Goal: Task Accomplishment & Management: Manage account settings

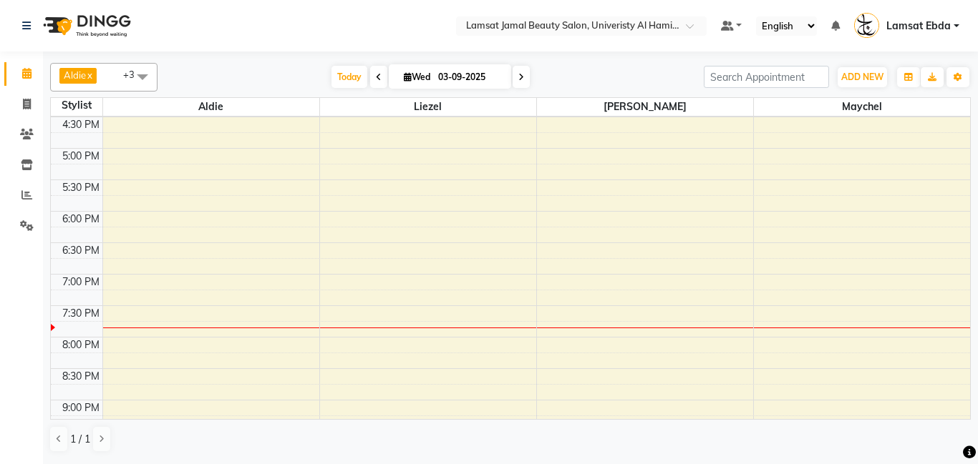
scroll to position [649, 0]
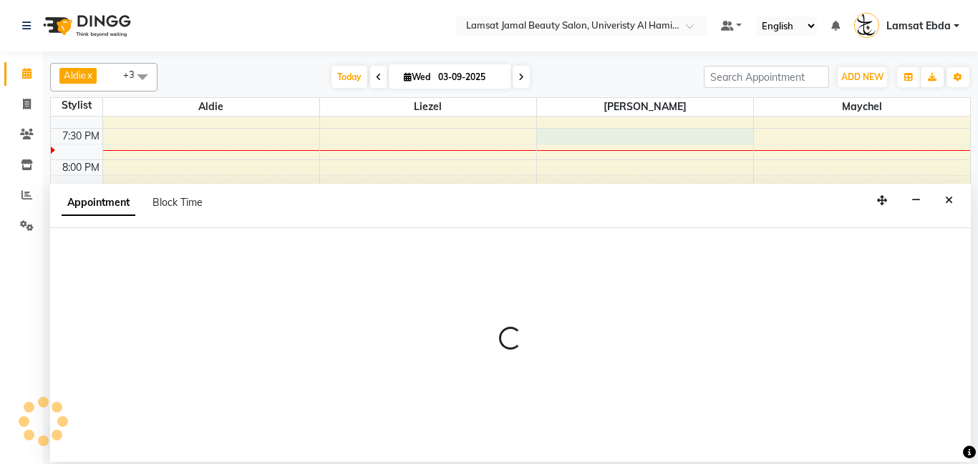
select select "79906"
select select "tentative"
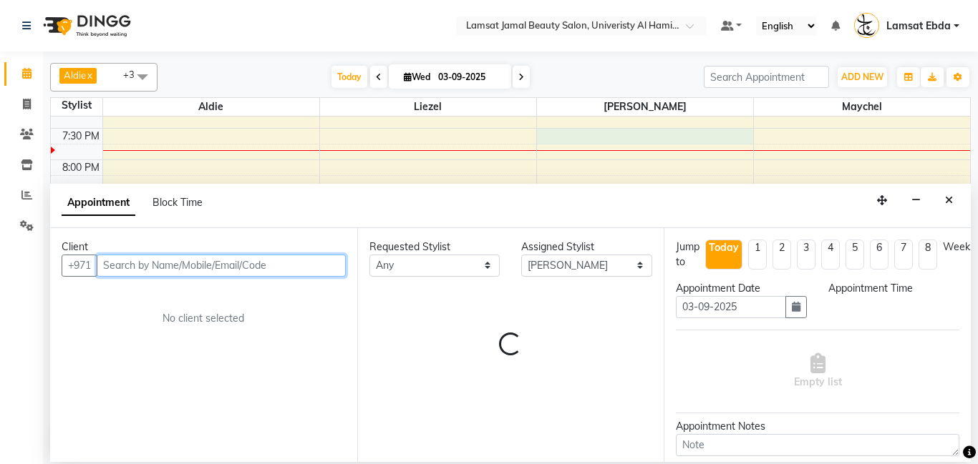
select select "1170"
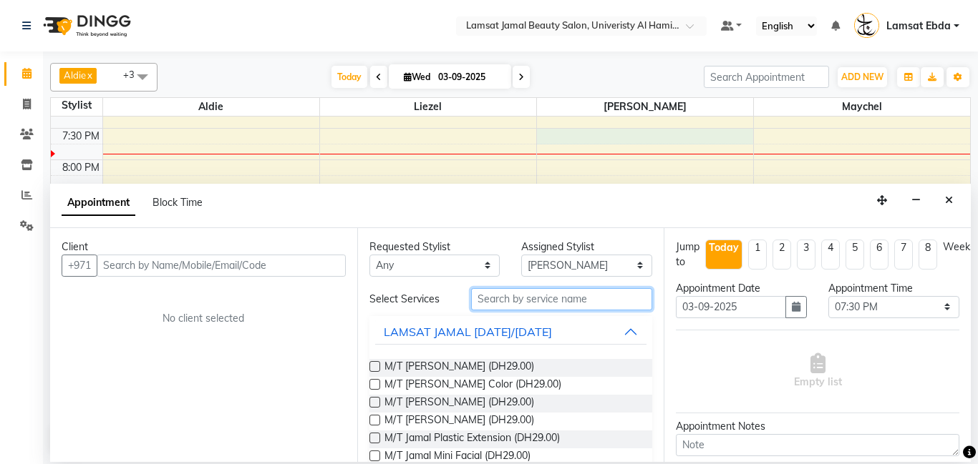
click at [522, 299] on input "text" at bounding box center [562, 299] width 182 height 22
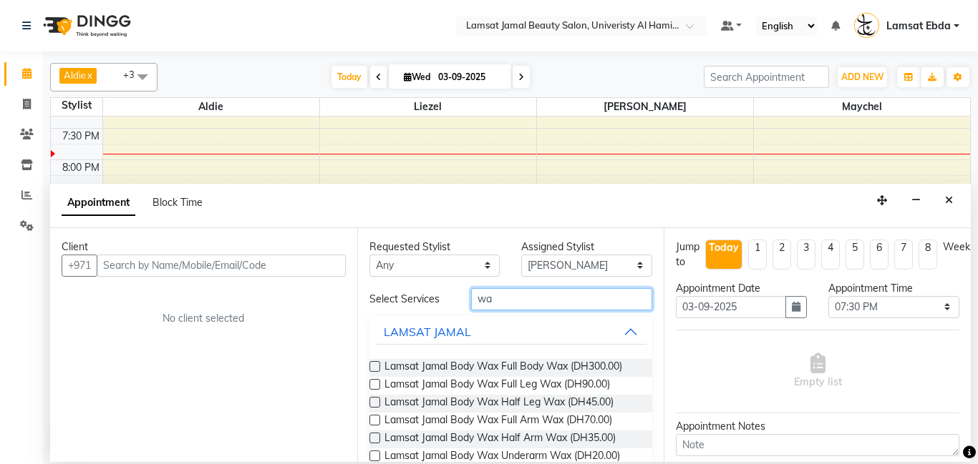
type input "w"
type input "ebda waxi"
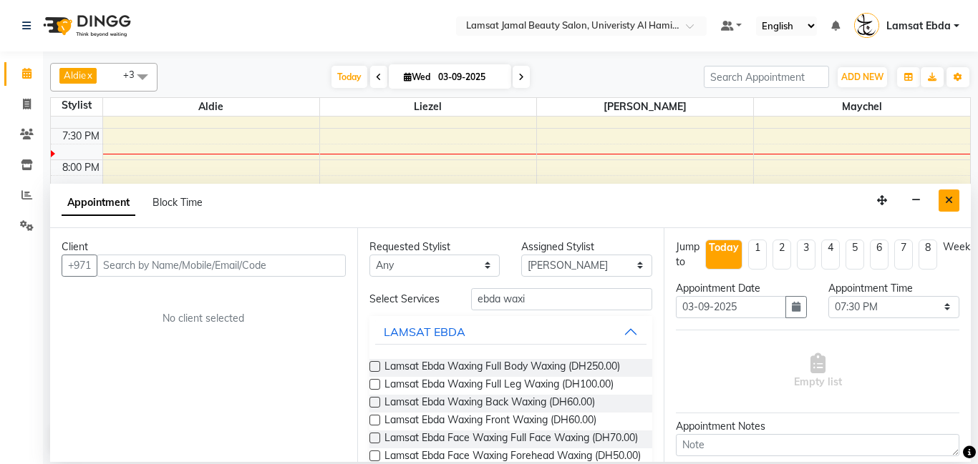
click at [953, 198] on button "Close" at bounding box center [948, 201] width 21 height 22
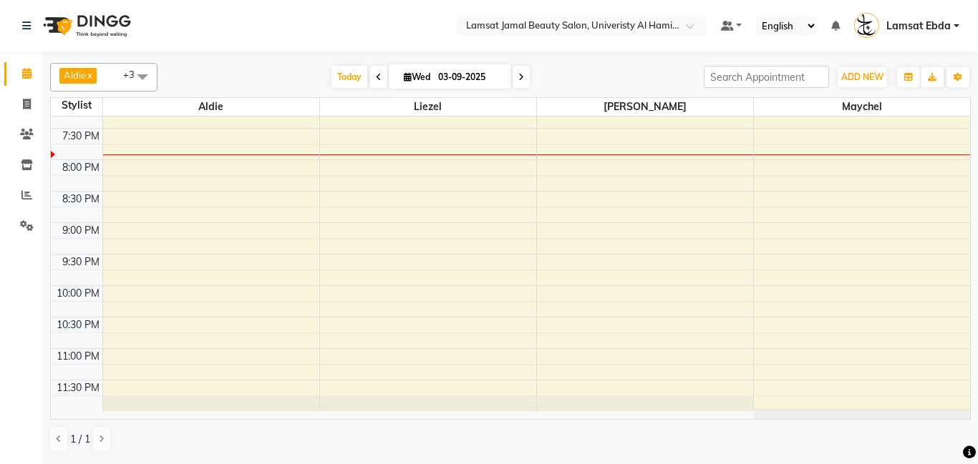
click at [140, 77] on span at bounding box center [142, 76] width 29 height 27
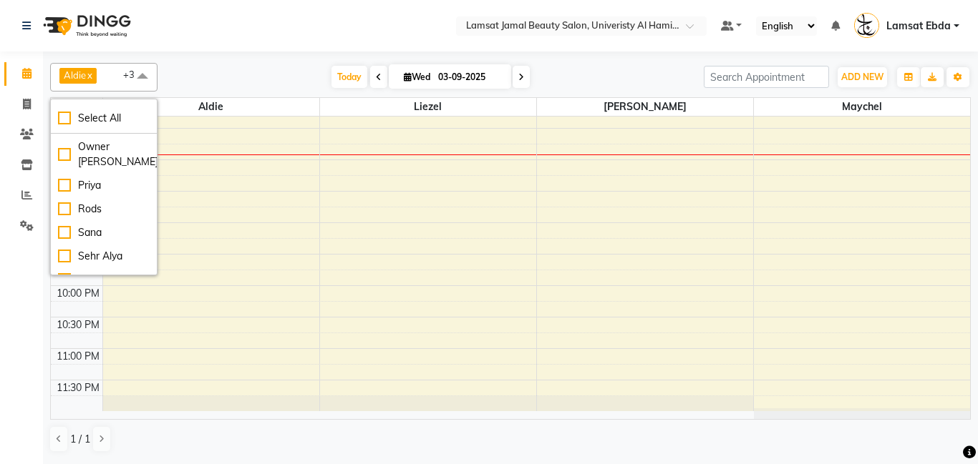
scroll to position [355, 0]
click at [59, 271] on div "Yeng" at bounding box center [104, 278] width 92 height 15
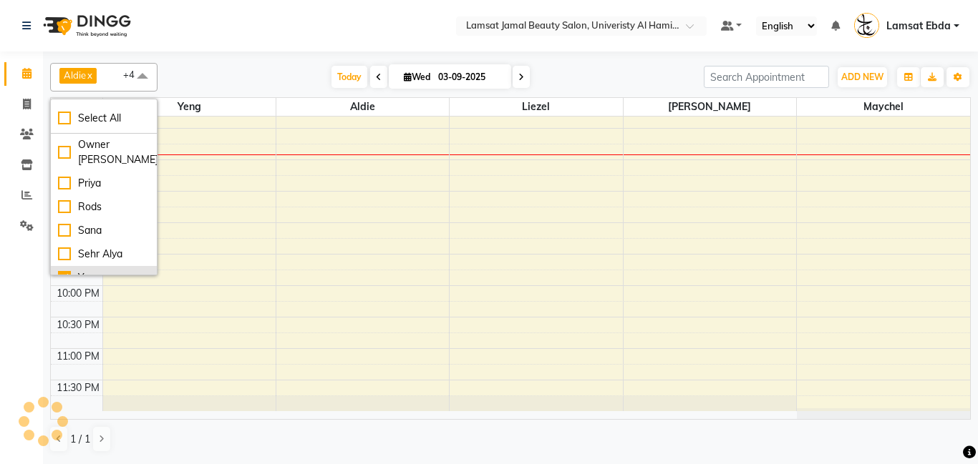
checkbox input "true"
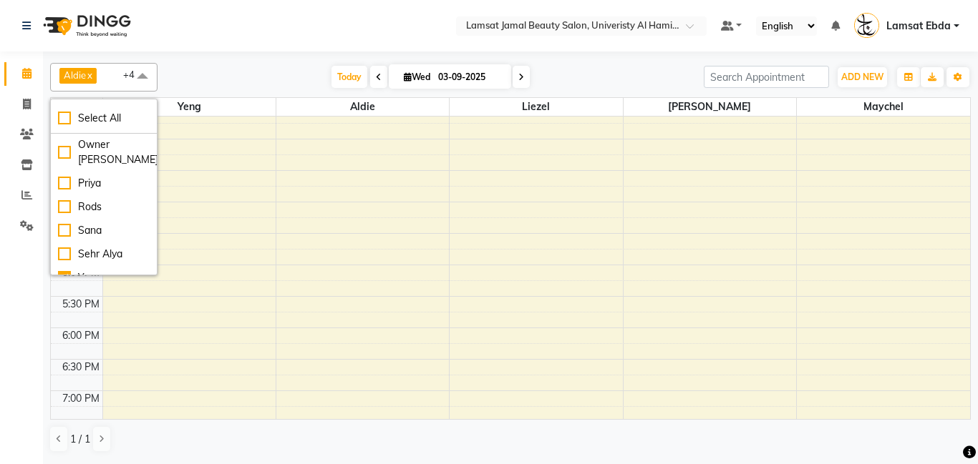
click at [432, 230] on div "9:00 AM 9:30 AM 10:00 AM 10:30 AM 11:00 AM 11:30 AM 12:00 PM 12:30 PM 1:00 PM 1…" at bounding box center [510, 234] width 919 height 944
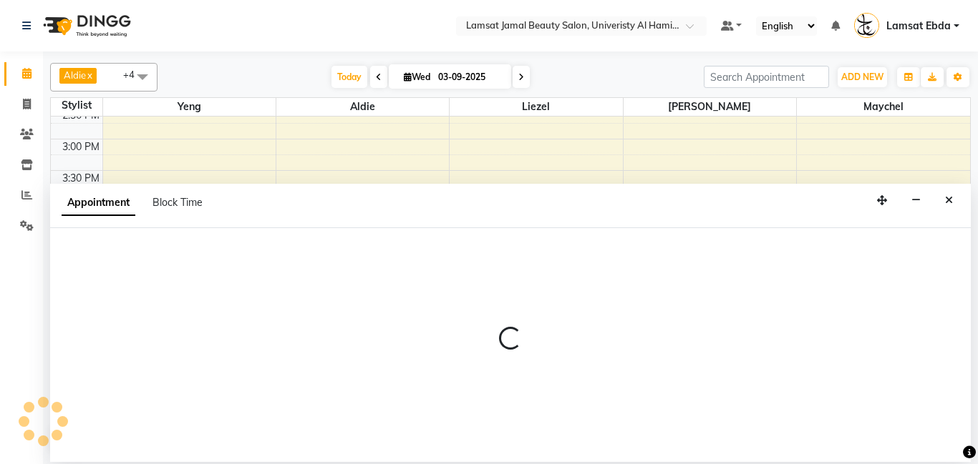
select select "79903"
select select "tentative"
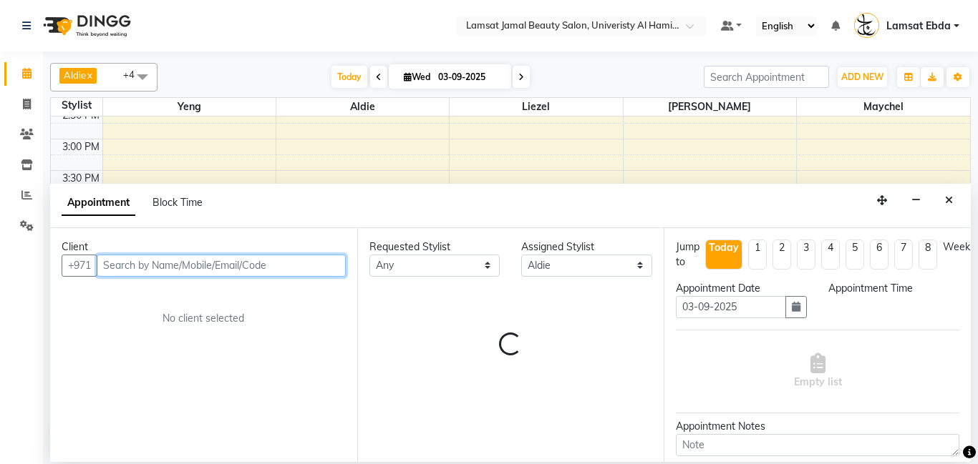
select select "975"
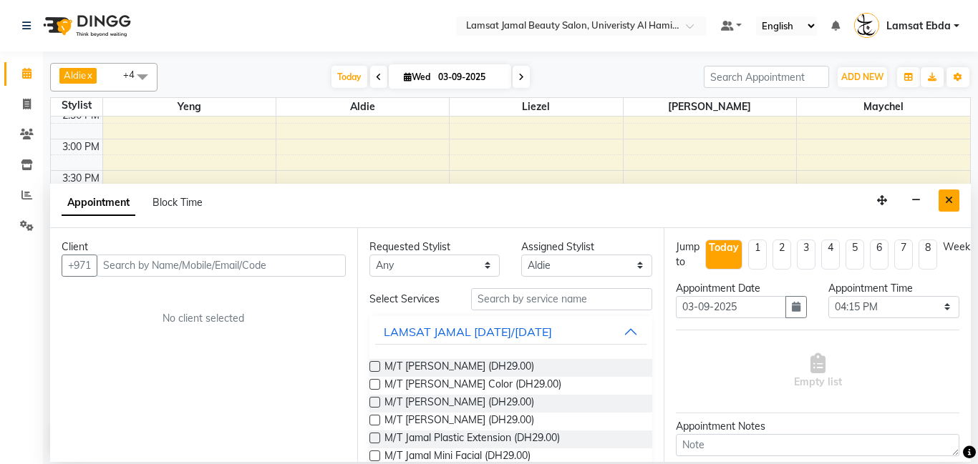
click at [951, 200] on icon "Close" at bounding box center [949, 200] width 8 height 10
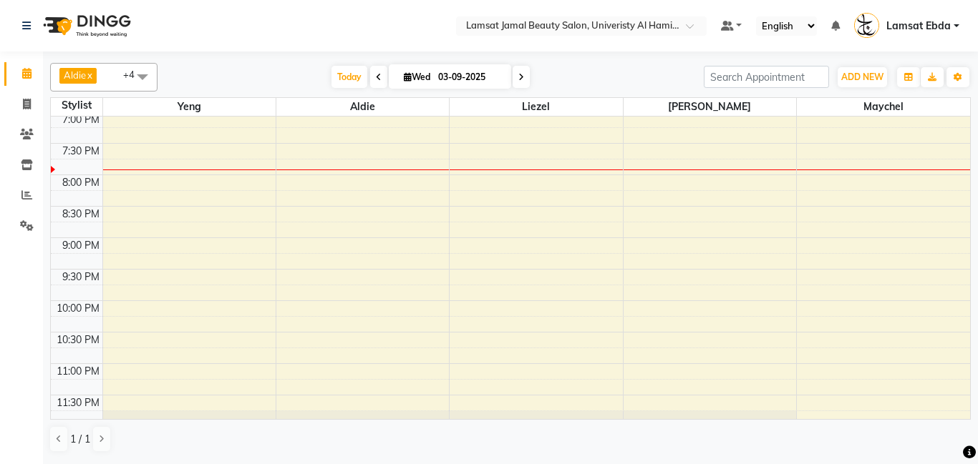
scroll to position [649, 0]
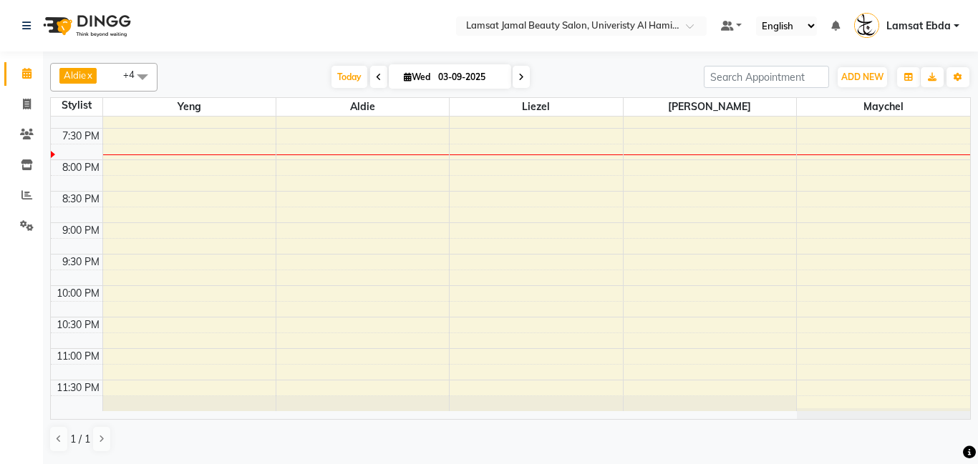
select select "79900"
select select "tentative"
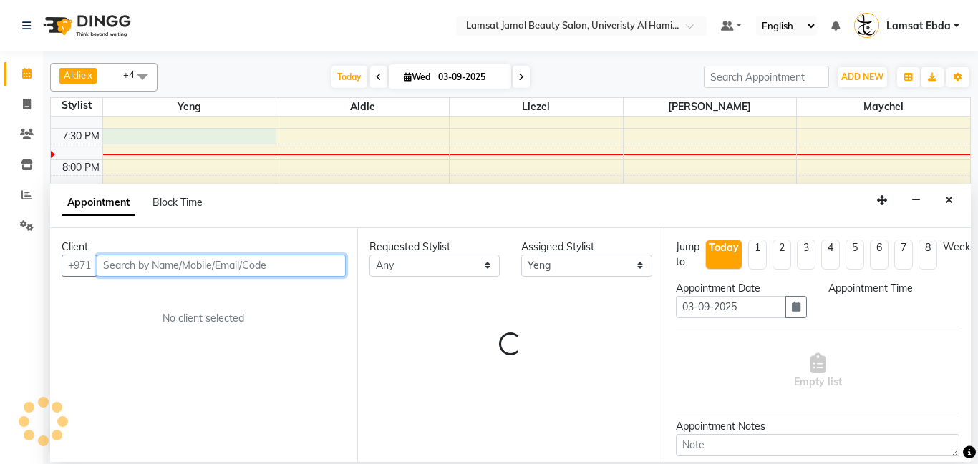
select select "1170"
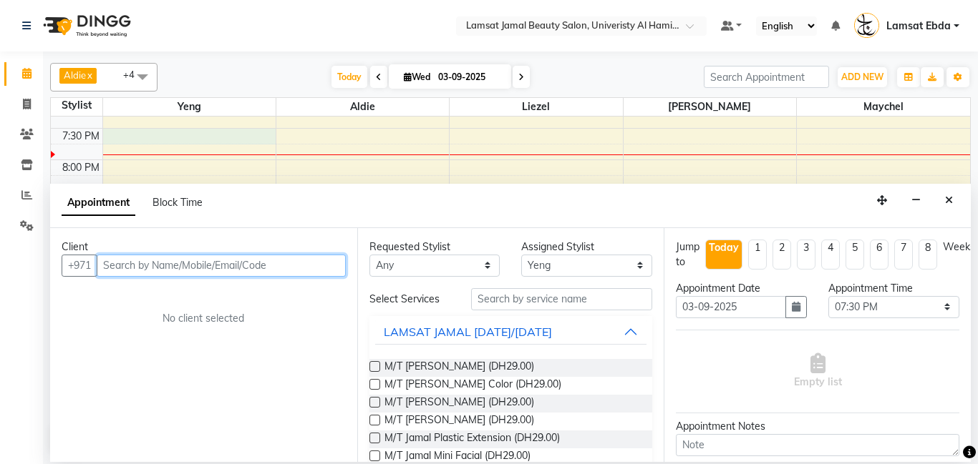
click at [143, 266] on input "text" at bounding box center [221, 266] width 249 height 22
type input "551239258"
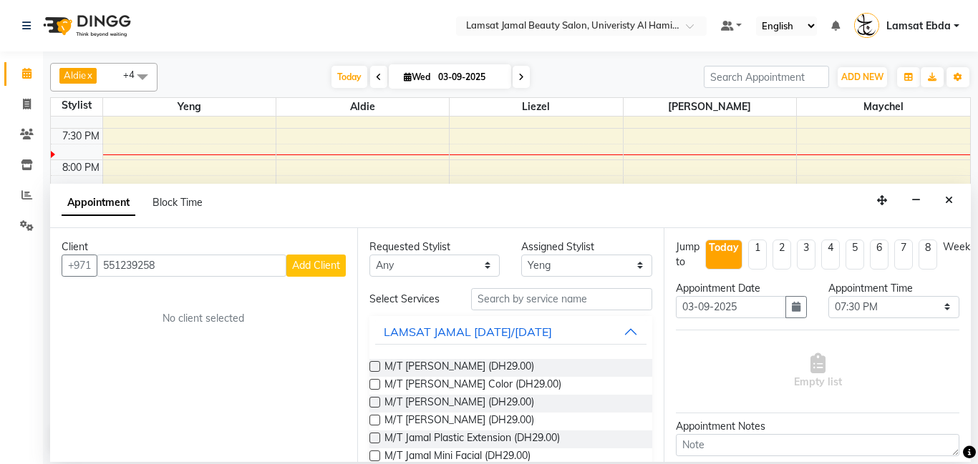
click at [313, 264] on span "Add Client" at bounding box center [316, 265] width 48 height 13
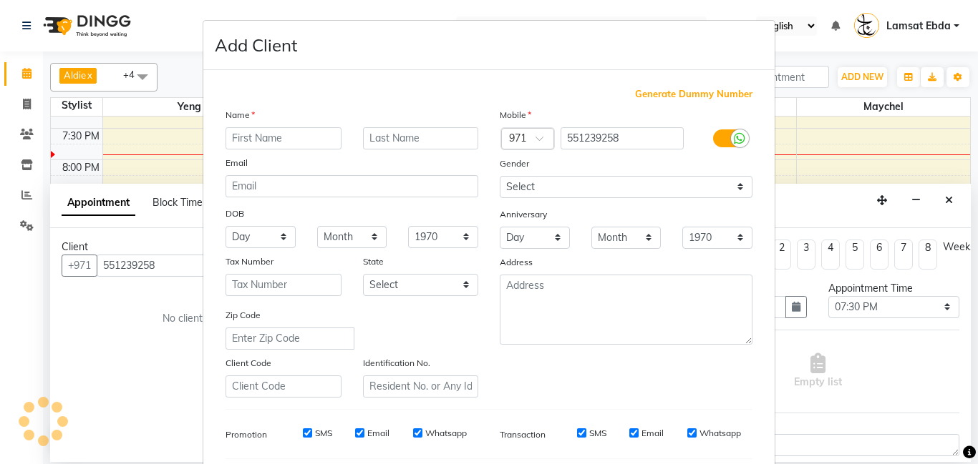
click at [273, 137] on input "text" at bounding box center [283, 138] width 116 height 22
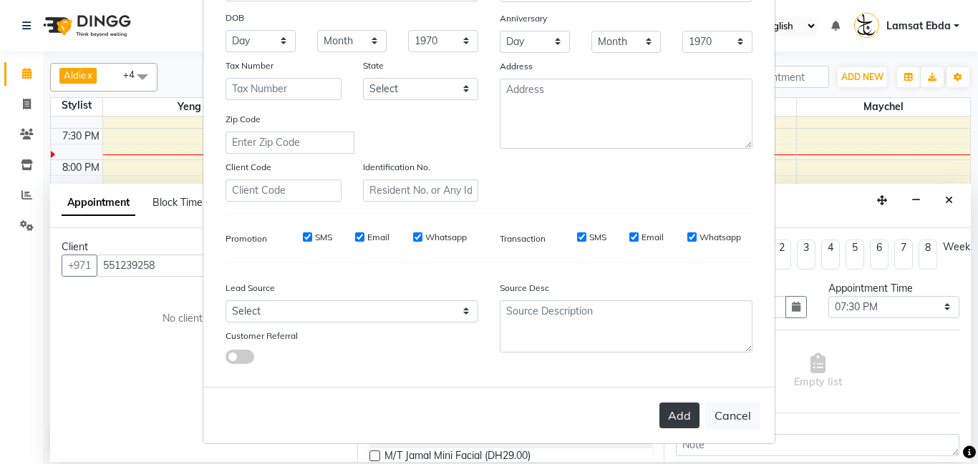
type input "[PERSON_NAME]"
click at [684, 415] on button "Add" at bounding box center [679, 416] width 40 height 26
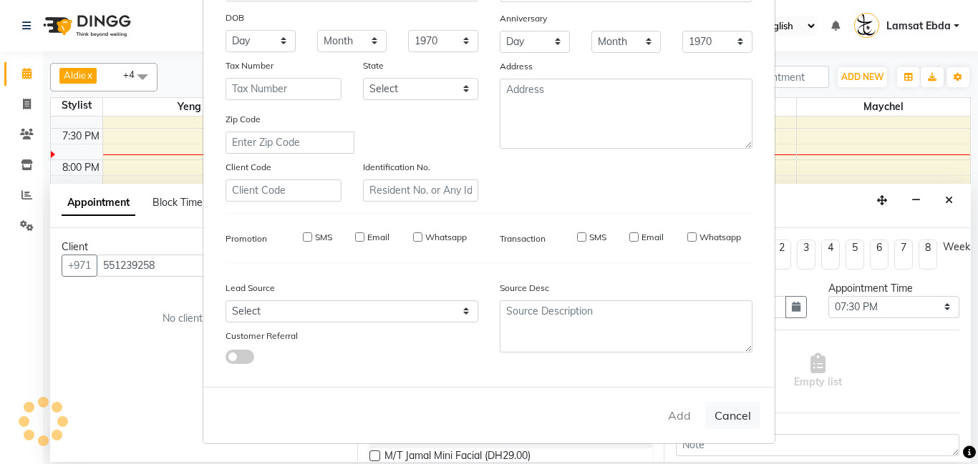
type input "55*****58"
select select
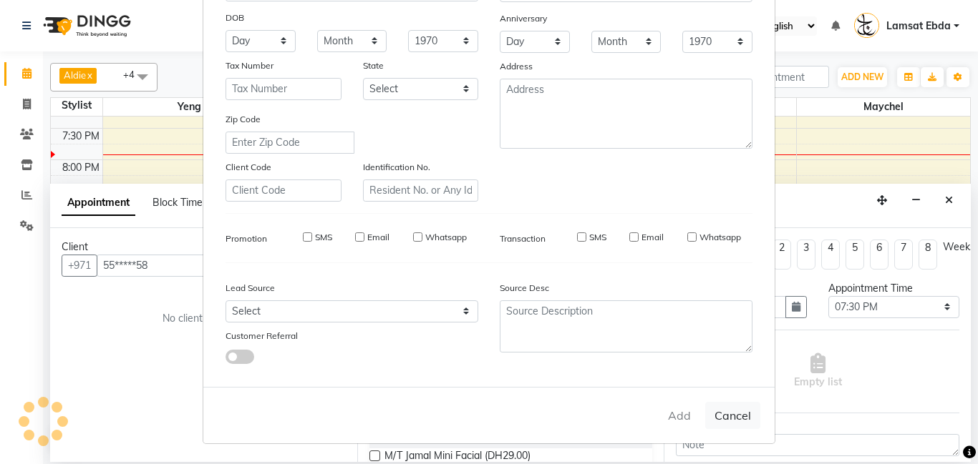
select select
checkbox input "false"
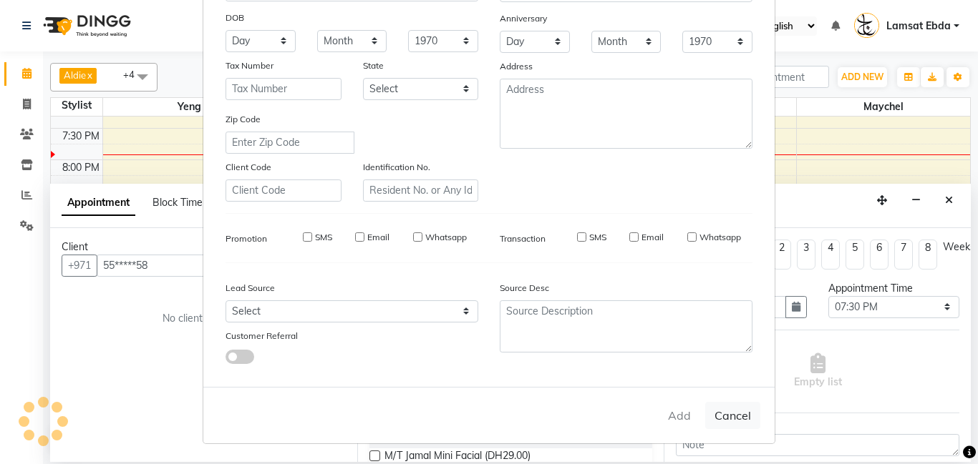
checkbox input "false"
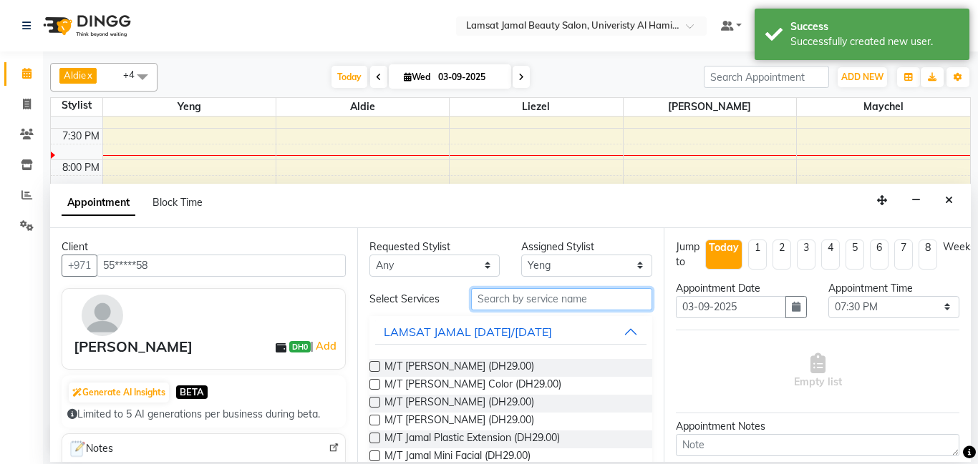
click at [563, 300] on input "text" at bounding box center [562, 299] width 182 height 22
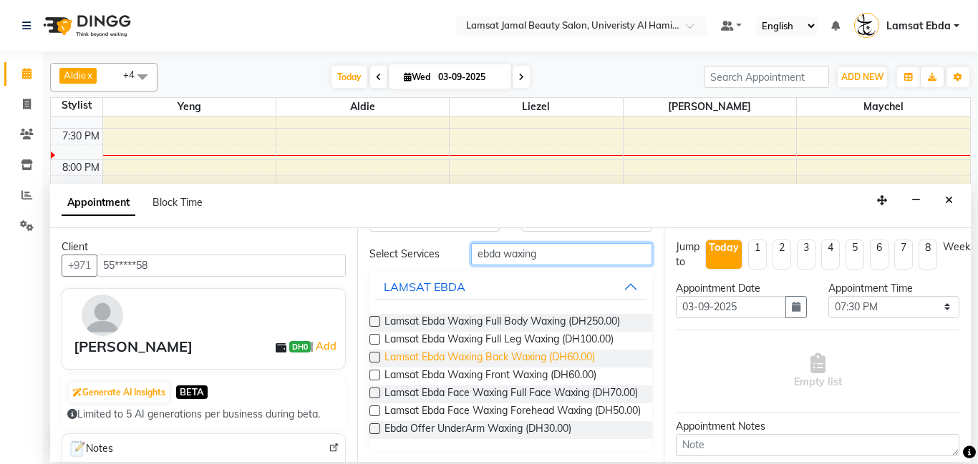
scroll to position [45, 0]
type input "ebda waxing"
click at [587, 360] on span "Lamsat Ebda Waxing Back Waxing (DH60.00)" at bounding box center [489, 359] width 210 height 18
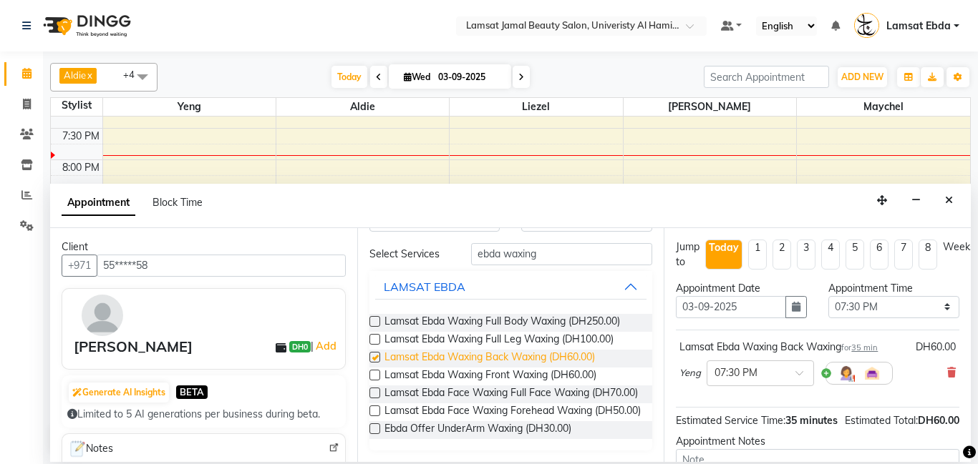
checkbox input "false"
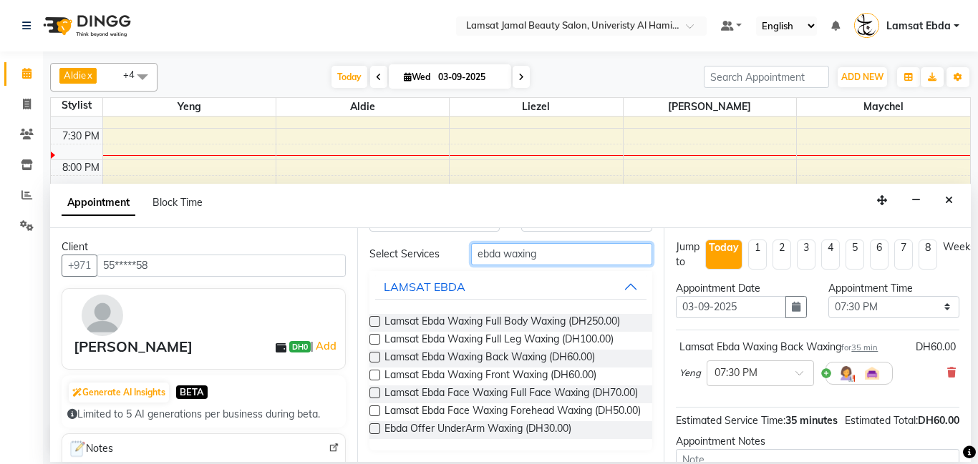
click at [555, 255] on input "ebda waxing" at bounding box center [562, 254] width 182 height 22
type input "ebda wax"
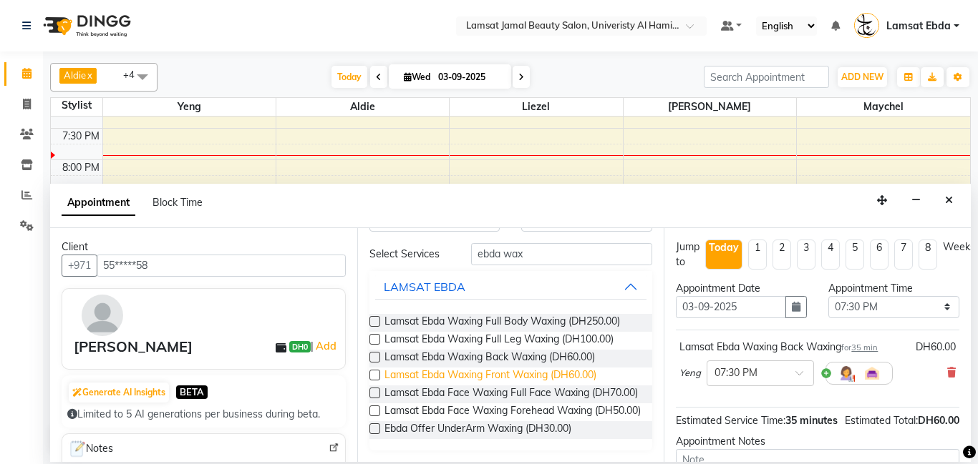
click at [560, 377] on span "Lamsat Ebda Waxing Front Waxing (DH60.00)" at bounding box center [490, 377] width 212 height 18
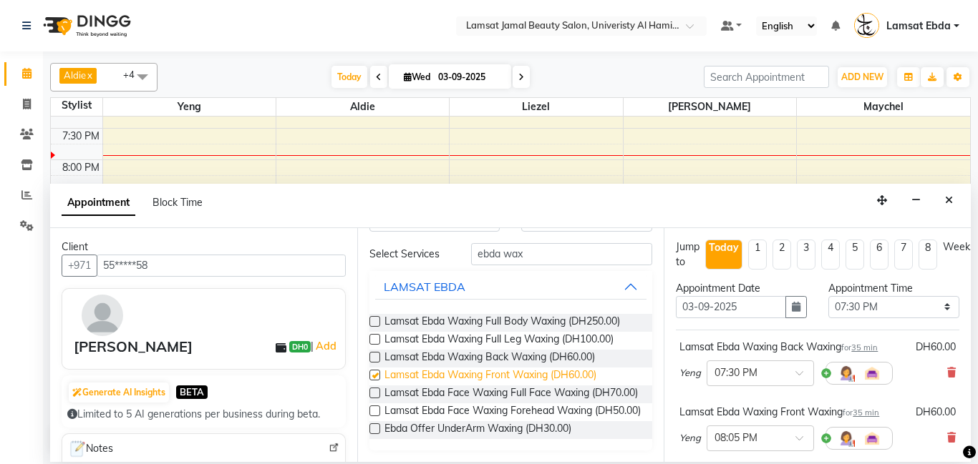
checkbox input "false"
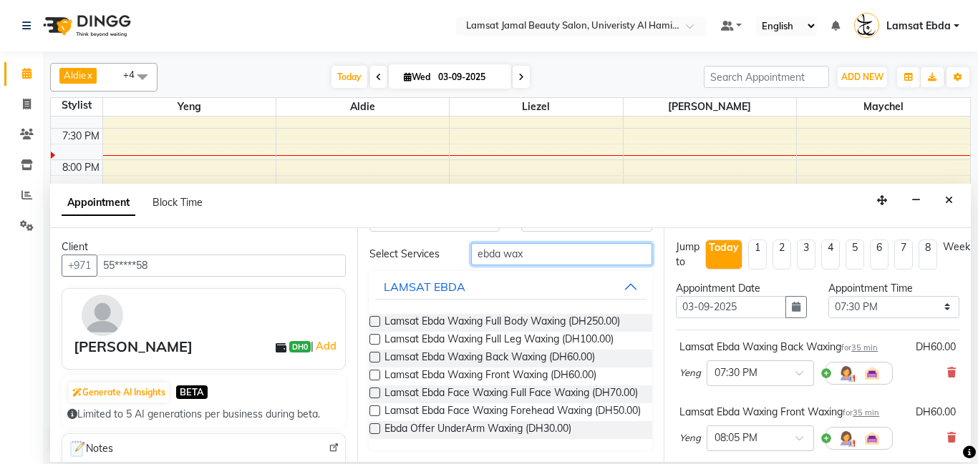
click at [547, 251] on input "ebda wax" at bounding box center [562, 254] width 182 height 22
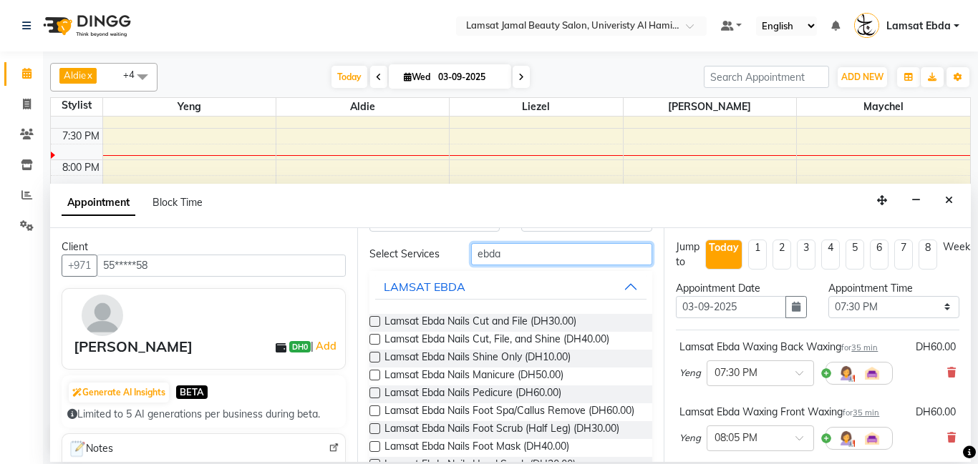
scroll to position [0, 0]
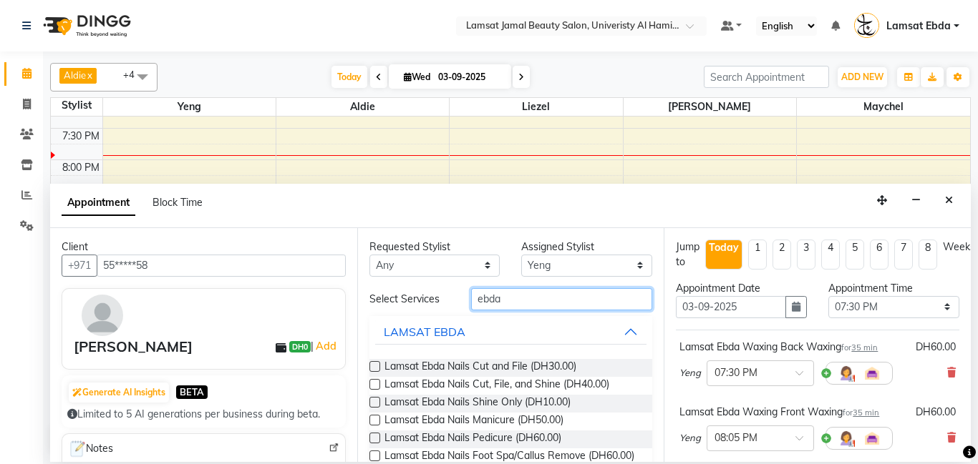
type input "ebda"
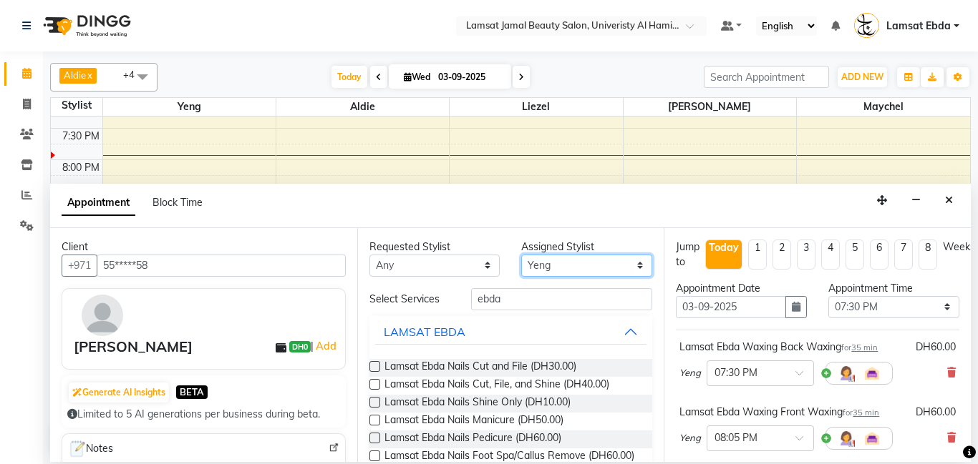
click at [562, 266] on select "Select [PERSON_NAME] Amna [PERSON_NAME] [PERSON_NAME] Ebda Lamsat [PERSON_NAME]…" at bounding box center [586, 266] width 131 height 22
select select "79906"
click at [521, 255] on select "Select [PERSON_NAME] Amna [PERSON_NAME] [PERSON_NAME] Ebda Lamsat [PERSON_NAME]…" at bounding box center [586, 266] width 131 height 22
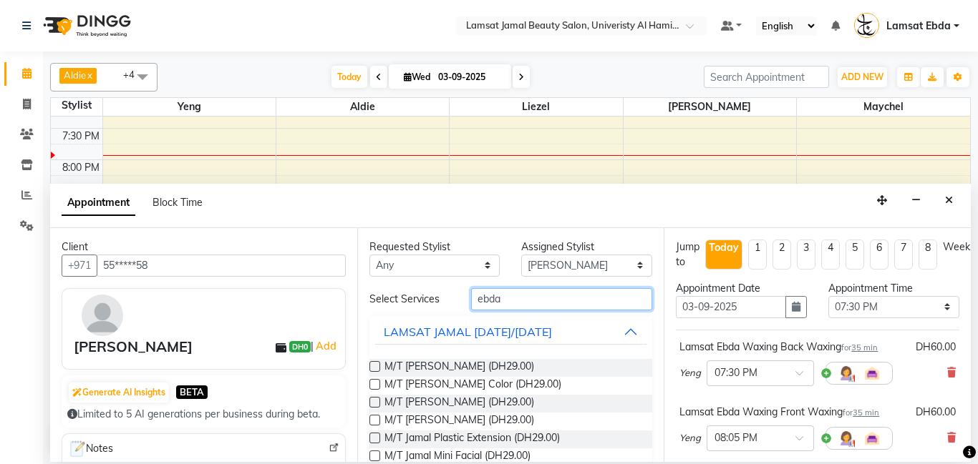
click at [522, 295] on input "ebda" at bounding box center [562, 299] width 182 height 22
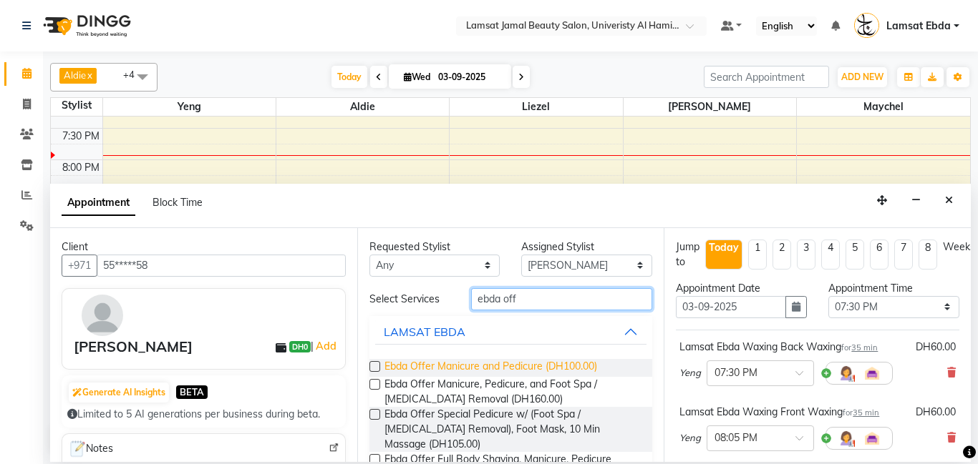
type input "ebda off"
click at [572, 366] on span "Ebda Offer Manicure and Pedicure (DH100.00)" at bounding box center [490, 368] width 213 height 18
checkbox input "false"
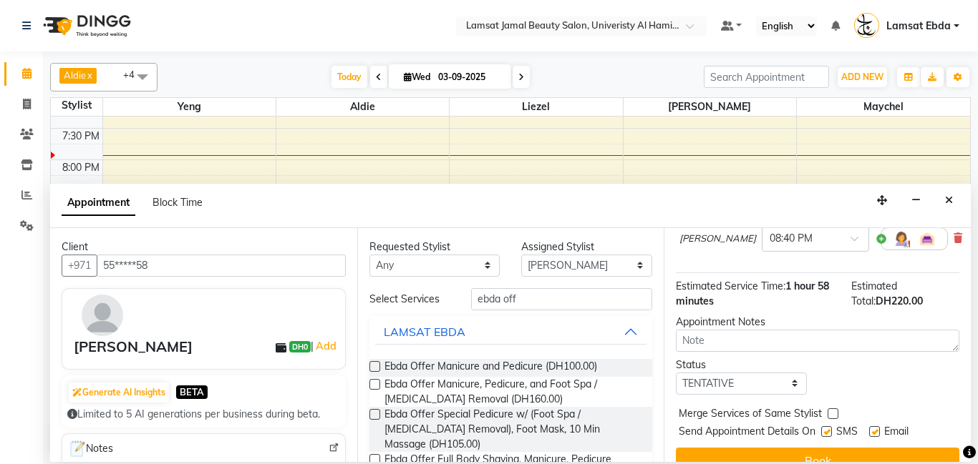
scroll to position [288, 0]
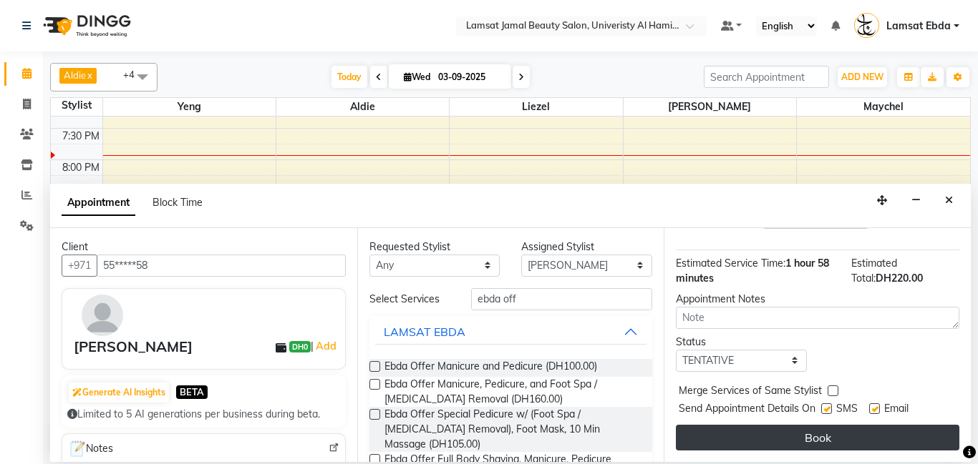
click at [827, 440] on button "Book" at bounding box center [817, 438] width 283 height 26
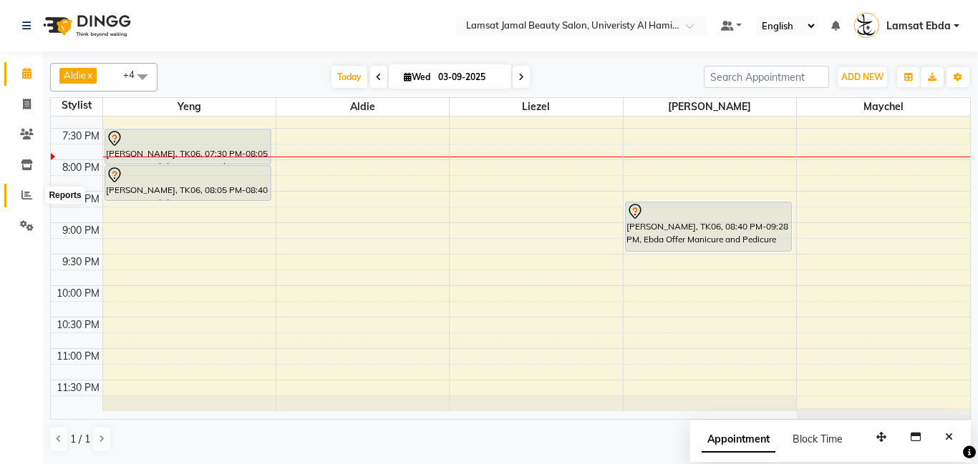
click at [29, 198] on icon at bounding box center [26, 195] width 11 height 11
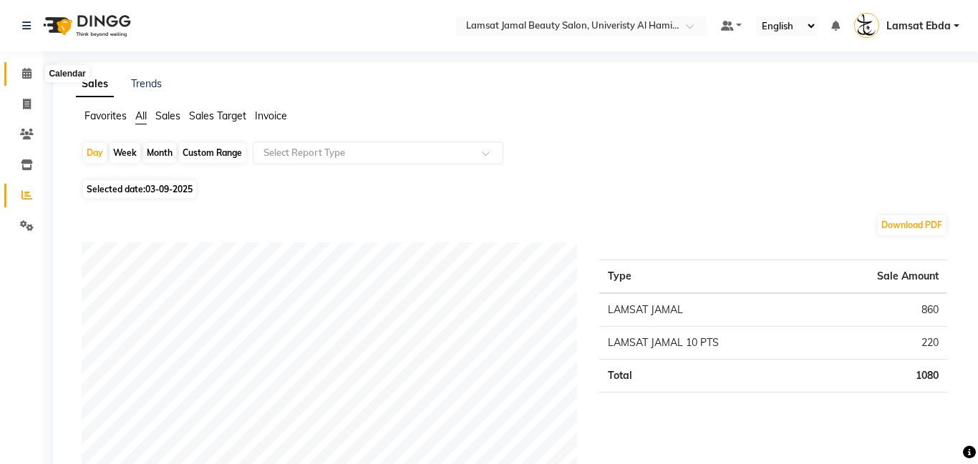
click at [26, 77] on icon at bounding box center [26, 73] width 9 height 11
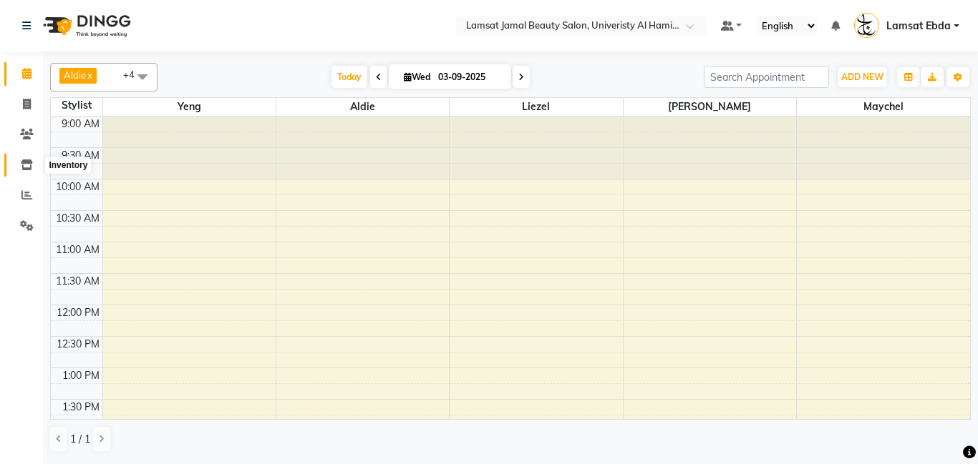
click at [26, 170] on icon at bounding box center [27, 165] width 12 height 11
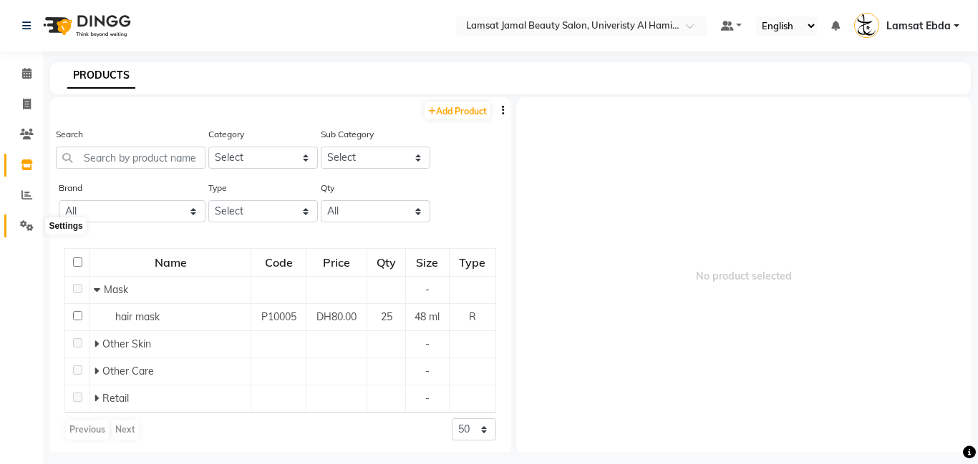
click at [31, 226] on icon at bounding box center [27, 225] width 14 height 11
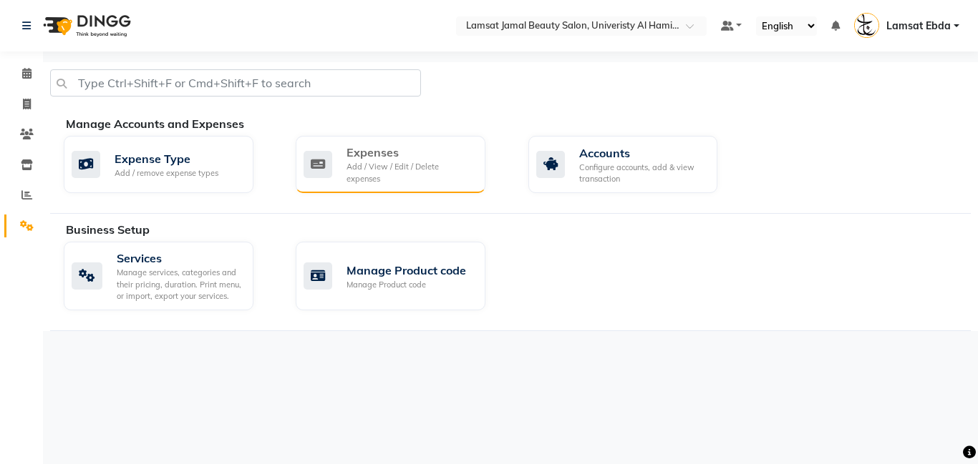
click at [401, 175] on div "Add / View / Edit / Delete expenses" at bounding box center [409, 173] width 127 height 24
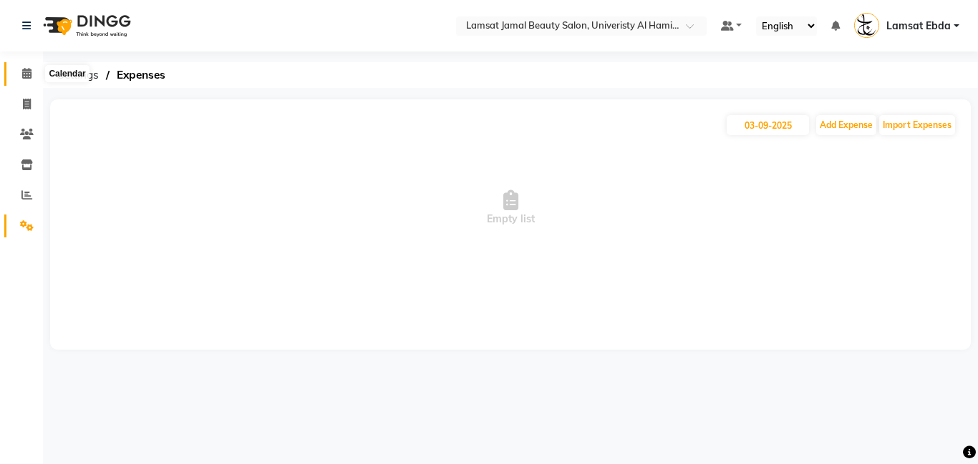
click at [26, 74] on icon at bounding box center [26, 73] width 9 height 11
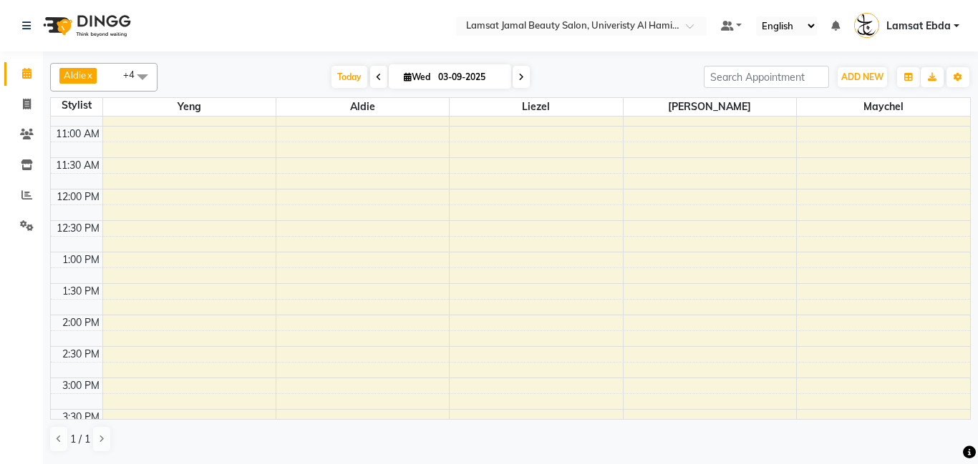
scroll to position [121, 0]
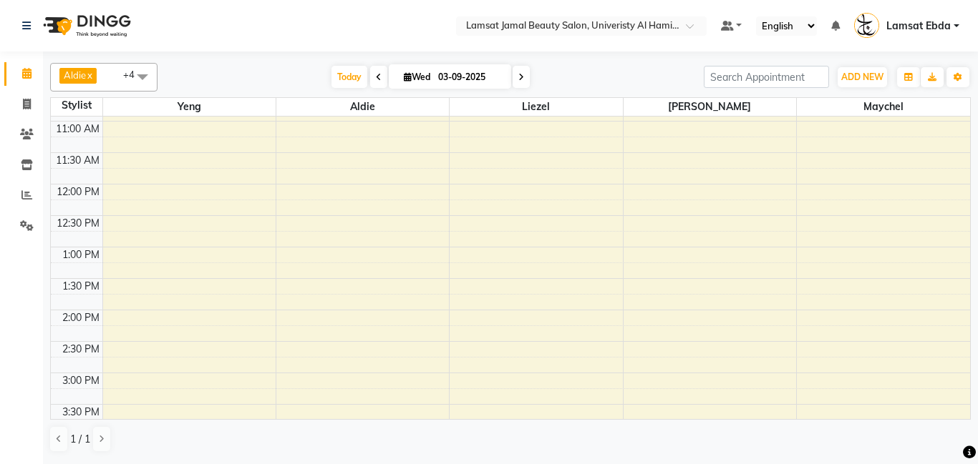
click at [678, 167] on div "9:00 AM 9:30 AM 10:00 AM 10:30 AM 11:00 AM 11:30 AM 12:00 PM 12:30 PM 1:00 PM 1…" at bounding box center [510, 468] width 919 height 944
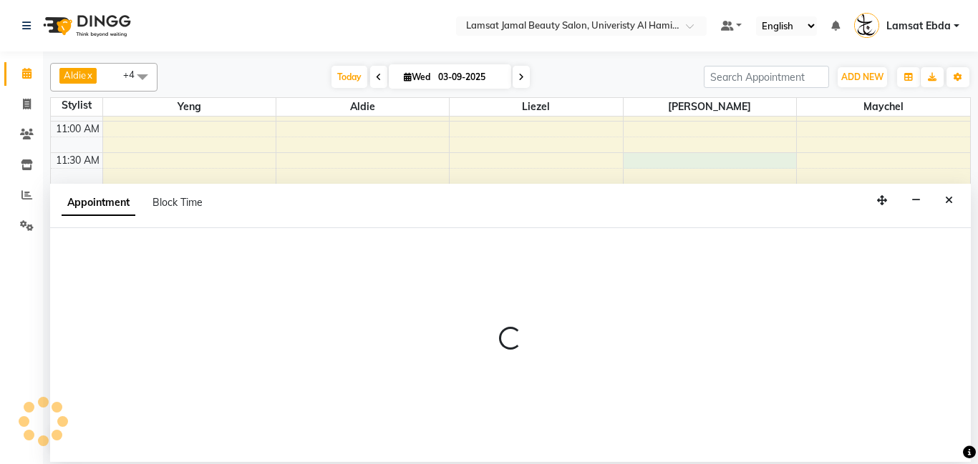
select select "79906"
select select "tentative"
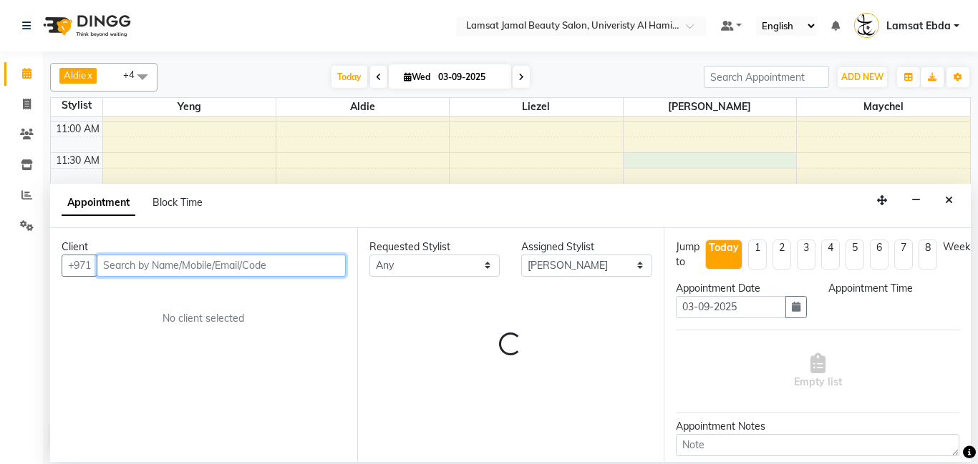
select select "690"
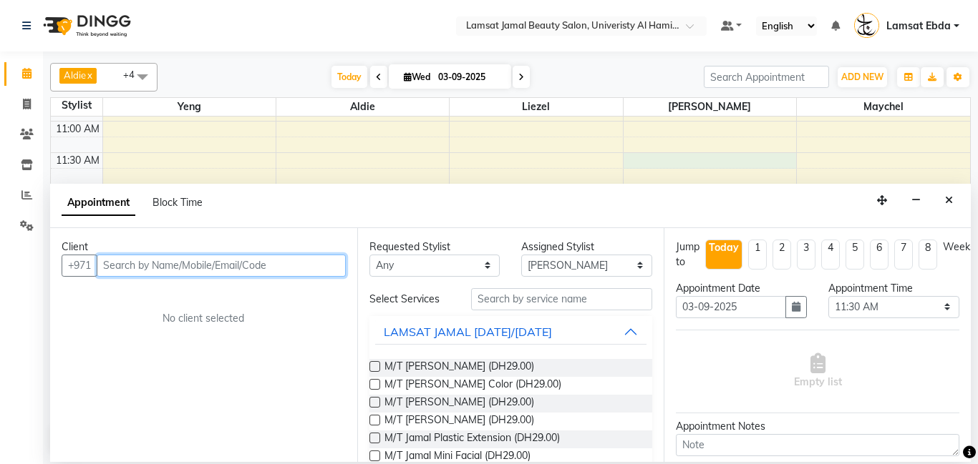
click at [172, 263] on input "text" at bounding box center [221, 266] width 249 height 22
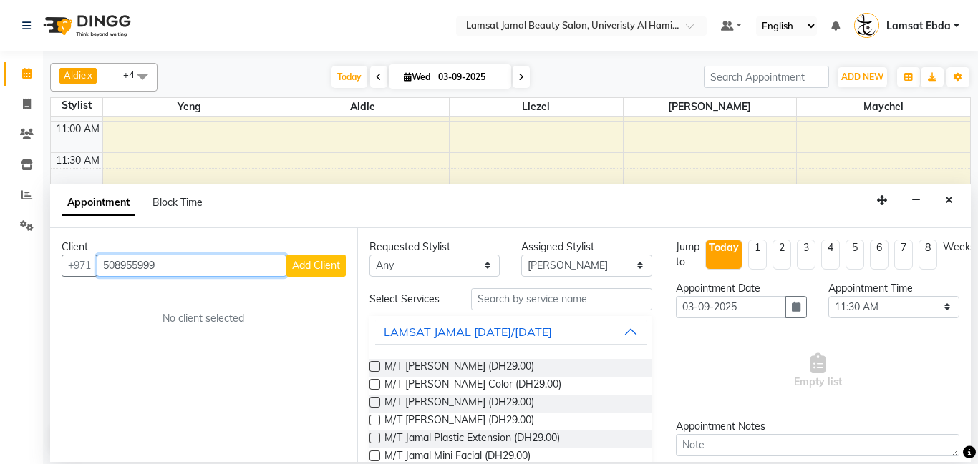
type input "508955999"
click at [321, 263] on span "Add Client" at bounding box center [316, 265] width 48 height 13
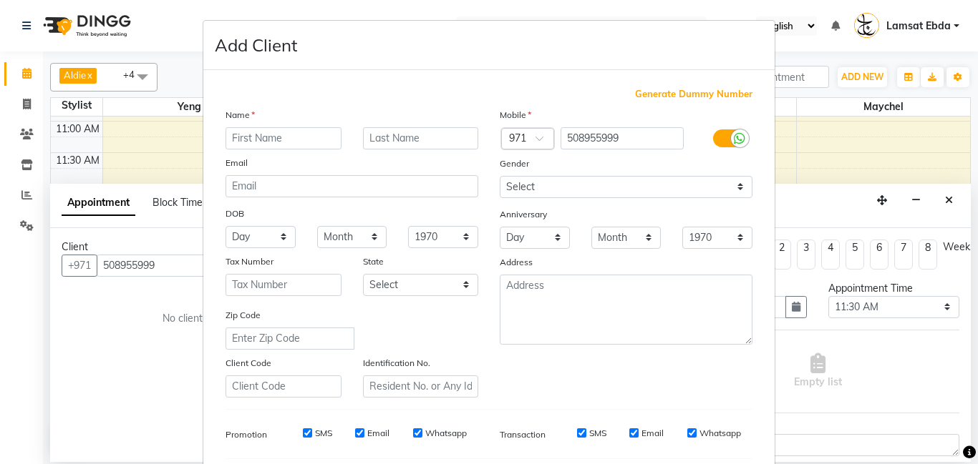
click at [283, 140] on input "text" at bounding box center [283, 138] width 116 height 22
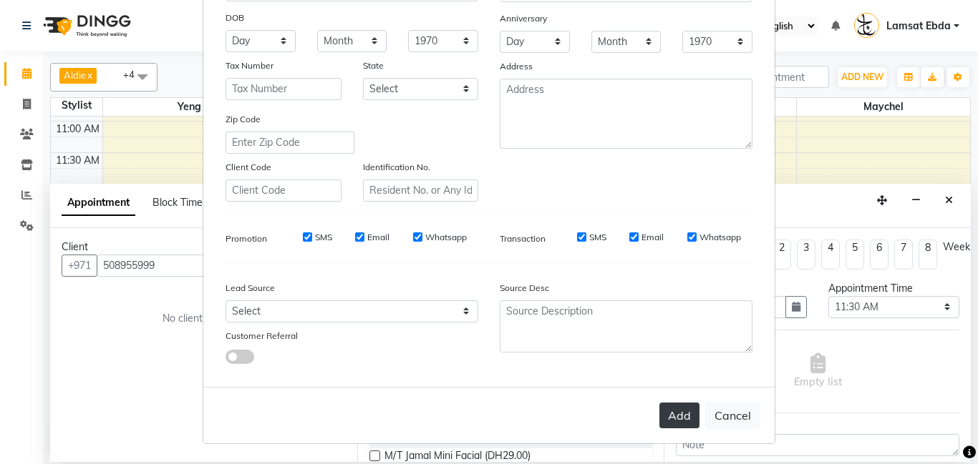
type input "[PERSON_NAME]"
click at [676, 414] on button "Add" at bounding box center [679, 416] width 40 height 26
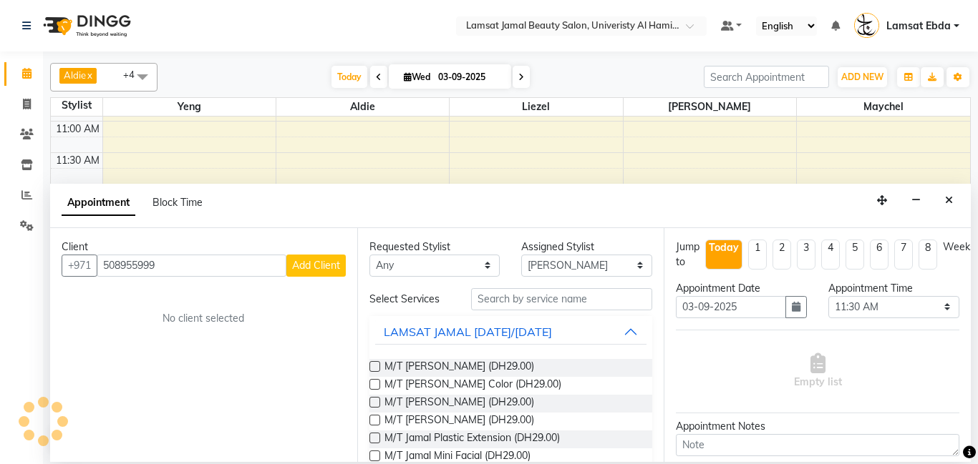
type input "50*****99"
select select
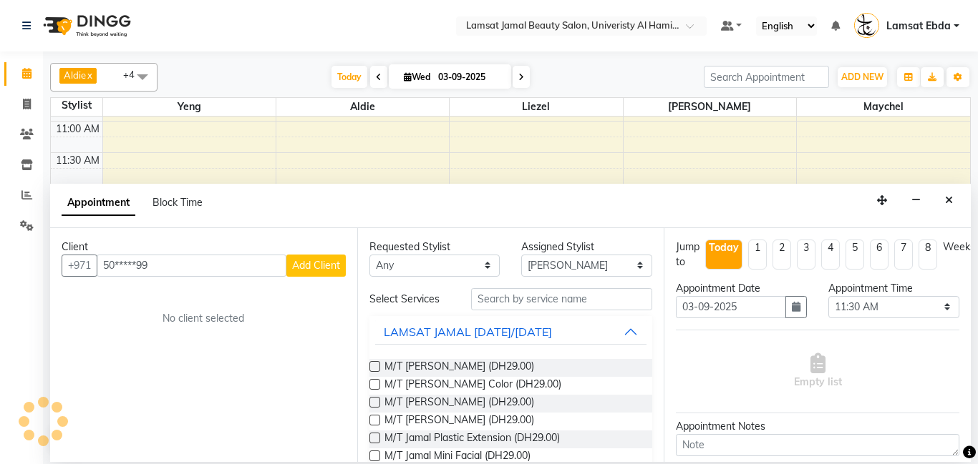
select select
checkbox input "false"
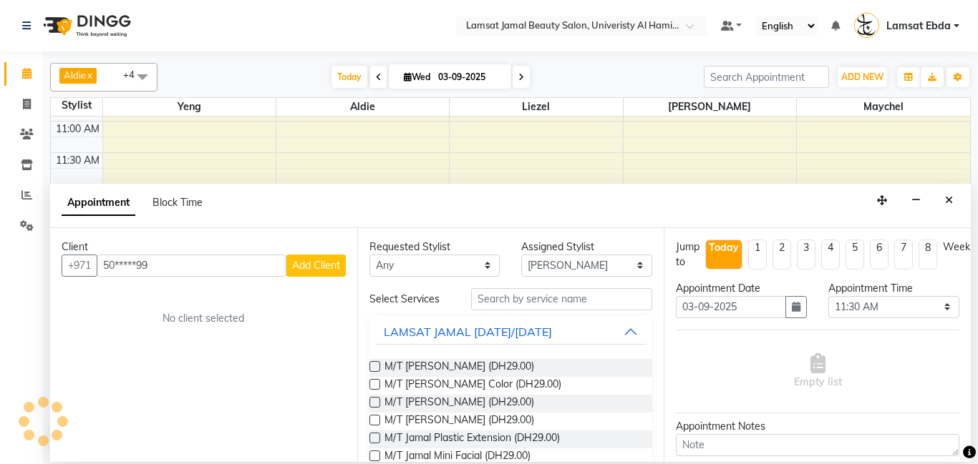
checkbox input "false"
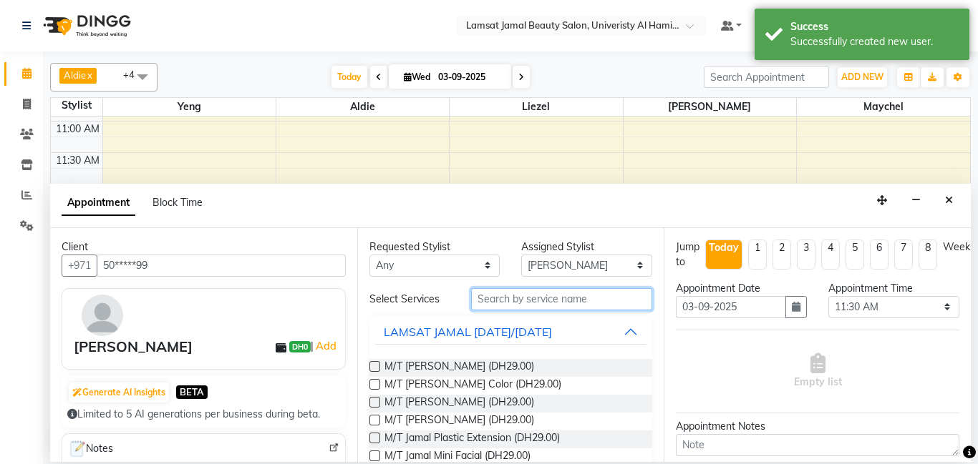
click at [512, 296] on input "text" at bounding box center [562, 299] width 182 height 22
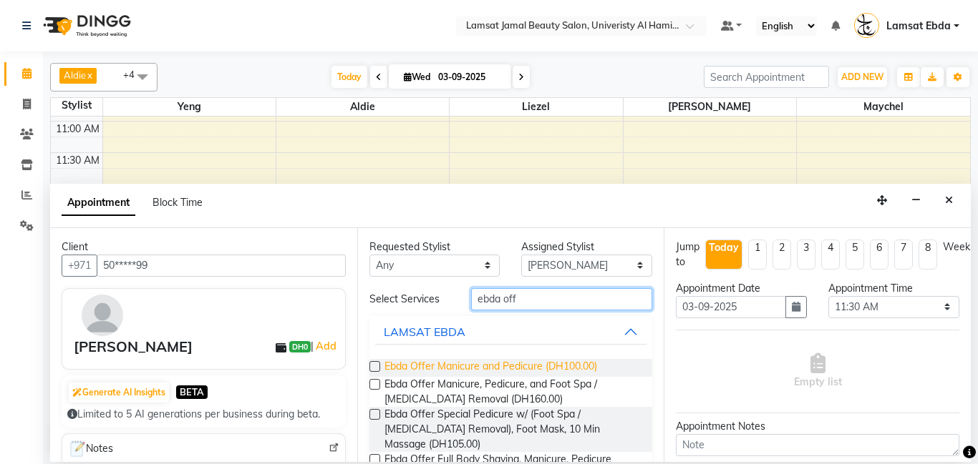
type input "ebda off"
click at [556, 364] on span "Ebda Offer Manicure and Pedicure (DH100.00)" at bounding box center [490, 368] width 213 height 18
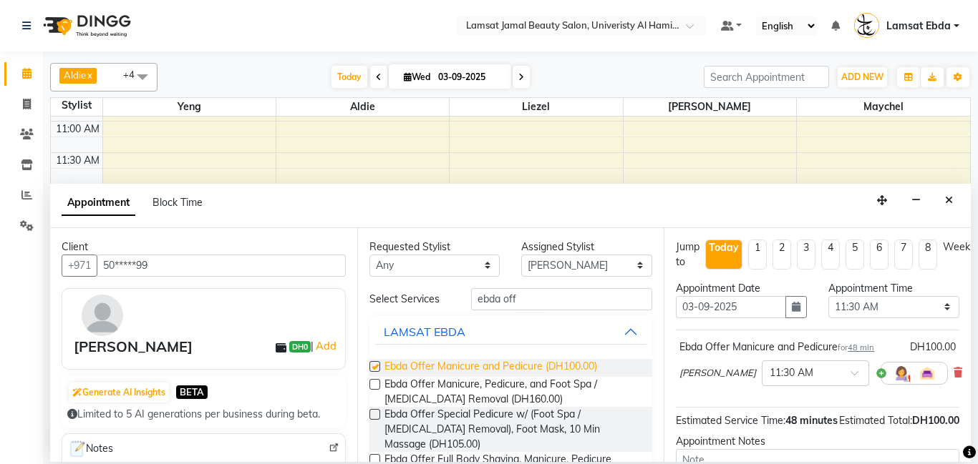
checkbox input "false"
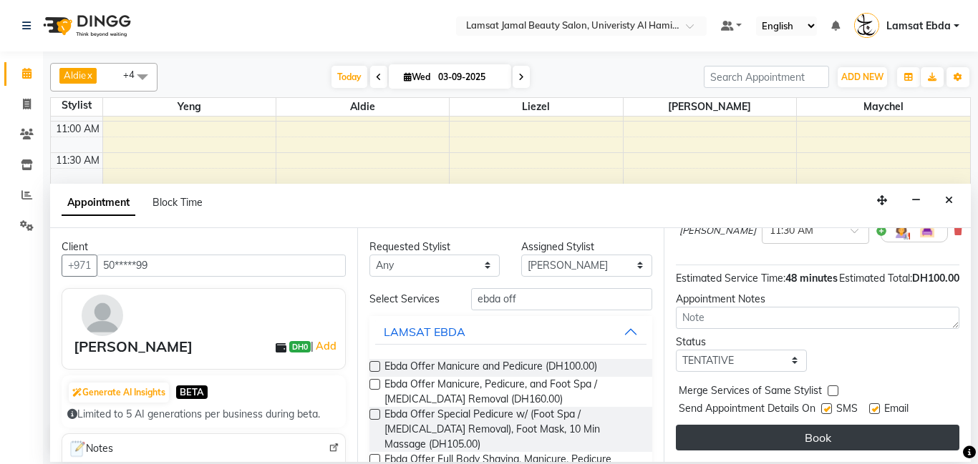
click at [822, 439] on button "Book" at bounding box center [817, 438] width 283 height 26
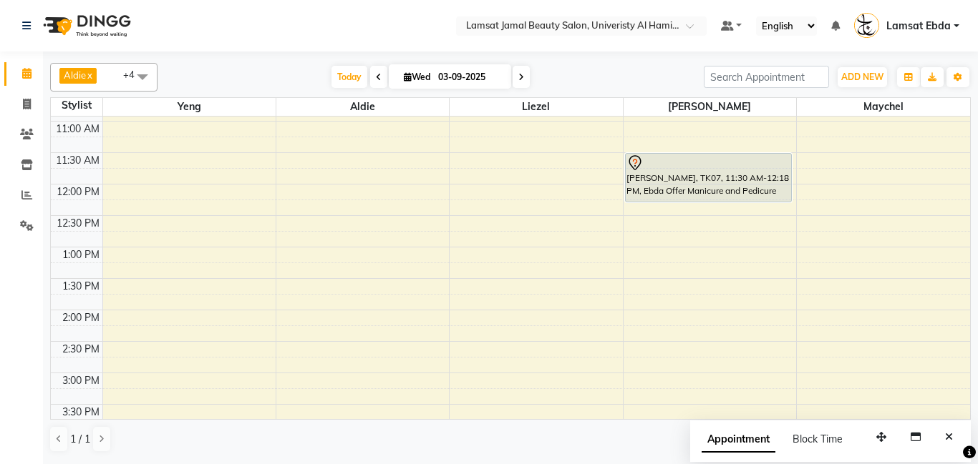
scroll to position [0, 0]
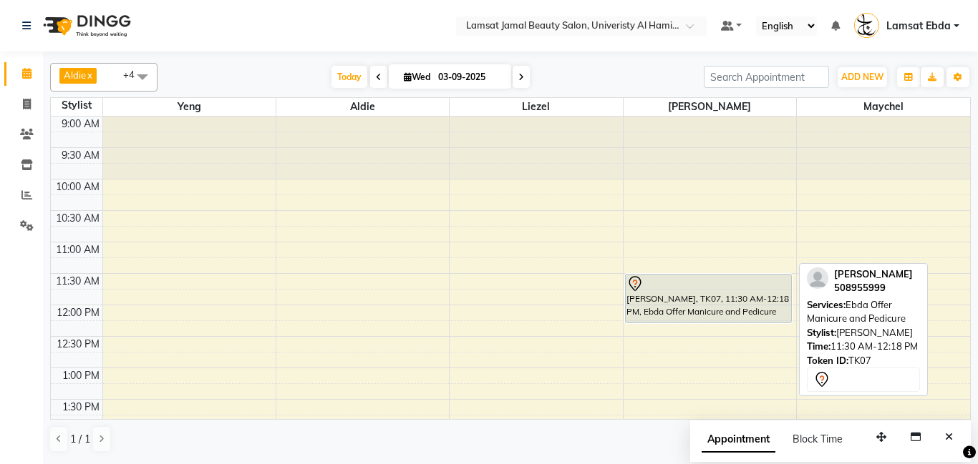
click at [661, 297] on div "[PERSON_NAME], TK07, 11:30 AM-12:18 PM, Ebda Offer Manicure and Pedicure" at bounding box center [707, 299] width 165 height 48
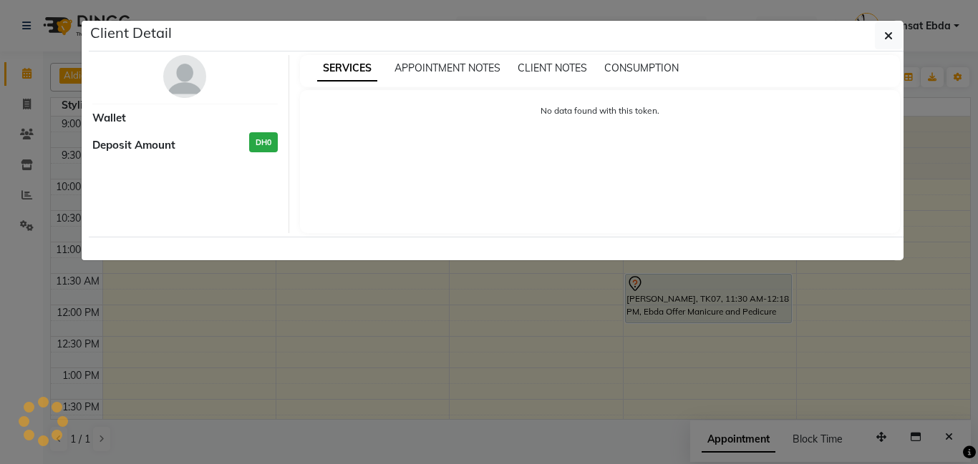
select select "7"
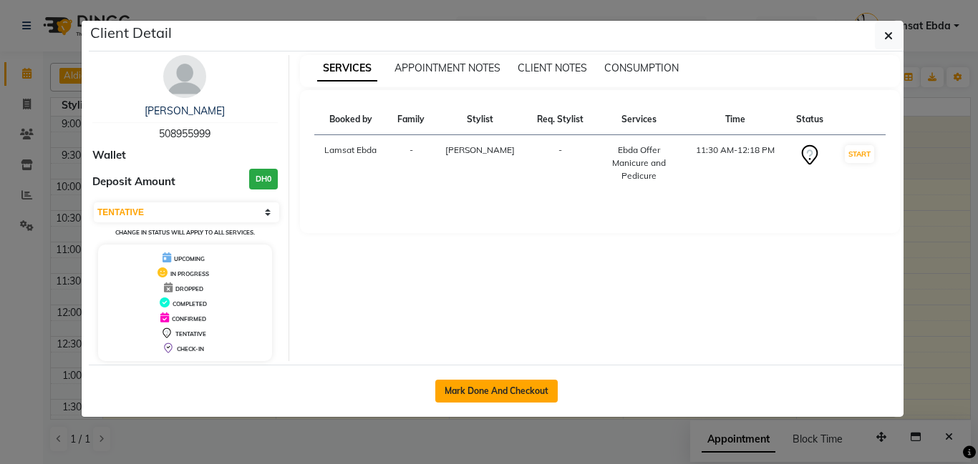
click at [501, 390] on button "Mark Done And Checkout" at bounding box center [496, 391] width 122 height 23
select select "service"
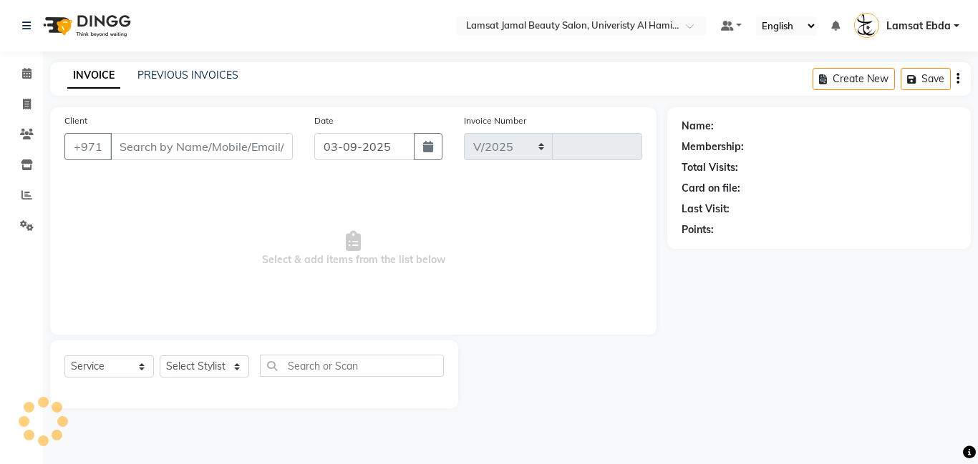
select select "8294"
type input "3185"
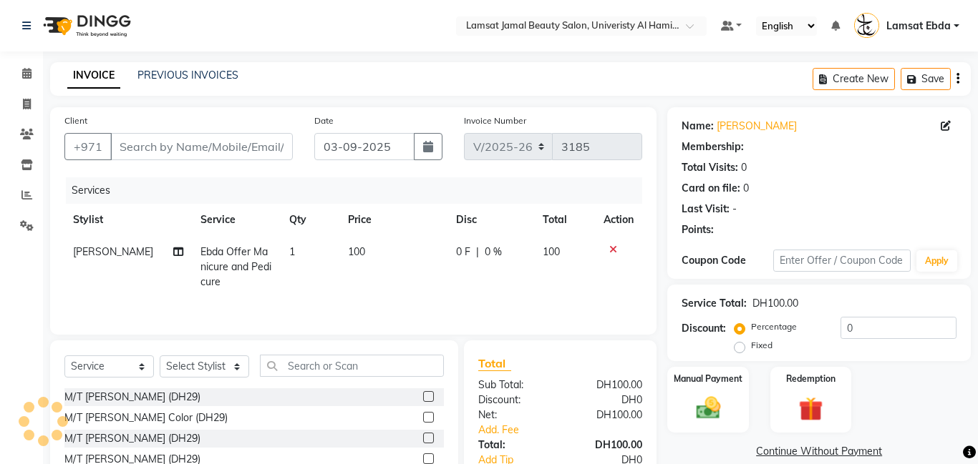
type input "50*****99"
select select "79906"
click at [173, 250] on icon at bounding box center [178, 252] width 10 height 10
select select "79906"
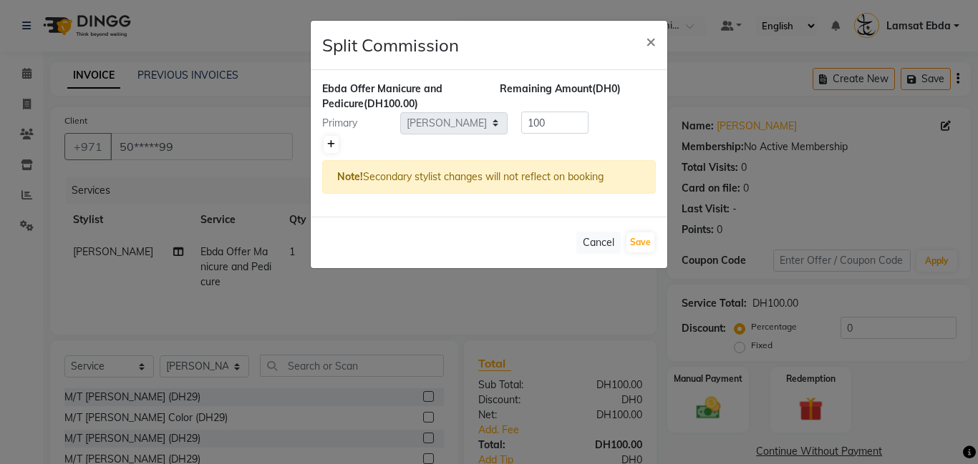
click at [330, 142] on icon at bounding box center [331, 144] width 8 height 9
type input "50"
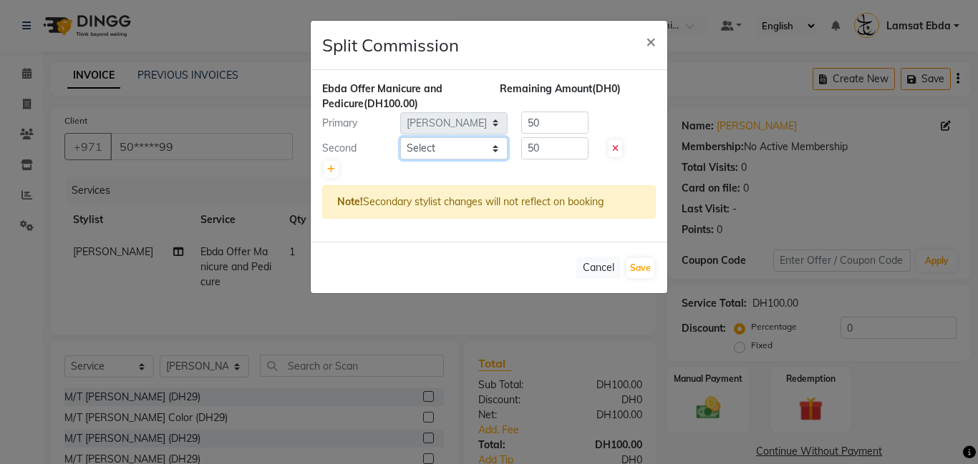
click at [458, 150] on select "Select [PERSON_NAME] Amna [PERSON_NAME] [PERSON_NAME] Ebda Lamsat [PERSON_NAME]…" at bounding box center [453, 148] width 107 height 22
select select "79903"
click at [400, 137] on select "Select [PERSON_NAME] Amna [PERSON_NAME] [PERSON_NAME] Ebda Lamsat [PERSON_NAME]…" at bounding box center [453, 148] width 107 height 22
click at [641, 265] on button "Save" at bounding box center [640, 268] width 28 height 20
select select "Select"
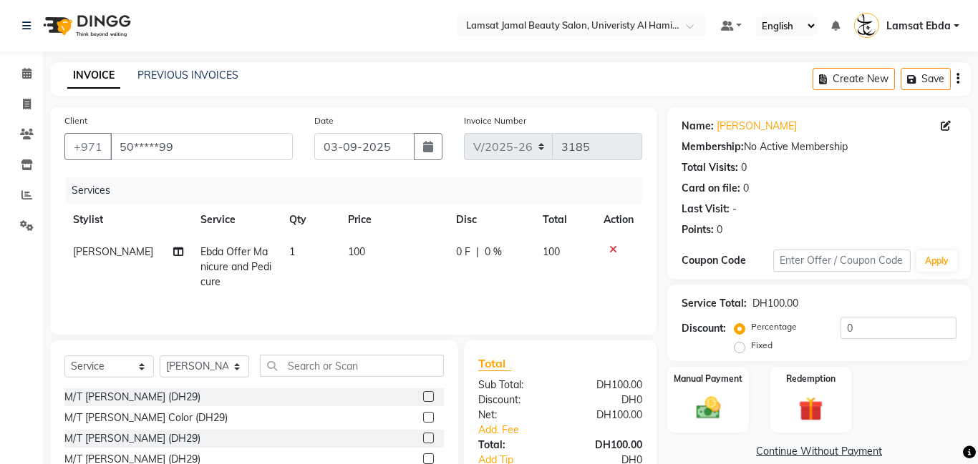
scroll to position [109, 0]
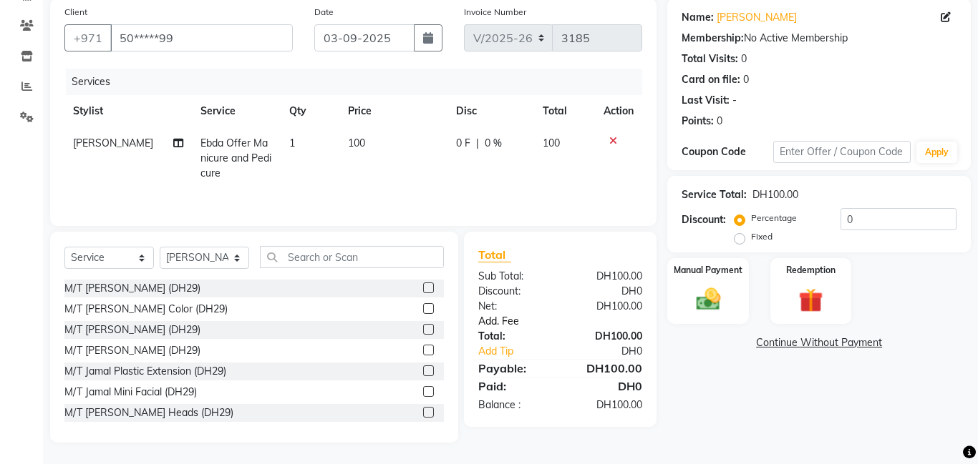
click at [490, 320] on link "Add. Fee" at bounding box center [559, 321] width 185 height 15
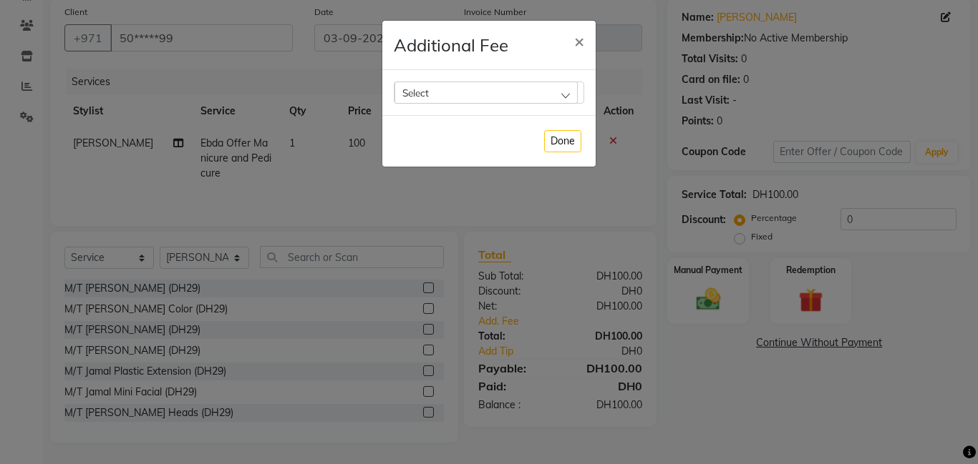
click at [478, 99] on div "Select" at bounding box center [485, 92] width 183 height 21
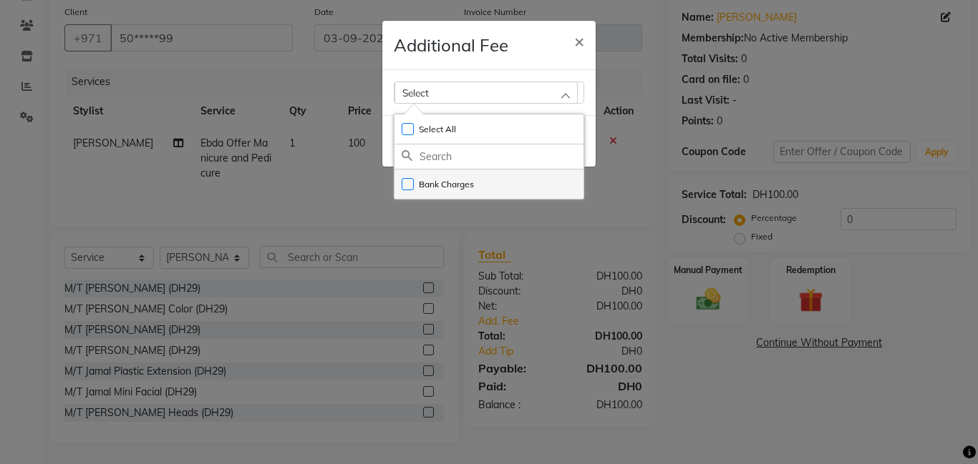
click at [404, 182] on label "Bank Charges" at bounding box center [437, 184] width 72 height 13
checkbox input "true"
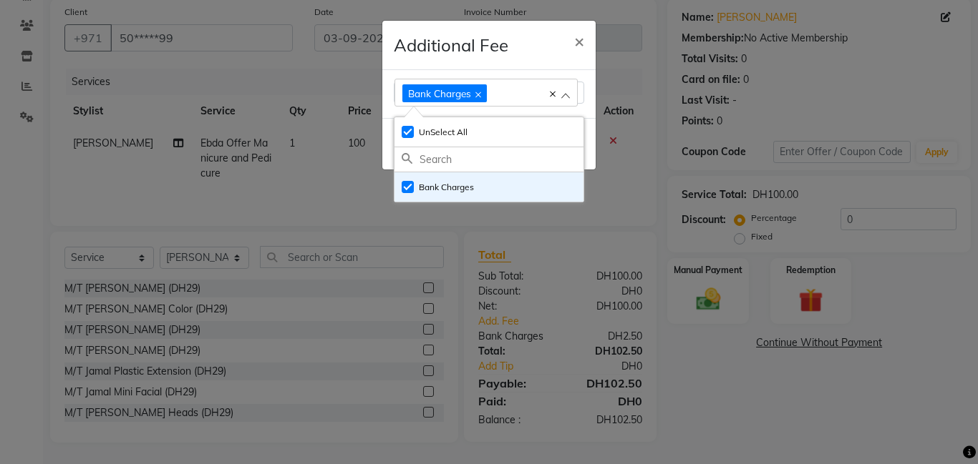
click at [703, 275] on ngb-modal-window "Additional Fee × Bank Charges Select All UnSelect All Bank Charges Done" at bounding box center [489, 232] width 978 height 464
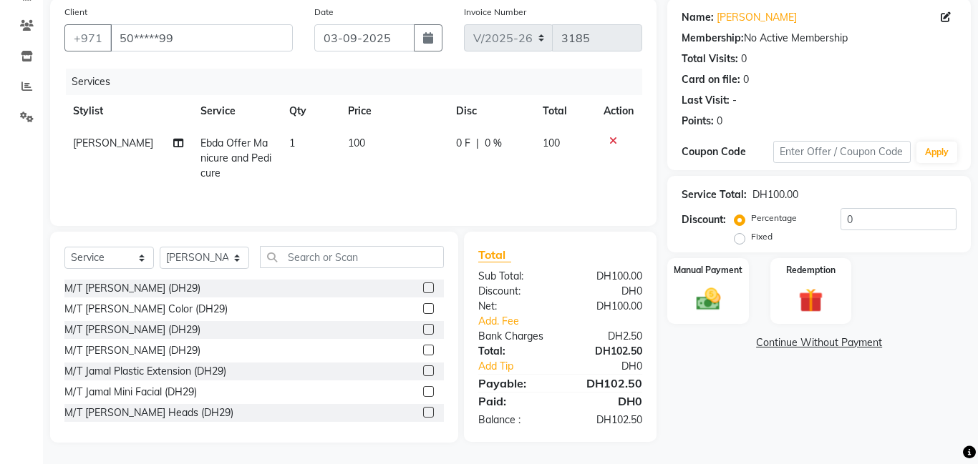
click at [703, 275] on label "Manual Payment" at bounding box center [707, 270] width 69 height 13
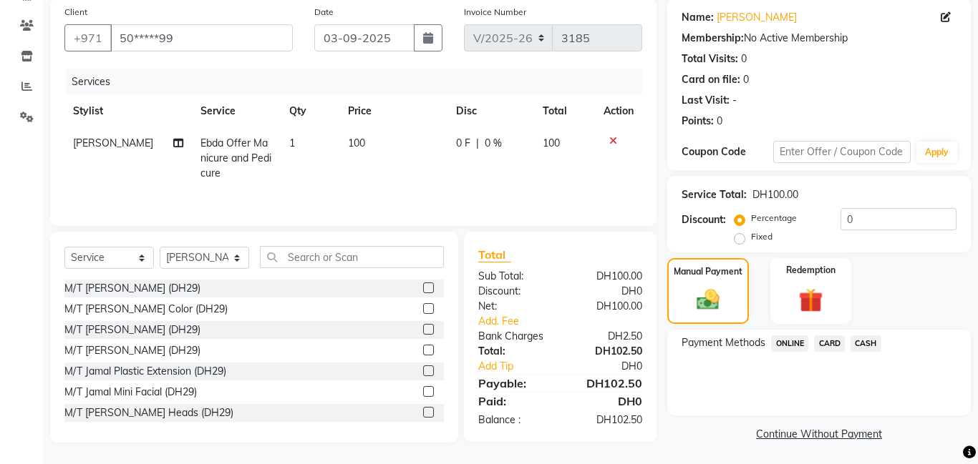
click at [831, 342] on span "CARD" at bounding box center [829, 344] width 31 height 16
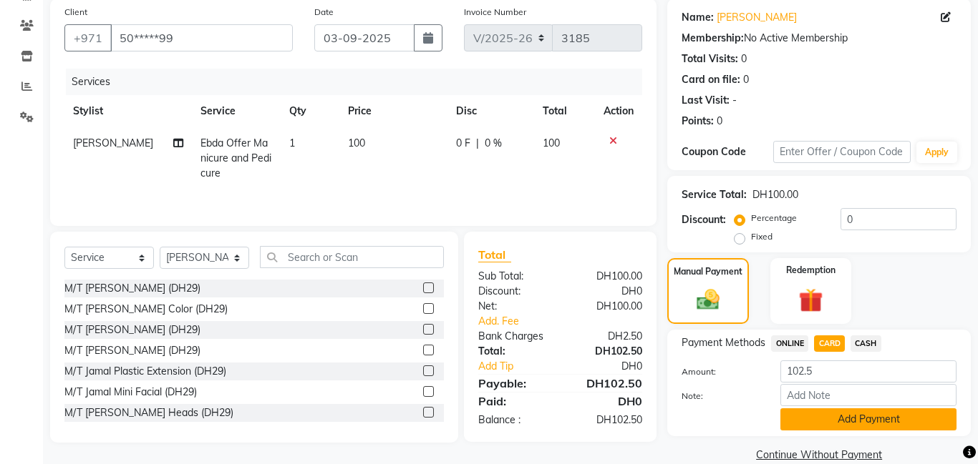
click at [844, 422] on button "Add Payment" at bounding box center [868, 420] width 176 height 22
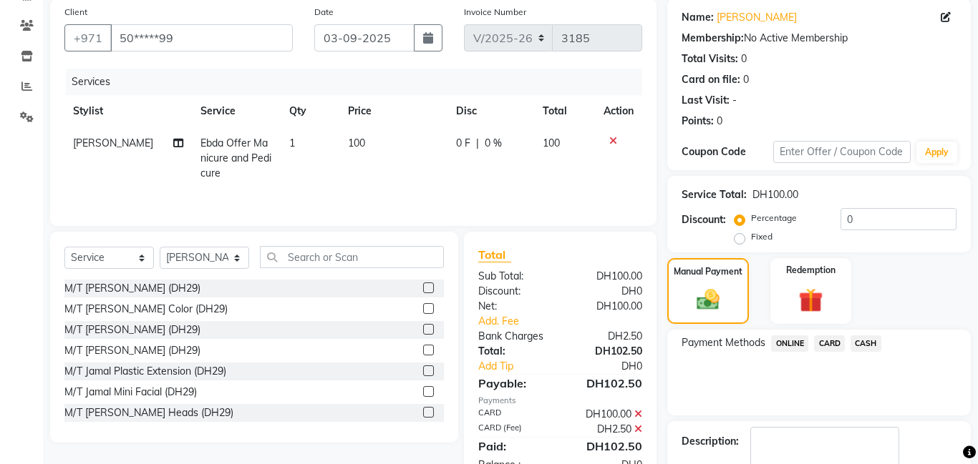
scroll to position [192, 0]
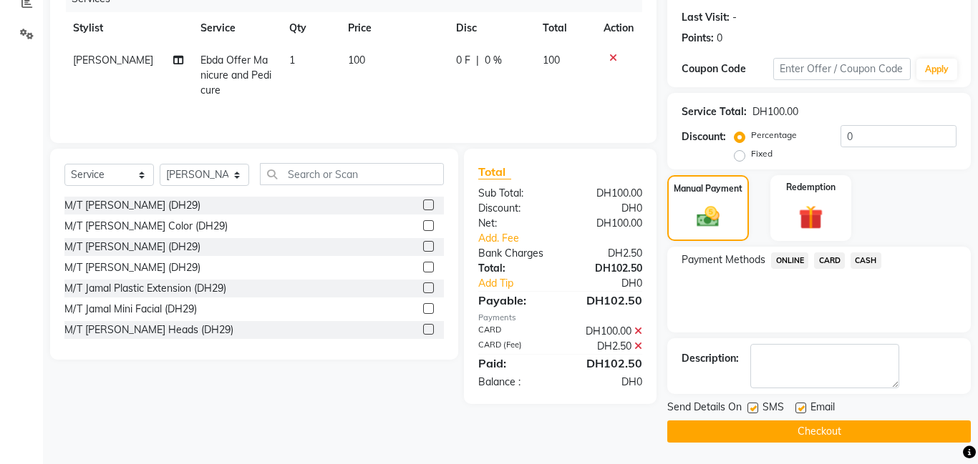
click at [825, 433] on button "Checkout" at bounding box center [818, 432] width 303 height 22
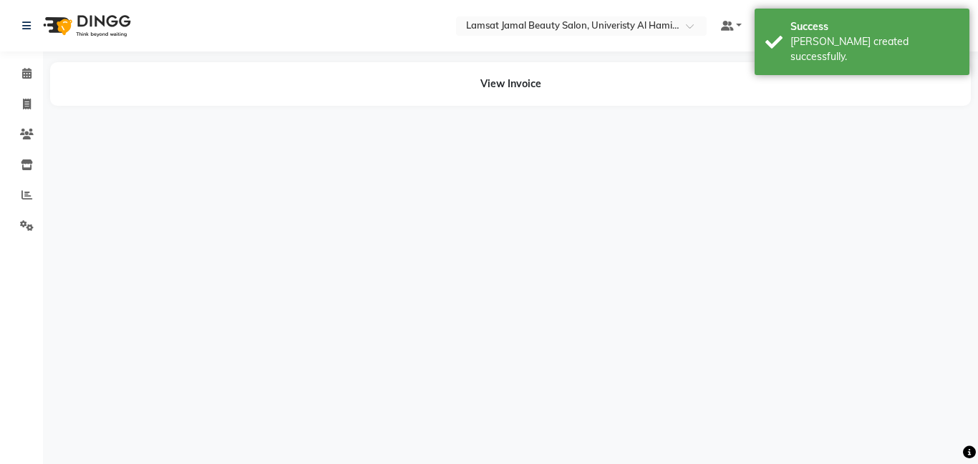
select select "79906"
select select "79903"
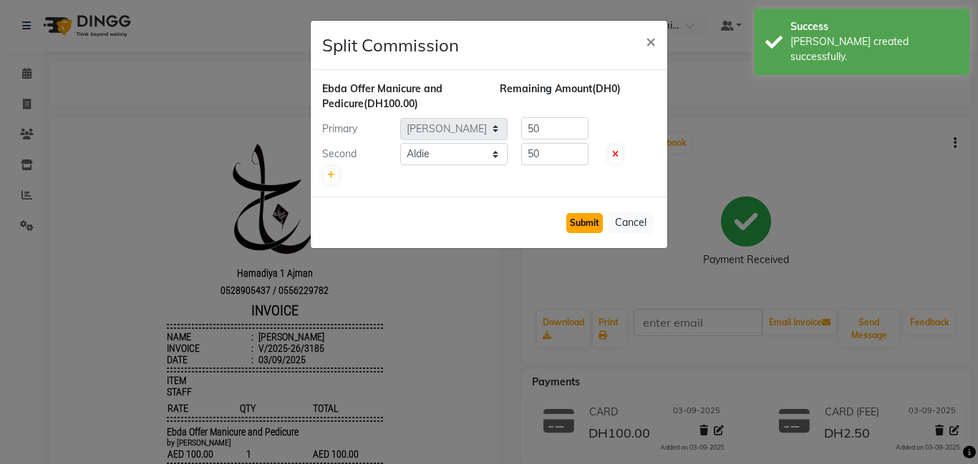
click at [583, 223] on button "Submit" at bounding box center [584, 223] width 36 height 20
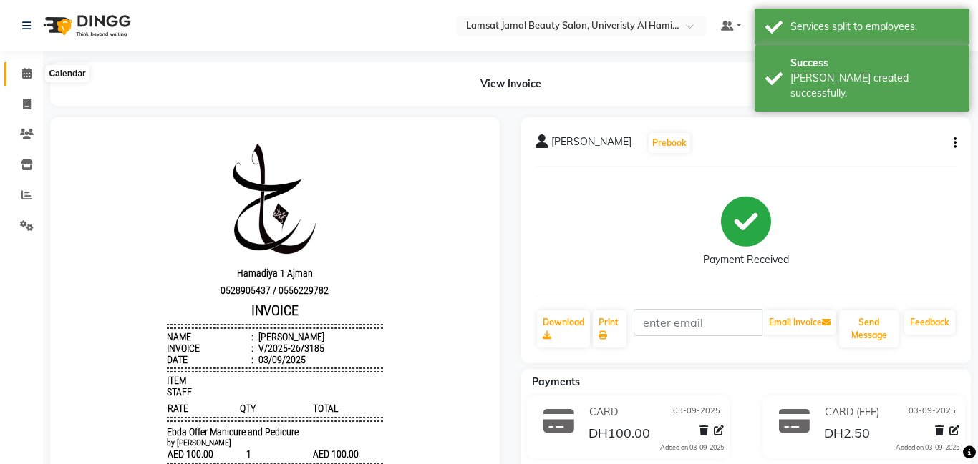
click at [22, 74] on icon at bounding box center [26, 73] width 9 height 11
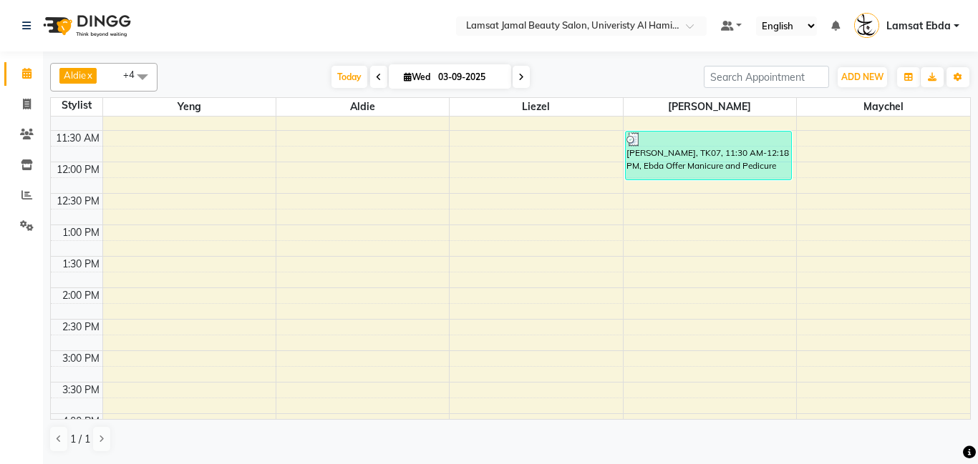
scroll to position [144, 0]
click at [310, 284] on div "9:00 AM 9:30 AM 10:00 AM 10:30 AM 11:00 AM 11:30 AM 12:00 PM 12:30 PM 1:00 PM 1…" at bounding box center [510, 445] width 919 height 944
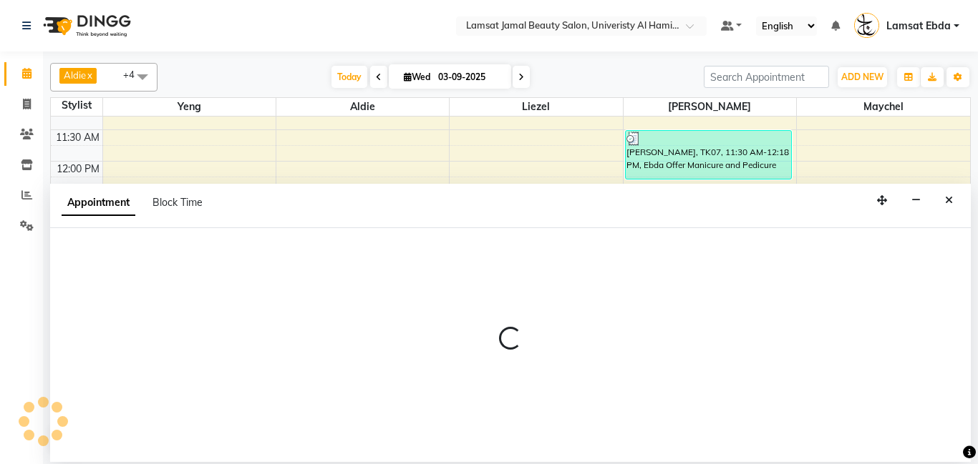
select select "79903"
select select "tentative"
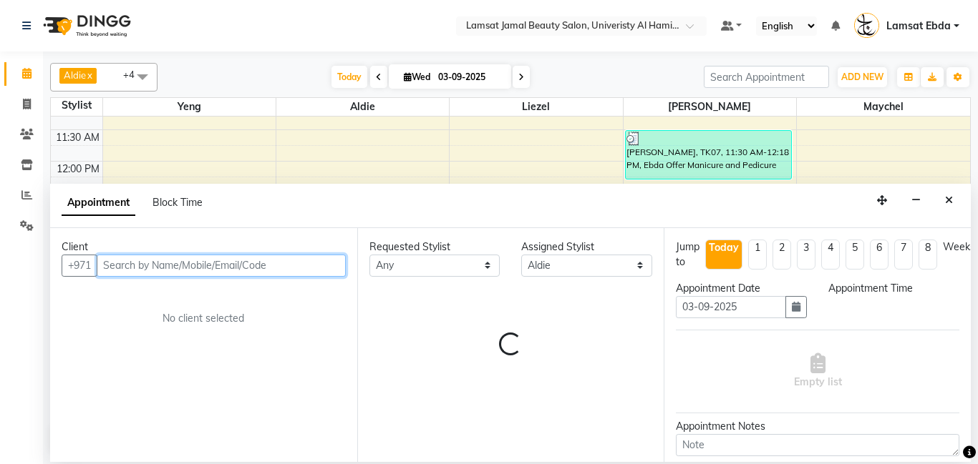
select select "825"
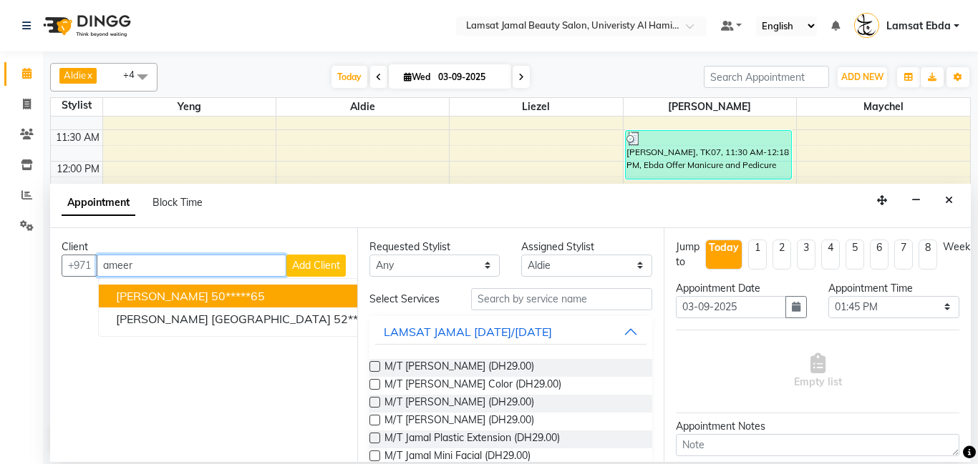
click at [162, 256] on input "ameer" at bounding box center [192, 266] width 190 height 22
click at [166, 255] on input "ameer" at bounding box center [192, 266] width 190 height 22
click at [153, 267] on input "ameer" at bounding box center [192, 266] width 190 height 22
type input "a"
click at [180, 262] on input "america" at bounding box center [192, 266] width 190 height 22
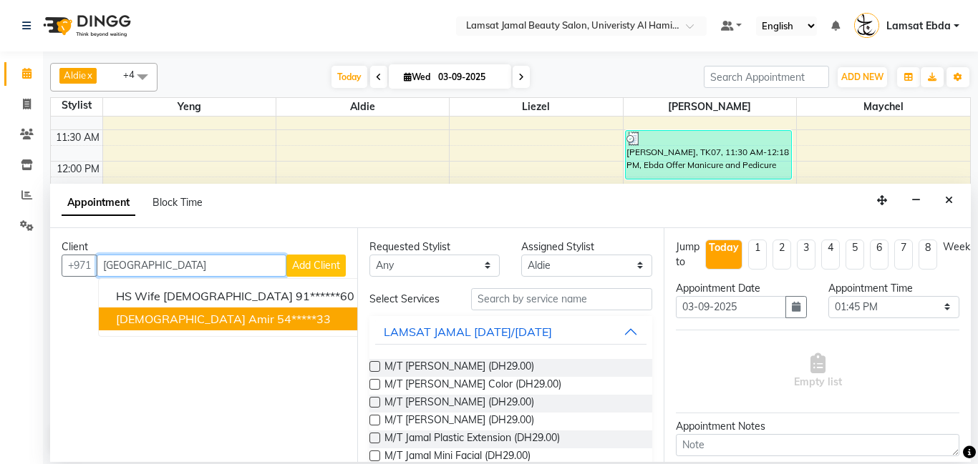
click at [178, 317] on span "[DEMOGRAPHIC_DATA] amir" at bounding box center [195, 319] width 158 height 14
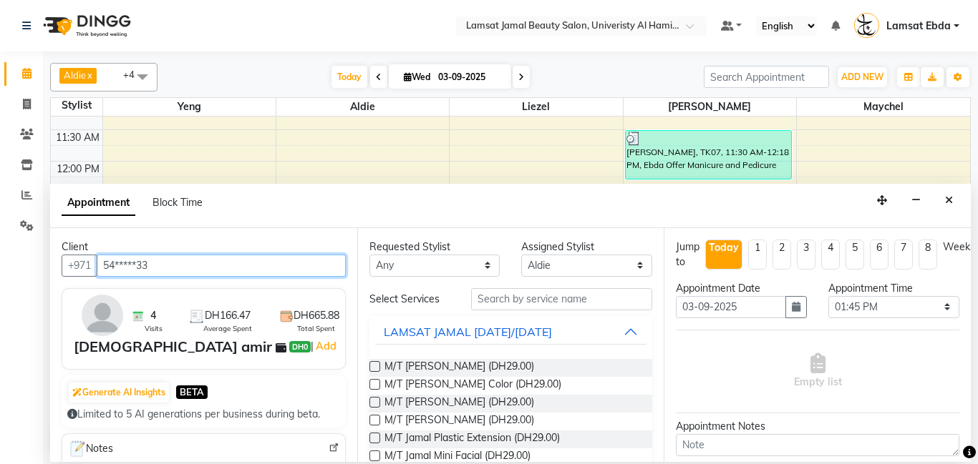
type input "54*****33"
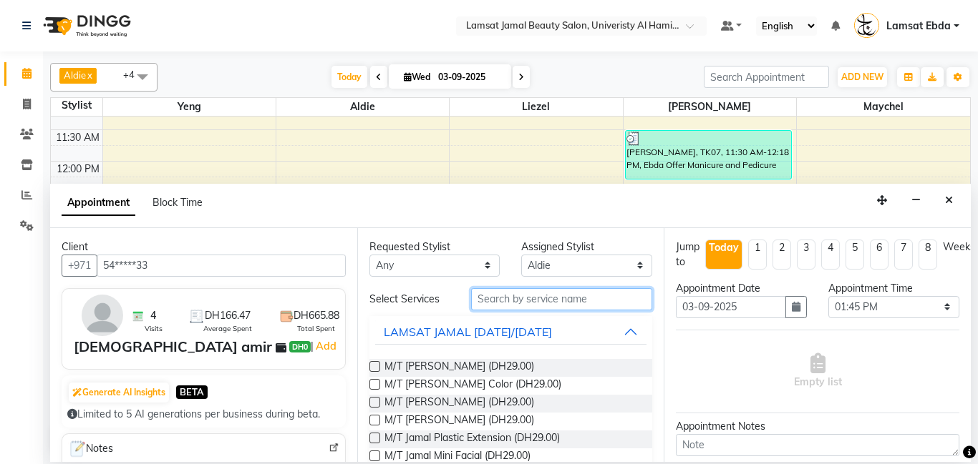
click at [553, 299] on input "text" at bounding box center [562, 299] width 182 height 22
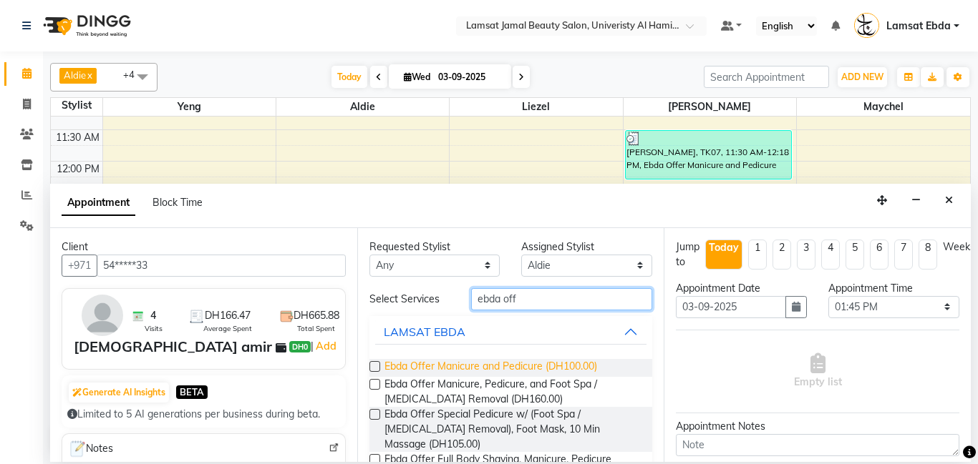
type input "ebda off"
click at [557, 366] on span "Ebda Offer Manicure and Pedicure (DH100.00)" at bounding box center [490, 368] width 213 height 18
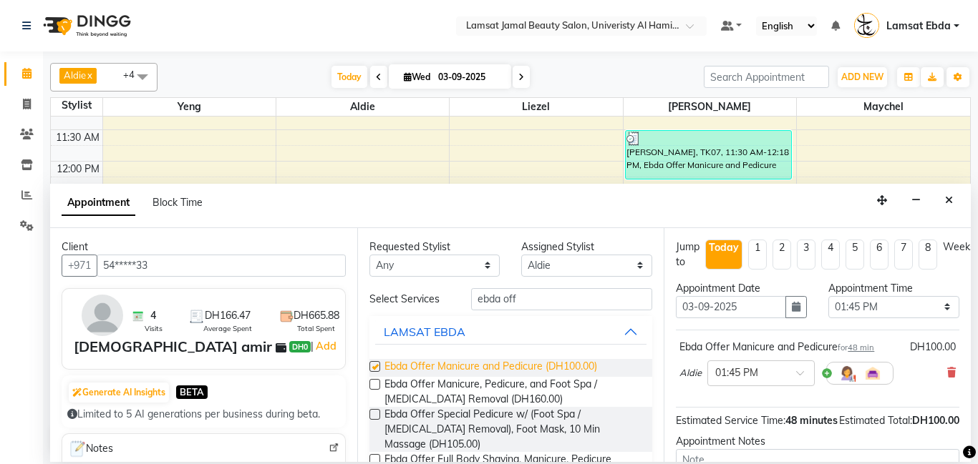
checkbox input "false"
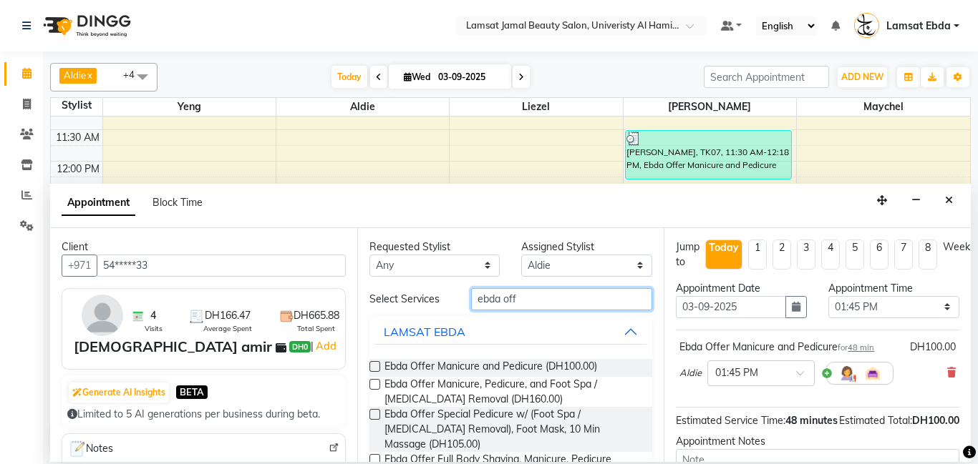
click at [532, 301] on input "ebda off" at bounding box center [562, 299] width 182 height 22
type input "e"
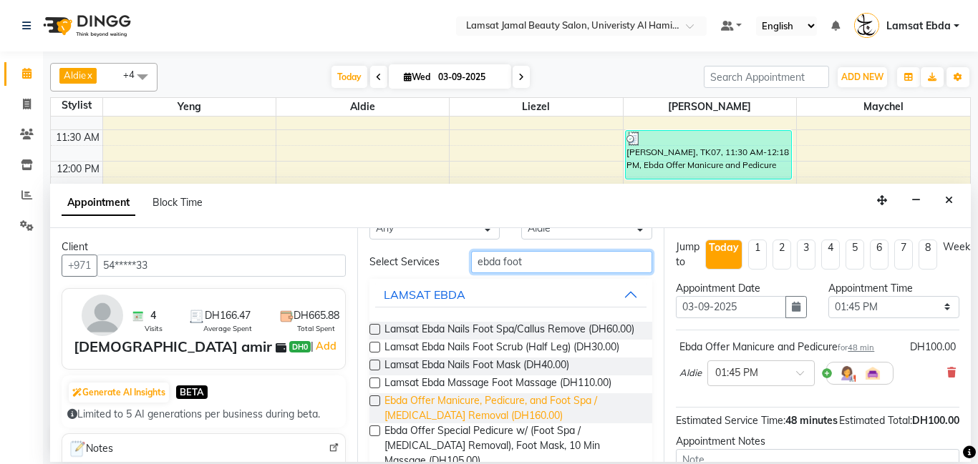
scroll to position [123, 0]
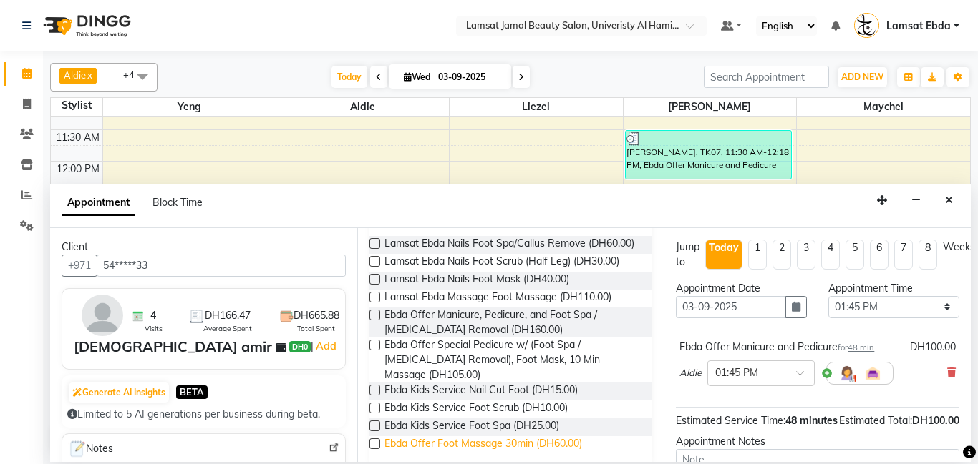
type input "ebda foot"
click at [540, 437] on span "Ebda Offer Foot Massage 30min (DH60.00)" at bounding box center [483, 446] width 198 height 18
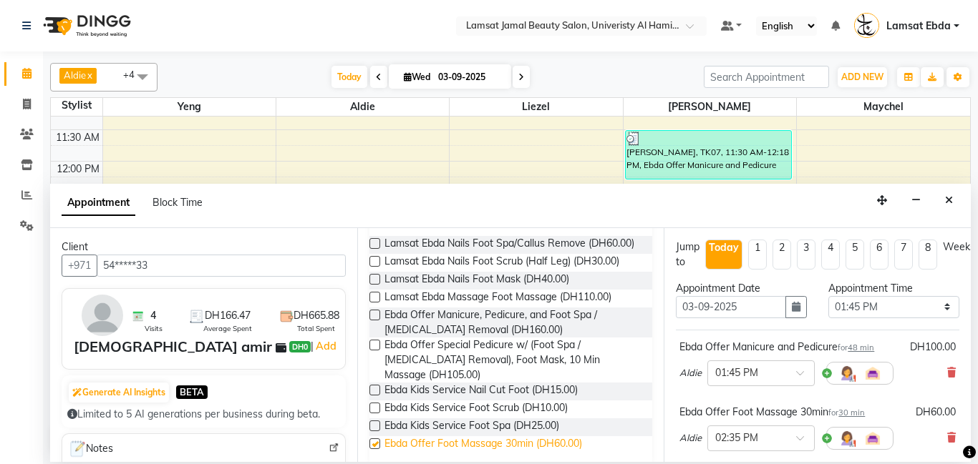
checkbox input "false"
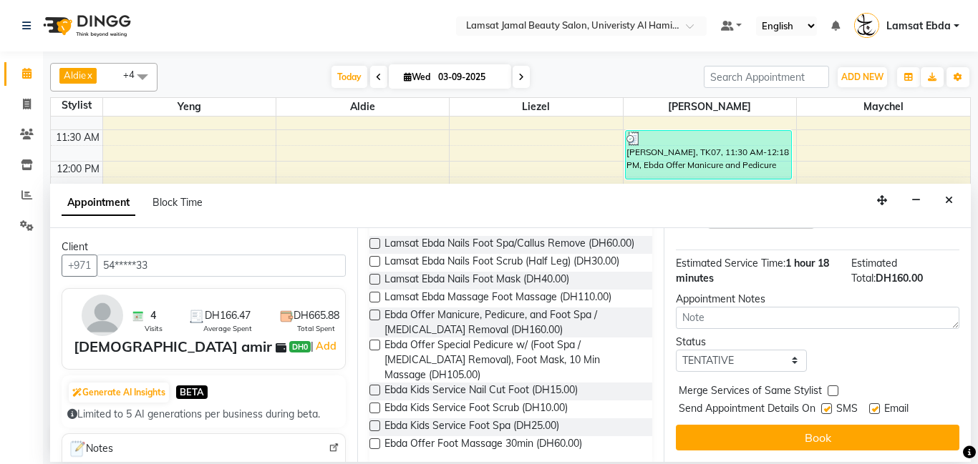
scroll to position [0, 0]
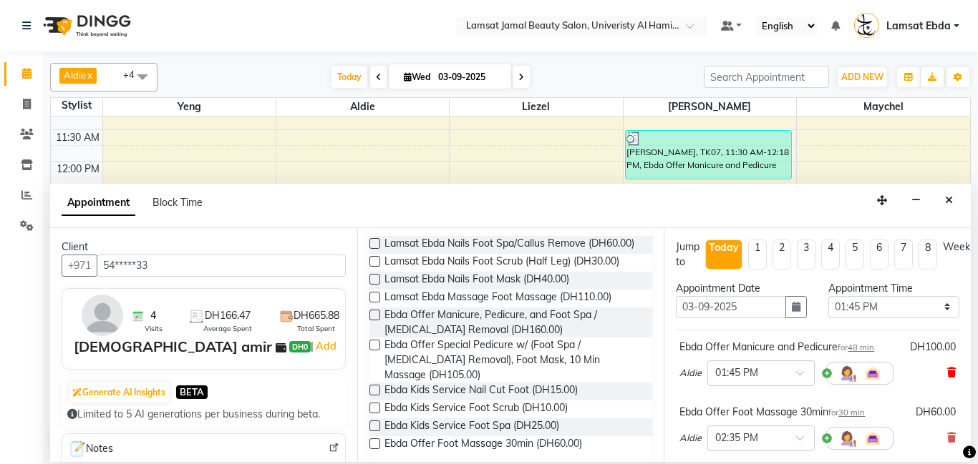
click at [950, 371] on icon at bounding box center [951, 373] width 9 height 10
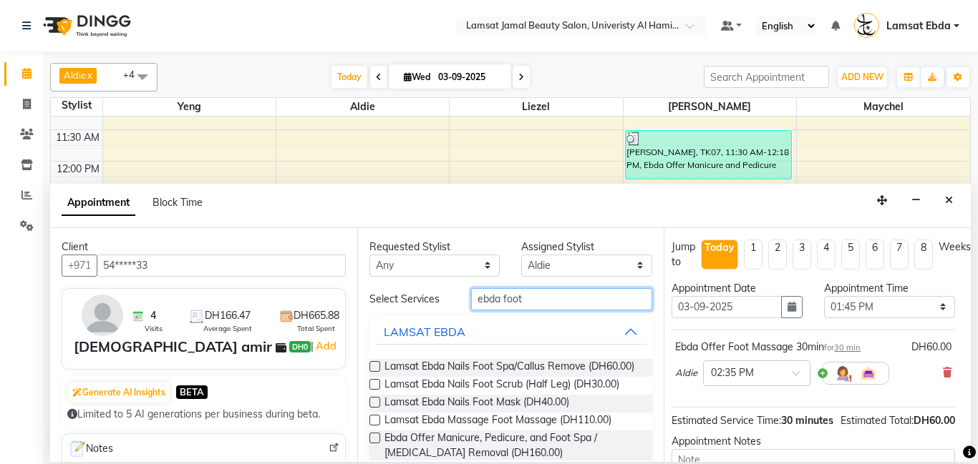
click at [543, 295] on input "ebda foot" at bounding box center [562, 299] width 182 height 22
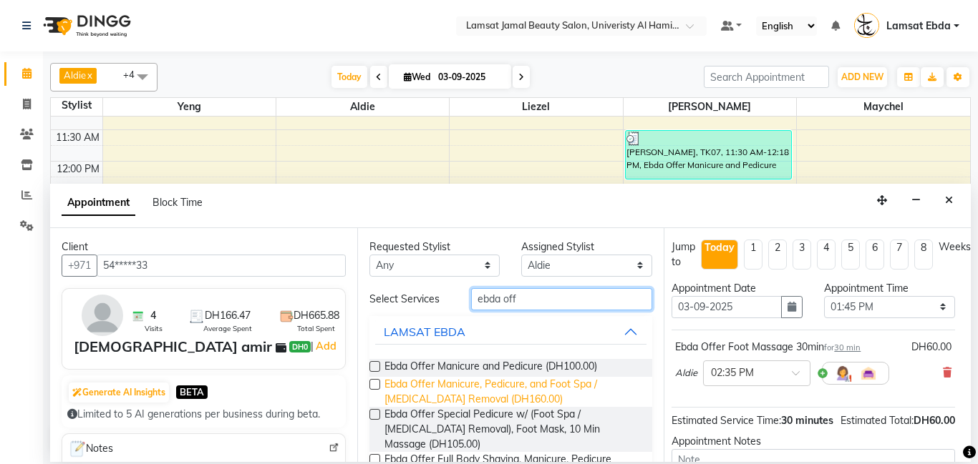
type input "ebda off"
click at [464, 397] on span "Ebda Offer Manicure, Pedicure, and Foot Spa / [MEDICAL_DATA] Removal (DH160.00)" at bounding box center [512, 392] width 257 height 30
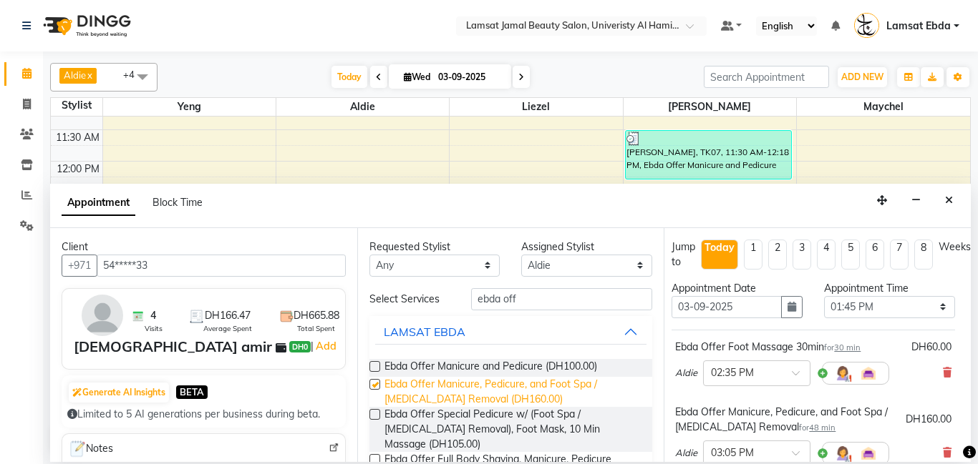
checkbox input "false"
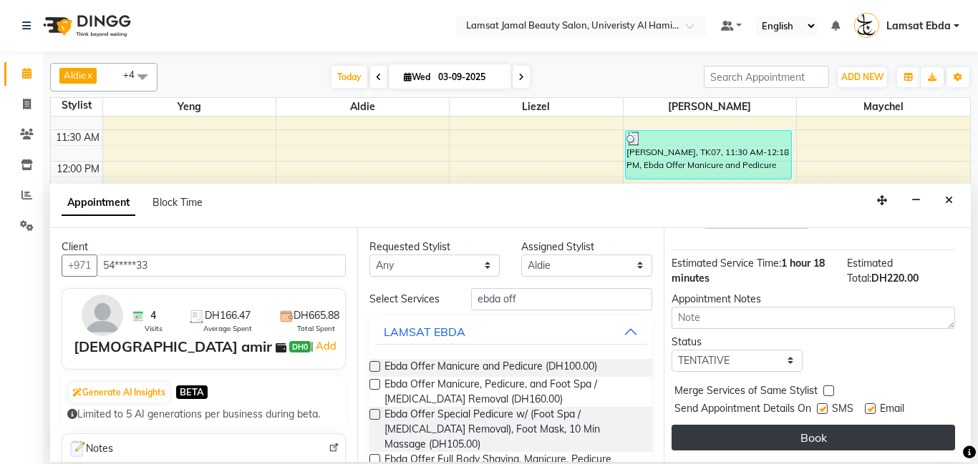
click at [819, 439] on button "Book" at bounding box center [812, 438] width 283 height 26
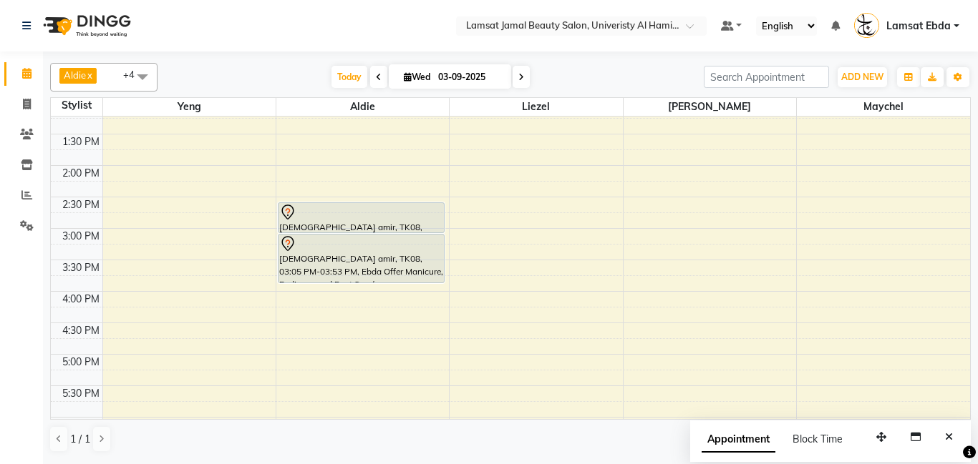
scroll to position [295, 0]
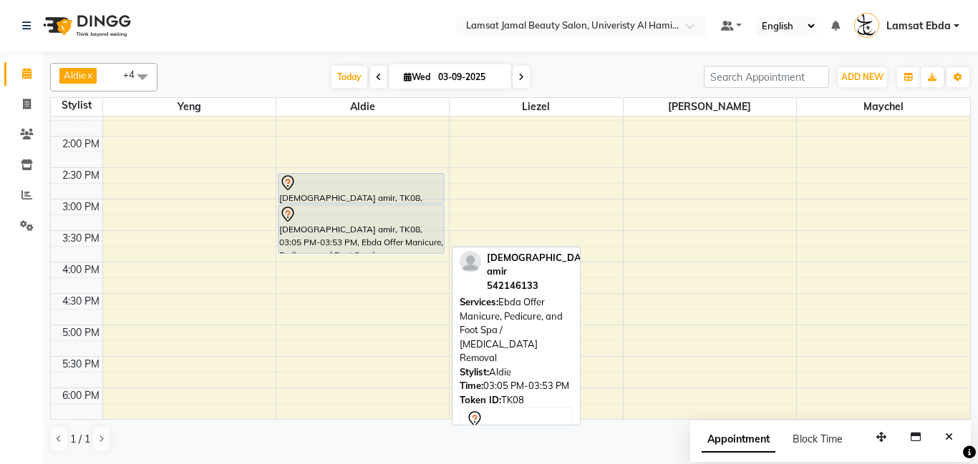
click at [376, 213] on div at bounding box center [361, 214] width 164 height 17
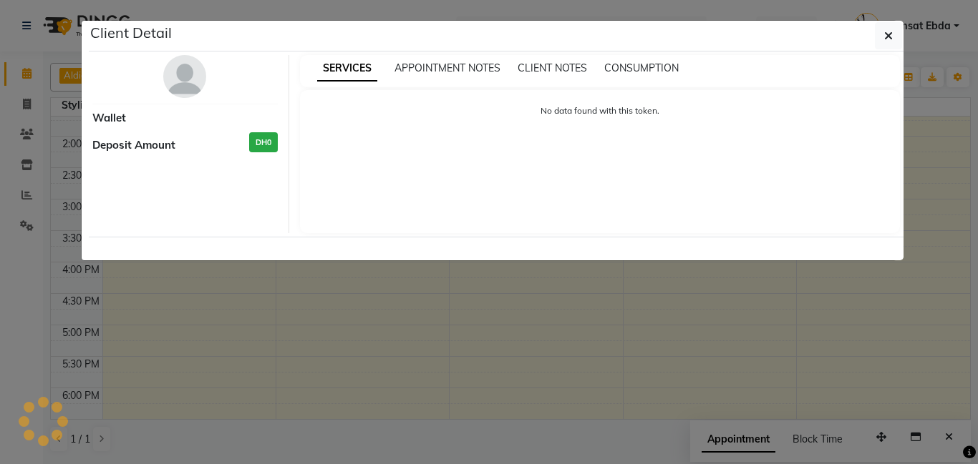
select select "7"
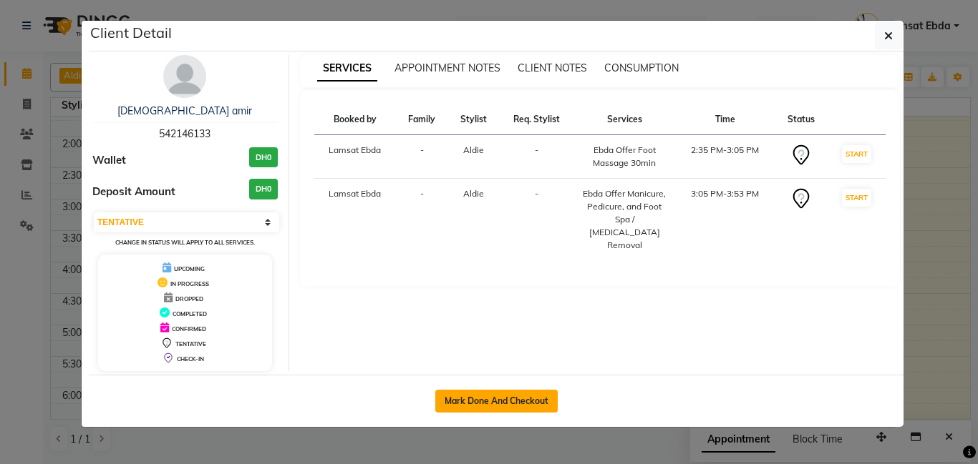
click at [534, 401] on button "Mark Done And Checkout" at bounding box center [496, 401] width 122 height 23
select select "service"
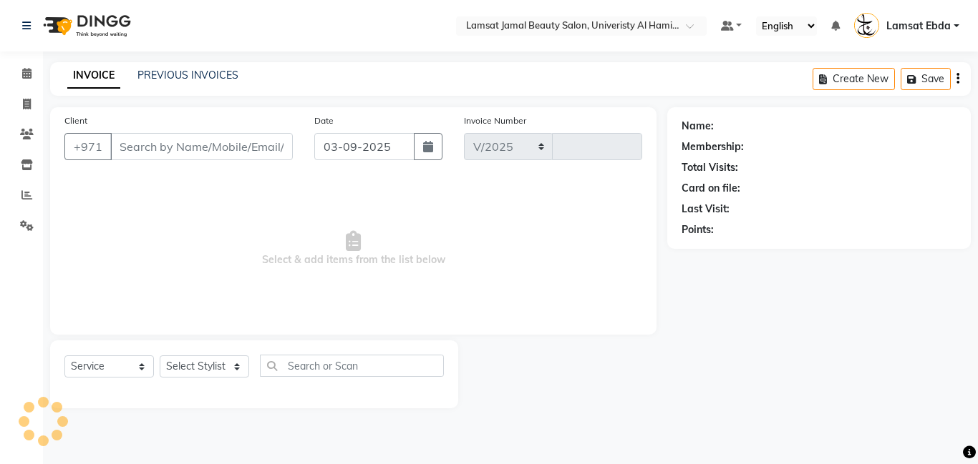
select select "8294"
type input "3186"
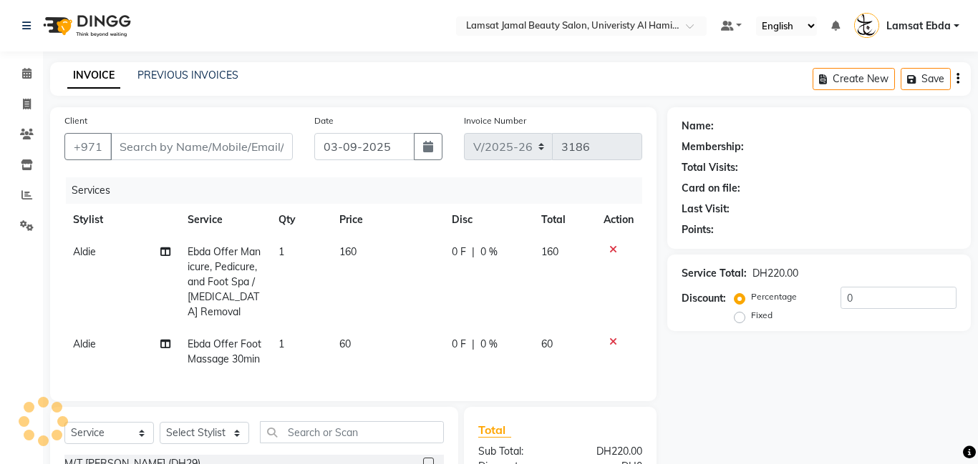
type input "54*****33"
select select "79903"
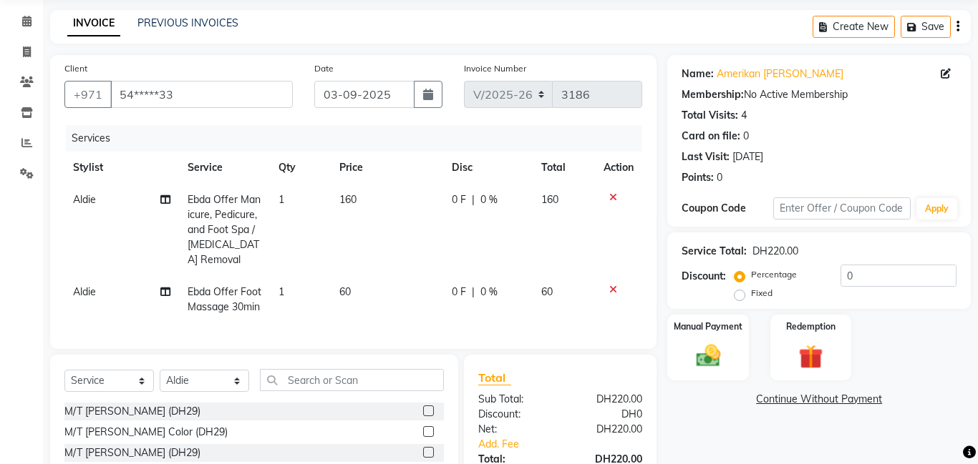
scroll to position [39, 0]
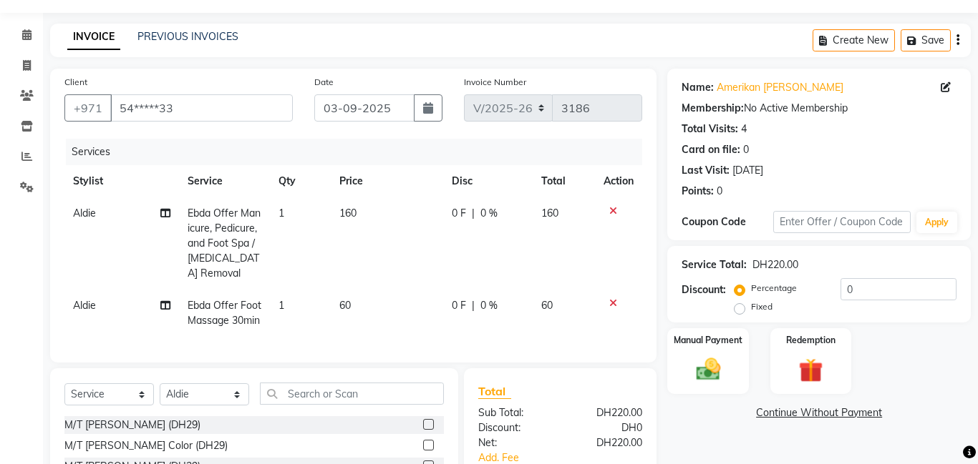
click at [281, 299] on span "1" at bounding box center [281, 305] width 6 height 13
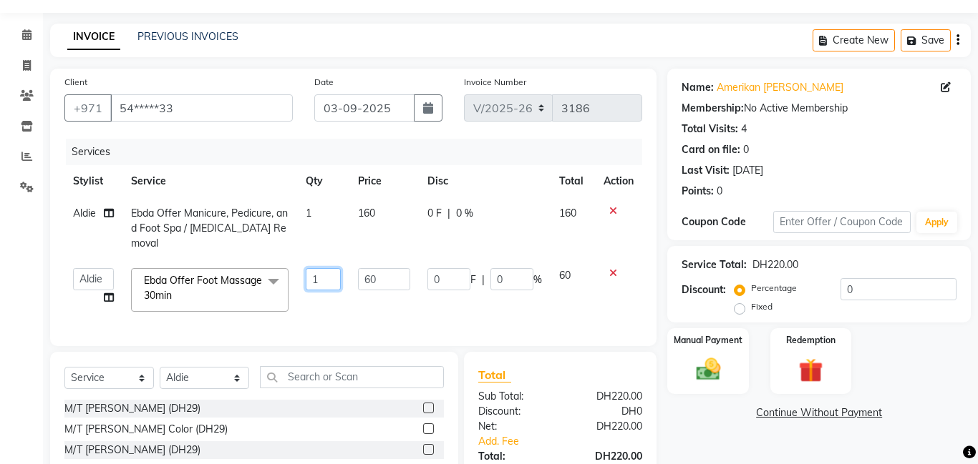
click at [327, 268] on input "1" at bounding box center [323, 279] width 34 height 22
type input "2"
click at [570, 264] on tbody "Aldie Ebda Offer Manicure, Pedicure, and Foot Spa / Callus Removal 1 160 0 F | …" at bounding box center [353, 259] width 578 height 123
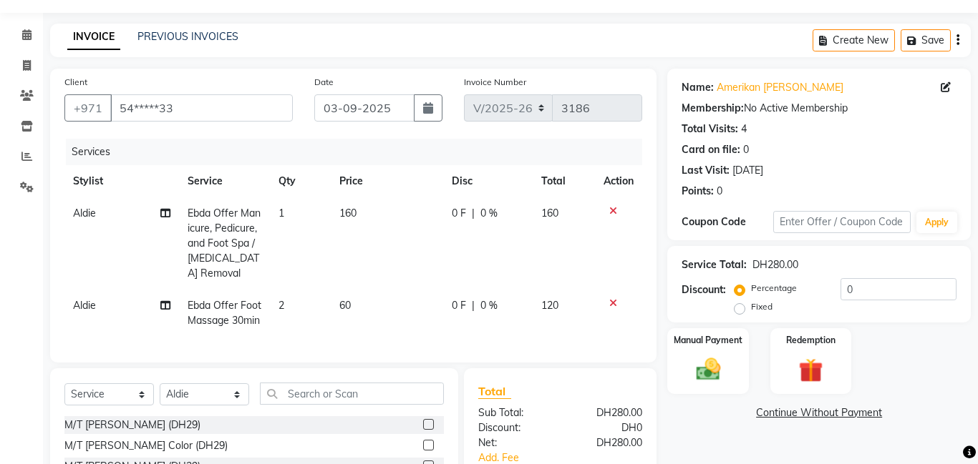
scroll to position [175, 0]
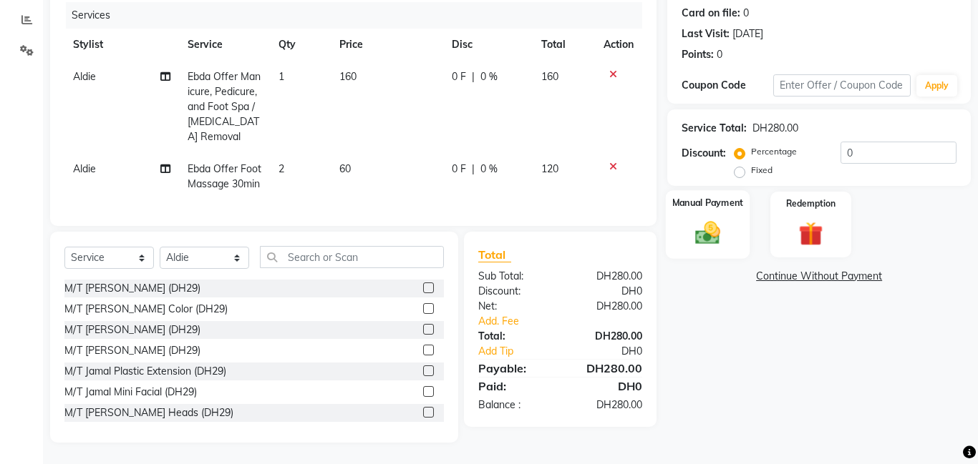
click at [716, 214] on div "Manual Payment" at bounding box center [708, 224] width 84 height 69
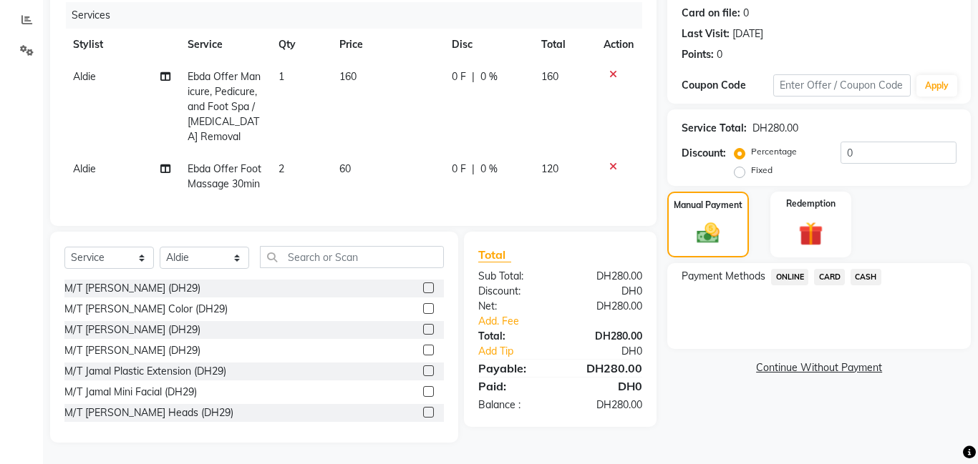
click at [834, 273] on span "CARD" at bounding box center [829, 277] width 31 height 16
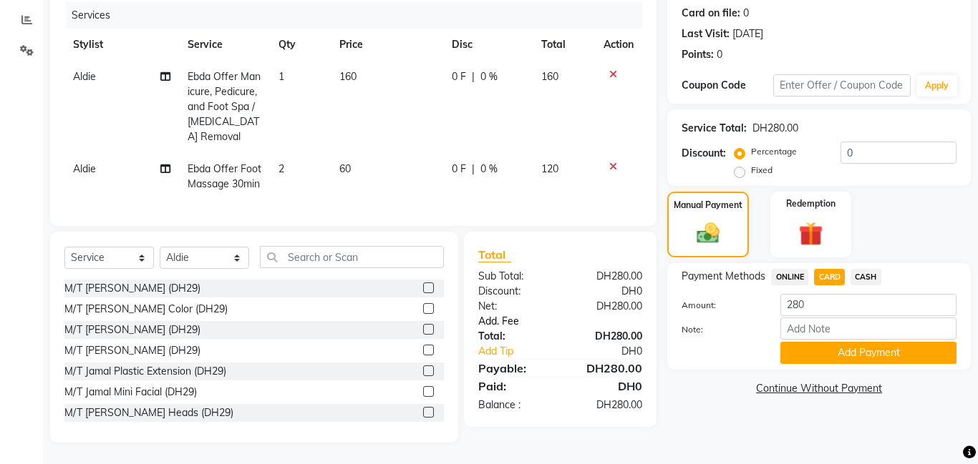
click at [514, 321] on link "Add. Fee" at bounding box center [559, 321] width 185 height 15
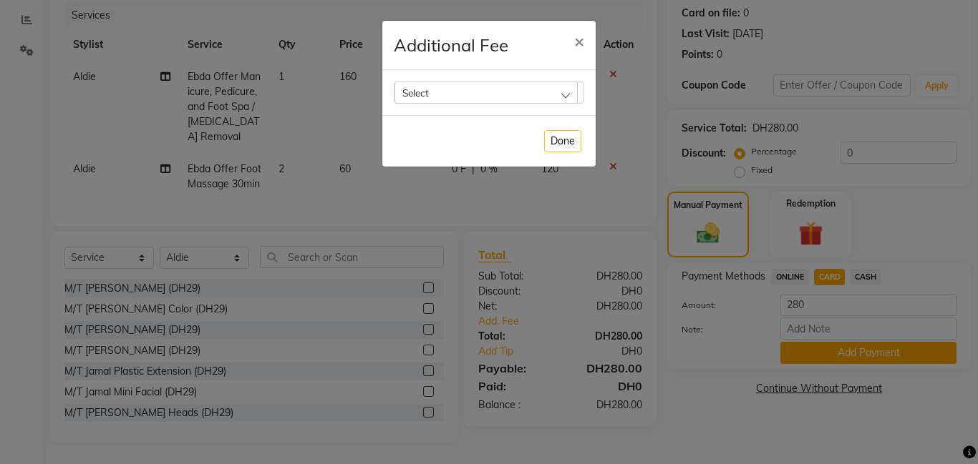
click at [512, 94] on div "Select" at bounding box center [485, 92] width 183 height 21
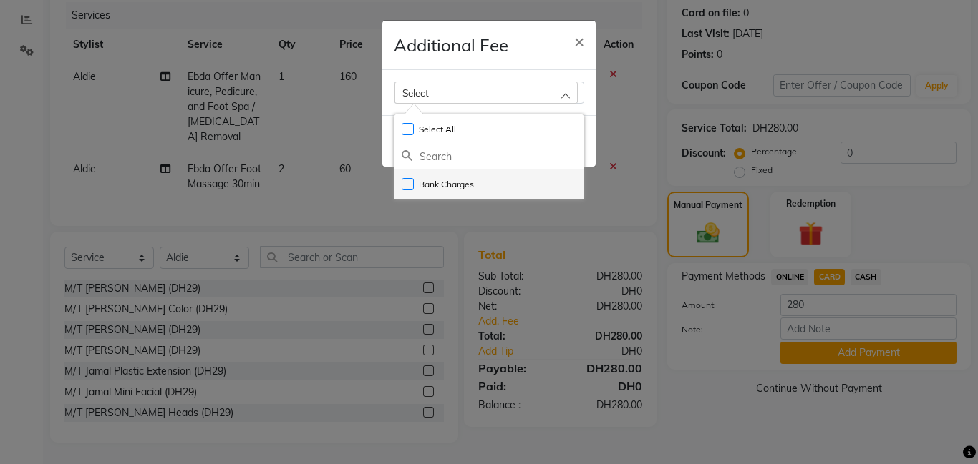
click at [454, 189] on label "Bank Charges" at bounding box center [437, 184] width 72 height 13
checkbox input "true"
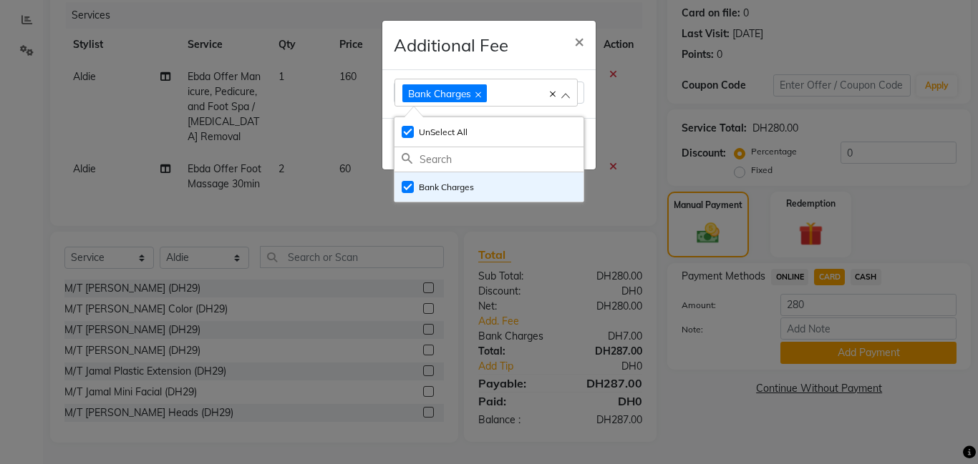
click at [817, 341] on ngb-modal-window "Additional Fee × Bank Charges Select All UnSelect All Bank Charges Done" at bounding box center [489, 232] width 978 height 464
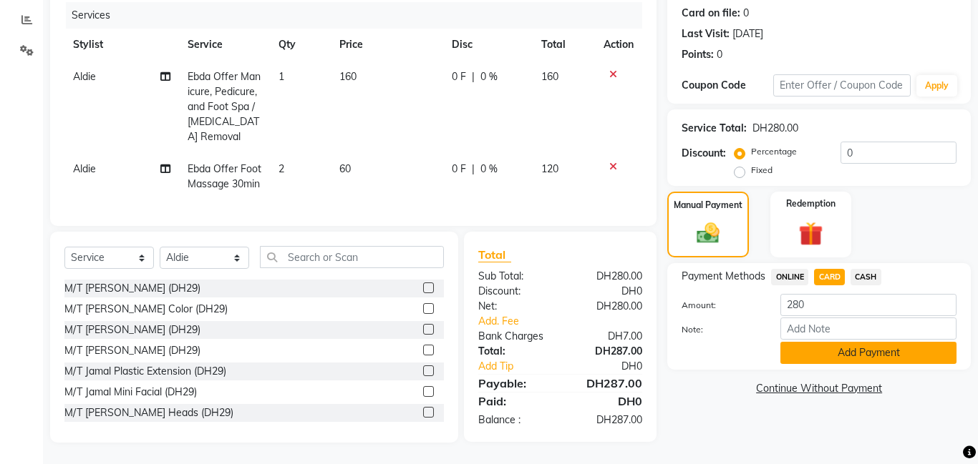
click at [834, 356] on button "Add Payment" at bounding box center [868, 353] width 176 height 22
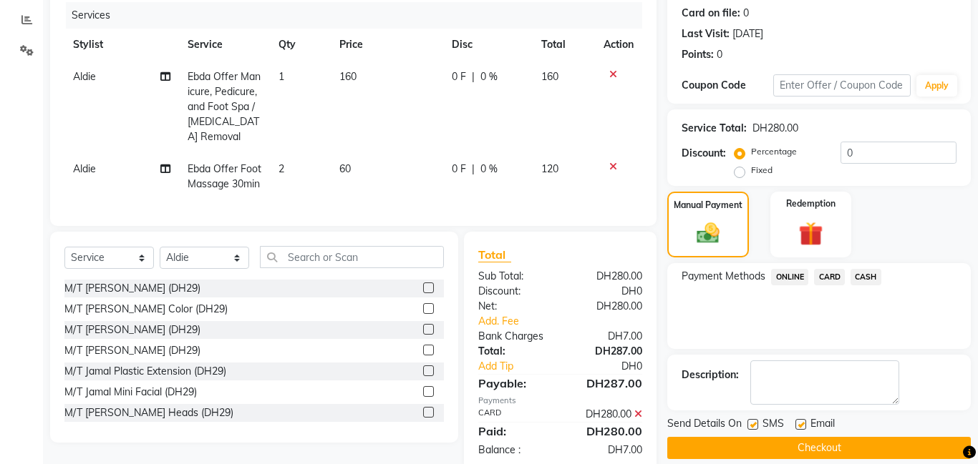
scroll to position [205, 0]
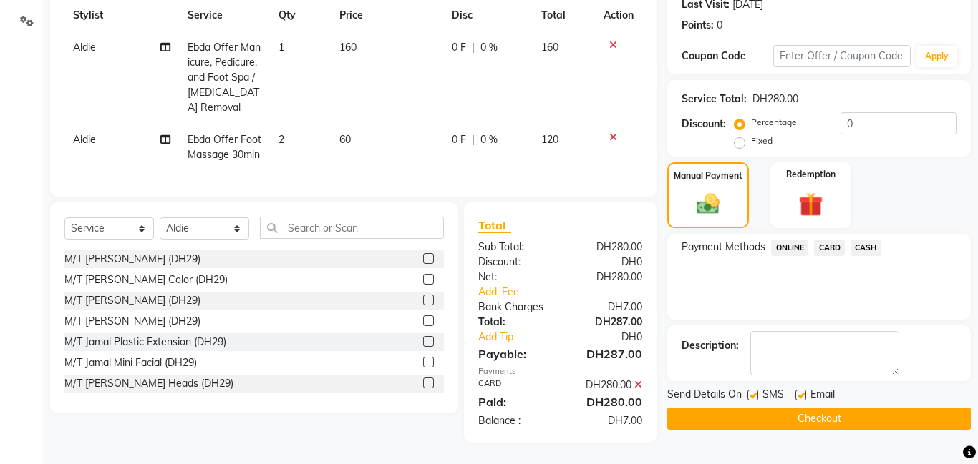
click at [637, 385] on icon at bounding box center [638, 385] width 8 height 10
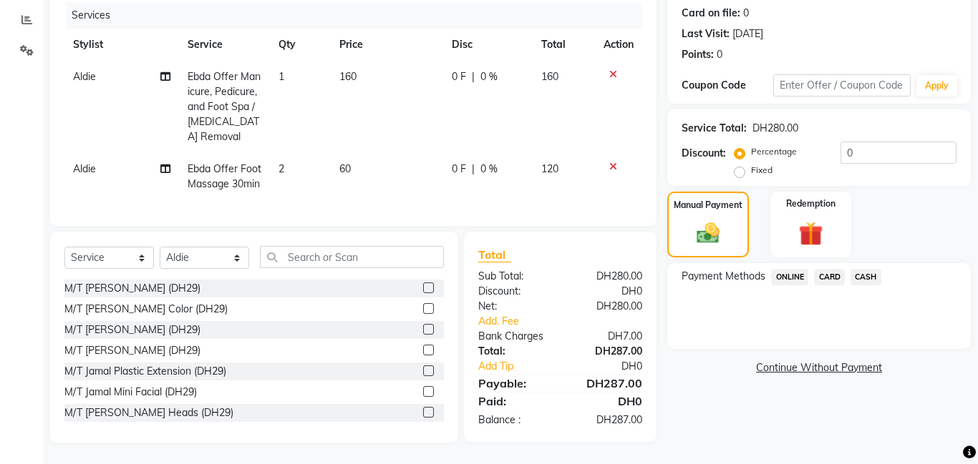
scroll to position [175, 0]
click at [830, 276] on span "CARD" at bounding box center [829, 277] width 31 height 16
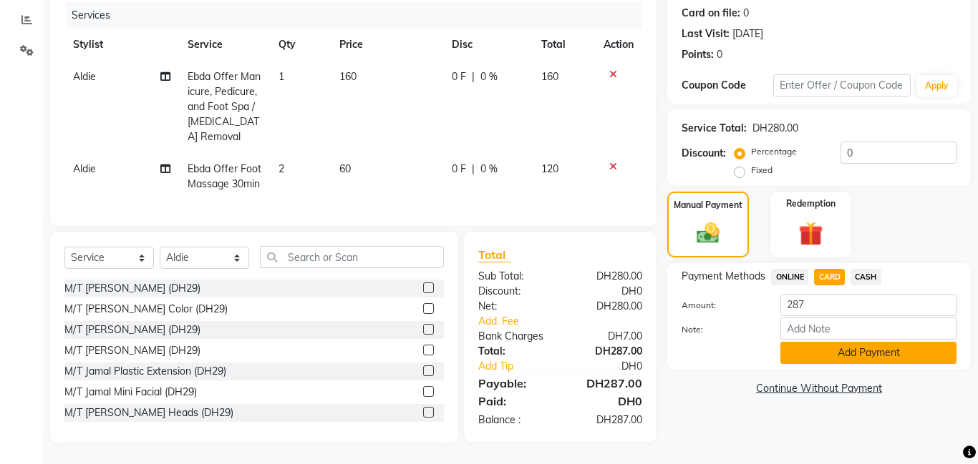
click at [857, 351] on button "Add Payment" at bounding box center [868, 353] width 176 height 22
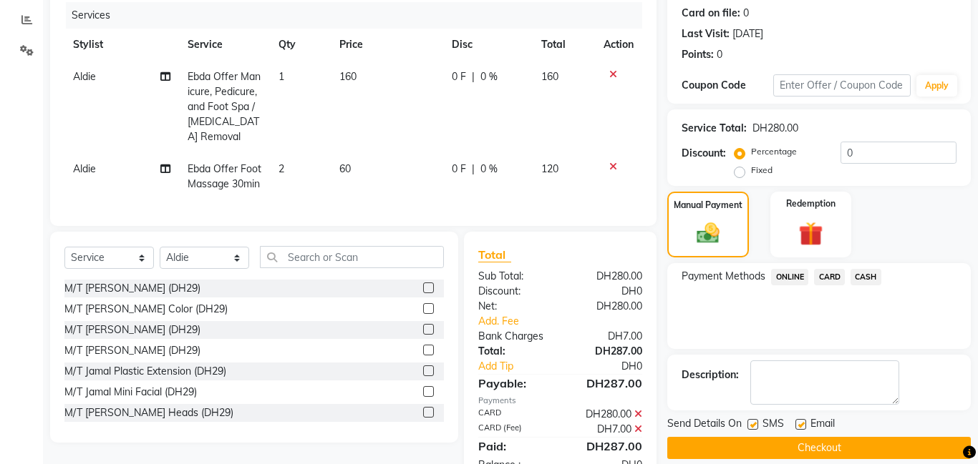
scroll to position [220, 0]
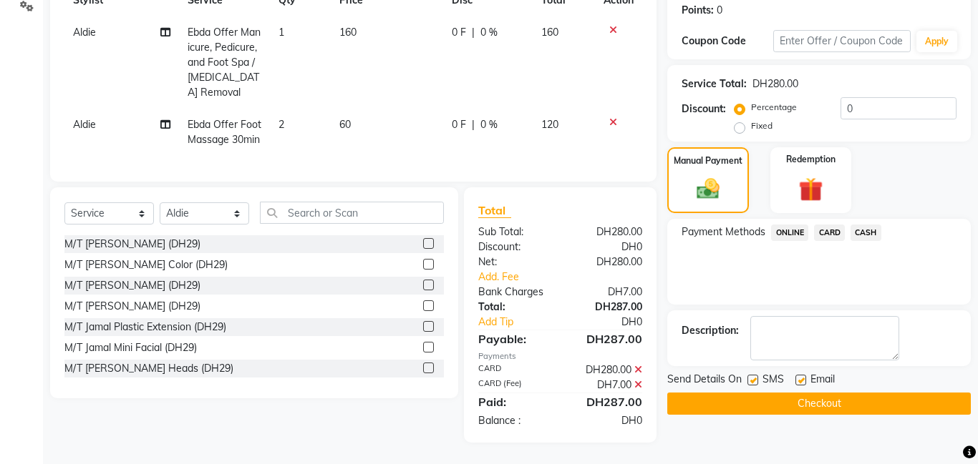
click at [850, 403] on button "Checkout" at bounding box center [818, 404] width 303 height 22
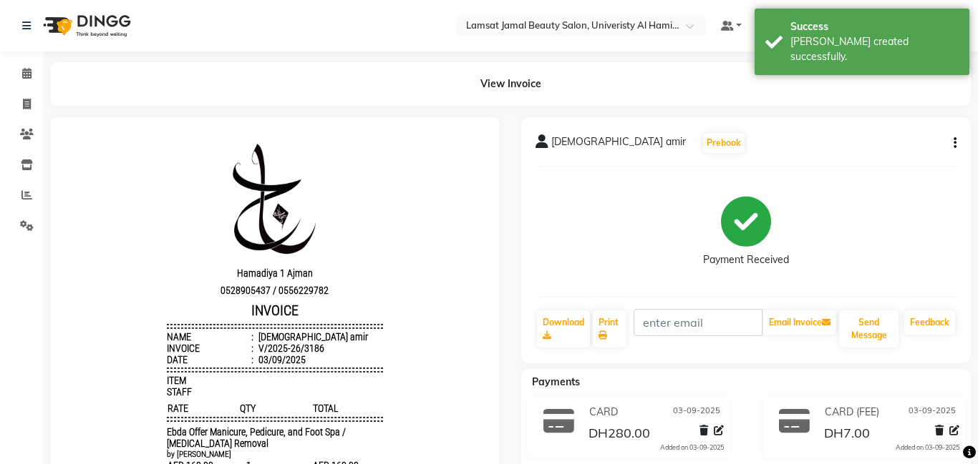
click at [955, 143] on icon "button" at bounding box center [954, 143] width 3 height 1
click at [897, 130] on div "Split Service Amount" at bounding box center [883, 134] width 98 height 18
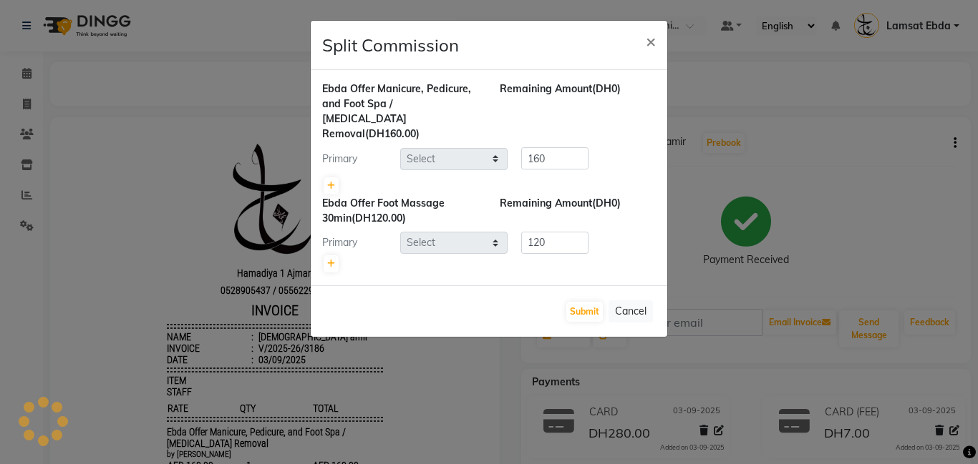
select select "79903"
click at [334, 182] on icon at bounding box center [331, 186] width 8 height 9
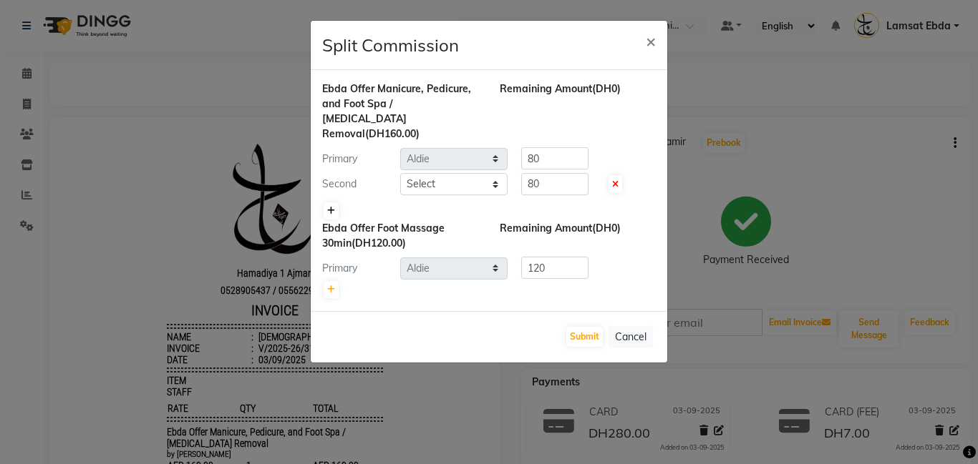
click at [328, 207] on icon at bounding box center [331, 211] width 8 height 9
type input "53.33"
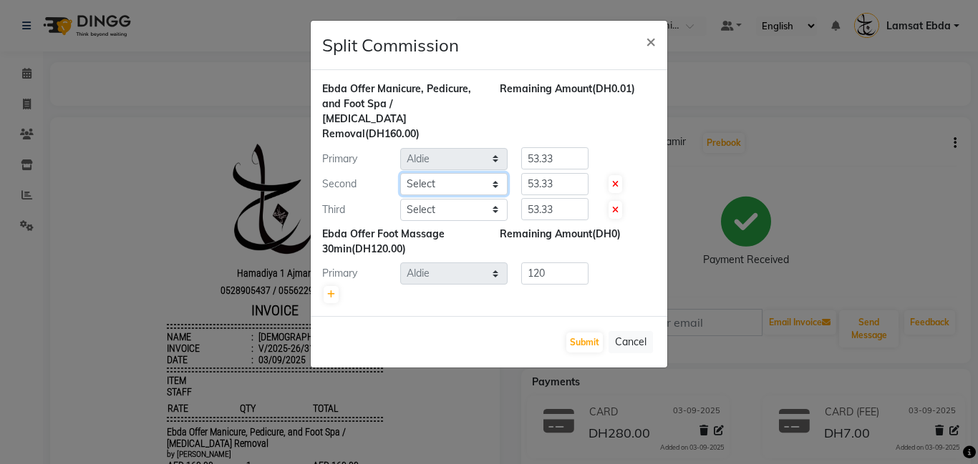
click at [462, 175] on select "Select [PERSON_NAME] Amna [PERSON_NAME] [PERSON_NAME] Ebda Lamsat [PERSON_NAME]…" at bounding box center [453, 184] width 107 height 22
select select "79906"
click at [400, 173] on select "Select [PERSON_NAME] Amna [PERSON_NAME] [PERSON_NAME] Ebda Lamsat [PERSON_NAME]…" at bounding box center [453, 184] width 107 height 22
click at [468, 199] on select "Select [PERSON_NAME] Amna [PERSON_NAME] [PERSON_NAME] Ebda Lamsat [PERSON_NAME]…" at bounding box center [453, 210] width 107 height 22
select select "79900"
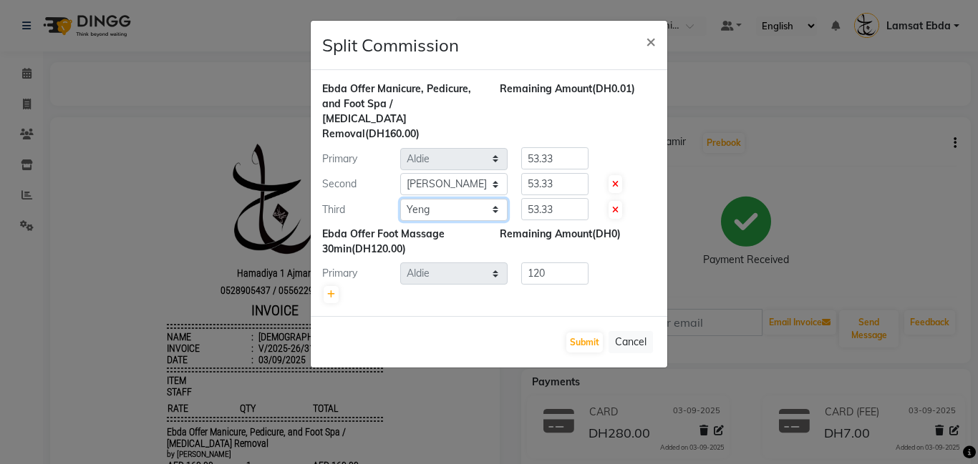
click at [400, 199] on select "Select [PERSON_NAME] Amna [PERSON_NAME] [PERSON_NAME] Ebda Lamsat [PERSON_NAME]…" at bounding box center [453, 210] width 107 height 22
click at [327, 291] on icon at bounding box center [331, 295] width 8 height 9
type input "60"
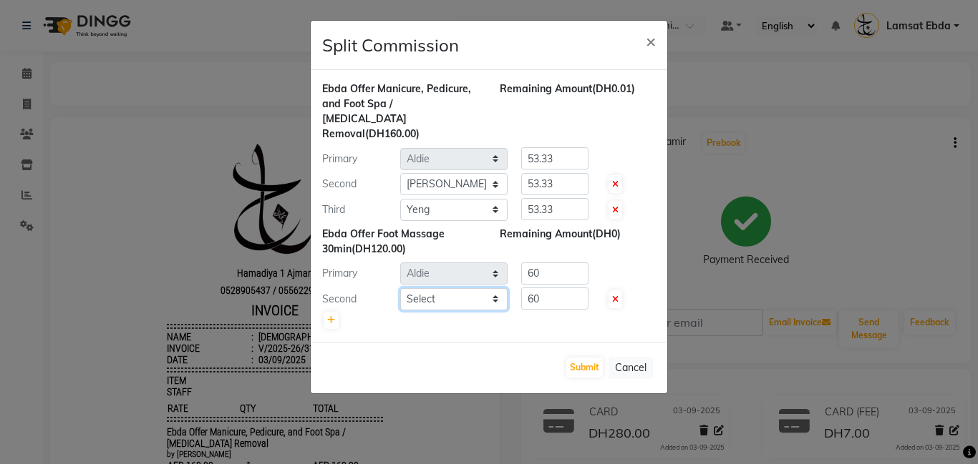
click at [464, 288] on select "Select [PERSON_NAME] Amna [PERSON_NAME] [PERSON_NAME] Ebda Lamsat [PERSON_NAME]…" at bounding box center [453, 299] width 107 height 22
select select "79906"
click at [400, 288] on select "Select [PERSON_NAME] Amna [PERSON_NAME] [PERSON_NAME] Ebda Lamsat [PERSON_NAME]…" at bounding box center [453, 299] width 107 height 22
click at [583, 359] on button "Submit" at bounding box center [584, 368] width 36 height 20
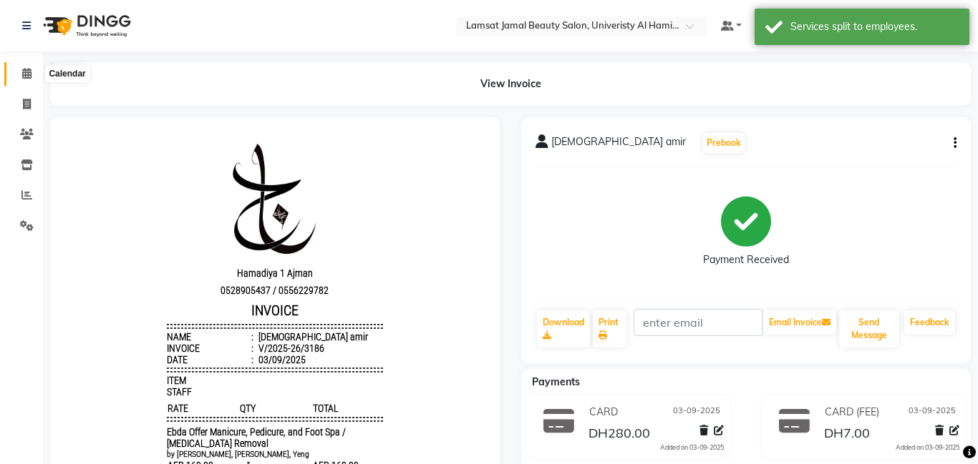
click at [27, 71] on icon at bounding box center [26, 73] width 9 height 11
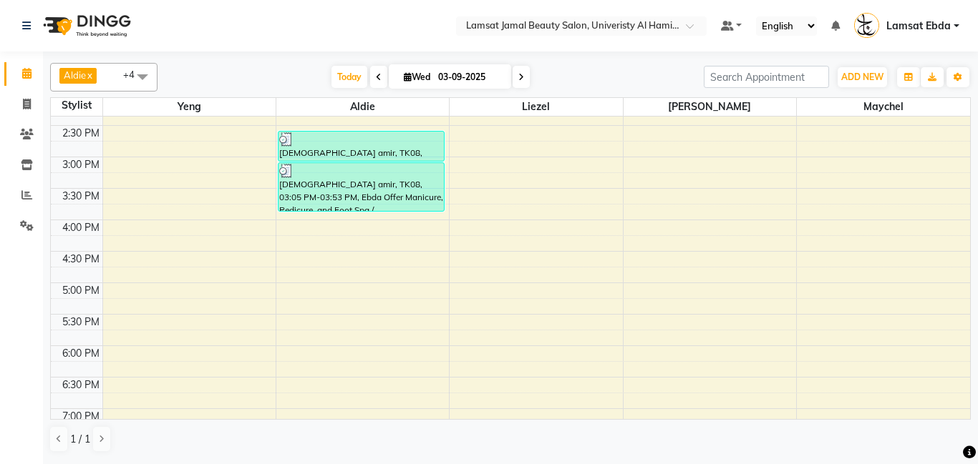
scroll to position [323, 0]
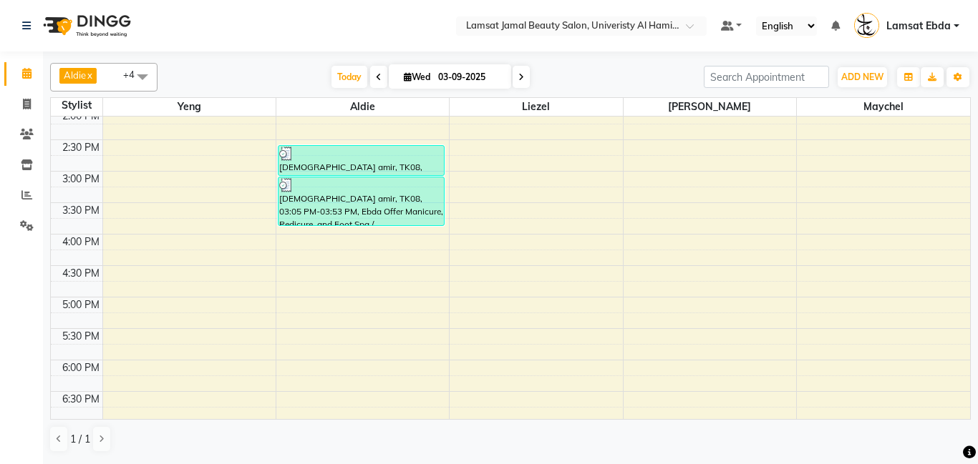
click at [490, 168] on div "9:00 AM 9:30 AM 10:00 AM 10:30 AM 11:00 AM 11:30 AM 12:00 PM 12:30 PM 1:00 PM 1…" at bounding box center [510, 266] width 919 height 944
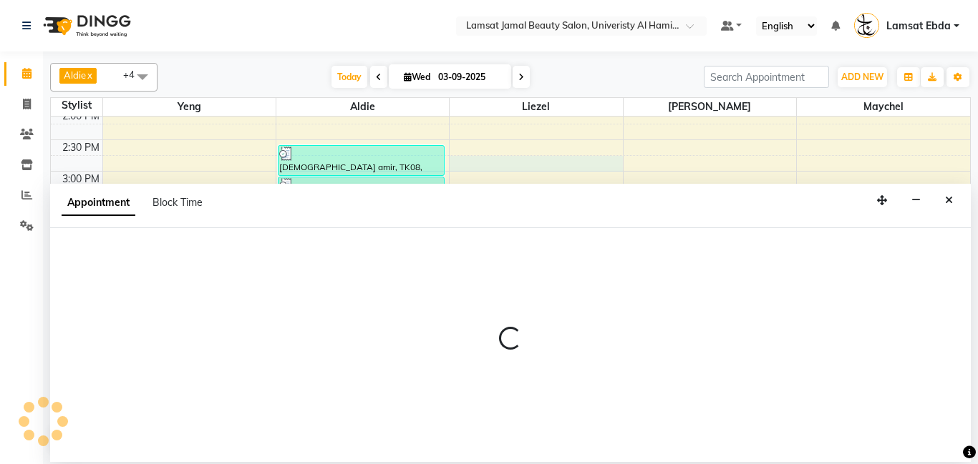
select select "79905"
select select "tentative"
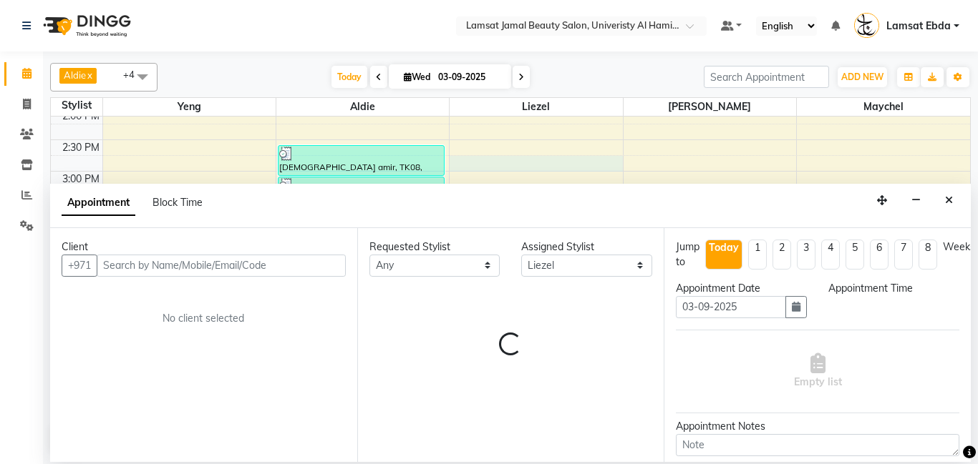
select select "885"
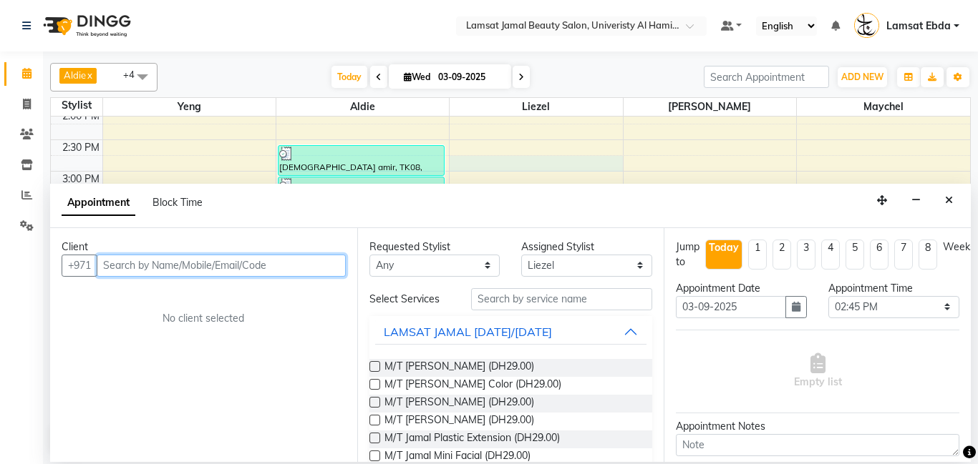
click at [207, 261] on input "text" at bounding box center [221, 266] width 249 height 22
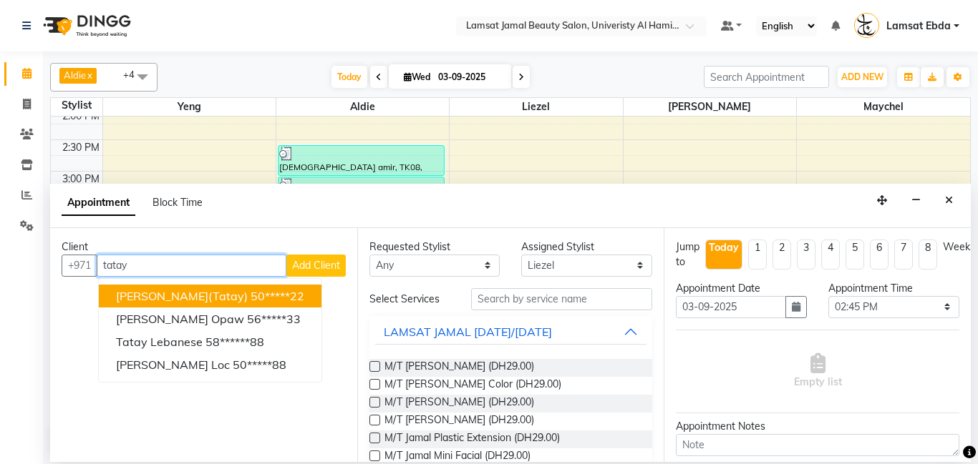
click at [250, 293] on ngb-highlight "50*****22" at bounding box center [277, 296] width 54 height 14
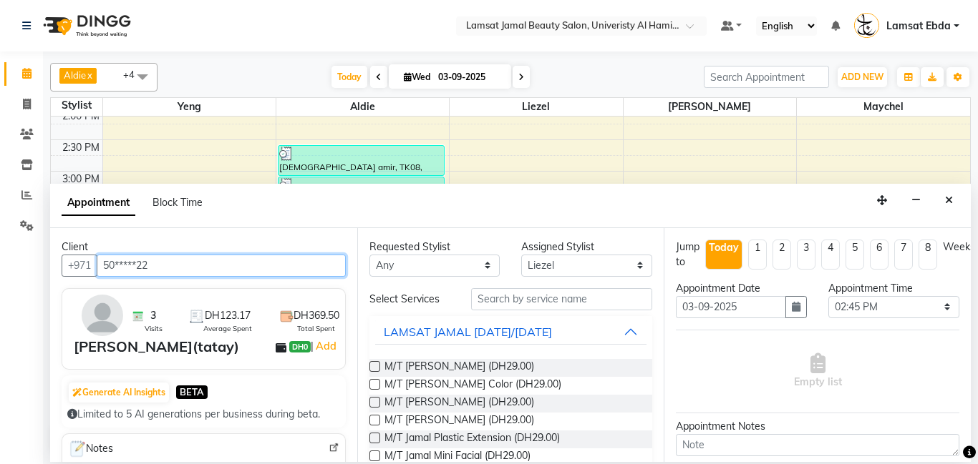
type input "50*****22"
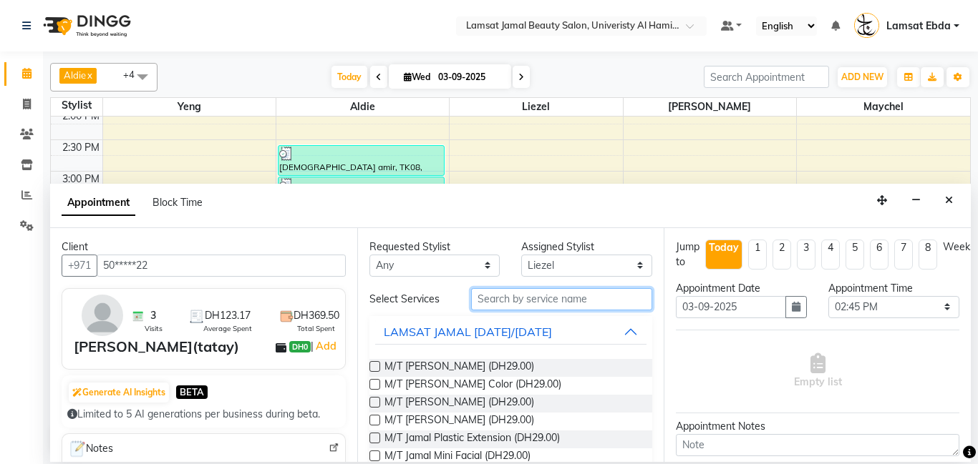
click at [521, 302] on input "text" at bounding box center [562, 299] width 182 height 22
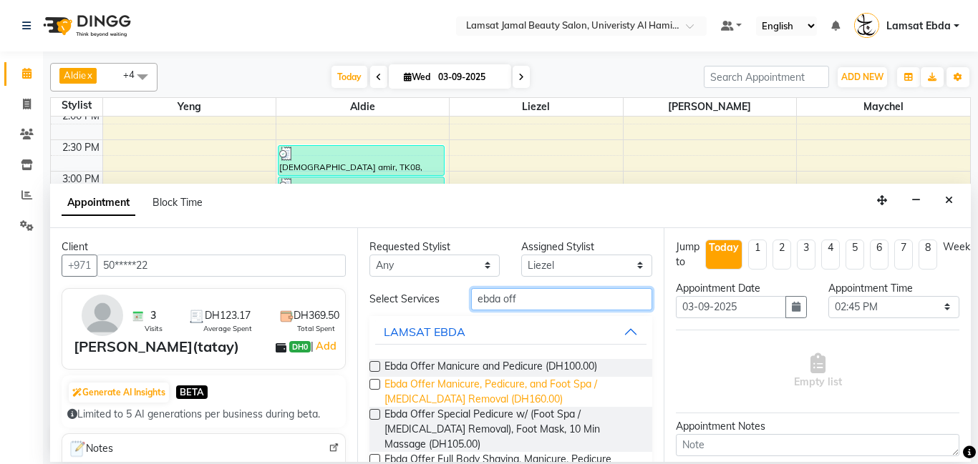
type input "ebda off"
click at [498, 386] on span "Ebda Offer Manicure, Pedicure, and Foot Spa / [MEDICAL_DATA] Removal (DH160.00)" at bounding box center [512, 392] width 257 height 30
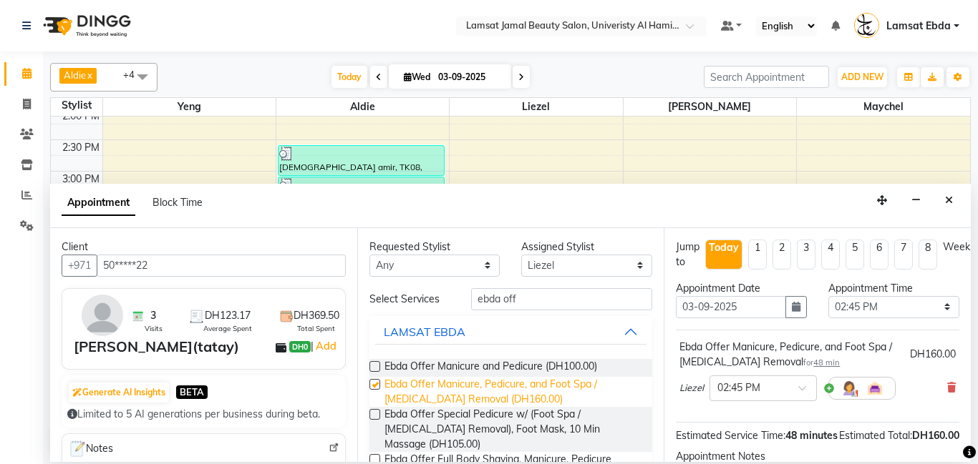
checkbox input "false"
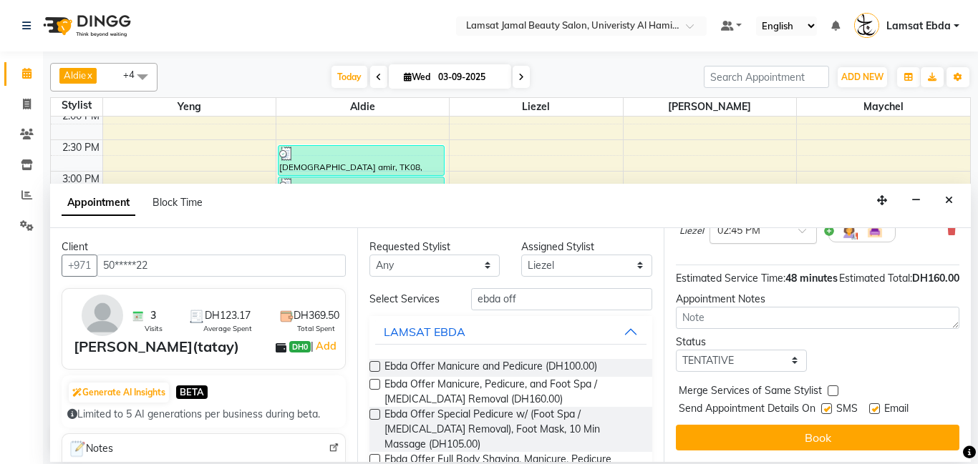
scroll to position [172, 0]
click at [608, 260] on select "Select [PERSON_NAME] Amna [PERSON_NAME] [PERSON_NAME] Ebda Lamsat [PERSON_NAME]…" at bounding box center [586, 266] width 131 height 22
select select "79900"
click at [521, 255] on select "Select [PERSON_NAME] Amna [PERSON_NAME] [PERSON_NAME] Ebda Lamsat [PERSON_NAME]…" at bounding box center [586, 266] width 131 height 22
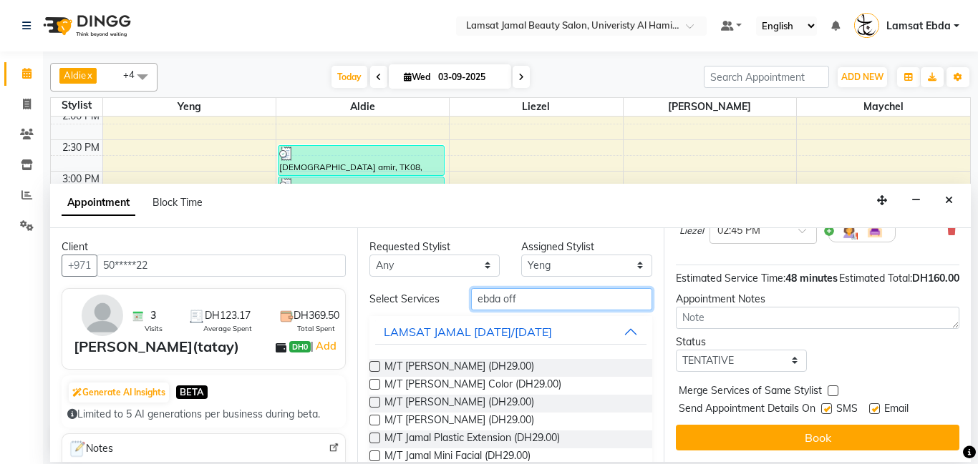
click at [527, 300] on input "ebda off" at bounding box center [562, 299] width 182 height 22
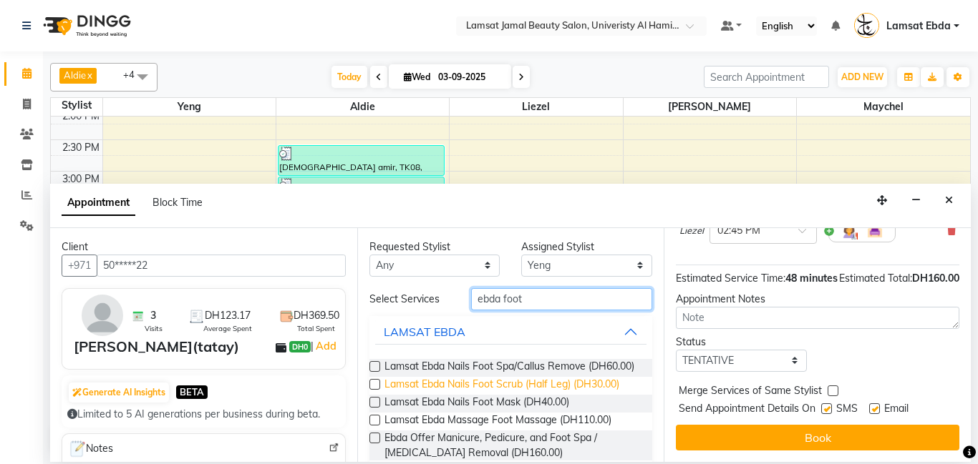
scroll to position [123, 0]
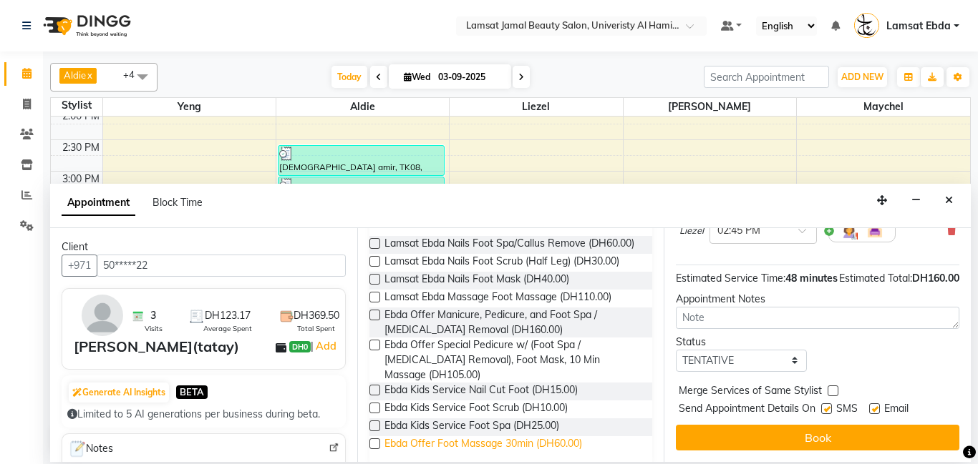
type input "ebda foot"
click at [558, 437] on span "Ebda Offer Foot Massage 30min (DH60.00)" at bounding box center [483, 446] width 198 height 18
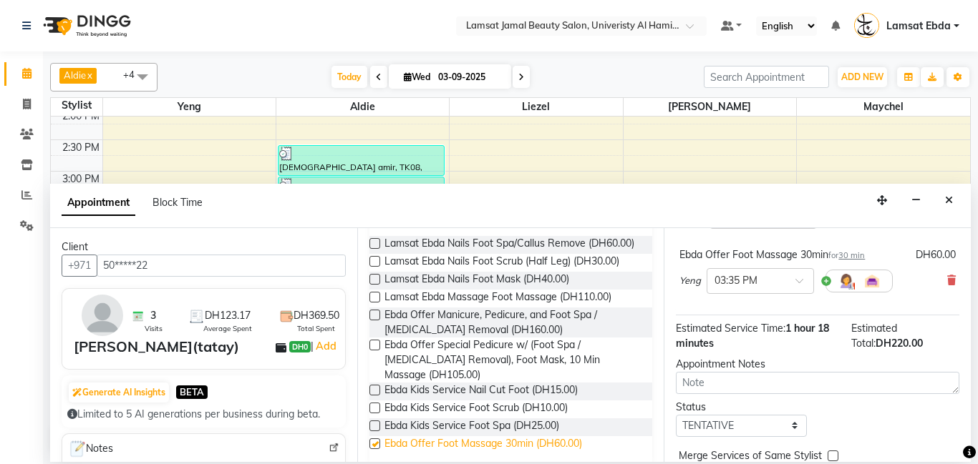
checkbox input "false"
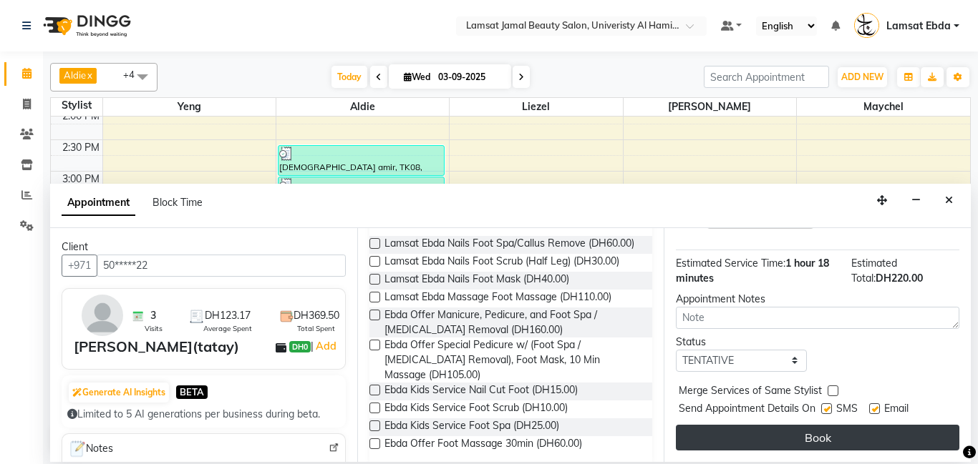
click at [795, 441] on button "Book" at bounding box center [817, 438] width 283 height 26
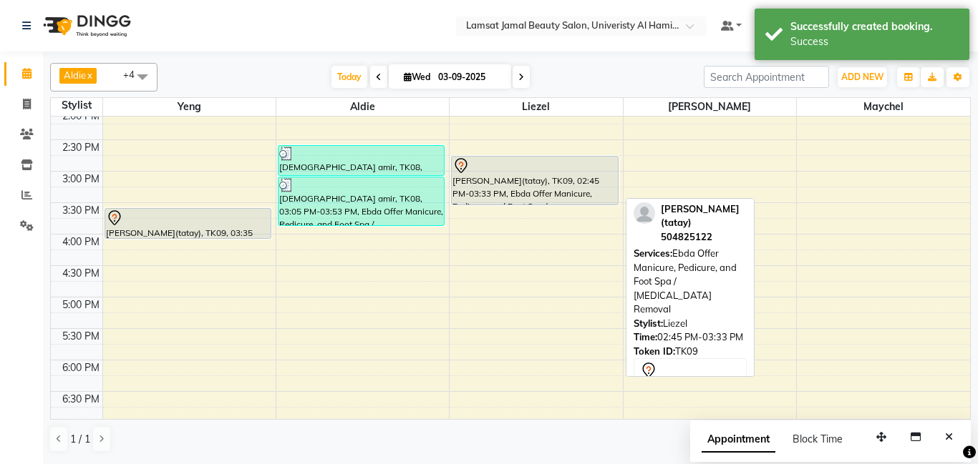
click at [509, 179] on div "[PERSON_NAME](tatay), TK09, 02:45 PM-03:33 PM, Ebda Offer Manicure, Pedicure, a…" at bounding box center [534, 181] width 165 height 48
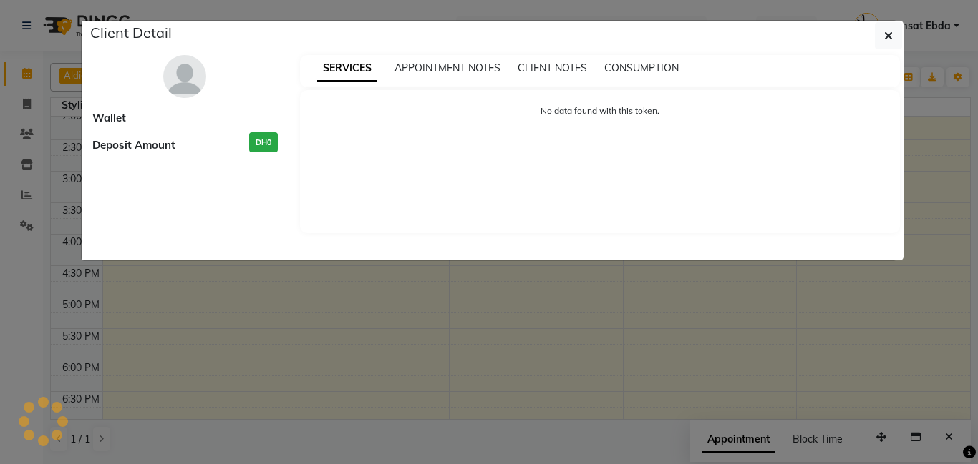
select select "7"
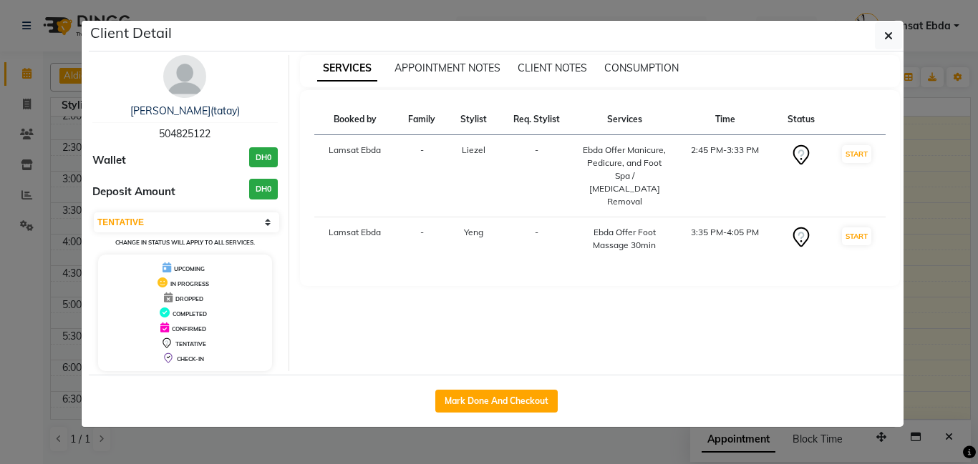
click at [915, 263] on ngb-modal-window "Client Detail ABDULLAH(tatay) 504825122 Wallet DH0 Deposit Amount DH0 Select IN…" at bounding box center [489, 232] width 978 height 464
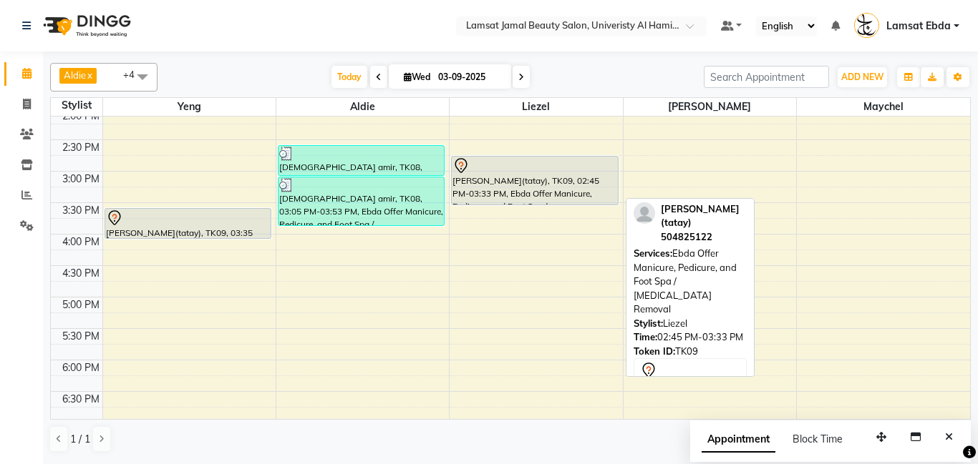
click at [507, 186] on div "[PERSON_NAME](tatay), TK09, 02:45 PM-03:33 PM, Ebda Offer Manicure, Pedicure, a…" at bounding box center [534, 181] width 165 height 48
select select "7"
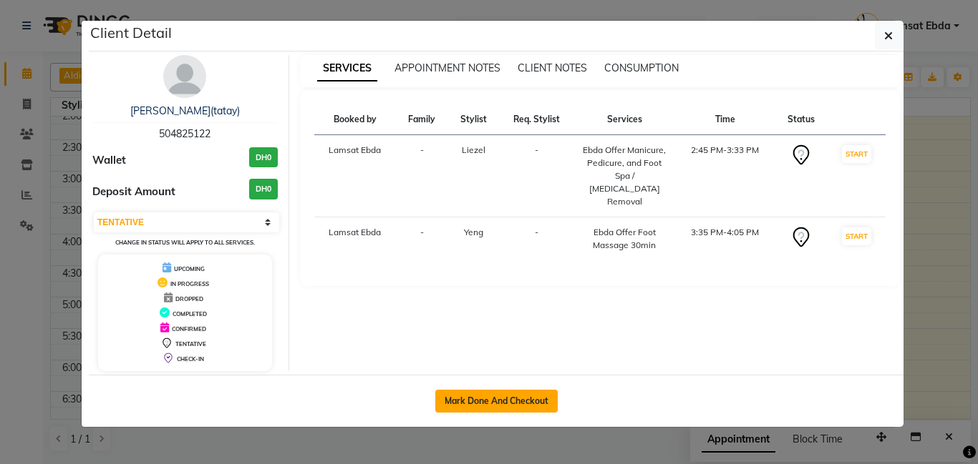
click at [526, 397] on button "Mark Done And Checkout" at bounding box center [496, 401] width 122 height 23
select select "service"
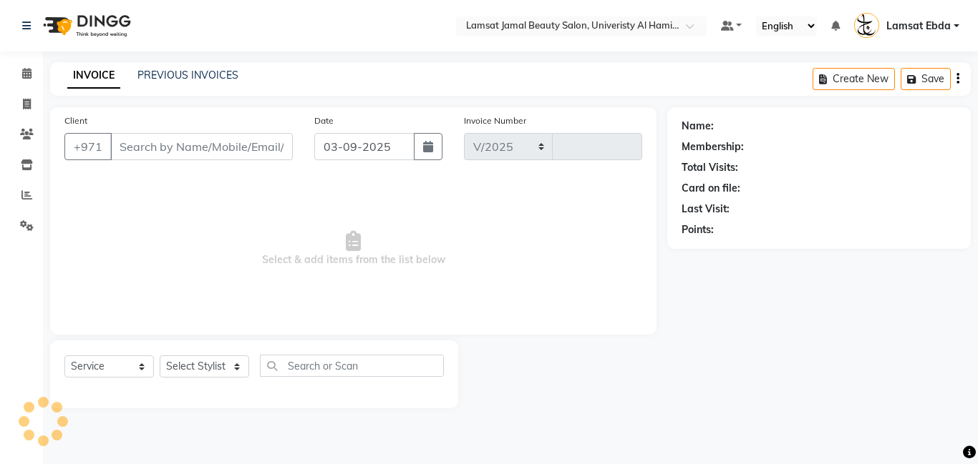
select select "8294"
type input "3187"
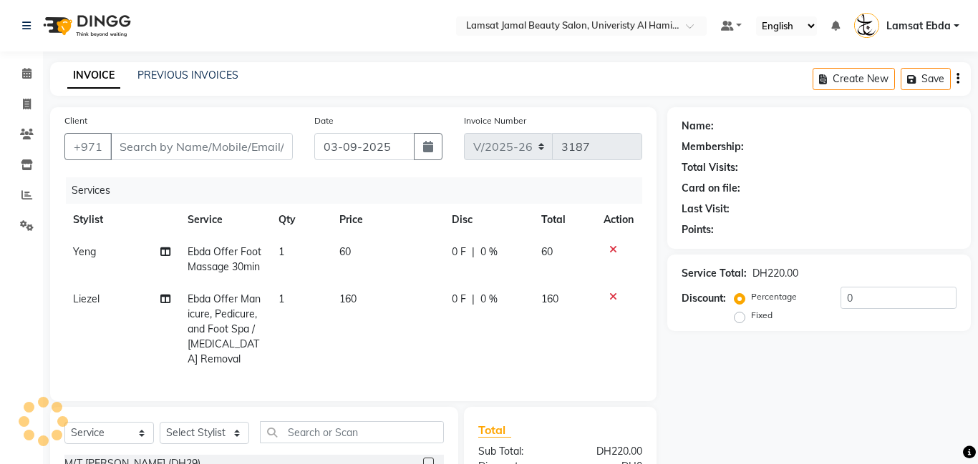
type input "50*****22"
select select "79905"
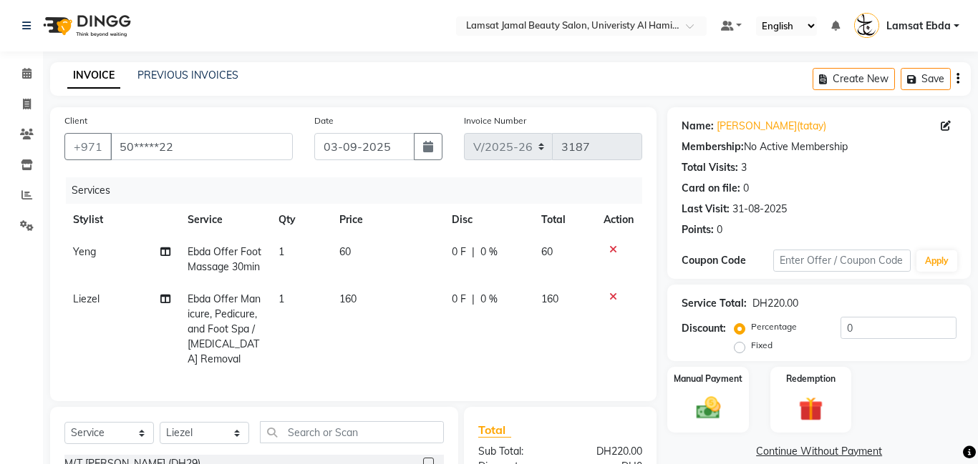
click at [281, 251] on span "1" at bounding box center [281, 251] width 6 height 13
select select "79900"
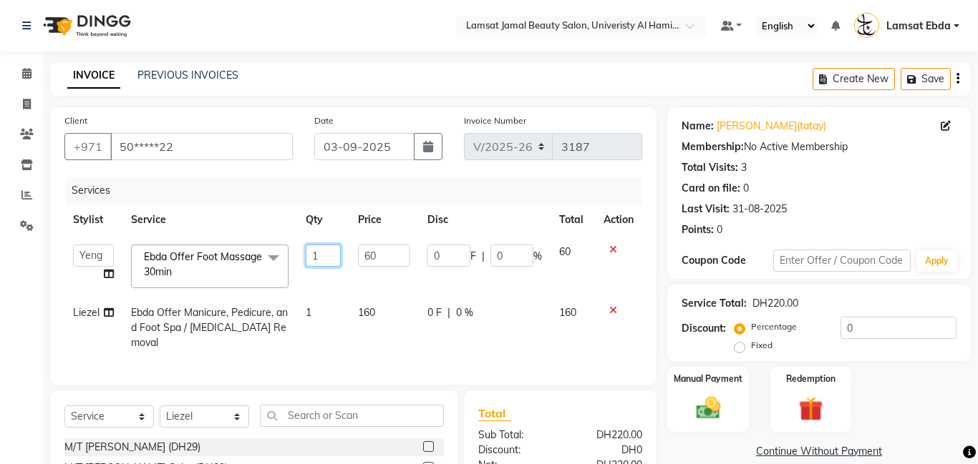
click at [330, 258] on input "1" at bounding box center [323, 256] width 34 height 22
type input "2"
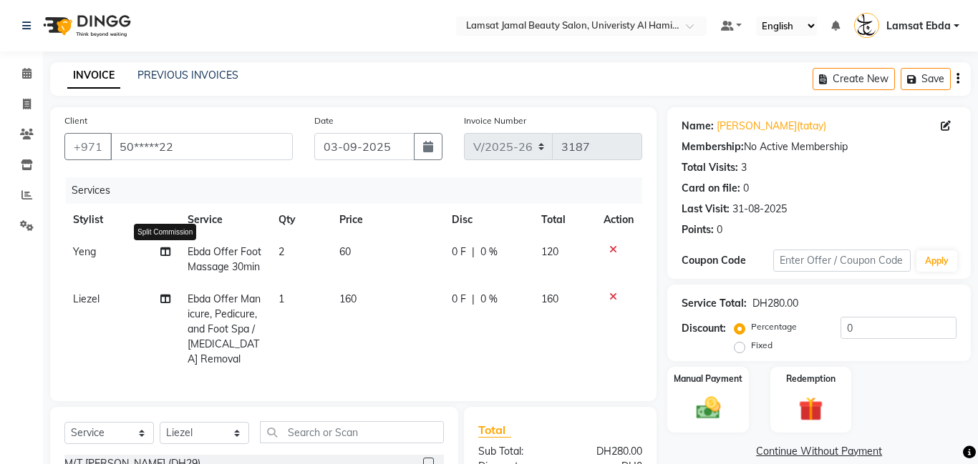
click at [164, 249] on icon at bounding box center [165, 252] width 10 height 10
select select "79900"
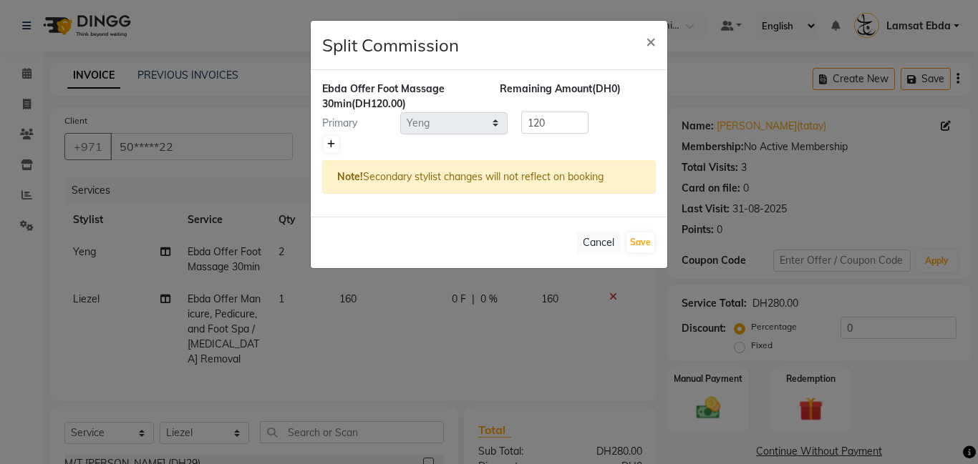
click at [324, 145] on link at bounding box center [330, 144] width 15 height 17
type input "60"
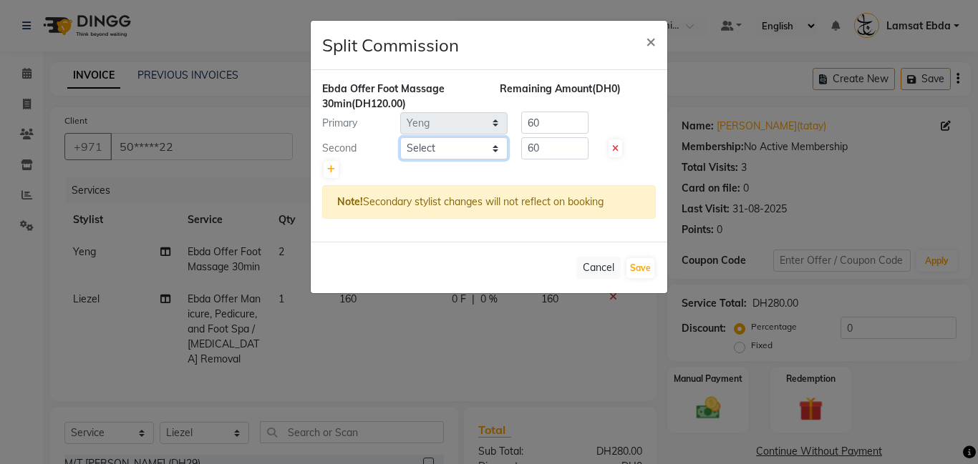
click at [422, 147] on select "Select [PERSON_NAME] Amna [PERSON_NAME] [PERSON_NAME] Ebda Lamsat [PERSON_NAME]…" at bounding box center [453, 148] width 107 height 22
select select "79903"
click at [400, 137] on select "Select [PERSON_NAME] Amna [PERSON_NAME] [PERSON_NAME] Ebda Lamsat [PERSON_NAME]…" at bounding box center [453, 148] width 107 height 22
click at [650, 270] on button "Save" at bounding box center [640, 268] width 28 height 20
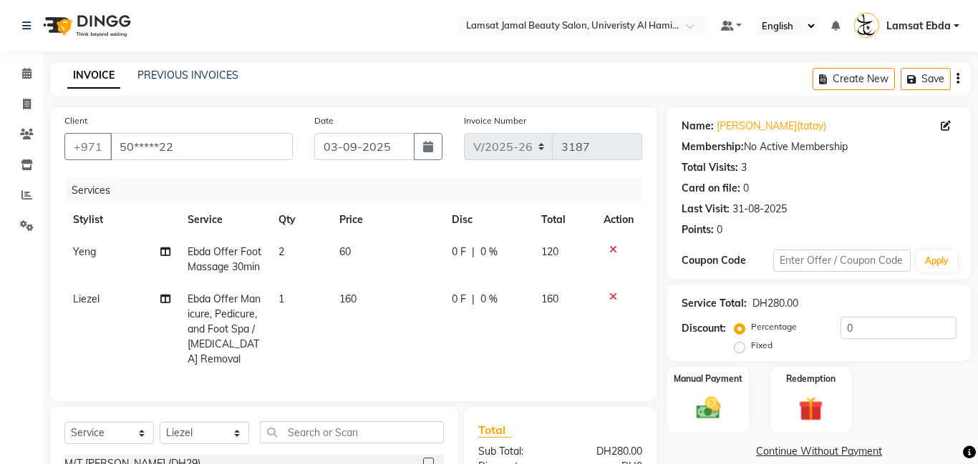
select select "Select"
click at [165, 304] on icon at bounding box center [165, 299] width 10 height 10
select select "79905"
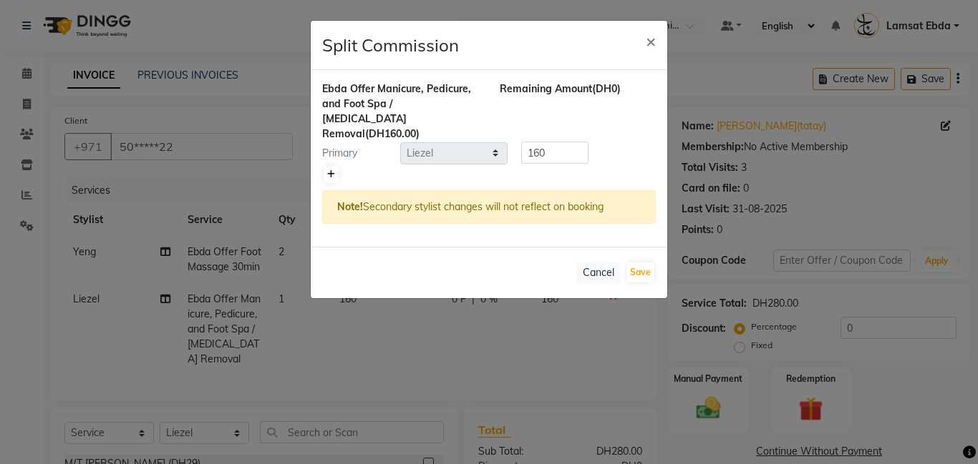
click at [331, 170] on icon at bounding box center [331, 174] width 8 height 9
type input "80"
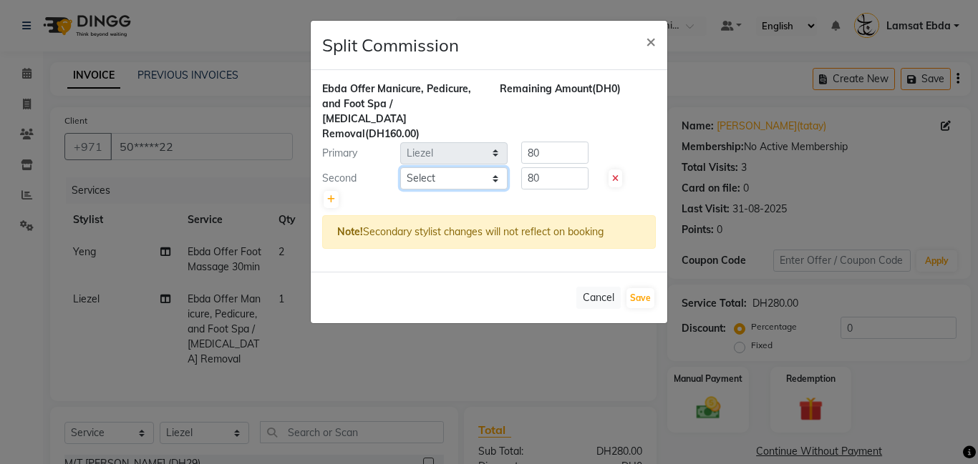
click at [450, 167] on select "Select [PERSON_NAME] Amna [PERSON_NAME] [PERSON_NAME] Ebda Lamsat [PERSON_NAME]…" at bounding box center [453, 178] width 107 height 22
select select "79900"
click at [400, 167] on select "Select [PERSON_NAME] Amna [PERSON_NAME] [PERSON_NAME] Ebda Lamsat [PERSON_NAME]…" at bounding box center [453, 178] width 107 height 22
click at [639, 288] on button "Save" at bounding box center [640, 298] width 28 height 20
select select "Select"
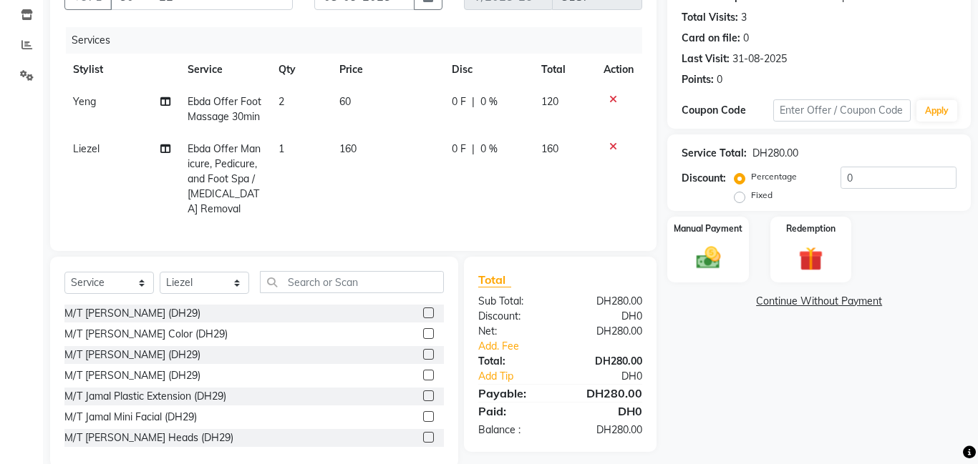
scroll to position [175, 0]
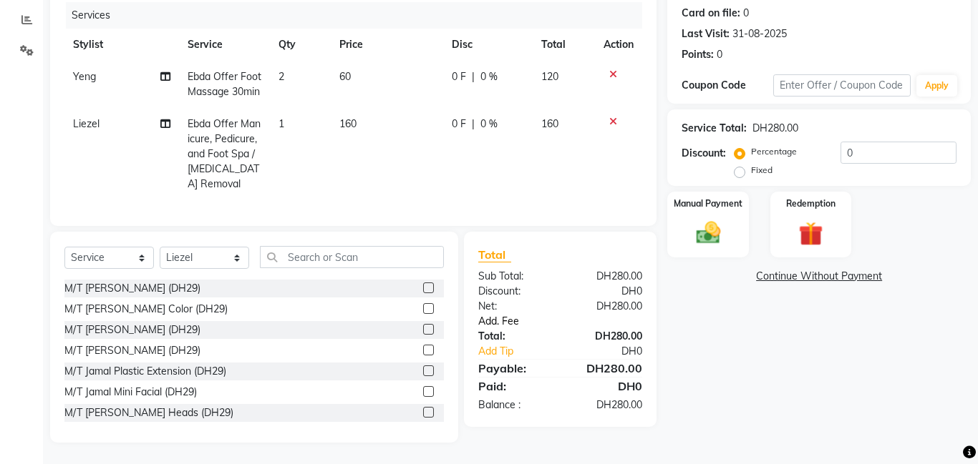
click at [510, 316] on link "Add. Fee" at bounding box center [559, 321] width 185 height 15
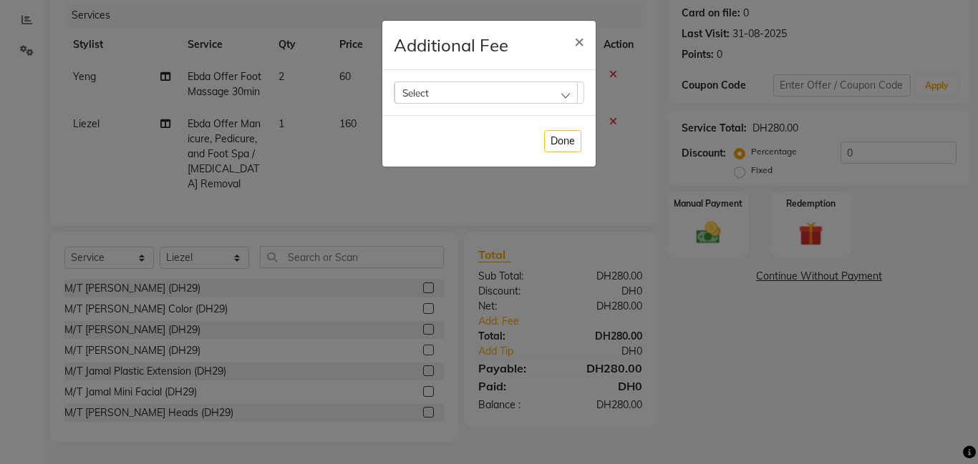
click at [539, 92] on div "Select" at bounding box center [485, 92] width 183 height 21
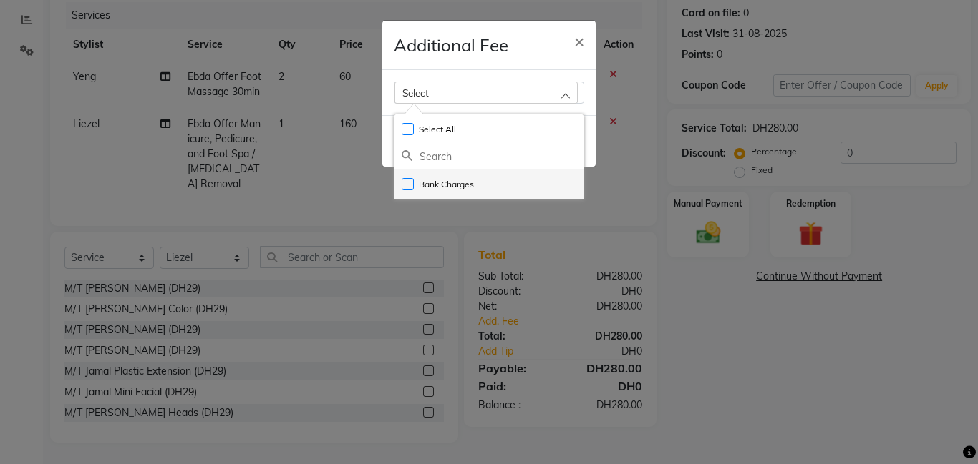
click at [421, 179] on label "Bank Charges" at bounding box center [437, 184] width 72 height 13
checkbox input "true"
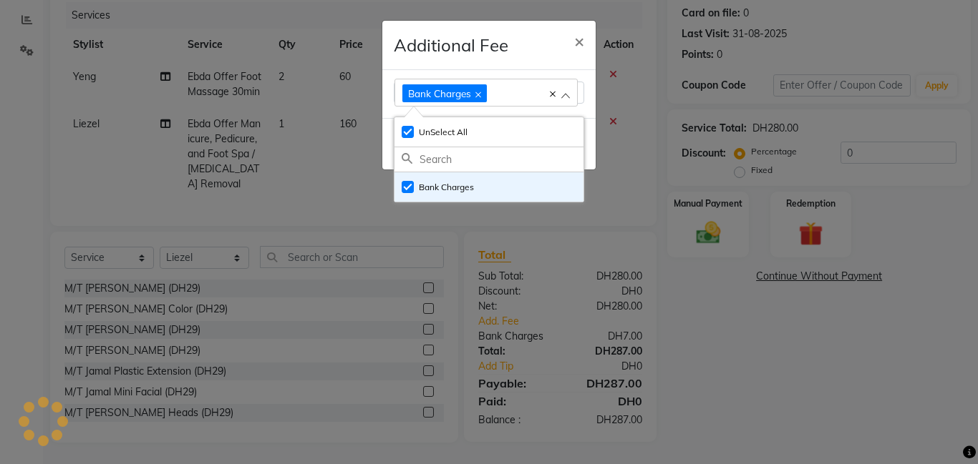
click at [741, 205] on ngb-modal-window "Additional Fee × Bank Charges Select All UnSelect All Bank Charges Done" at bounding box center [489, 232] width 978 height 464
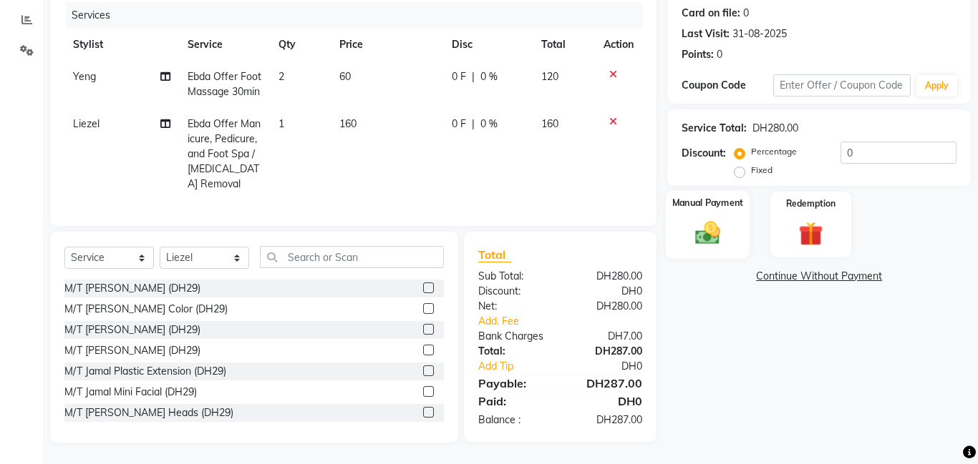
click at [733, 210] on div "Manual Payment" at bounding box center [708, 224] width 84 height 69
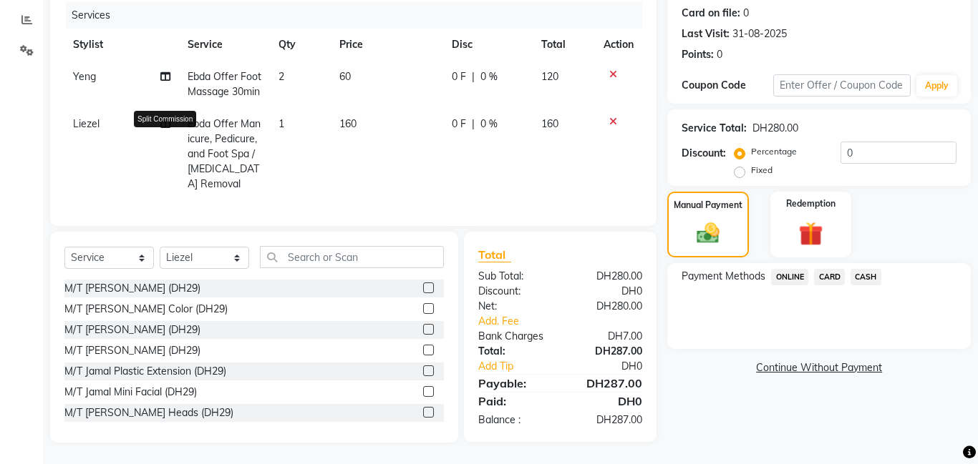
click at [162, 129] on icon at bounding box center [165, 124] width 10 height 10
select select "79905"
select select "79900"
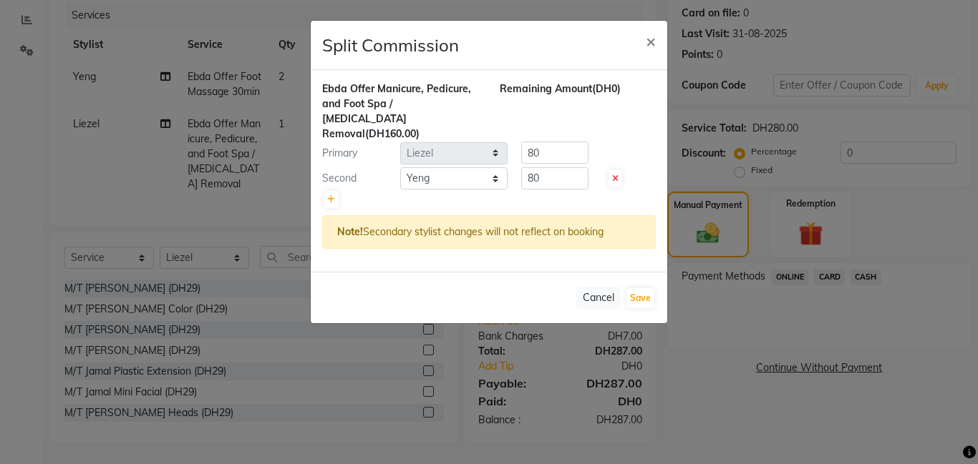
click at [706, 215] on ngb-modal-window "Split Commission × Ebda Offer Manicure, Pedicure, and Foot Spa / Callus Removal…" at bounding box center [489, 232] width 978 height 464
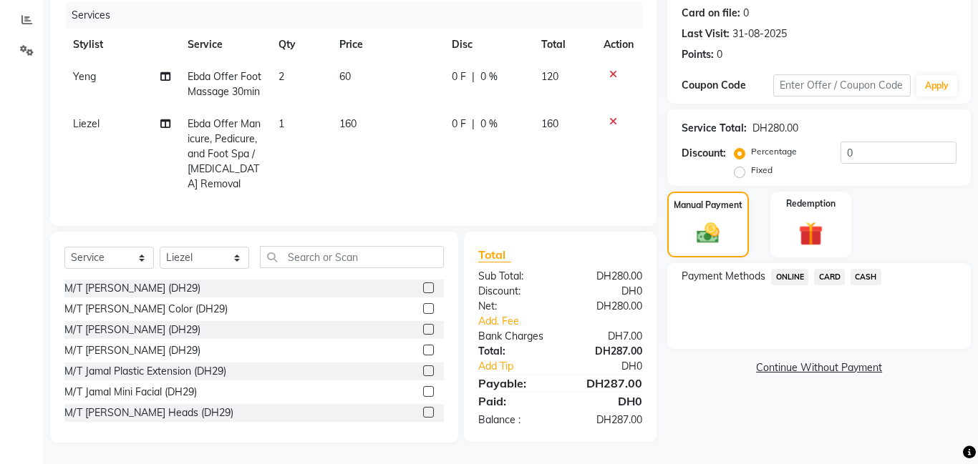
click at [827, 278] on span "CARD" at bounding box center [829, 277] width 31 height 16
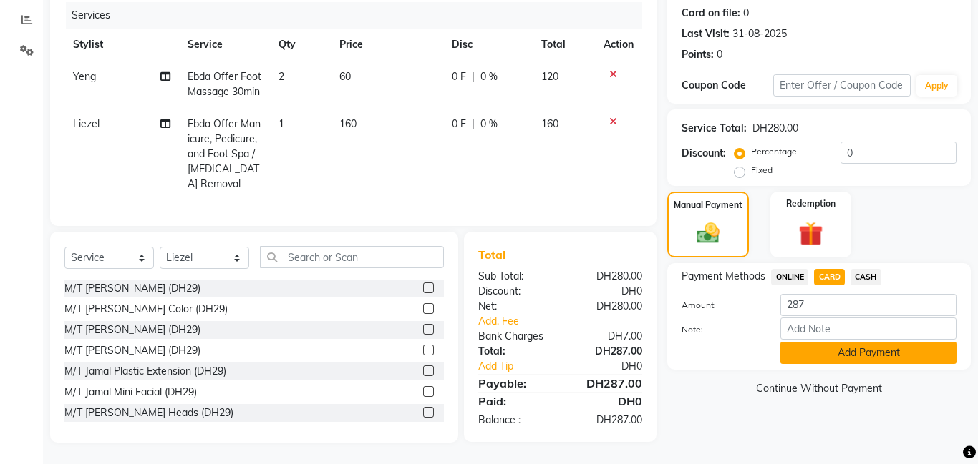
click at [842, 347] on button "Add Payment" at bounding box center [868, 353] width 176 height 22
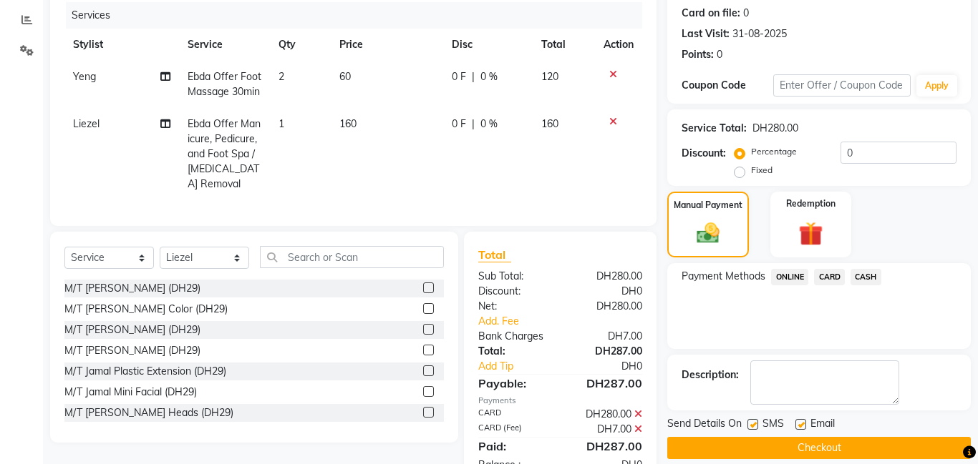
scroll to position [220, 0]
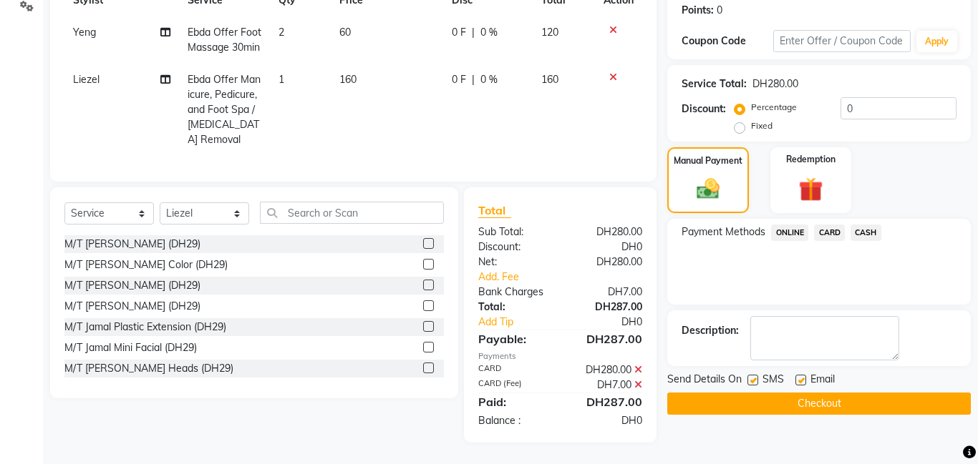
click at [795, 404] on button "Checkout" at bounding box center [818, 404] width 303 height 22
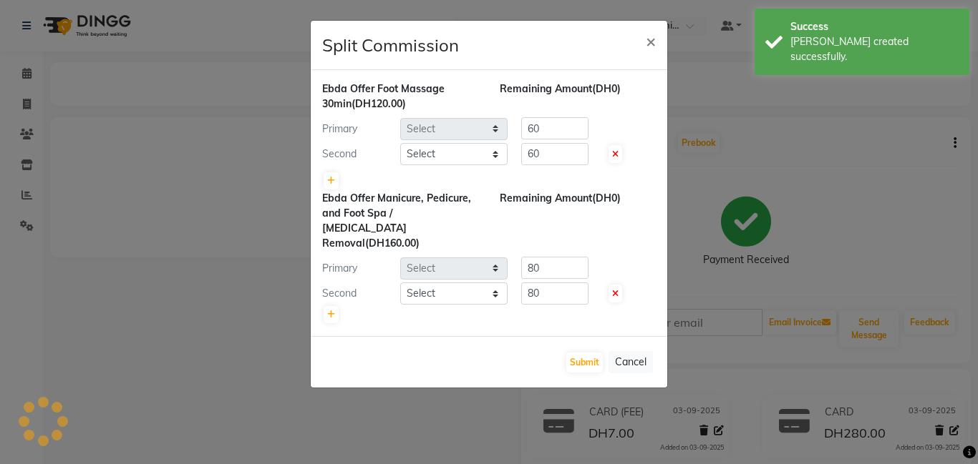
select select "79900"
select select "79903"
select select "79905"
select select "79900"
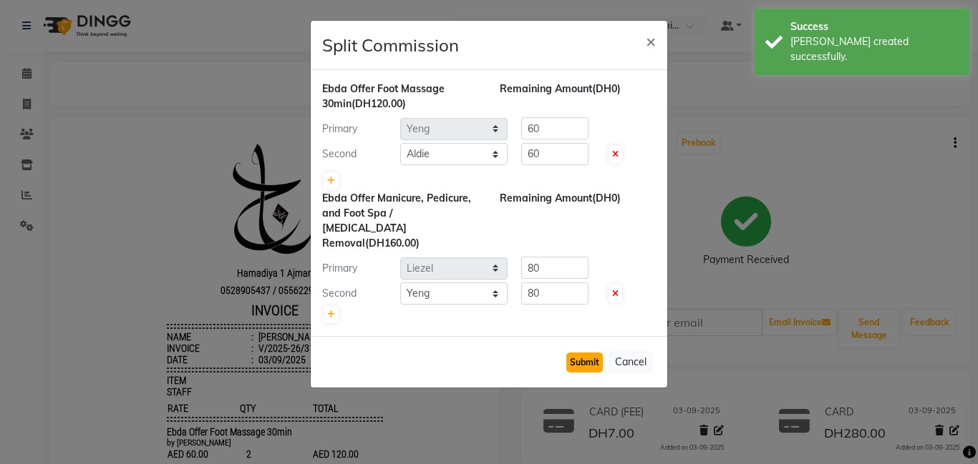
click at [598, 353] on button "Submit" at bounding box center [584, 363] width 36 height 20
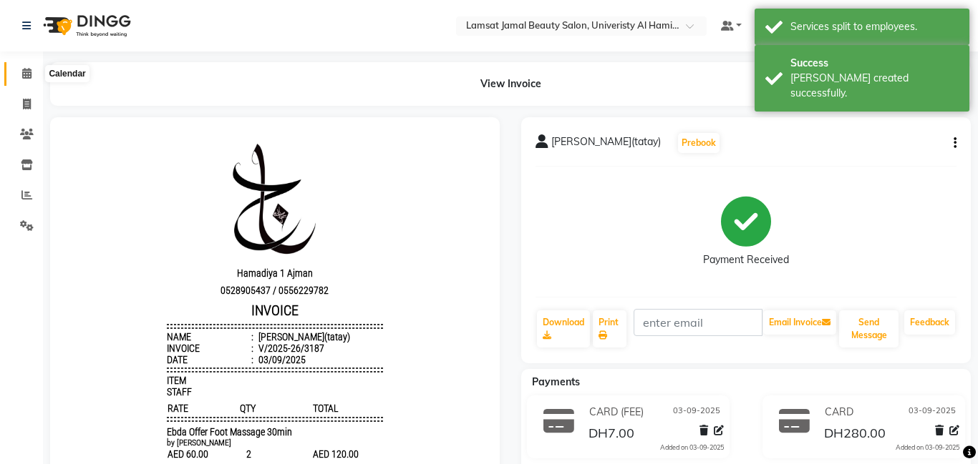
click at [24, 73] on icon at bounding box center [26, 73] width 9 height 11
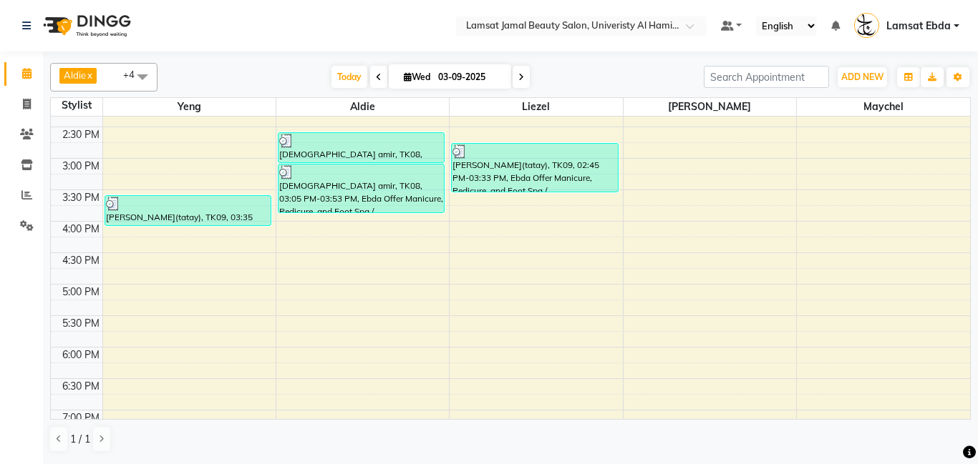
scroll to position [327, 0]
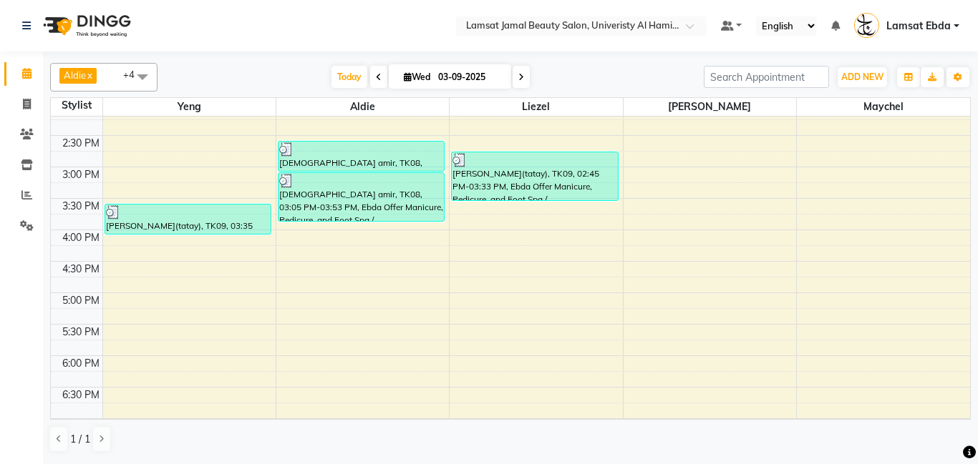
click at [645, 243] on div "9:00 AM 9:30 AM 10:00 AM 10:30 AM 11:00 AM 11:30 AM 12:00 PM 12:30 PM 1:00 PM 1…" at bounding box center [510, 262] width 919 height 944
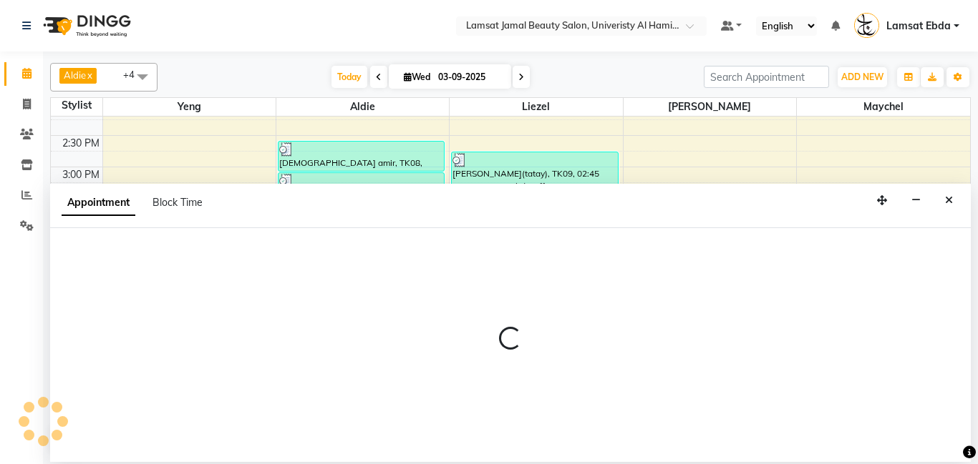
select select "79906"
select select "tentative"
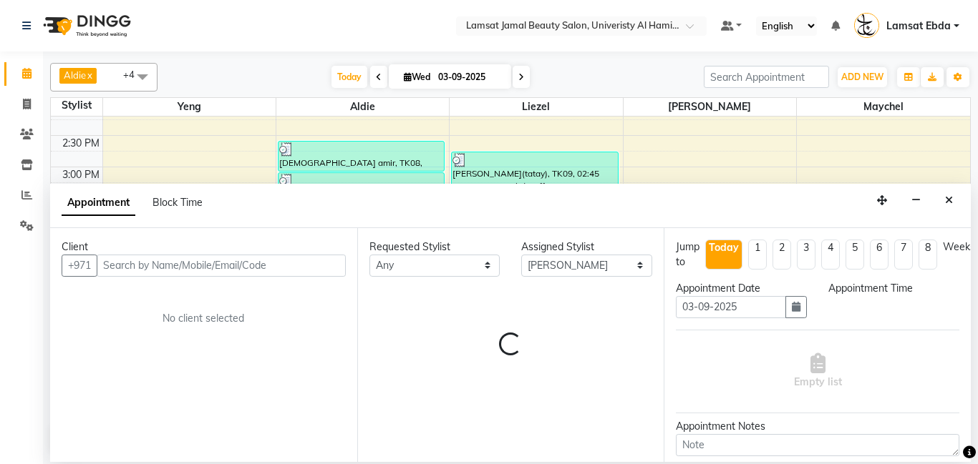
select select "960"
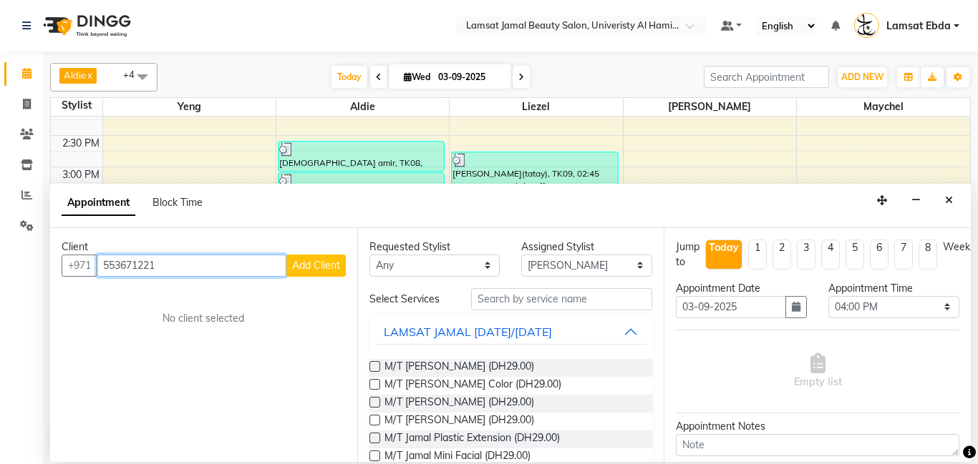
type input "553671221"
click at [331, 261] on span "Add Client" at bounding box center [316, 265] width 48 height 13
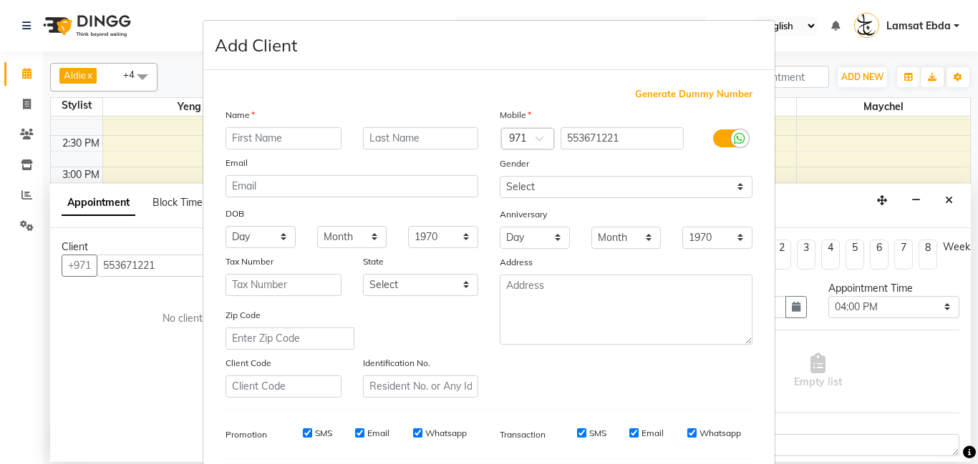
click at [297, 140] on input "text" at bounding box center [283, 138] width 116 height 22
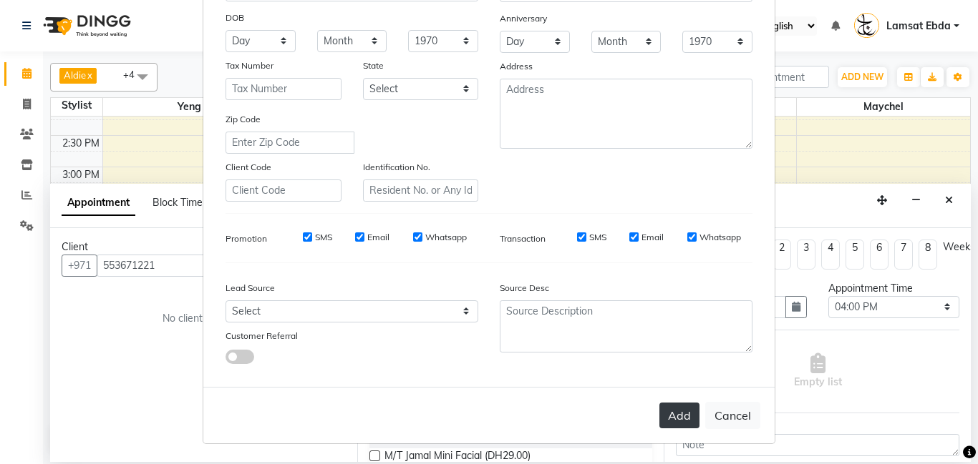
type input "[PERSON_NAME]"
click at [677, 417] on button "Add" at bounding box center [679, 416] width 40 height 26
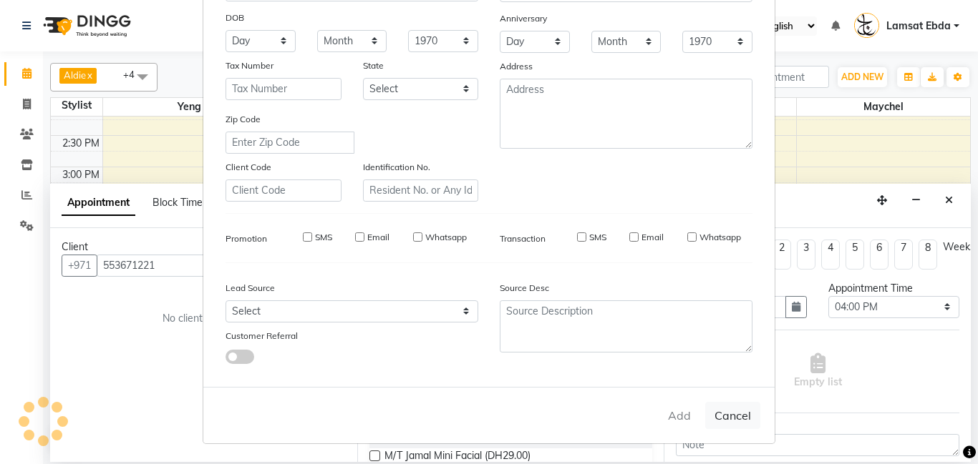
type input "55*****21"
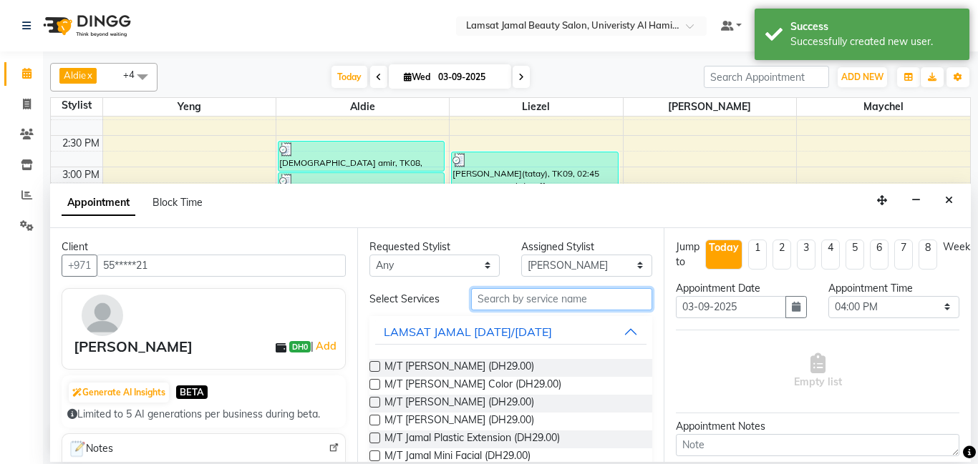
click at [547, 296] on input "text" at bounding box center [562, 299] width 182 height 22
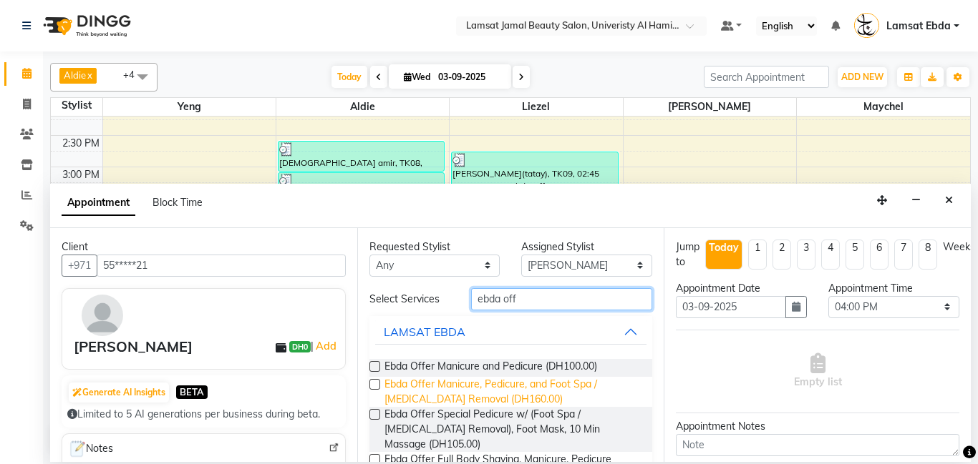
type input "ebda off"
click at [526, 385] on span "Ebda Offer Manicure, Pedicure, and Foot Spa / [MEDICAL_DATA] Removal (DH160.00)" at bounding box center [512, 392] width 257 height 30
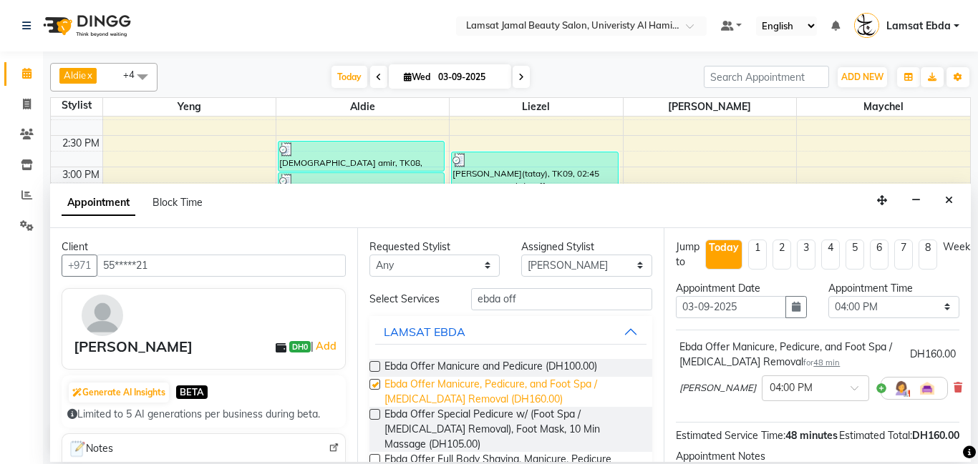
checkbox input "false"
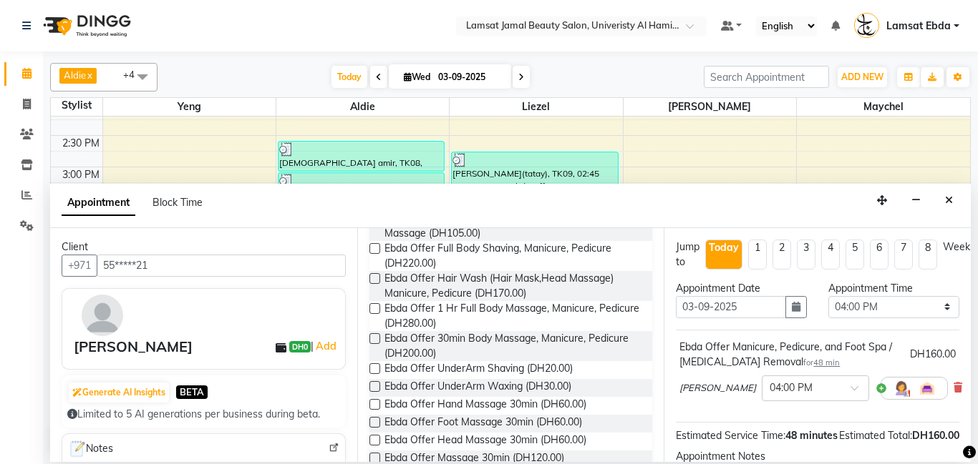
scroll to position [172, 0]
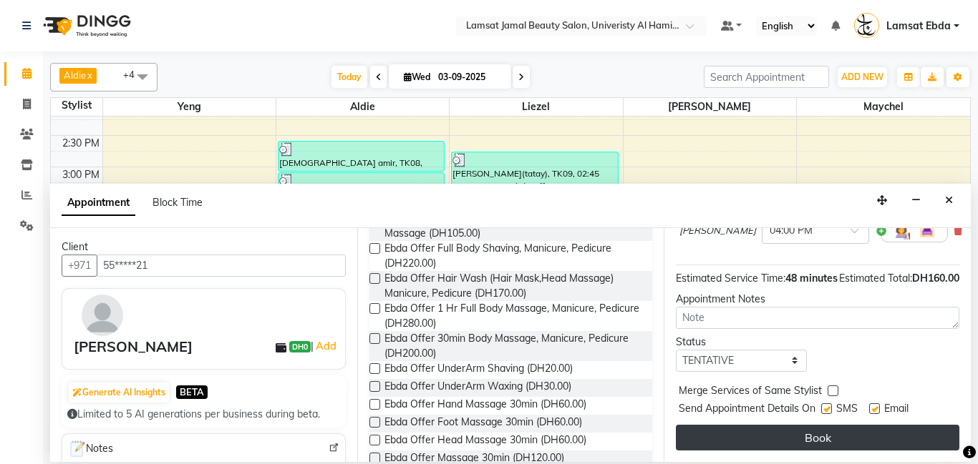
click at [839, 438] on button "Book" at bounding box center [817, 438] width 283 height 26
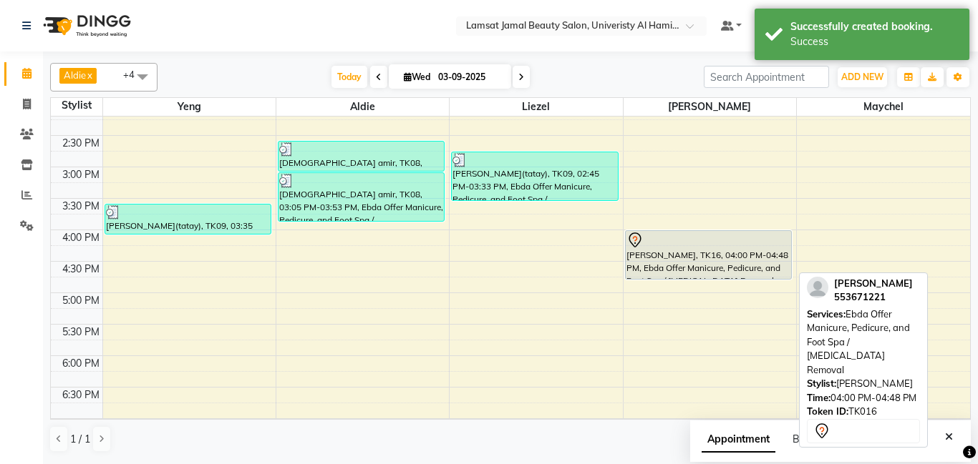
click at [704, 255] on div "[PERSON_NAME], TK16, 04:00 PM-04:48 PM, Ebda Offer Manicure, Pedicure, and Foot…" at bounding box center [707, 255] width 165 height 48
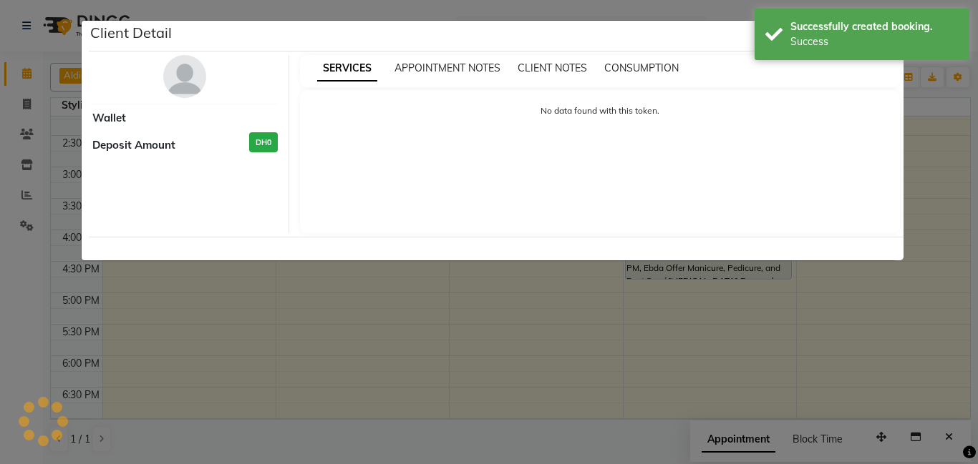
select select "7"
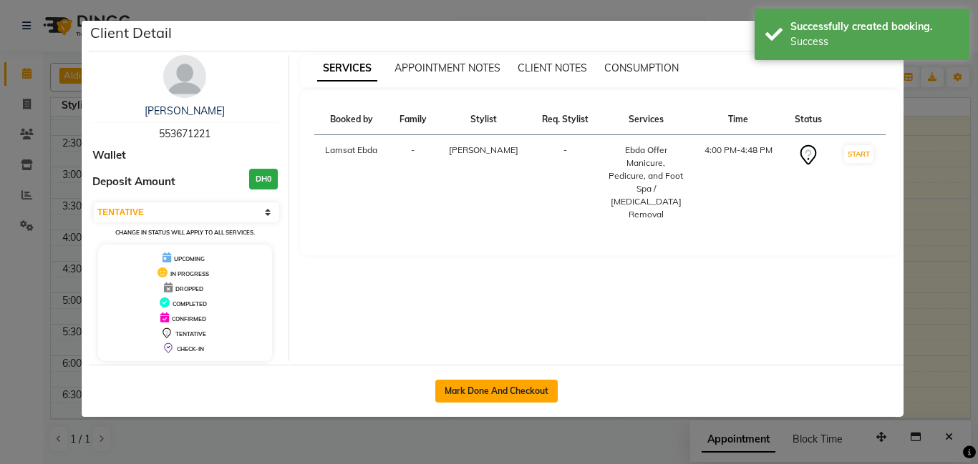
click at [501, 396] on button "Mark Done And Checkout" at bounding box center [496, 391] width 122 height 23
select select "service"
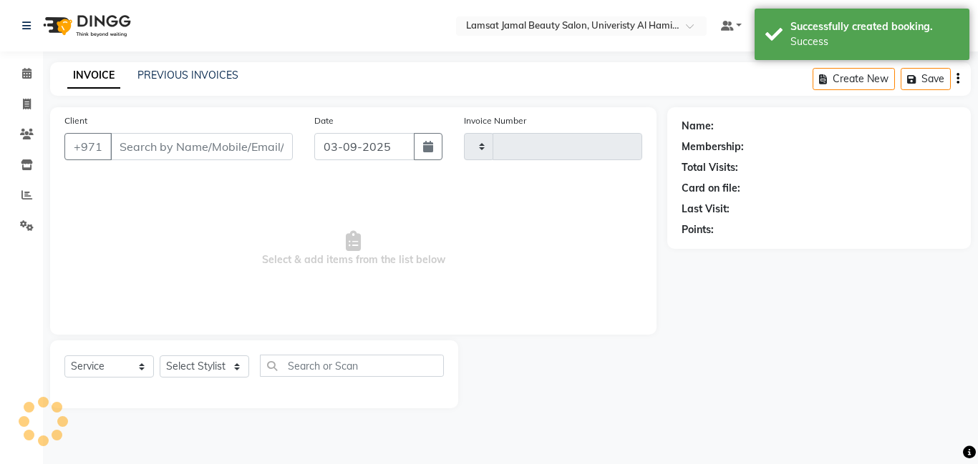
type input "3190"
select select "8294"
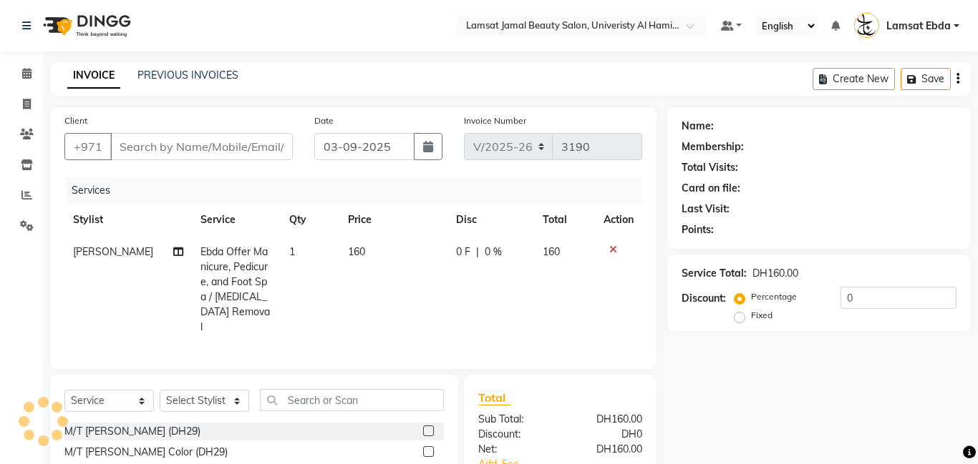
type input "55*****21"
select select "79906"
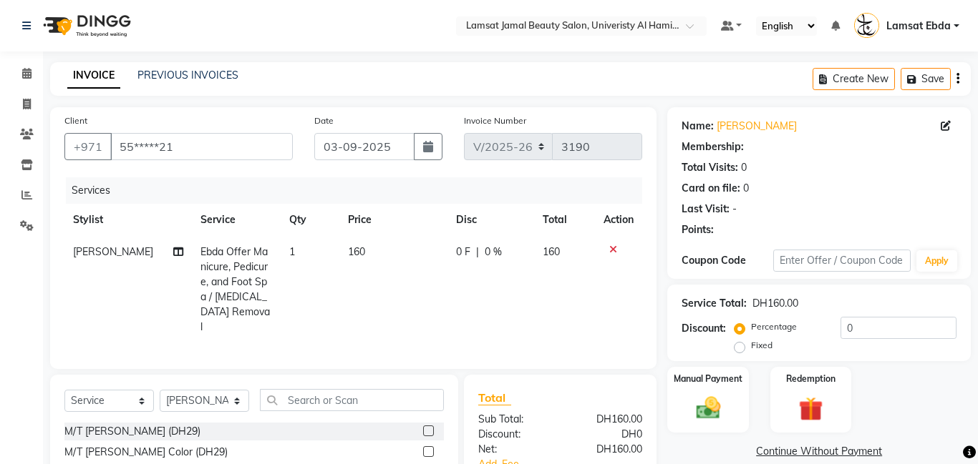
click at [173, 248] on icon at bounding box center [178, 252] width 10 height 10
select select "79906"
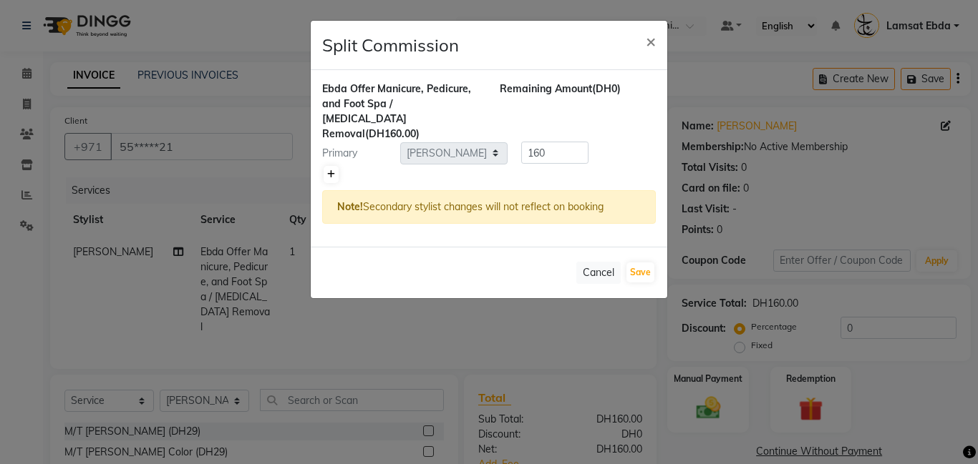
click at [329, 170] on icon at bounding box center [331, 174] width 8 height 9
type input "80"
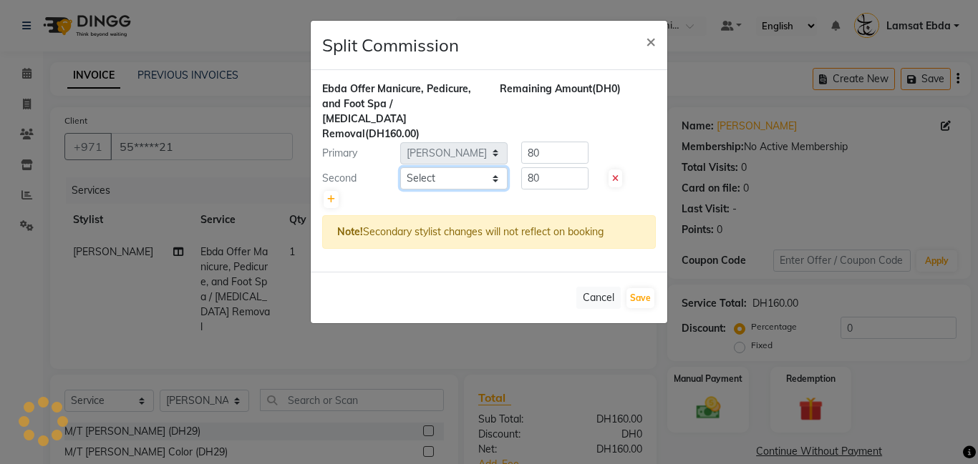
click at [479, 168] on select "Select [PERSON_NAME] Amna [PERSON_NAME] [PERSON_NAME] Ebda Lamsat [PERSON_NAME]…" at bounding box center [453, 178] width 107 height 22
select select "79905"
click at [400, 167] on select "Select [PERSON_NAME] Amna [PERSON_NAME] [PERSON_NAME] Ebda Lamsat [PERSON_NAME]…" at bounding box center [453, 178] width 107 height 22
click at [545, 142] on input "80" at bounding box center [554, 153] width 67 height 22
type input "8"
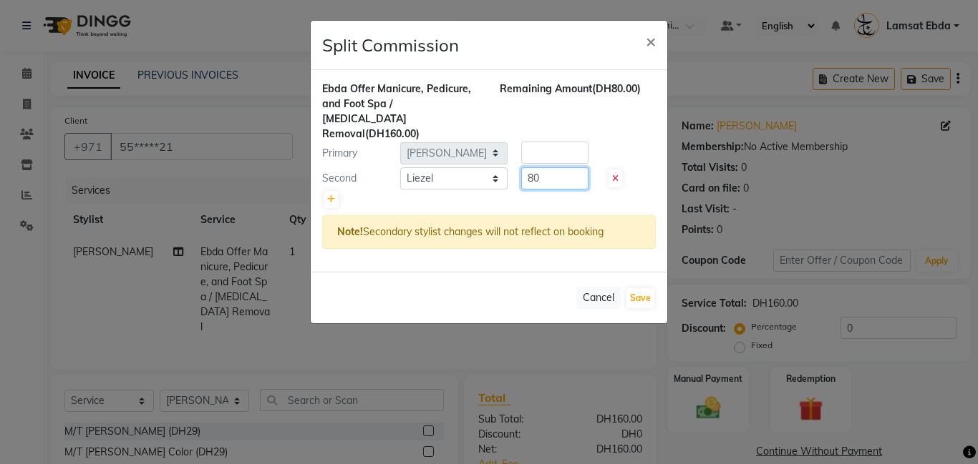
click at [557, 167] on input "80" at bounding box center [554, 178] width 67 height 22
type input "8"
type input "53.33"
click at [552, 142] on input "number" at bounding box center [554, 153] width 67 height 22
type input "106.667"
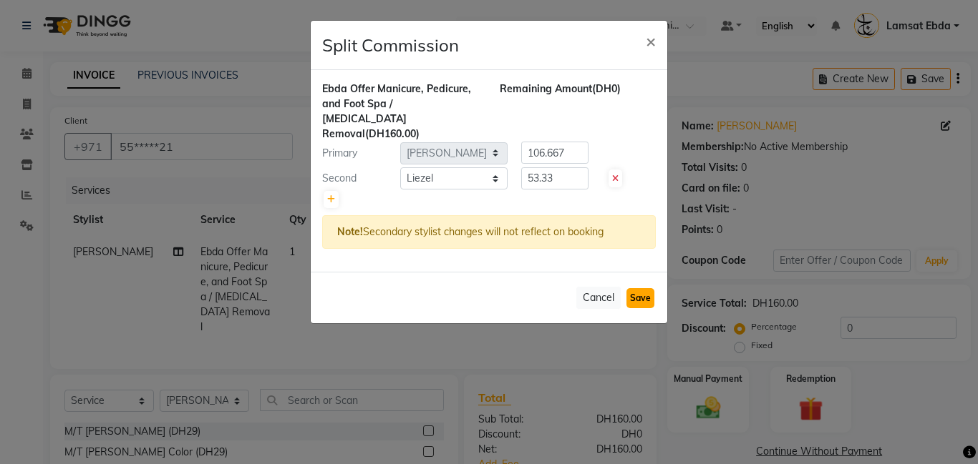
click at [637, 288] on button "Save" at bounding box center [640, 298] width 28 height 20
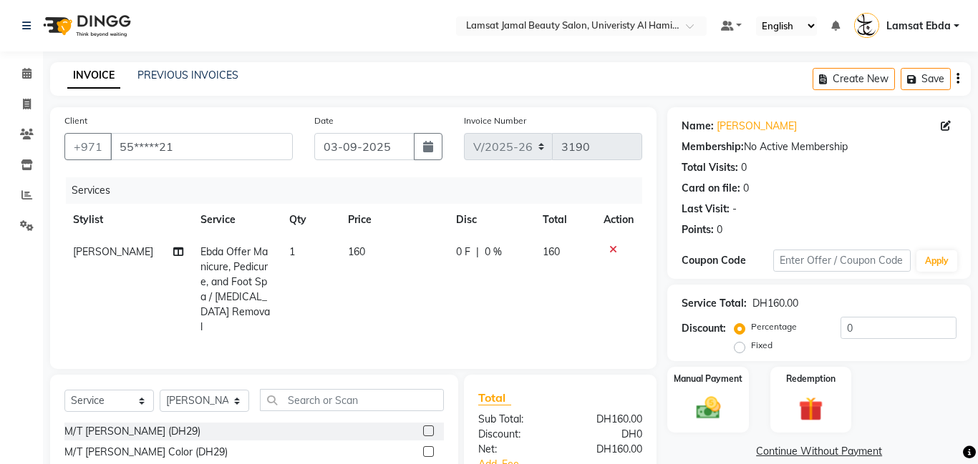
select select "Select"
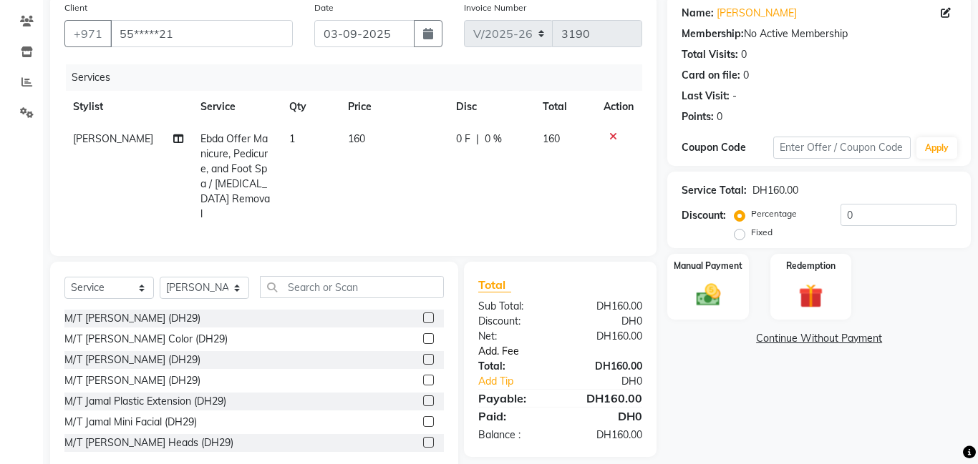
click at [509, 344] on link "Add. Fee" at bounding box center [559, 351] width 185 height 15
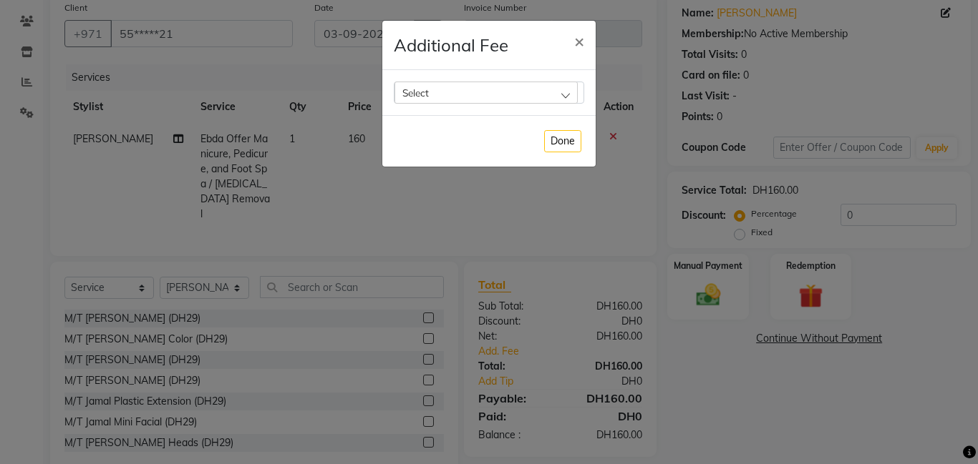
click at [552, 90] on div "Select" at bounding box center [485, 92] width 183 height 21
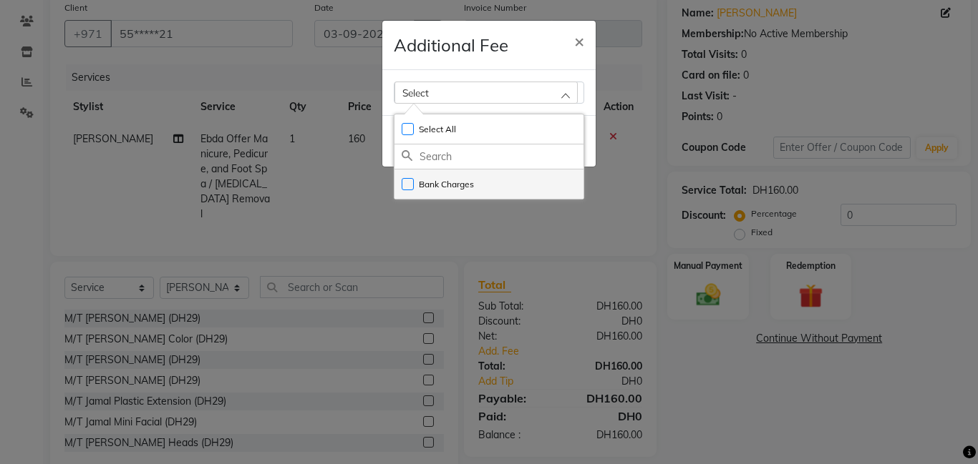
click at [444, 177] on li "Bank Charges" at bounding box center [488, 184] width 189 height 29
checkbox input "true"
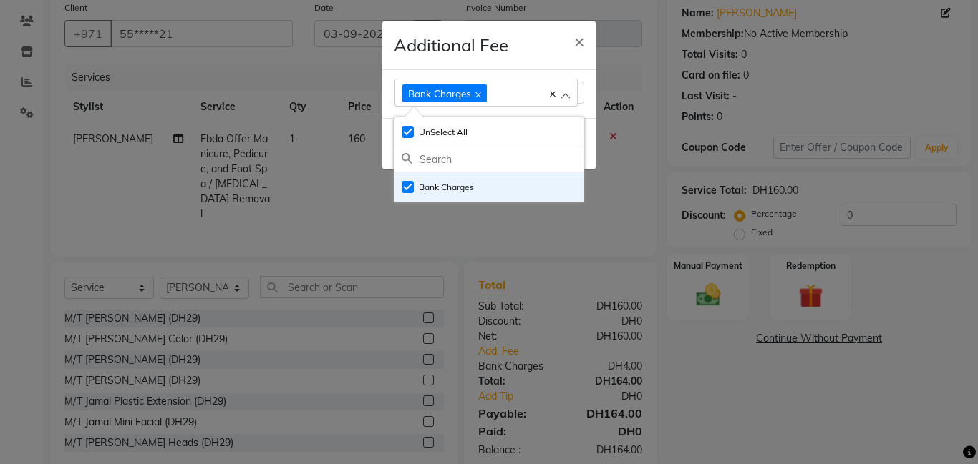
click at [721, 276] on ngb-modal-window "Additional Fee × Bank Charges Select All UnSelect All Bank Charges Done" at bounding box center [489, 232] width 978 height 464
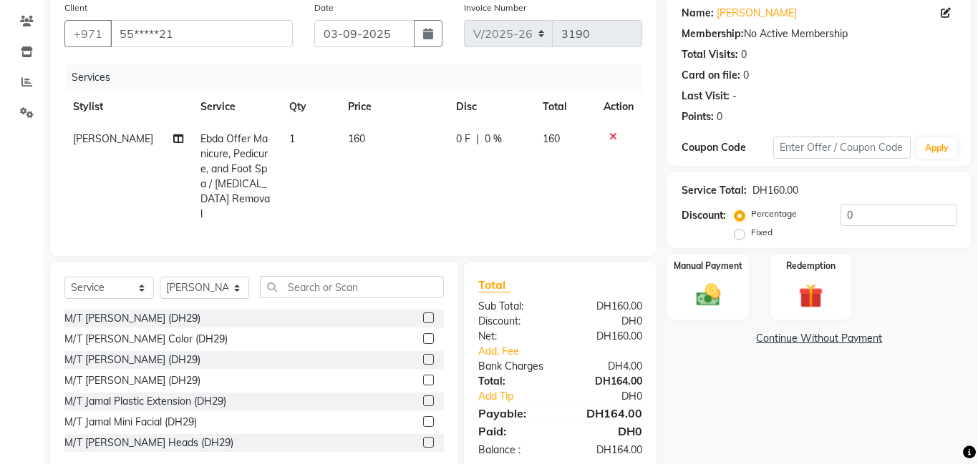
click at [721, 276] on div "Manual Payment" at bounding box center [707, 287] width 81 height 66
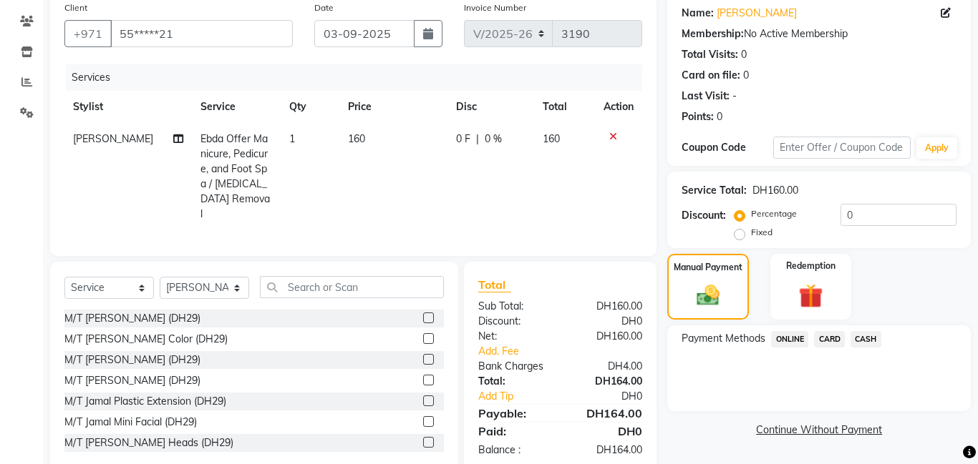
click at [832, 328] on div "Payment Methods ONLINE CARD CASH" at bounding box center [818, 369] width 303 height 86
click at [824, 340] on span "CARD" at bounding box center [829, 339] width 31 height 16
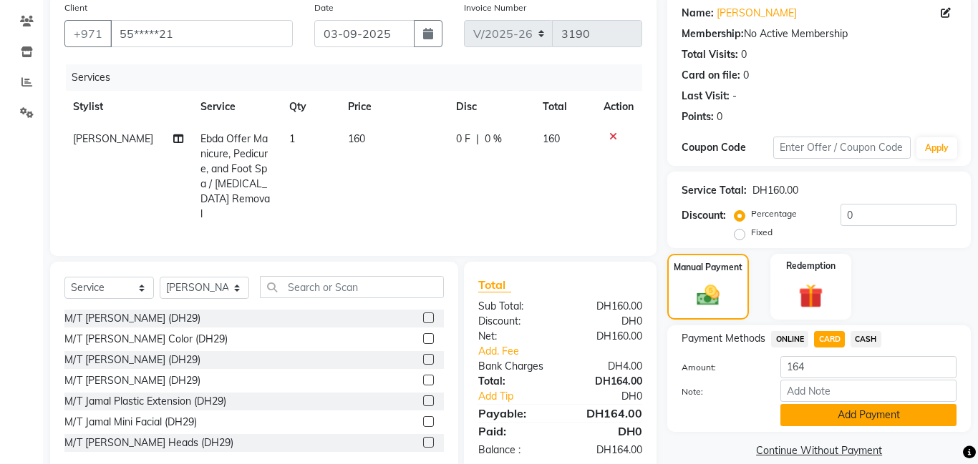
click at [845, 412] on button "Add Payment" at bounding box center [868, 415] width 176 height 22
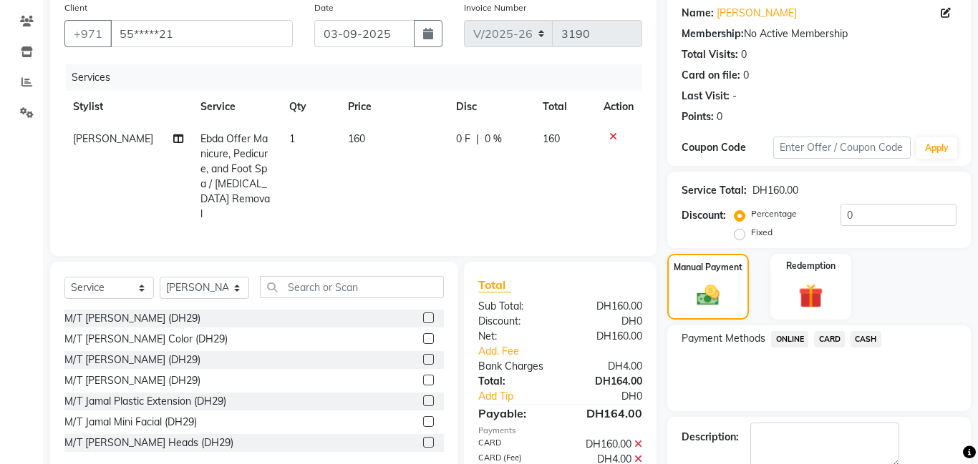
scroll to position [192, 0]
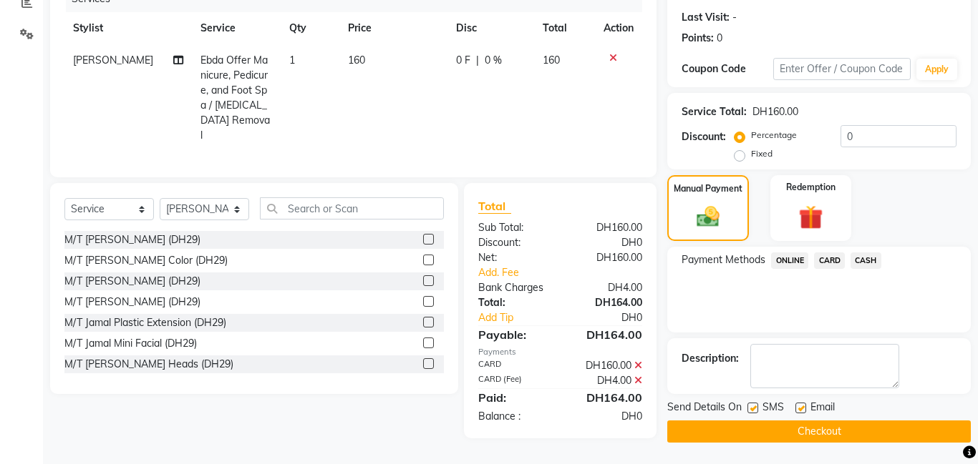
click at [832, 430] on button "Checkout" at bounding box center [818, 432] width 303 height 22
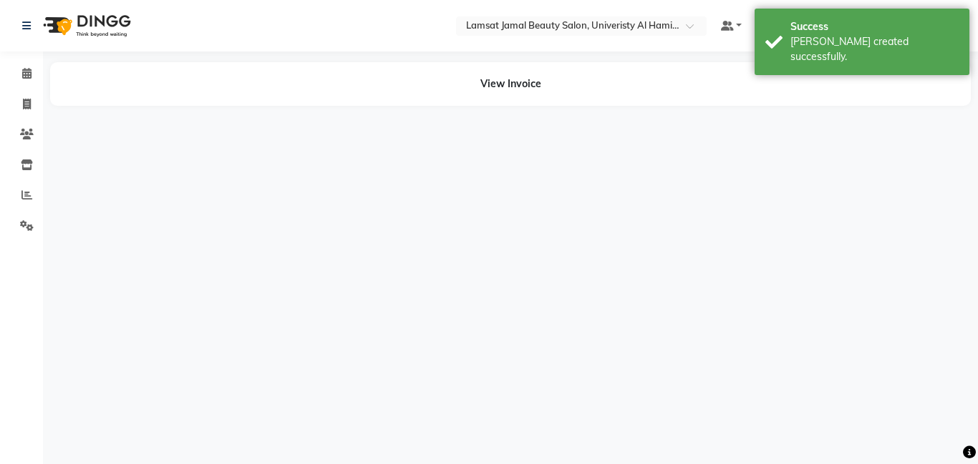
select select "79906"
select select "79905"
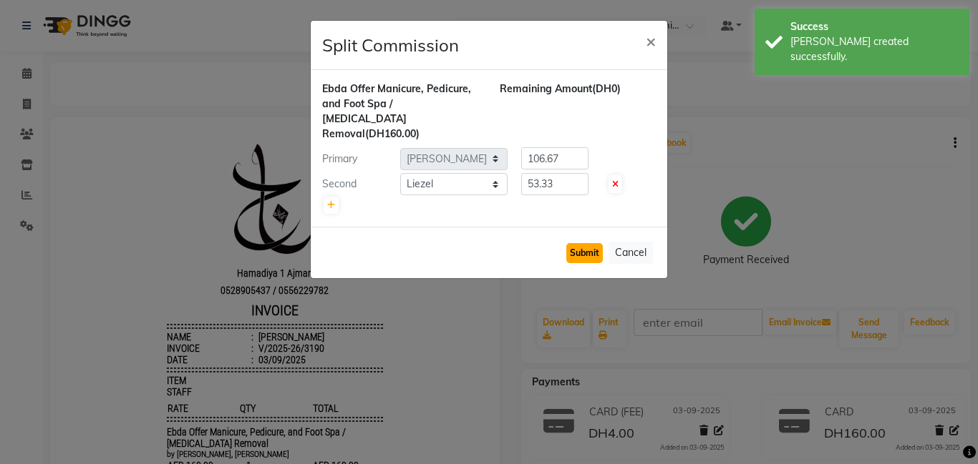
click at [581, 243] on button "Submit" at bounding box center [584, 253] width 36 height 20
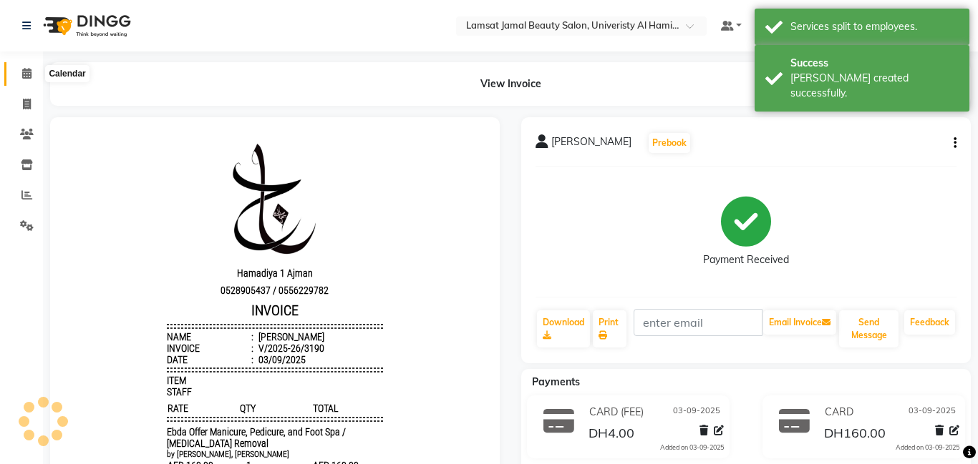
click at [26, 71] on icon at bounding box center [26, 73] width 9 height 11
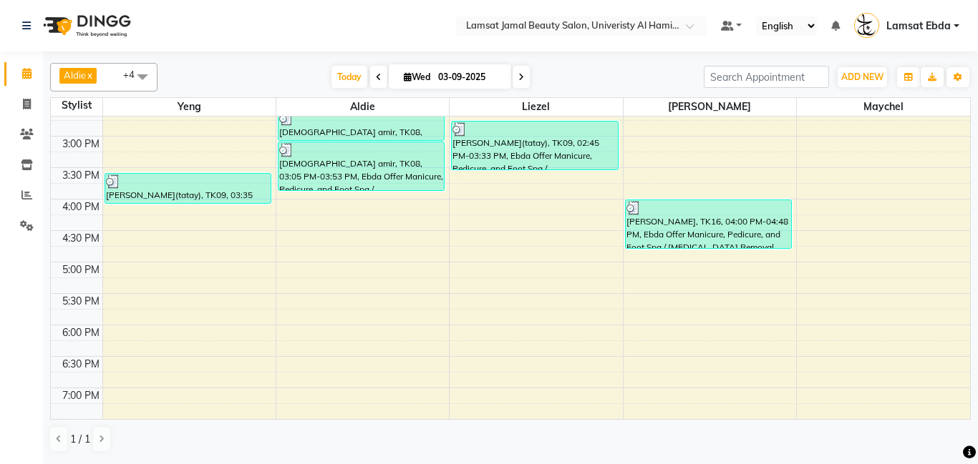
scroll to position [374, 0]
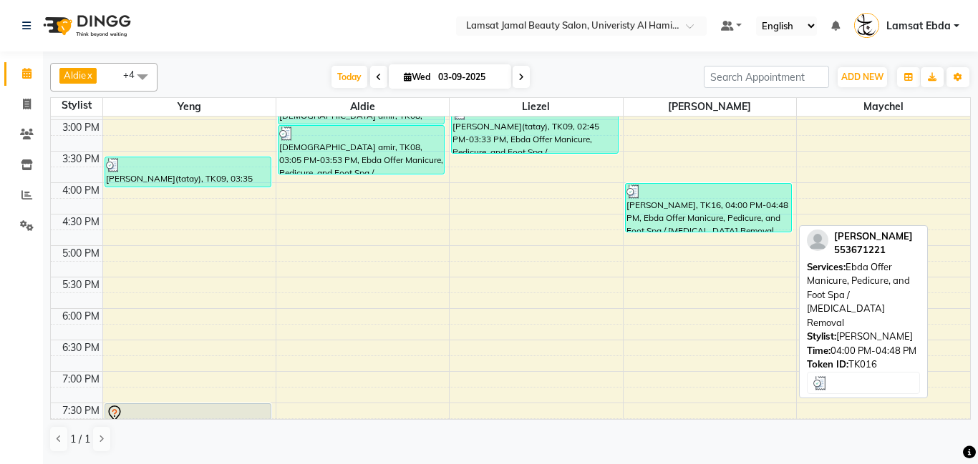
click at [727, 220] on div "[PERSON_NAME], TK16, 04:00 PM-04:48 PM, Ebda Offer Manicure, Pedicure, and Foot…" at bounding box center [707, 208] width 165 height 48
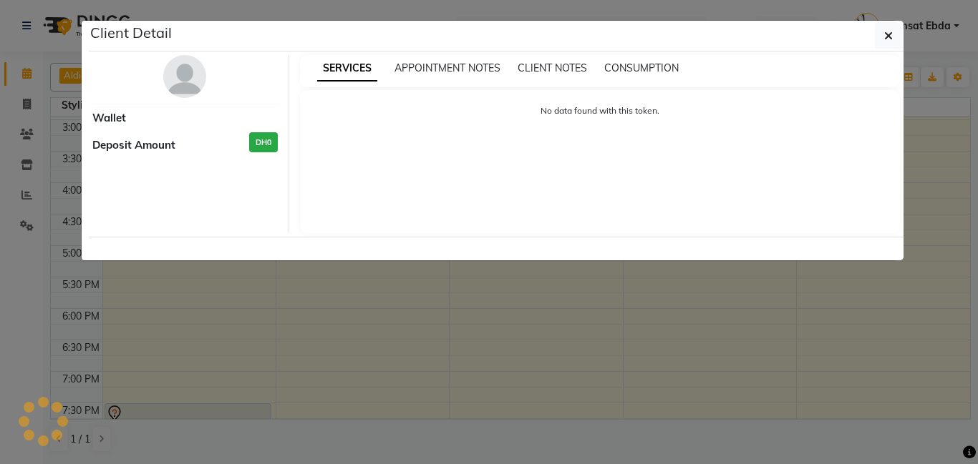
select select "3"
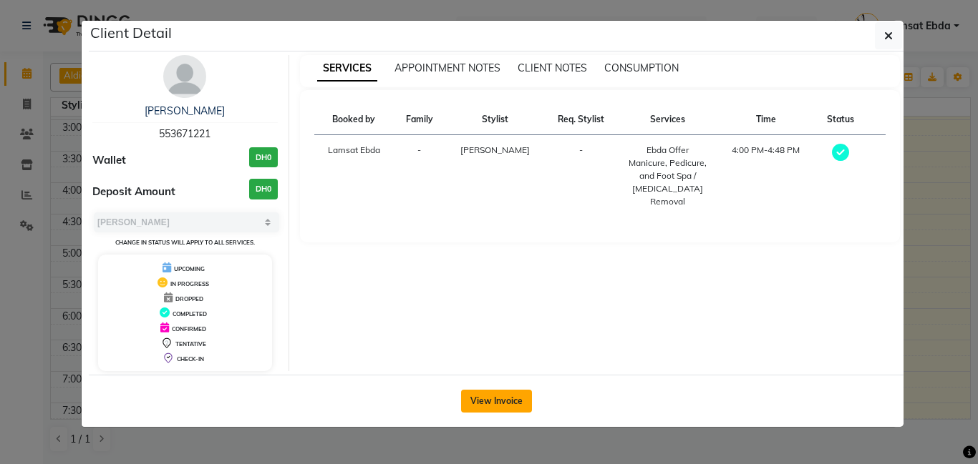
click at [494, 400] on button "View Invoice" at bounding box center [496, 401] width 71 height 23
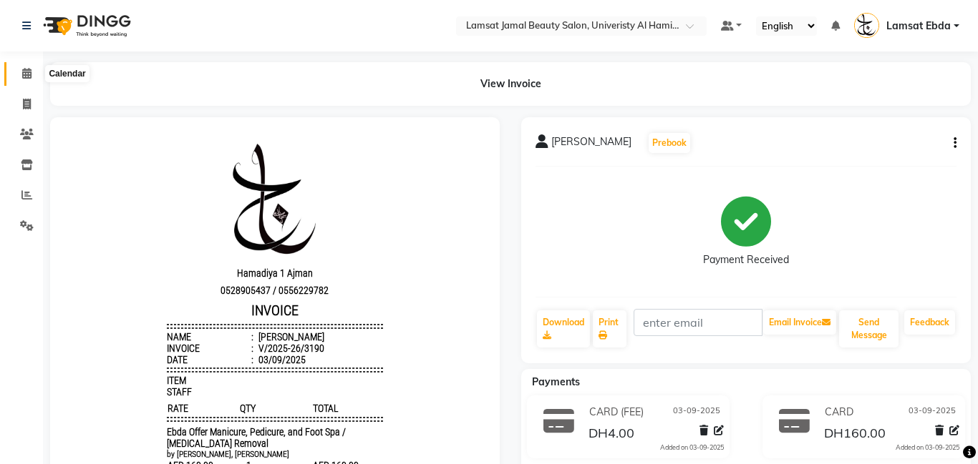
click at [22, 72] on icon at bounding box center [26, 73] width 9 height 11
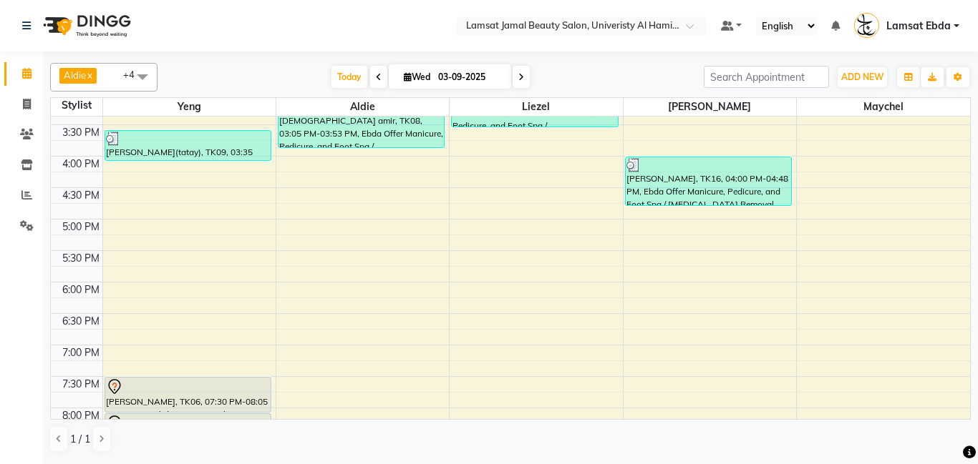
scroll to position [405, 0]
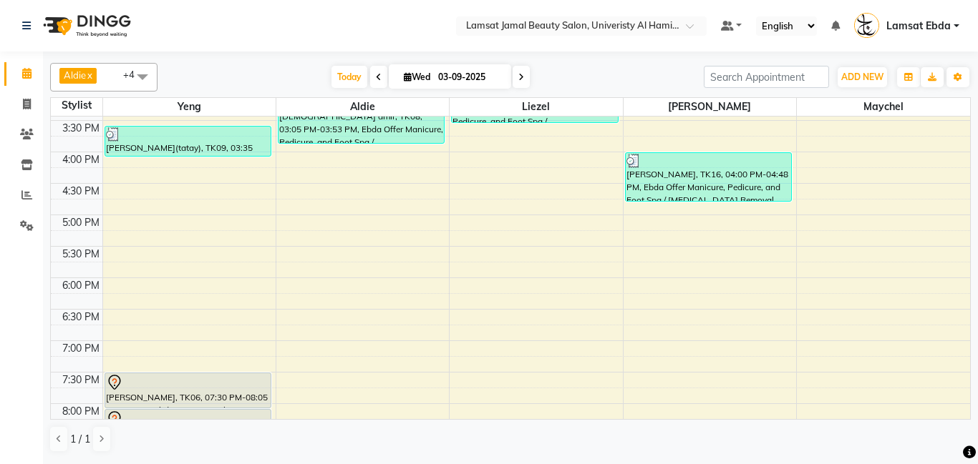
click at [482, 172] on div "9:00 AM 9:30 AM 10:00 AM 10:30 AM 11:00 AM 11:30 AM 12:00 PM 12:30 PM 1:00 PM 1…" at bounding box center [510, 184] width 919 height 944
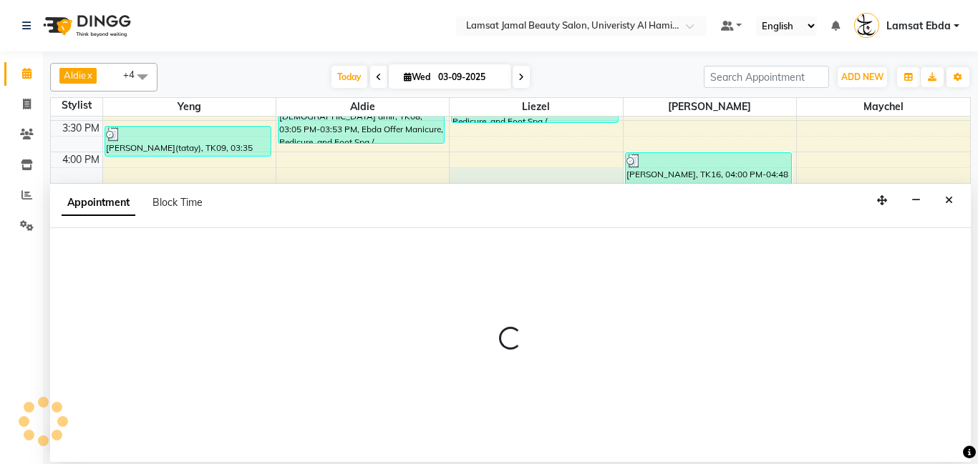
select select "79905"
select select "tentative"
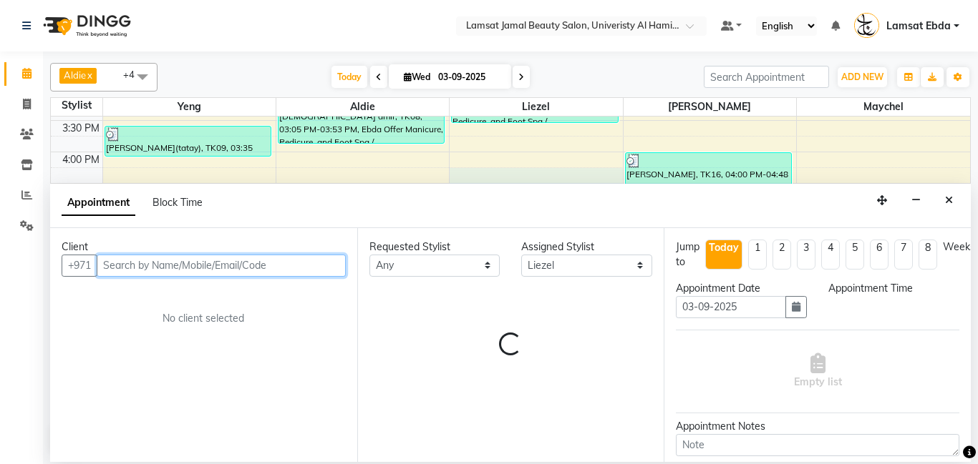
select select "975"
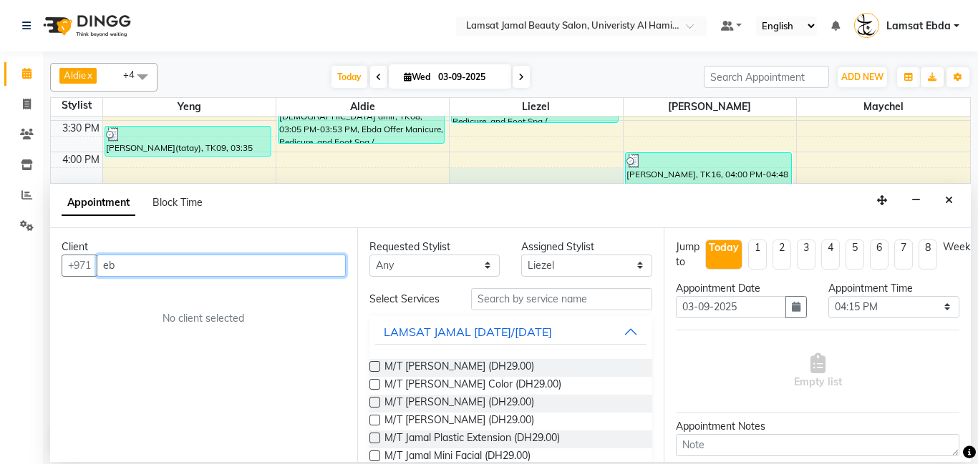
type input "e"
type input "545411771"
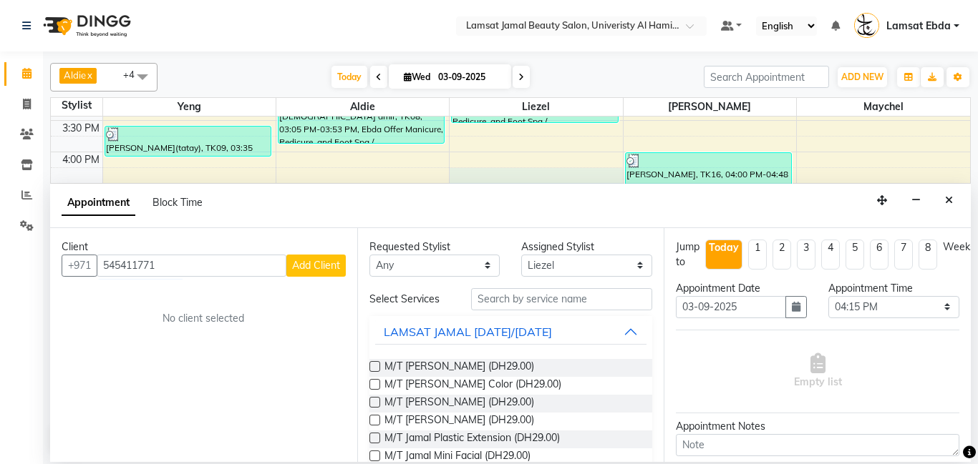
click at [303, 264] on span "Add Client" at bounding box center [316, 265] width 48 height 13
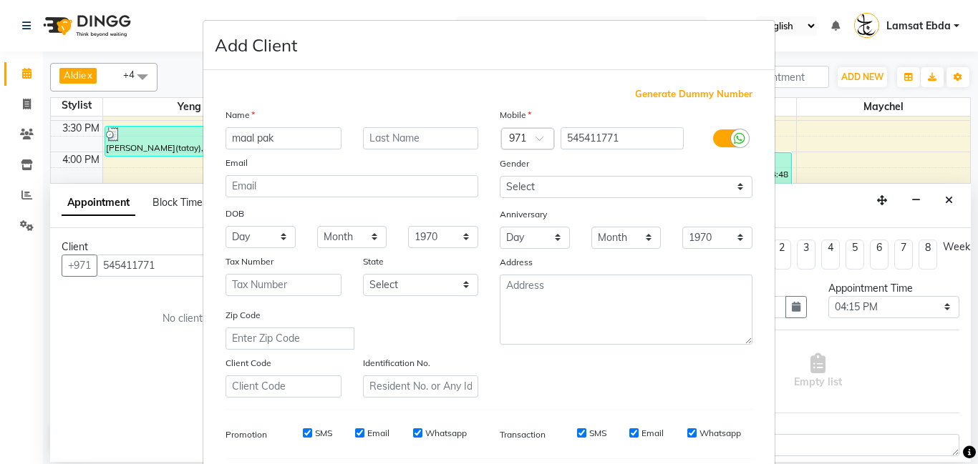
scroll to position [196, 0]
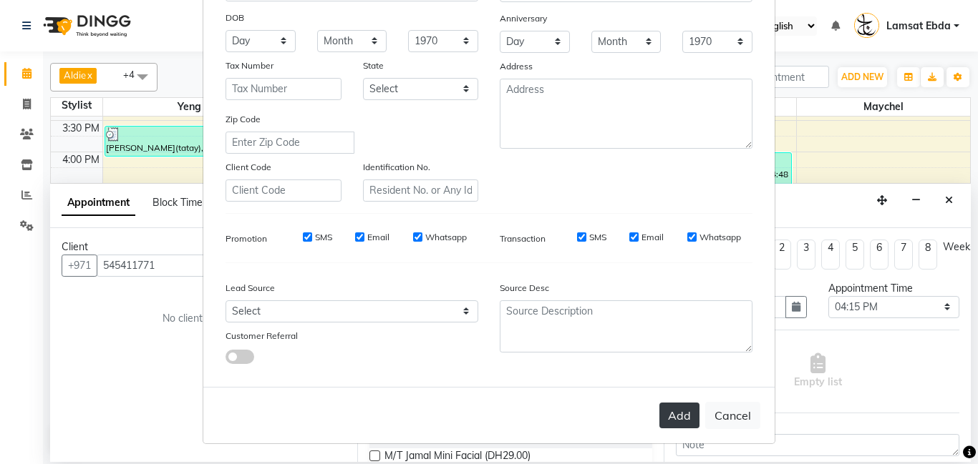
type input "maal pak"
click at [685, 414] on button "Add" at bounding box center [679, 416] width 40 height 26
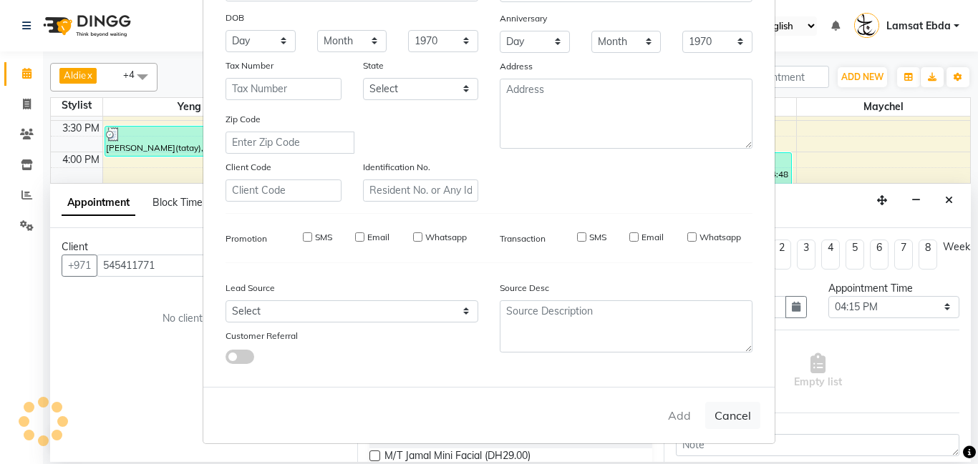
type input "54*****71"
select select
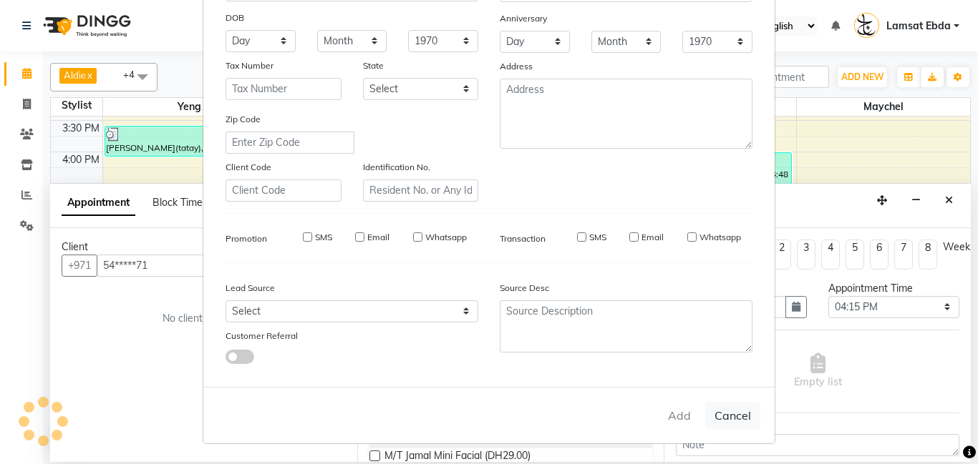
select select
checkbox input "false"
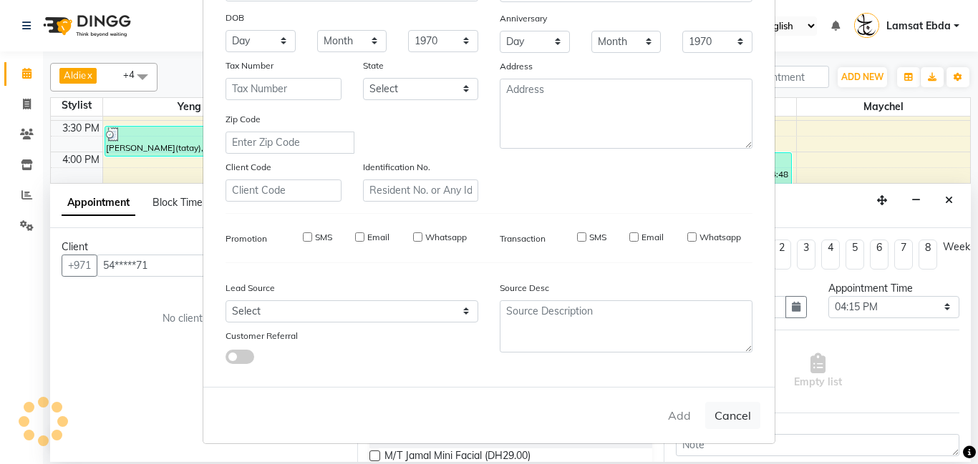
checkbox input "false"
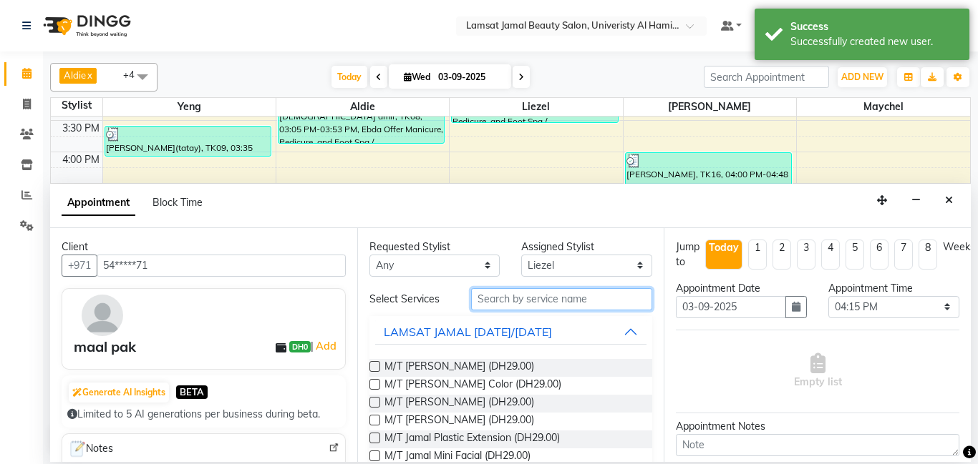
click at [593, 306] on input "text" at bounding box center [562, 299] width 182 height 22
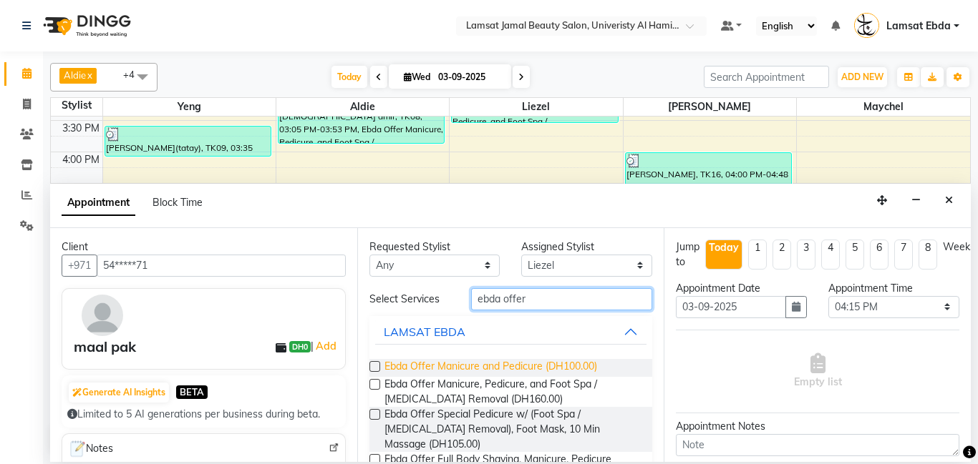
type input "ebda offer"
click at [585, 362] on span "Ebda Offer Manicure and Pedicure (DH100.00)" at bounding box center [490, 368] width 213 height 18
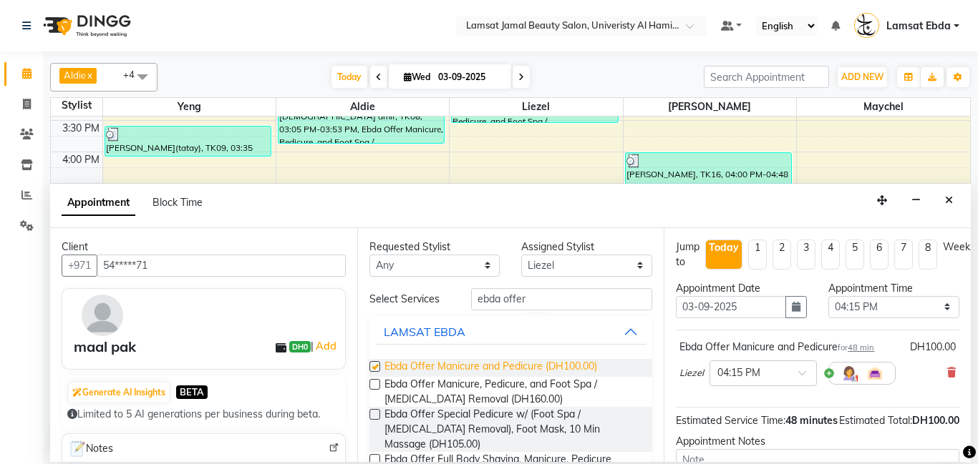
checkbox input "false"
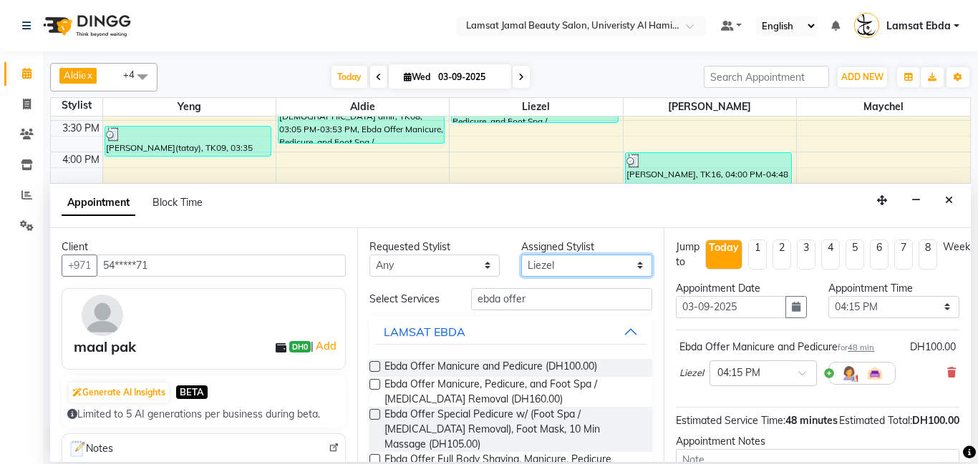
click at [603, 263] on select "Select [PERSON_NAME] Amna [PERSON_NAME] [PERSON_NAME] Ebda Lamsat [PERSON_NAME]…" at bounding box center [586, 266] width 131 height 22
click at [521, 255] on select "Select [PERSON_NAME] Amna [PERSON_NAME] [PERSON_NAME] Ebda Lamsat [PERSON_NAME]…" at bounding box center [586, 266] width 131 height 22
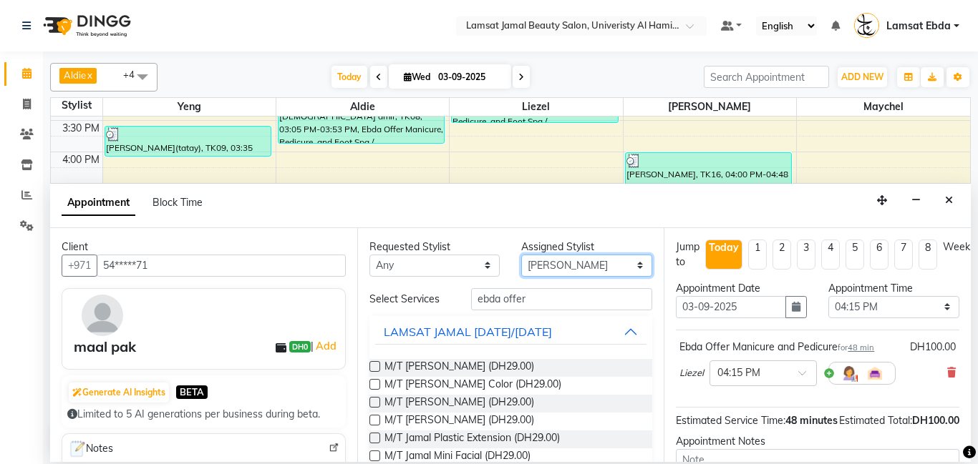
click at [582, 266] on select "Select [PERSON_NAME] Amna [PERSON_NAME] [PERSON_NAME] Ebda Lamsat [PERSON_NAME]…" at bounding box center [586, 266] width 131 height 22
select select "79903"
click at [521, 255] on select "Select [PERSON_NAME] Amna [PERSON_NAME] [PERSON_NAME] Ebda Lamsat [PERSON_NAME]…" at bounding box center [586, 266] width 131 height 22
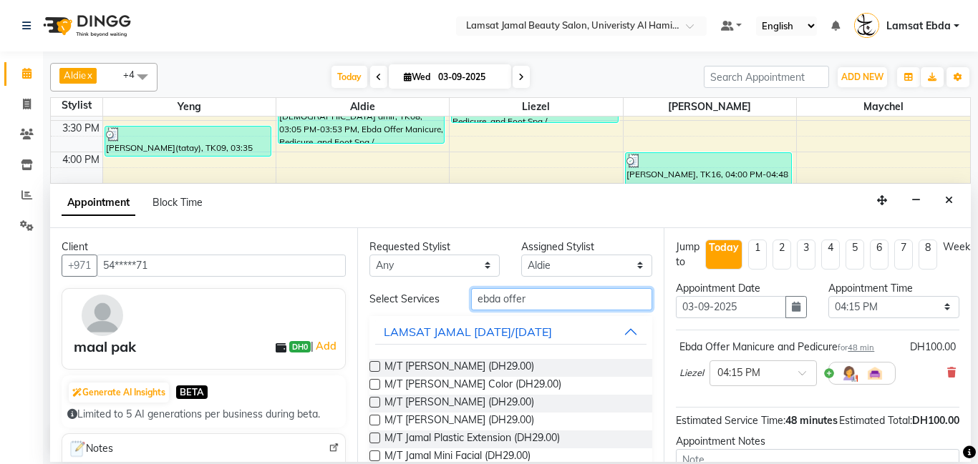
click at [549, 298] on input "ebda offer" at bounding box center [562, 299] width 182 height 22
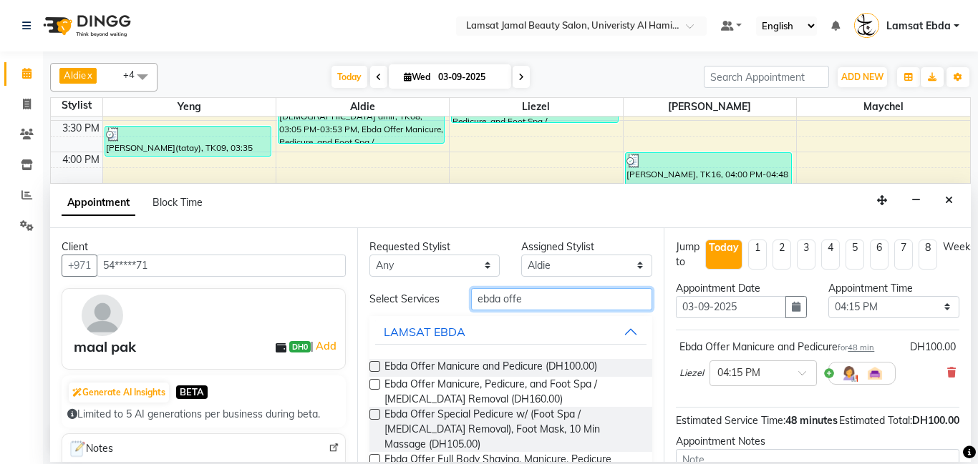
type input "ebda offer"
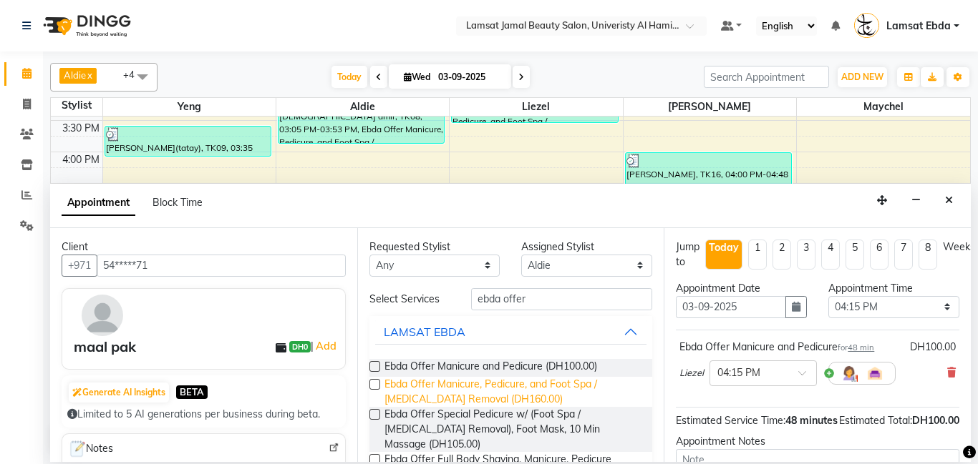
click at [523, 392] on span "Ebda Offer Manicure, Pedicure, and Foot Spa / [MEDICAL_DATA] Removal (DH160.00)" at bounding box center [512, 392] width 257 height 30
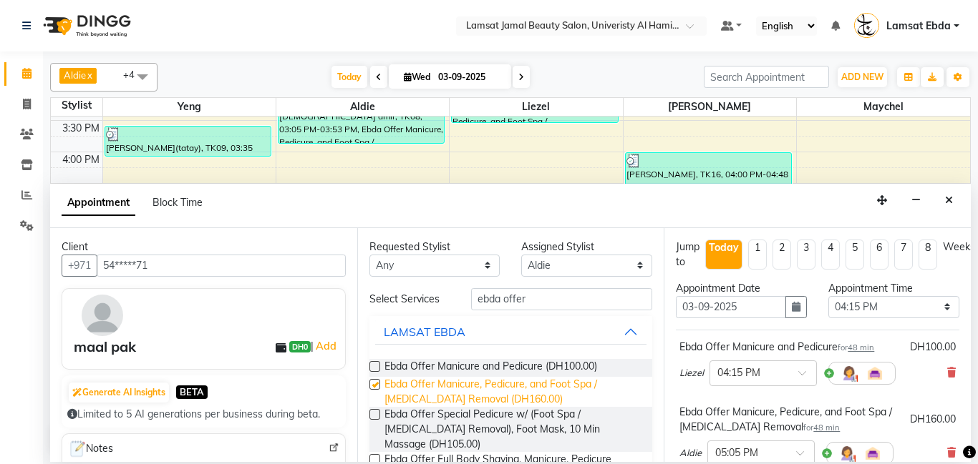
checkbox input "false"
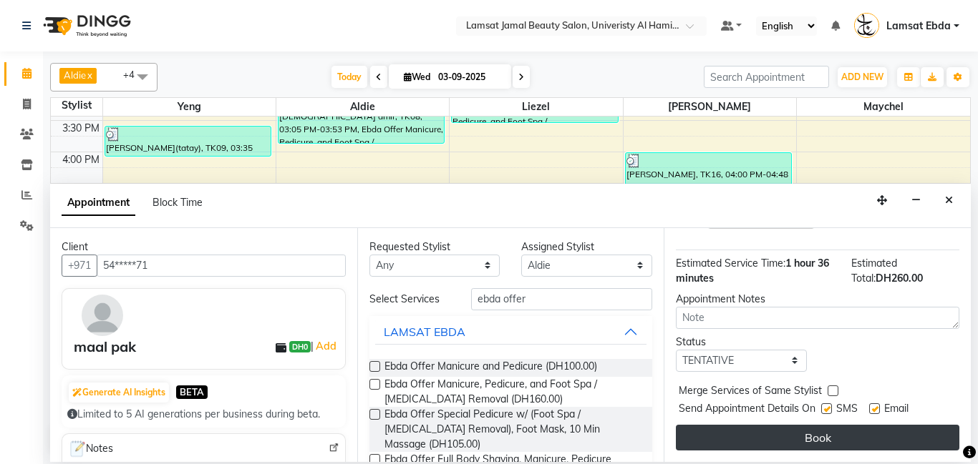
click at [839, 429] on button "Book" at bounding box center [817, 438] width 283 height 26
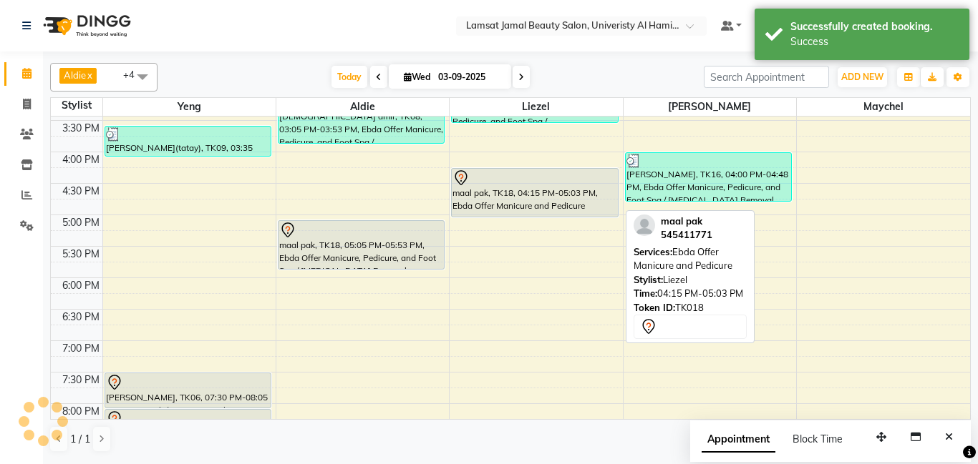
click at [525, 202] on div "maal pak, TK18, 04:15 PM-05:03 PM, Ebda Offer Manicure and Pedicure" at bounding box center [534, 193] width 165 height 48
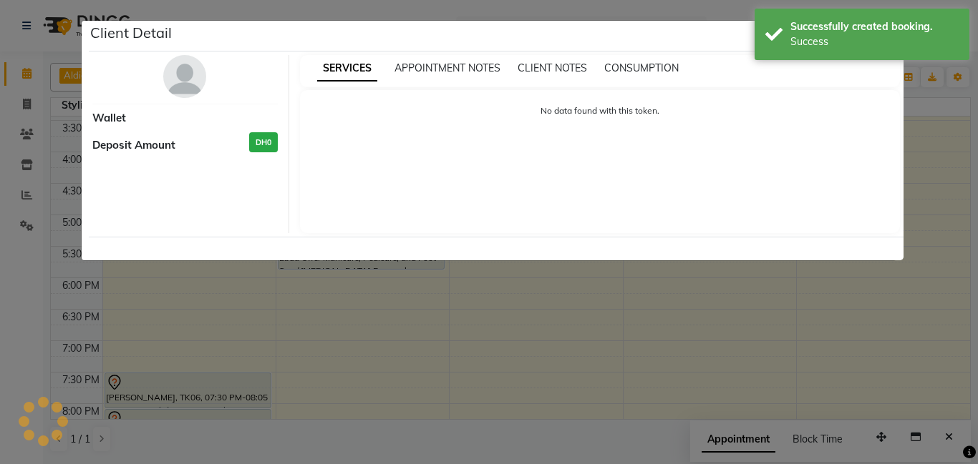
select select "7"
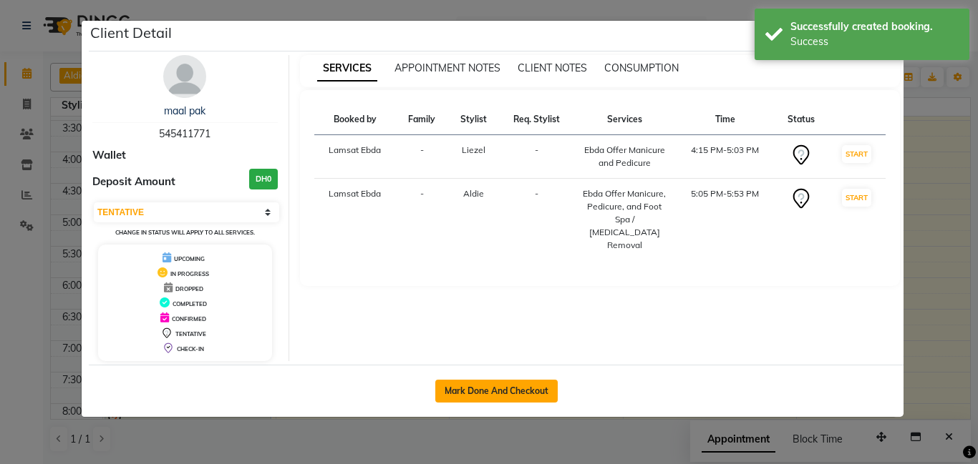
click at [525, 397] on button "Mark Done And Checkout" at bounding box center [496, 391] width 122 height 23
select select "service"
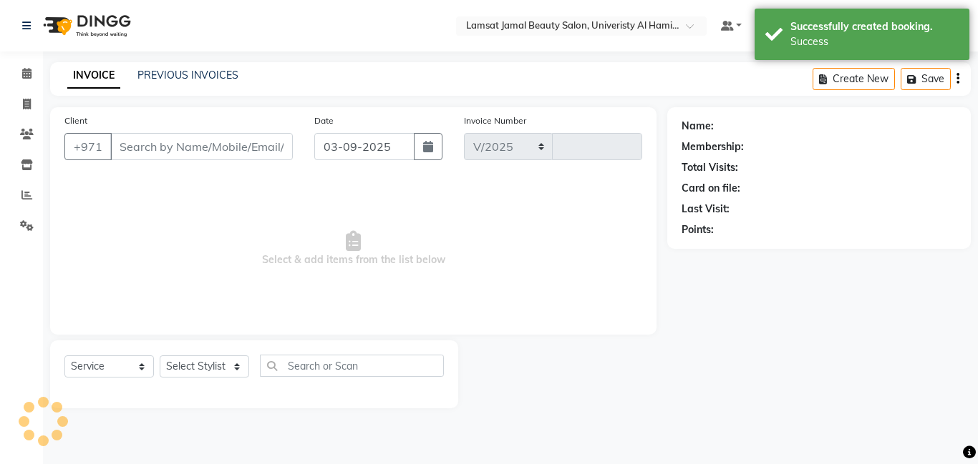
select select "8294"
type input "3193"
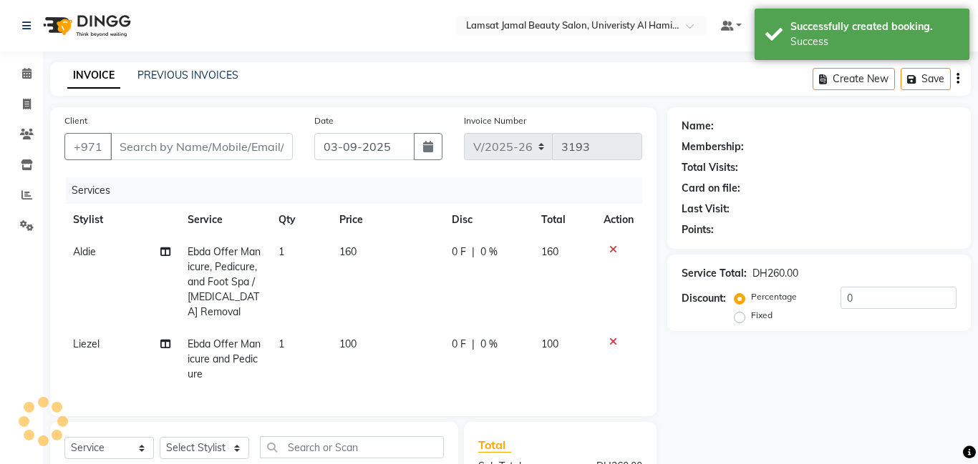
type input "54*****71"
select select "79905"
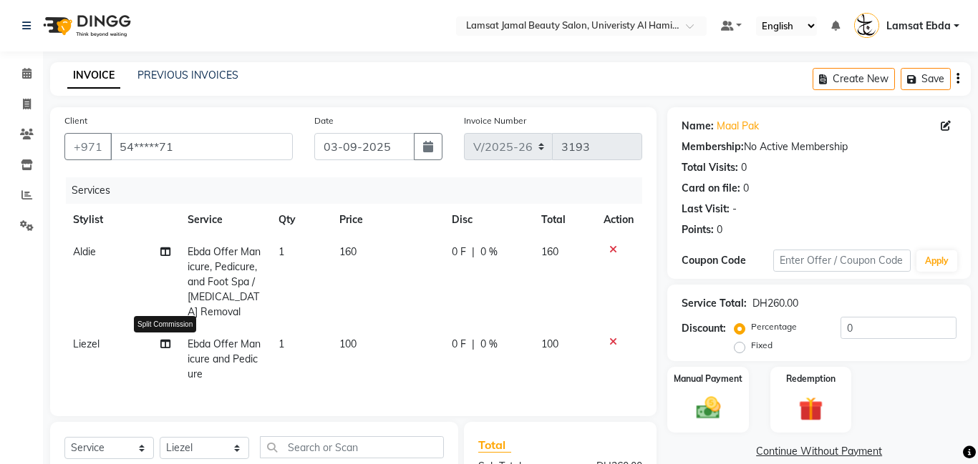
click at [163, 339] on icon at bounding box center [165, 344] width 10 height 10
select select "79905"
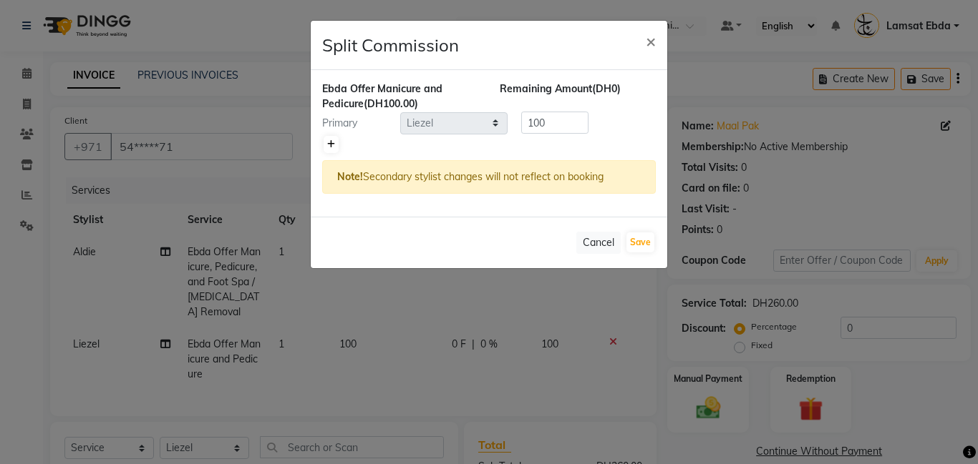
click at [331, 142] on icon at bounding box center [331, 144] width 8 height 9
type input "50"
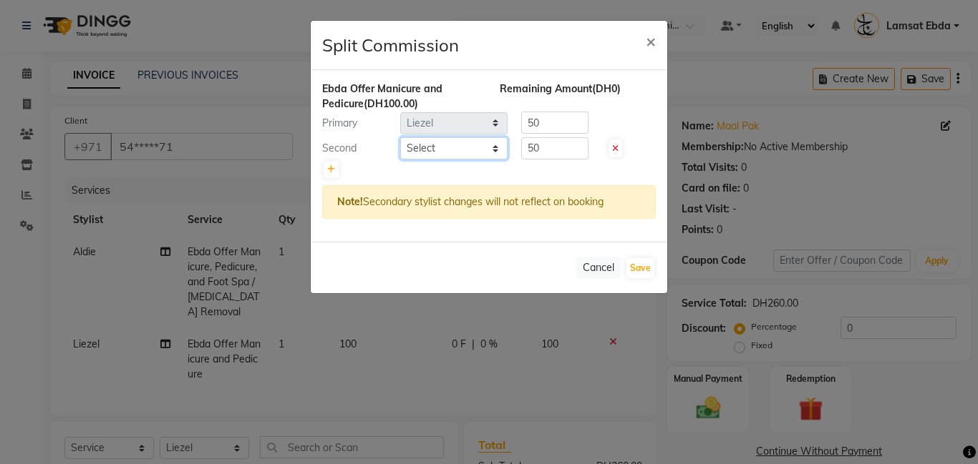
click at [467, 147] on select "Select [PERSON_NAME] Amna [PERSON_NAME] [PERSON_NAME] Ebda Lamsat [PERSON_NAME]…" at bounding box center [453, 148] width 107 height 22
select select "79900"
click at [400, 137] on select "Select [PERSON_NAME] Amna [PERSON_NAME] [PERSON_NAME] Ebda Lamsat [PERSON_NAME]…" at bounding box center [453, 148] width 107 height 22
click at [648, 271] on button "Save" at bounding box center [640, 268] width 28 height 20
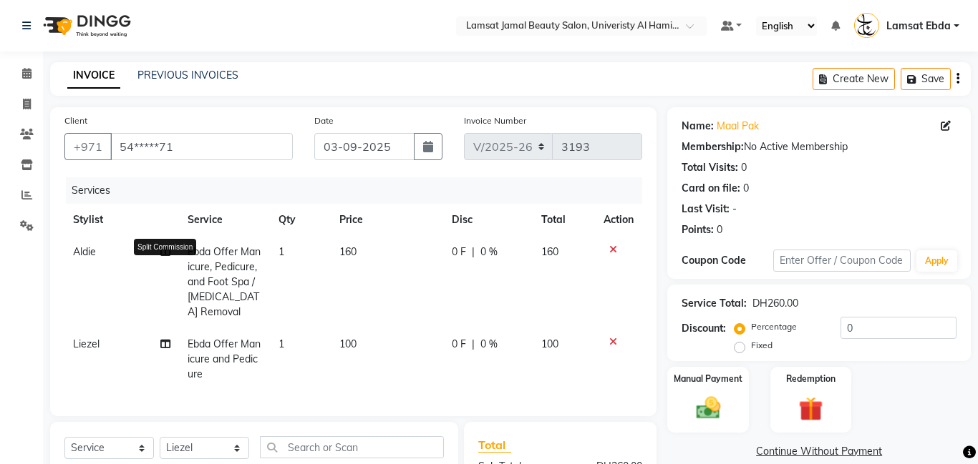
click at [165, 250] on icon at bounding box center [165, 252] width 10 height 10
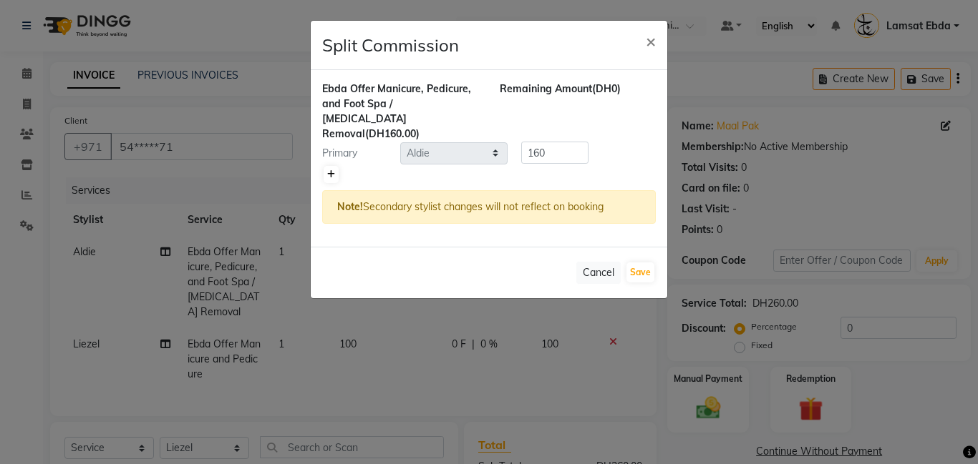
click at [326, 166] on link at bounding box center [330, 174] width 15 height 17
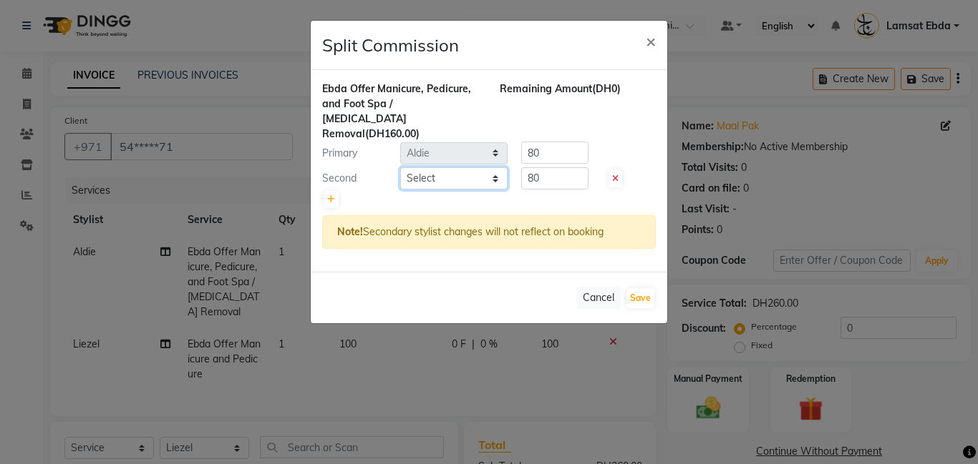
click at [433, 167] on select "Select [PERSON_NAME] Amna [PERSON_NAME] [PERSON_NAME] Ebda Lamsat [PERSON_NAME]…" at bounding box center [453, 178] width 107 height 22
click at [400, 167] on select "Select [PERSON_NAME] Amna [PERSON_NAME] [PERSON_NAME] Ebda Lamsat [PERSON_NAME]…" at bounding box center [453, 178] width 107 height 22
click at [553, 167] on input "80" at bounding box center [554, 178] width 67 height 22
click at [552, 142] on input "80" at bounding box center [554, 153] width 67 height 22
click at [643, 288] on button "Save" at bounding box center [640, 298] width 28 height 20
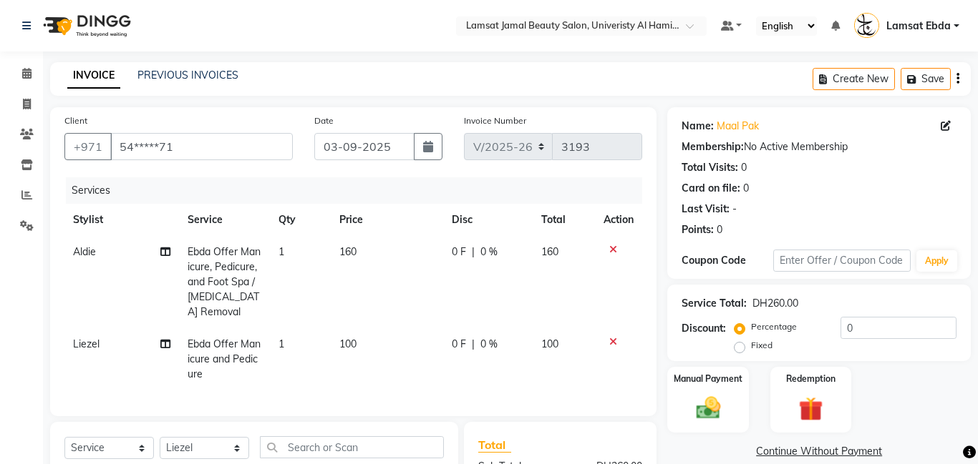
scroll to position [175, 0]
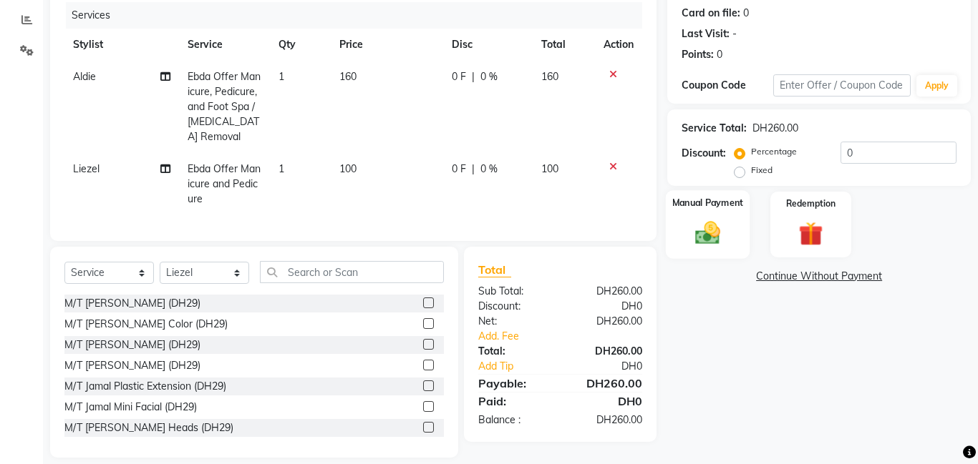
click at [723, 195] on div "Manual Payment" at bounding box center [708, 224] width 84 height 69
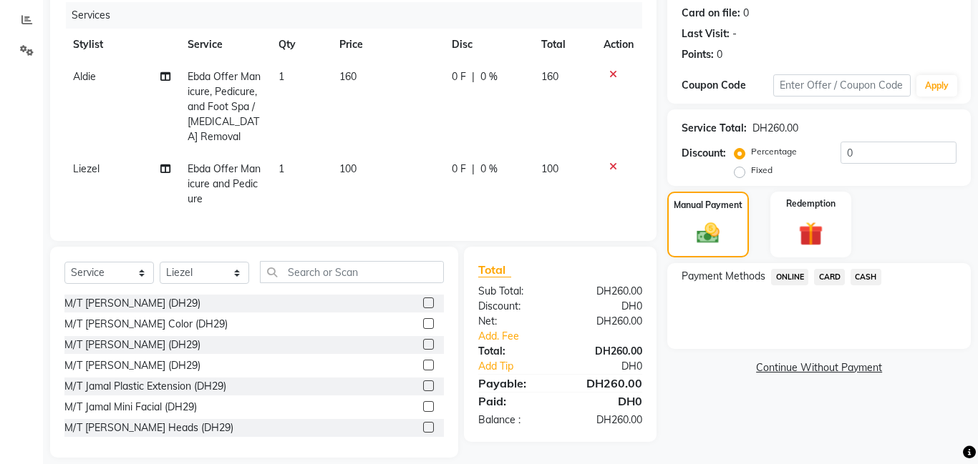
click at [868, 280] on span "CASH" at bounding box center [865, 277] width 31 height 16
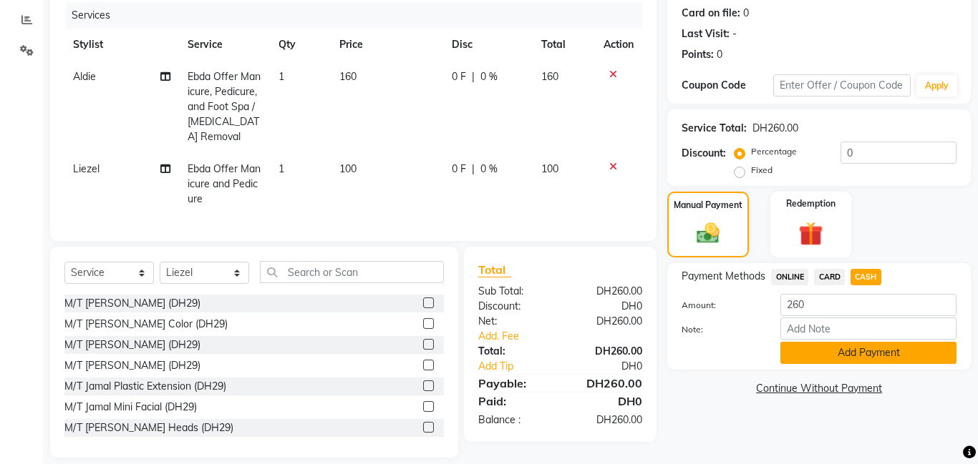
click at [878, 346] on button "Add Payment" at bounding box center [868, 353] width 176 height 22
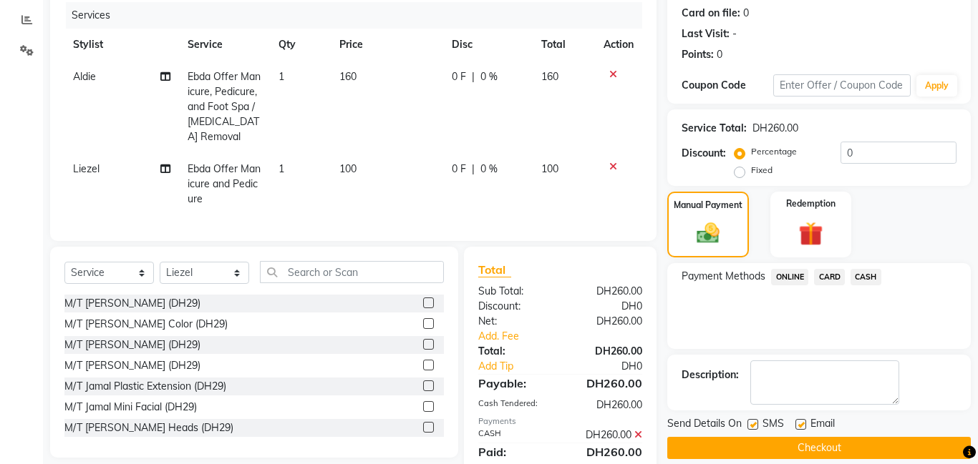
scroll to position [210, 0]
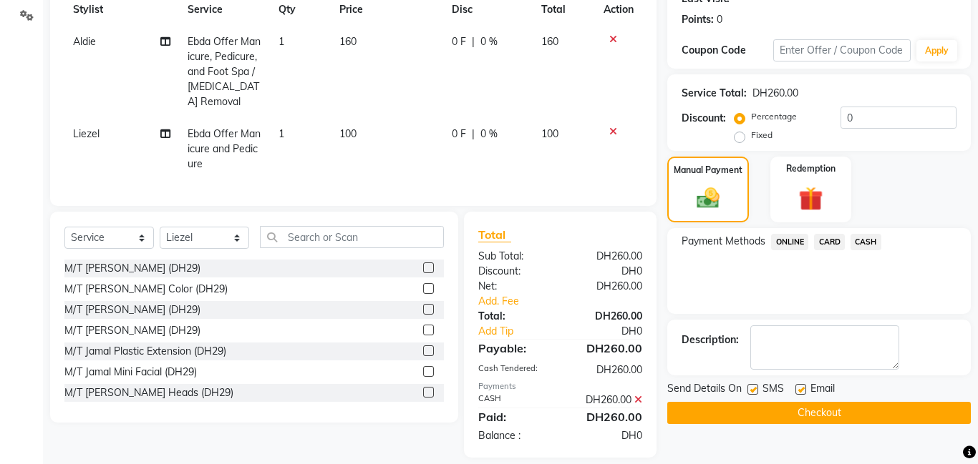
click at [824, 409] on button "Checkout" at bounding box center [818, 413] width 303 height 22
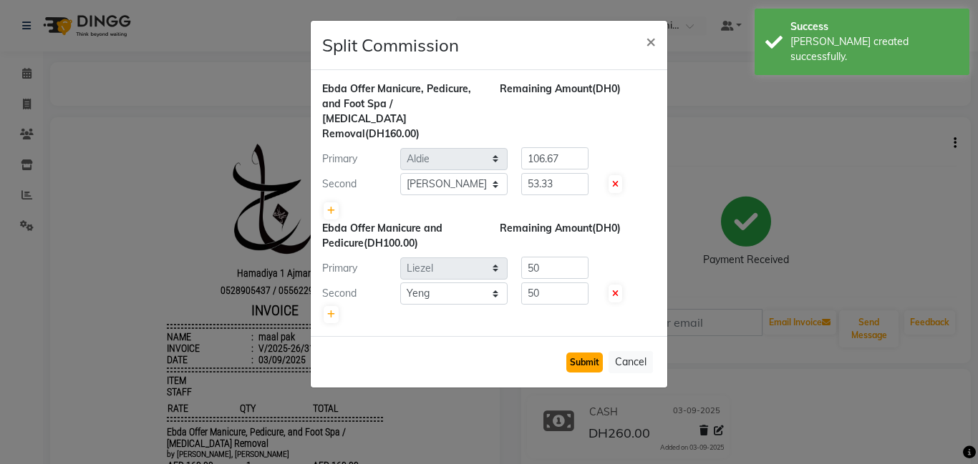
click at [590, 353] on button "Submit" at bounding box center [584, 363] width 36 height 20
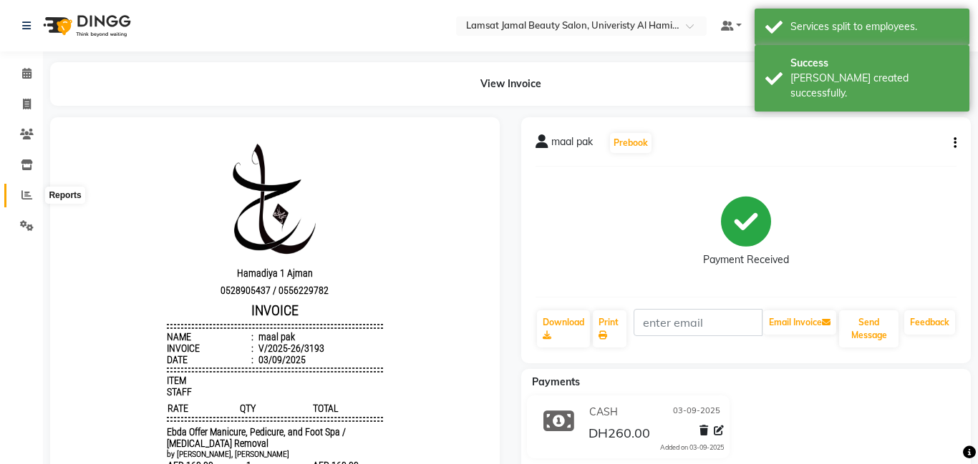
click at [25, 195] on icon at bounding box center [26, 195] width 11 height 11
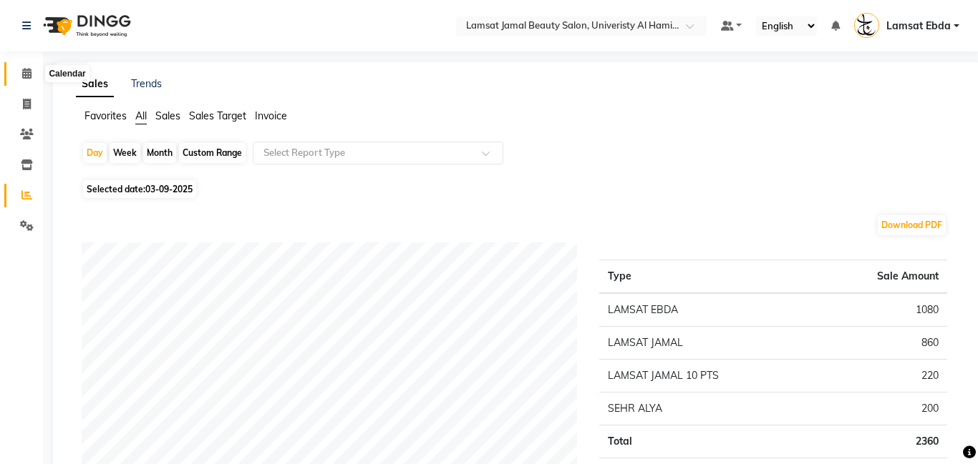
click at [25, 68] on icon at bounding box center [26, 73] width 9 height 11
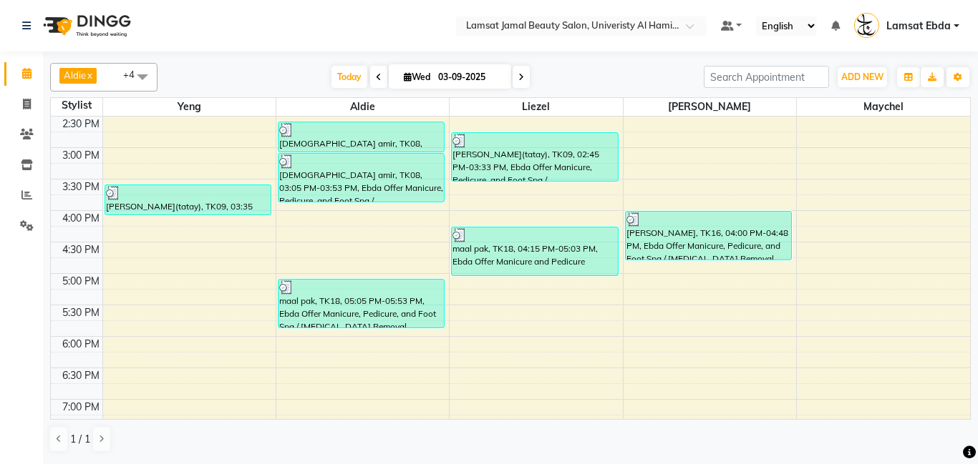
scroll to position [354, 0]
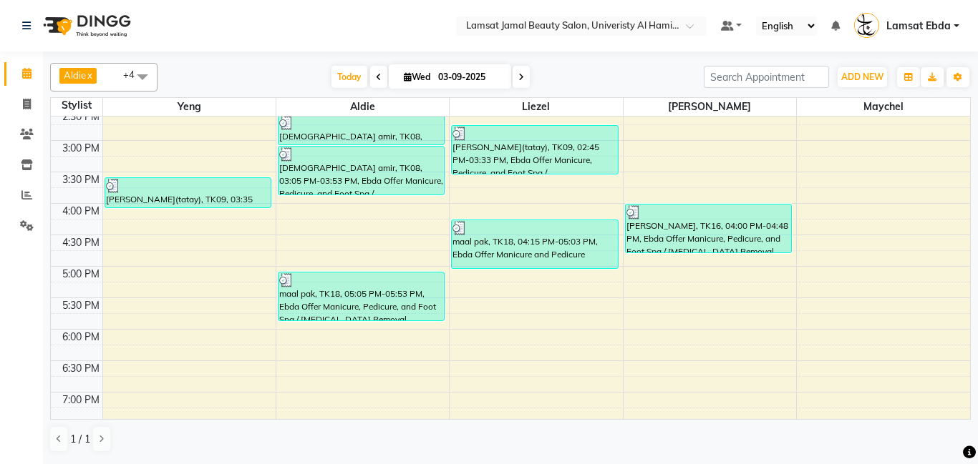
click at [118, 250] on div "9:00 AM 9:30 AM 10:00 AM 10:30 AM 11:00 AM 11:30 AM 12:00 PM 12:30 PM 1:00 PM 1…" at bounding box center [510, 235] width 919 height 944
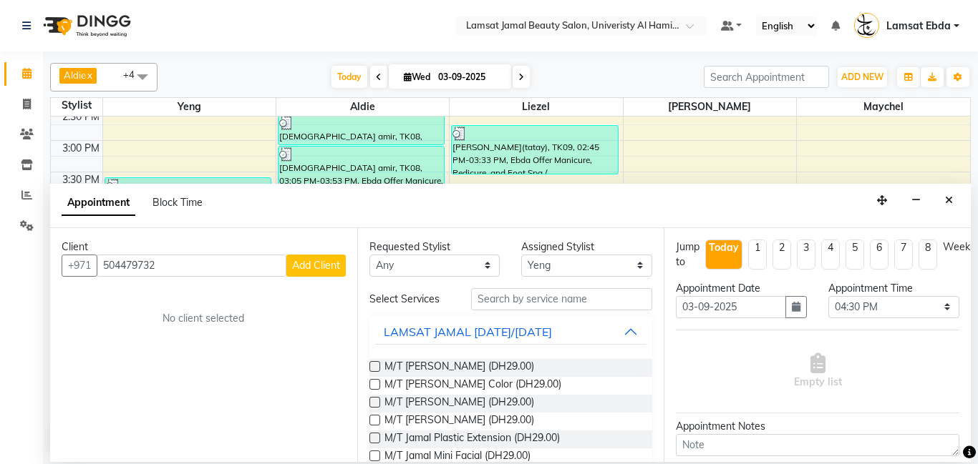
click at [314, 270] on span "Add Client" at bounding box center [316, 265] width 48 height 13
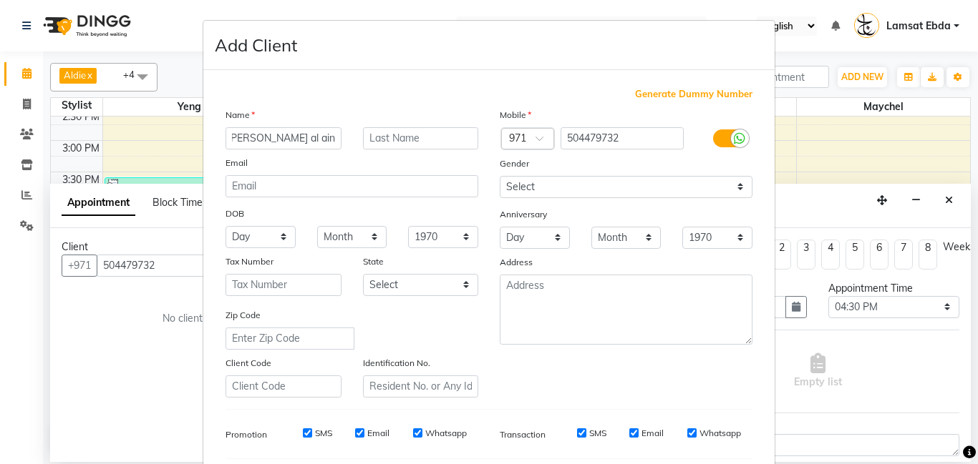
scroll to position [196, 0]
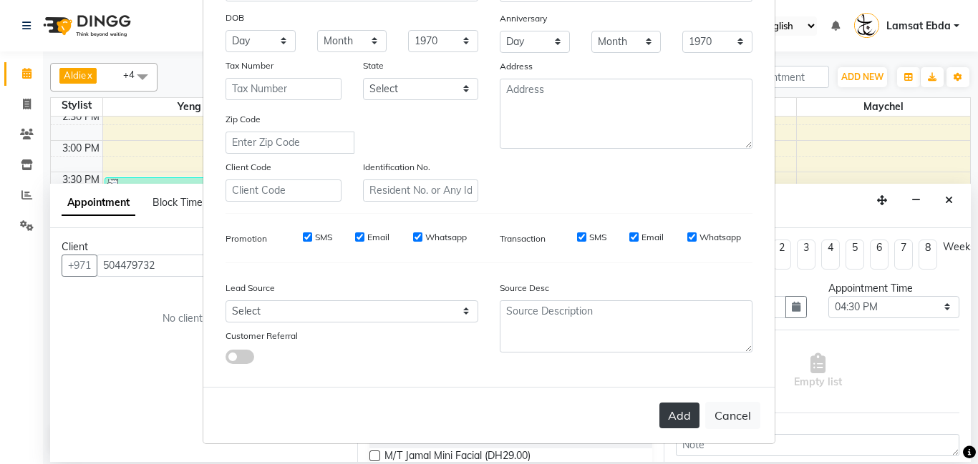
click at [681, 420] on button "Add" at bounding box center [679, 416] width 40 height 26
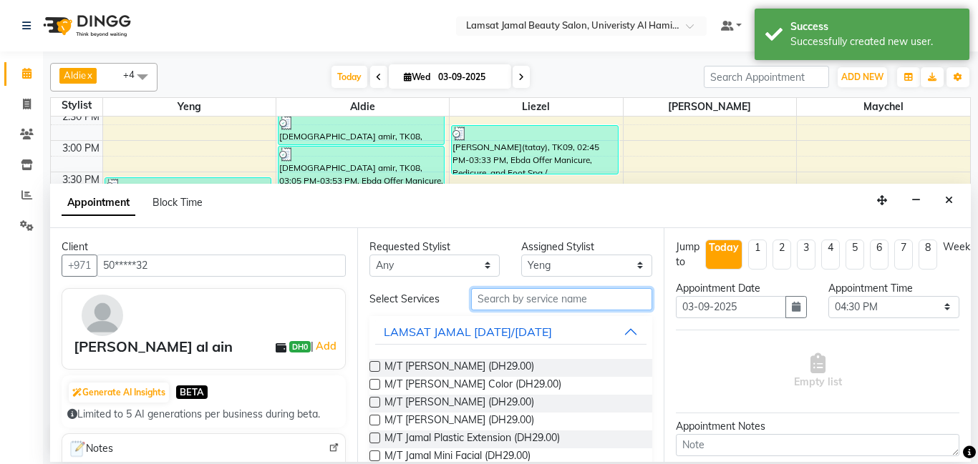
click at [576, 291] on input "text" at bounding box center [562, 299] width 182 height 22
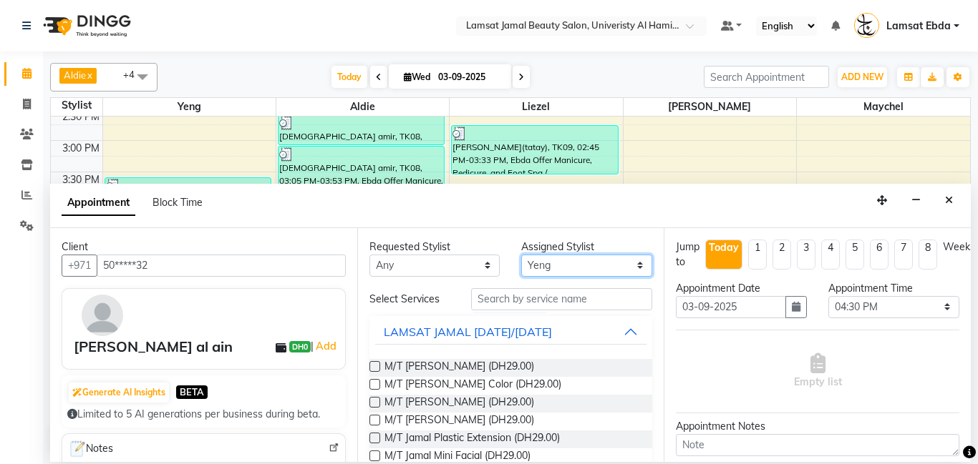
click at [618, 260] on select "Select [PERSON_NAME] Amna [PERSON_NAME] [PERSON_NAME] Ebda Lamsat [PERSON_NAME]…" at bounding box center [586, 266] width 131 height 22
click at [521, 255] on select "Select [PERSON_NAME] Amna [PERSON_NAME] [PERSON_NAME] Ebda Lamsat [PERSON_NAME]…" at bounding box center [586, 266] width 131 height 22
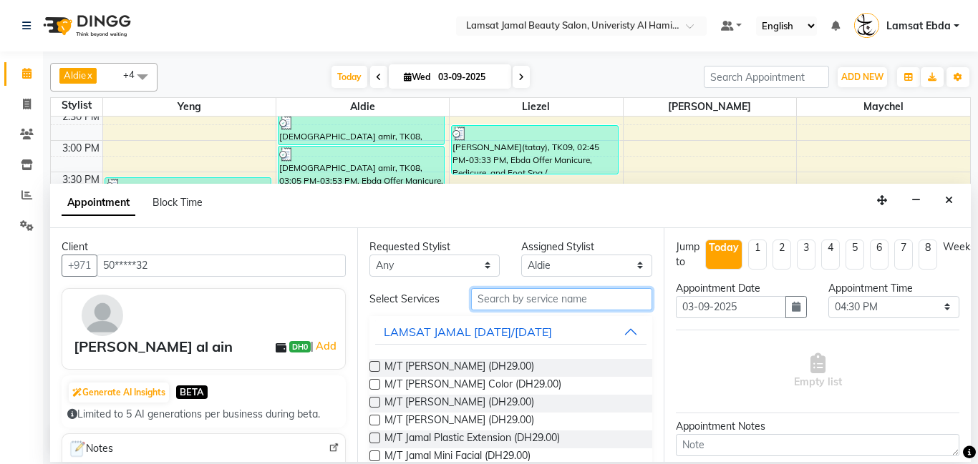
click at [536, 298] on input "text" at bounding box center [562, 299] width 182 height 22
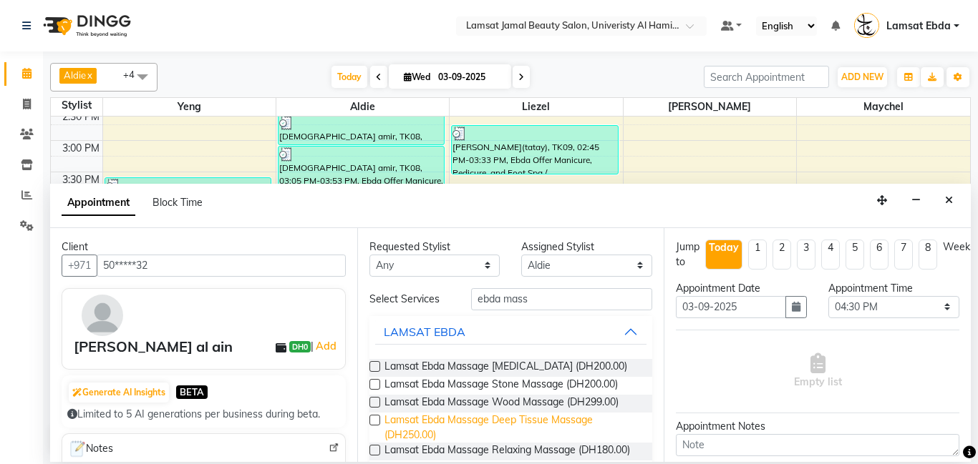
click at [557, 430] on span "Lamsat Ebda Massage Deep Tissue Massage (DH250.00)" at bounding box center [512, 428] width 257 height 30
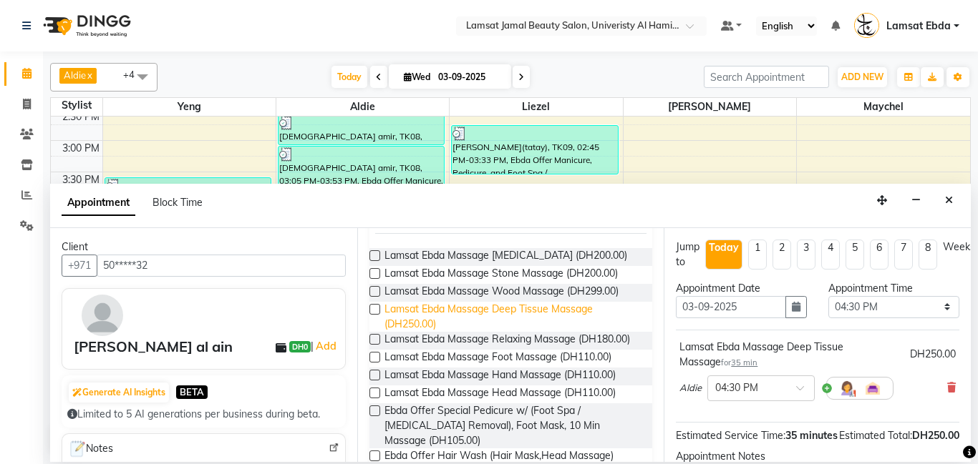
scroll to position [113, 0]
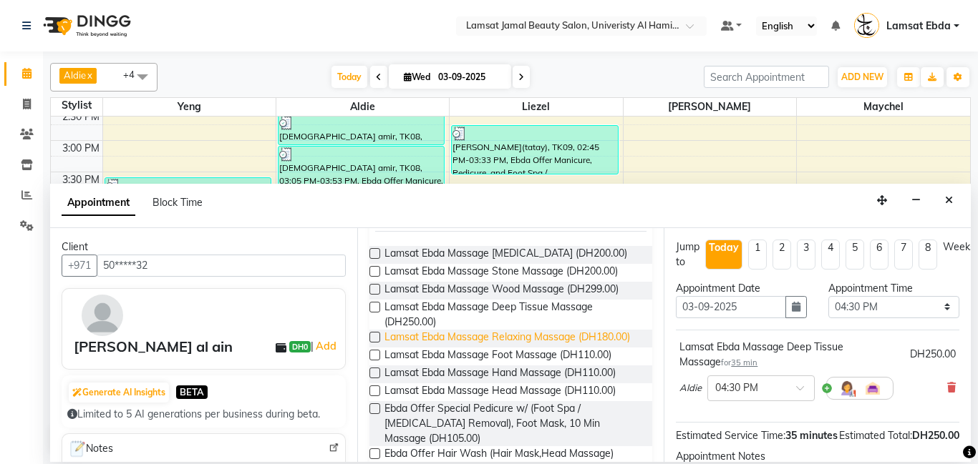
click at [583, 344] on span "Lamsat Ebda Massage Relaxing Massage (DH180.00)" at bounding box center [506, 339] width 245 height 18
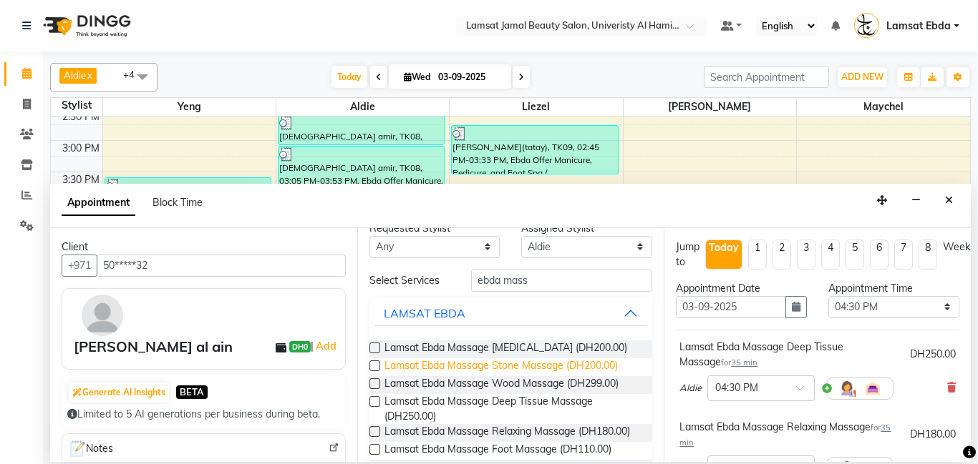
scroll to position [0, 0]
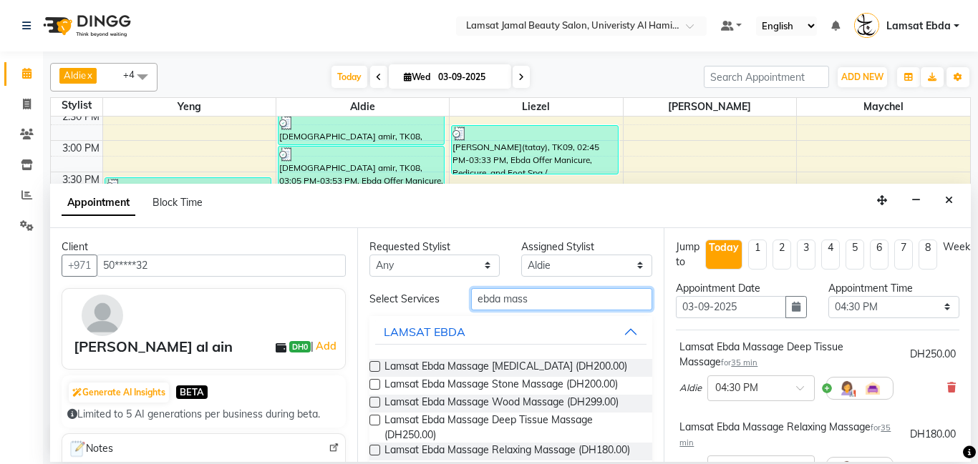
click at [547, 299] on input "ebda mass" at bounding box center [562, 299] width 182 height 22
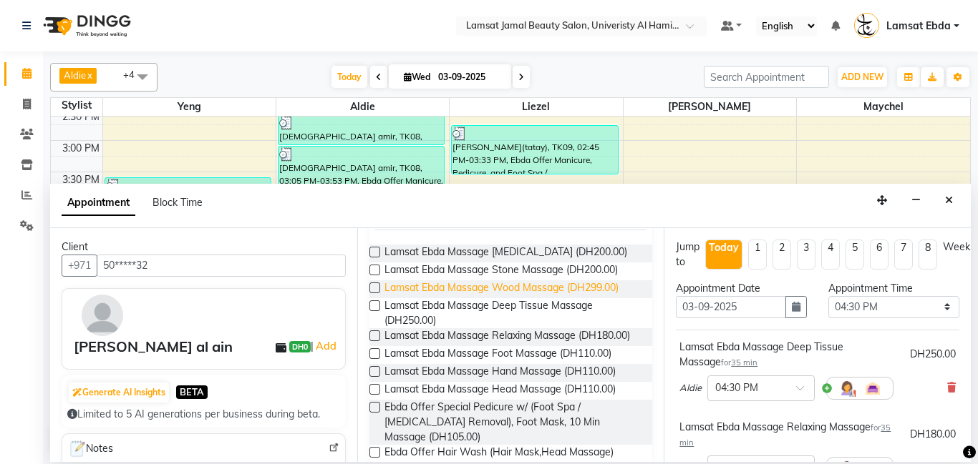
scroll to position [120, 0]
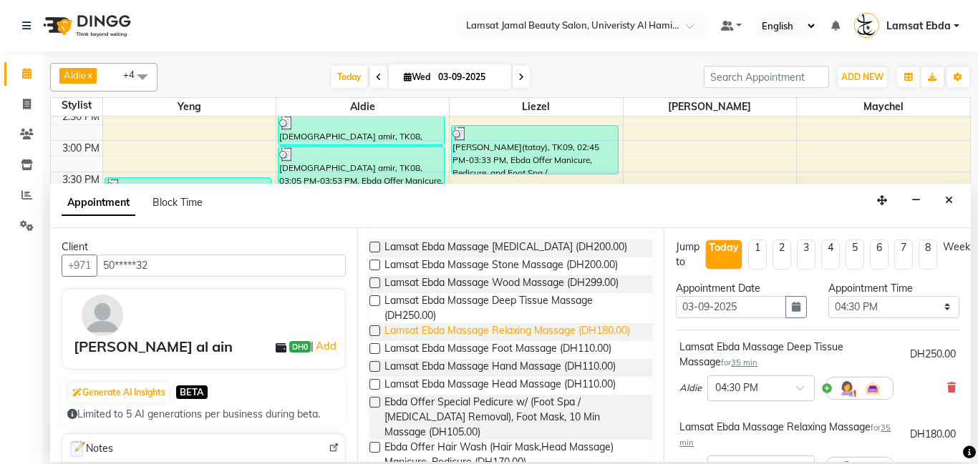
click at [573, 341] on span "Lamsat Ebda Massage Relaxing Massage (DH180.00)" at bounding box center [506, 332] width 245 height 18
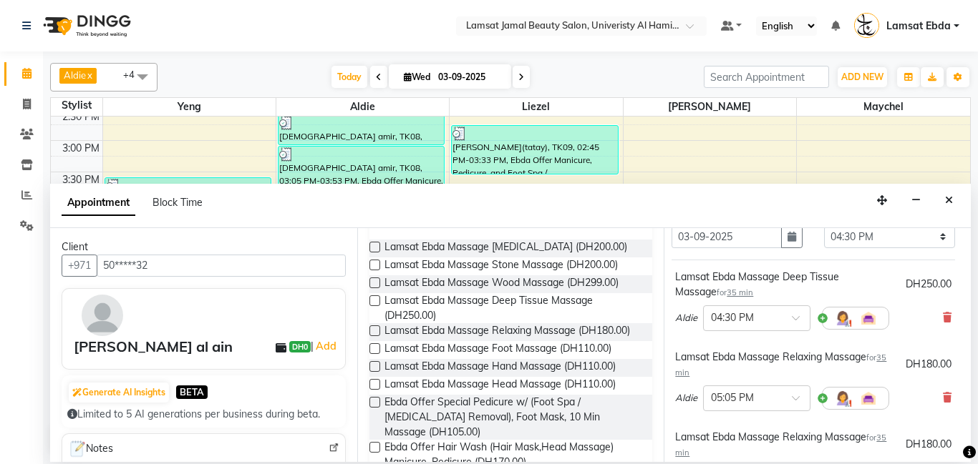
scroll to position [74, 6]
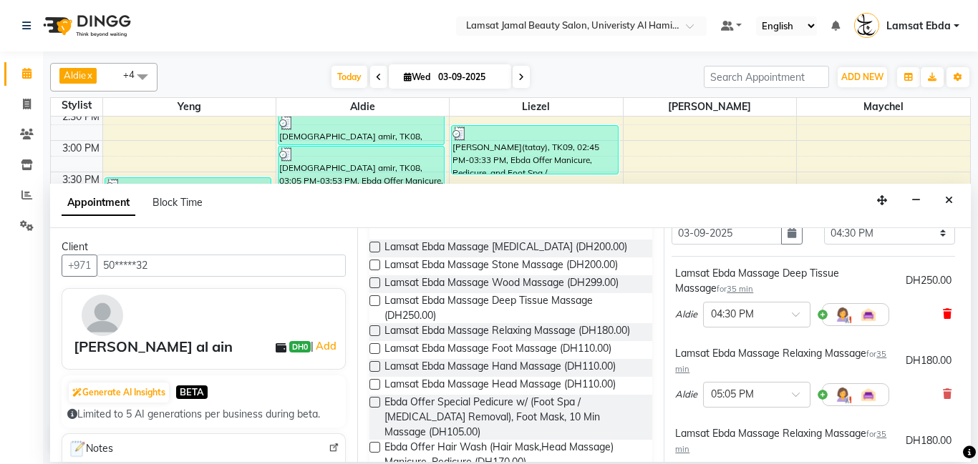
click at [945, 309] on icon at bounding box center [947, 314] width 9 height 10
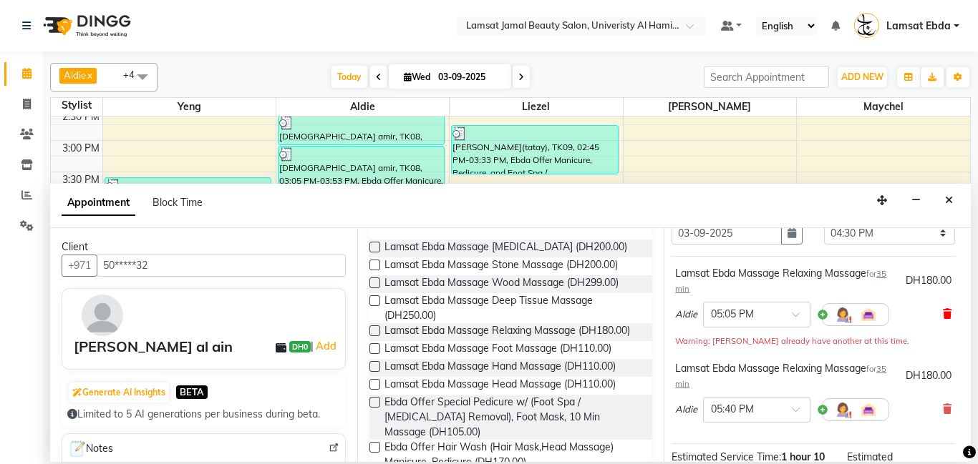
click at [948, 309] on icon at bounding box center [947, 314] width 9 height 10
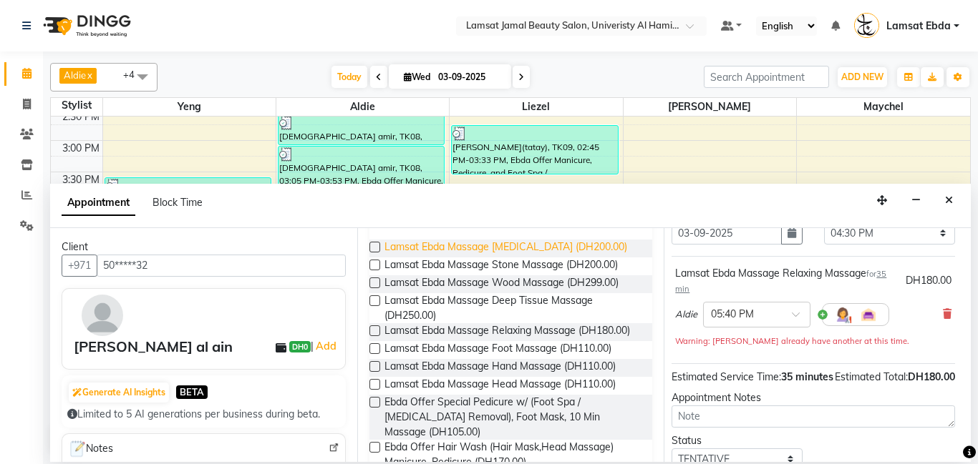
scroll to position [0, 0]
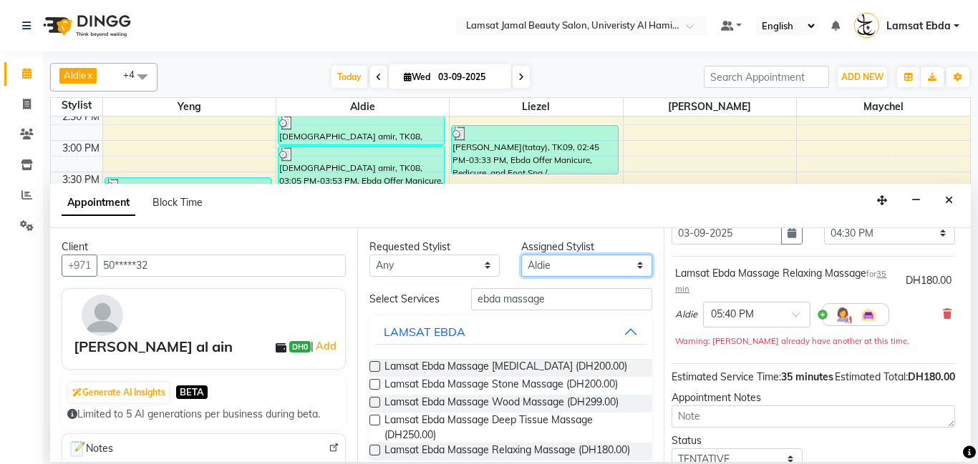
click at [608, 267] on select "Select [PERSON_NAME] Amna [PERSON_NAME] [PERSON_NAME] Ebda Lamsat [PERSON_NAME]…" at bounding box center [586, 266] width 131 height 22
click at [521, 255] on select "Select [PERSON_NAME] Amna [PERSON_NAME] [PERSON_NAME] Ebda Lamsat [PERSON_NAME]…" at bounding box center [586, 266] width 131 height 22
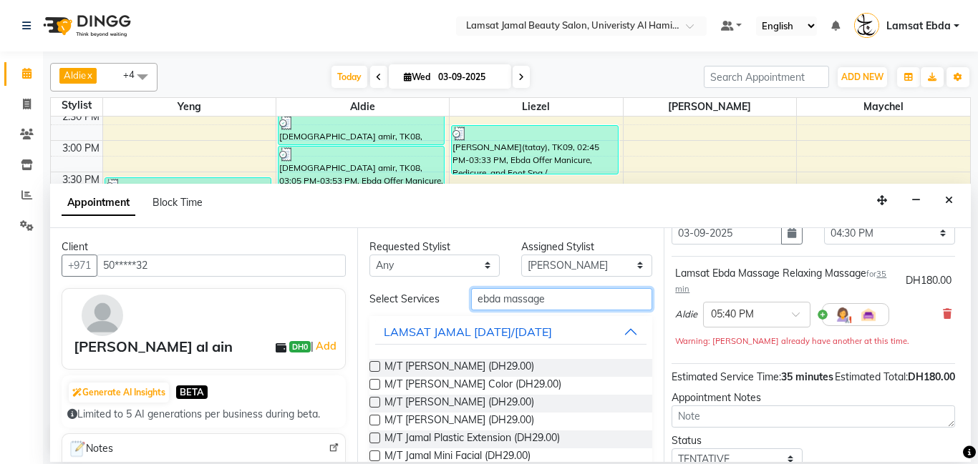
click at [560, 301] on input "ebda massage" at bounding box center [562, 299] width 182 height 22
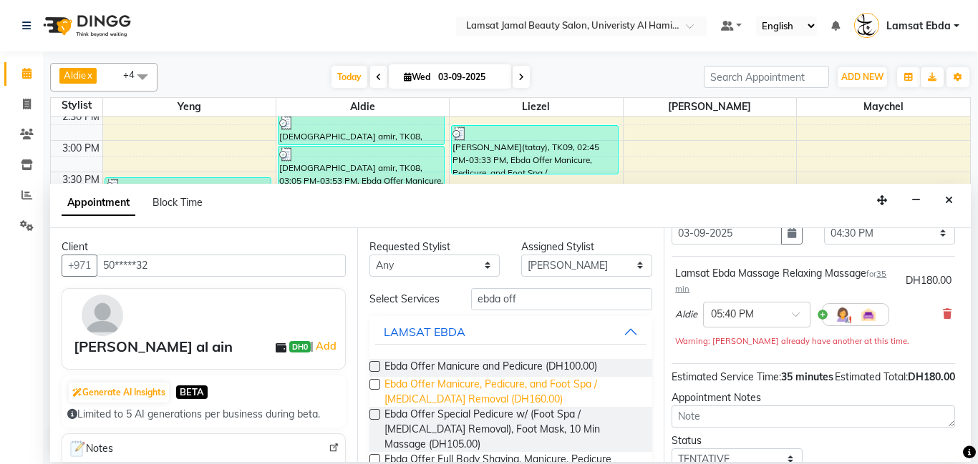
click at [514, 385] on span "Ebda Offer Manicure, Pedicure, and Foot Spa / [MEDICAL_DATA] Removal (DH160.00)" at bounding box center [512, 392] width 257 height 30
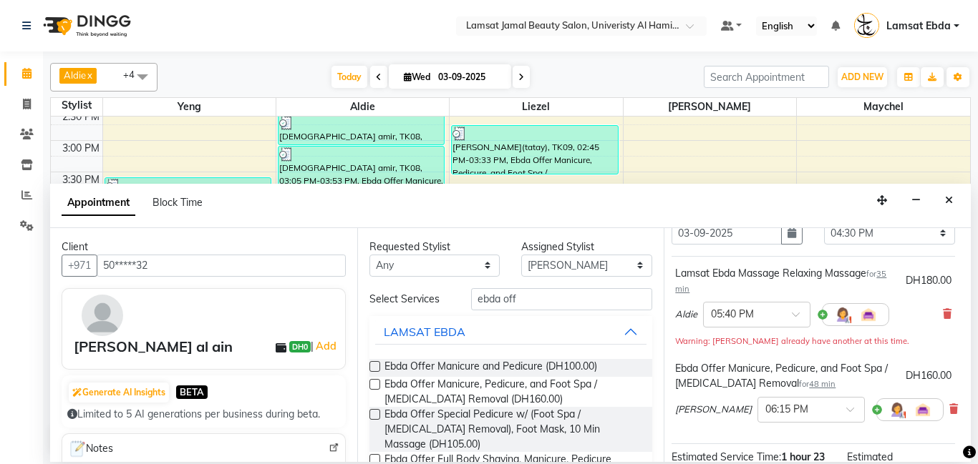
scroll to position [268, 6]
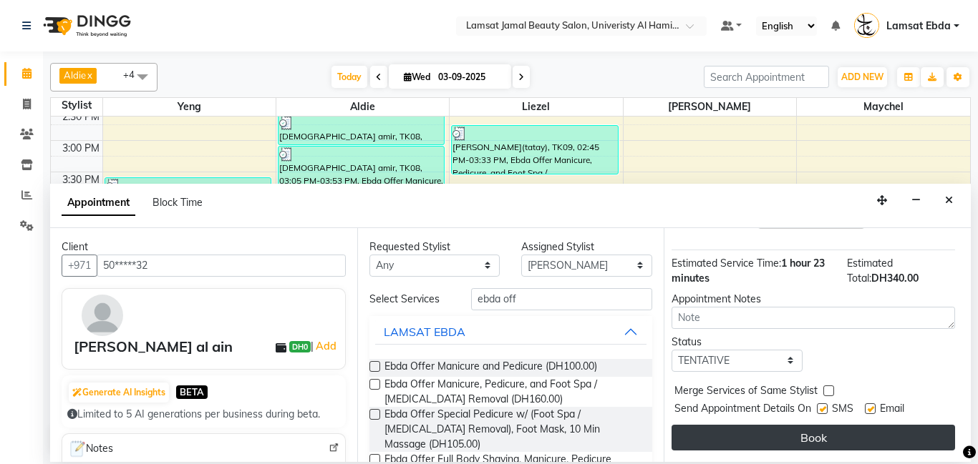
click at [821, 437] on button "Book" at bounding box center [812, 438] width 283 height 26
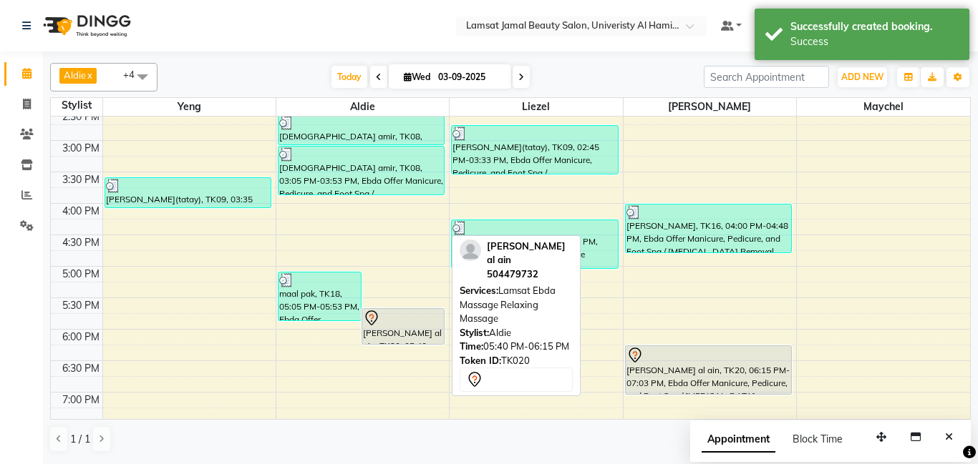
click at [391, 339] on div "[PERSON_NAME] al ain, TK20, 05:40 PM-06:15 PM, Lamsat Ebda Massage Relaxing Mas…" at bounding box center [403, 326] width 82 height 35
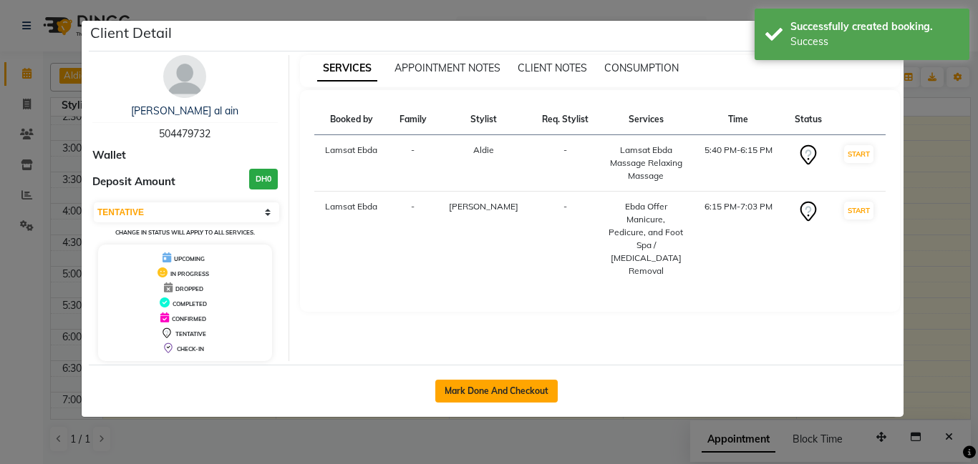
click at [493, 386] on button "Mark Done And Checkout" at bounding box center [496, 391] width 122 height 23
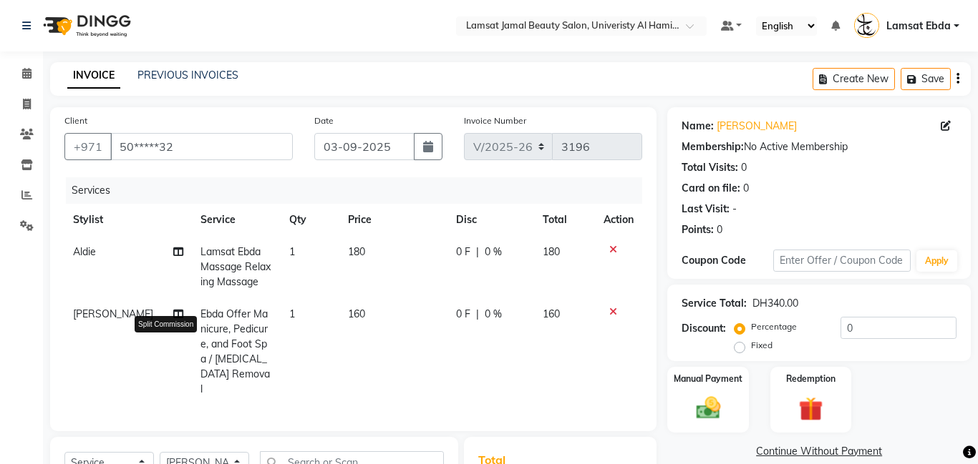
click at [173, 309] on icon at bounding box center [178, 314] width 10 height 10
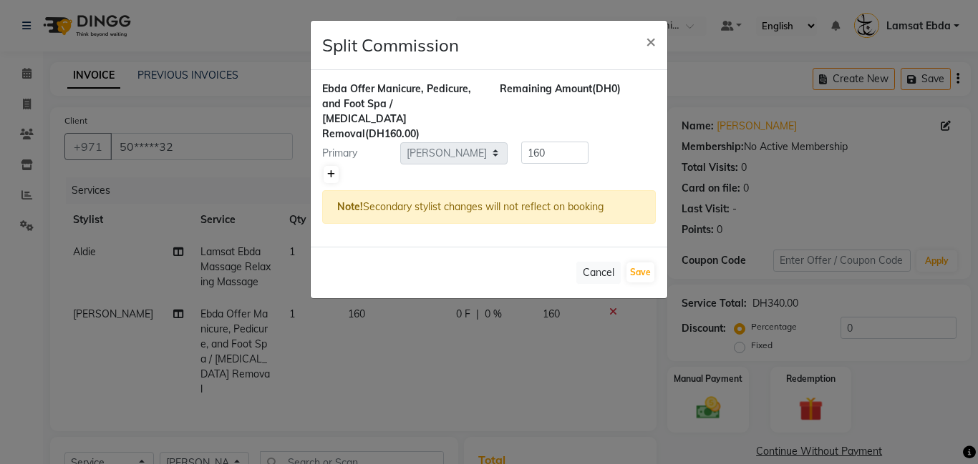
click at [328, 170] on icon at bounding box center [331, 174] width 8 height 9
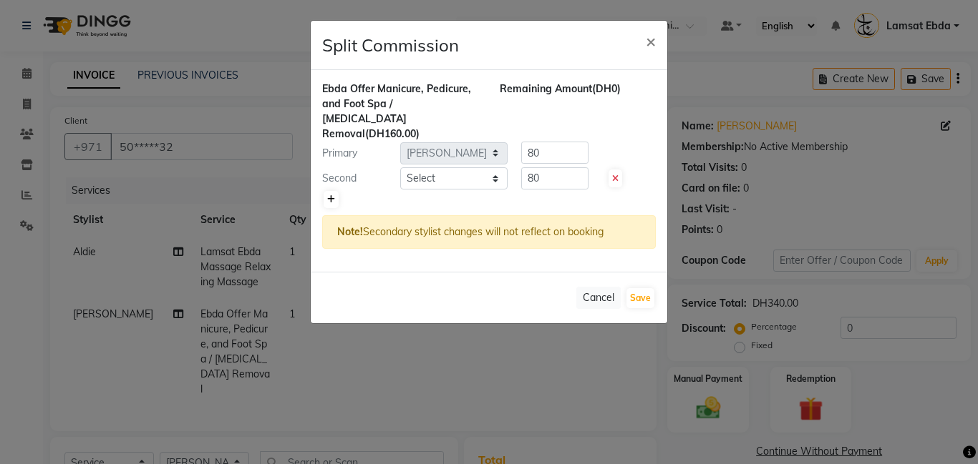
click at [331, 195] on icon at bounding box center [331, 199] width 8 height 9
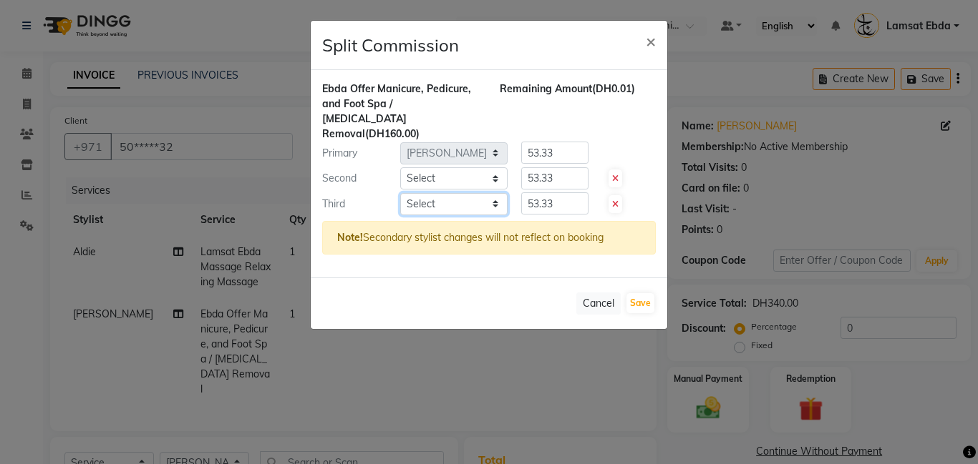
click at [434, 193] on select "Select [PERSON_NAME] Amna [PERSON_NAME] [PERSON_NAME] Ebda Lamsat [PERSON_NAME]…" at bounding box center [453, 204] width 107 height 22
click at [400, 193] on select "Select [PERSON_NAME] Amna [PERSON_NAME] [PERSON_NAME] Ebda Lamsat [PERSON_NAME]…" at bounding box center [453, 204] width 107 height 22
click at [464, 167] on select "Select [PERSON_NAME] Amna [PERSON_NAME] [PERSON_NAME] Ebda Lamsat [PERSON_NAME]…" at bounding box center [453, 178] width 107 height 22
click at [400, 167] on select "Select [PERSON_NAME] Amna [PERSON_NAME] [PERSON_NAME] Ebda Lamsat [PERSON_NAME]…" at bounding box center [453, 178] width 107 height 22
click at [564, 193] on input "53.33" at bounding box center [554, 204] width 67 height 22
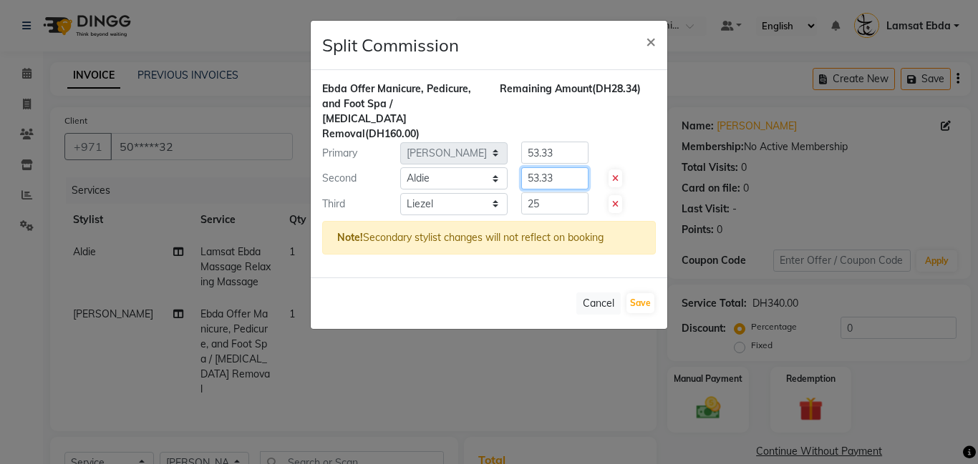
click at [561, 167] on input "53.33" at bounding box center [554, 178] width 67 height 22
click at [547, 193] on input "25" at bounding box center [554, 204] width 67 height 22
click at [566, 167] on input "81.67" at bounding box center [554, 178] width 67 height 22
click at [643, 293] on button "Save" at bounding box center [640, 303] width 28 height 20
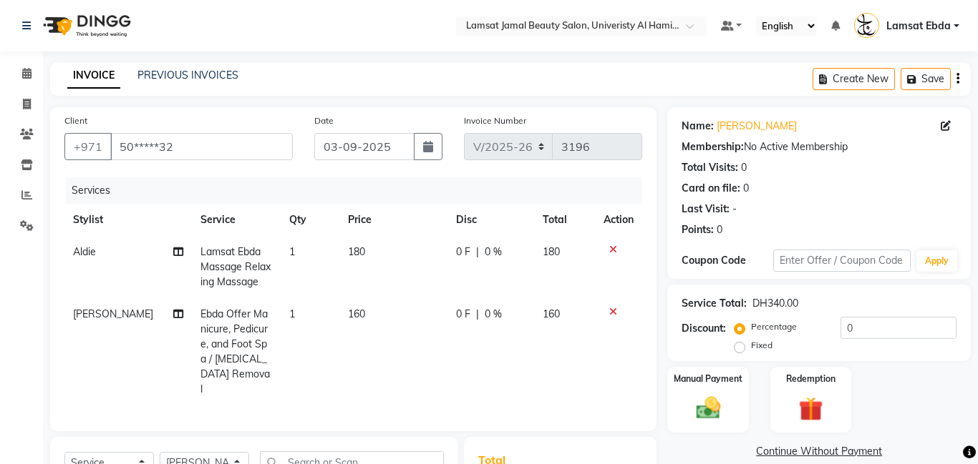
scroll to position [175, 0]
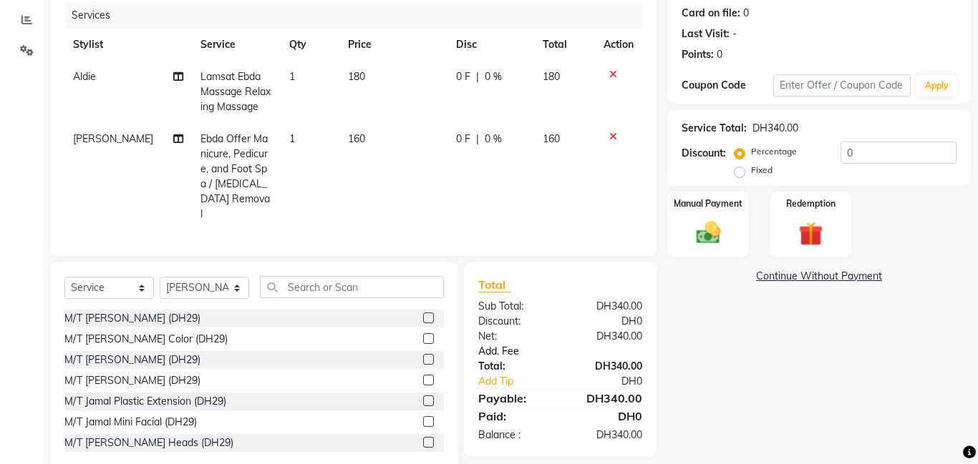
click at [515, 344] on link "Add. Fee" at bounding box center [559, 351] width 185 height 15
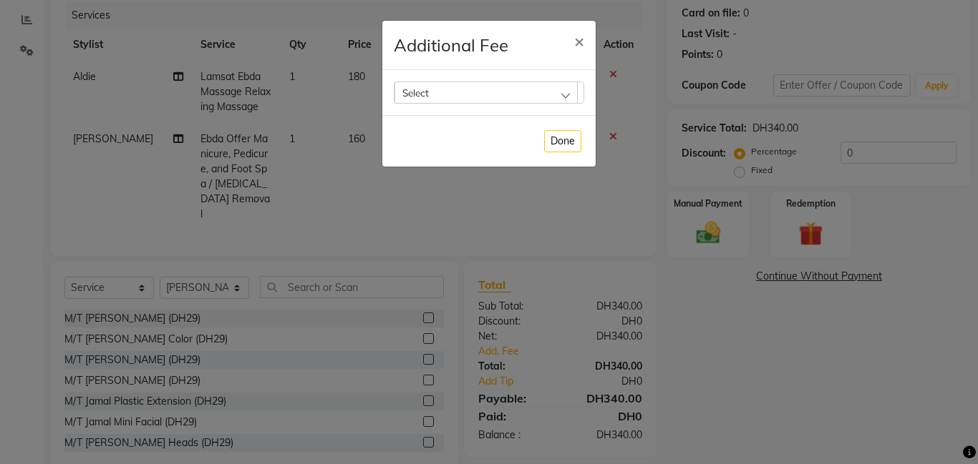
click at [545, 93] on div "Select" at bounding box center [485, 92] width 183 height 21
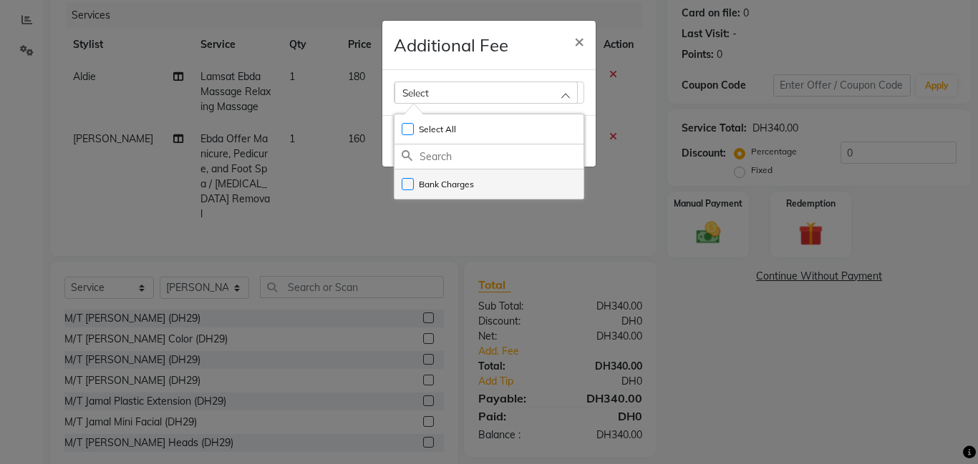
click at [429, 180] on label "Bank Charges" at bounding box center [437, 184] width 72 height 13
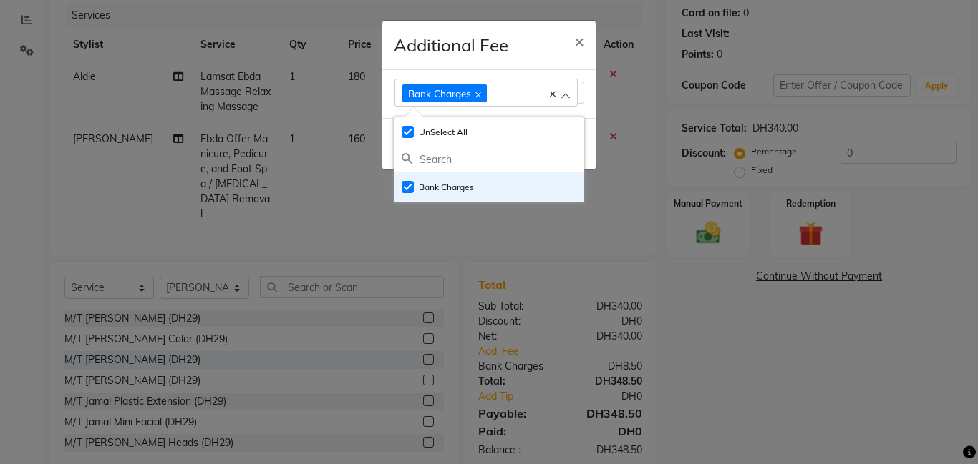
click at [614, 172] on ngb-modal-window "Additional Fee × Bank Charges Select All UnSelect All Bank Charges Done" at bounding box center [489, 232] width 978 height 464
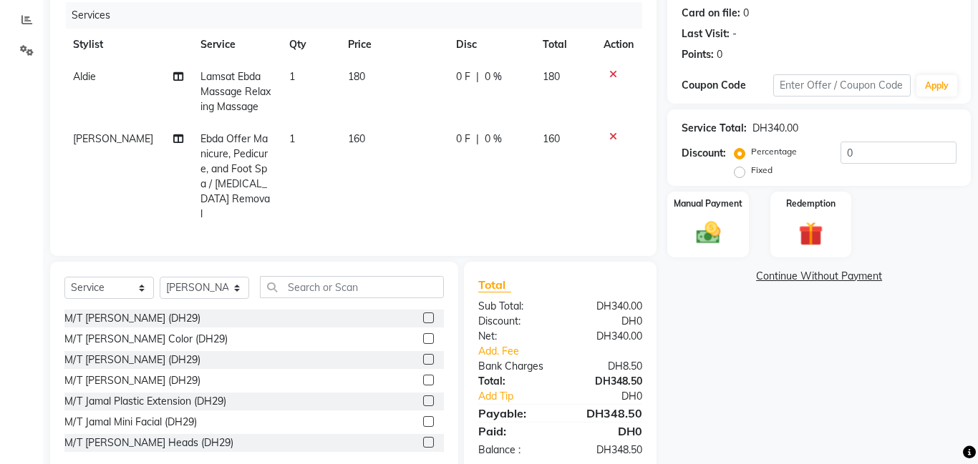
click at [354, 137] on span "160" at bounding box center [356, 138] width 17 height 13
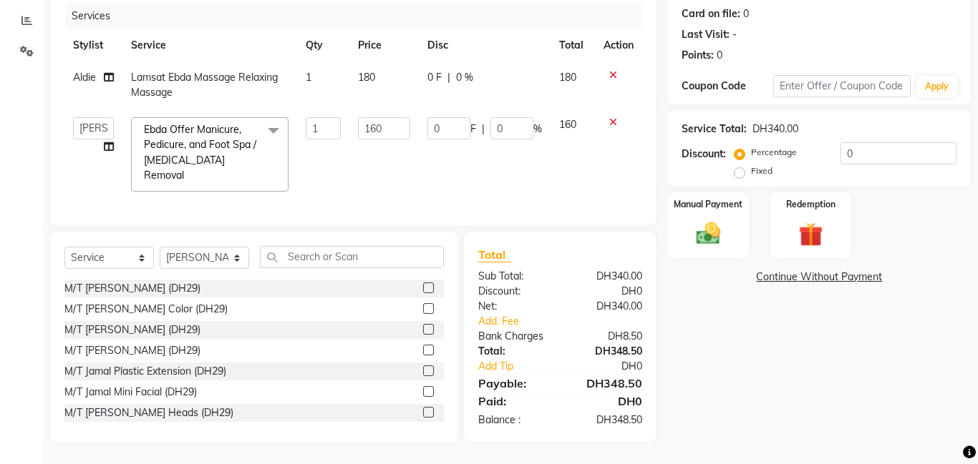
scroll to position [159, 0]
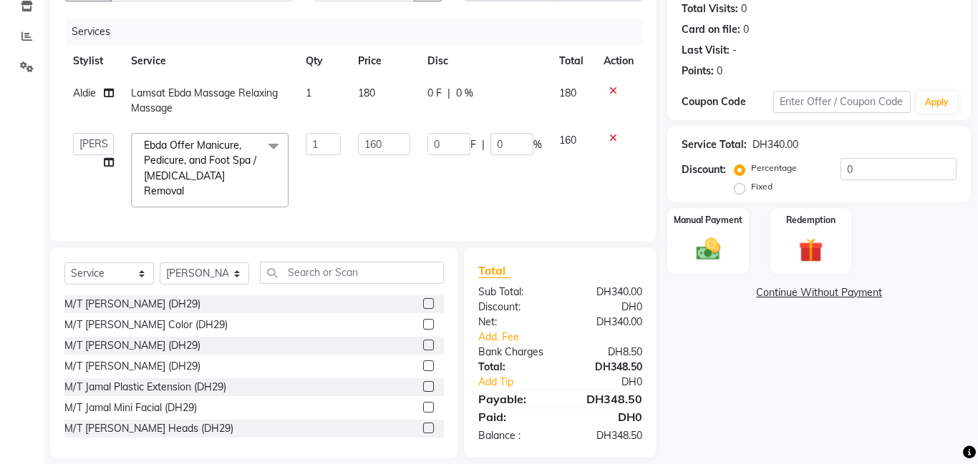
click at [366, 92] on span "180" at bounding box center [366, 93] width 17 height 13
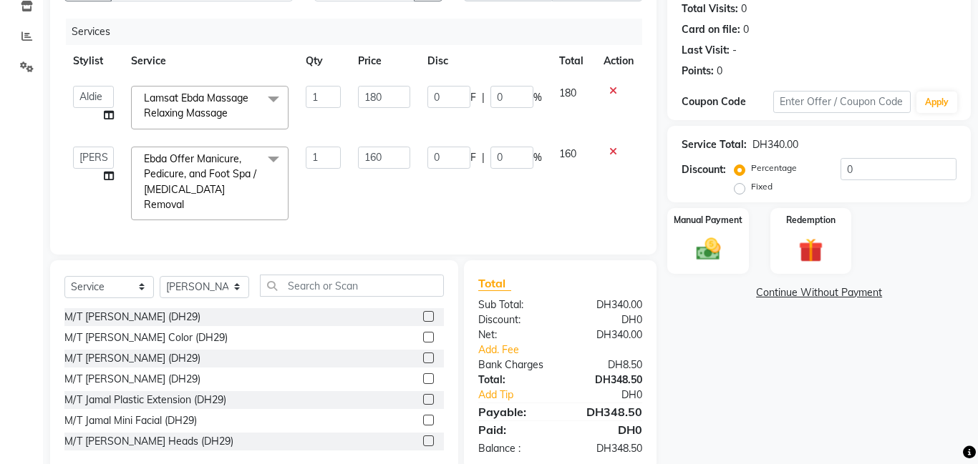
scroll to position [172, 0]
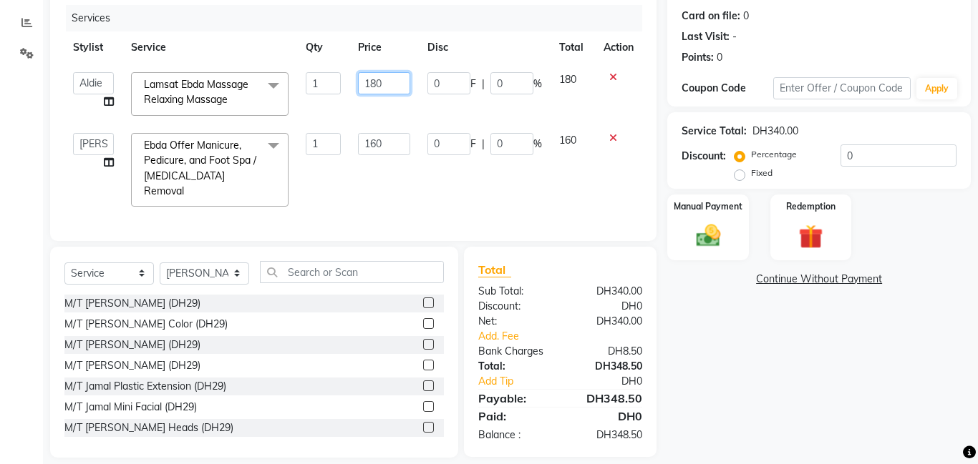
click at [396, 78] on input "180" at bounding box center [384, 83] width 52 height 22
click at [389, 142] on input "160" at bounding box center [384, 144] width 52 height 22
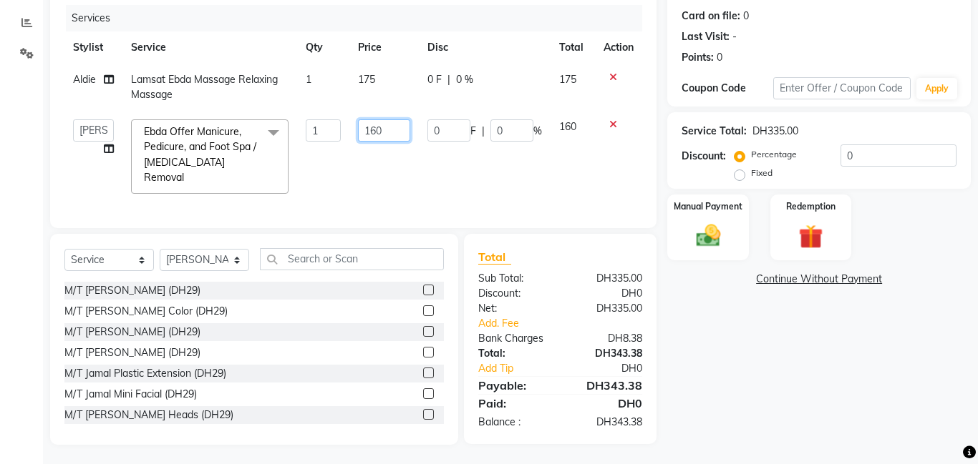
scroll to position [159, 0]
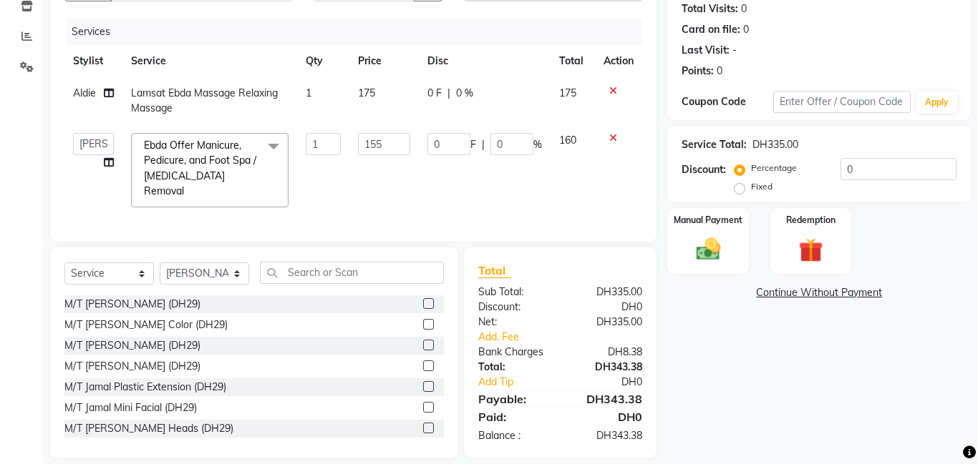
click at [660, 399] on div "Total Sub Total: DH335.00 Discount: DH0 Net: DH335.00 Add. Fee Bank Charges DH8…" at bounding box center [562, 353] width 209 height 211
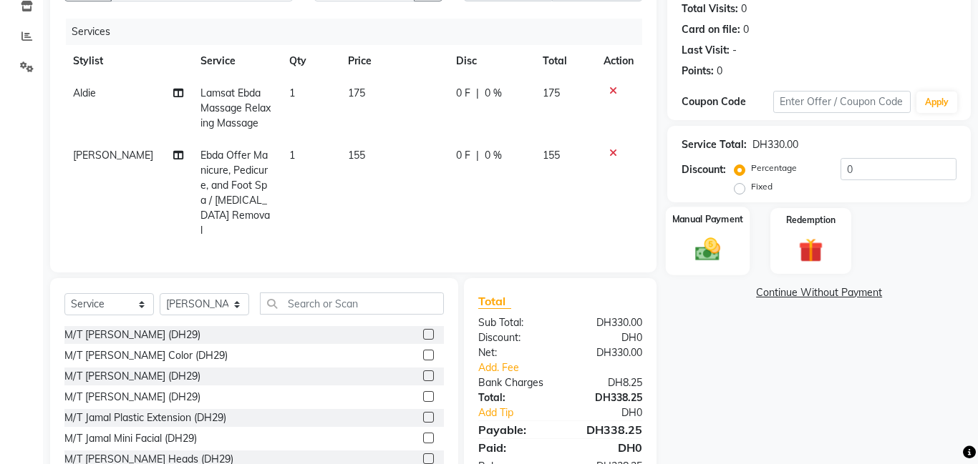
click at [719, 226] on div "Manual Payment" at bounding box center [708, 241] width 84 height 69
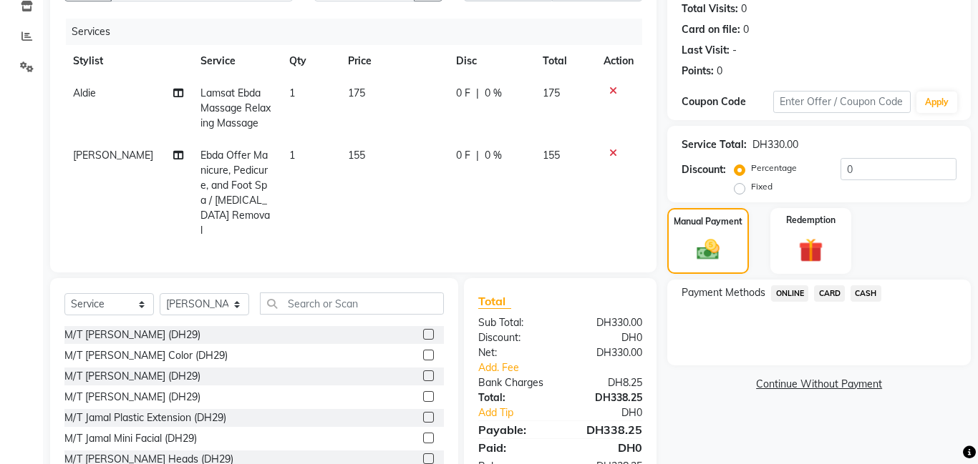
click at [827, 288] on span "CARD" at bounding box center [829, 294] width 31 height 16
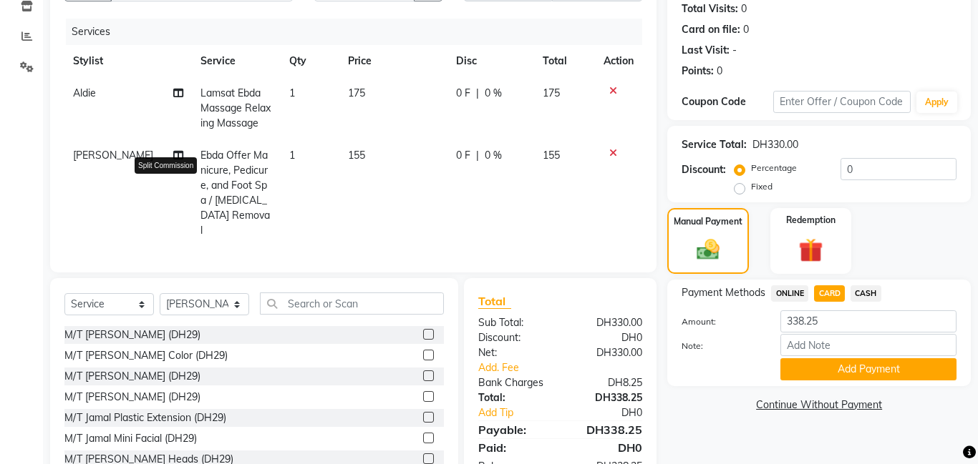
click at [173, 150] on icon at bounding box center [178, 155] width 10 height 10
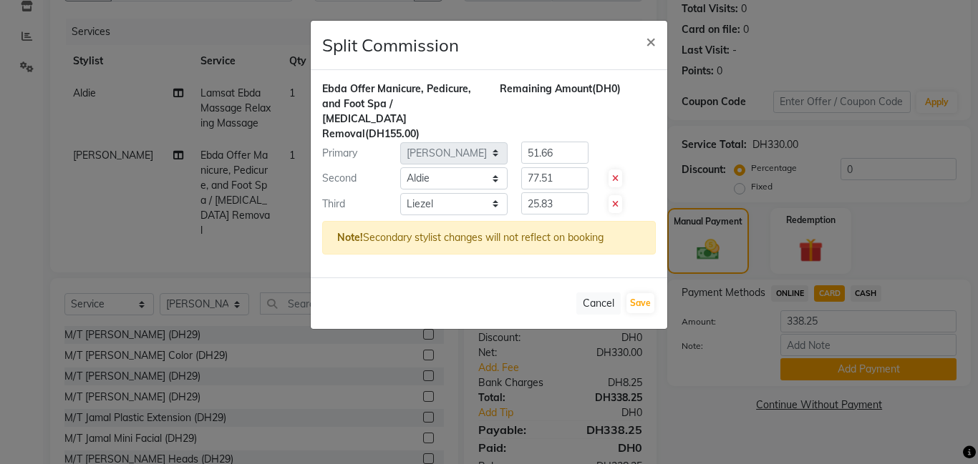
click at [703, 367] on ngb-modal-window "Split Commission × Ebda Offer Manicure, Pedicure, and Foot Spa / Callus Removal…" at bounding box center [489, 232] width 978 height 464
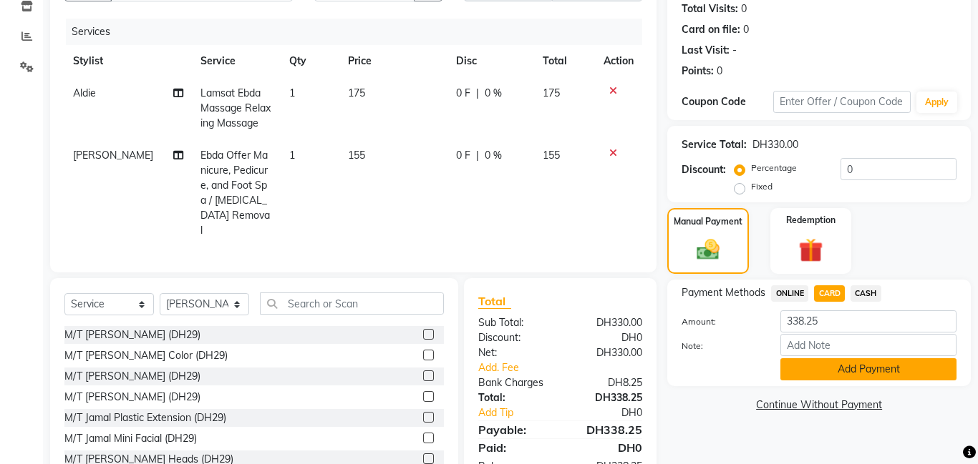
click at [877, 371] on button "Add Payment" at bounding box center [868, 370] width 176 height 22
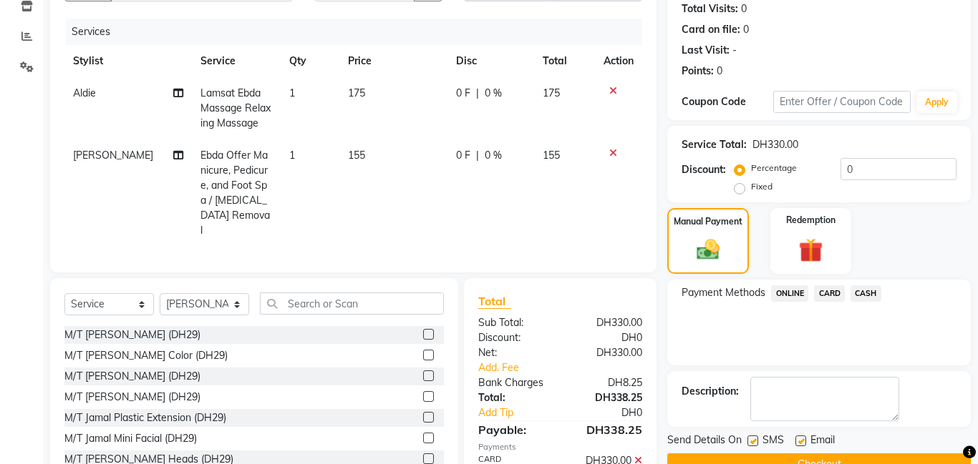
scroll to position [220, 0]
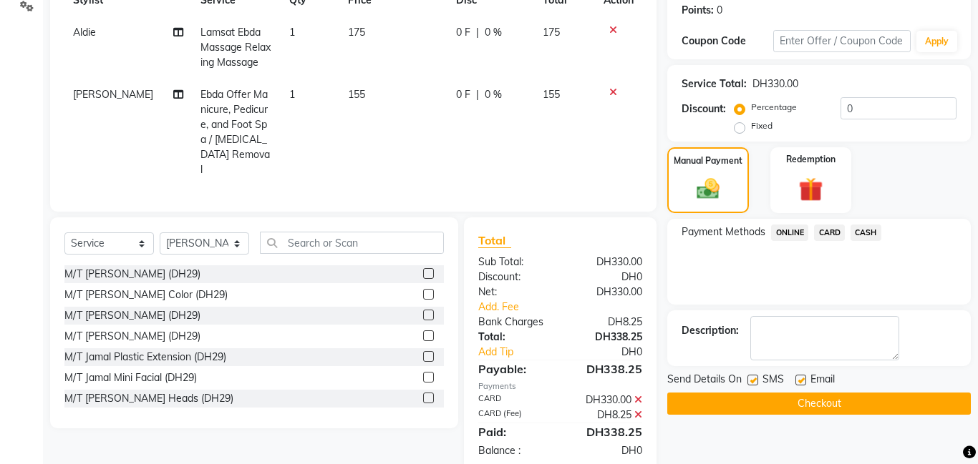
click at [835, 406] on button "Checkout" at bounding box center [818, 404] width 303 height 22
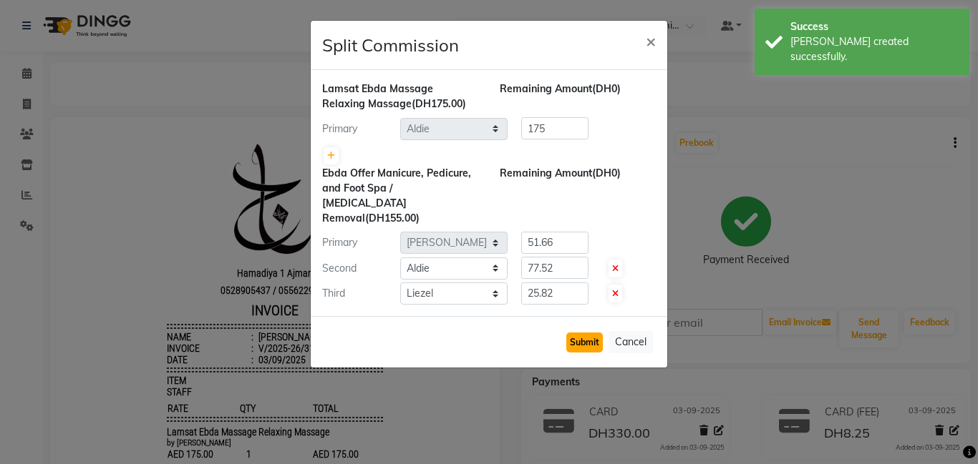
click at [590, 333] on button "Submit" at bounding box center [584, 343] width 36 height 20
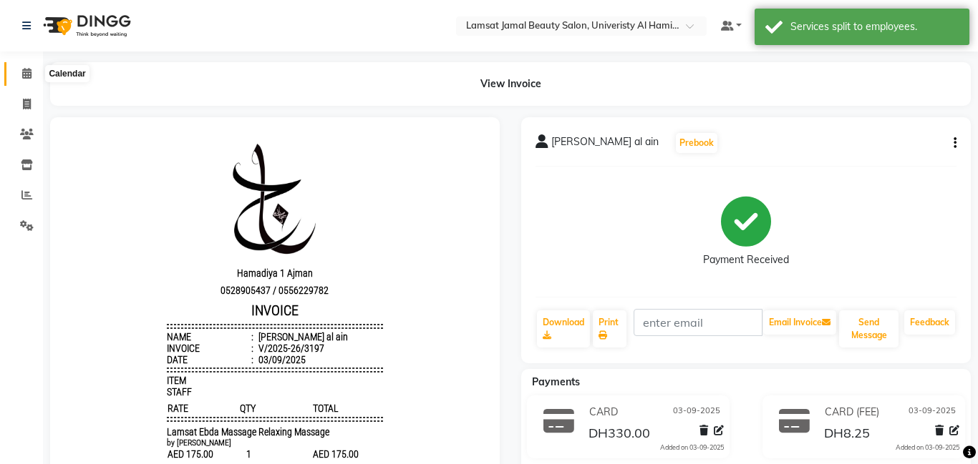
click at [29, 70] on icon at bounding box center [26, 73] width 9 height 11
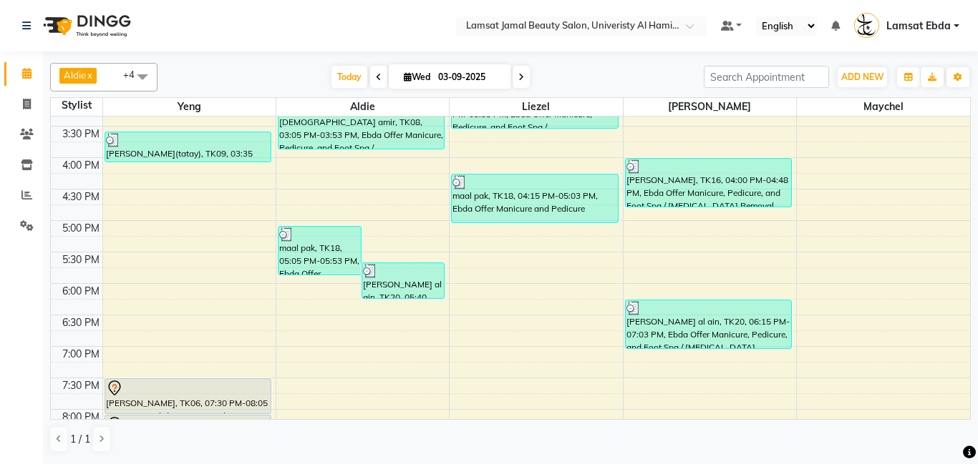
scroll to position [401, 0]
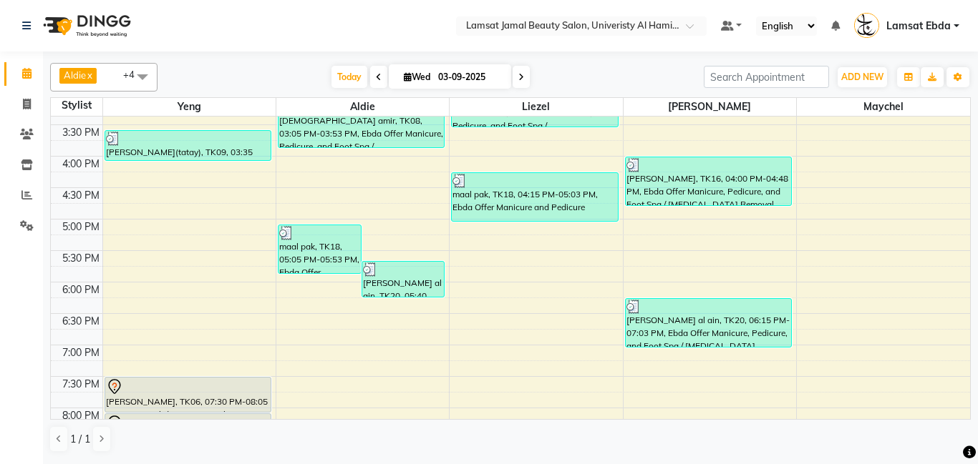
click at [145, 202] on div "9:00 AM 9:30 AM 10:00 AM 10:30 AM 11:00 AM 11:30 AM 12:00 PM 12:30 PM 1:00 PM 1…" at bounding box center [510, 188] width 919 height 944
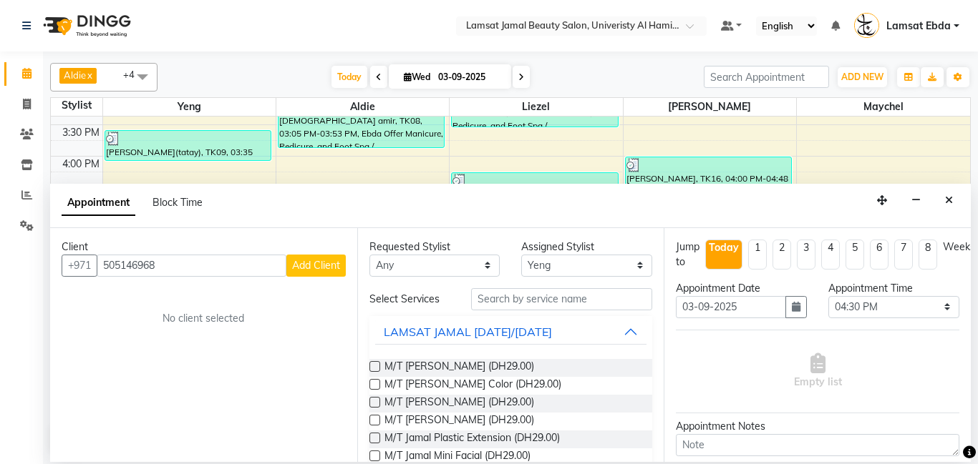
click at [305, 262] on span "Add Client" at bounding box center [316, 265] width 48 height 13
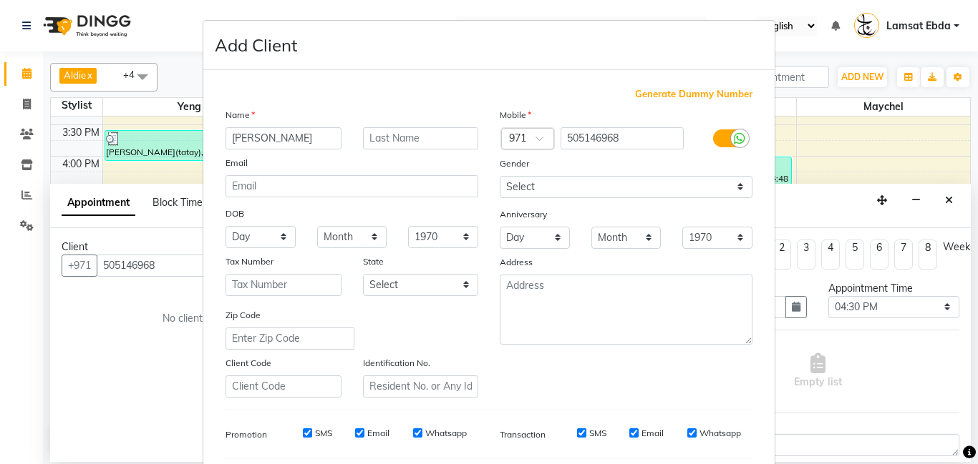
scroll to position [196, 0]
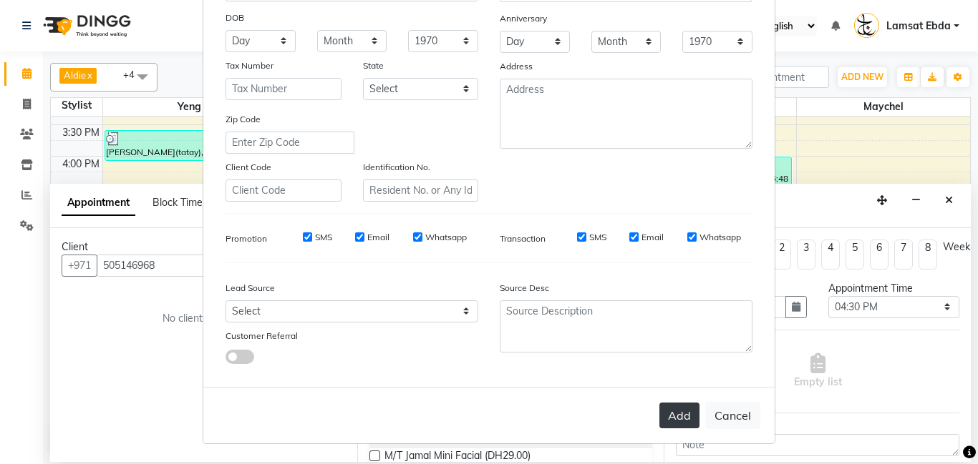
click at [682, 417] on button "Add" at bounding box center [679, 416] width 40 height 26
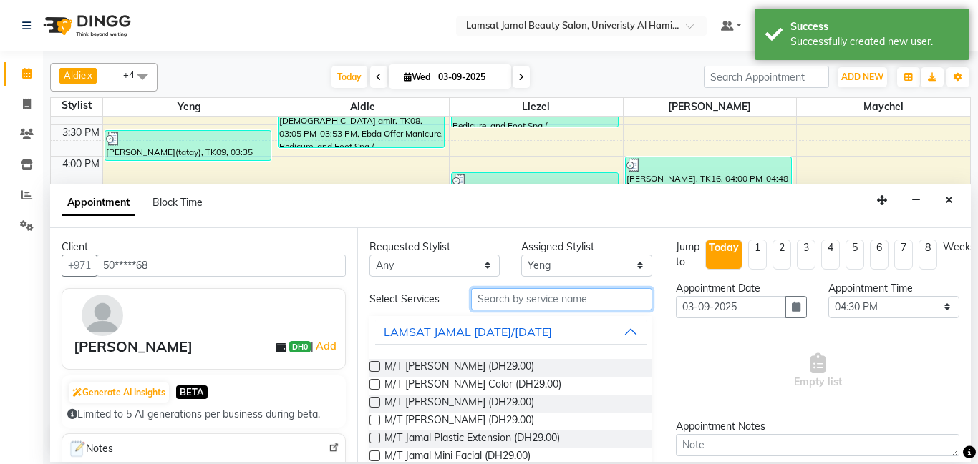
click at [557, 298] on input "text" at bounding box center [562, 299] width 182 height 22
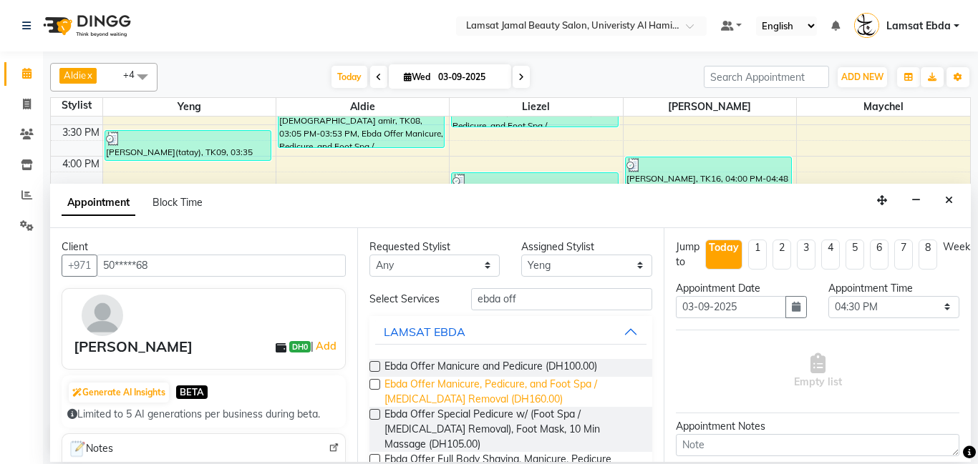
click at [527, 391] on span "Ebda Offer Manicure, Pedicure, and Foot Spa / [MEDICAL_DATA] Removal (DH160.00)" at bounding box center [512, 392] width 257 height 30
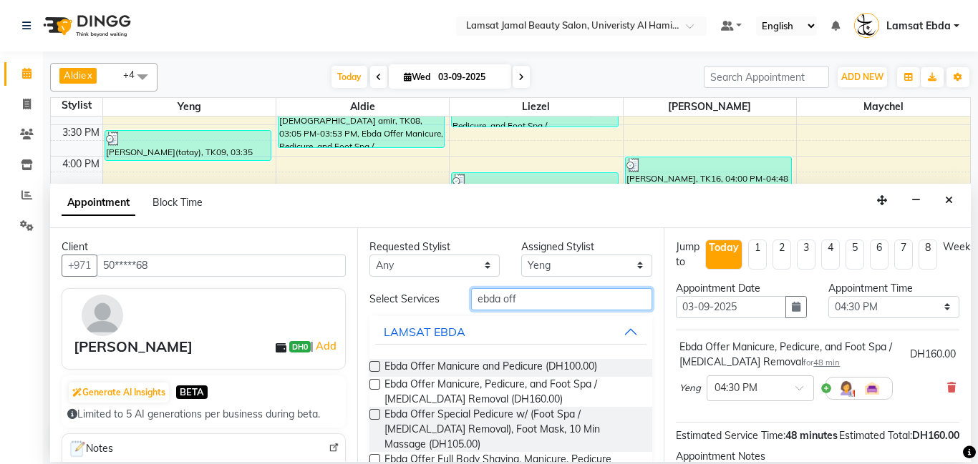
click at [590, 303] on input "ebda off" at bounding box center [562, 299] width 182 height 22
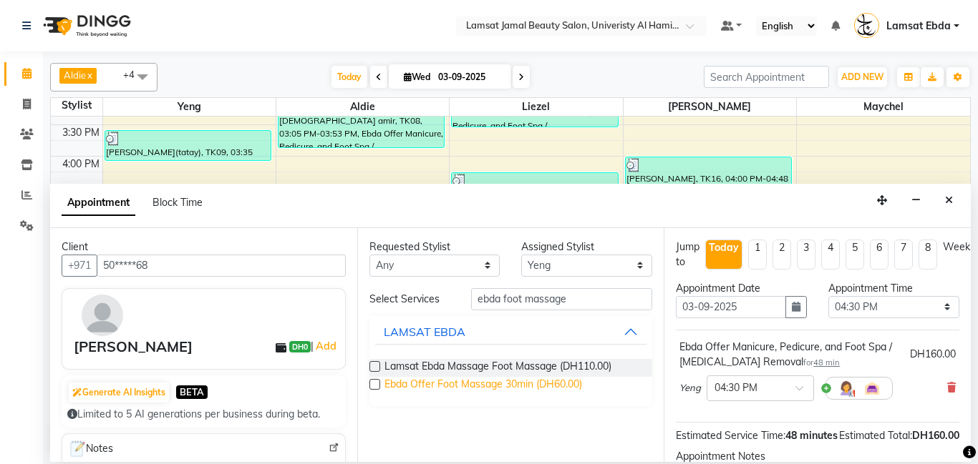
click at [569, 384] on span "Ebda Offer Foot Massage 30min (DH60.00)" at bounding box center [483, 386] width 198 height 18
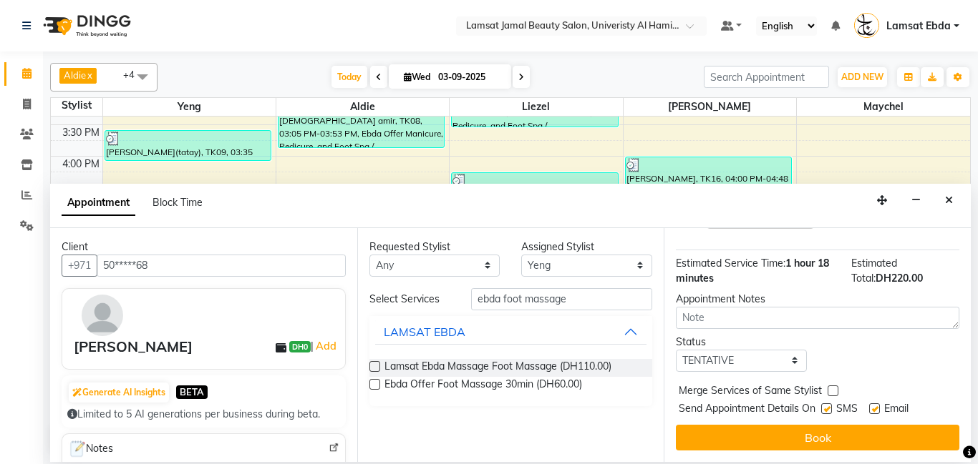
scroll to position [0, 0]
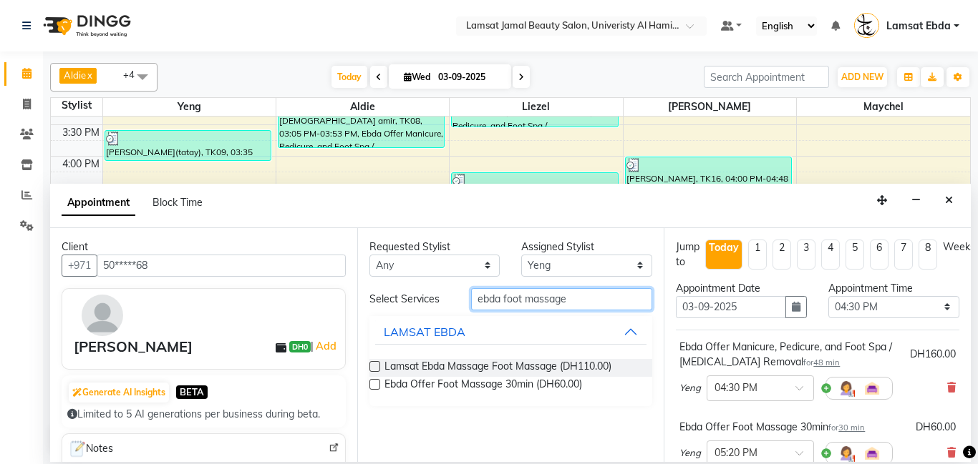
click at [578, 302] on input "ebda foot massage" at bounding box center [562, 299] width 182 height 22
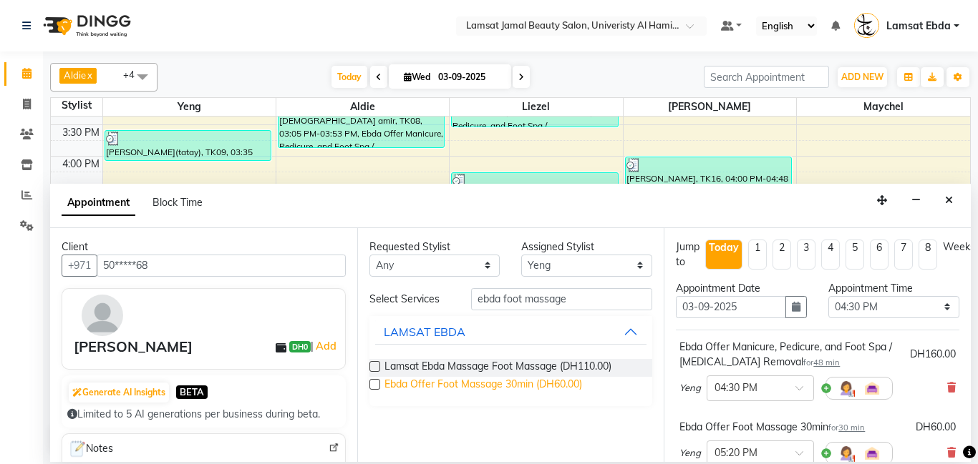
click at [530, 387] on span "Ebda Offer Foot Massage 30min (DH60.00)" at bounding box center [483, 386] width 198 height 18
click at [954, 384] on icon at bounding box center [951, 388] width 9 height 10
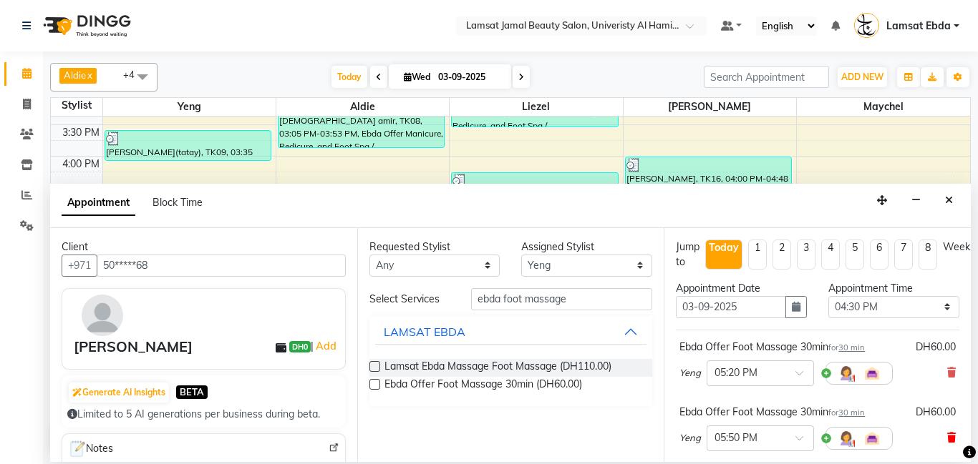
click at [952, 437] on icon at bounding box center [951, 438] width 9 height 10
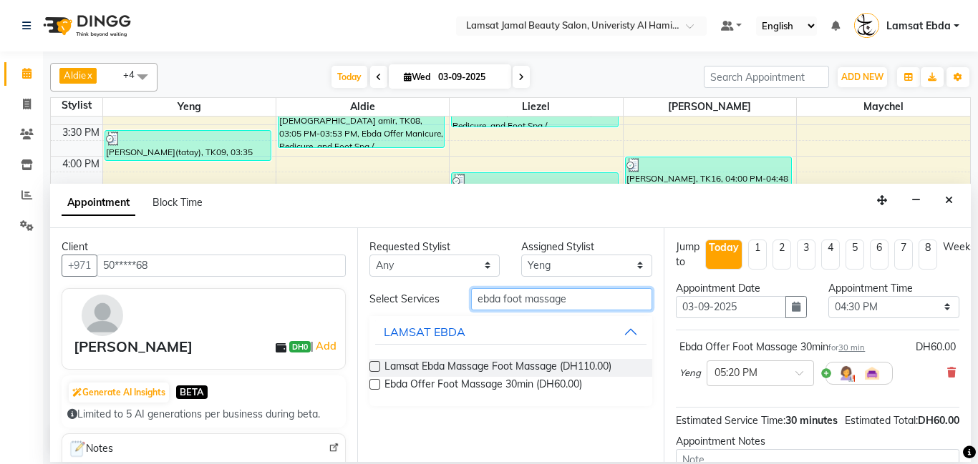
click at [586, 295] on input "ebda foot massage" at bounding box center [562, 299] width 182 height 22
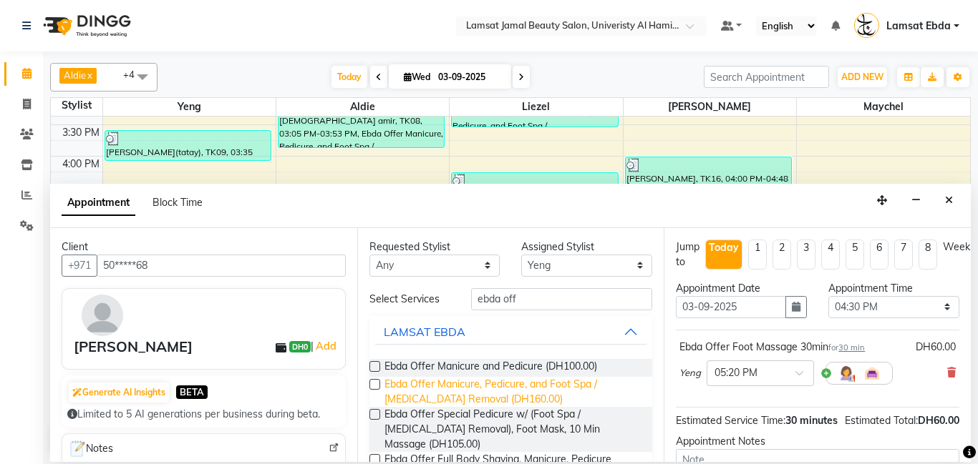
click at [530, 390] on span "Ebda Offer Manicure, Pedicure, and Foot Spa / [MEDICAL_DATA] Removal (DH160.00)" at bounding box center [512, 392] width 257 height 30
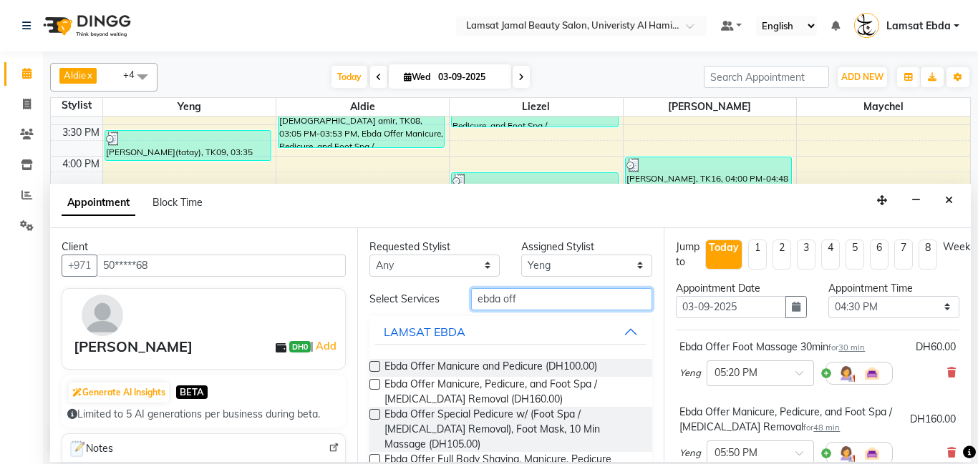
click at [550, 298] on input "ebda off" at bounding box center [562, 299] width 182 height 22
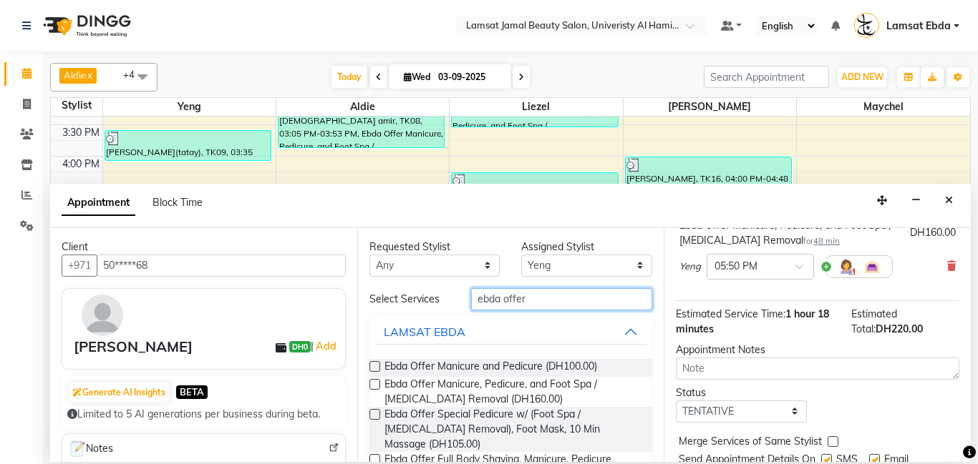
scroll to position [238, 0]
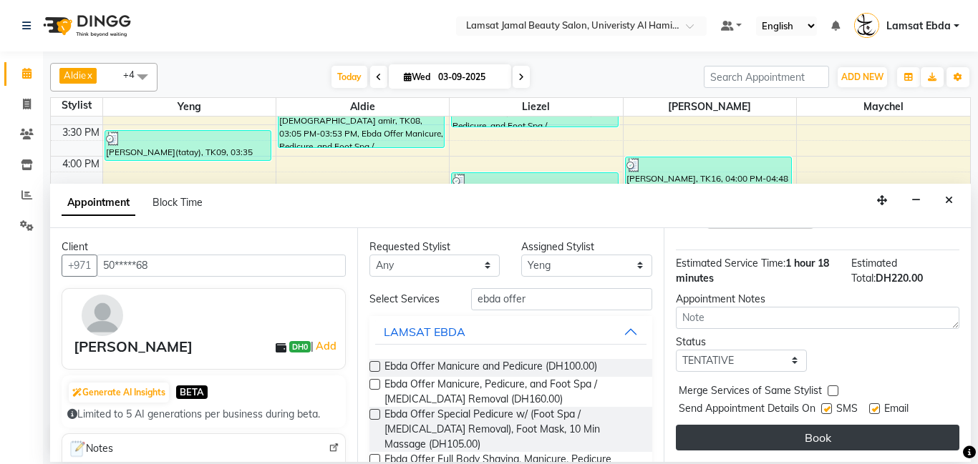
click at [829, 439] on button "Book" at bounding box center [817, 438] width 283 height 26
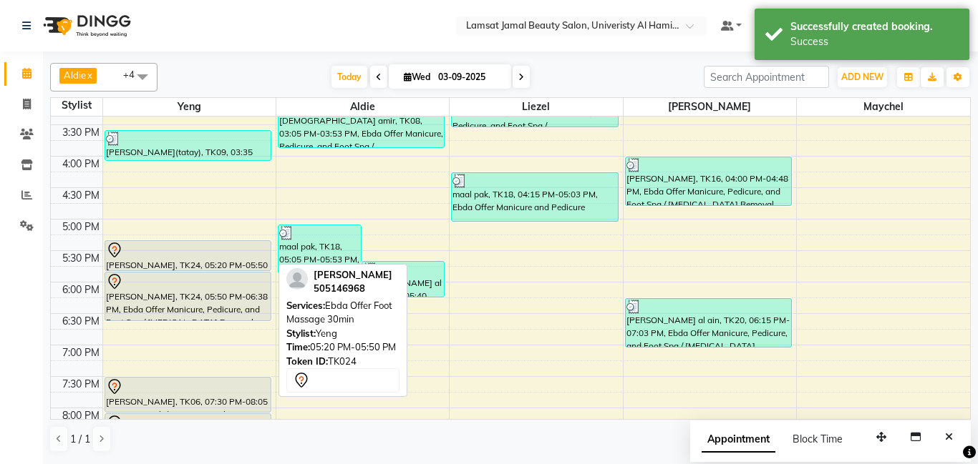
click at [177, 270] on div at bounding box center [187, 271] width 165 height 6
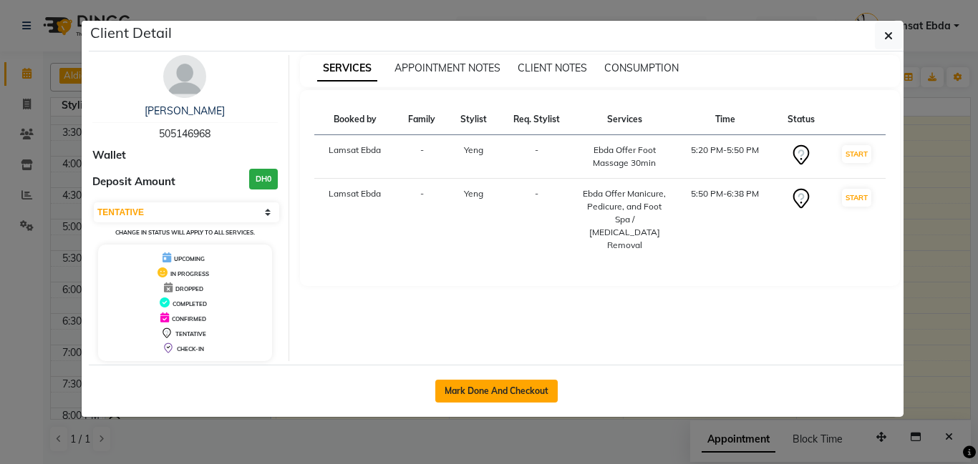
click at [485, 391] on button "Mark Done And Checkout" at bounding box center [496, 391] width 122 height 23
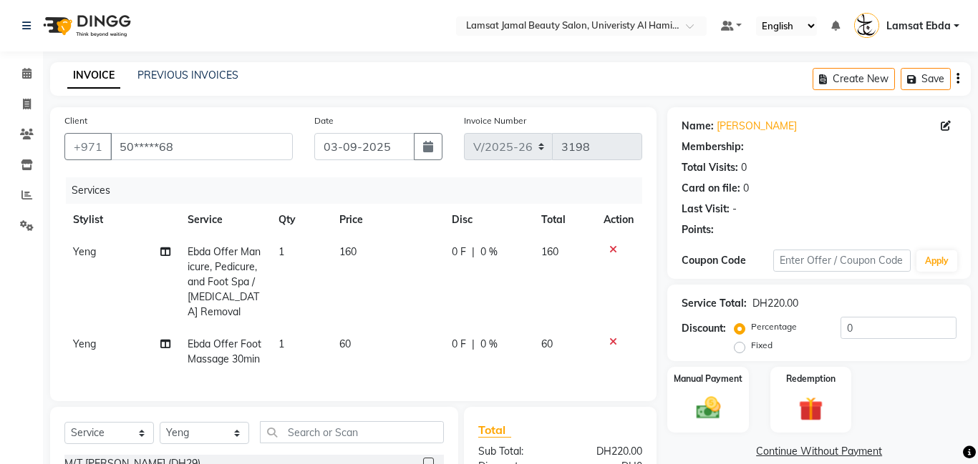
click at [165, 252] on icon at bounding box center [165, 252] width 10 height 10
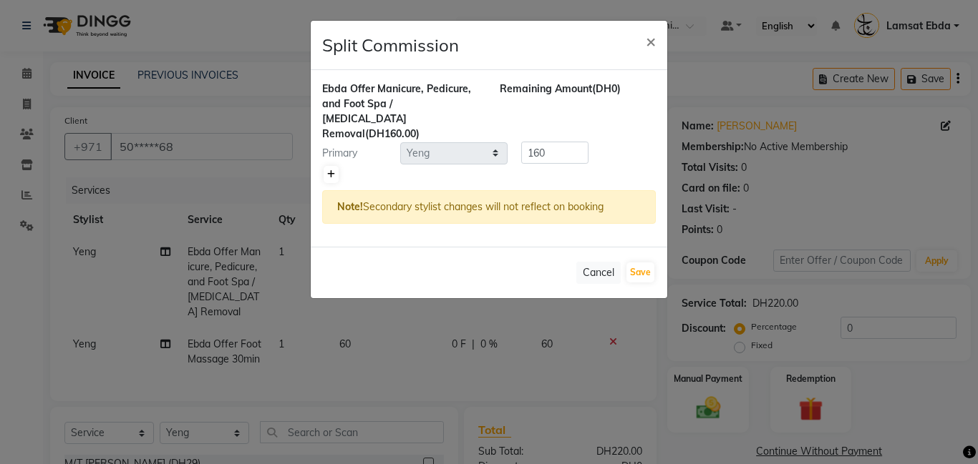
click at [330, 170] on icon at bounding box center [331, 174] width 8 height 9
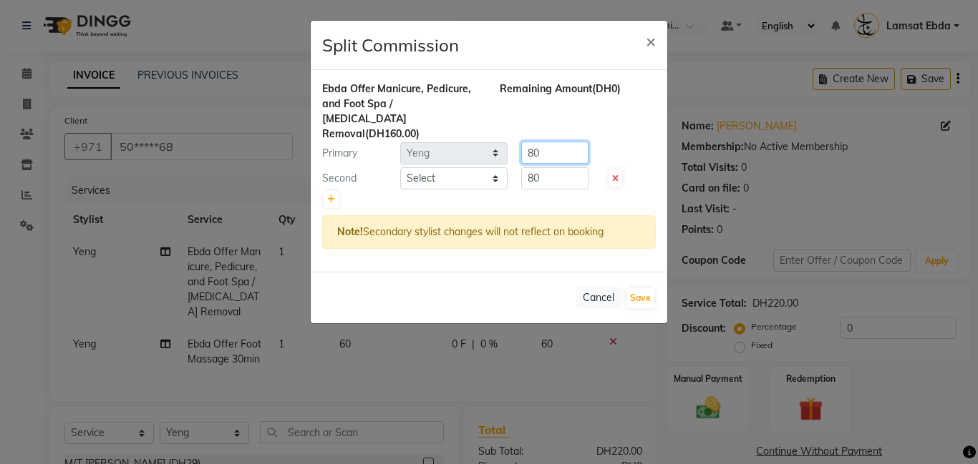
click at [557, 142] on input "80" at bounding box center [554, 153] width 67 height 22
click at [599, 287] on button "Cancel" at bounding box center [598, 298] width 44 height 22
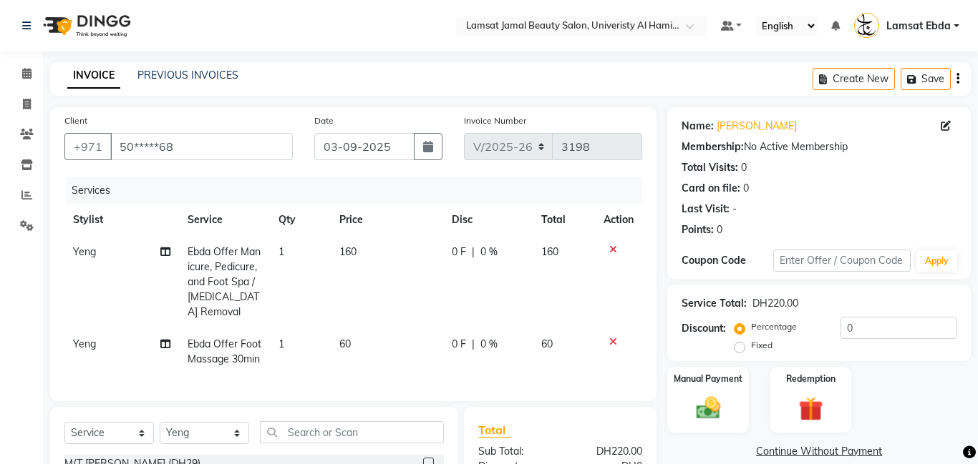
click at [356, 251] on span "160" at bounding box center [347, 251] width 17 height 13
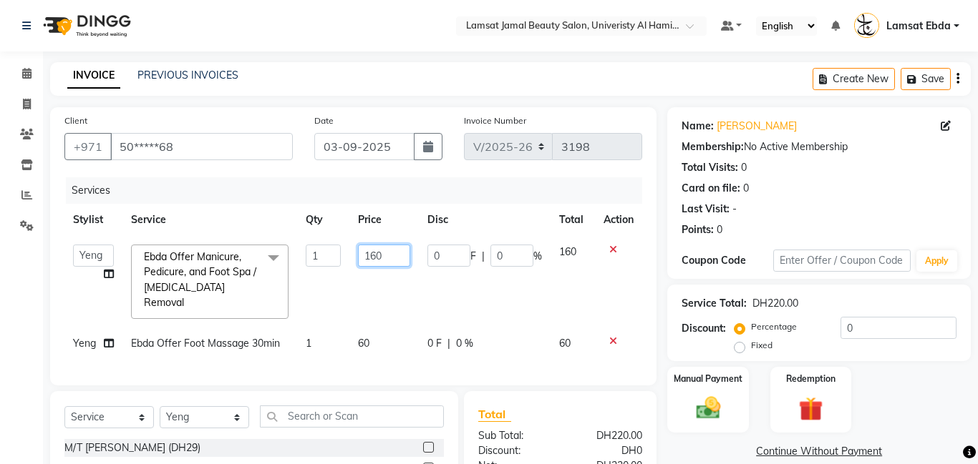
click at [386, 255] on input "160" at bounding box center [384, 256] width 52 height 22
click at [439, 311] on tr "Aldie Aliya Amna Gennie Joytie Jude Lamsat Ebda Lamsat Jamal Liezel Maricar May…" at bounding box center [353, 282] width 578 height 92
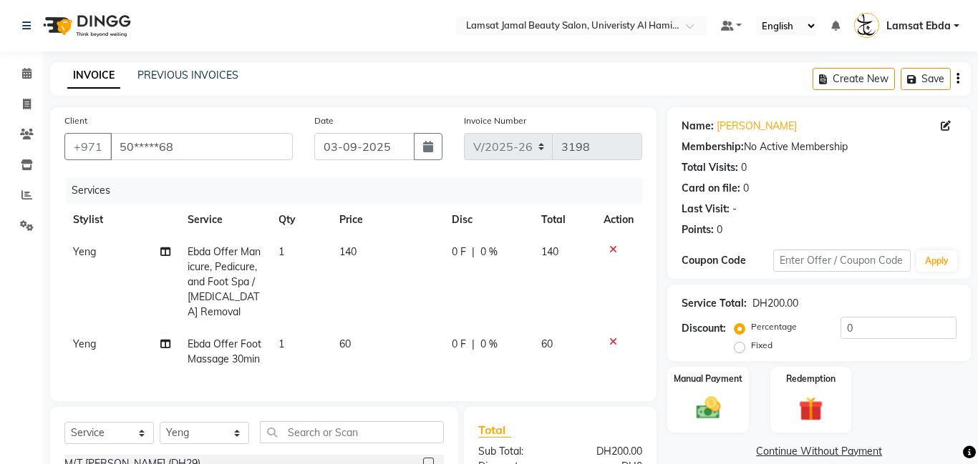
click at [351, 328] on td "60" at bounding box center [387, 351] width 113 height 47
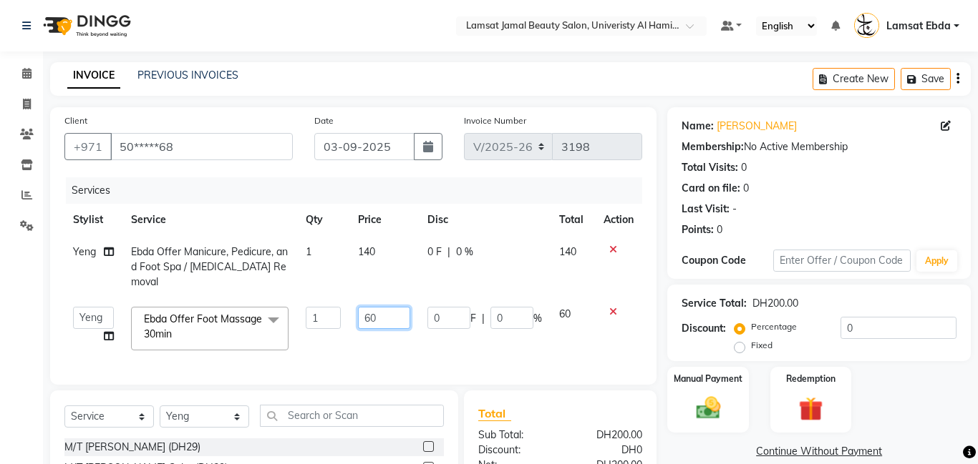
click at [381, 307] on input "60" at bounding box center [384, 318] width 52 height 22
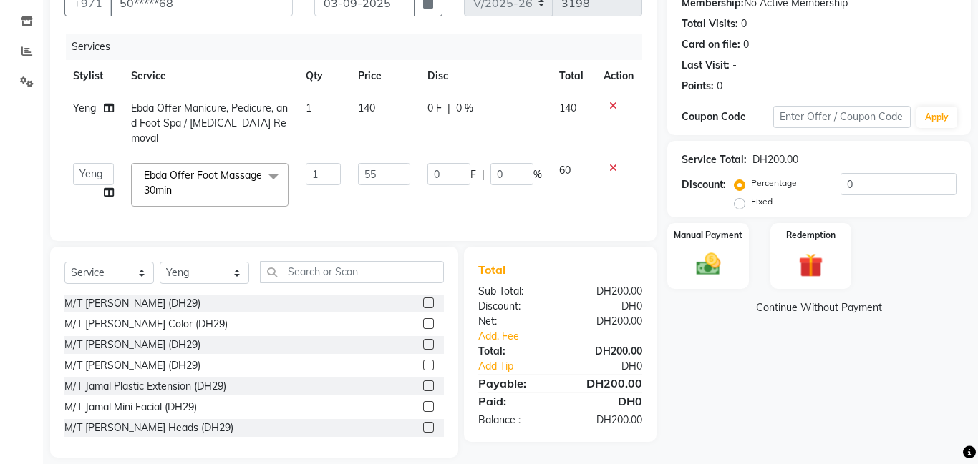
click at [762, 343] on div "Name: Suheb Membership: No Active Membership Total Visits: 0 Card on file: 0 La…" at bounding box center [824, 211] width 314 height 495
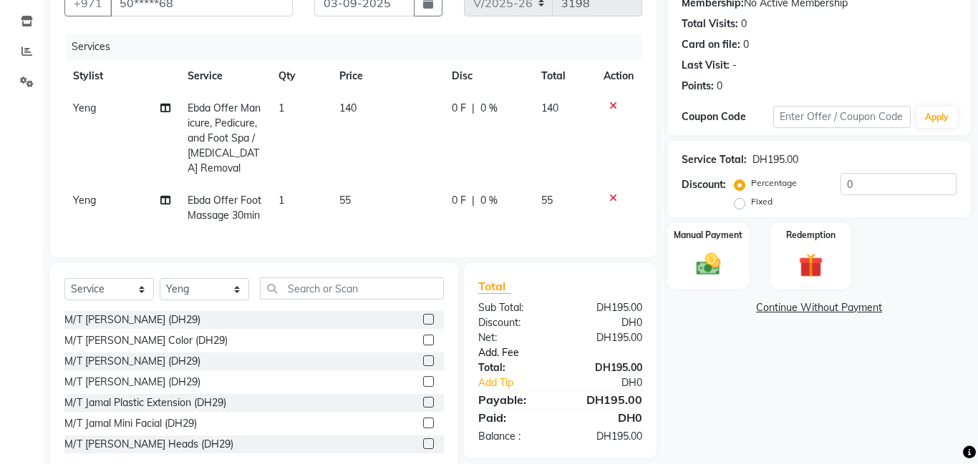
click at [503, 352] on link "Add. Fee" at bounding box center [559, 353] width 185 height 15
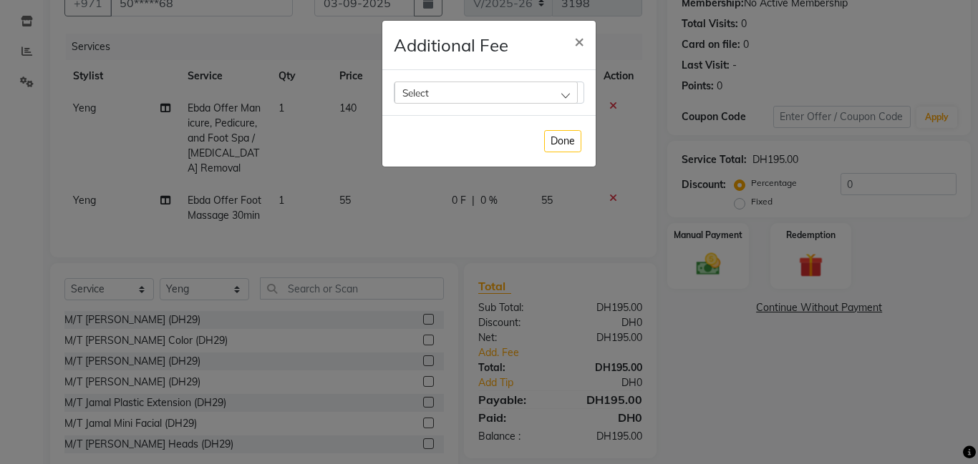
click at [550, 89] on div "Select" at bounding box center [485, 92] width 183 height 21
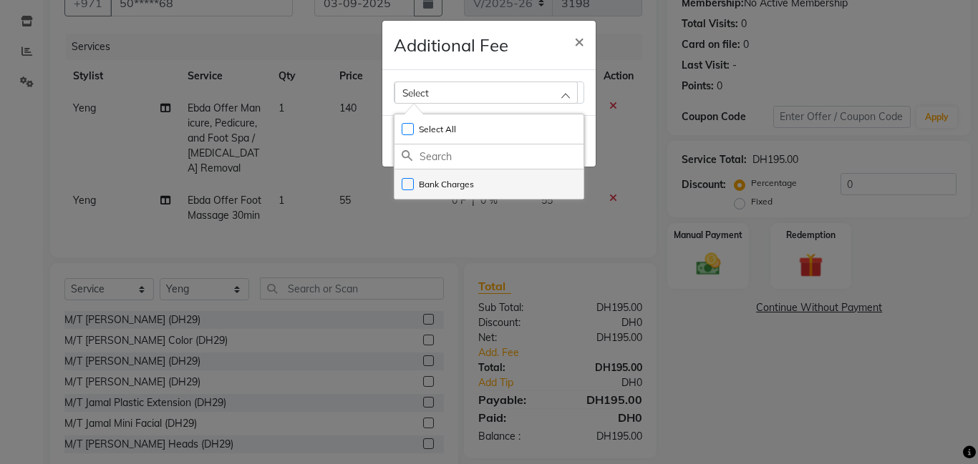
click at [441, 190] on label "Bank Charges" at bounding box center [437, 184] width 72 height 13
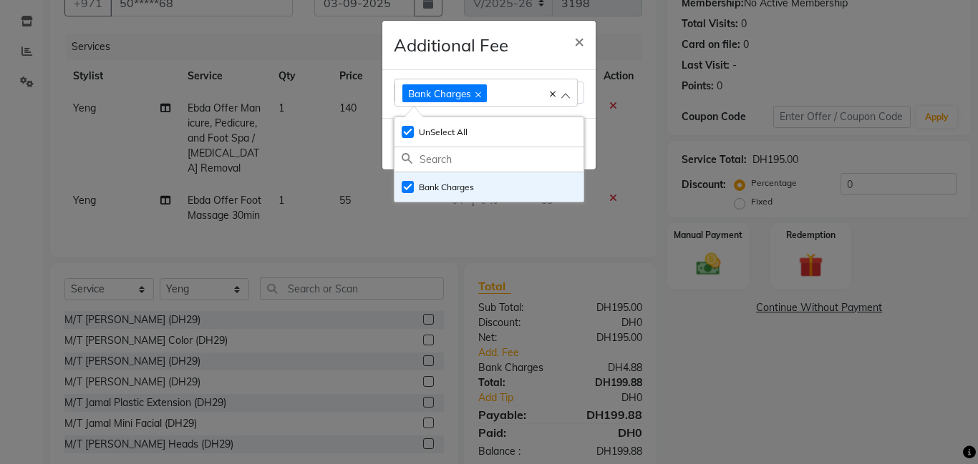
click at [695, 253] on ngb-modal-window "Additional Fee × Bank Charges Select All UnSelect All Bank Charges Done" at bounding box center [489, 232] width 978 height 464
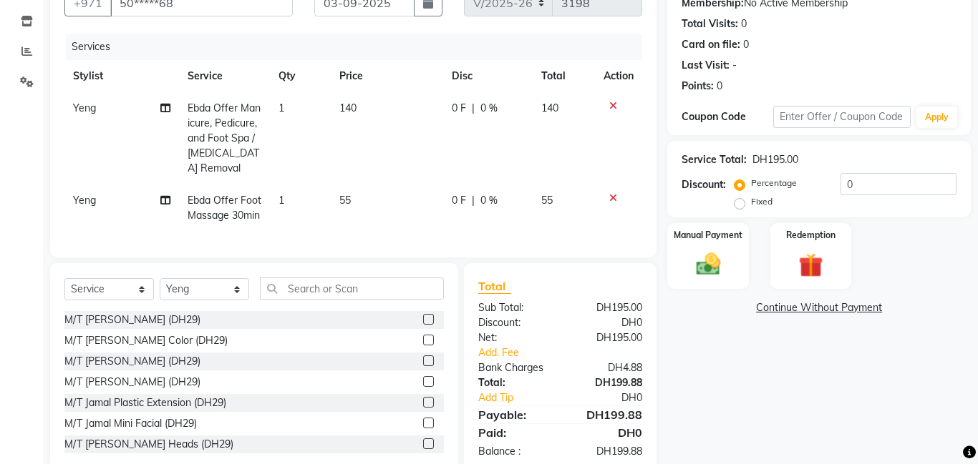
click at [695, 253] on ngb-modal-window "Additional Fee × Bank Charges Select All UnSelect All Bank Charges Done" at bounding box center [489, 232] width 978 height 464
click at [709, 240] on label "Manual Payment" at bounding box center [708, 235] width 72 height 14
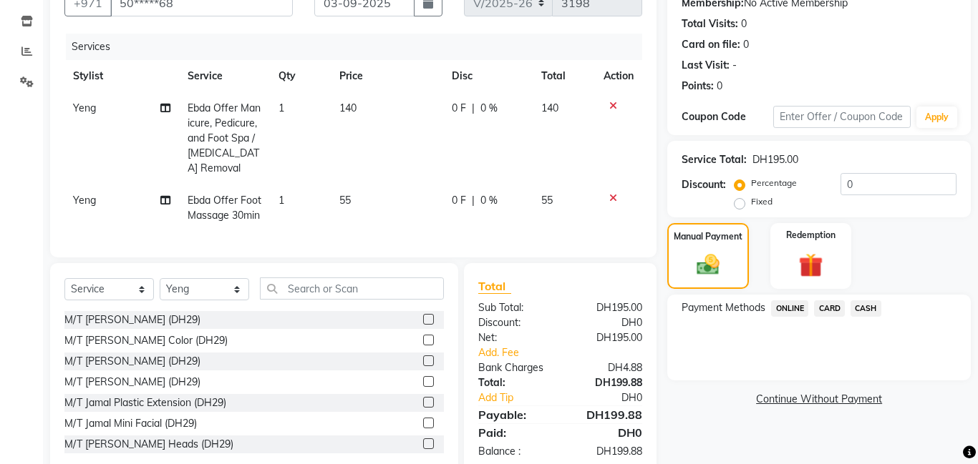
click at [832, 306] on span "CARD" at bounding box center [829, 309] width 31 height 16
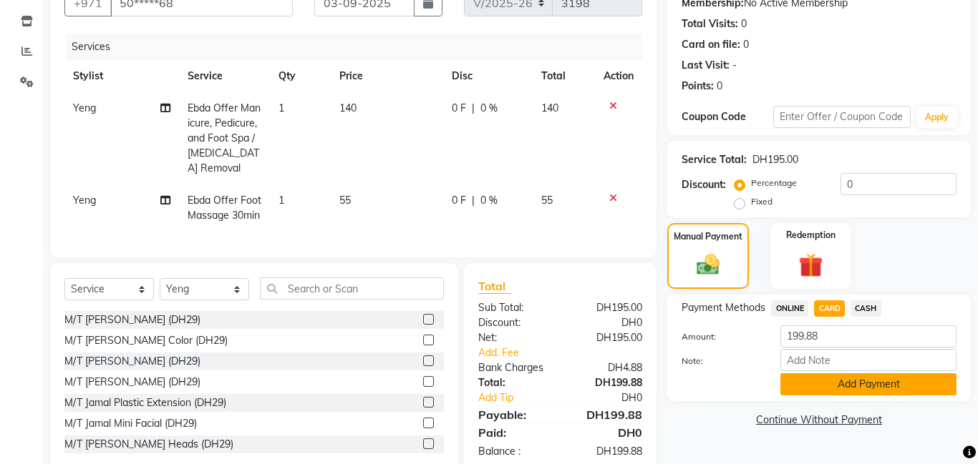
scroll to position [175, 0]
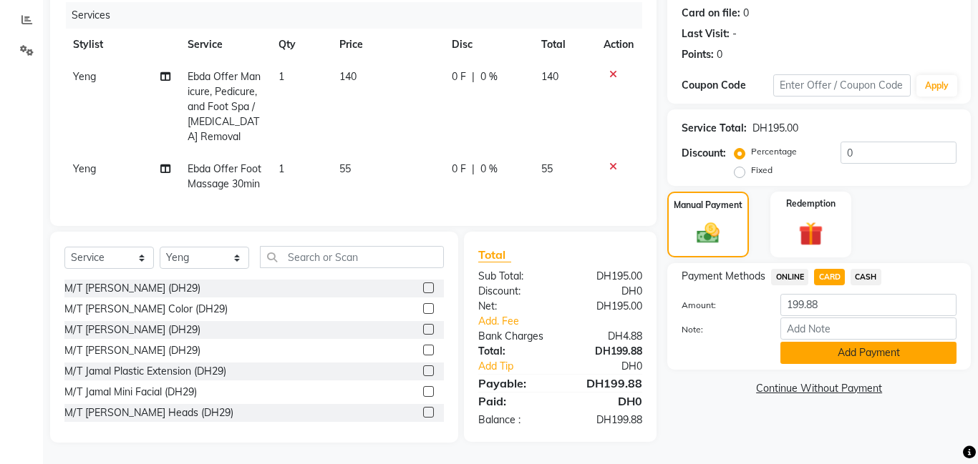
click at [879, 357] on button "Add Payment" at bounding box center [868, 353] width 176 height 22
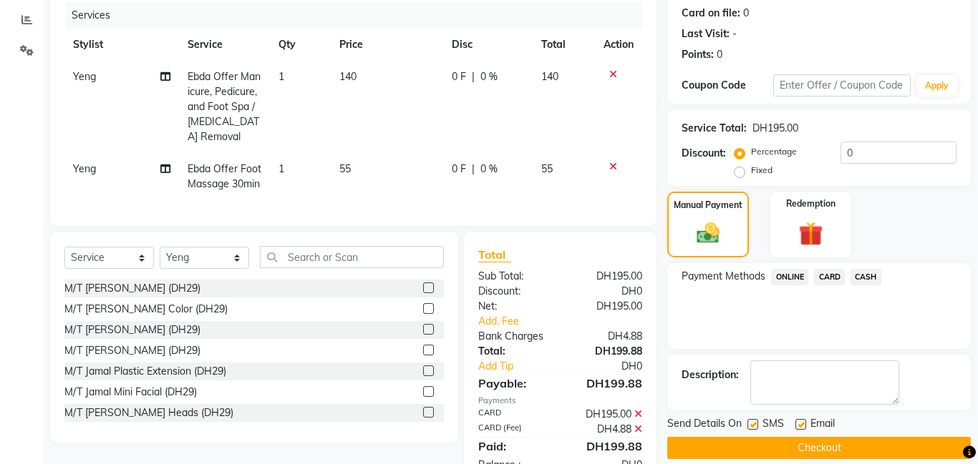
scroll to position [220, 0]
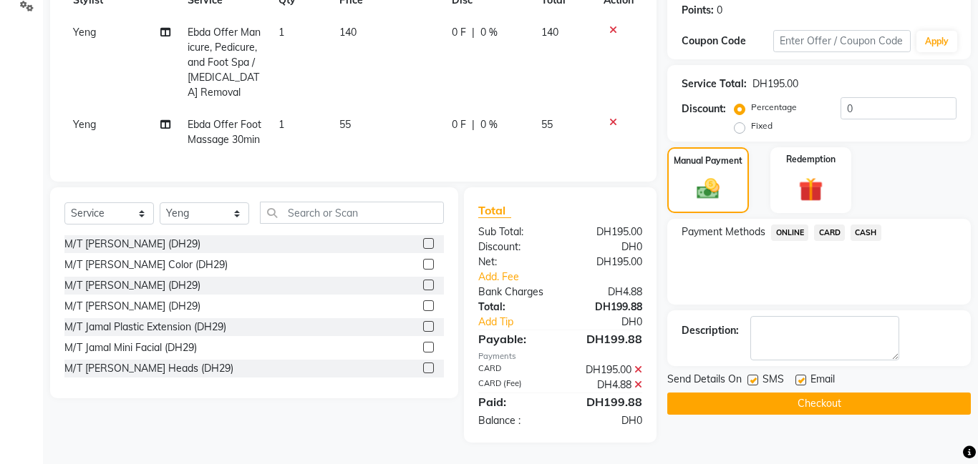
click at [165, 120] on icon at bounding box center [165, 125] width 10 height 10
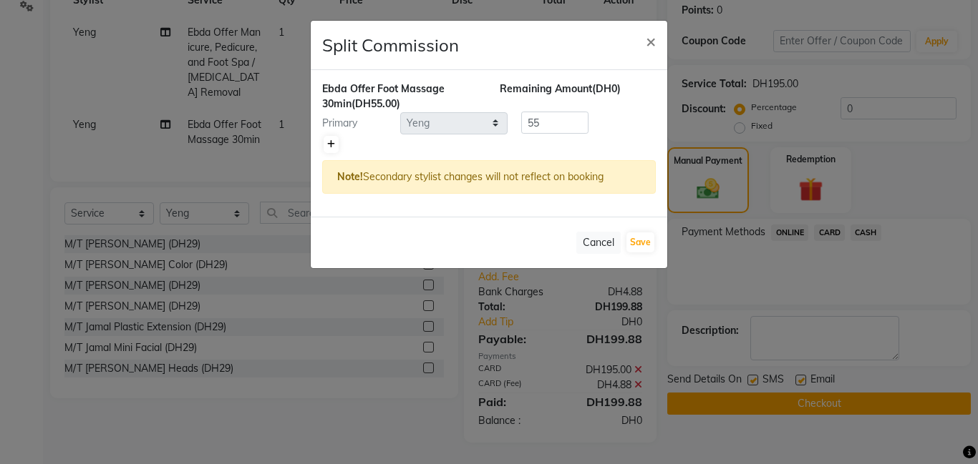
click at [333, 140] on icon at bounding box center [331, 144] width 8 height 9
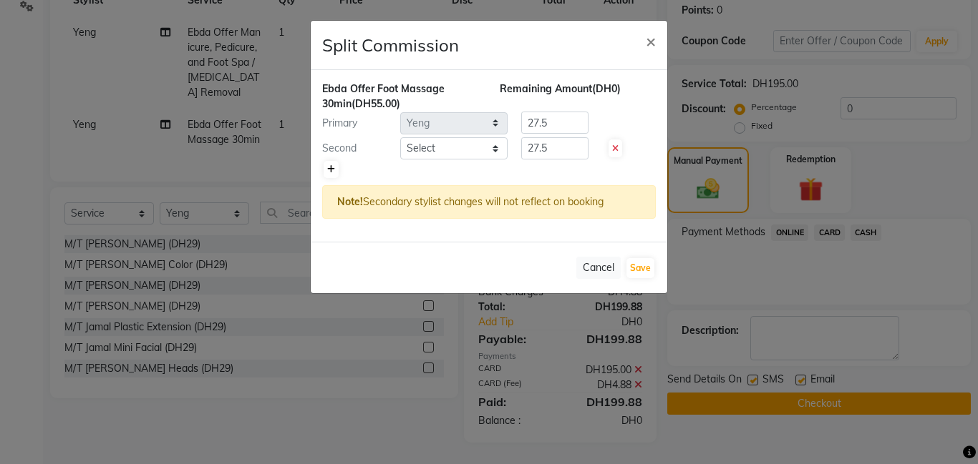
click at [333, 139] on div "Second Select Aldie Aliya Amna Gennie Joytie Jude Lamsat Ebda Lamsat Jamal Liez…" at bounding box center [488, 148] width 355 height 23
click at [427, 147] on select "Select [PERSON_NAME] Amna [PERSON_NAME] [PERSON_NAME] Ebda Lamsat [PERSON_NAME]…" at bounding box center [453, 148] width 107 height 22
click at [400, 137] on select "Select [PERSON_NAME] Amna [PERSON_NAME] [PERSON_NAME] Ebda Lamsat [PERSON_NAME]…" at bounding box center [453, 148] width 107 height 22
click at [643, 270] on button "Save" at bounding box center [640, 268] width 28 height 20
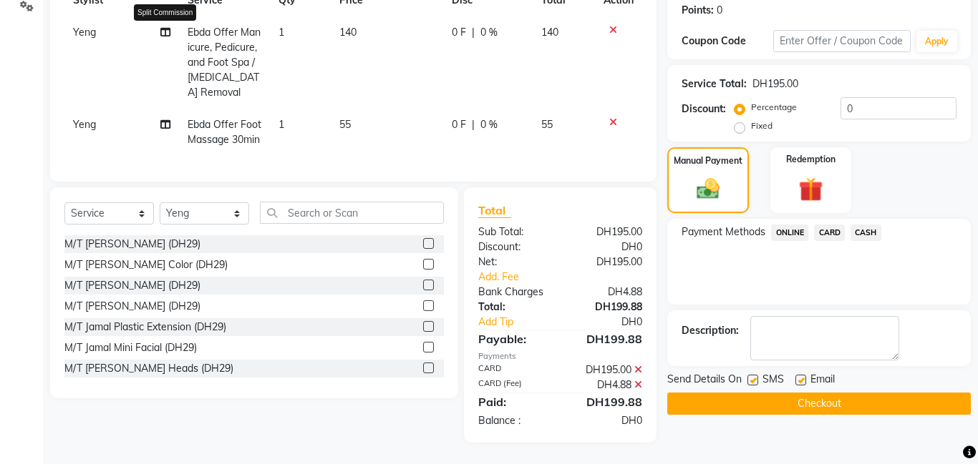
scroll to position [146, 0]
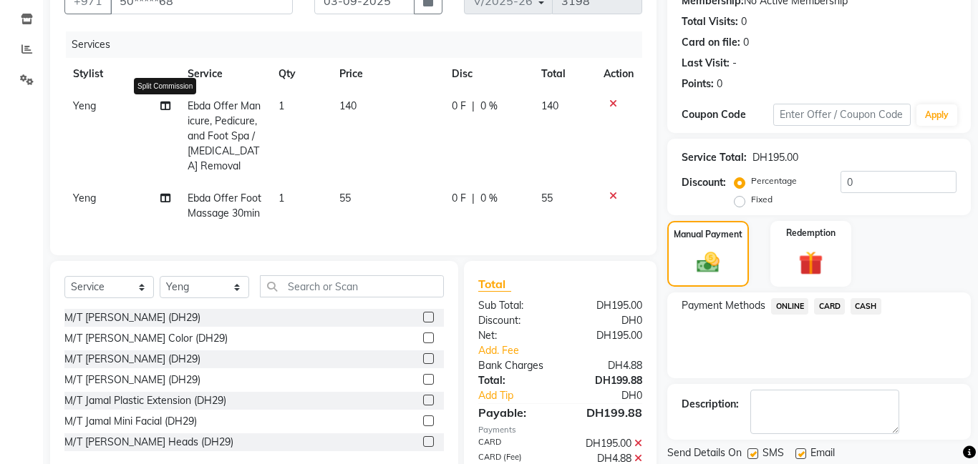
click at [166, 109] on icon at bounding box center [165, 106] width 10 height 10
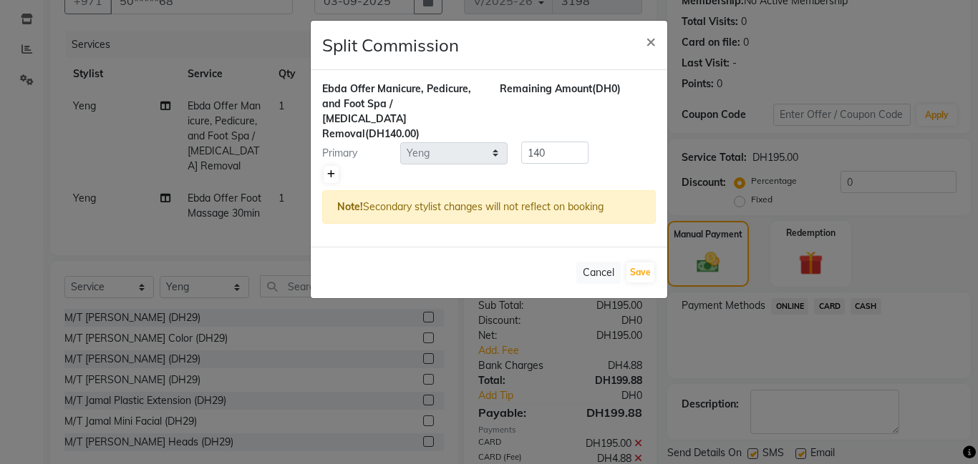
click at [329, 170] on icon at bounding box center [331, 174] width 8 height 9
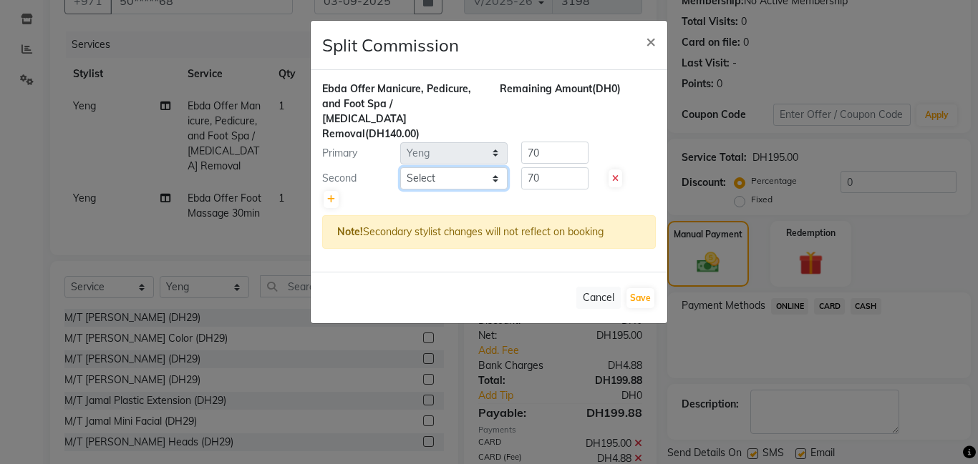
click at [465, 167] on select "Select [PERSON_NAME] Amna [PERSON_NAME] [PERSON_NAME] Ebda Lamsat [PERSON_NAME]…" at bounding box center [453, 178] width 107 height 22
click at [400, 167] on select "Select [PERSON_NAME] Amna [PERSON_NAME] [PERSON_NAME] Ebda Lamsat [PERSON_NAME]…" at bounding box center [453, 178] width 107 height 22
click at [547, 167] on input "70" at bounding box center [554, 178] width 67 height 22
click at [550, 142] on input "70" at bounding box center [554, 153] width 67 height 22
click at [646, 288] on button "Save" at bounding box center [640, 298] width 28 height 20
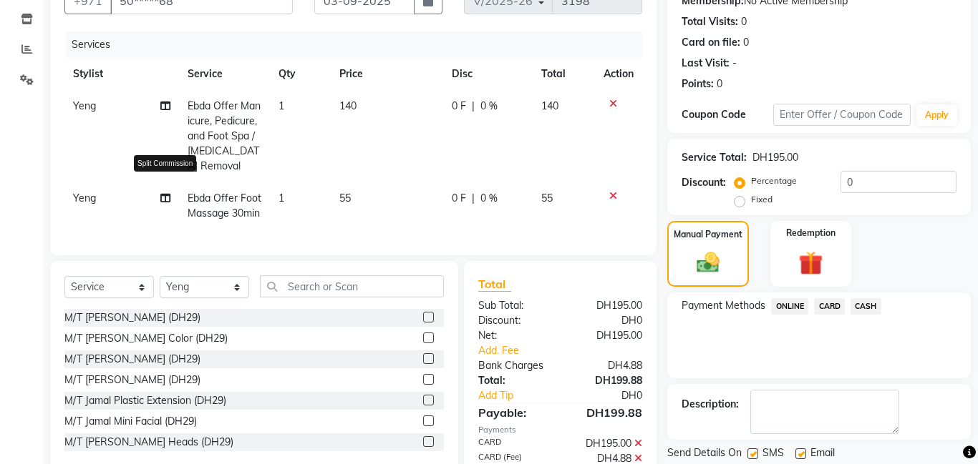
click at [165, 193] on icon at bounding box center [165, 198] width 10 height 10
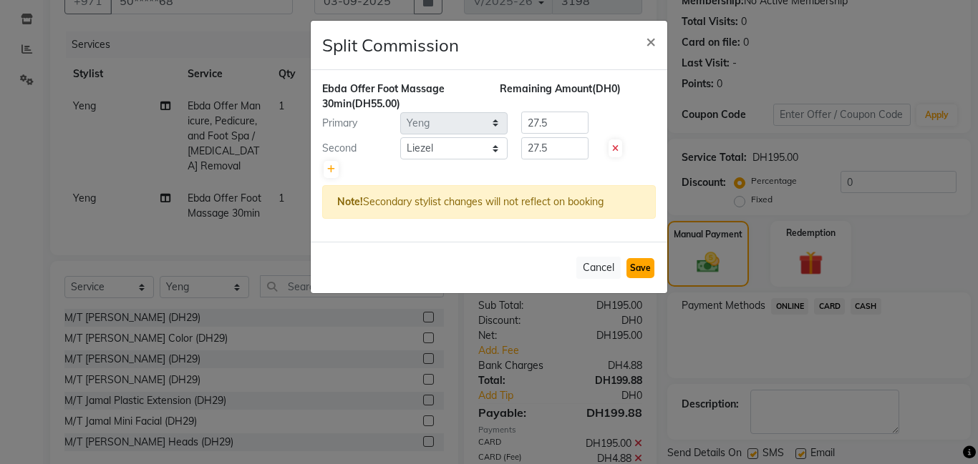
click at [647, 268] on button "Save" at bounding box center [640, 268] width 28 height 20
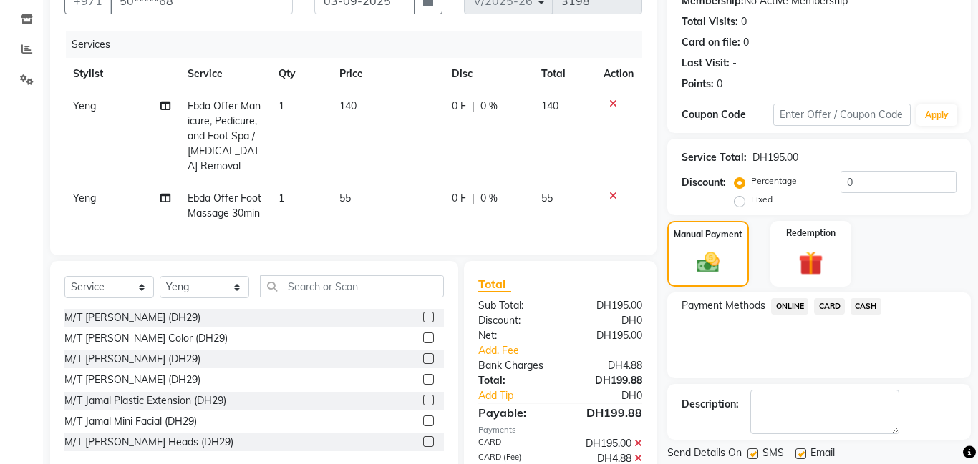
scroll to position [220, 0]
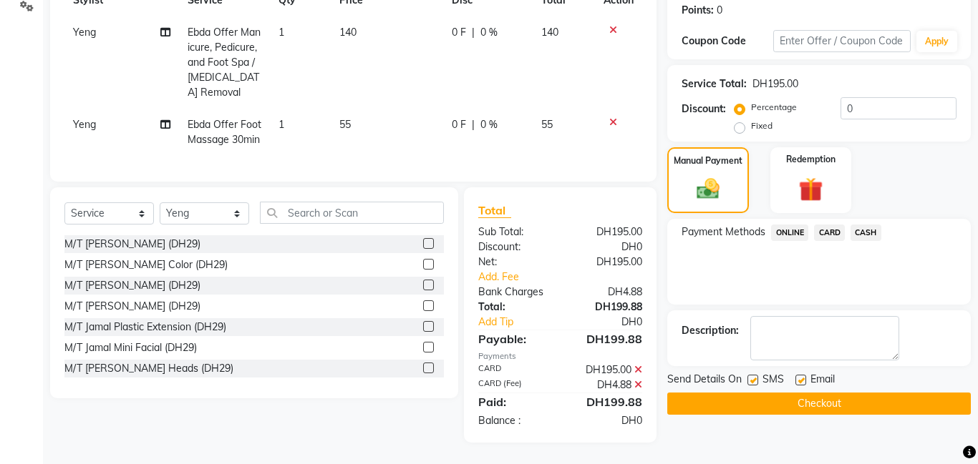
click at [835, 396] on button "Checkout" at bounding box center [818, 404] width 303 height 22
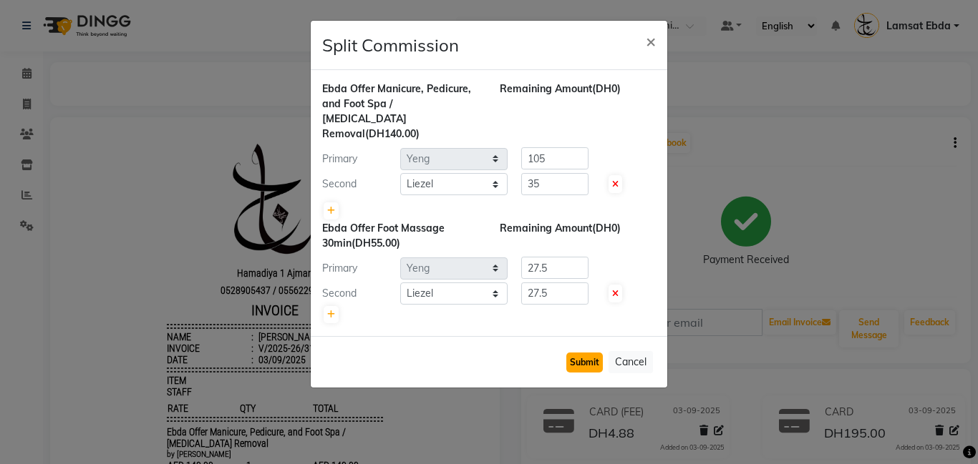
click at [584, 353] on button "Submit" at bounding box center [584, 363] width 36 height 20
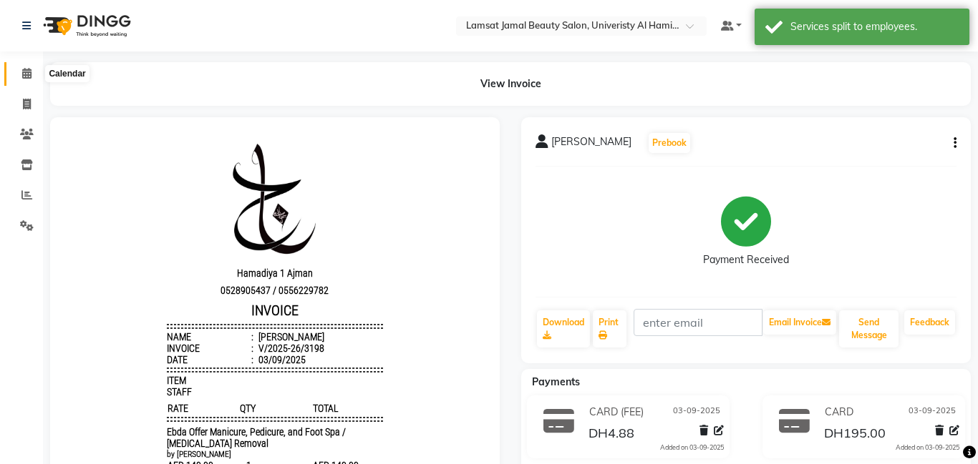
click at [24, 74] on icon at bounding box center [26, 73] width 9 height 11
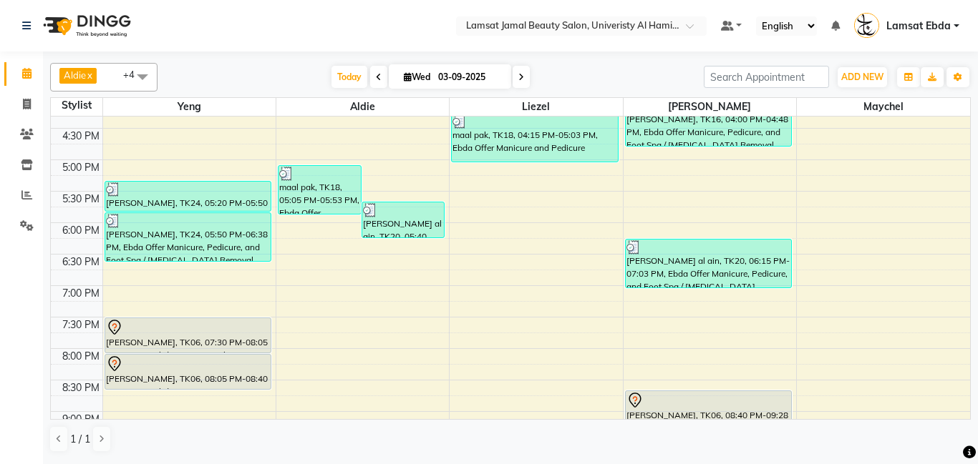
scroll to position [454, 0]
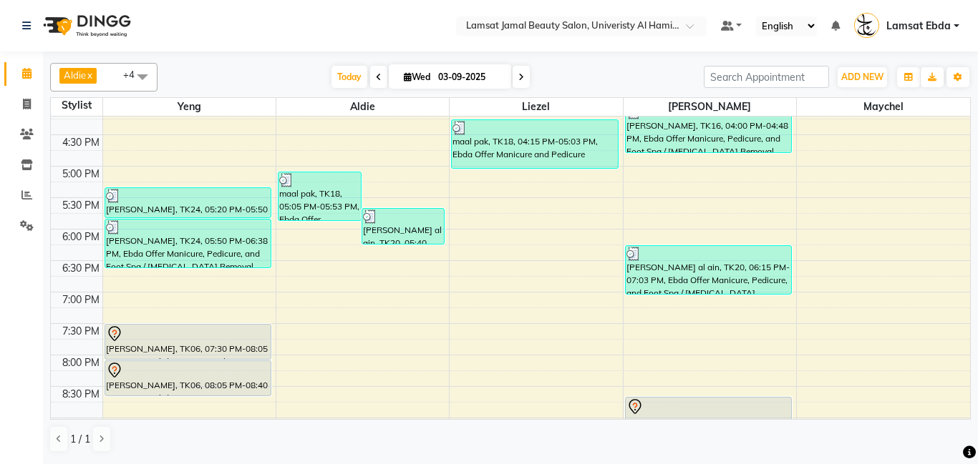
click at [321, 291] on div "9:00 AM 9:30 AM 10:00 AM 10:30 AM 11:00 AM 11:30 AM 12:00 PM 12:30 PM 1:00 PM 1…" at bounding box center [510, 135] width 919 height 944
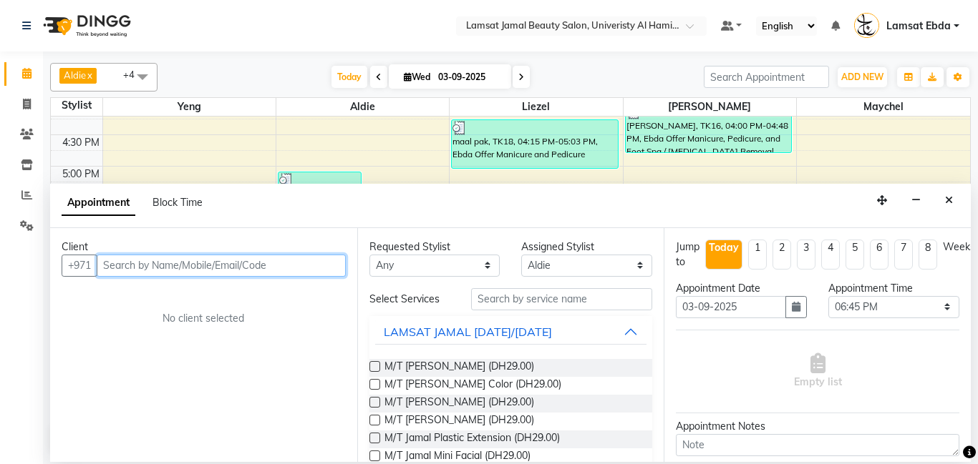
click at [155, 260] on input "text" at bounding box center [221, 266] width 249 height 22
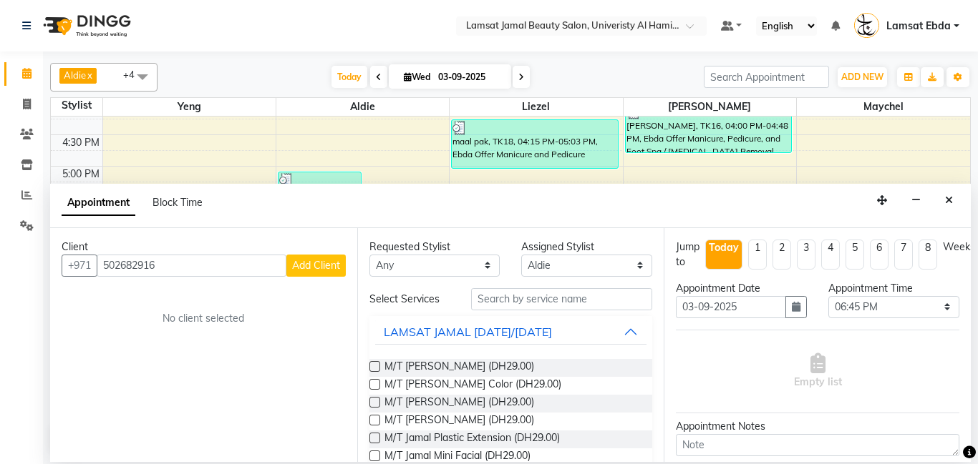
click at [331, 259] on span "Add Client" at bounding box center [316, 265] width 48 height 13
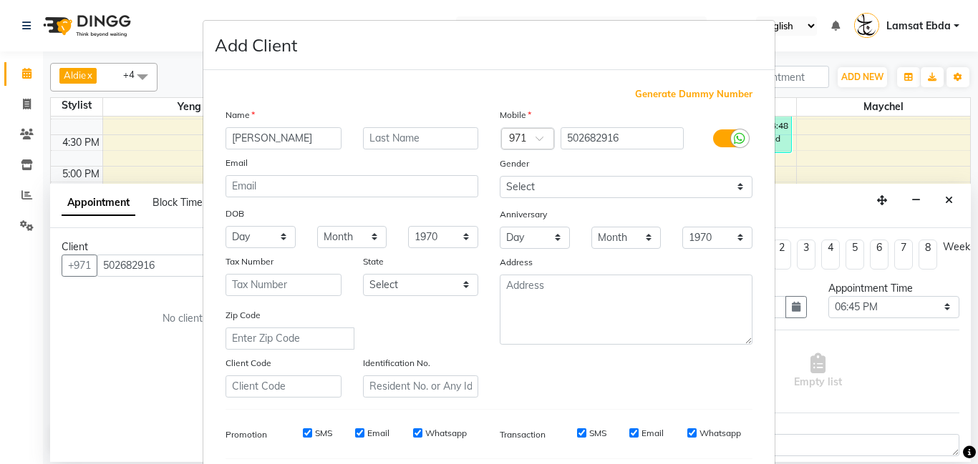
scroll to position [196, 0]
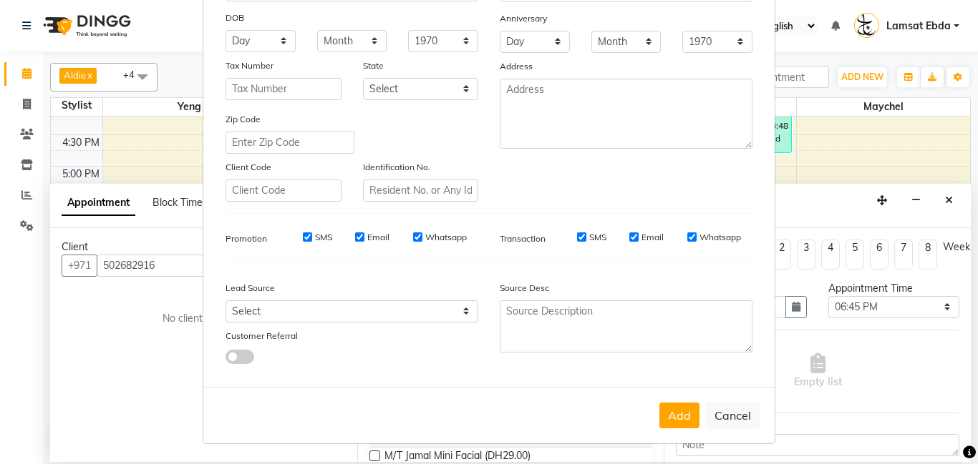
click at [447, 286] on div "Lead Source" at bounding box center [352, 291] width 274 height 20
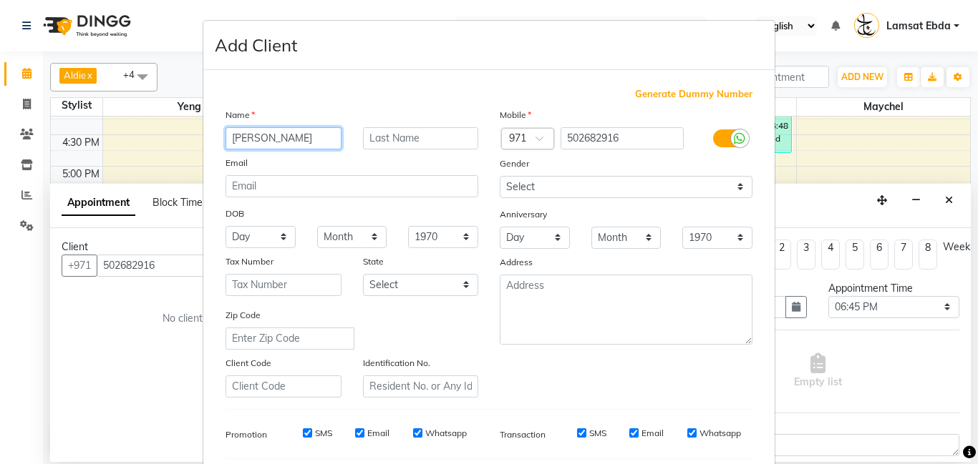
click at [288, 138] on input "shaber" at bounding box center [283, 138] width 116 height 22
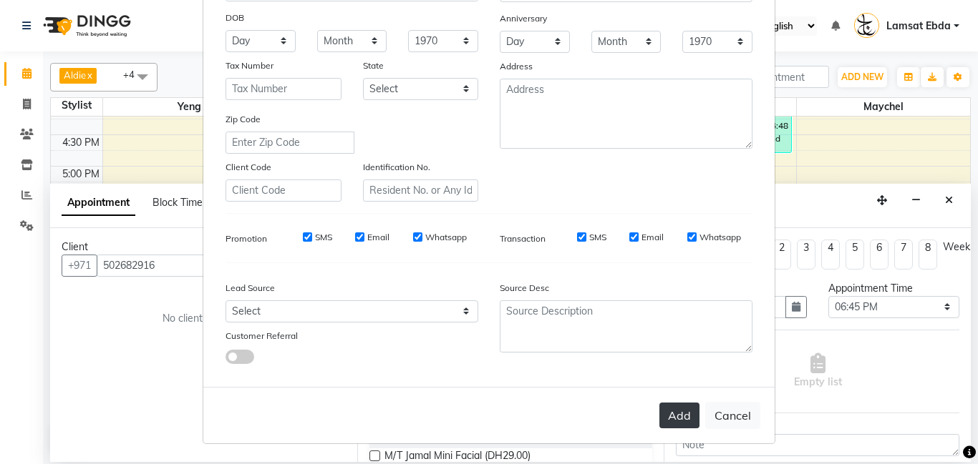
click at [676, 421] on button "Add" at bounding box center [679, 416] width 40 height 26
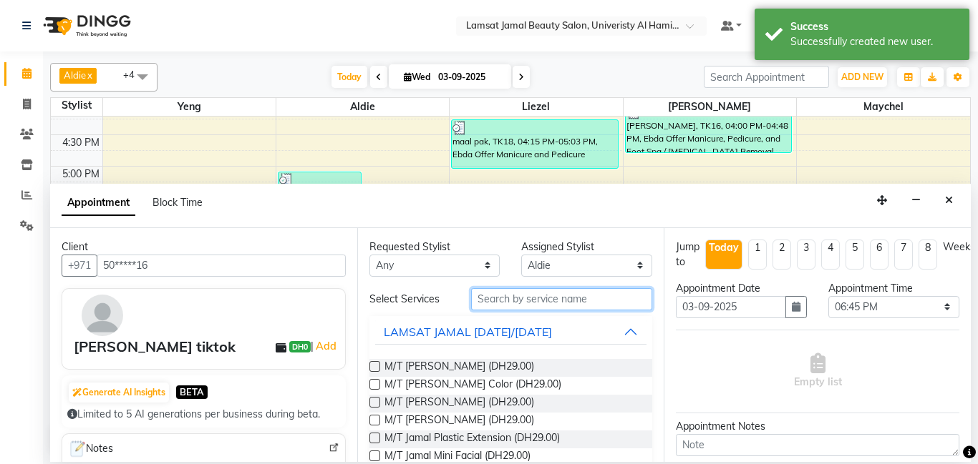
click at [513, 298] on input "text" at bounding box center [562, 299] width 182 height 22
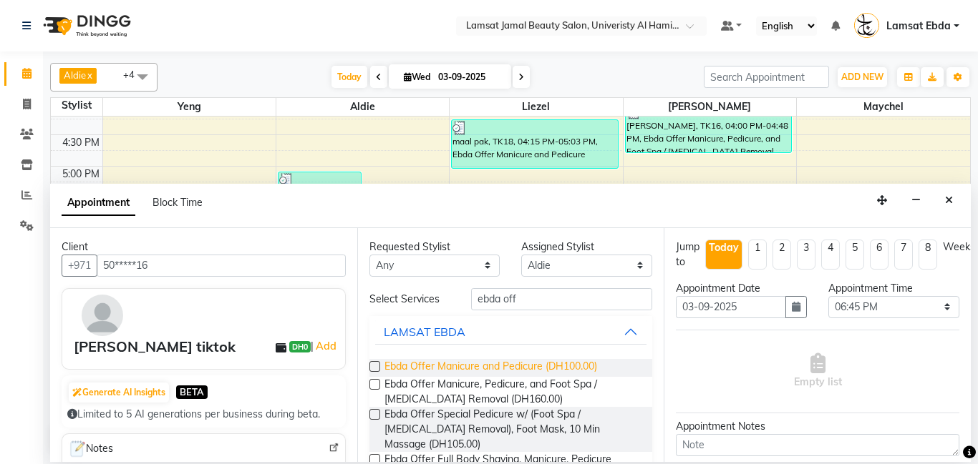
click at [532, 369] on span "Ebda Offer Manicure and Pedicure (DH100.00)" at bounding box center [490, 368] width 213 height 18
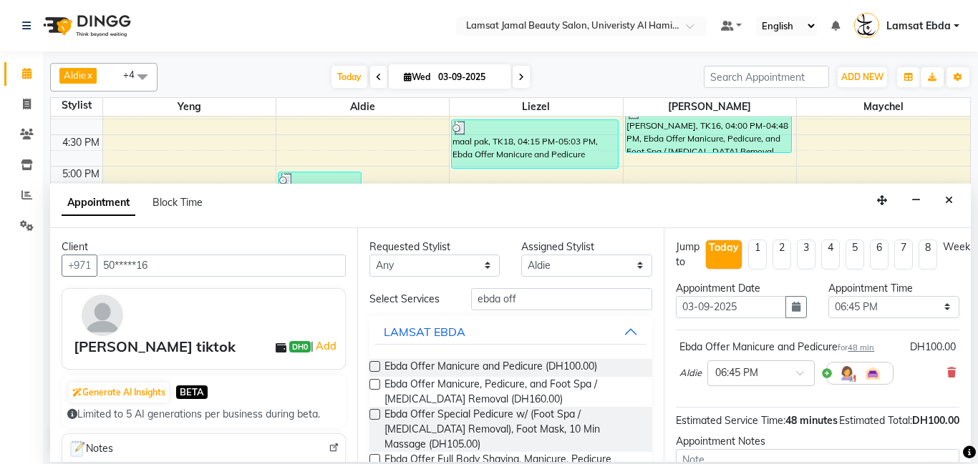
scroll to position [157, 0]
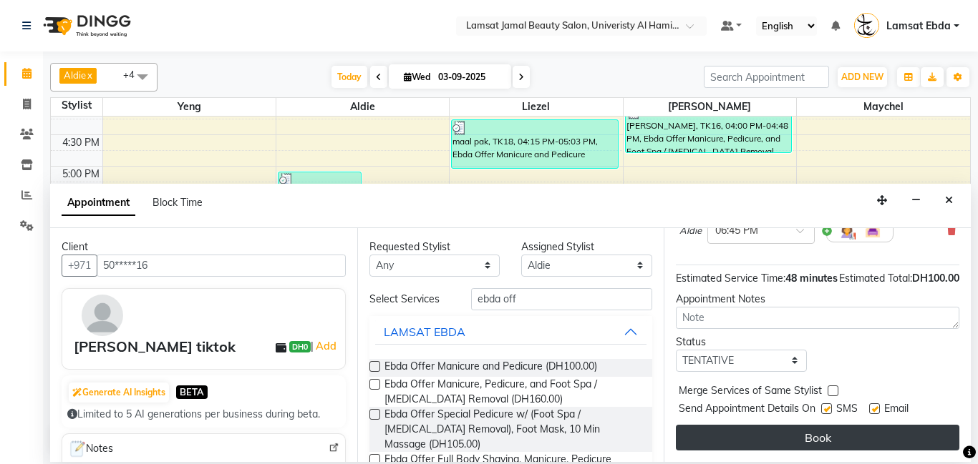
click at [832, 436] on button "Book" at bounding box center [817, 438] width 283 height 26
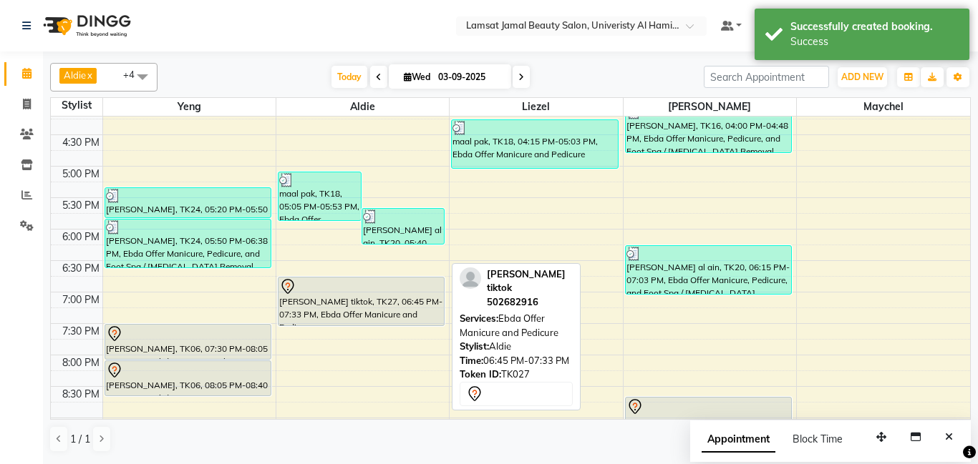
click at [341, 303] on div "[PERSON_NAME] tiktok, TK27, 06:45 PM-07:33 PM, Ebda Offer Manicure and Pedicure" at bounding box center [360, 302] width 165 height 48
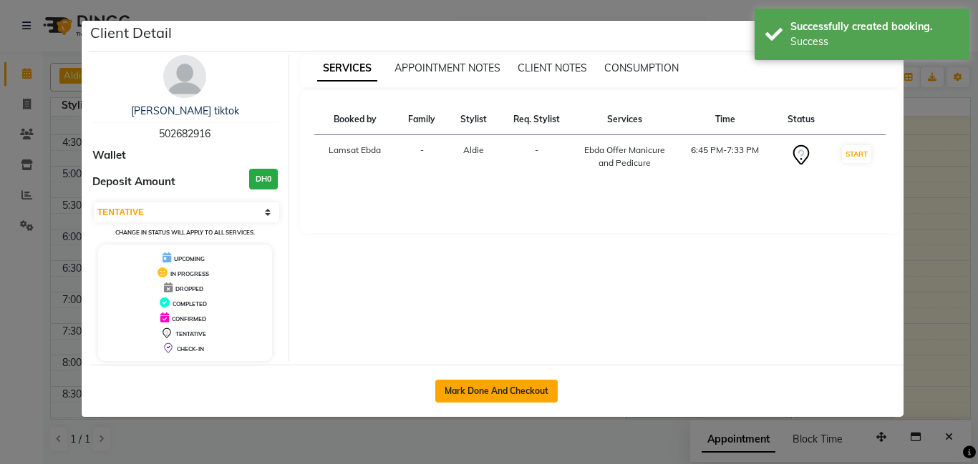
click at [515, 386] on button "Mark Done And Checkout" at bounding box center [496, 391] width 122 height 23
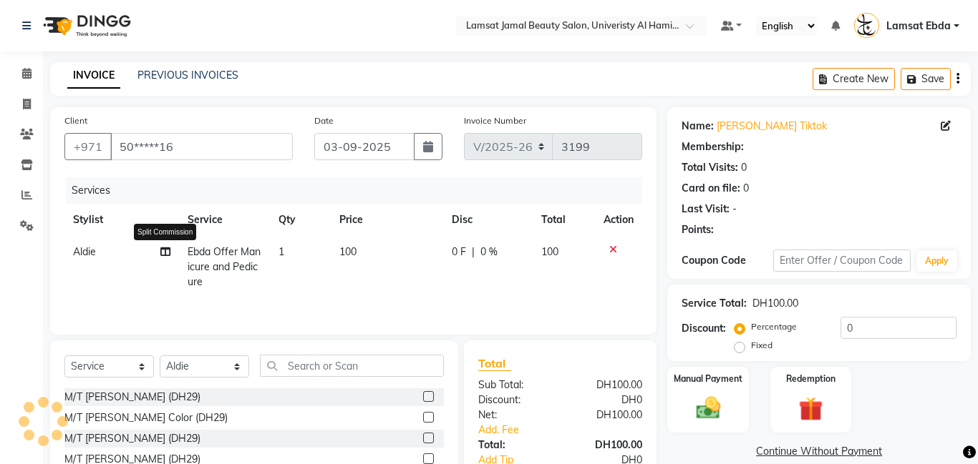
click at [164, 253] on icon at bounding box center [165, 252] width 10 height 10
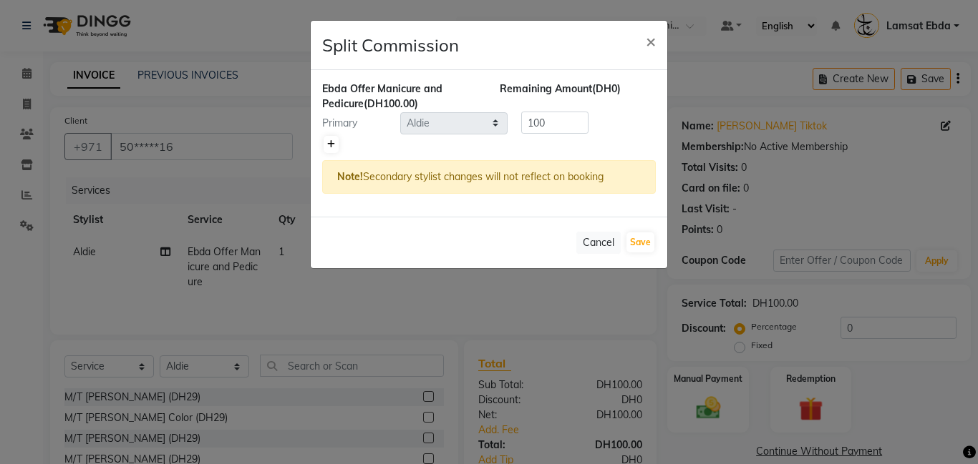
click at [328, 145] on icon at bounding box center [331, 144] width 8 height 9
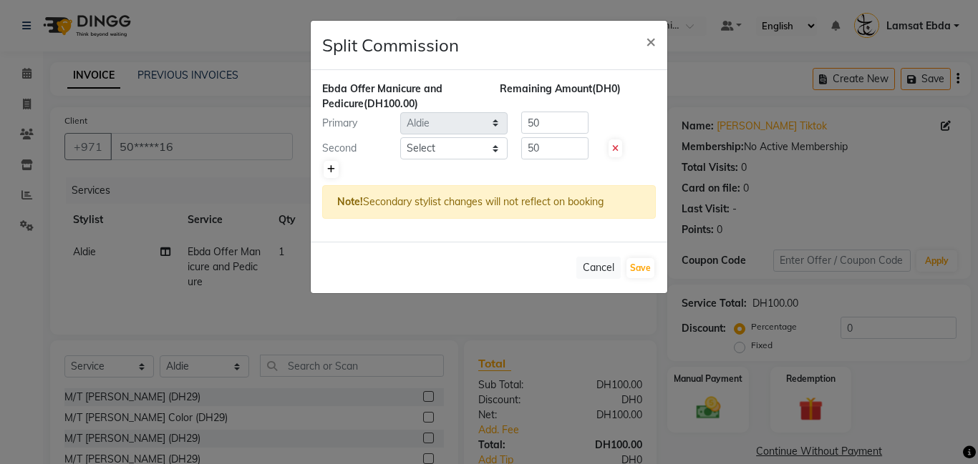
click at [331, 169] on icon at bounding box center [331, 169] width 8 height 9
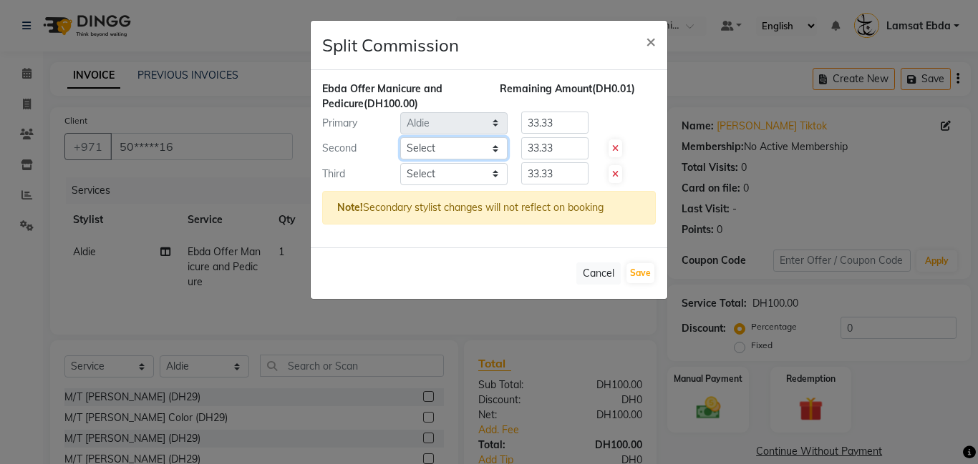
click at [476, 148] on select "Select [PERSON_NAME] Amna [PERSON_NAME] [PERSON_NAME] Ebda Lamsat [PERSON_NAME]…" at bounding box center [453, 148] width 107 height 22
click at [922, 176] on ngb-modal-window "Split Commission × Ebda Offer Manicure and Pedicure (DH100.00) Remaining Amount…" at bounding box center [489, 232] width 978 height 464
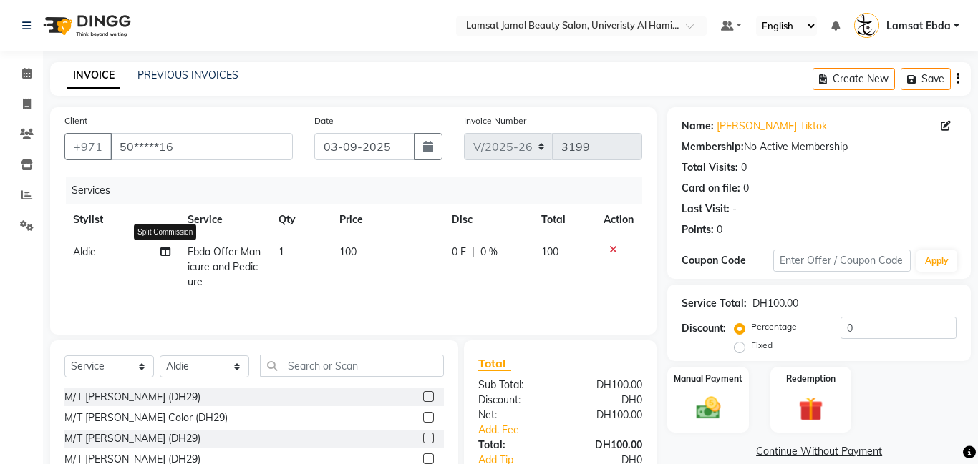
click at [162, 250] on icon at bounding box center [165, 252] width 10 height 10
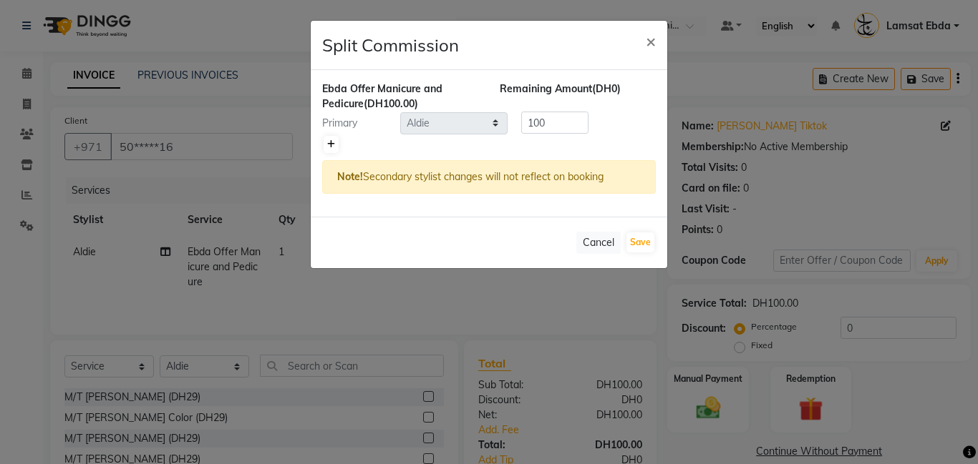
click at [330, 142] on icon at bounding box center [331, 144] width 8 height 9
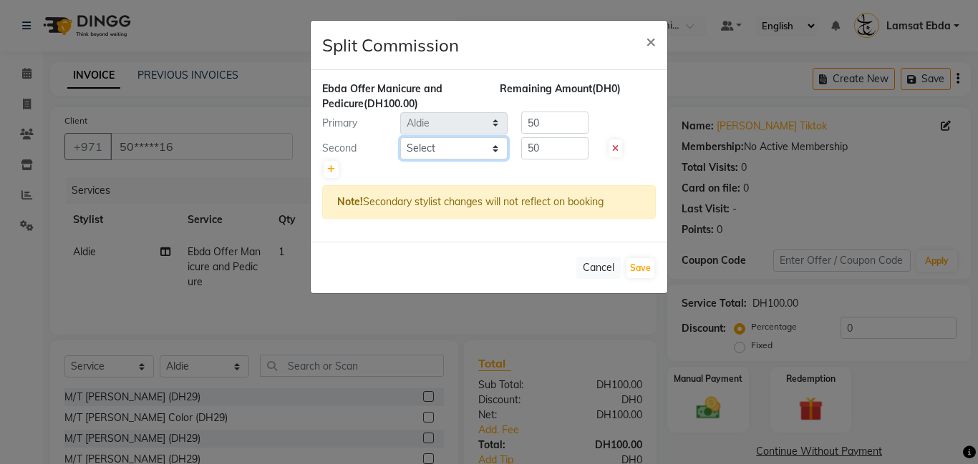
click at [496, 144] on select "Select [PERSON_NAME] Amna [PERSON_NAME] [PERSON_NAME] Ebda Lamsat [PERSON_NAME]…" at bounding box center [453, 148] width 107 height 22
click at [400, 137] on select "Select [PERSON_NAME] Amna [PERSON_NAME] [PERSON_NAME] Ebda Lamsat [PERSON_NAME]…" at bounding box center [453, 148] width 107 height 22
click at [639, 266] on button "Save" at bounding box center [640, 268] width 28 height 20
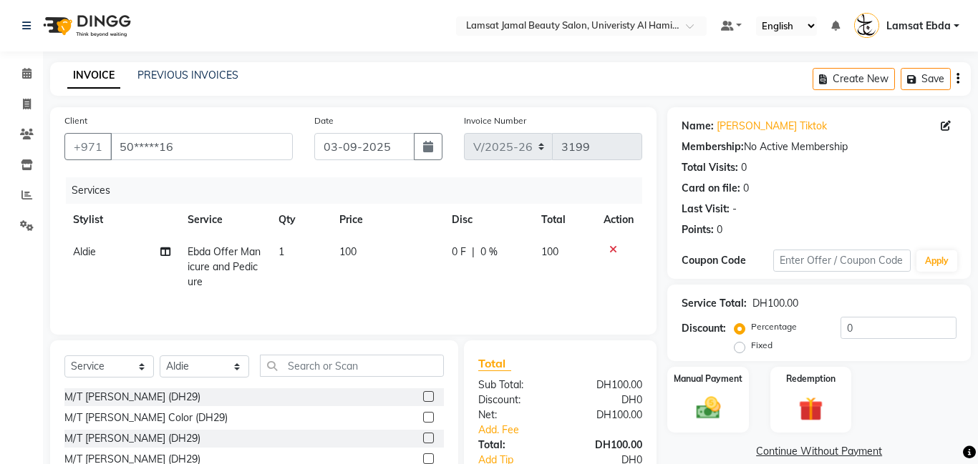
scroll to position [109, 0]
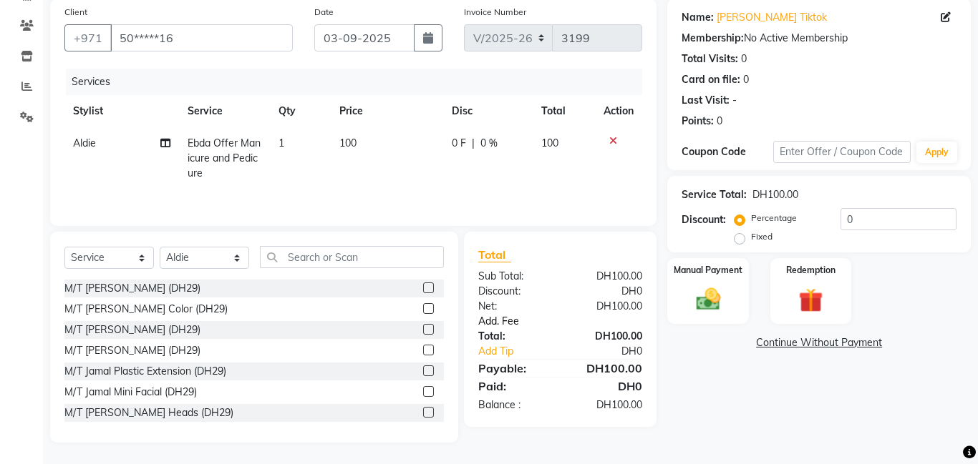
click at [510, 323] on link "Add. Fee" at bounding box center [559, 321] width 185 height 15
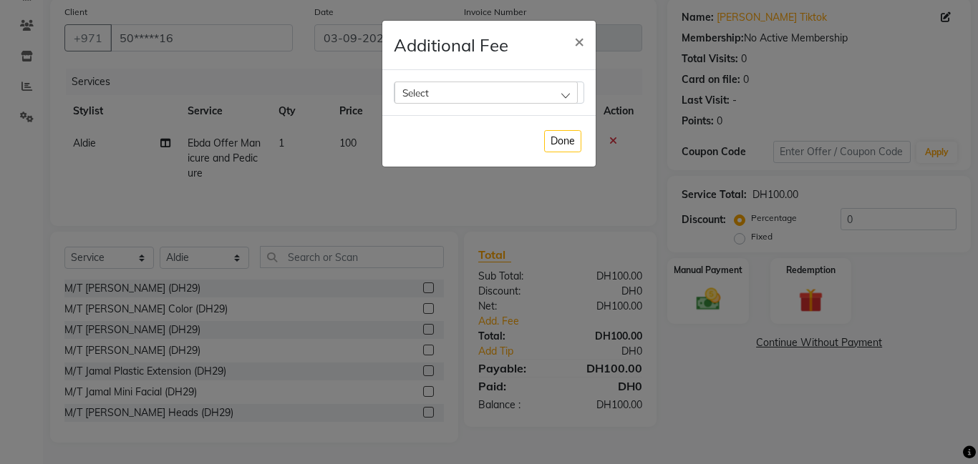
click at [471, 94] on div "Select" at bounding box center [485, 92] width 183 height 21
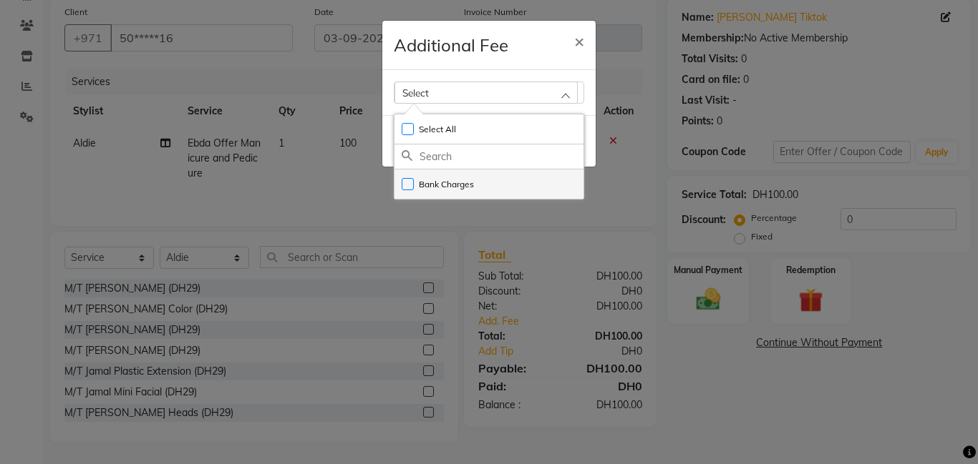
click at [406, 182] on label "Bank Charges" at bounding box center [437, 184] width 72 height 13
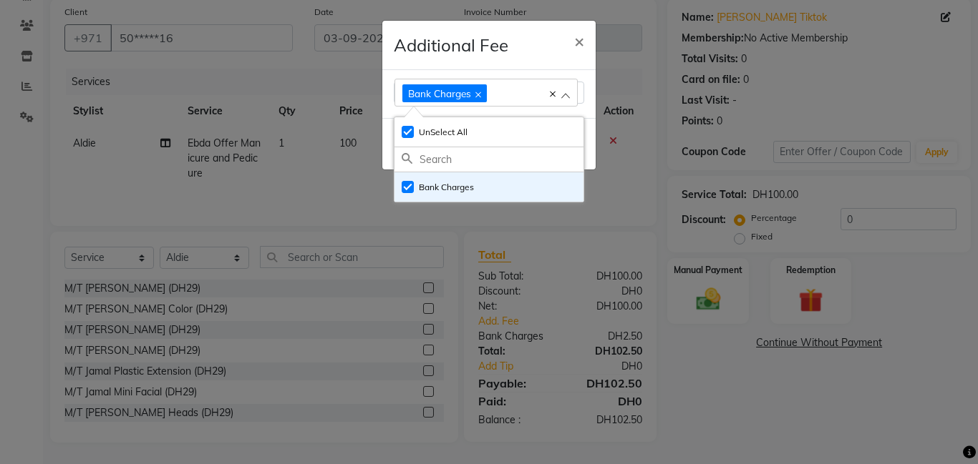
click at [598, 239] on ngb-modal-window "Additional Fee × Bank Charges Select All UnSelect All Bank Charges Done" at bounding box center [489, 232] width 978 height 464
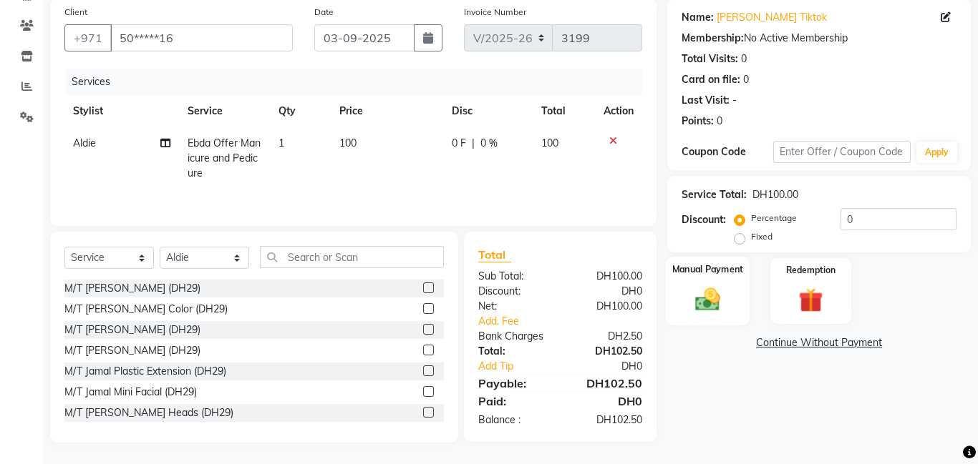
click at [711, 280] on div "Manual Payment" at bounding box center [708, 291] width 84 height 69
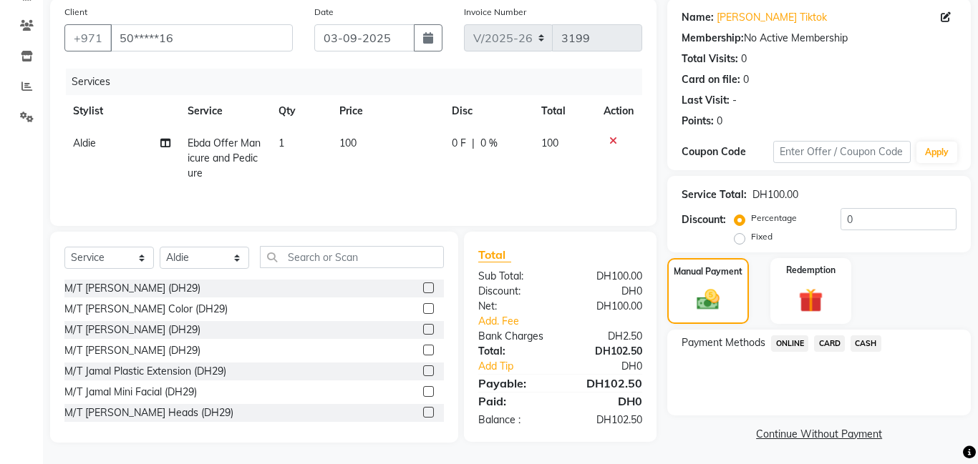
click at [834, 339] on span "CARD" at bounding box center [829, 344] width 31 height 16
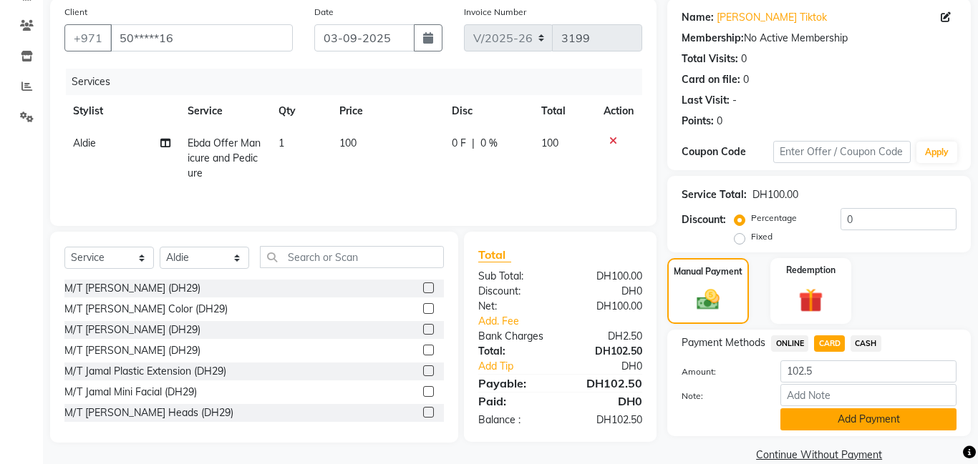
click at [857, 417] on button "Add Payment" at bounding box center [868, 420] width 176 height 22
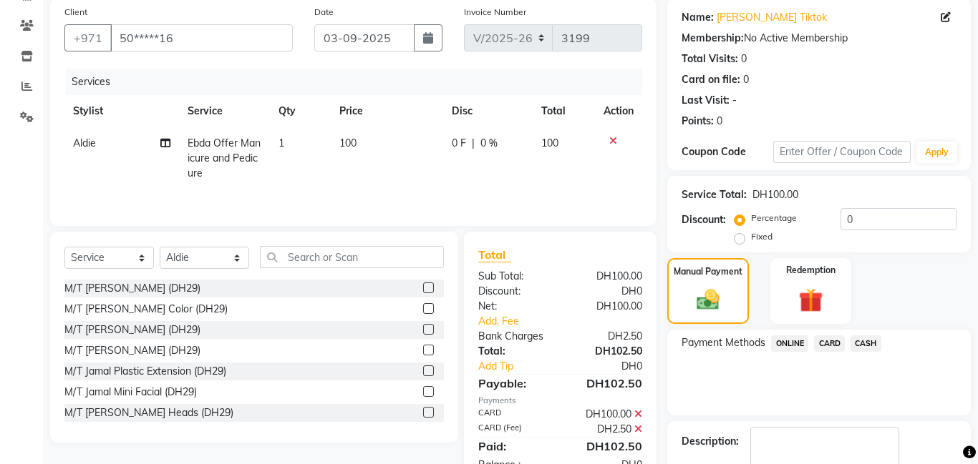
scroll to position [192, 0]
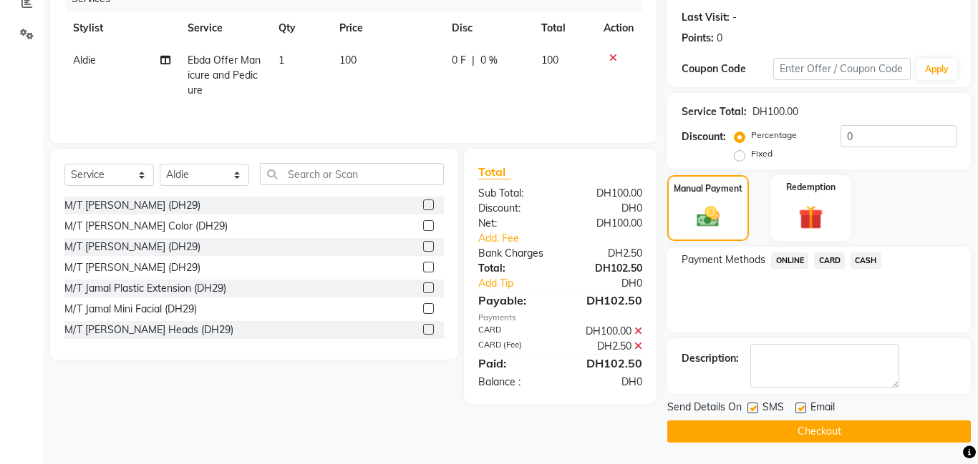
click at [799, 432] on button "Checkout" at bounding box center [818, 432] width 303 height 22
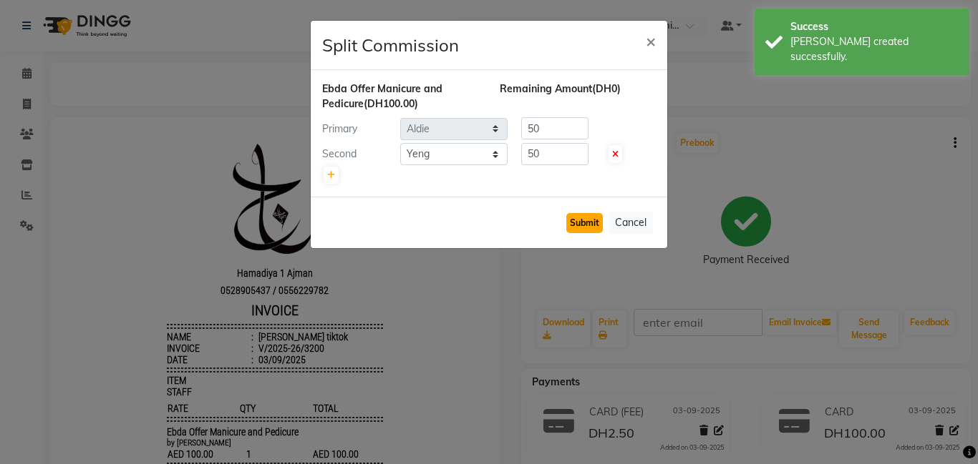
click at [585, 223] on button "Submit" at bounding box center [584, 223] width 36 height 20
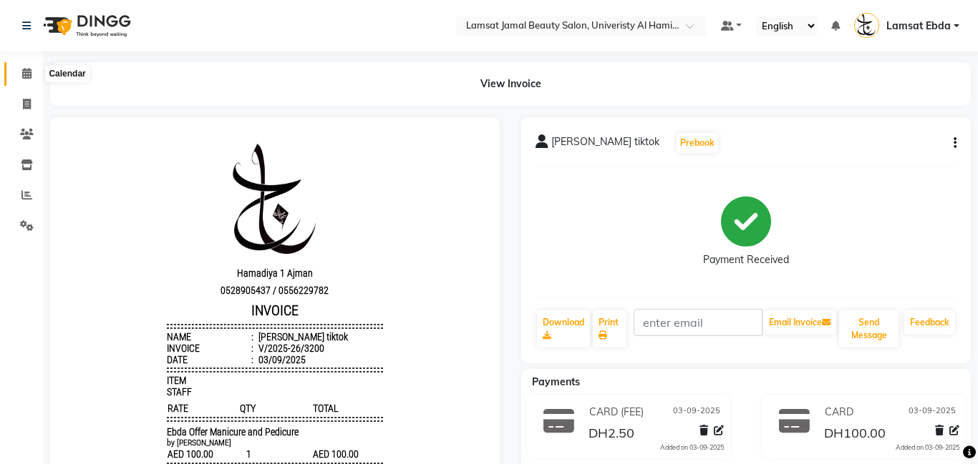
click at [25, 72] on icon at bounding box center [26, 73] width 9 height 11
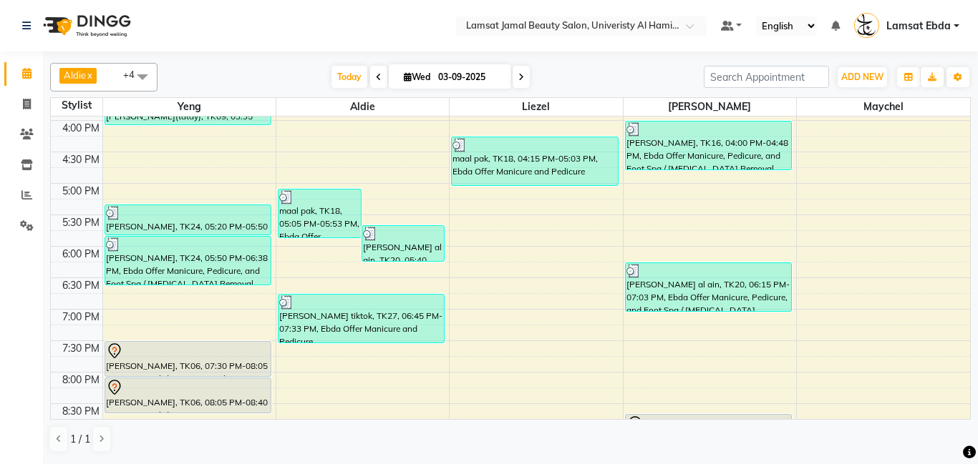
scroll to position [453, 0]
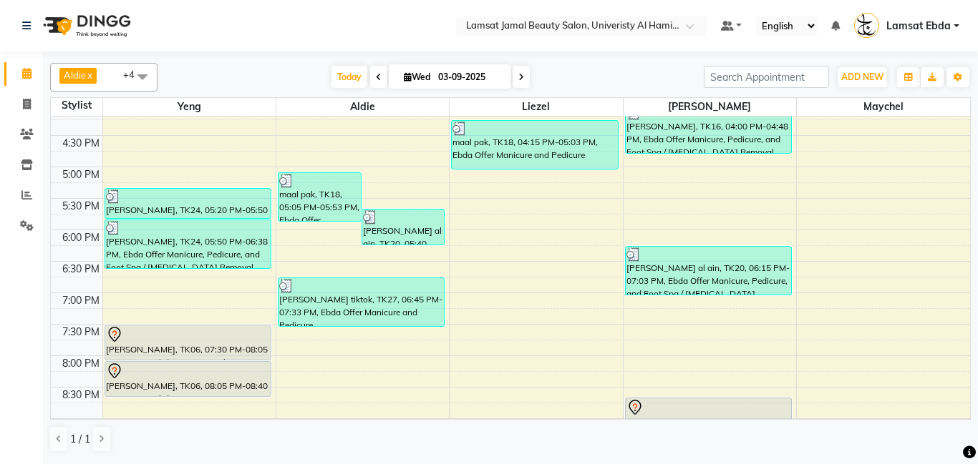
click at [487, 255] on div "9:00 AM 9:30 AM 10:00 AM 10:30 AM 11:00 AM 11:30 AM 12:00 PM 12:30 PM 1:00 PM 1…" at bounding box center [510, 136] width 919 height 944
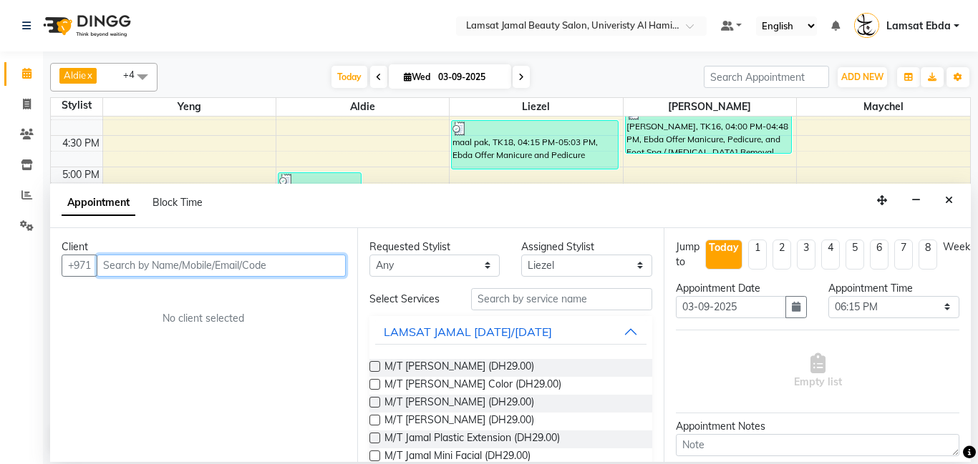
click at [153, 266] on input "text" at bounding box center [221, 266] width 249 height 22
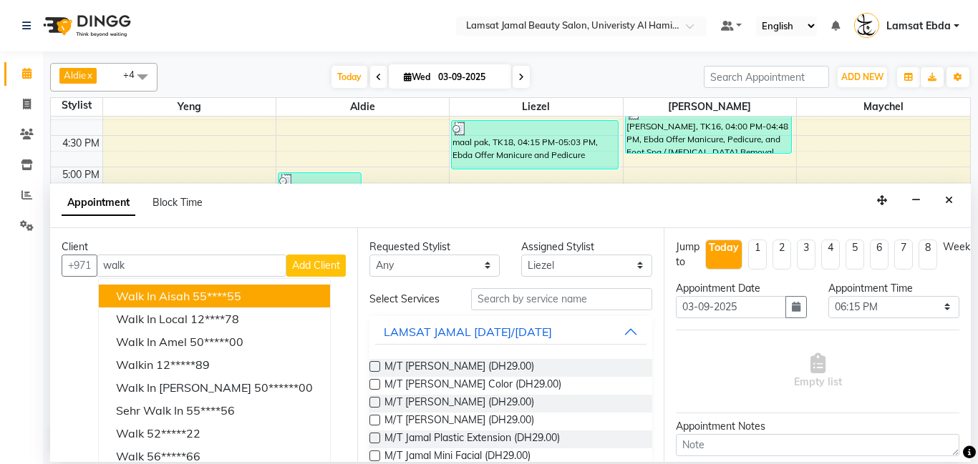
click at [305, 266] on span "Add Client" at bounding box center [316, 265] width 48 height 13
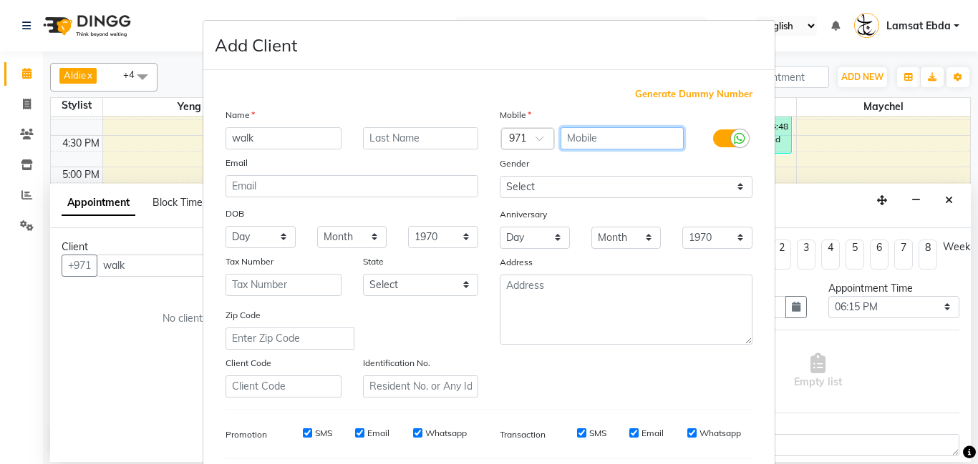
click at [585, 143] on input "text" at bounding box center [622, 138] width 124 height 22
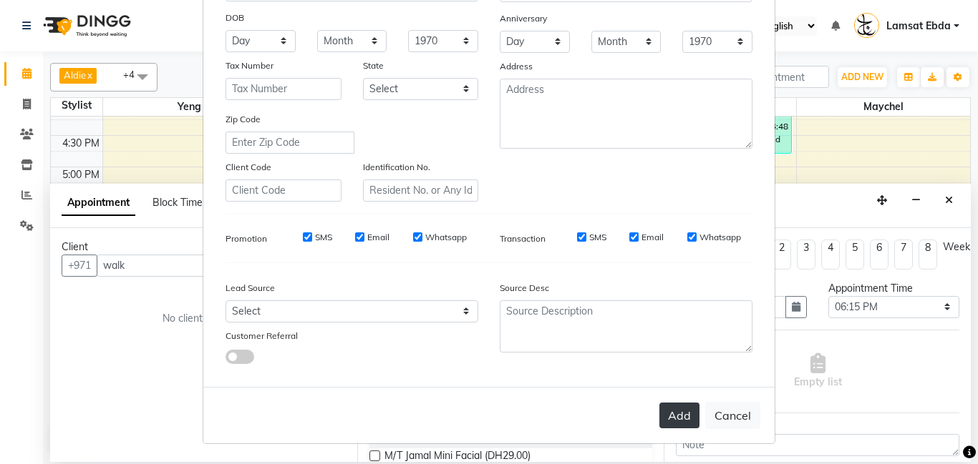
click at [676, 411] on button "Add" at bounding box center [679, 416] width 40 height 26
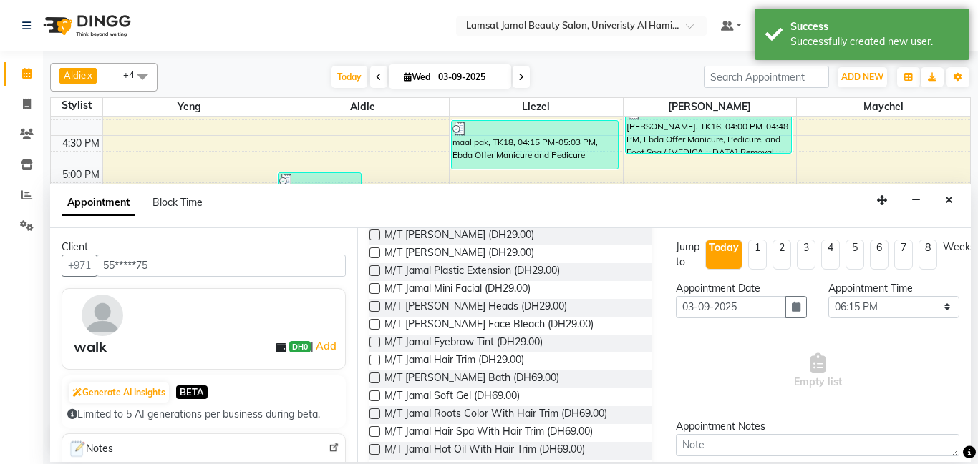
scroll to position [0, 0]
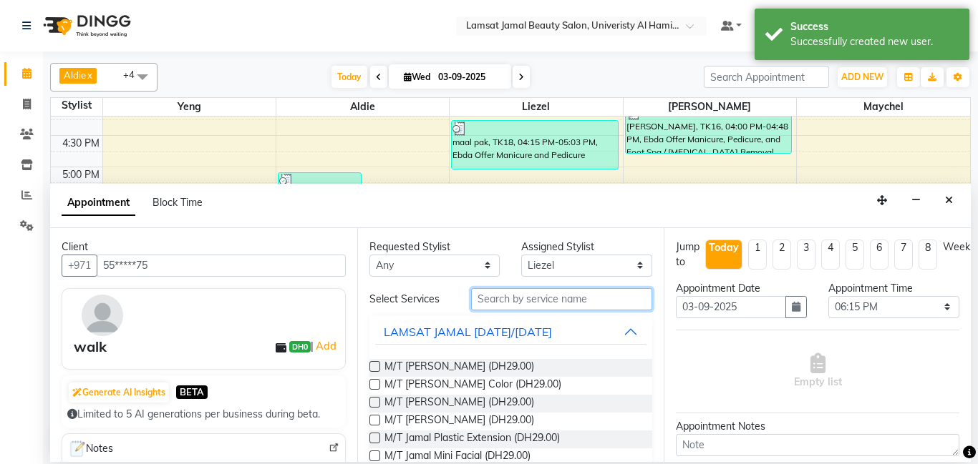
click at [578, 296] on input "text" at bounding box center [562, 299] width 182 height 22
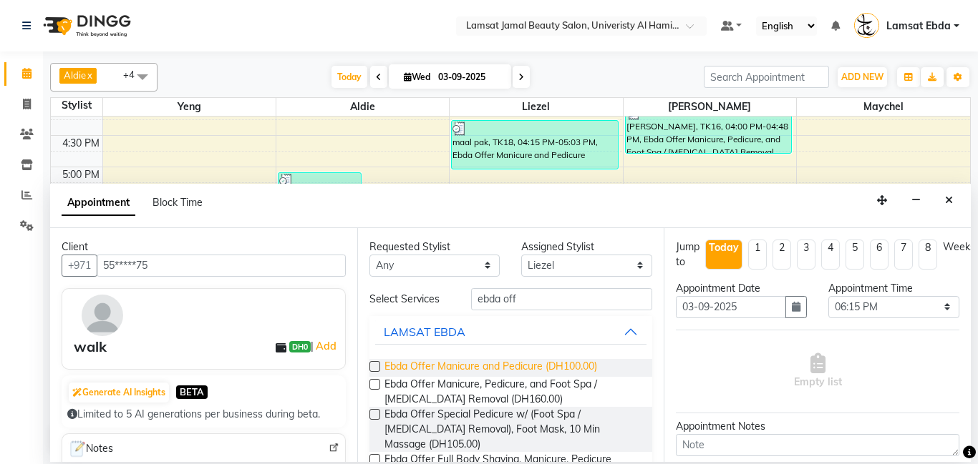
click at [519, 365] on span "Ebda Offer Manicure and Pedicure (DH100.00)" at bounding box center [490, 368] width 213 height 18
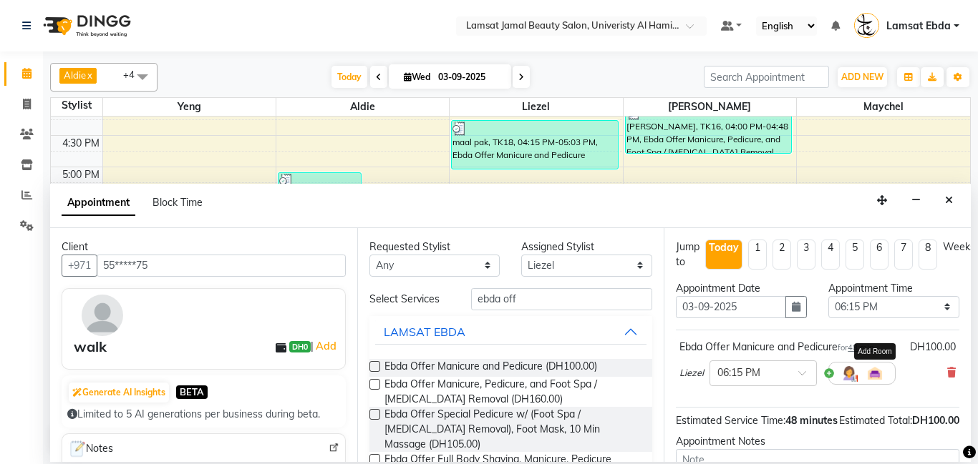
scroll to position [157, 0]
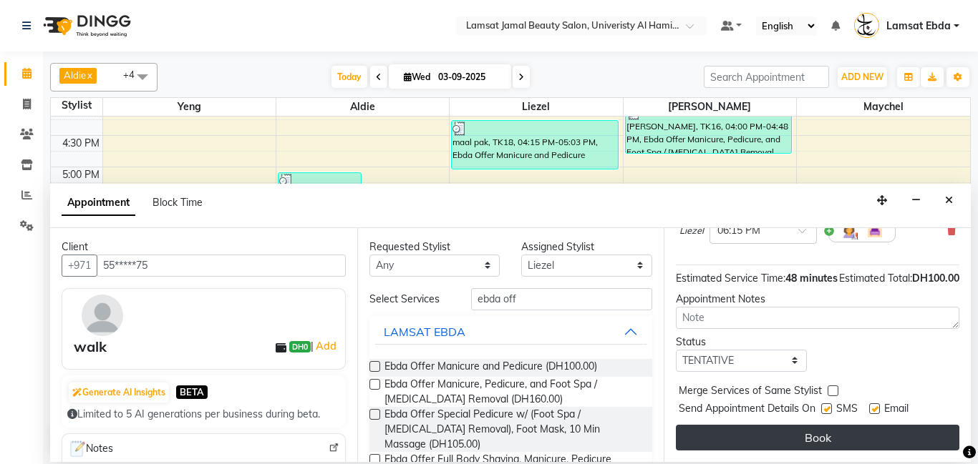
click at [838, 432] on button "Book" at bounding box center [817, 438] width 283 height 26
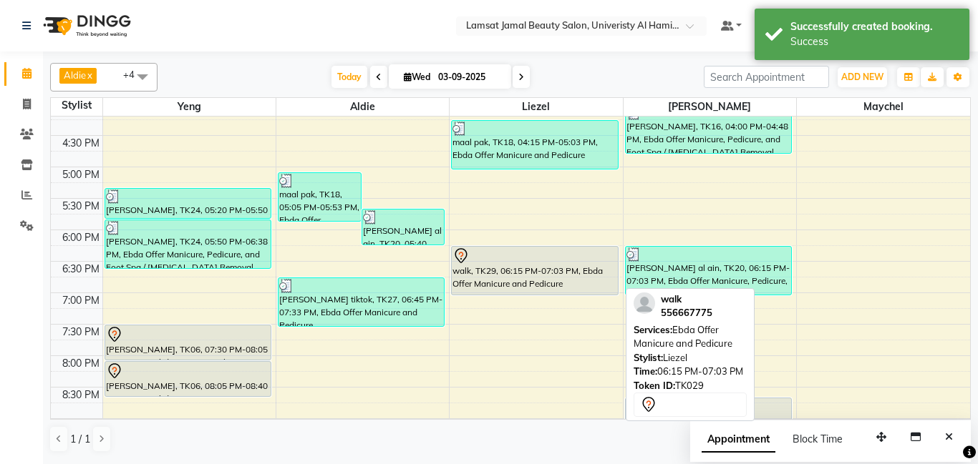
click at [539, 276] on div "walk, TK29, 06:15 PM-07:03 PM, Ebda Offer Manicure and Pedicure" at bounding box center [534, 271] width 165 height 48
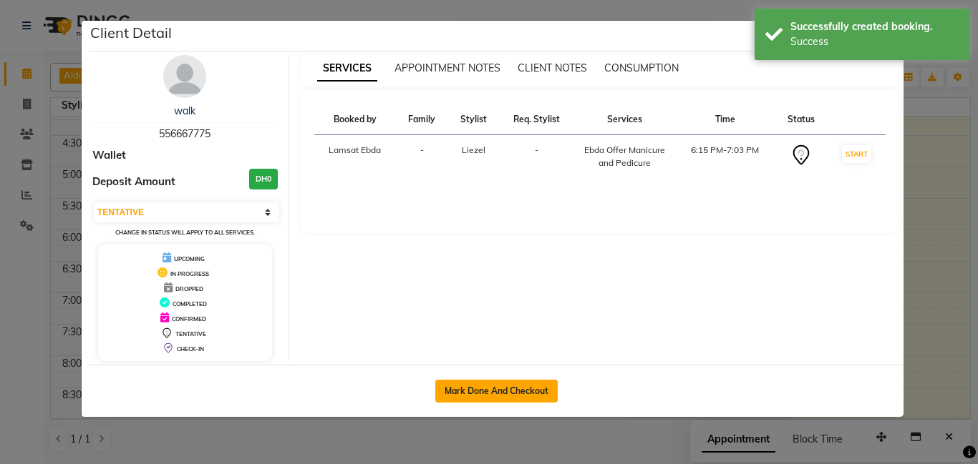
click at [515, 385] on button "Mark Done And Checkout" at bounding box center [496, 391] width 122 height 23
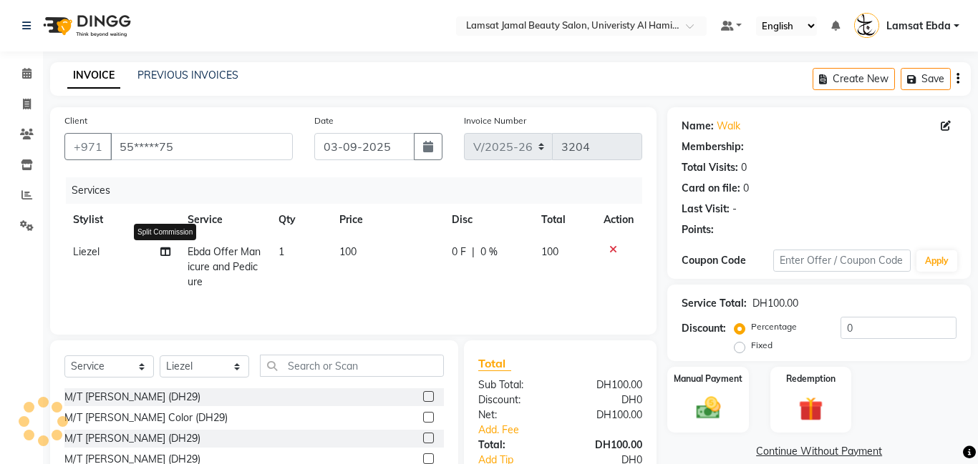
click at [165, 250] on icon at bounding box center [165, 252] width 10 height 10
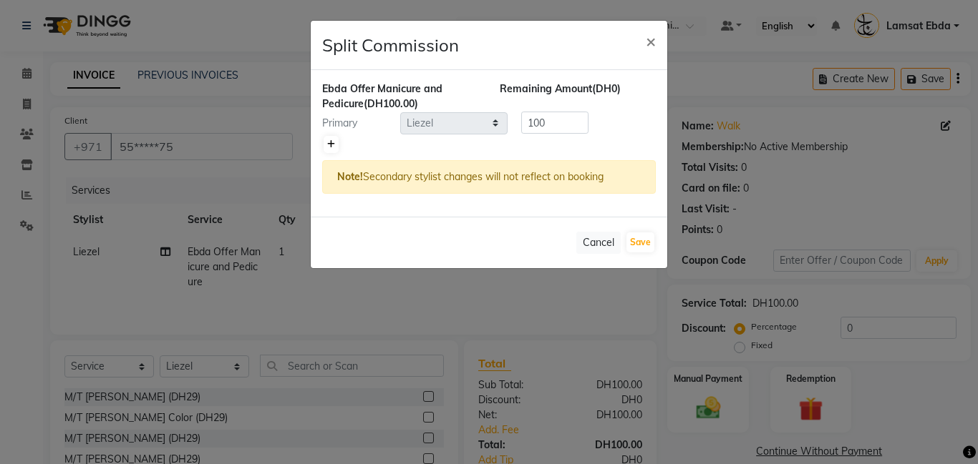
click at [331, 142] on icon at bounding box center [331, 144] width 8 height 9
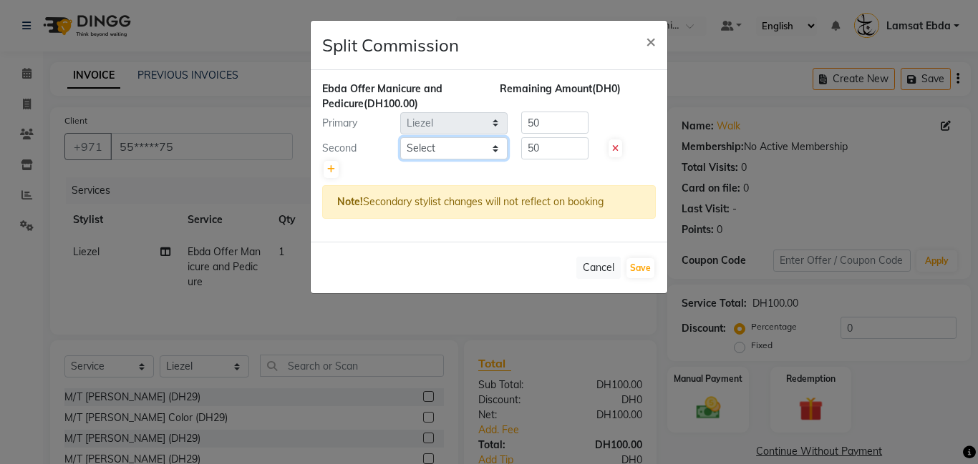
click at [434, 141] on select "Select [PERSON_NAME] Amna [PERSON_NAME] [PERSON_NAME] Ebda Lamsat [PERSON_NAME]…" at bounding box center [453, 148] width 107 height 22
click at [400, 137] on select "Select [PERSON_NAME] Amna [PERSON_NAME] [PERSON_NAME] Ebda Lamsat [PERSON_NAME]…" at bounding box center [453, 148] width 107 height 22
click at [641, 269] on button "Save" at bounding box center [640, 268] width 28 height 20
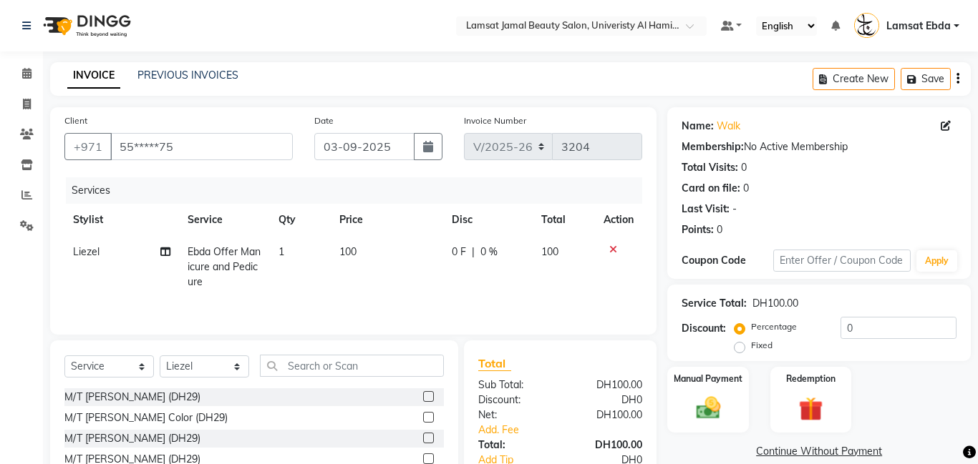
click at [354, 248] on span "100" at bounding box center [347, 251] width 17 height 13
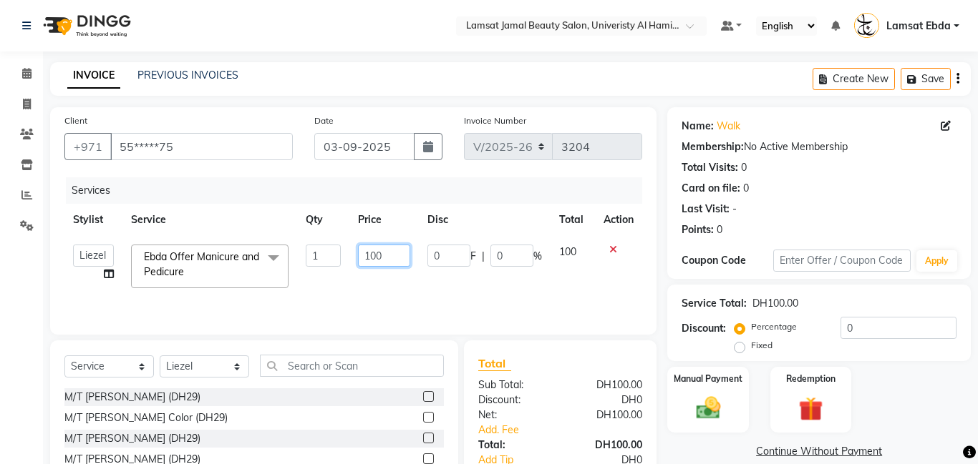
click at [394, 255] on input "100" at bounding box center [384, 256] width 52 height 22
click at [557, 291] on td "100" at bounding box center [572, 266] width 45 height 61
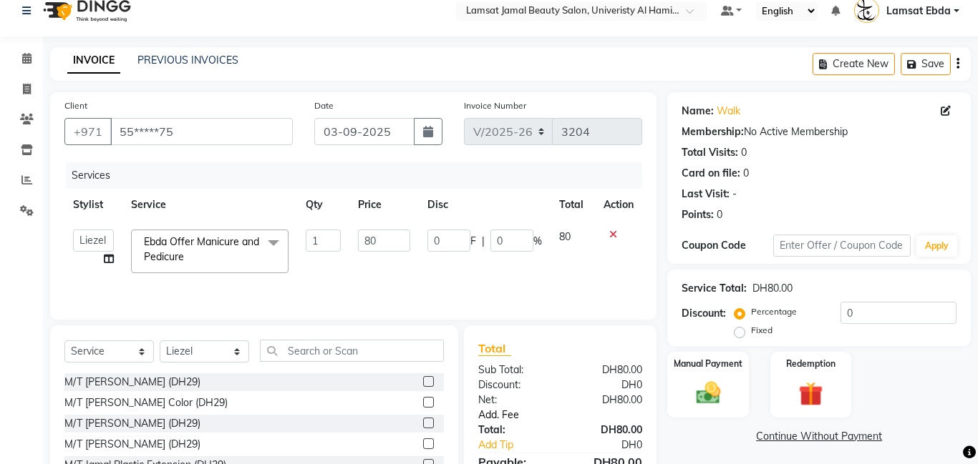
click at [508, 417] on link "Add. Fee" at bounding box center [559, 415] width 185 height 15
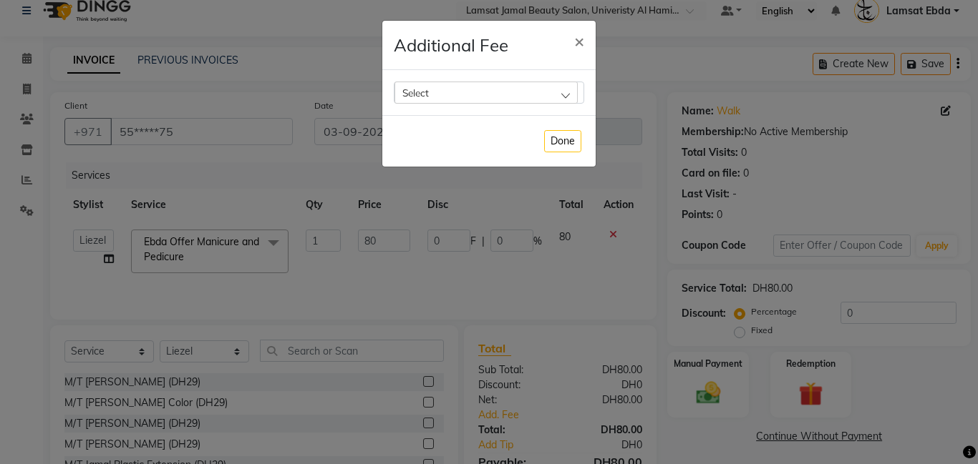
click at [509, 90] on div "Select" at bounding box center [485, 92] width 183 height 21
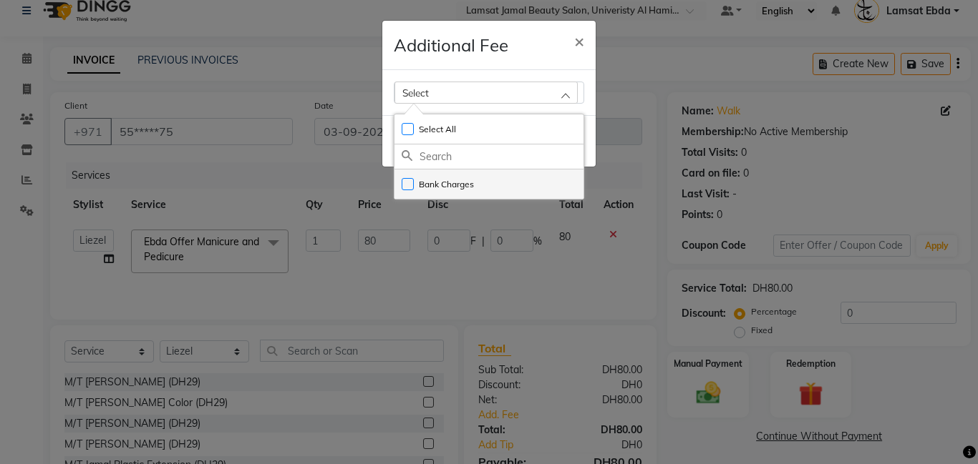
click at [417, 182] on label "Bank Charges" at bounding box center [437, 184] width 72 height 13
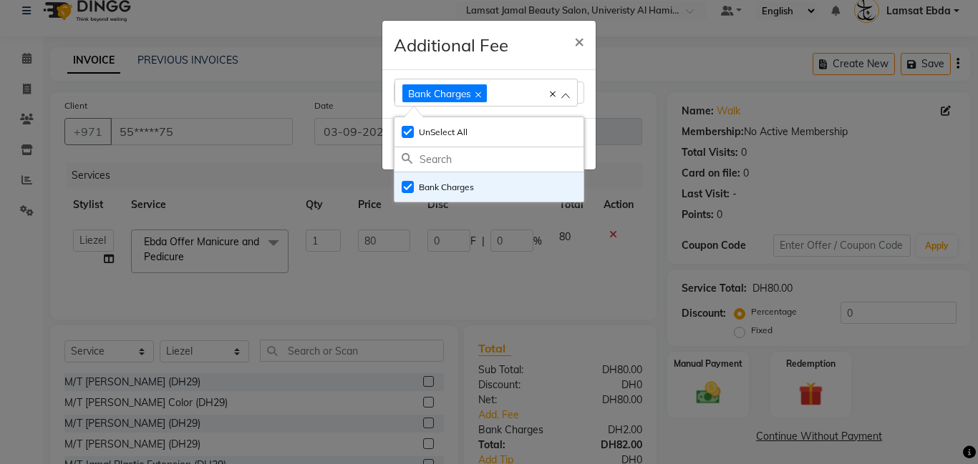
click at [557, 261] on ngb-modal-window "Additional Fee × Bank Charges Select All UnSelect All Bank Charges Done" at bounding box center [489, 232] width 978 height 464
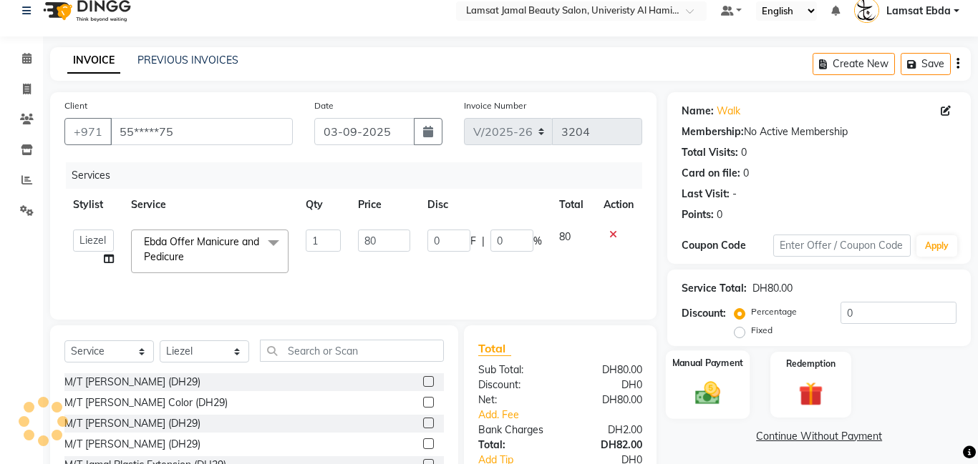
click at [710, 373] on div "Manual Payment" at bounding box center [708, 385] width 84 height 69
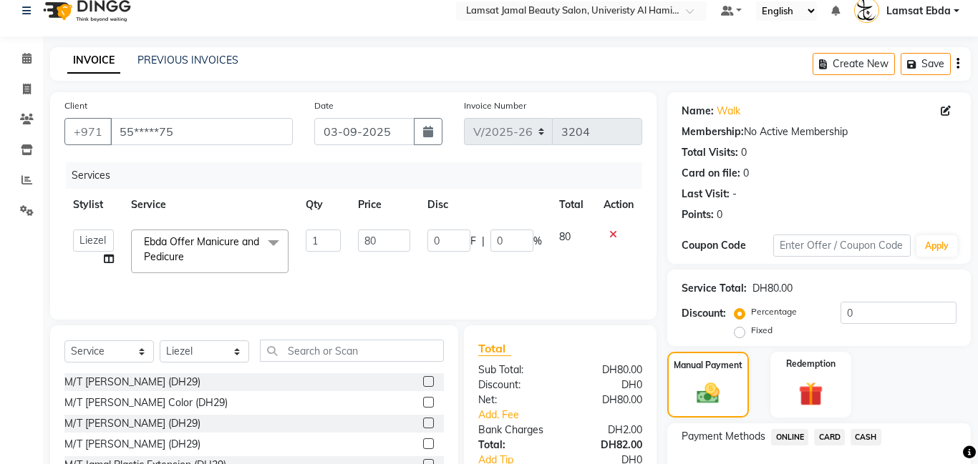
scroll to position [111, 0]
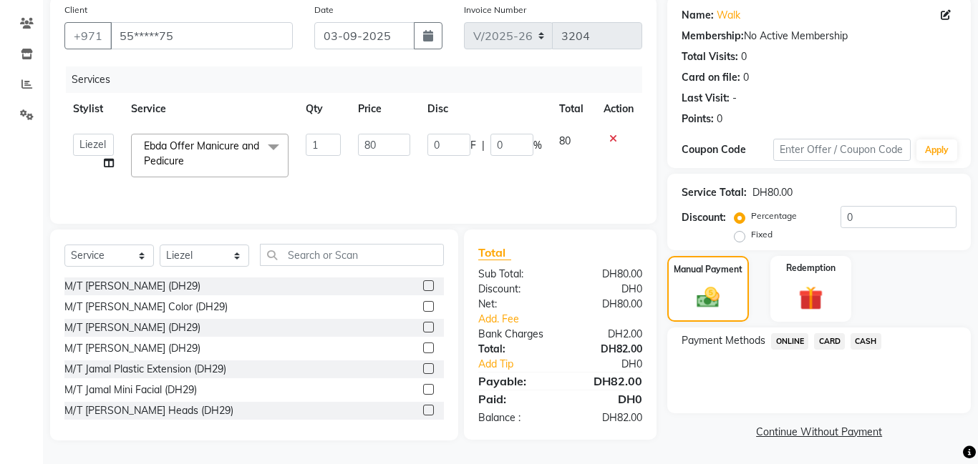
click at [834, 342] on span "CARD" at bounding box center [829, 341] width 31 height 16
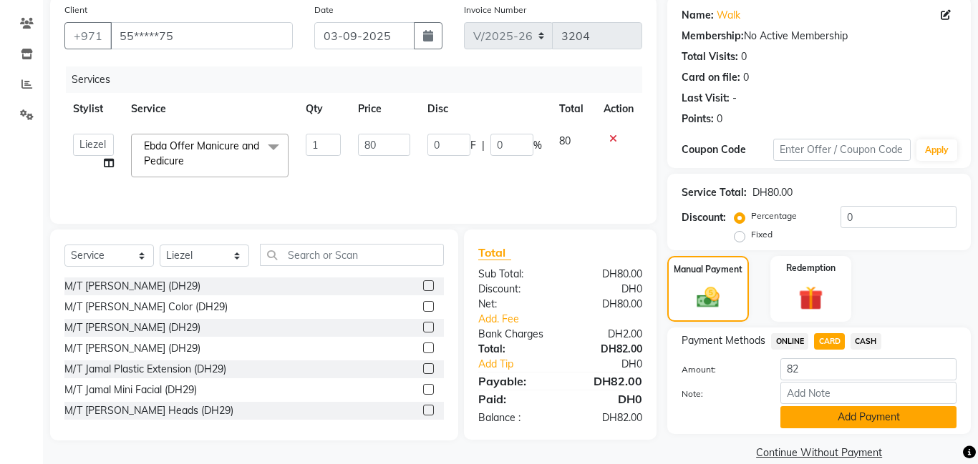
click at [839, 411] on button "Add Payment" at bounding box center [868, 417] width 176 height 22
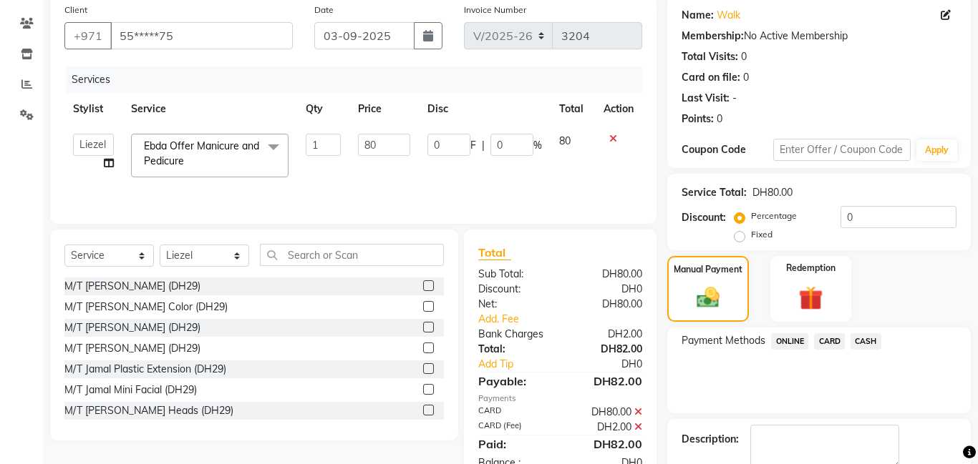
scroll to position [192, 0]
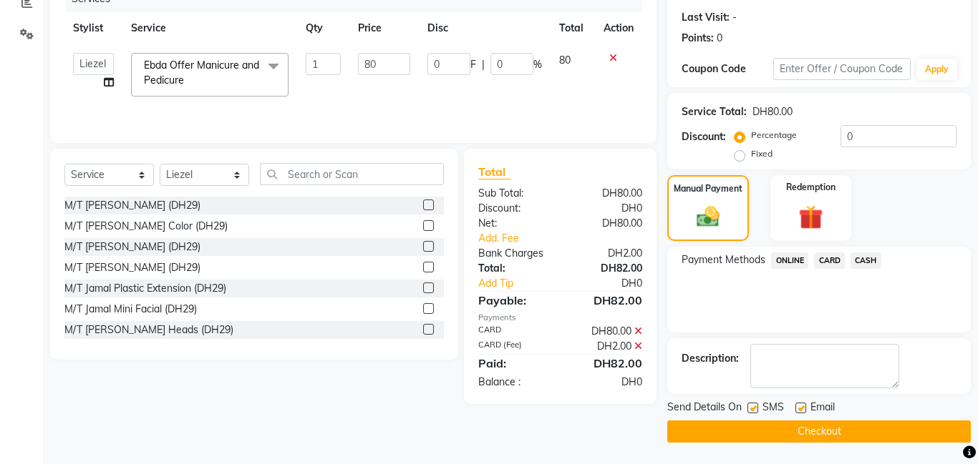
click at [814, 438] on button "Checkout" at bounding box center [818, 432] width 303 height 22
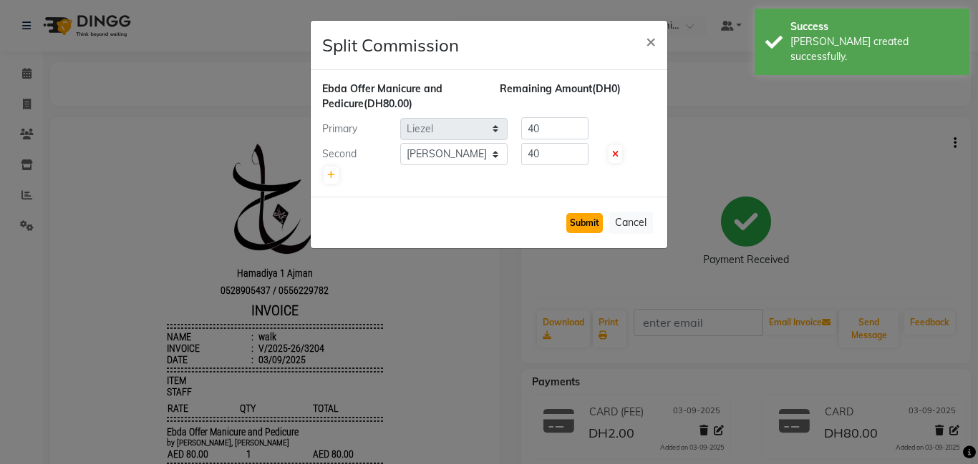
click at [585, 223] on button "Submit" at bounding box center [584, 223] width 36 height 20
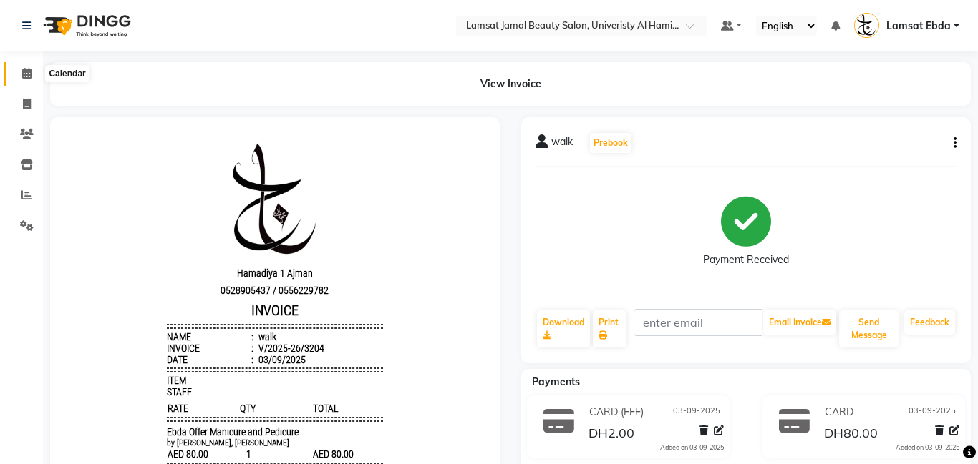
click at [26, 75] on icon at bounding box center [26, 73] width 9 height 11
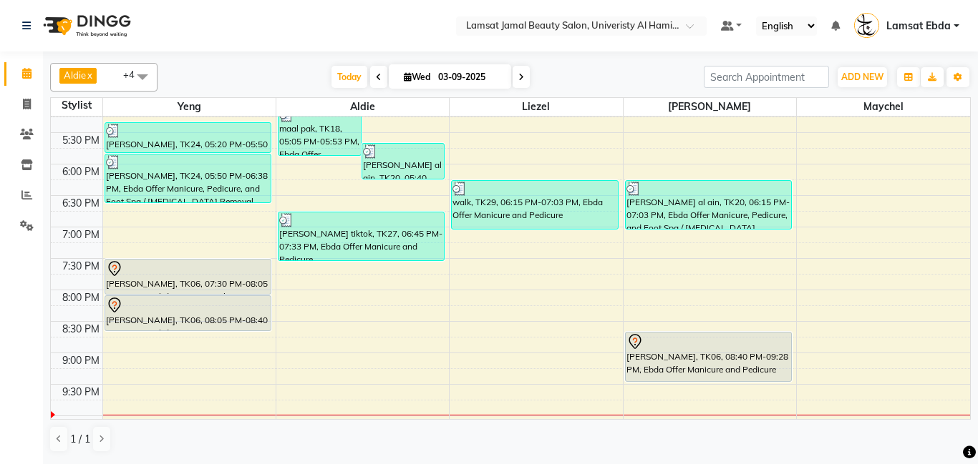
scroll to position [517, 0]
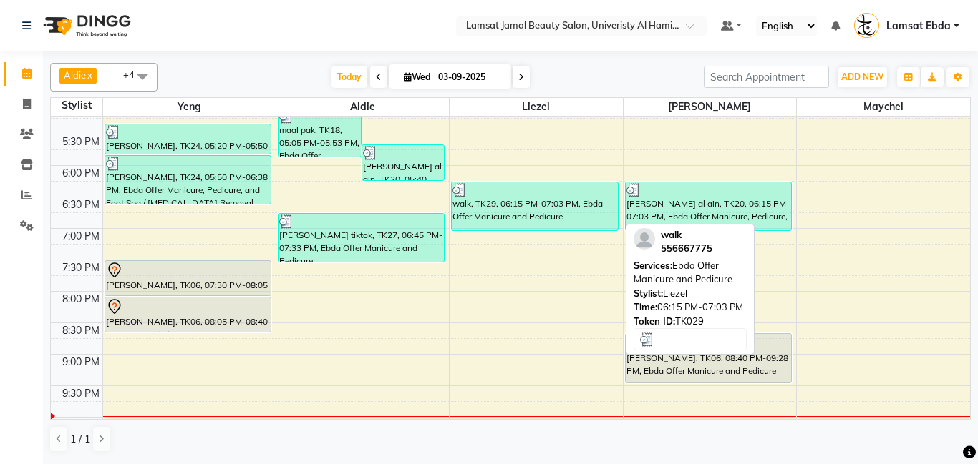
click at [510, 208] on div "walk, TK29, 06:15 PM-07:03 PM, Ebda Offer Manicure and Pedicure" at bounding box center [534, 206] width 165 height 48
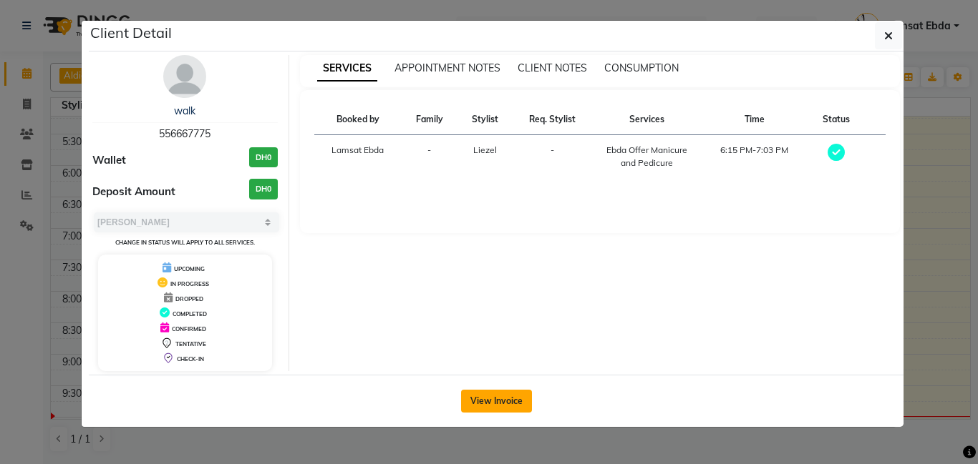
click at [503, 404] on button "View Invoice" at bounding box center [496, 401] width 71 height 23
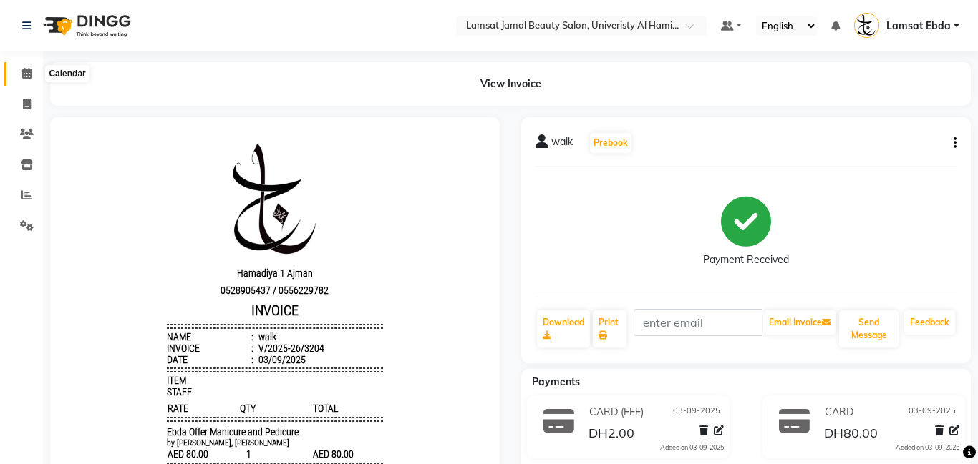
click at [31, 75] on span at bounding box center [26, 74] width 25 height 16
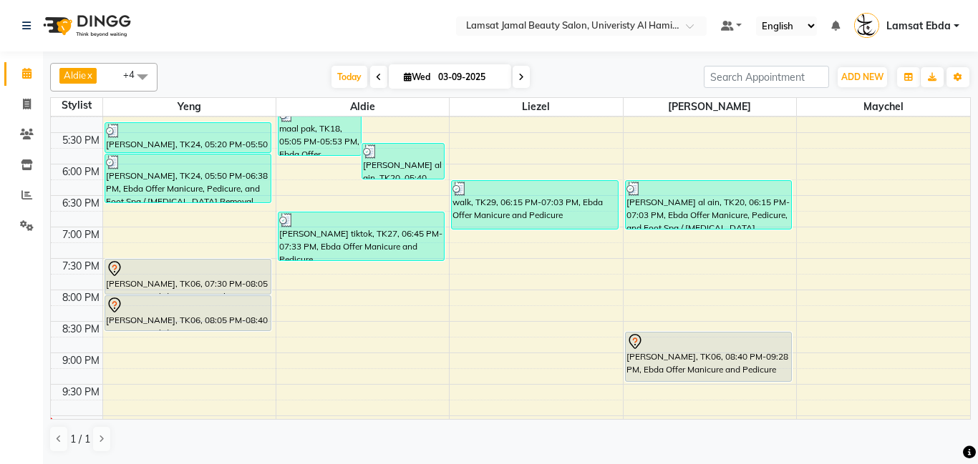
scroll to position [520, 0]
click at [636, 247] on div "9:00 AM 9:30 AM 10:00 AM 10:30 AM 11:00 AM 11:30 AM 12:00 PM 12:30 PM 1:00 PM 1…" at bounding box center [510, 69] width 919 height 944
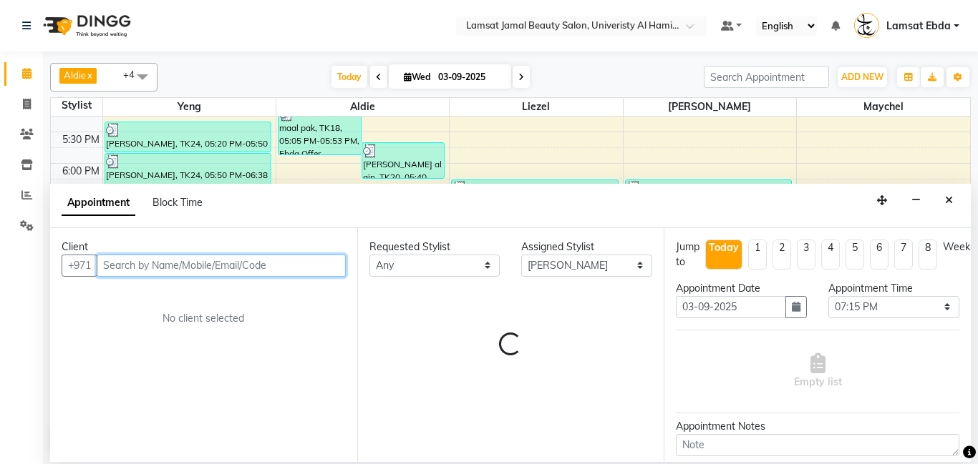
click at [169, 262] on input "text" at bounding box center [221, 266] width 249 height 22
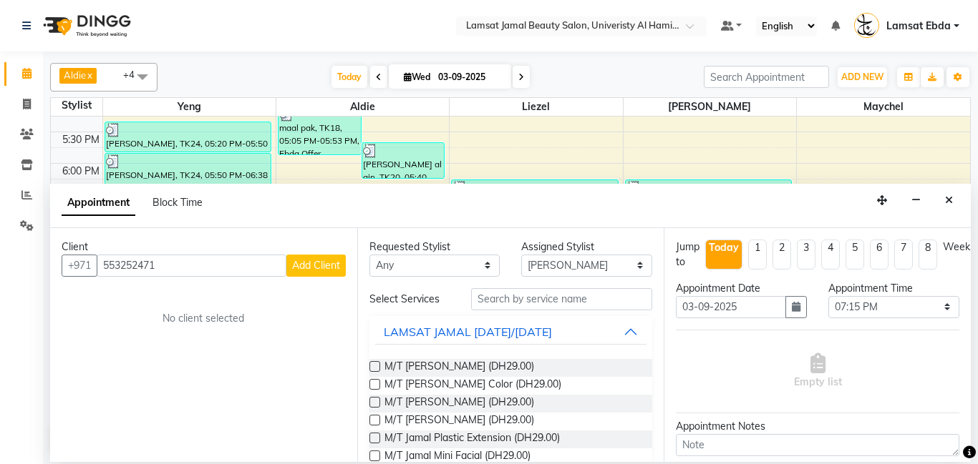
click at [317, 262] on span "Add Client" at bounding box center [316, 265] width 48 height 13
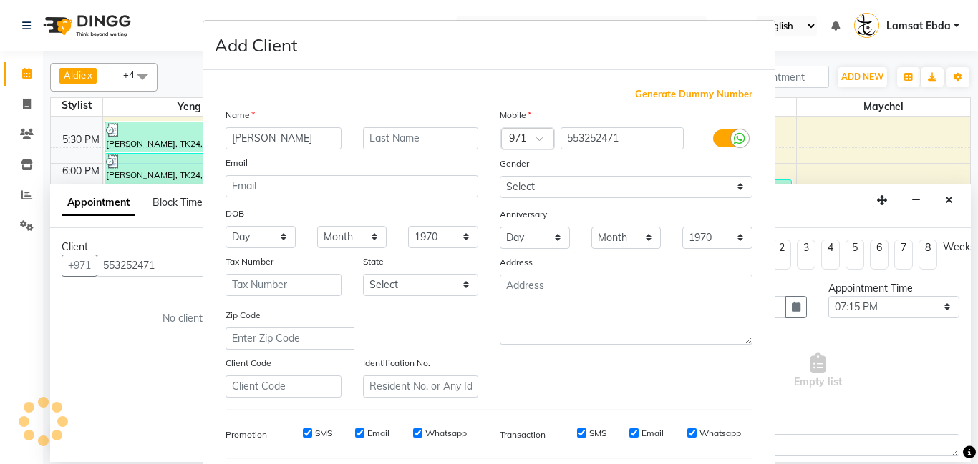
scroll to position [196, 0]
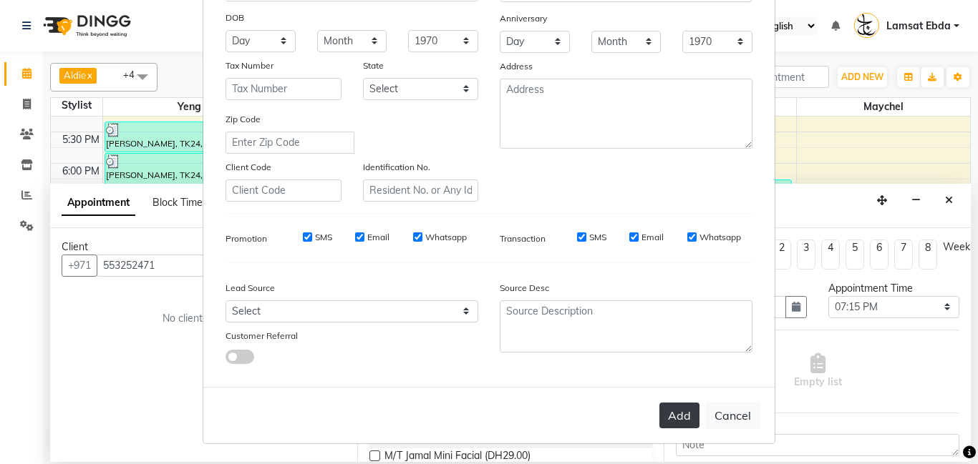
click at [678, 422] on button "Add" at bounding box center [679, 416] width 40 height 26
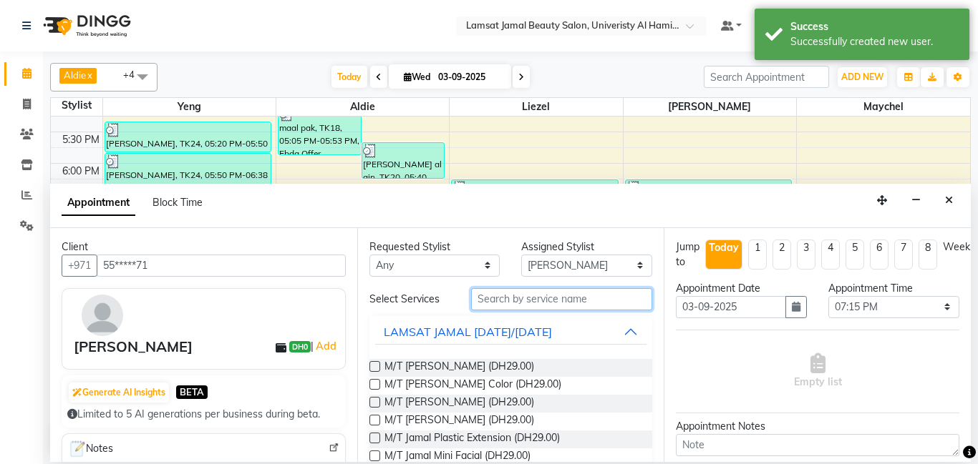
click at [523, 301] on input "text" at bounding box center [562, 299] width 182 height 22
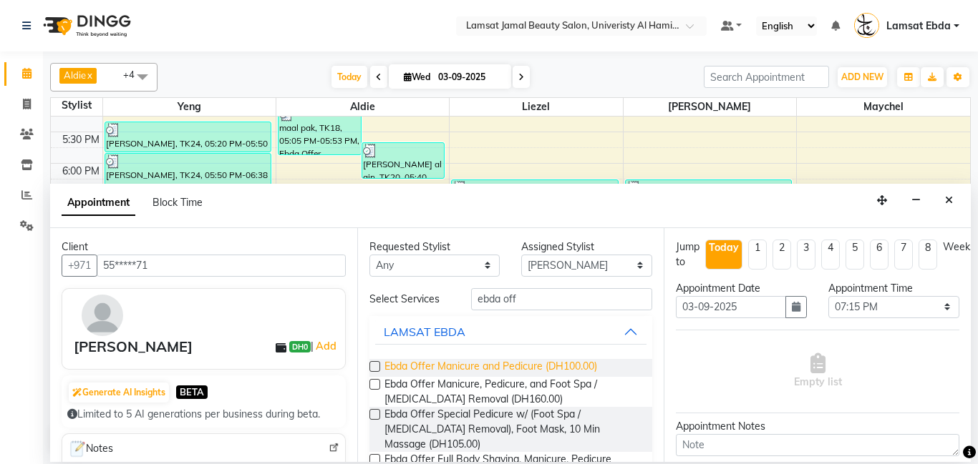
click at [575, 372] on span "Ebda Offer Manicure and Pedicure (DH100.00)" at bounding box center [490, 368] width 213 height 18
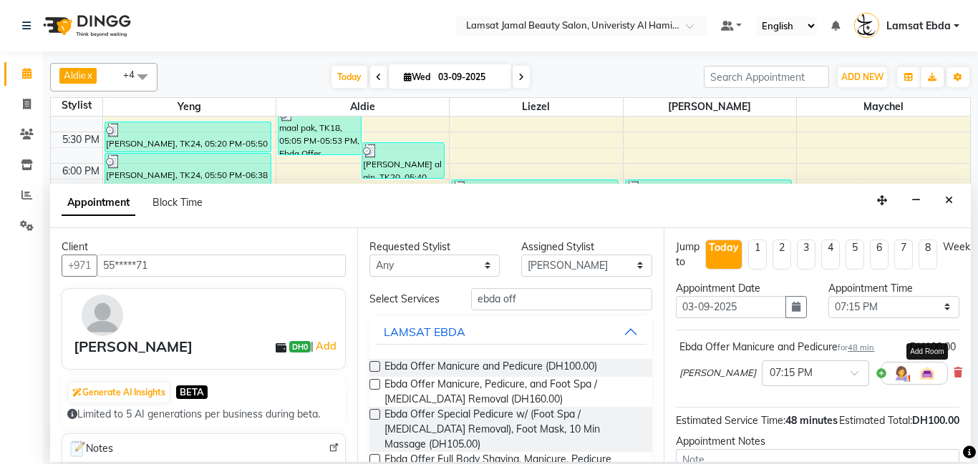
scroll to position [157, 0]
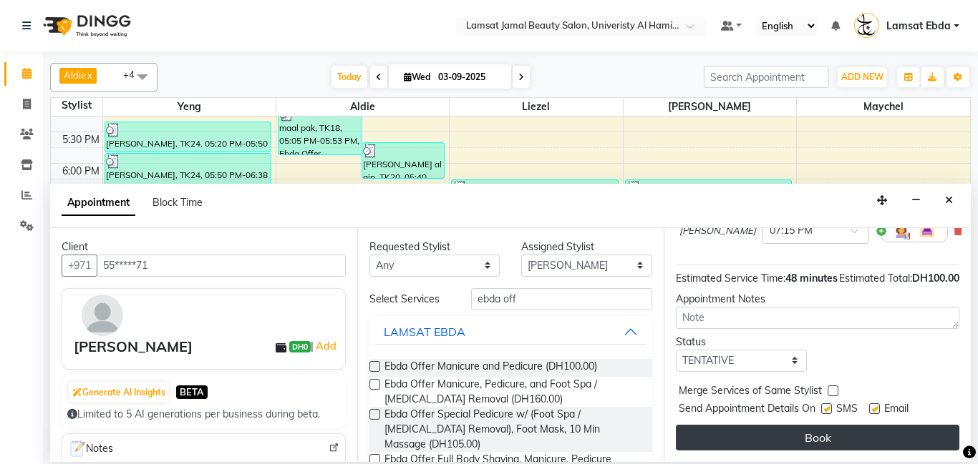
click at [859, 425] on button "Book" at bounding box center [817, 438] width 283 height 26
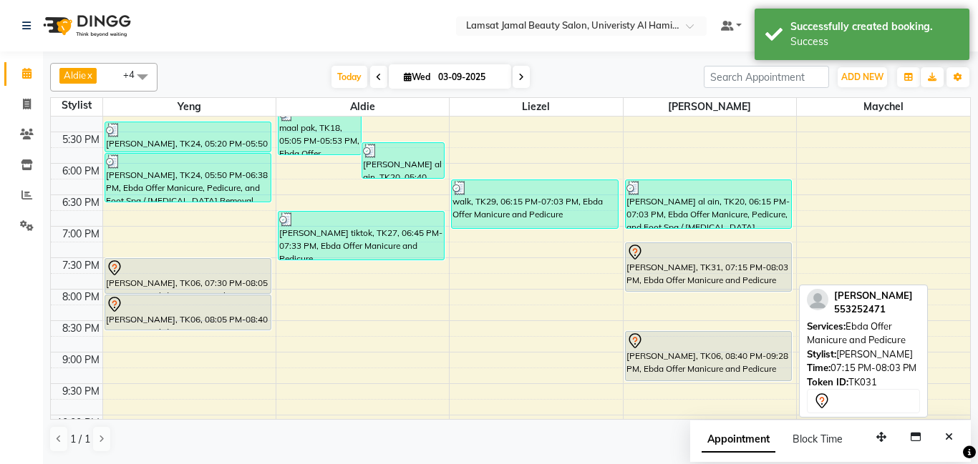
click at [688, 277] on div "[PERSON_NAME], TK31, 07:15 PM-08:03 PM, Ebda Offer Manicure and Pedicure" at bounding box center [707, 267] width 165 height 48
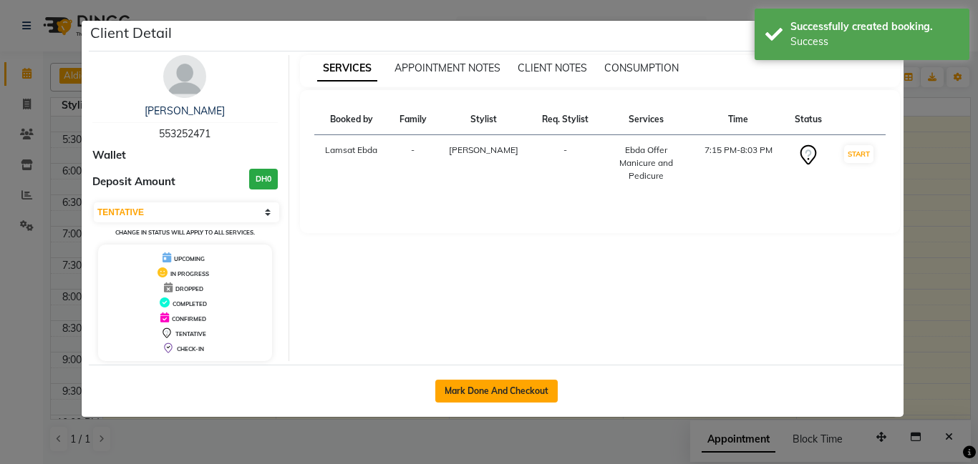
click at [474, 395] on button "Mark Done And Checkout" at bounding box center [496, 391] width 122 height 23
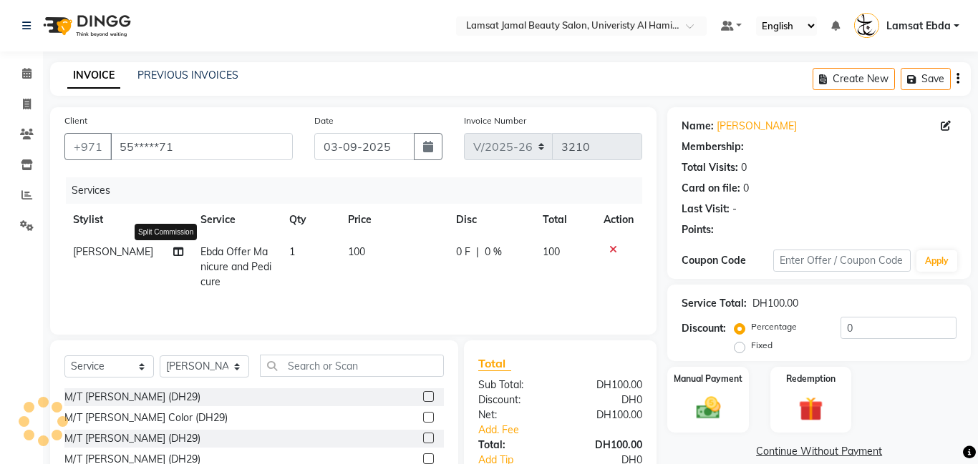
click at [173, 254] on icon at bounding box center [178, 252] width 10 height 10
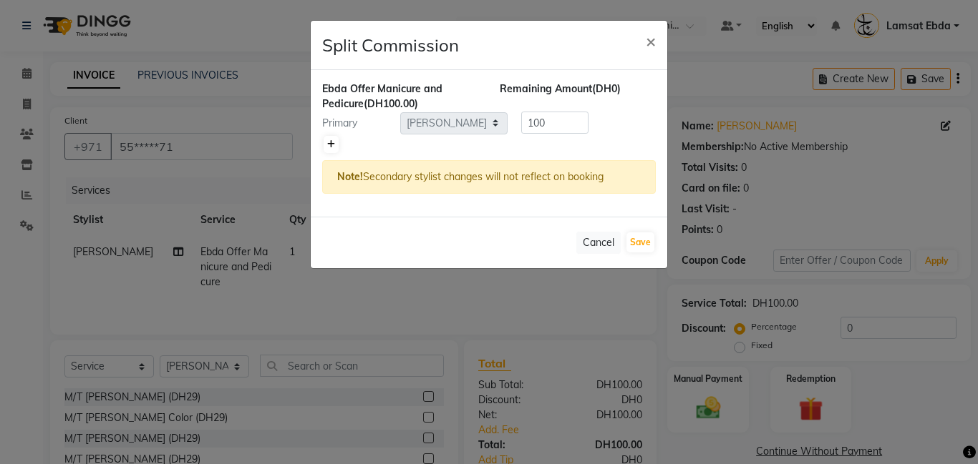
click at [331, 142] on icon at bounding box center [331, 144] width 8 height 9
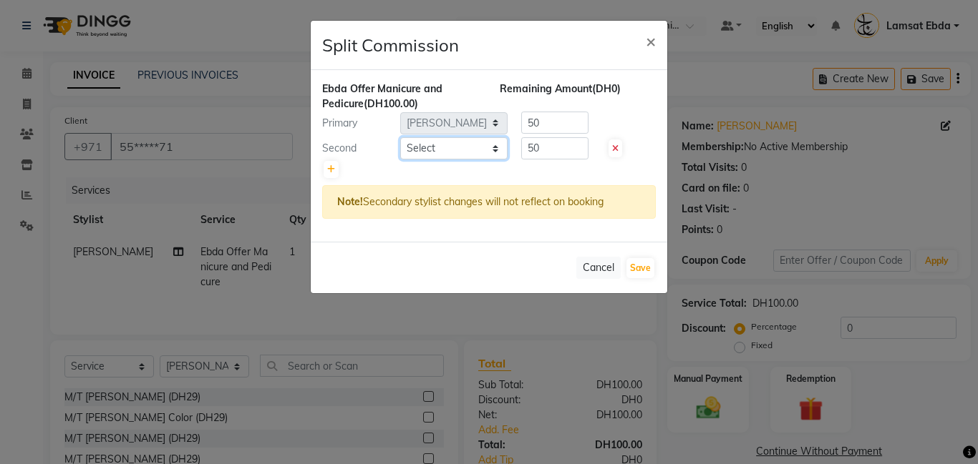
click at [474, 150] on select "Select [PERSON_NAME] Amna [PERSON_NAME] [PERSON_NAME] Ebda Lamsat [PERSON_NAME]…" at bounding box center [453, 148] width 107 height 22
click at [400, 137] on select "Select [PERSON_NAME] Amna [PERSON_NAME] [PERSON_NAME] Ebda Lamsat [PERSON_NAME]…" at bounding box center [453, 148] width 107 height 22
click at [642, 270] on button "Save" at bounding box center [640, 268] width 28 height 20
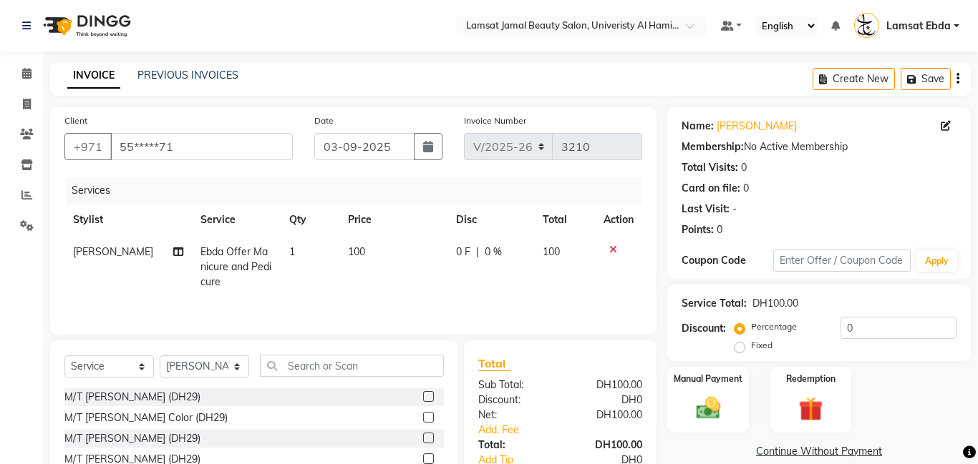
scroll to position [97, 0]
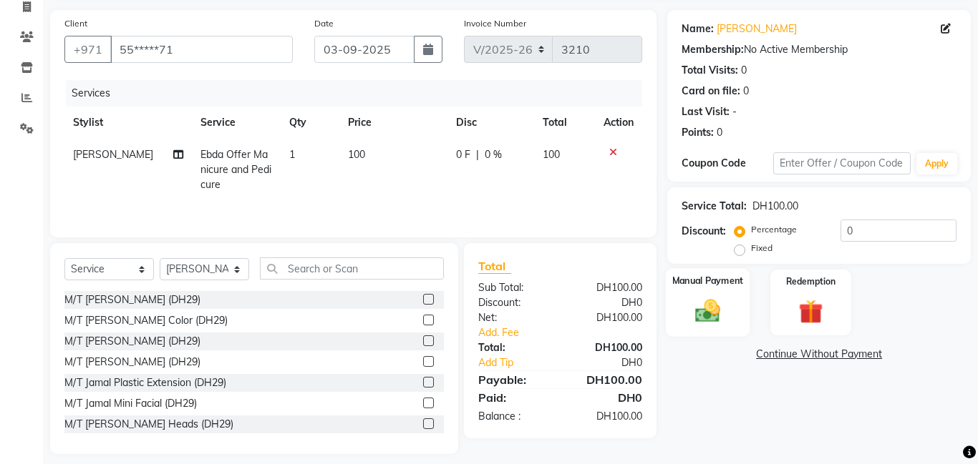
click at [712, 279] on label "Manual Payment" at bounding box center [708, 281] width 72 height 14
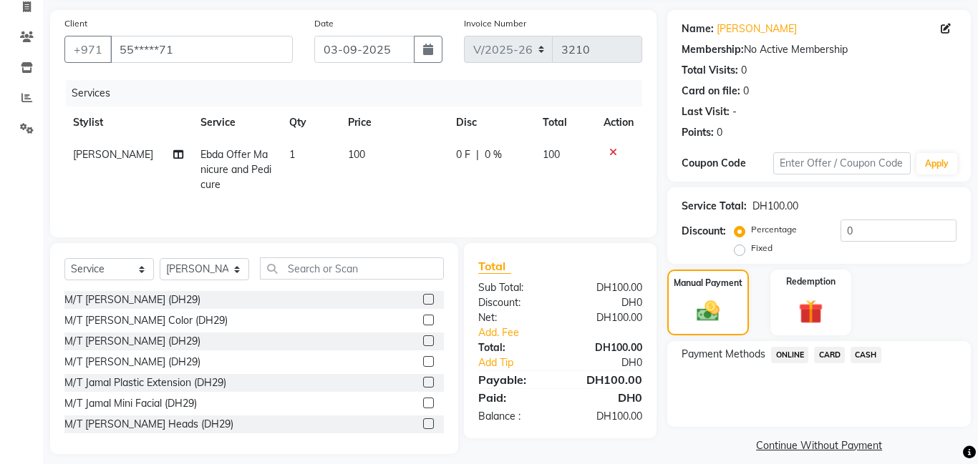
click at [868, 356] on span "CASH" at bounding box center [865, 355] width 31 height 16
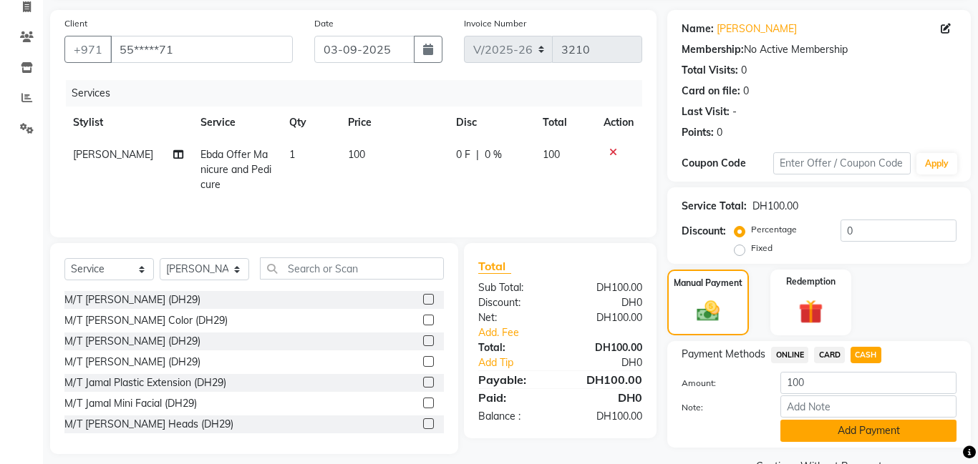
click at [856, 435] on button "Add Payment" at bounding box center [868, 431] width 176 height 22
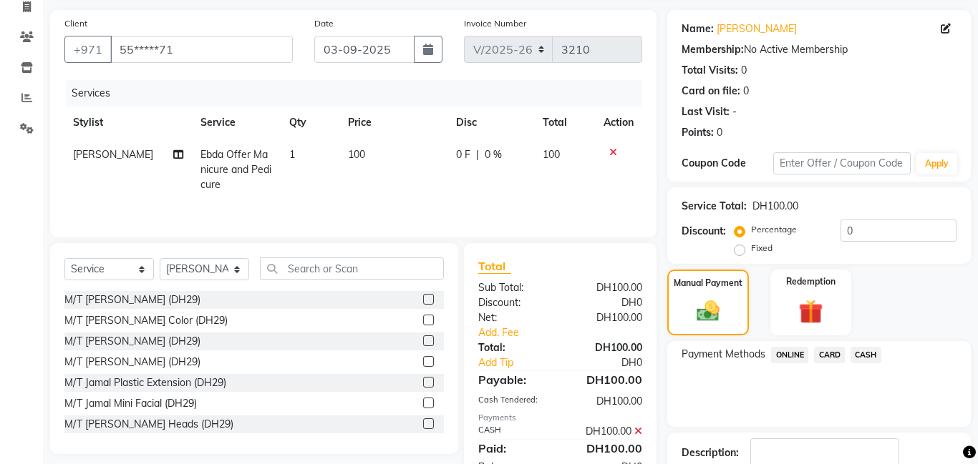
scroll to position [192, 0]
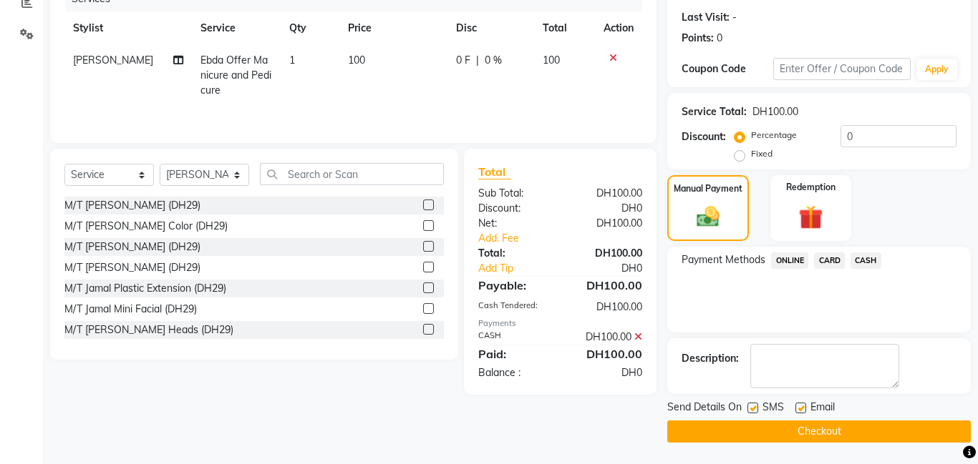
click at [840, 431] on button "Checkout" at bounding box center [818, 432] width 303 height 22
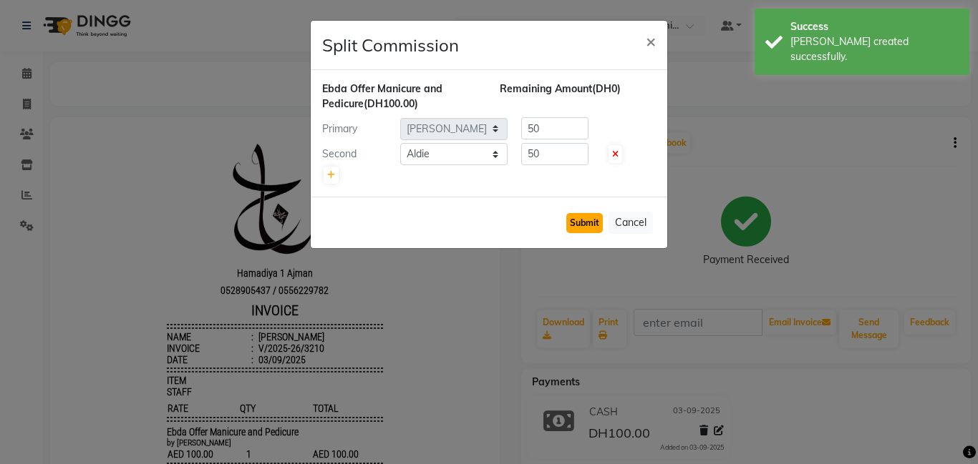
click at [599, 223] on button "Submit" at bounding box center [584, 223] width 36 height 20
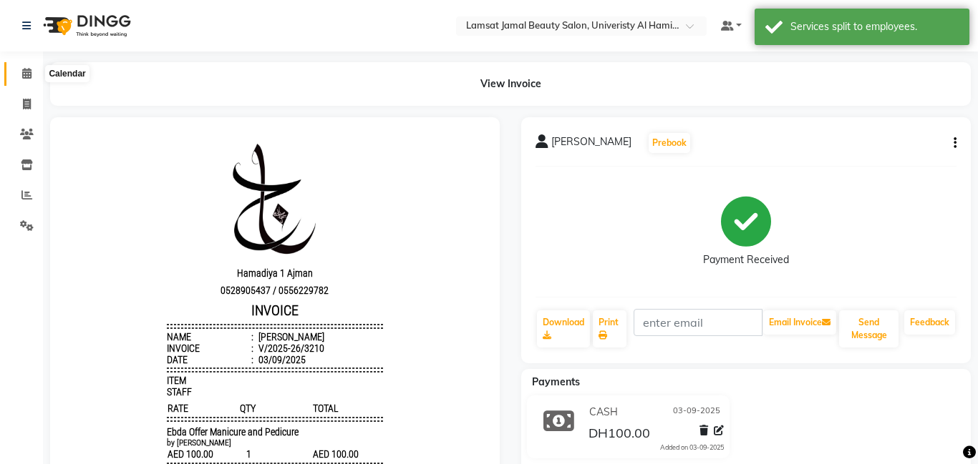
click at [26, 75] on icon at bounding box center [26, 73] width 9 height 11
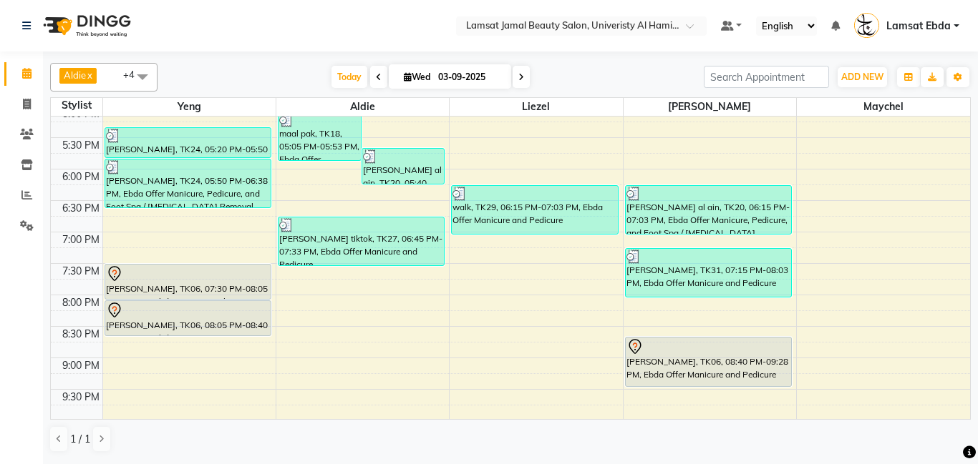
scroll to position [510, 0]
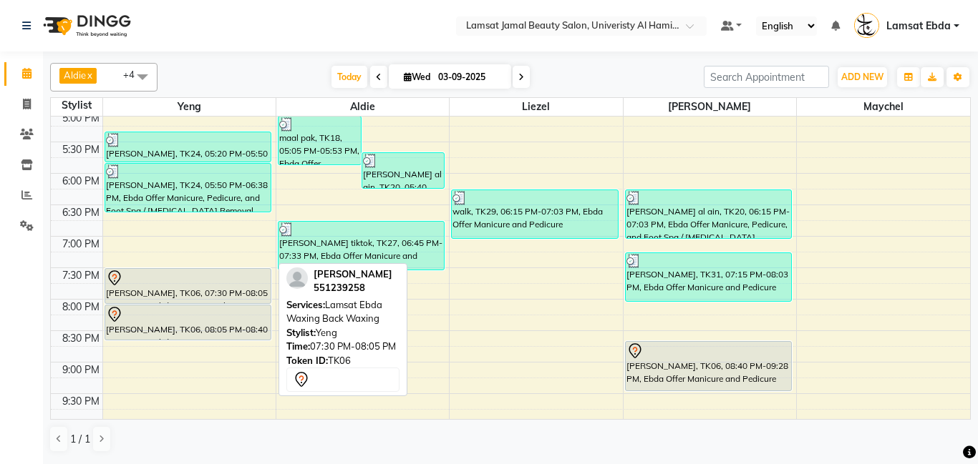
click at [147, 293] on div "[PERSON_NAME], TK06, 07:30 PM-08:05 PM, Lamsat Ebda Waxing Back Waxing" at bounding box center [187, 286] width 165 height 34
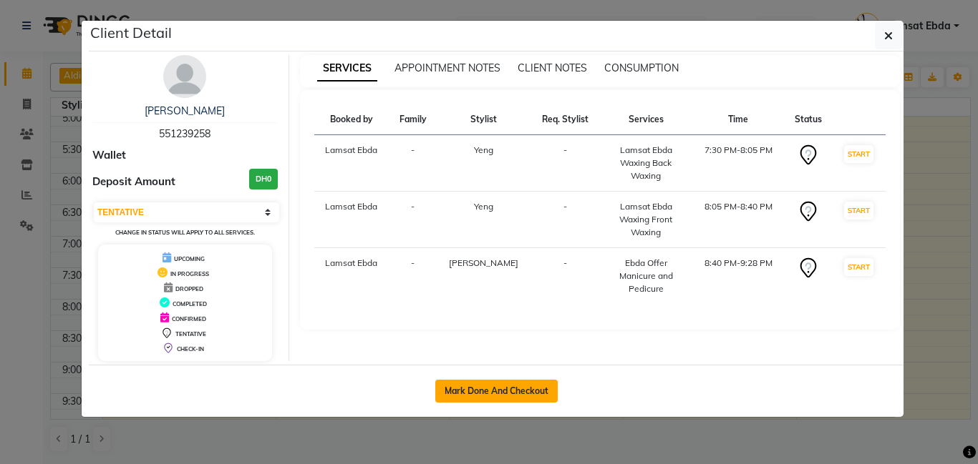
click at [520, 394] on button "Mark Done And Checkout" at bounding box center [496, 391] width 122 height 23
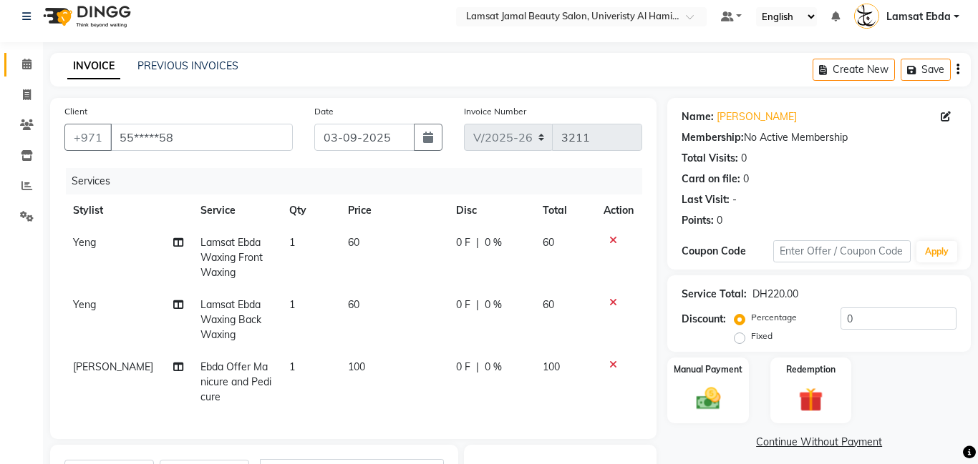
scroll to position [54, 0]
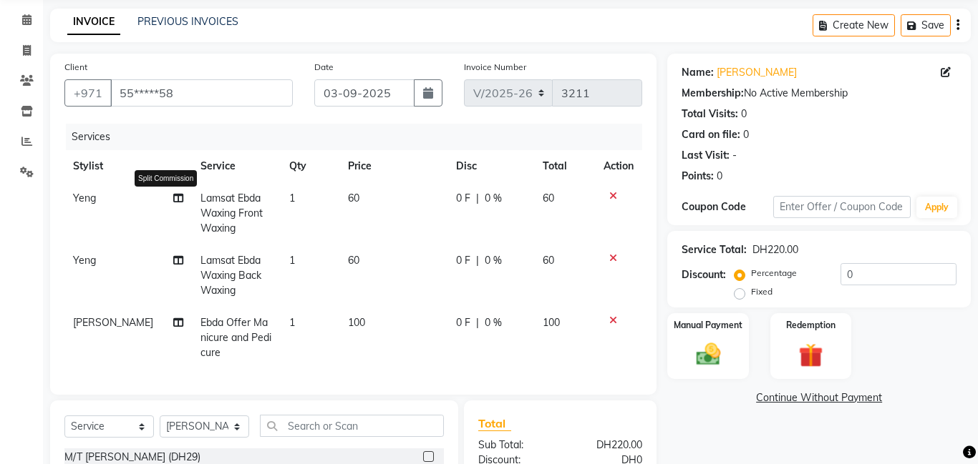
click at [173, 198] on icon at bounding box center [178, 198] width 10 height 10
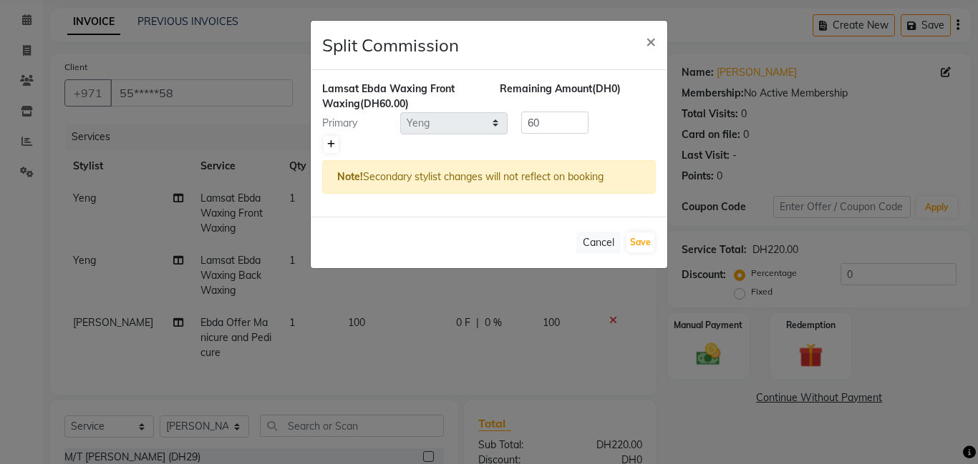
click at [331, 142] on icon at bounding box center [331, 144] width 8 height 9
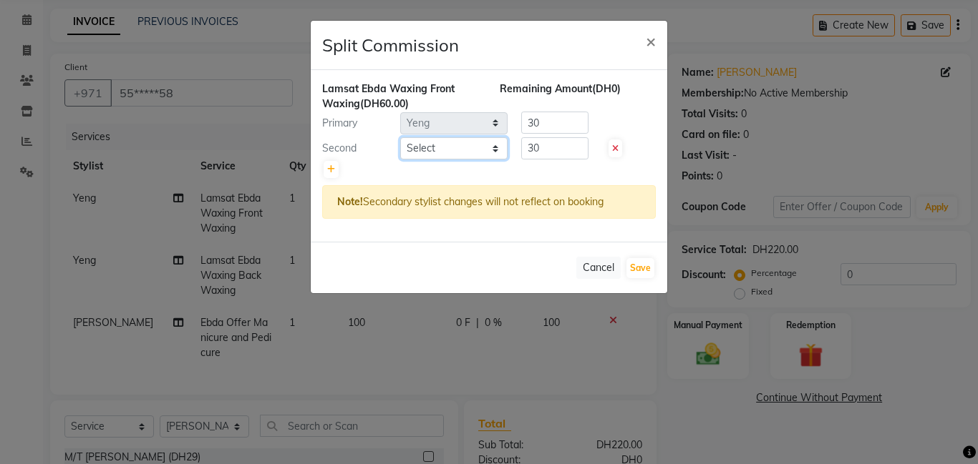
click at [446, 143] on select "Select [PERSON_NAME] Amna [PERSON_NAME] [PERSON_NAME] Ebda Lamsat [PERSON_NAME]…" at bounding box center [453, 148] width 107 height 22
click at [400, 137] on select "Select [PERSON_NAME] Amna [PERSON_NAME] [PERSON_NAME] Ebda Lamsat [PERSON_NAME]…" at bounding box center [453, 148] width 107 height 22
click at [164, 264] on ngb-modal-window "Split Commission × Lamsat Ebda Waxing Front Waxing (DH60.00) Remaining Amount (…" at bounding box center [489, 232] width 978 height 464
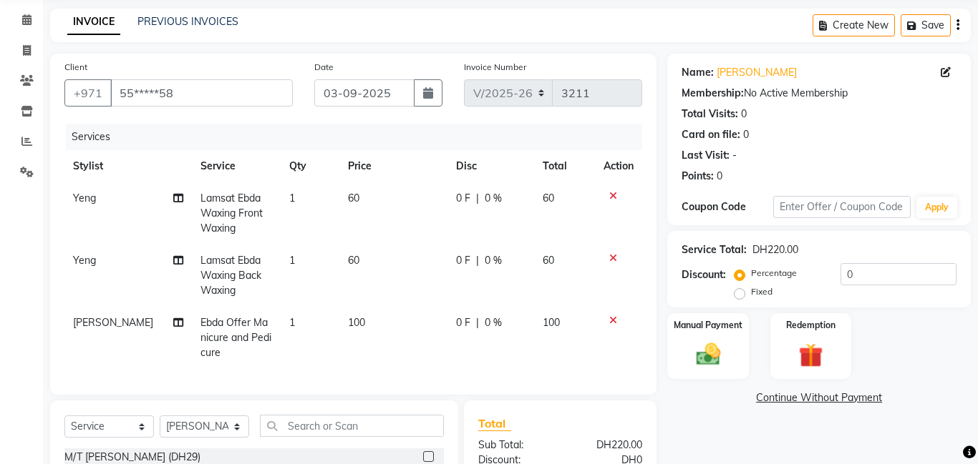
click at [173, 198] on icon at bounding box center [178, 198] width 10 height 10
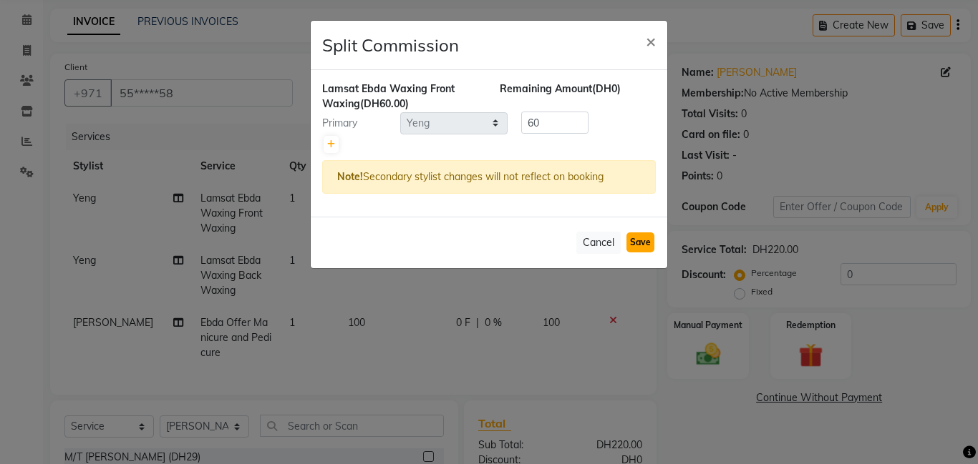
click at [648, 237] on button "Save" at bounding box center [640, 243] width 28 height 20
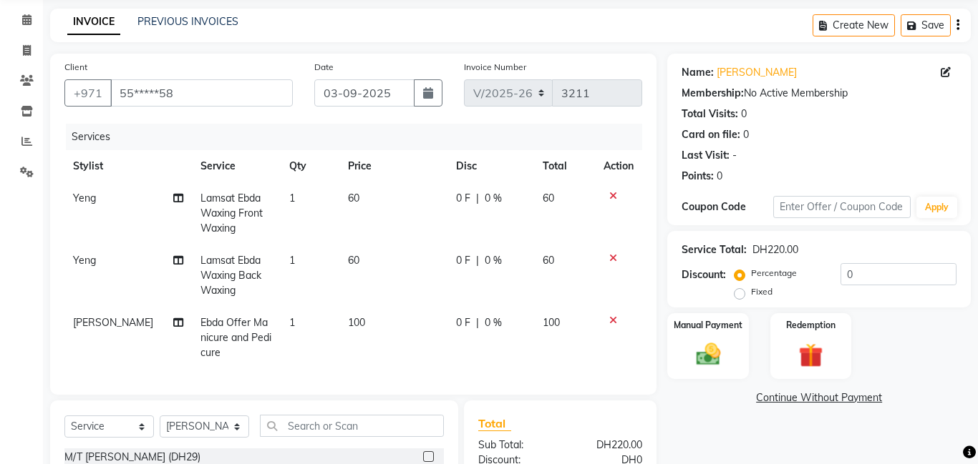
click at [173, 262] on icon at bounding box center [178, 260] width 10 height 10
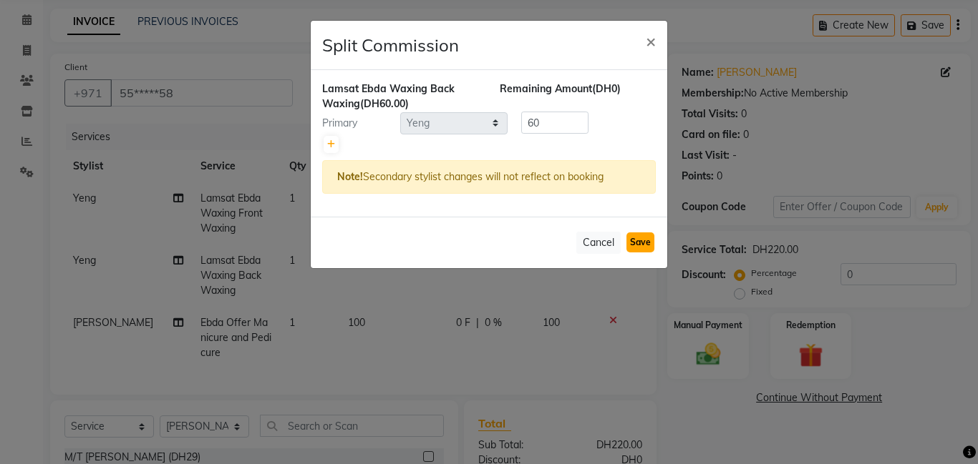
click at [635, 236] on button "Save" at bounding box center [640, 243] width 28 height 20
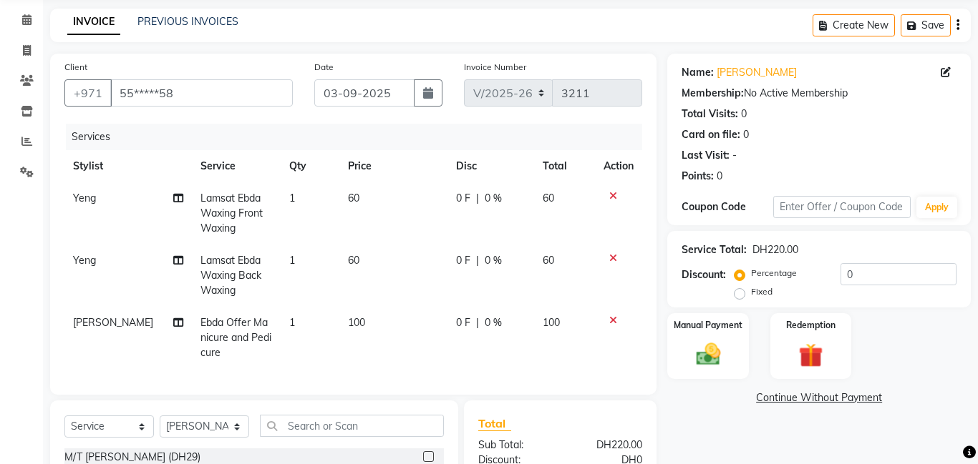
click at [173, 323] on icon at bounding box center [178, 323] width 10 height 10
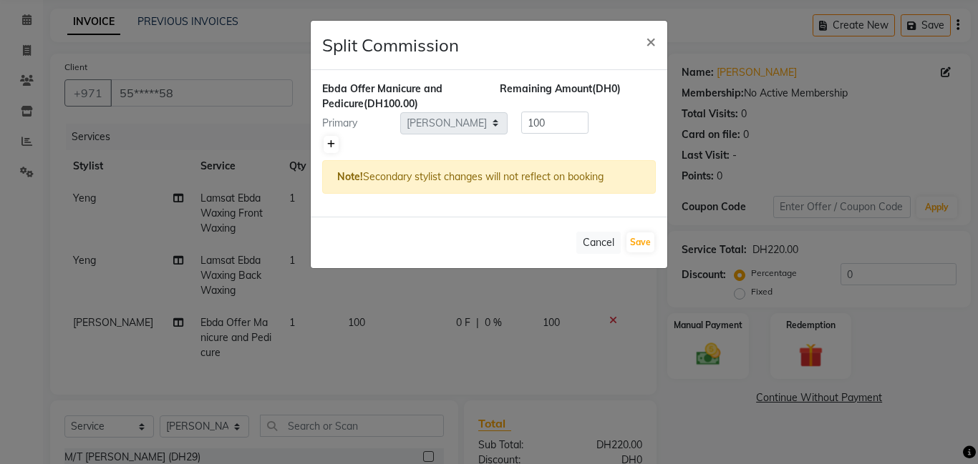
click at [328, 146] on icon at bounding box center [331, 144] width 8 height 9
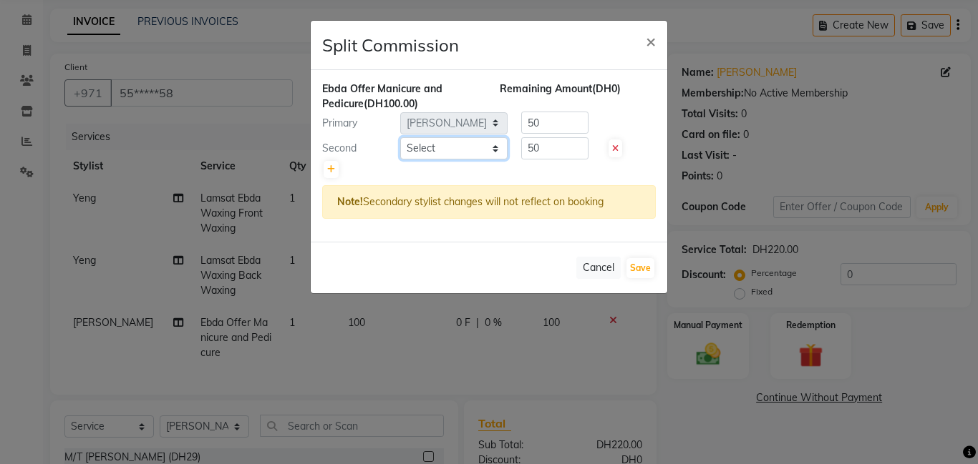
click at [482, 149] on select "Select [PERSON_NAME] Amna [PERSON_NAME] [PERSON_NAME] Ebda Lamsat [PERSON_NAME]…" at bounding box center [453, 148] width 107 height 22
click at [400, 137] on select "Select [PERSON_NAME] Amna [PERSON_NAME] [PERSON_NAME] Ebda Lamsat [PERSON_NAME]…" at bounding box center [453, 148] width 107 height 22
click at [641, 274] on button "Save" at bounding box center [640, 268] width 28 height 20
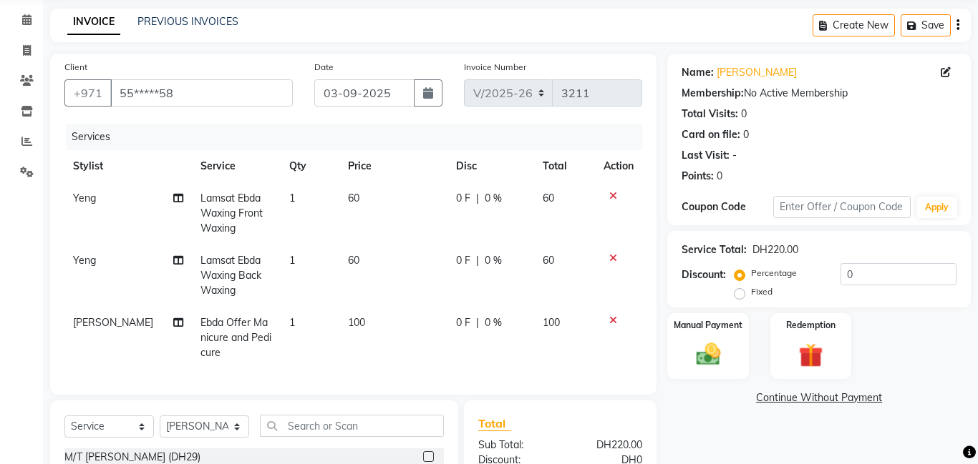
click at [352, 200] on td "60" at bounding box center [393, 213] width 108 height 62
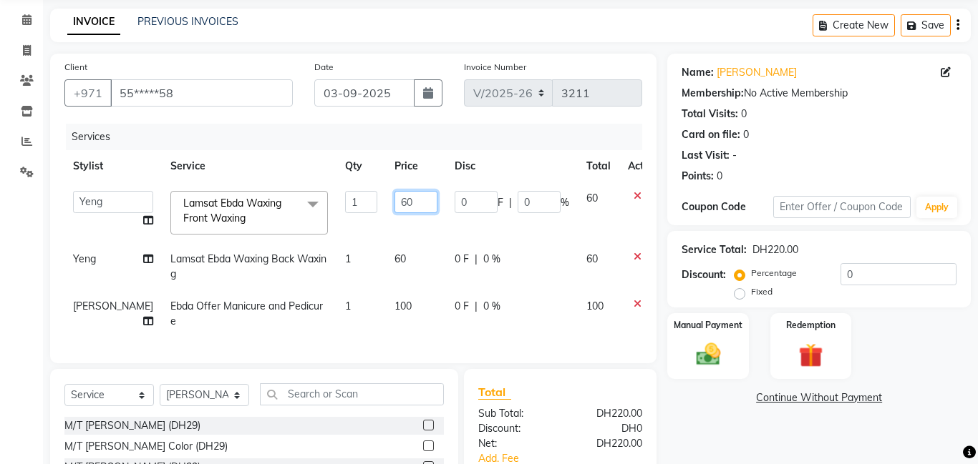
click at [394, 196] on input "60" at bounding box center [415, 202] width 43 height 22
click at [386, 256] on td "60" at bounding box center [416, 266] width 60 height 47
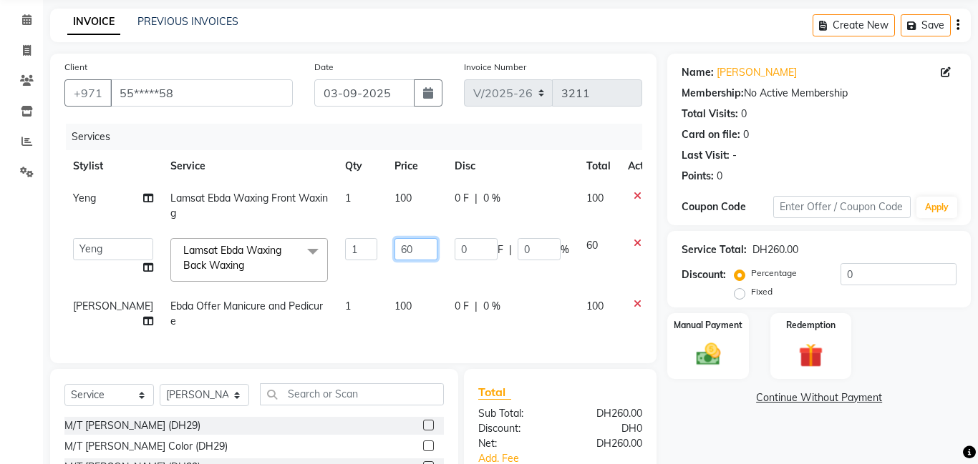
click at [394, 253] on input "60" at bounding box center [415, 249] width 43 height 22
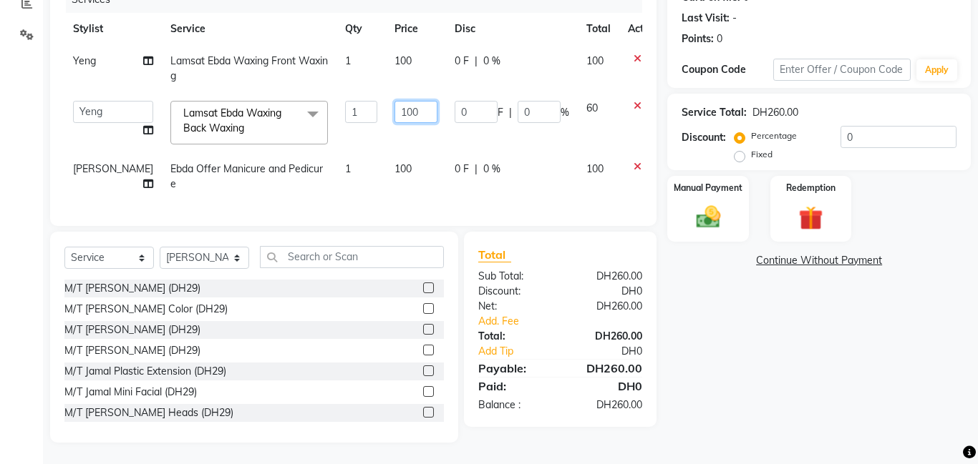
scroll to position [0, 0]
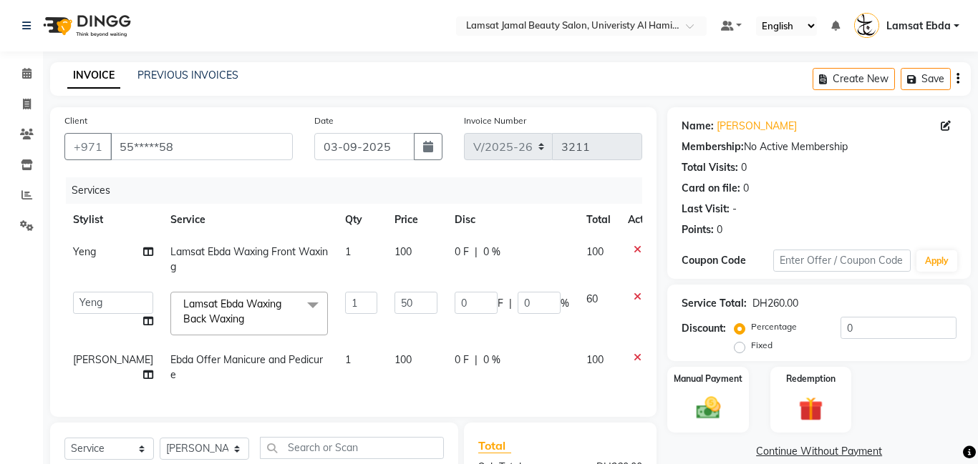
click at [386, 248] on td "100" at bounding box center [416, 259] width 60 height 47
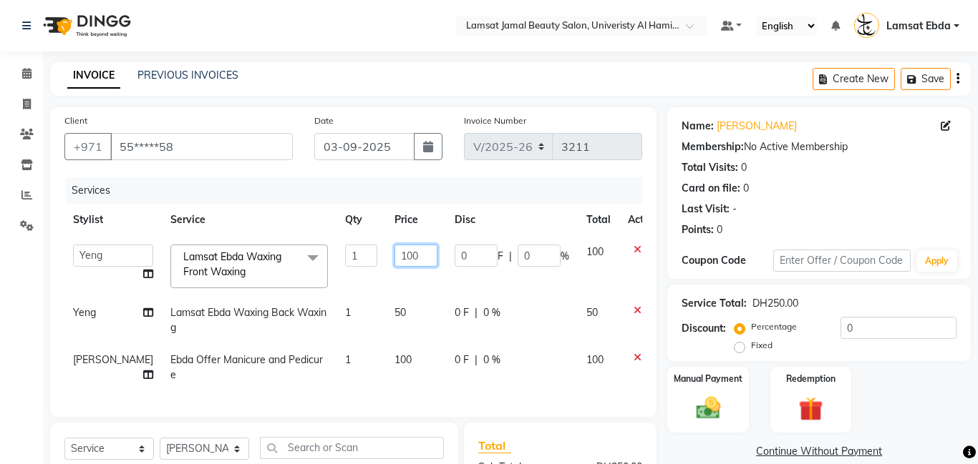
click at [396, 250] on input "100" at bounding box center [415, 256] width 43 height 22
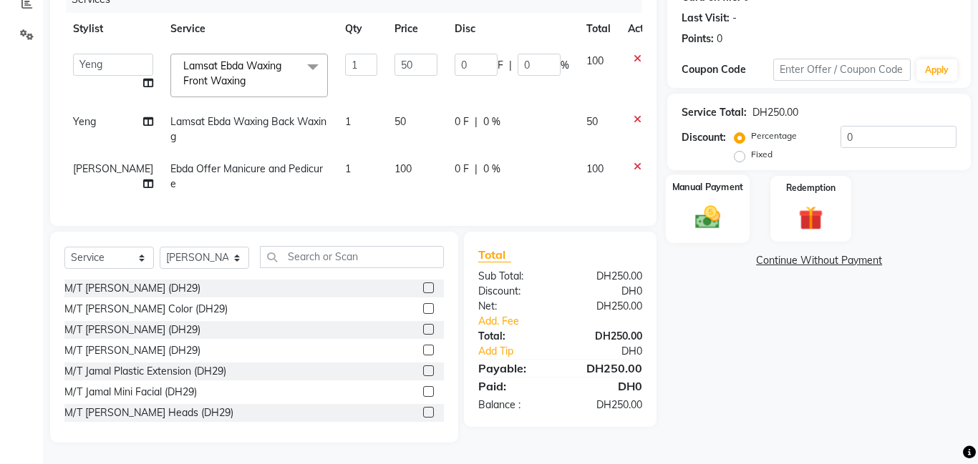
click at [717, 186] on label "Manual Payment" at bounding box center [708, 187] width 72 height 14
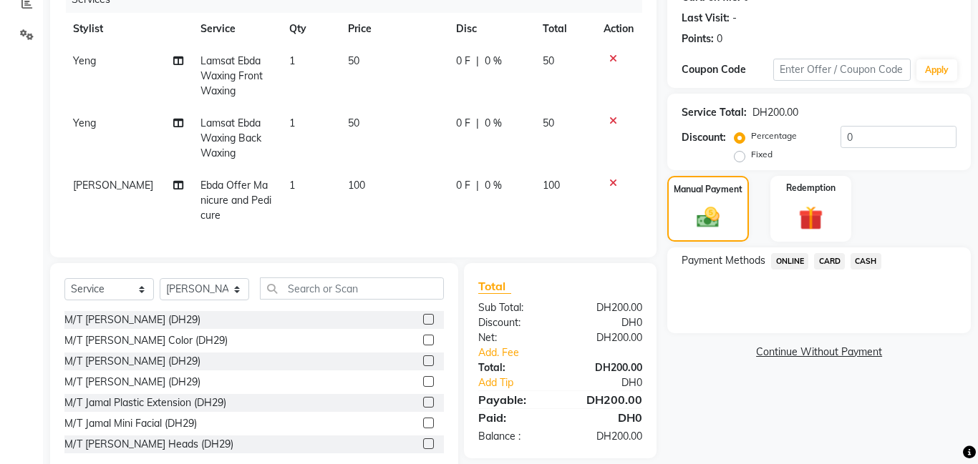
click at [870, 266] on span "CASH" at bounding box center [865, 261] width 31 height 16
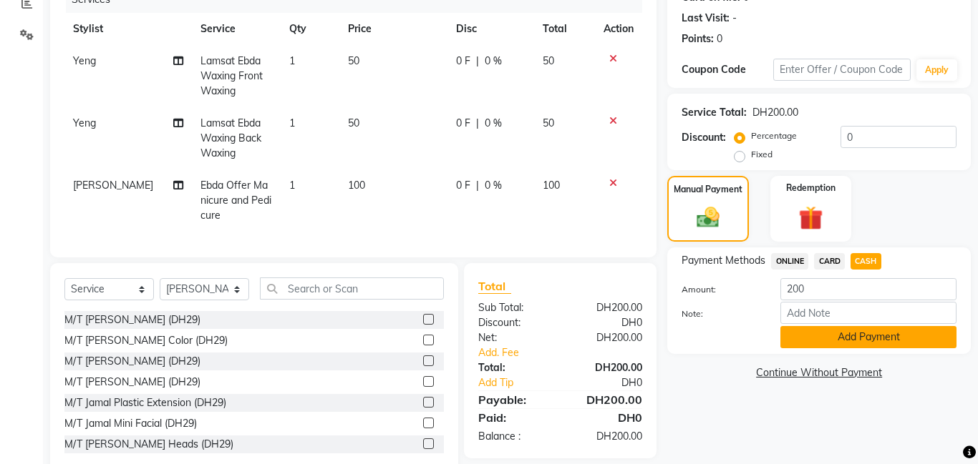
click at [877, 336] on button "Add Payment" at bounding box center [868, 337] width 176 height 22
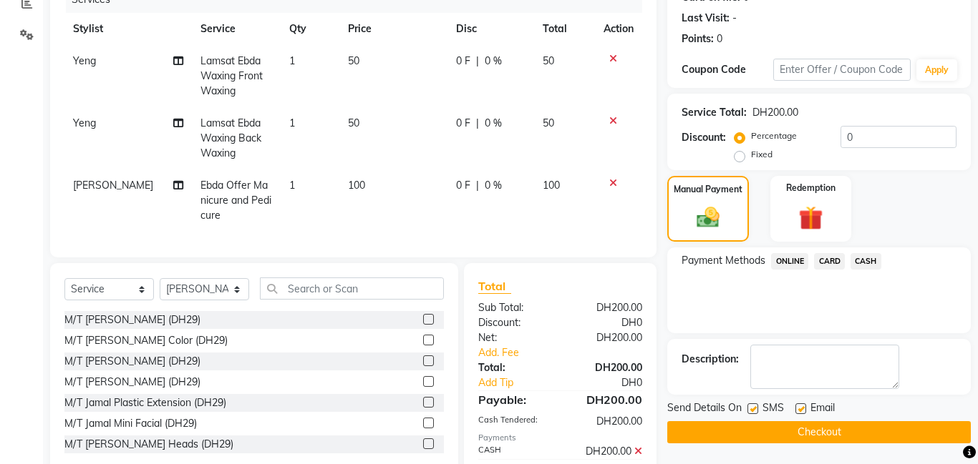
scroll to position [258, 0]
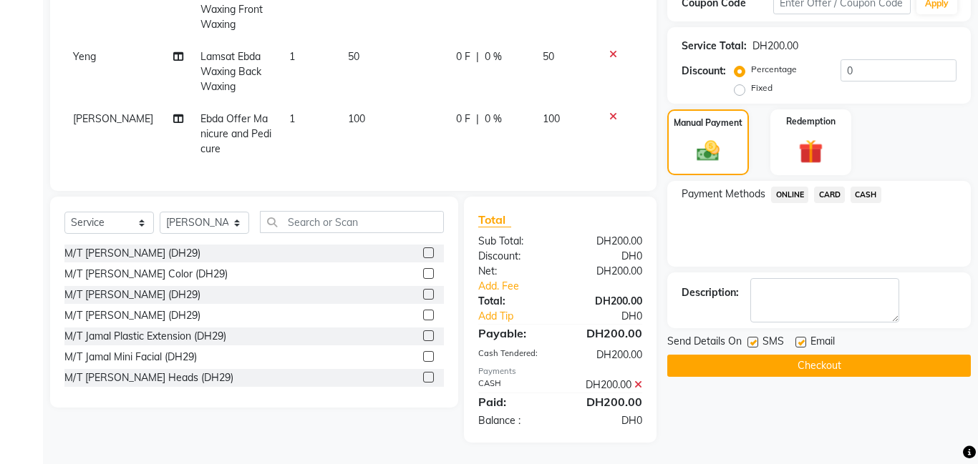
click at [828, 362] on button "Checkout" at bounding box center [818, 366] width 303 height 22
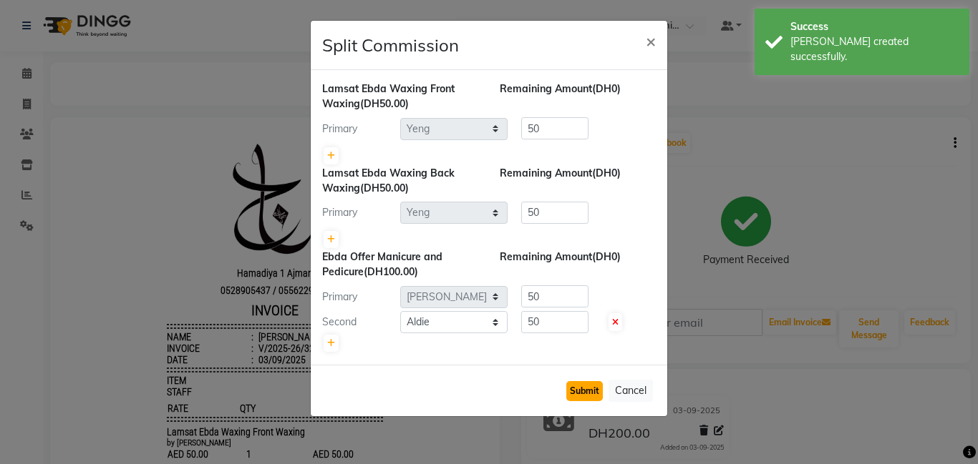
click at [586, 388] on button "Submit" at bounding box center [584, 391] width 36 height 20
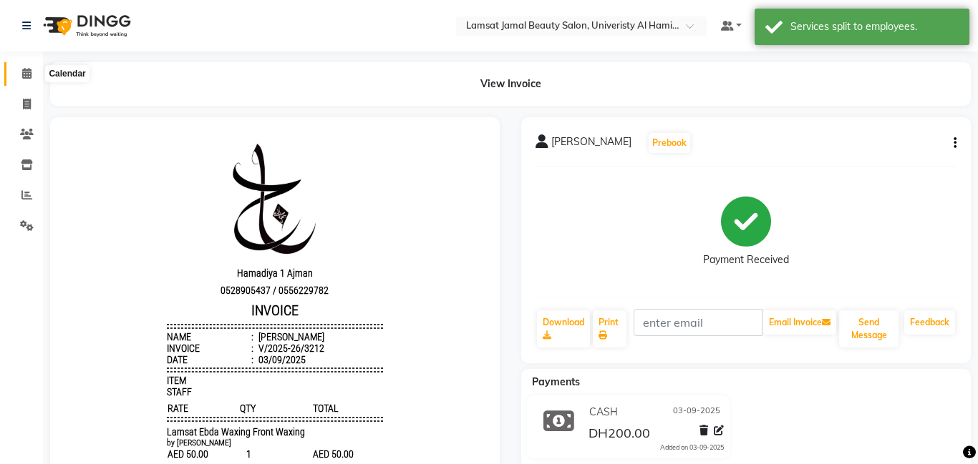
click at [25, 72] on icon at bounding box center [26, 73] width 9 height 11
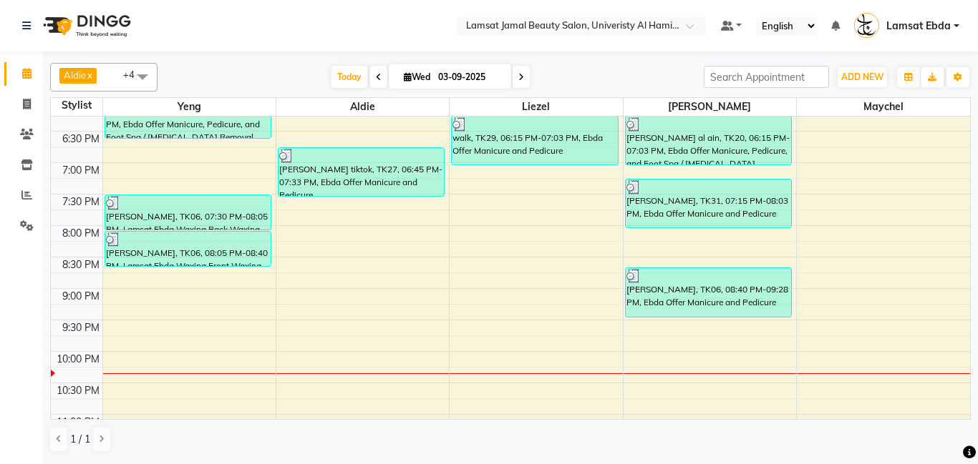
scroll to position [590, 0]
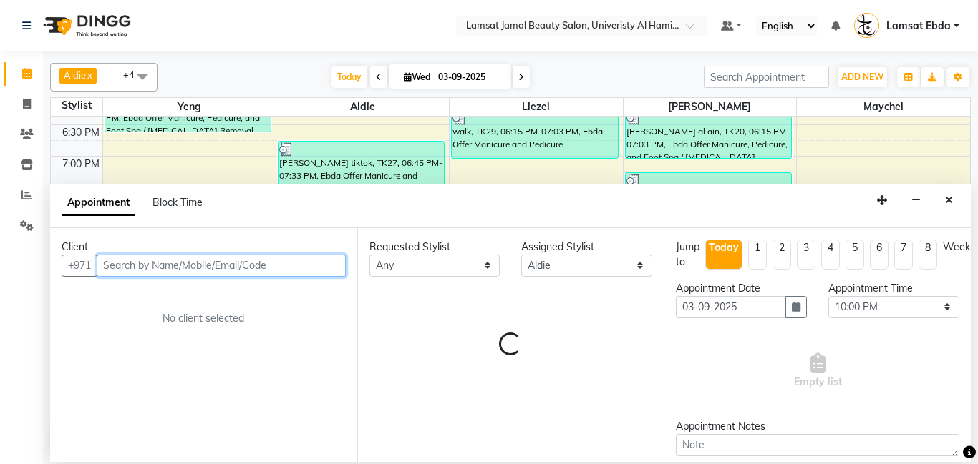
click at [172, 260] on input "text" at bounding box center [221, 266] width 249 height 22
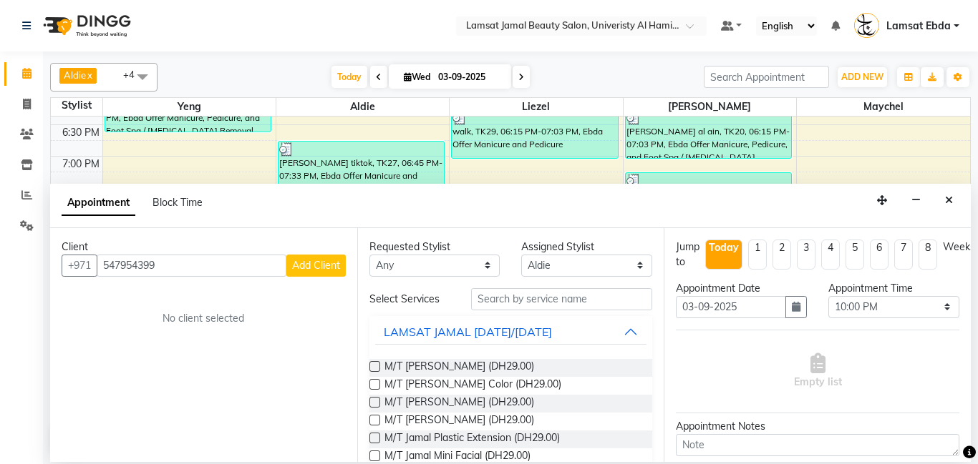
click at [312, 264] on span "Add Client" at bounding box center [316, 265] width 48 height 13
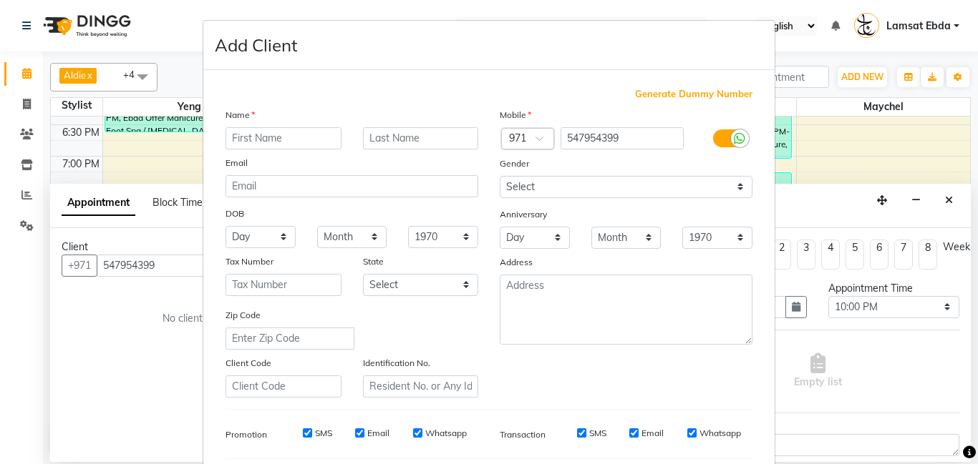
click at [260, 137] on input "text" at bounding box center [283, 138] width 116 height 22
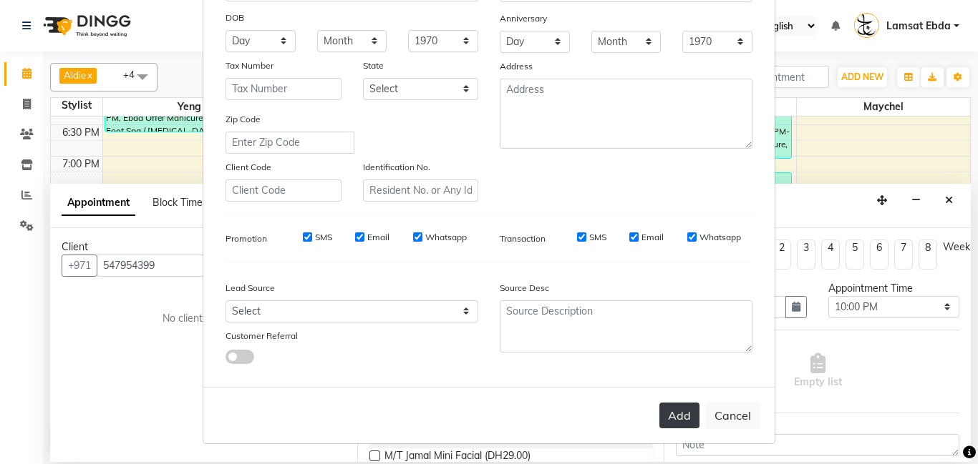
click at [683, 422] on button "Add" at bounding box center [679, 416] width 40 height 26
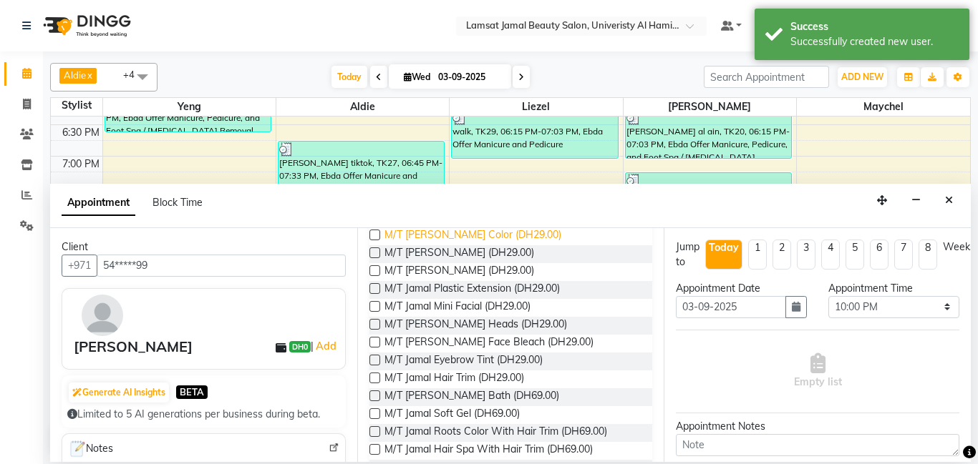
scroll to position [0, 0]
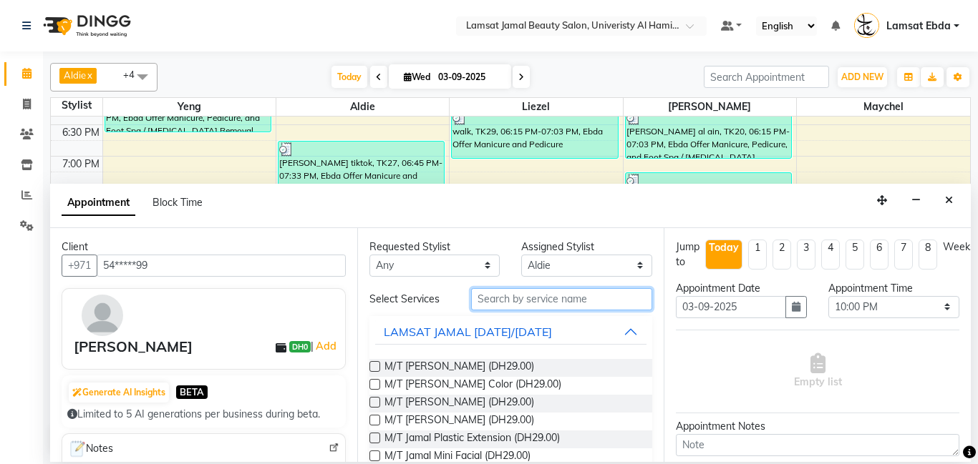
click at [571, 295] on input "text" at bounding box center [562, 299] width 182 height 22
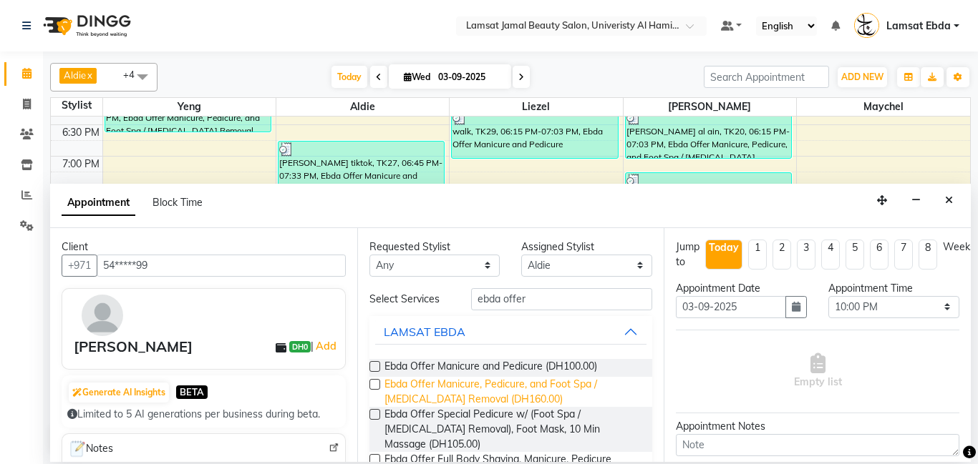
click at [511, 391] on span "Ebda Offer Manicure, Pedicure, and Foot Spa / [MEDICAL_DATA] Removal (DH160.00)" at bounding box center [512, 392] width 257 height 30
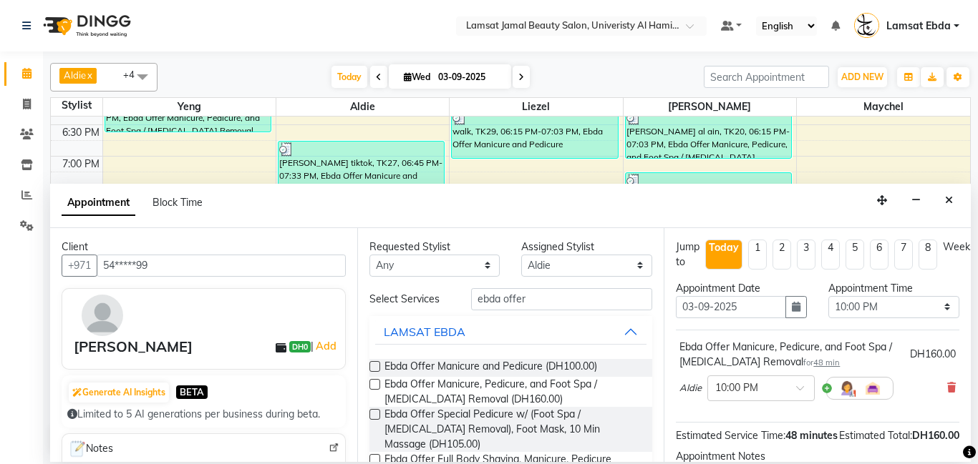
scroll to position [172, 0]
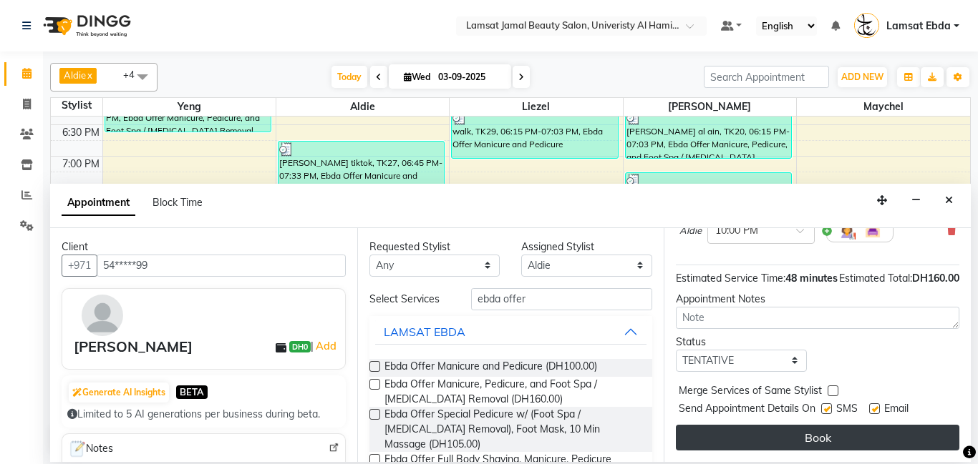
click at [812, 433] on button "Book" at bounding box center [817, 438] width 283 height 26
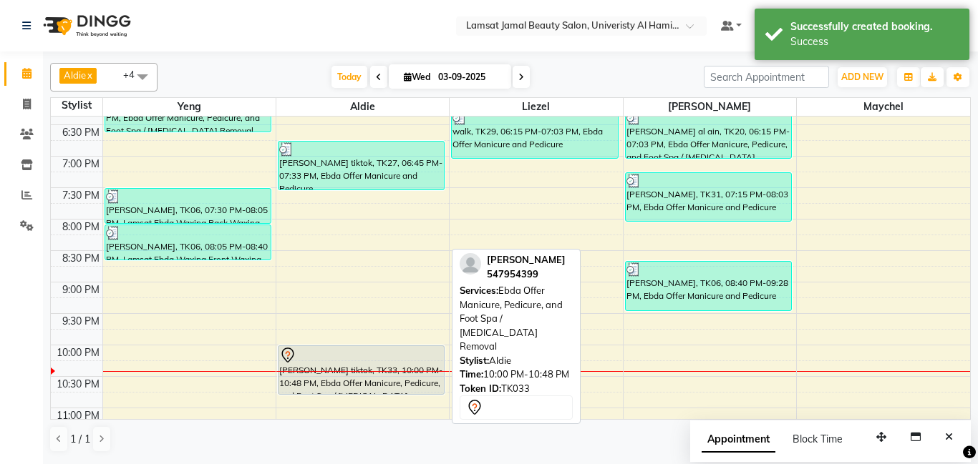
click at [361, 376] on div "[PERSON_NAME] tiktok, TK33, 10:00 PM-10:48 PM, Ebda Offer Manicure, Pedicure, a…" at bounding box center [360, 370] width 165 height 48
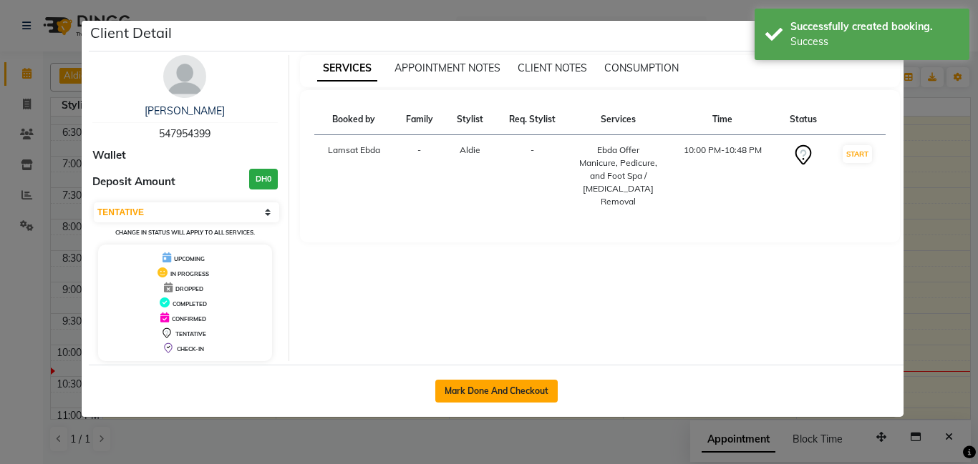
click at [525, 395] on button "Mark Done And Checkout" at bounding box center [496, 391] width 122 height 23
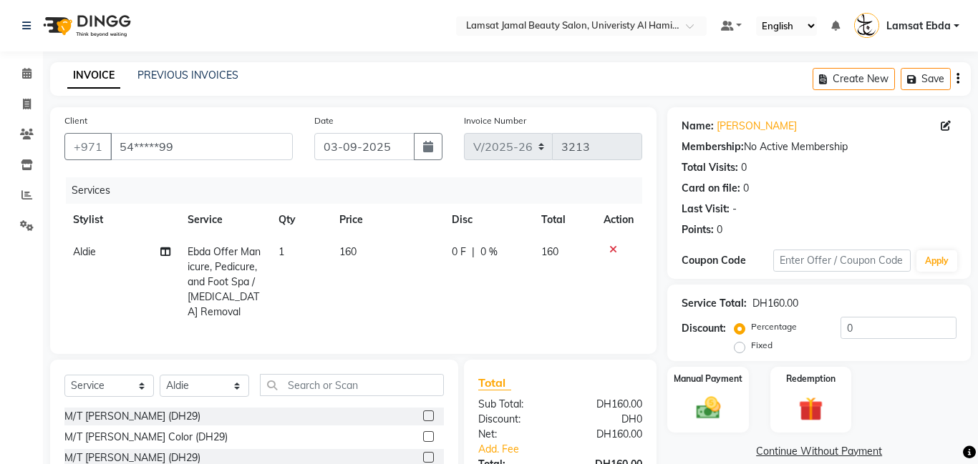
select select "8294"
select select "service"
select select "79903"
click at [162, 248] on icon at bounding box center [165, 252] width 10 height 10
select select "79903"
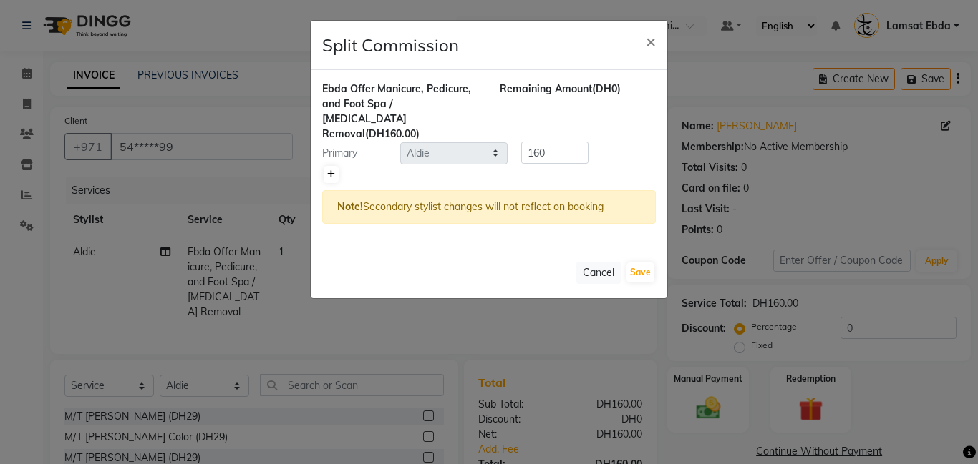
click at [328, 170] on icon at bounding box center [331, 174] width 8 height 9
type input "80"
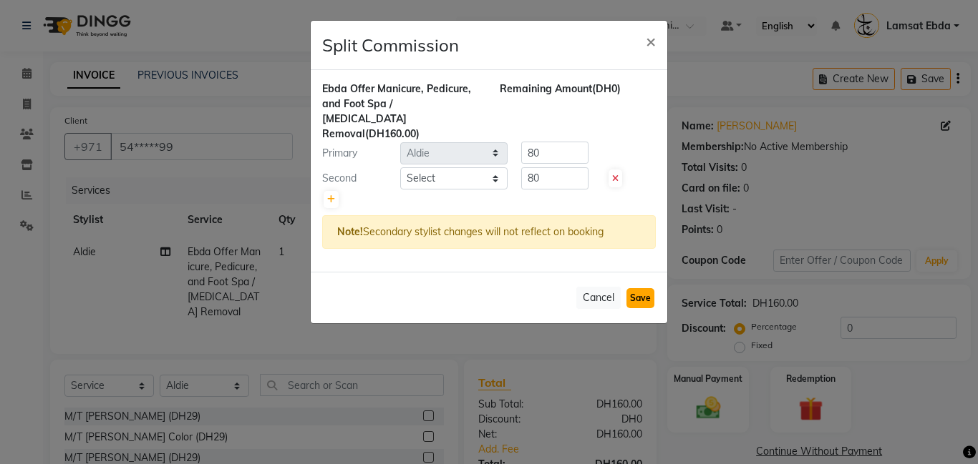
click at [643, 288] on button "Save" at bounding box center [640, 298] width 28 height 20
click at [469, 167] on select "Select [PERSON_NAME] Amna [PERSON_NAME] [PERSON_NAME] Ebda Lamsat [PERSON_NAME]…" at bounding box center [453, 178] width 107 height 22
select select "79900"
click at [400, 167] on select "Select [PERSON_NAME] Amna [PERSON_NAME] [PERSON_NAME] Ebda Lamsat [PERSON_NAME]…" at bounding box center [453, 178] width 107 height 22
click at [637, 288] on button "Save" at bounding box center [640, 298] width 28 height 20
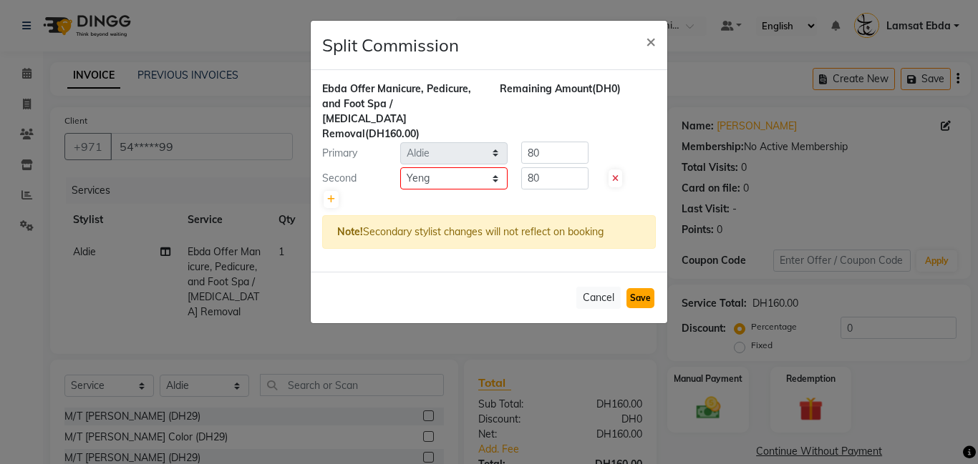
select select "Select"
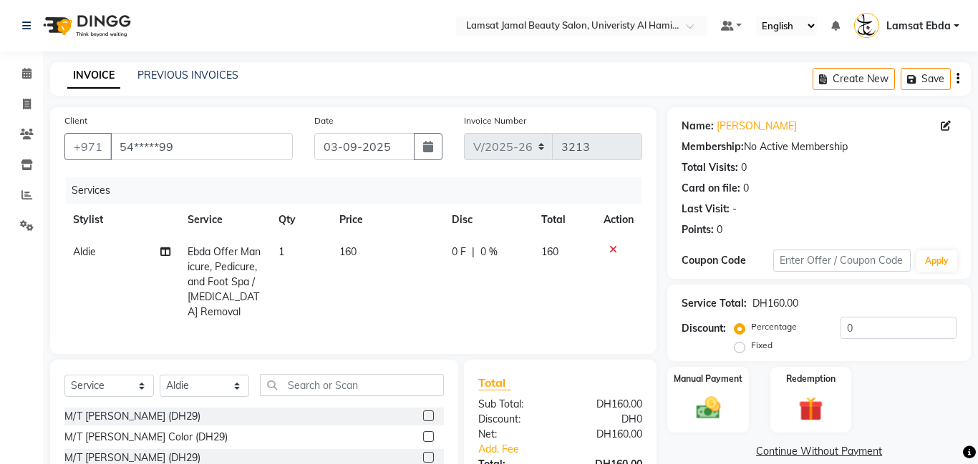
scroll to position [113, 0]
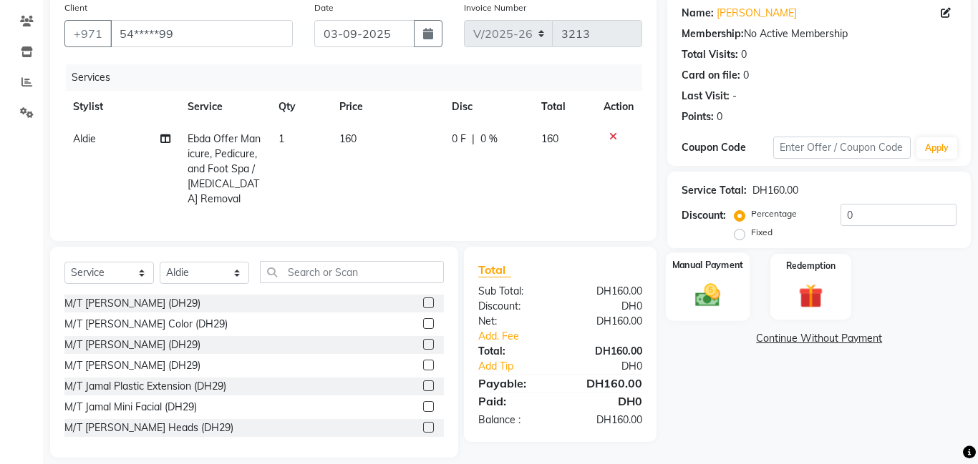
click at [724, 268] on label "Manual Payment" at bounding box center [708, 265] width 72 height 14
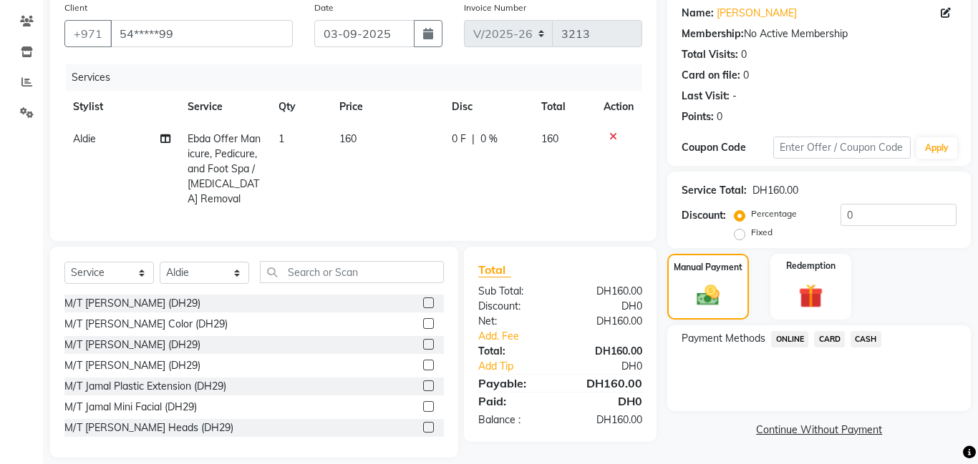
click at [842, 337] on span "CARD" at bounding box center [829, 339] width 31 height 16
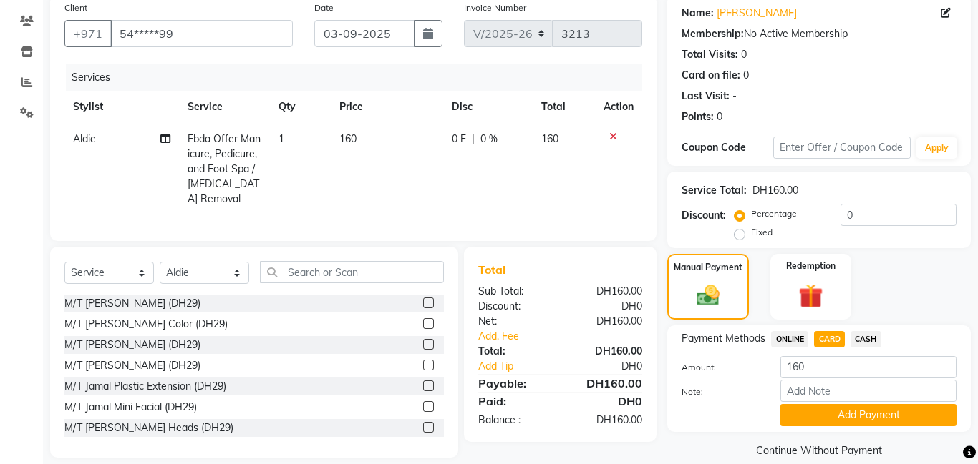
click at [866, 338] on span "CASH" at bounding box center [865, 339] width 31 height 16
click at [855, 417] on button "Add Payment" at bounding box center [868, 415] width 176 height 22
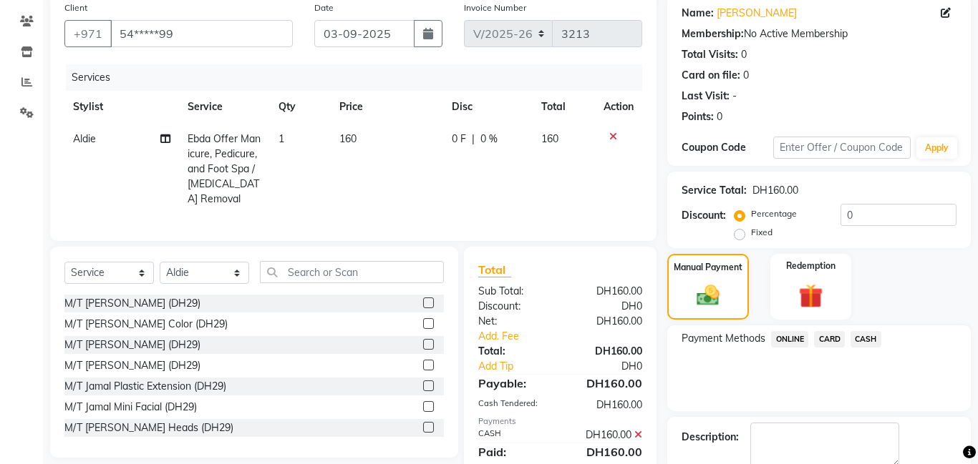
scroll to position [192, 0]
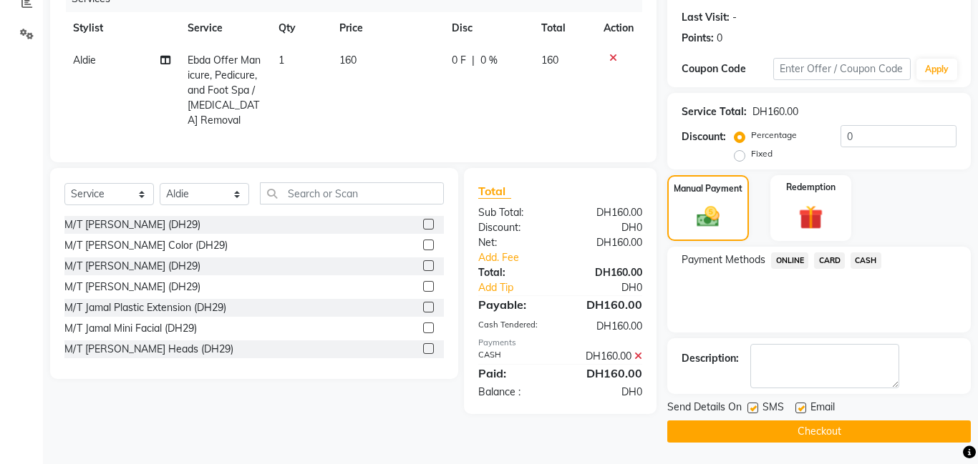
click at [838, 432] on button "Checkout" at bounding box center [818, 432] width 303 height 22
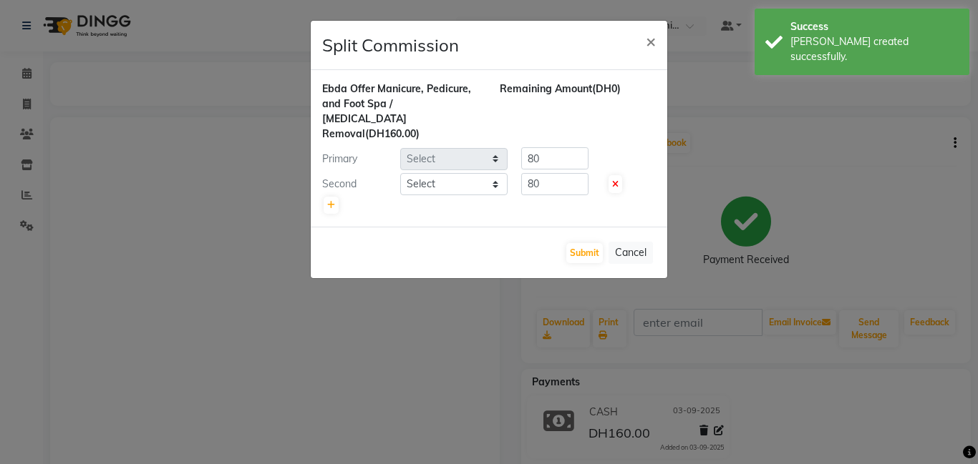
select select "79903"
select select "79900"
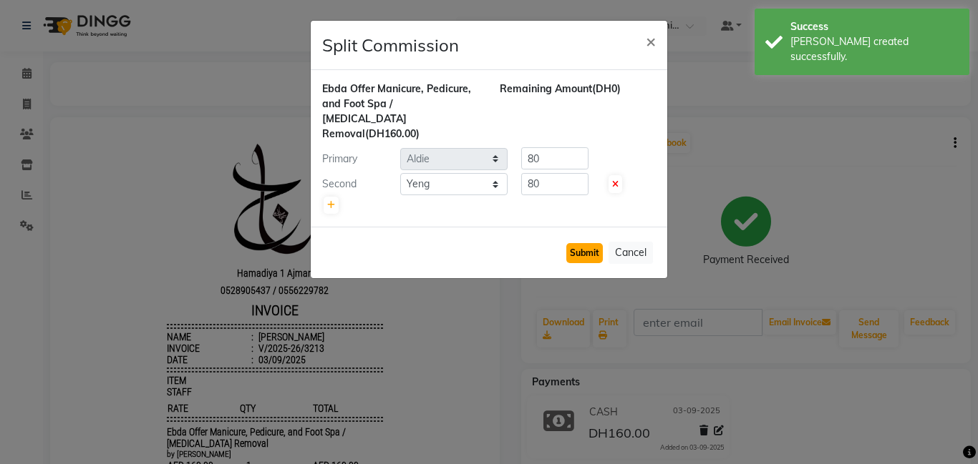
click at [587, 243] on button "Submit" at bounding box center [584, 253] width 36 height 20
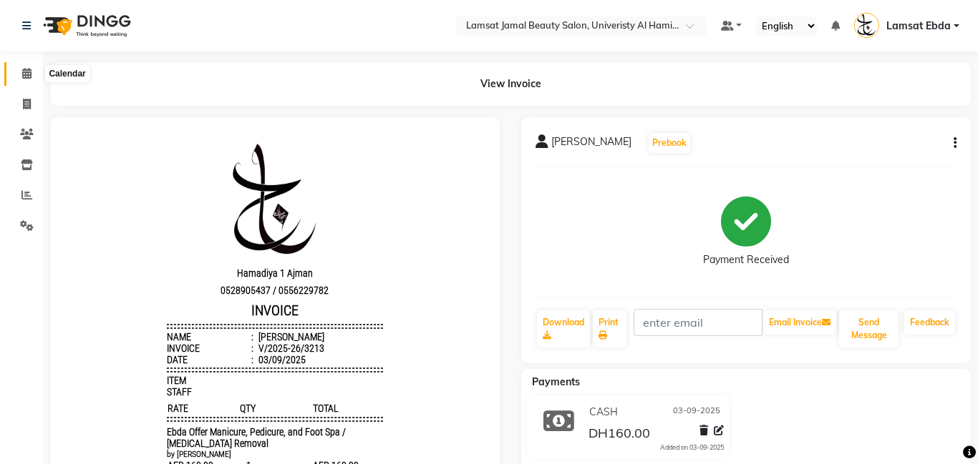
click at [29, 69] on icon at bounding box center [26, 73] width 9 height 11
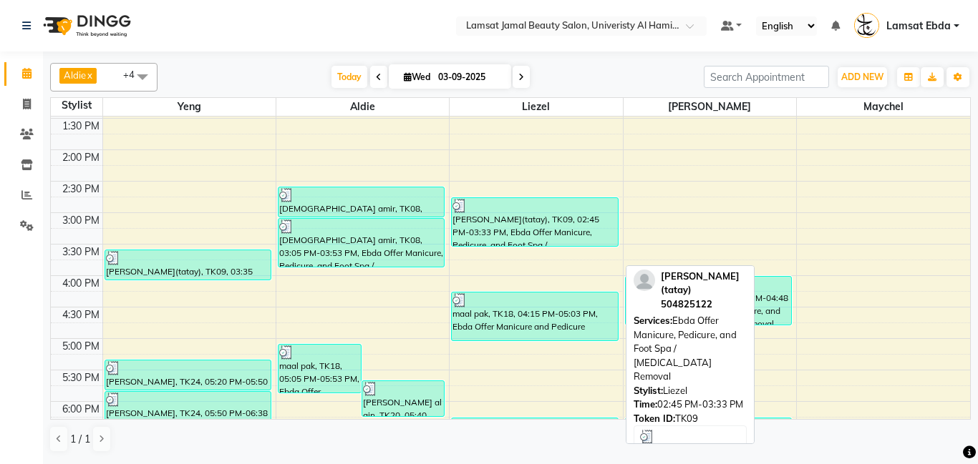
scroll to position [212, 0]
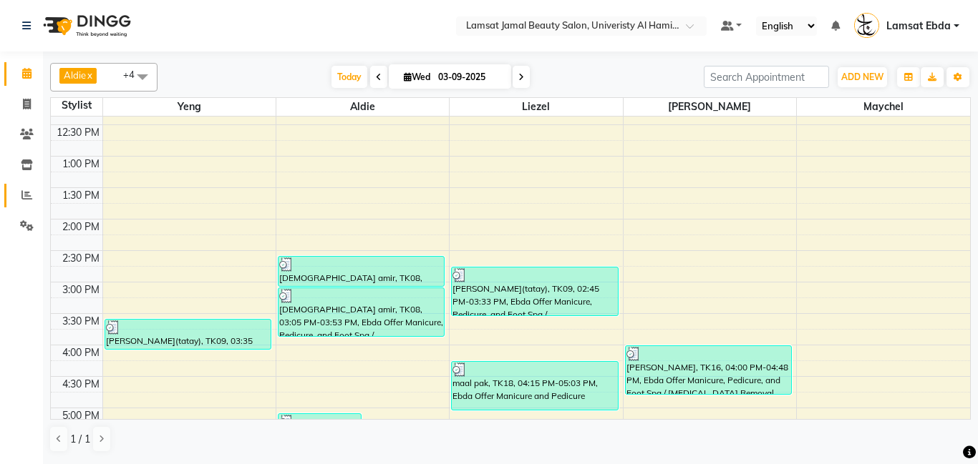
click at [27, 196] on icon at bounding box center [26, 195] width 11 height 11
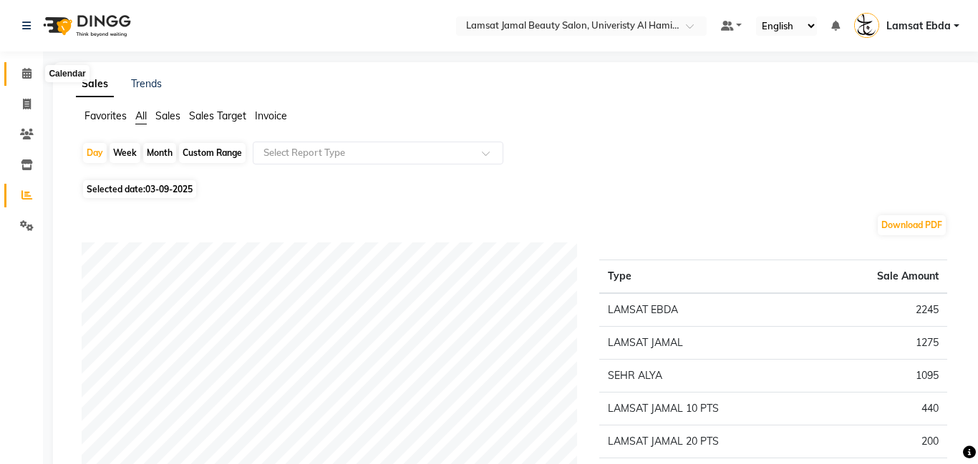
click at [30, 68] on icon at bounding box center [26, 73] width 9 height 11
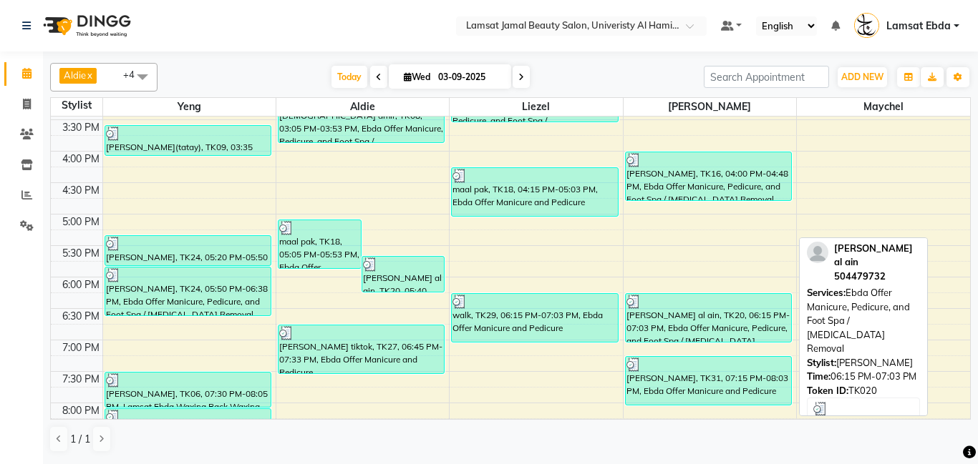
scroll to position [649, 0]
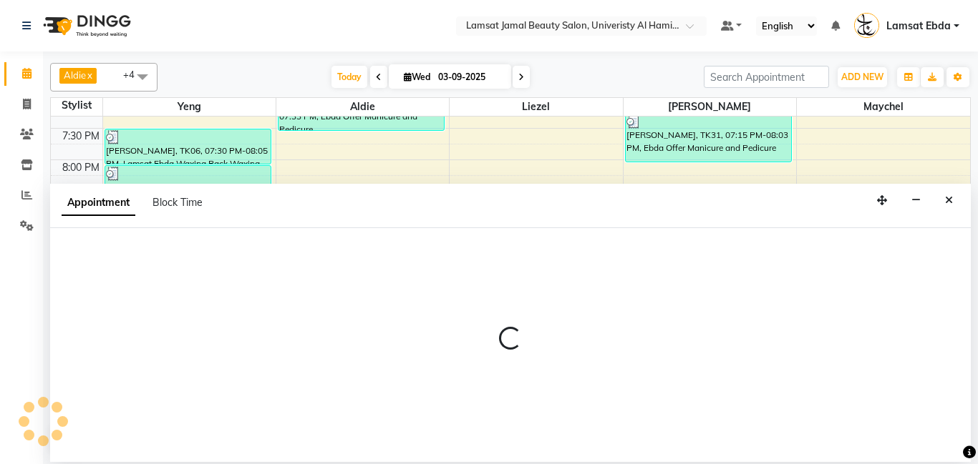
select select "79900"
select select "tentative"
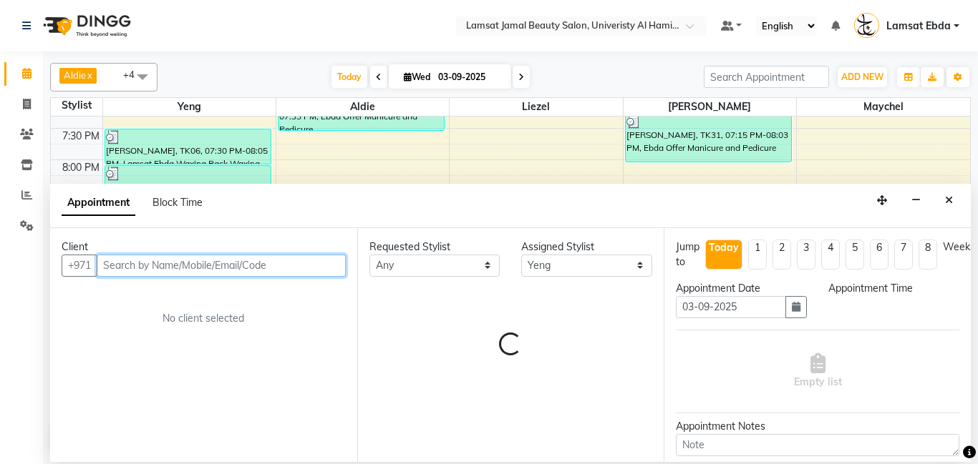
select select "1350"
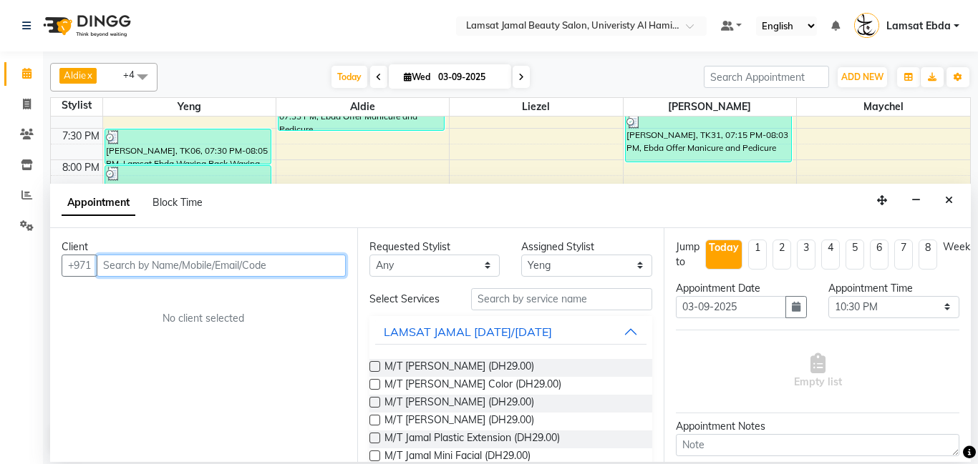
click at [256, 266] on input "text" at bounding box center [221, 266] width 249 height 22
type input "504634445"
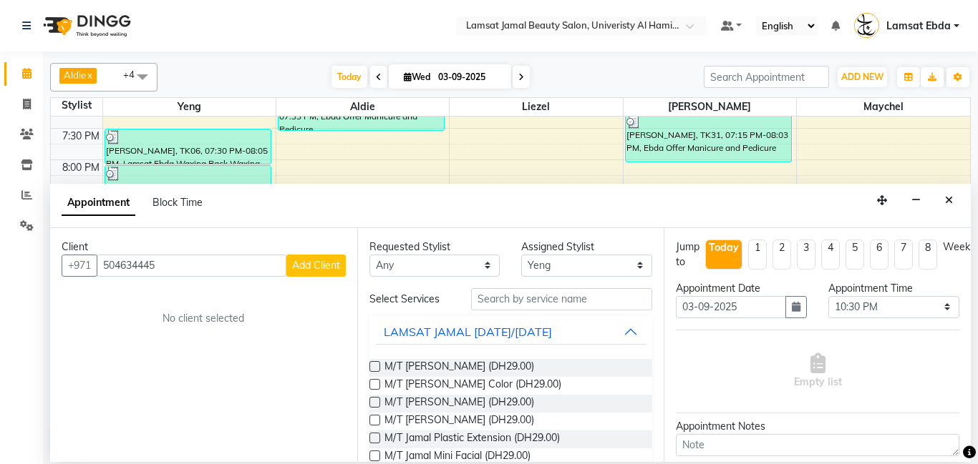
click at [337, 265] on span "Add Client" at bounding box center [316, 265] width 48 height 13
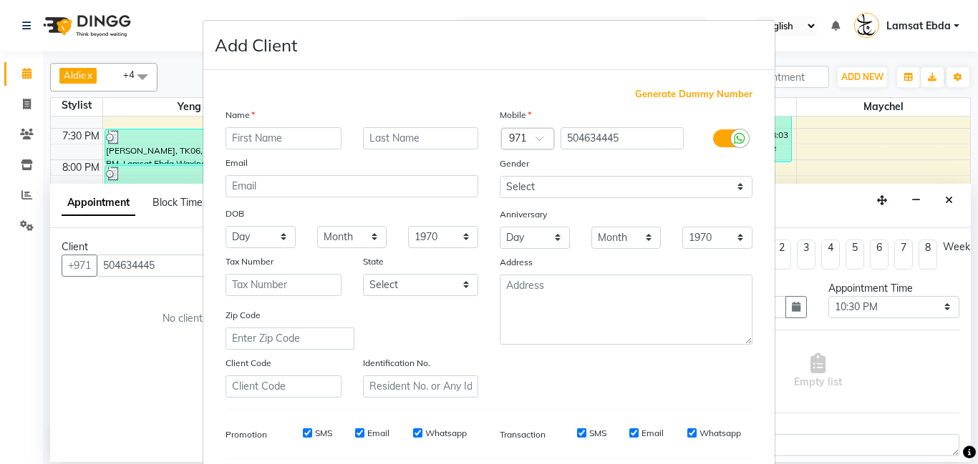
click at [296, 140] on input "text" at bounding box center [283, 138] width 116 height 22
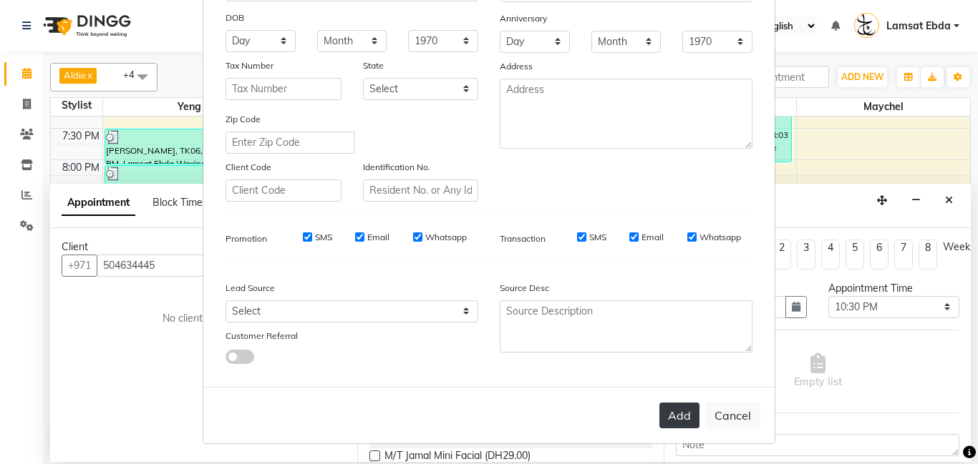
type input "[PERSON_NAME]"
click at [679, 413] on button "Add" at bounding box center [679, 416] width 40 height 26
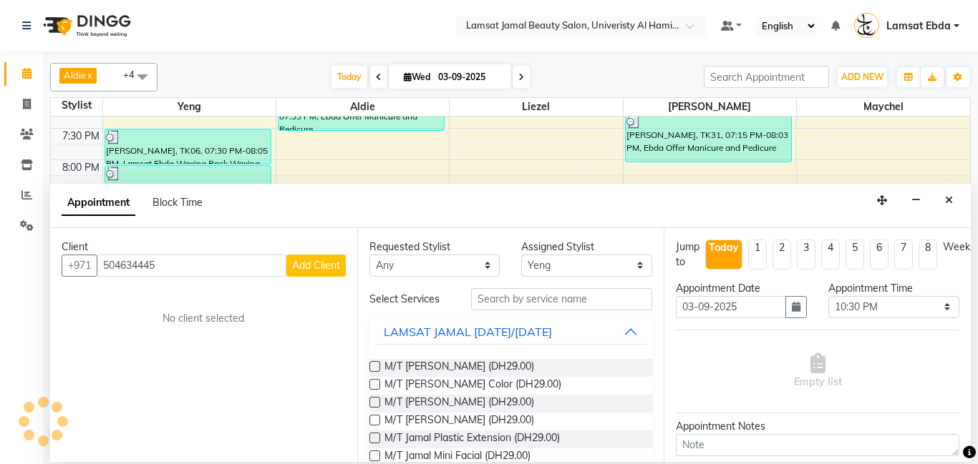
type input "50*****45"
select select
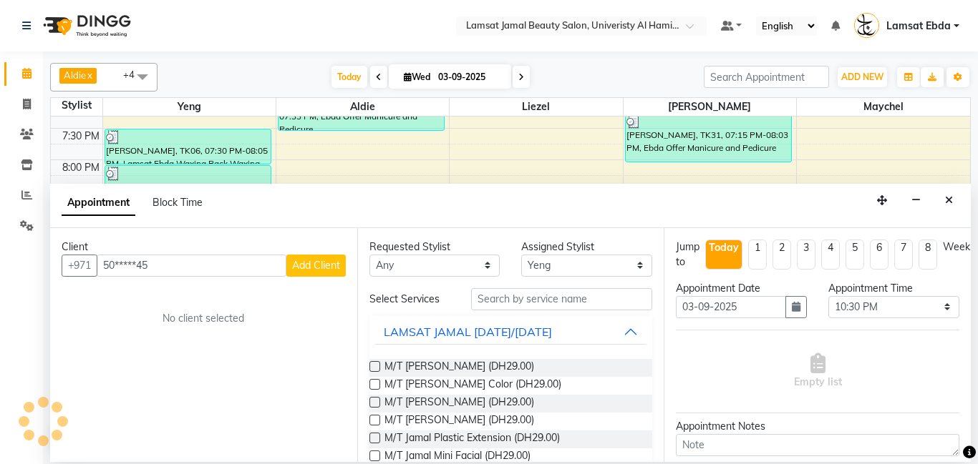
select select
checkbox input "false"
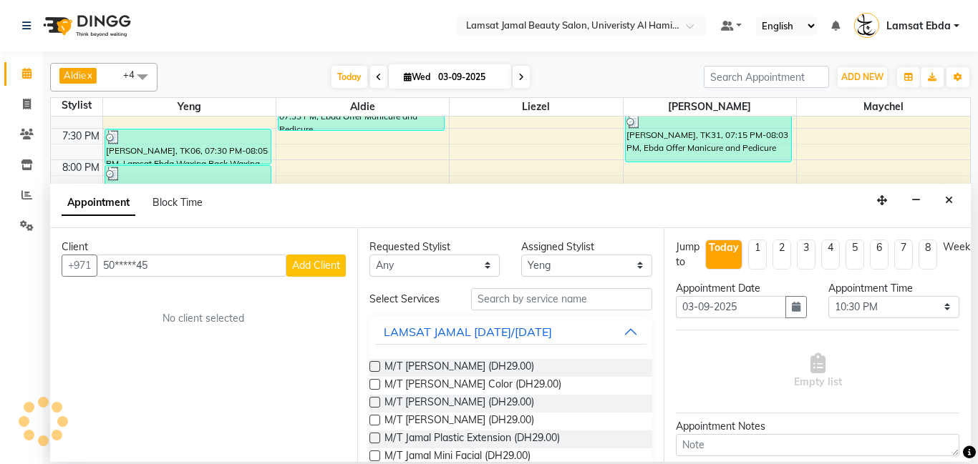
checkbox input "false"
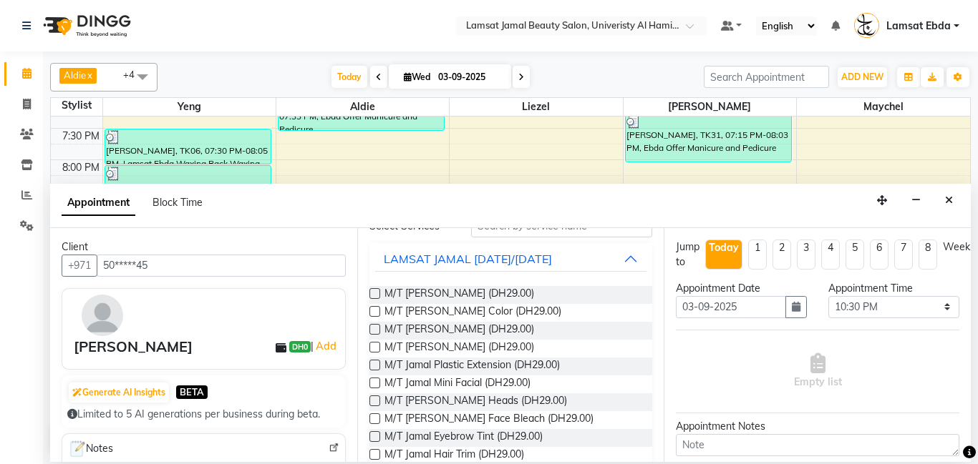
scroll to position [0, 0]
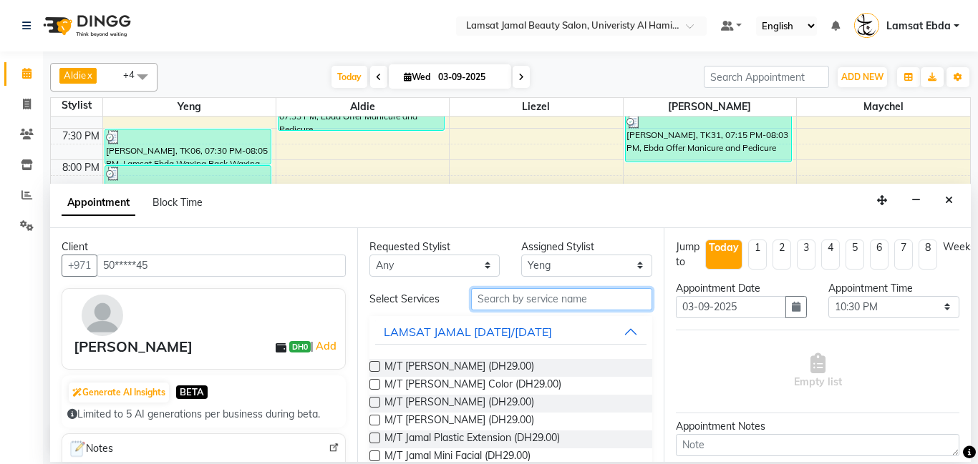
click at [583, 296] on input "text" at bounding box center [562, 299] width 182 height 22
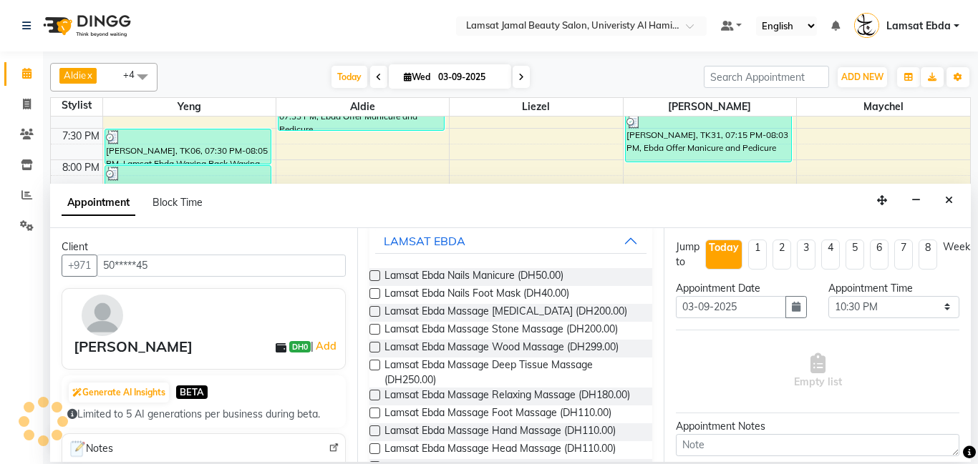
scroll to position [90, 0]
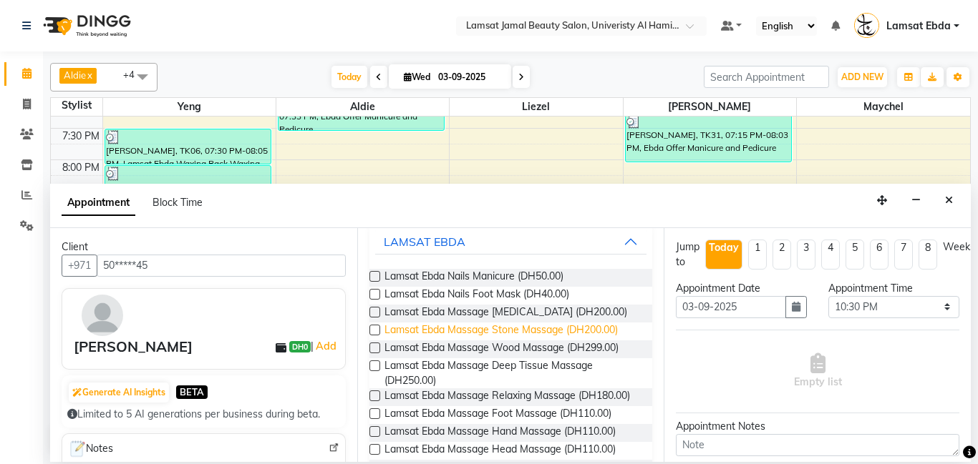
type input "ebda ma"
click at [592, 340] on span "Lamsat Ebda Massage Stone Massage (DH200.00)" at bounding box center [500, 332] width 233 height 18
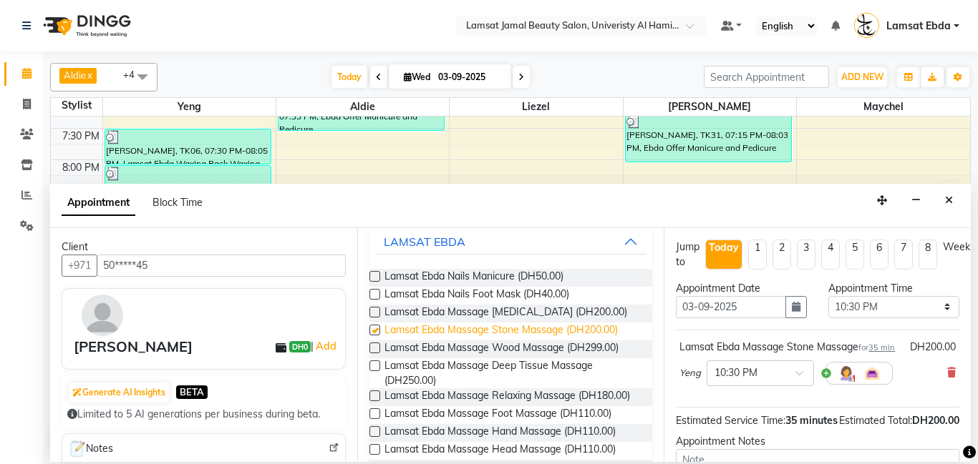
checkbox input "false"
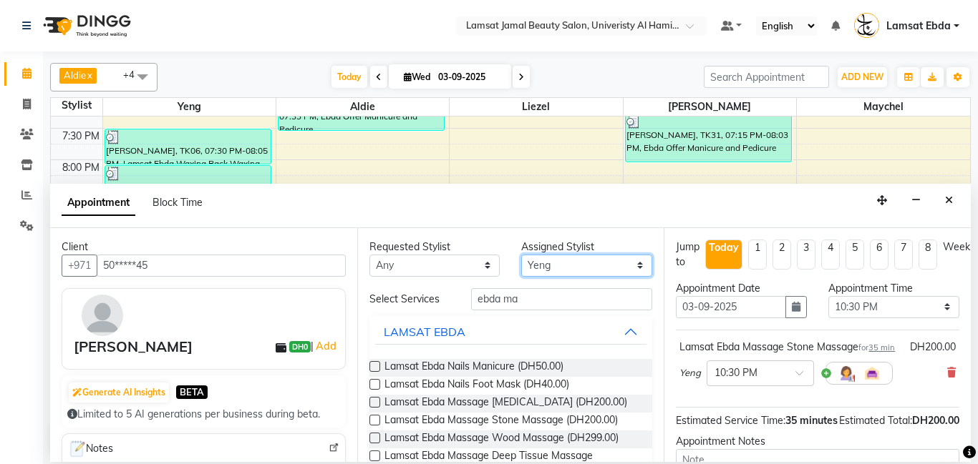
click at [599, 259] on select "Select [PERSON_NAME] Amna [PERSON_NAME] [PERSON_NAME] Ebda Lamsat [PERSON_NAME]…" at bounding box center [586, 266] width 131 height 22
select select "79906"
click at [521, 255] on select "Select [PERSON_NAME] Amna [PERSON_NAME] [PERSON_NAME] Ebda Lamsat [PERSON_NAME]…" at bounding box center [586, 266] width 131 height 22
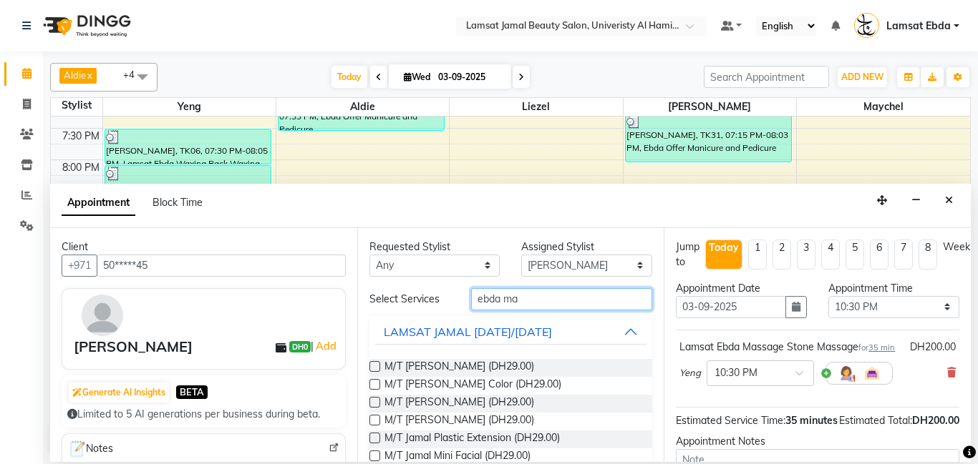
click at [527, 303] on input "ebda ma" at bounding box center [562, 299] width 182 height 22
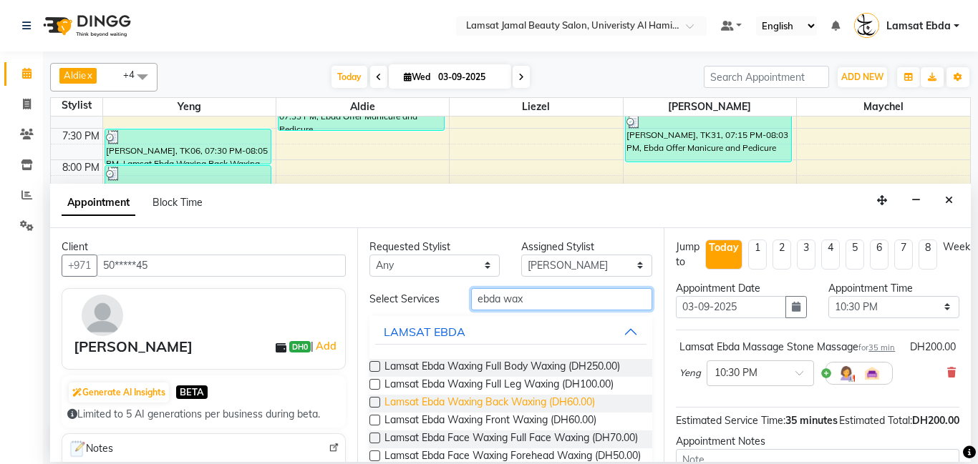
scroll to position [69, 0]
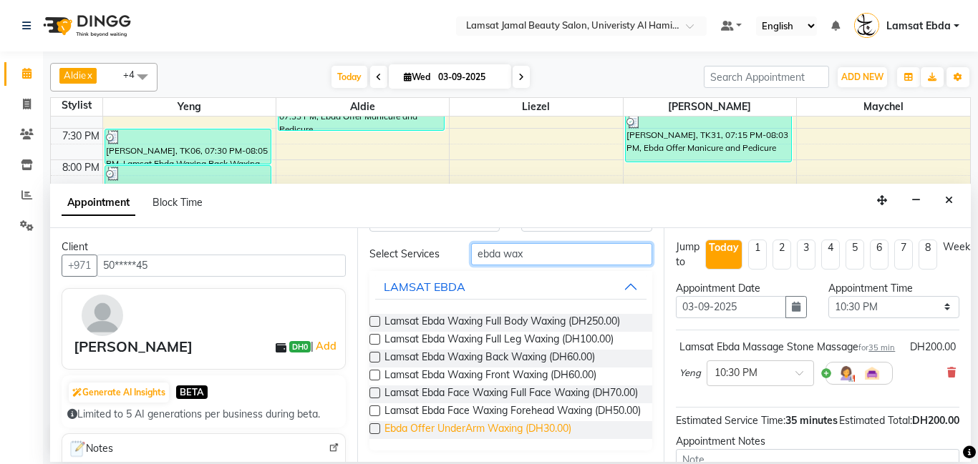
type input "ebda wax"
click at [561, 433] on span "Ebda Offer UnderArm Waxing (DH30.00)" at bounding box center [477, 431] width 187 height 18
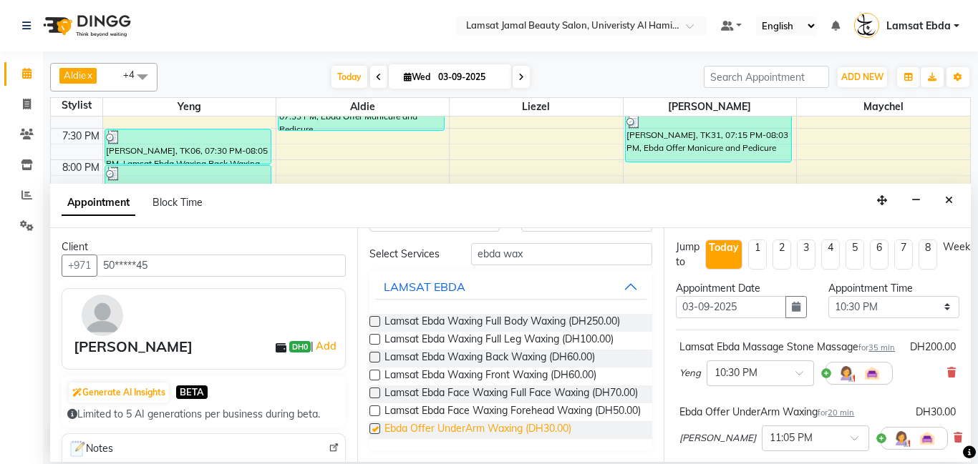
checkbox input "false"
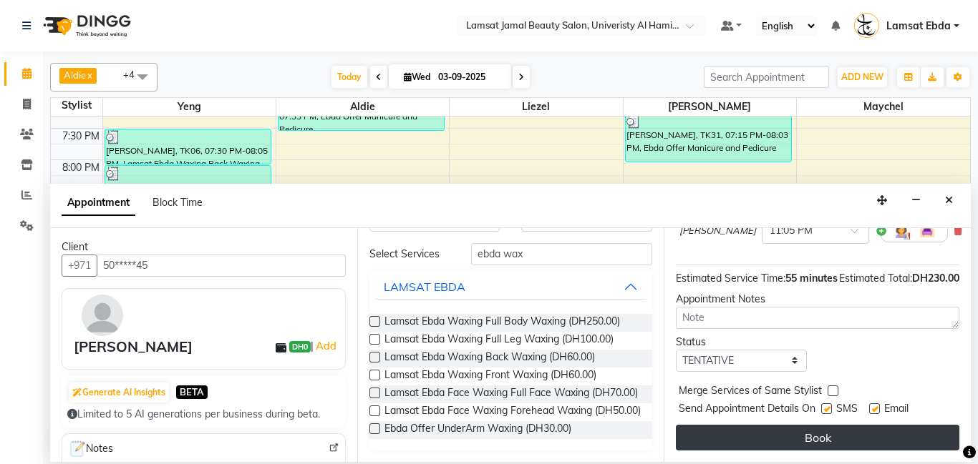
click at [794, 437] on button "Book" at bounding box center [817, 438] width 283 height 26
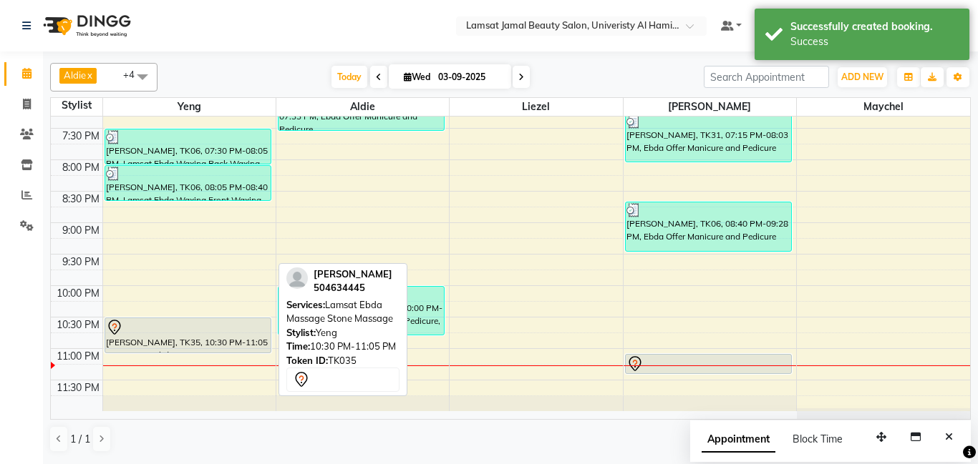
click at [188, 340] on div "[PERSON_NAME], TK35, 10:30 PM-11:05 PM, Lamsat Ebda Massage Stone Massage" at bounding box center [187, 335] width 165 height 34
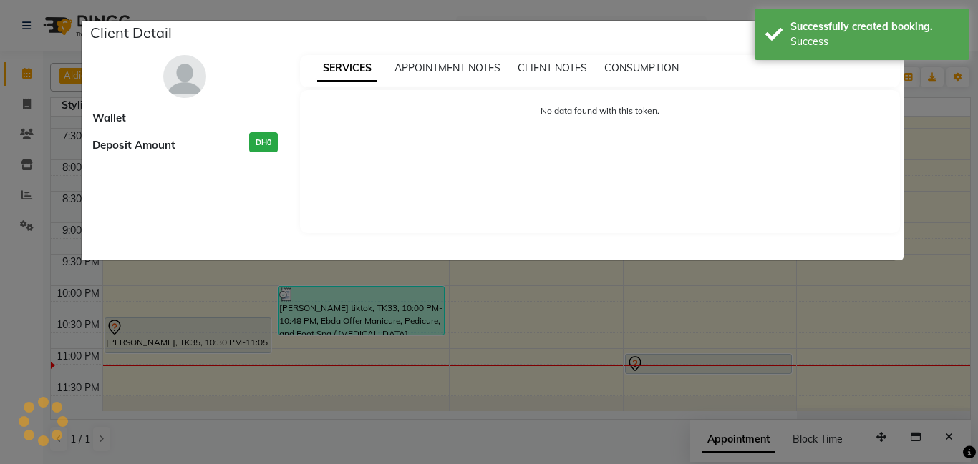
select select "7"
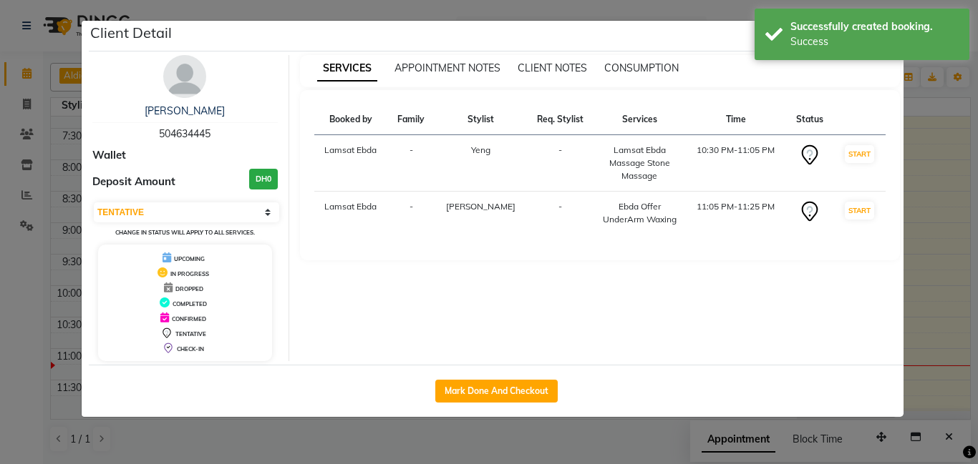
click at [960, 318] on ngb-modal-window "Client Detail [PERSON_NAME] tiktok 504634445 Wallet Deposit Amount DH0 Select I…" at bounding box center [489, 232] width 978 height 464
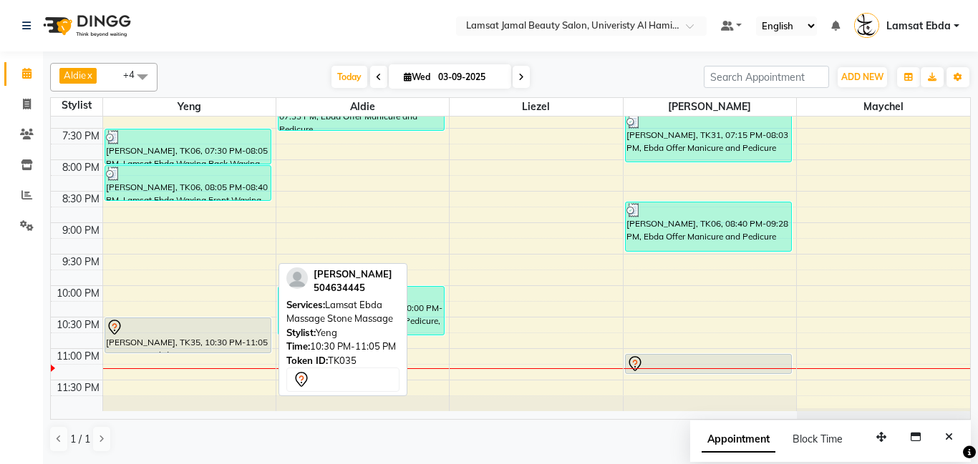
click at [219, 346] on div "[PERSON_NAME], TK35, 10:30 PM-11:05 PM, Lamsat Ebda Massage Stone Massage" at bounding box center [187, 335] width 165 height 34
select select "7"
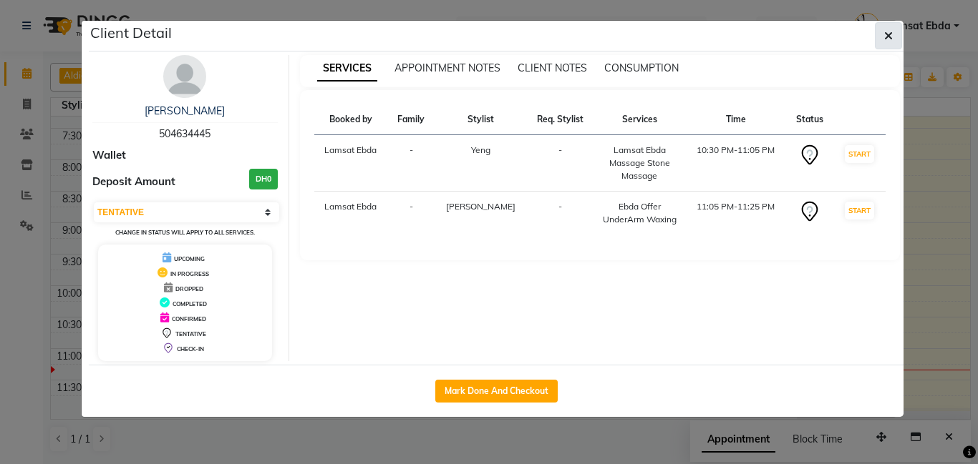
click at [890, 36] on icon "button" at bounding box center [888, 35] width 9 height 11
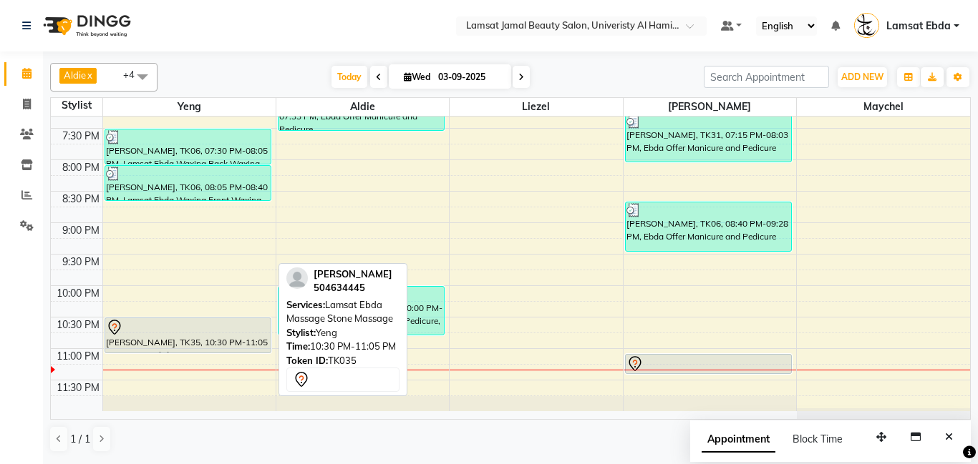
click at [186, 344] on div "[PERSON_NAME], TK35, 10:30 PM-11:05 PM, Lamsat Ebda Massage Stone Massage" at bounding box center [187, 335] width 165 height 34
select select "7"
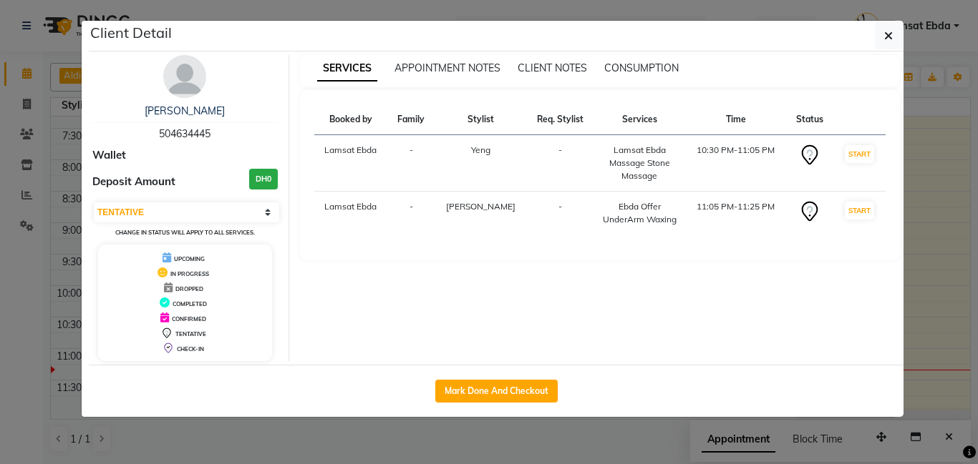
click at [561, 392] on div "Mark Done And Checkout" at bounding box center [496, 391] width 814 height 52
click at [544, 395] on button "Mark Done And Checkout" at bounding box center [496, 391] width 122 height 23
select select "service"
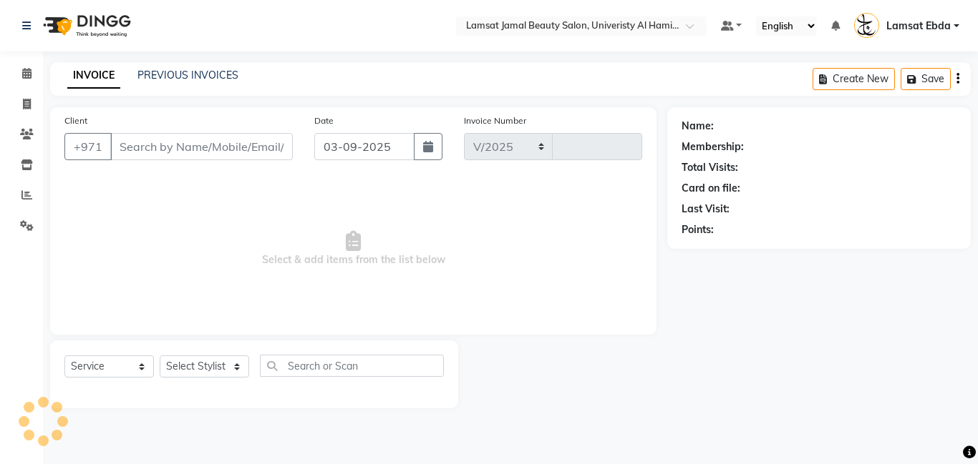
select select "8294"
type input "3215"
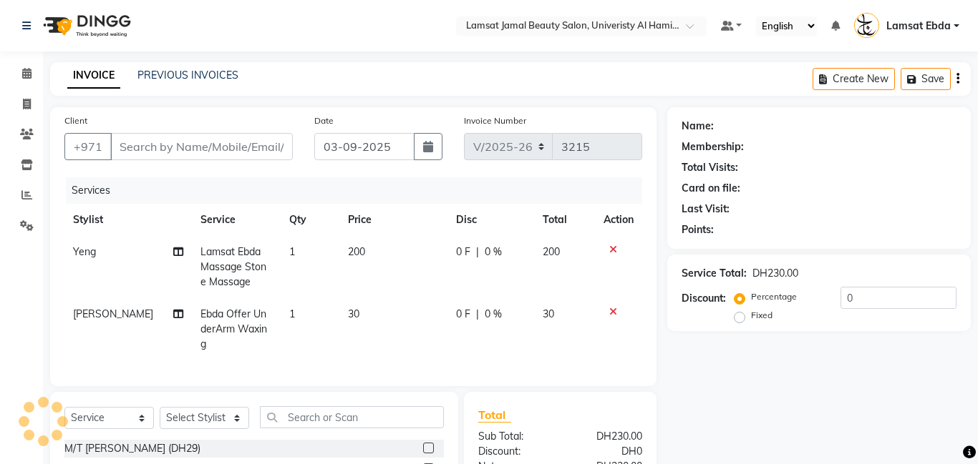
type input "50*****45"
select select "79906"
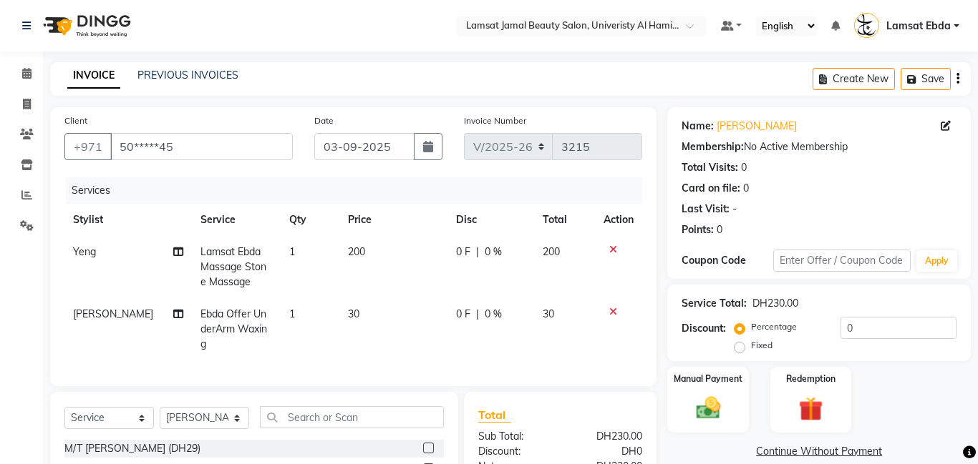
click at [348, 313] on span "30" at bounding box center [353, 314] width 11 height 13
select select "79906"
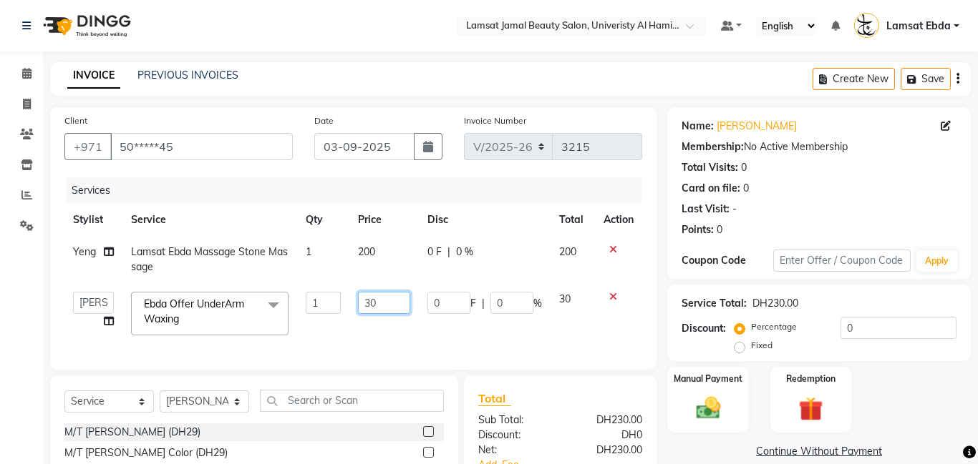
click at [385, 303] on input "30" at bounding box center [384, 303] width 52 height 22
type input "3"
type input "2"
type input "40"
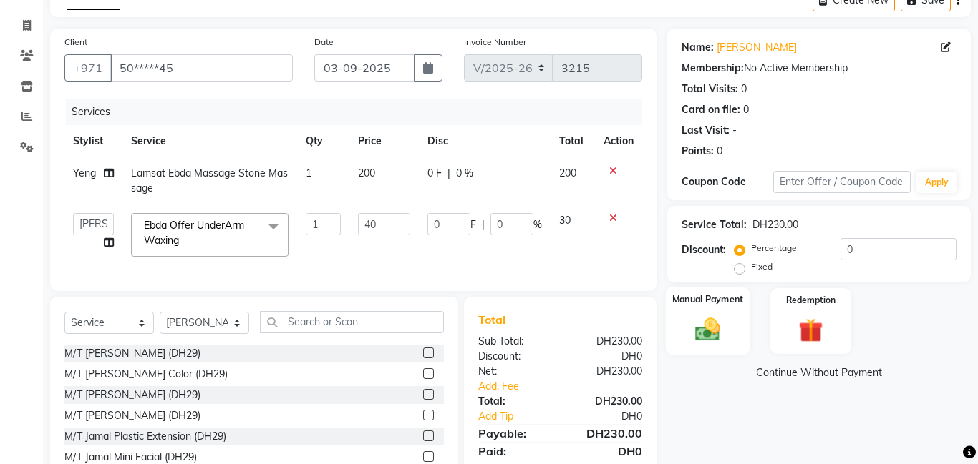
click at [692, 317] on img at bounding box center [707, 329] width 41 height 29
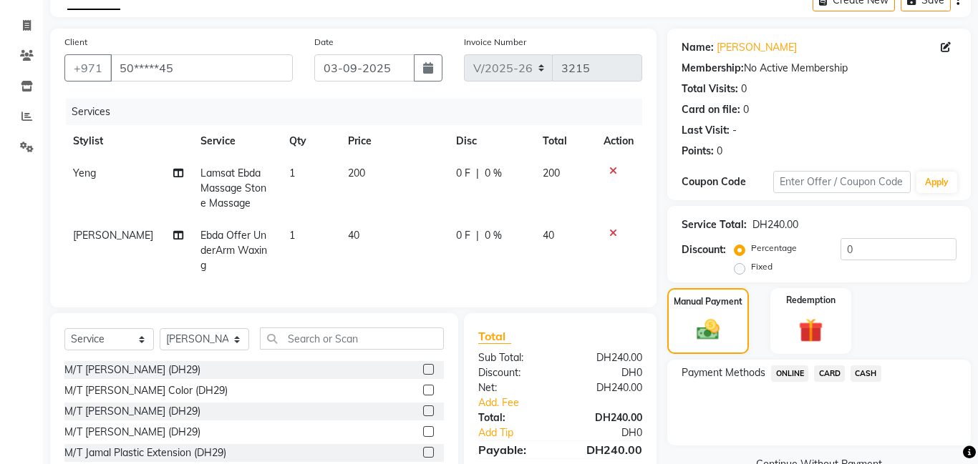
scroll to position [145, 0]
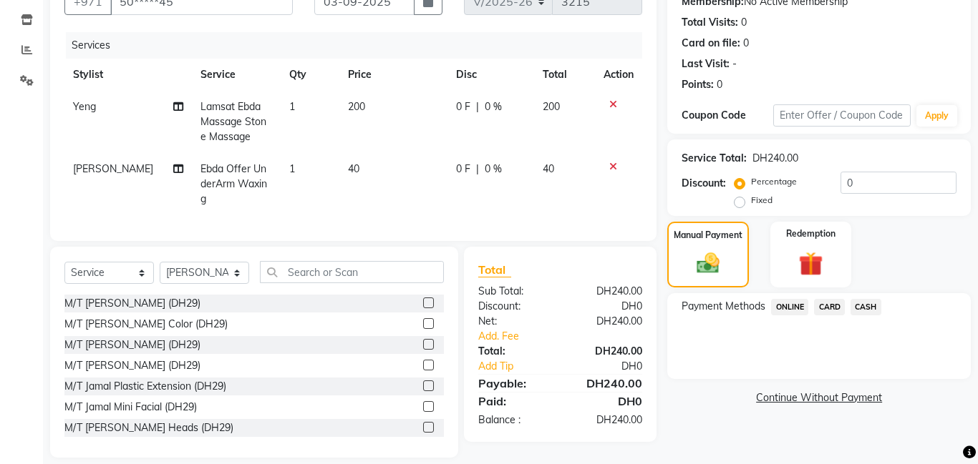
click at [833, 305] on span "CARD" at bounding box center [829, 307] width 31 height 16
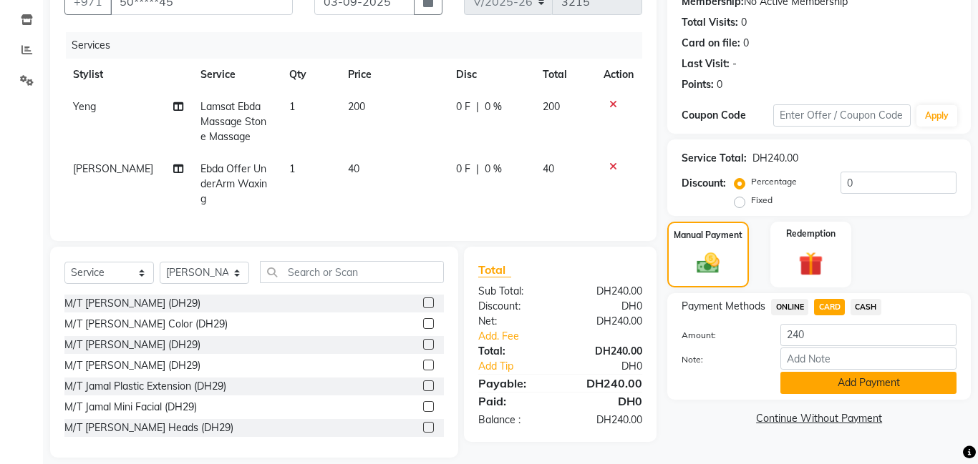
click at [867, 382] on button "Add Payment" at bounding box center [868, 383] width 176 height 22
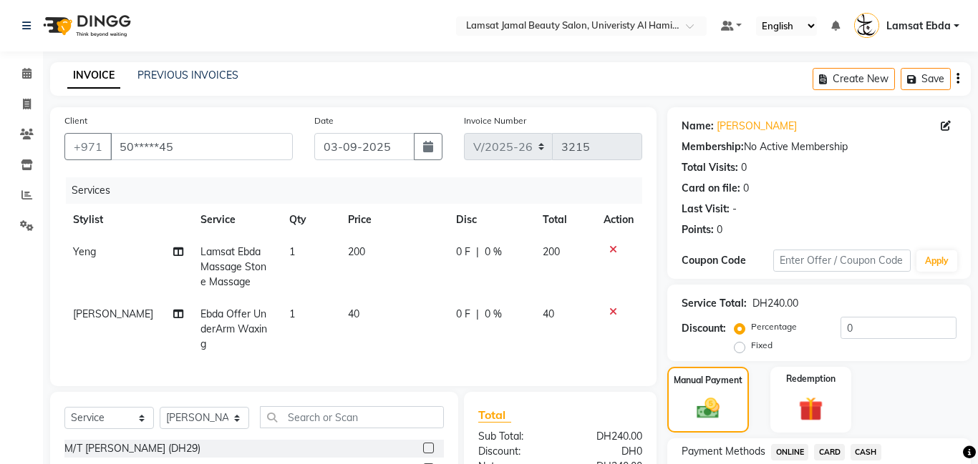
scroll to position [192, 0]
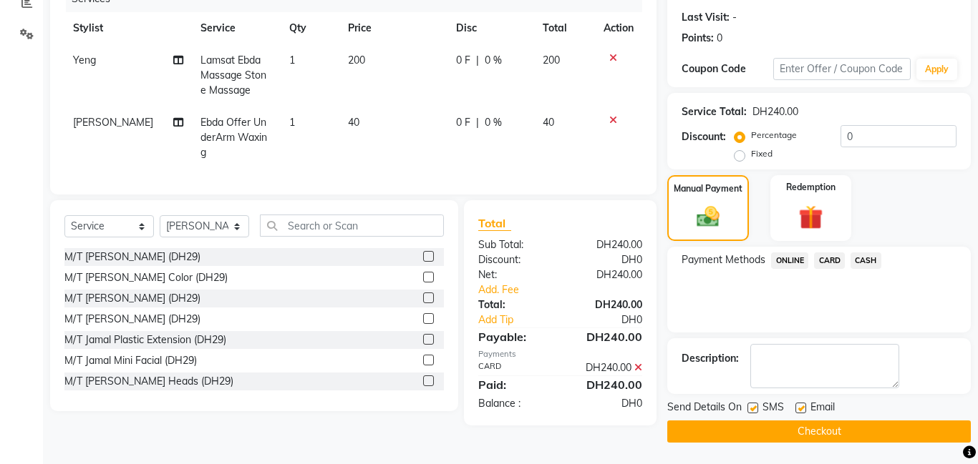
click at [872, 426] on button "Checkout" at bounding box center [818, 432] width 303 height 22
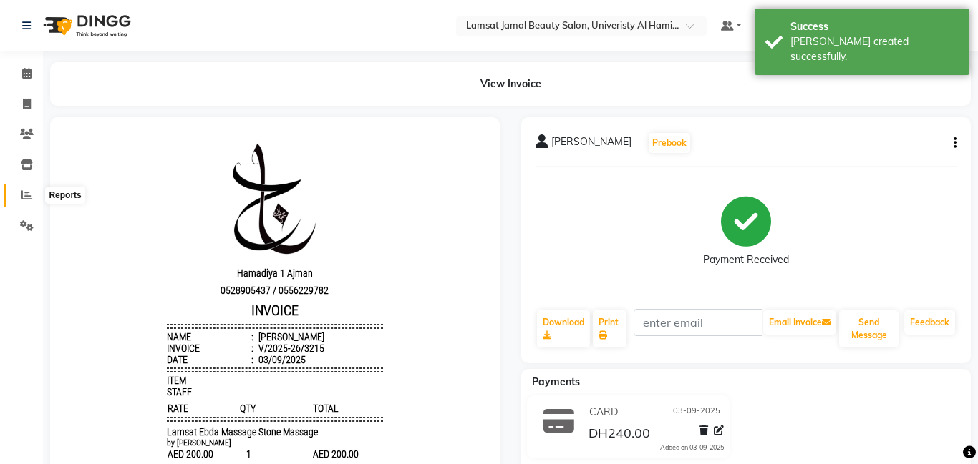
click at [27, 193] on icon at bounding box center [26, 195] width 11 height 11
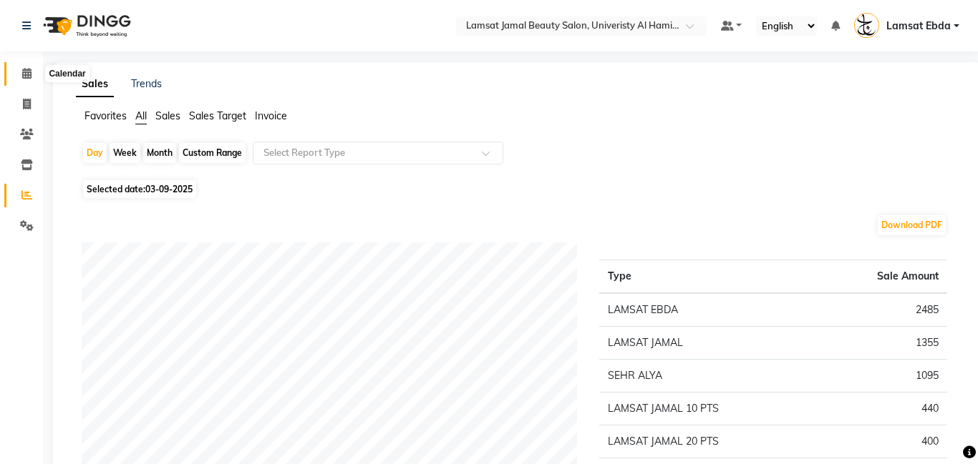
click at [29, 69] on icon at bounding box center [26, 73] width 9 height 11
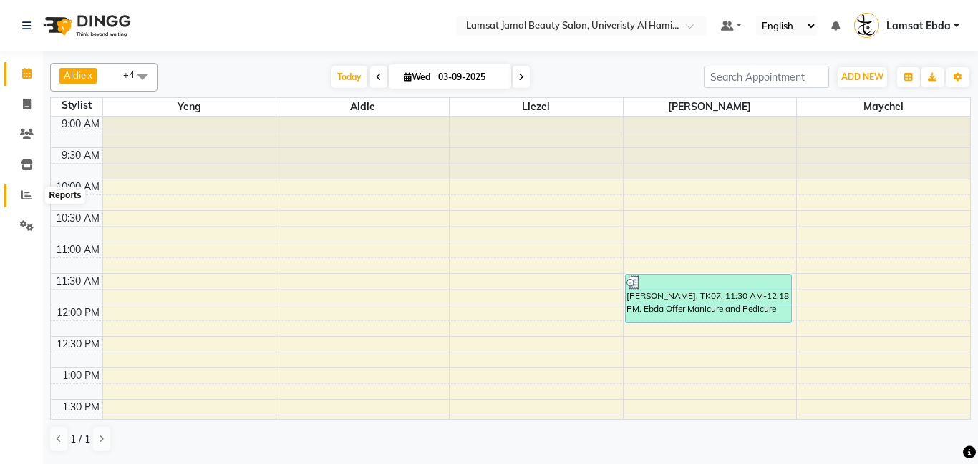
click at [19, 193] on span at bounding box center [26, 196] width 25 height 16
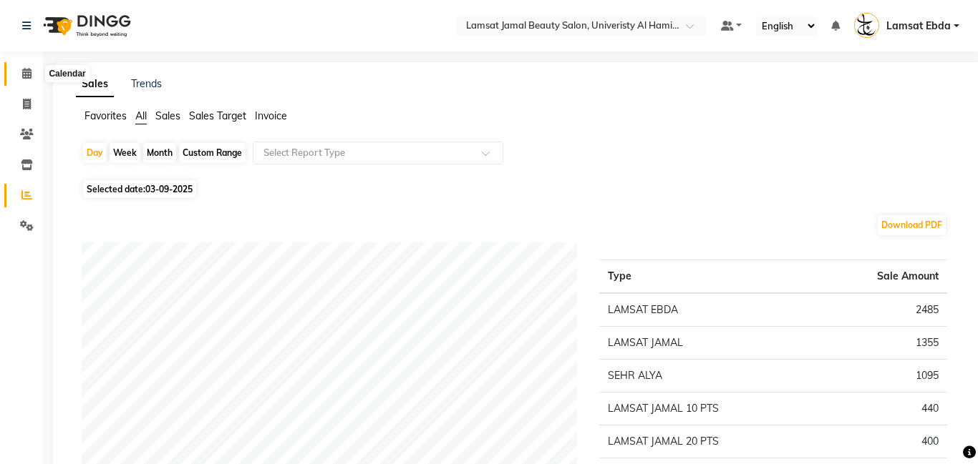
click at [29, 74] on icon at bounding box center [26, 73] width 9 height 11
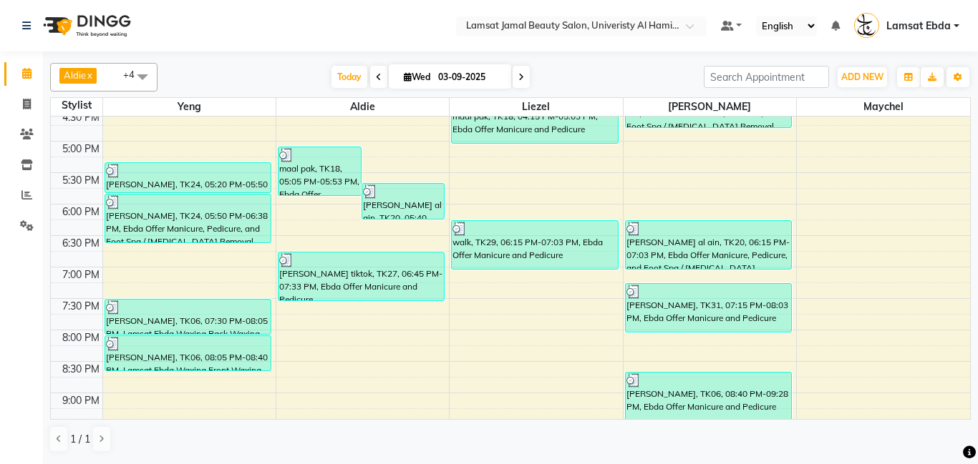
scroll to position [649, 0]
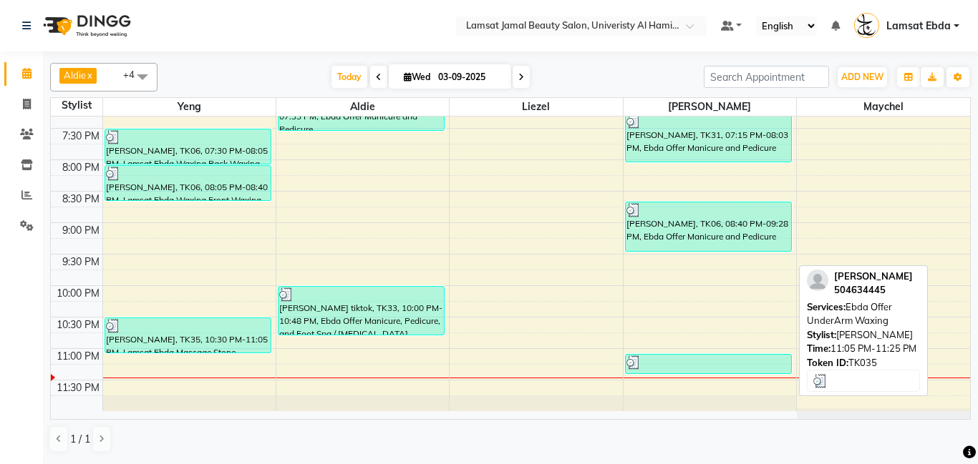
click at [729, 372] on div "[PERSON_NAME], TK35, 11:05 PM-11:25 PM, Ebda Offer UnderArm Waxing" at bounding box center [707, 364] width 165 height 19
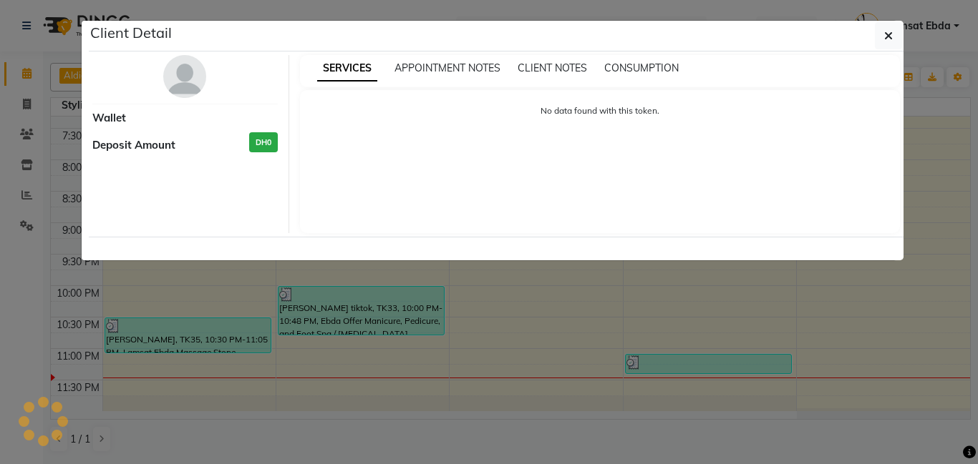
select select "3"
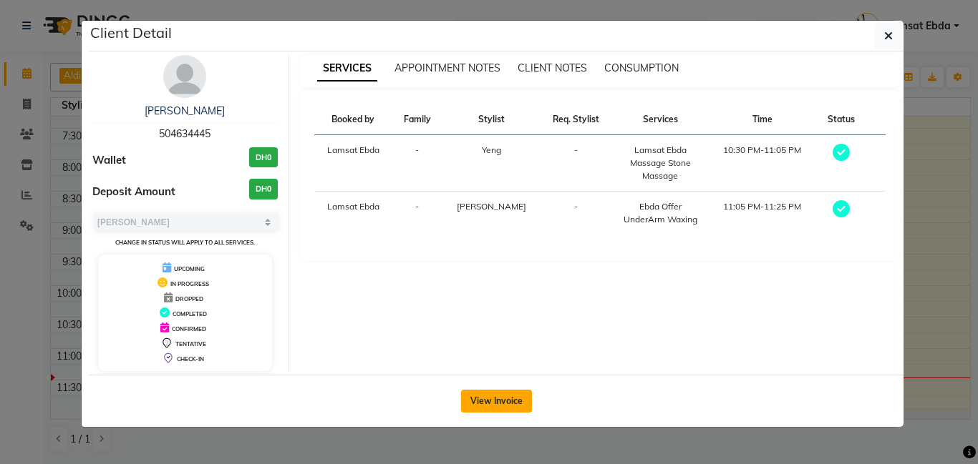
click at [507, 393] on button "View Invoice" at bounding box center [496, 401] width 71 height 23
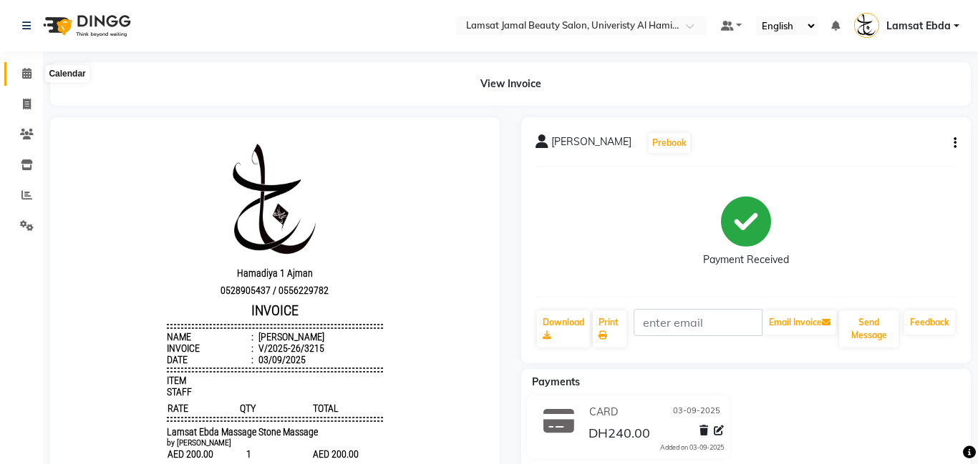
click at [26, 74] on icon at bounding box center [26, 73] width 9 height 11
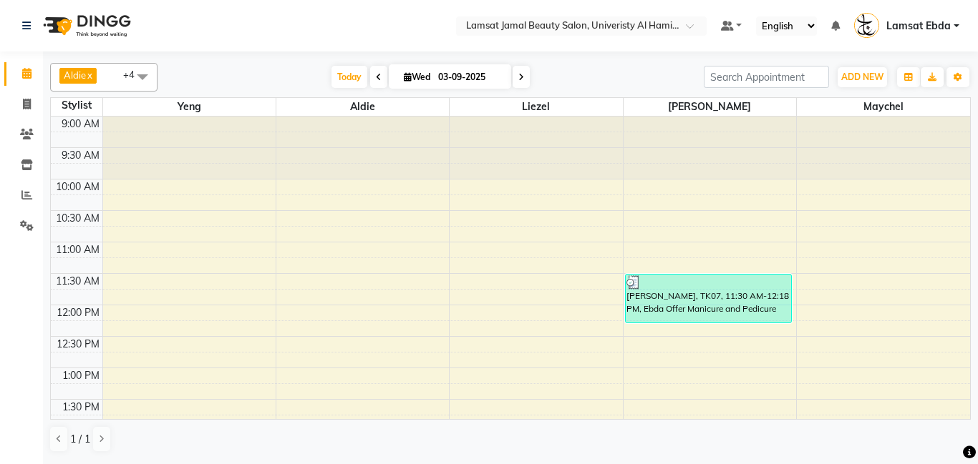
scroll to position [649, 0]
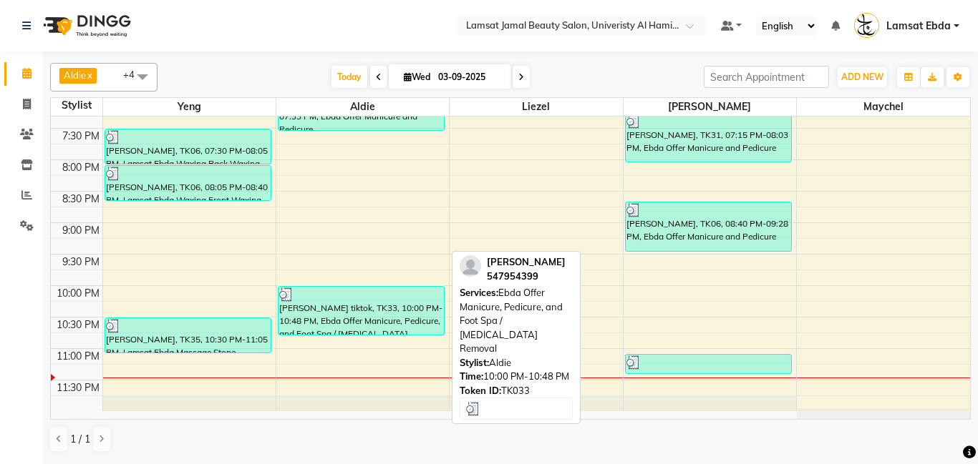
click at [369, 313] on div "[PERSON_NAME] tiktok, TK33, 10:00 PM-10:48 PM, Ebda Offer Manicure, Pedicure, a…" at bounding box center [360, 311] width 165 height 48
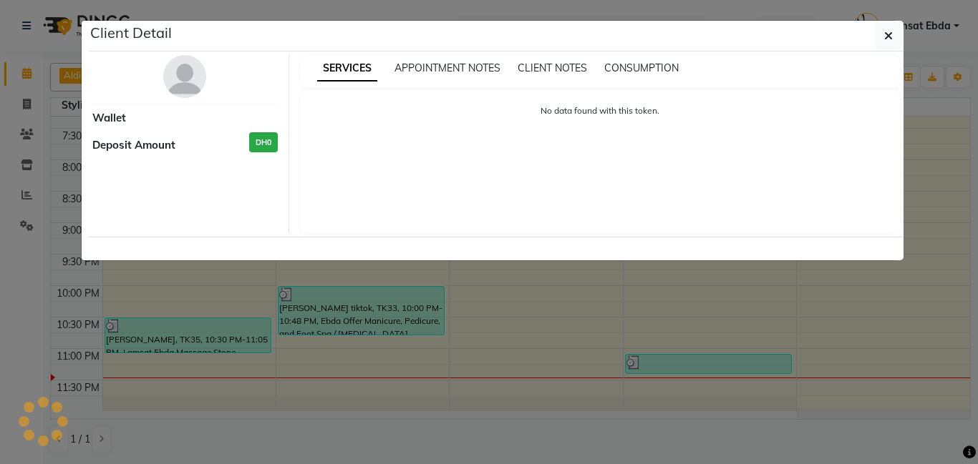
select select "3"
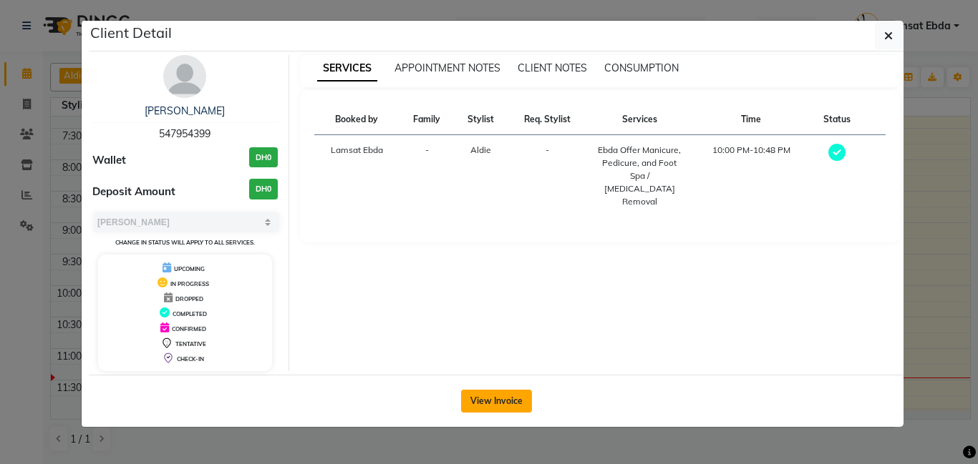
click at [503, 390] on button "View Invoice" at bounding box center [496, 401] width 71 height 23
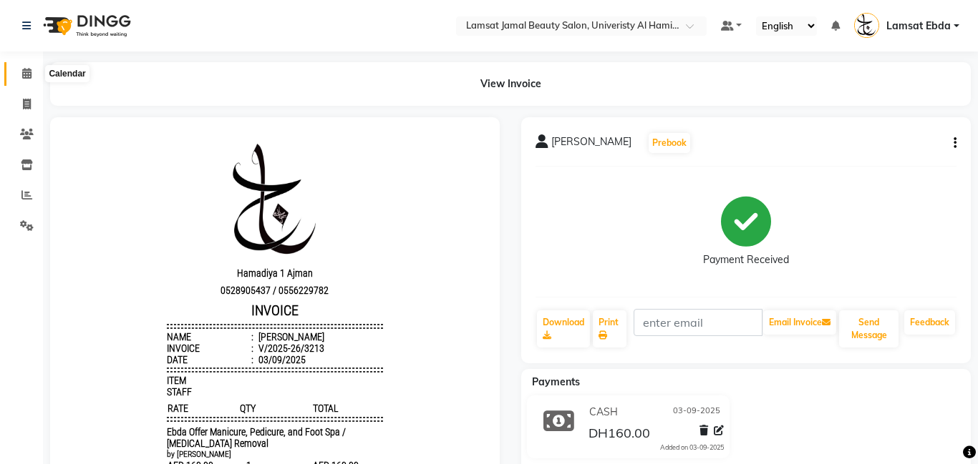
click at [24, 70] on icon at bounding box center [26, 73] width 9 height 11
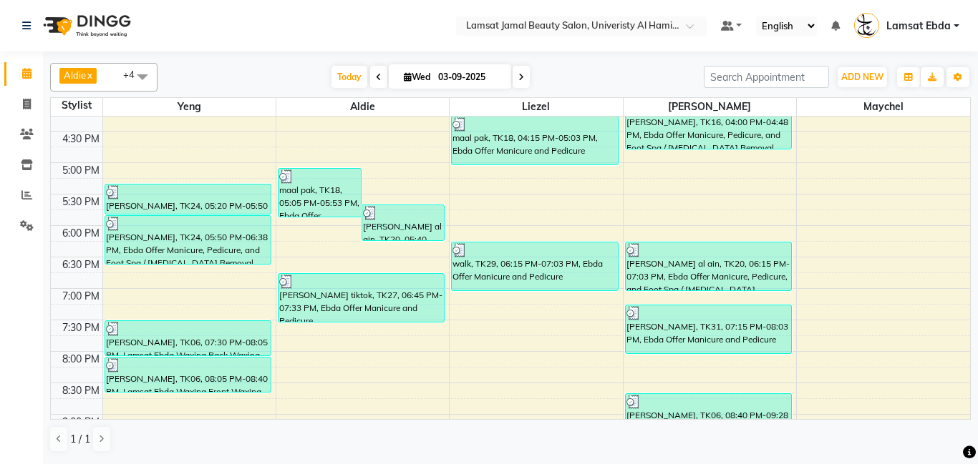
scroll to position [649, 0]
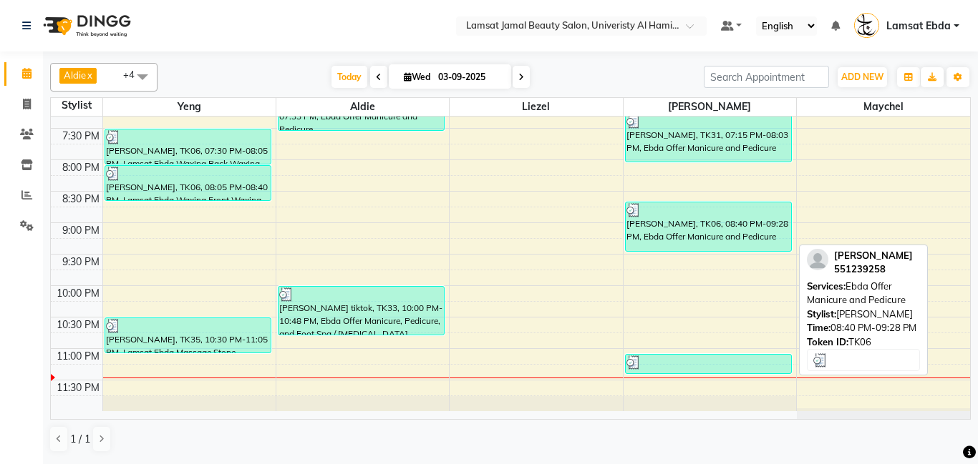
click at [709, 235] on div "[PERSON_NAME], TK06, 08:40 PM-09:28 PM, Ebda Offer Manicure and Pedicure" at bounding box center [707, 227] width 165 height 49
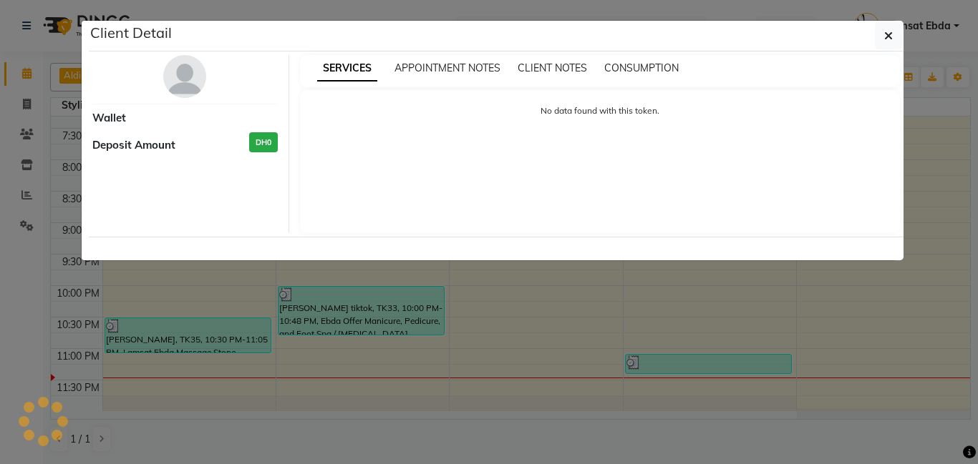
select select "3"
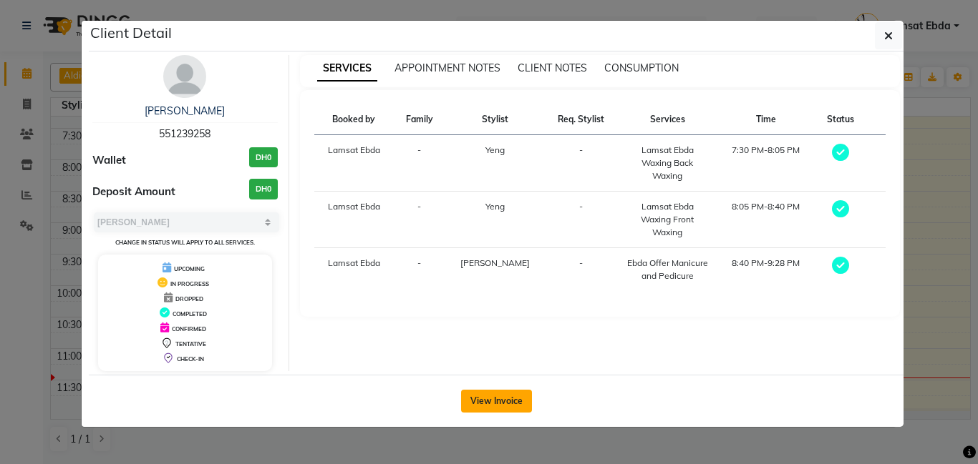
click at [501, 401] on button "View Invoice" at bounding box center [496, 401] width 71 height 23
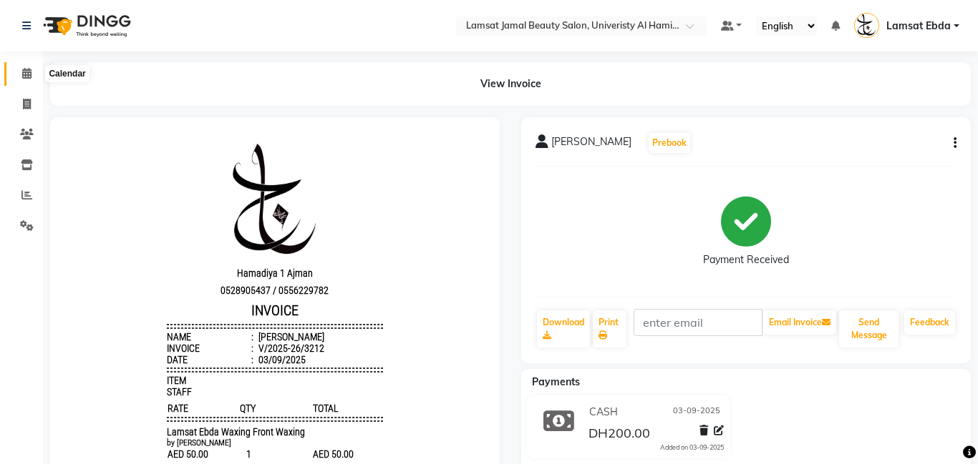
click at [31, 77] on icon at bounding box center [26, 73] width 9 height 11
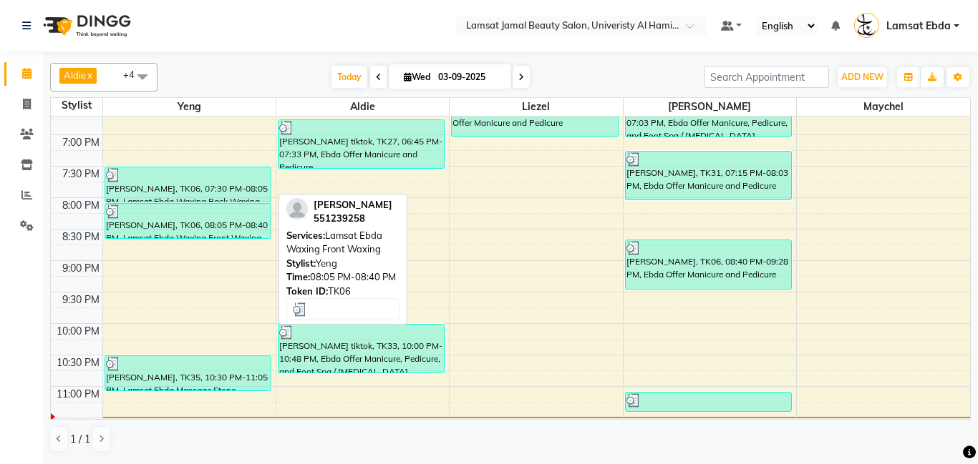
scroll to position [610, 0]
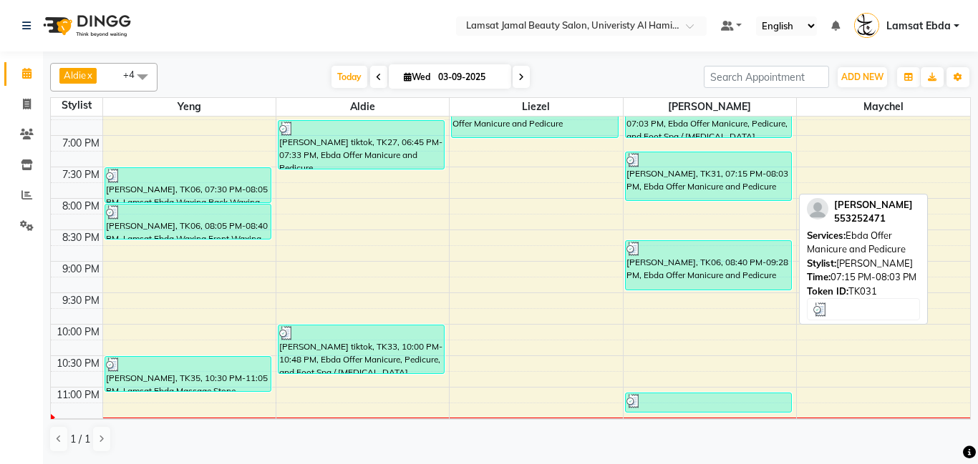
click at [653, 187] on div "[PERSON_NAME], TK31, 07:15 PM-08:03 PM, Ebda Offer Manicure and Pedicure" at bounding box center [707, 176] width 165 height 48
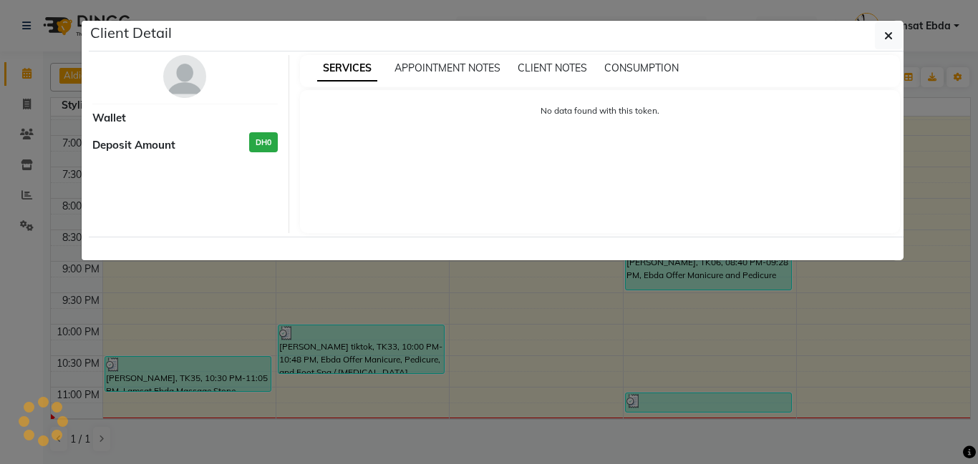
select select "3"
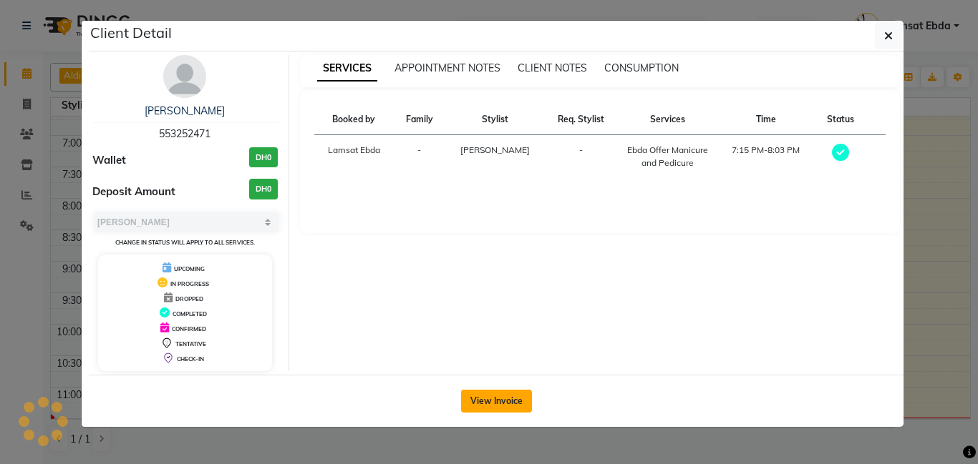
click at [505, 402] on button "View Invoice" at bounding box center [496, 401] width 71 height 23
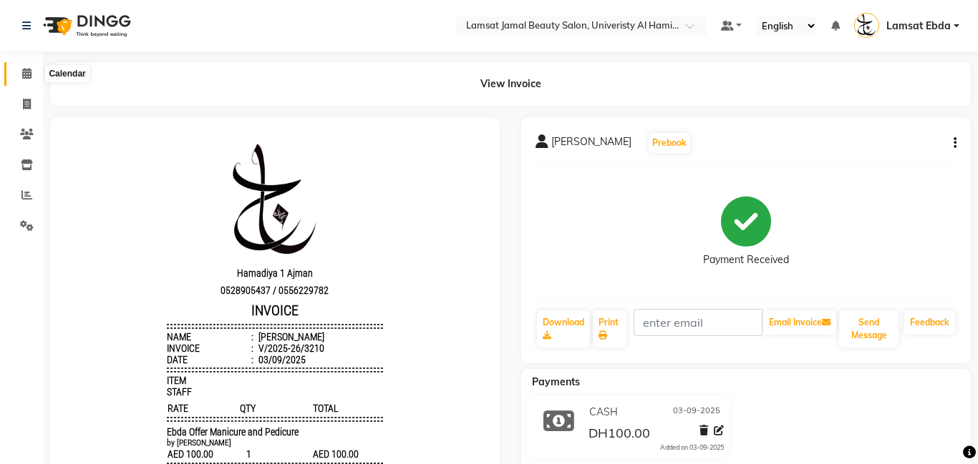
click at [30, 71] on icon at bounding box center [26, 73] width 9 height 11
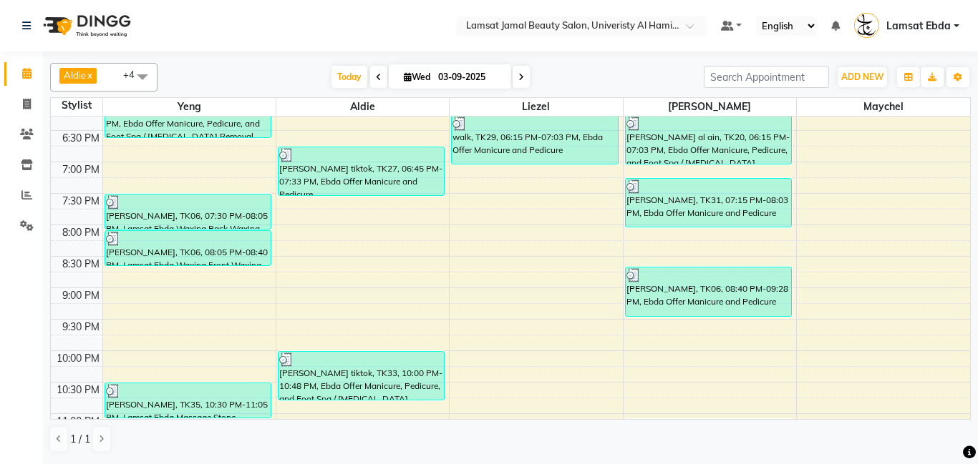
scroll to position [585, 0]
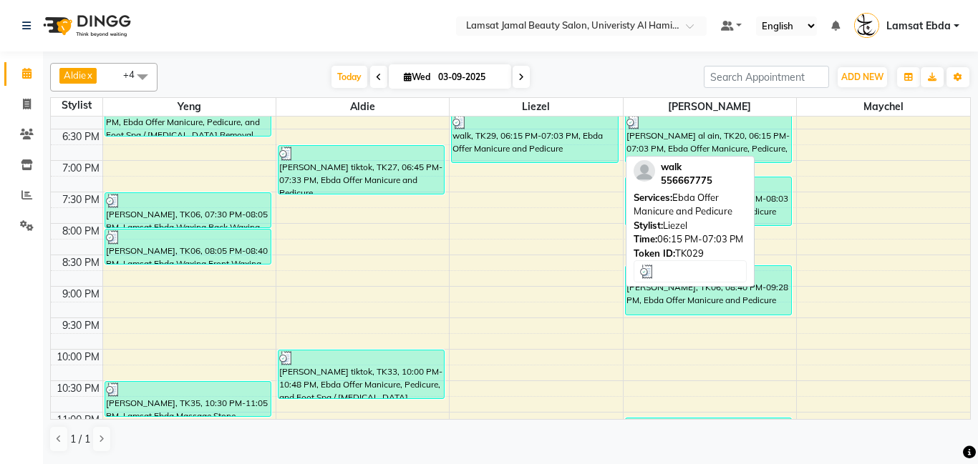
click at [523, 147] on div "walk, TK29, 06:15 PM-07:03 PM, Ebda Offer Manicure and Pedicure" at bounding box center [534, 139] width 165 height 48
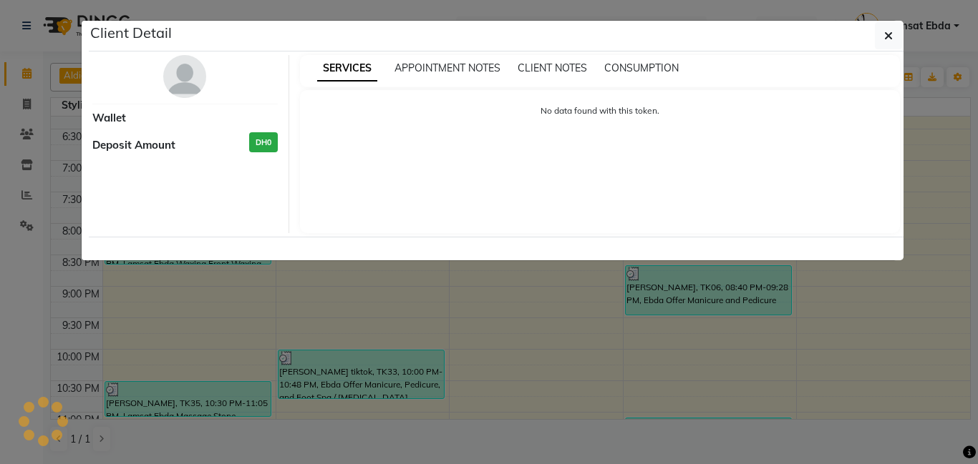
select select "3"
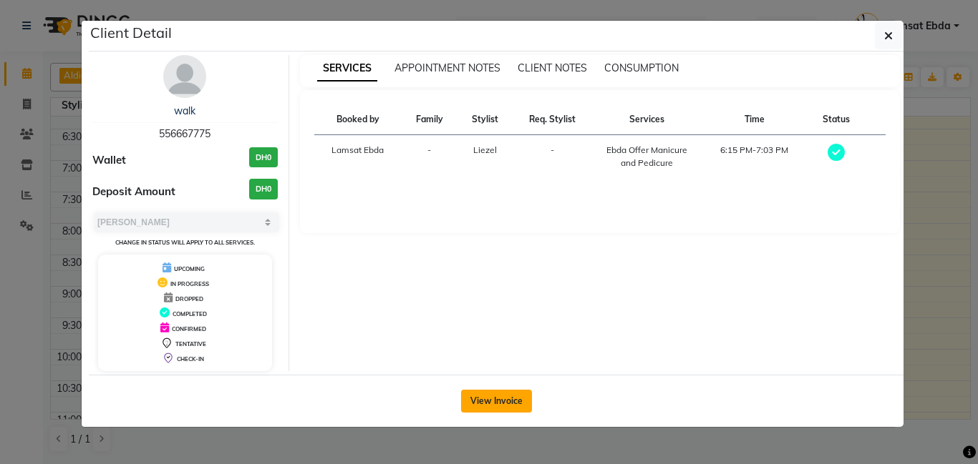
click at [500, 396] on button "View Invoice" at bounding box center [496, 401] width 71 height 23
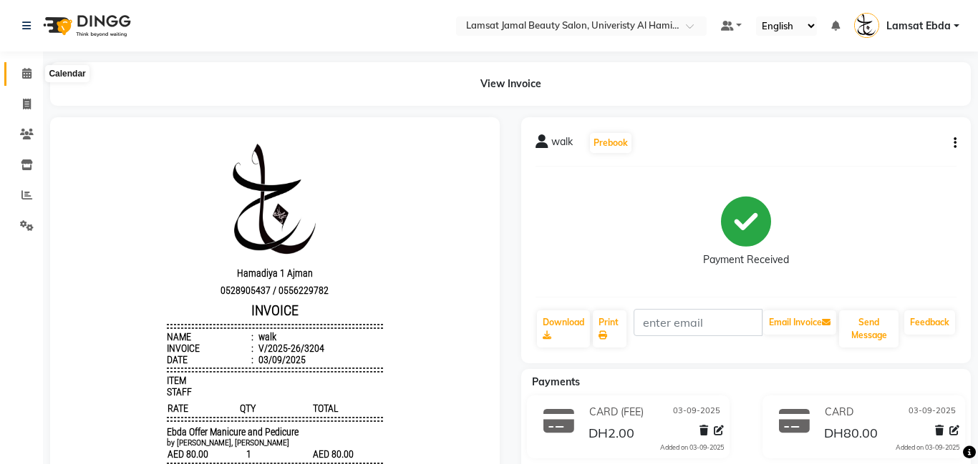
click at [23, 74] on icon at bounding box center [26, 73] width 9 height 11
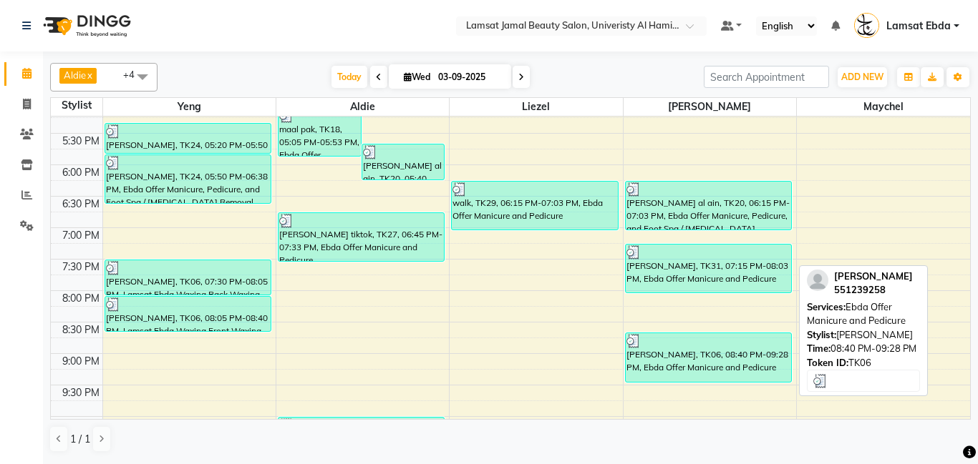
scroll to position [519, 0]
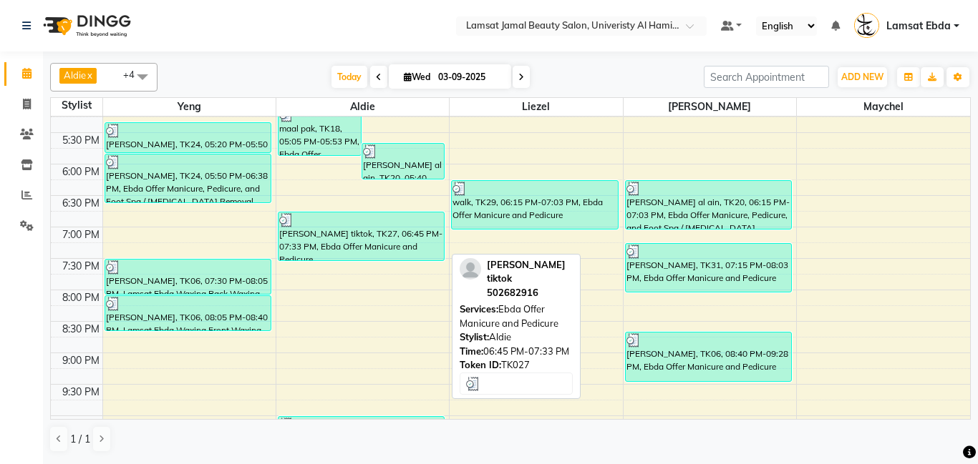
click at [377, 238] on div "[PERSON_NAME] tiktok, TK27, 06:45 PM-07:33 PM, Ebda Offer Manicure and Pedicure" at bounding box center [360, 237] width 165 height 48
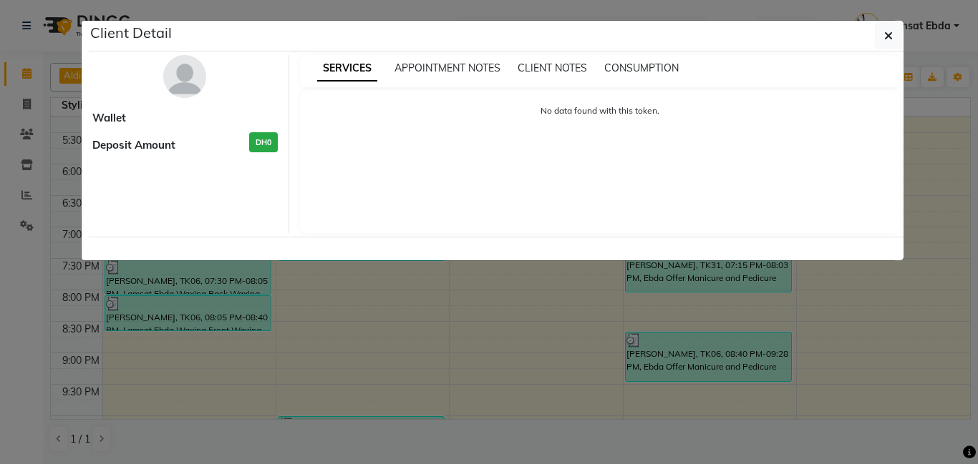
select select "3"
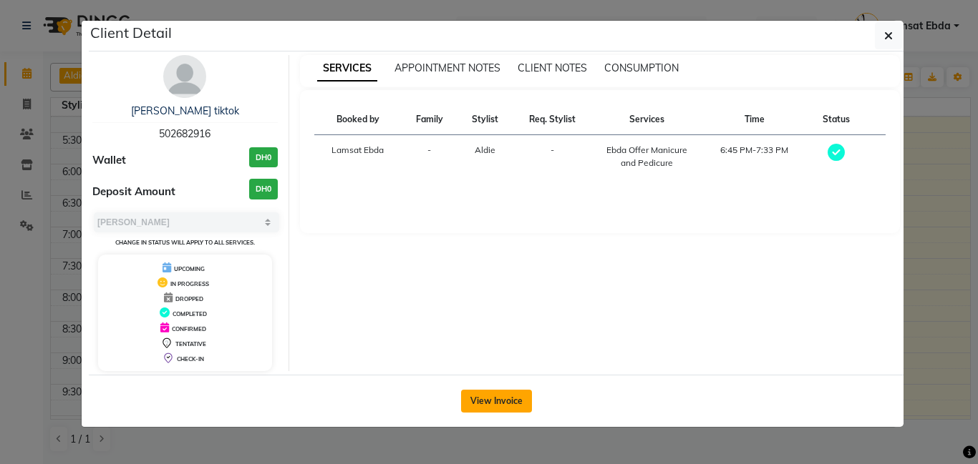
click at [485, 401] on button "View Invoice" at bounding box center [496, 401] width 71 height 23
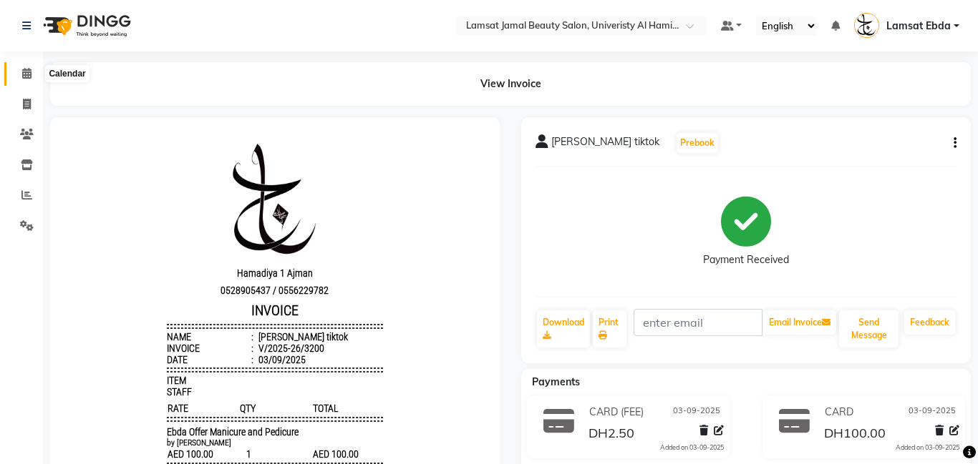
click at [20, 74] on span at bounding box center [26, 74] width 25 height 16
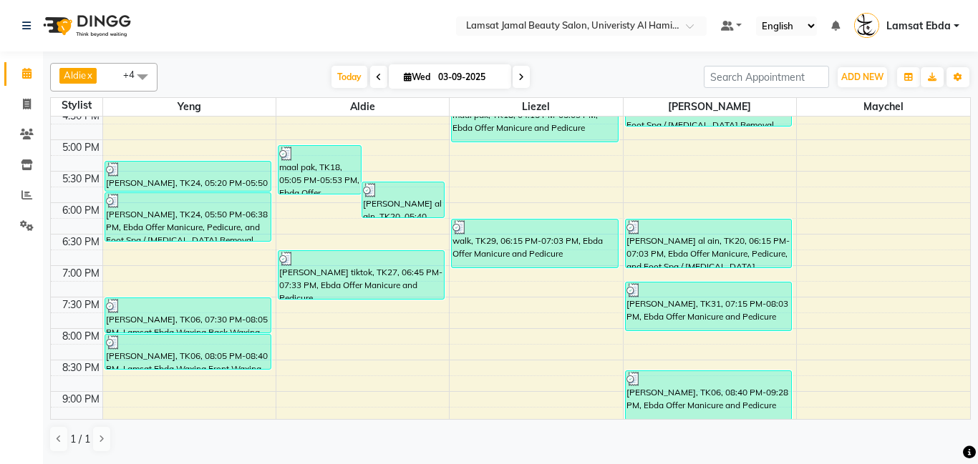
scroll to position [472, 0]
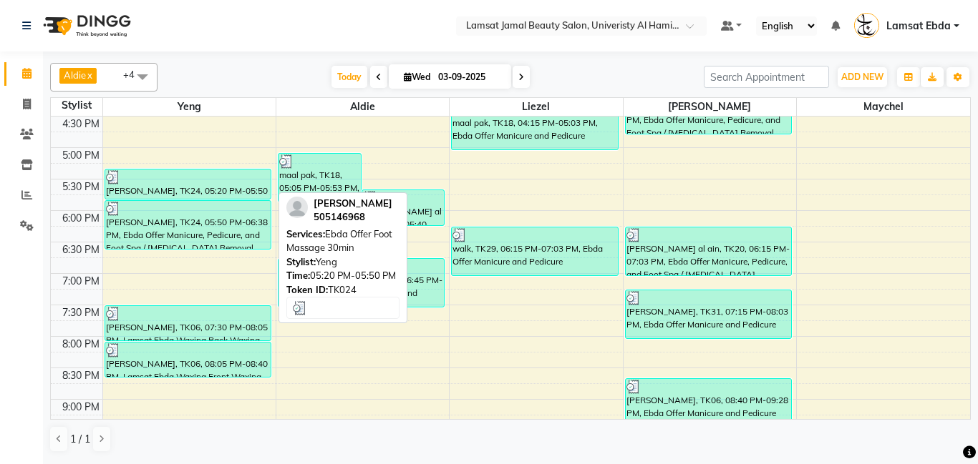
click at [194, 195] on div "[PERSON_NAME], TK24, 05:20 PM-05:50 PM, Ebda Offer Foot Massage 30min" at bounding box center [187, 184] width 165 height 29
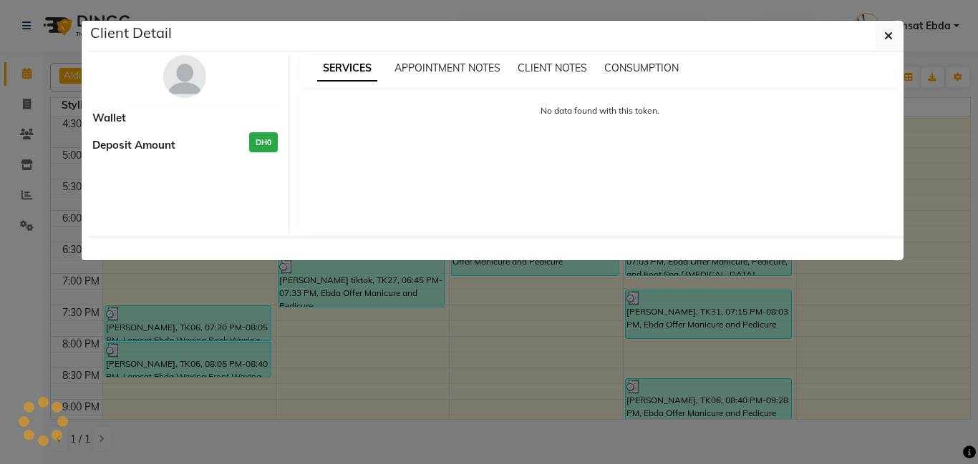
select select "3"
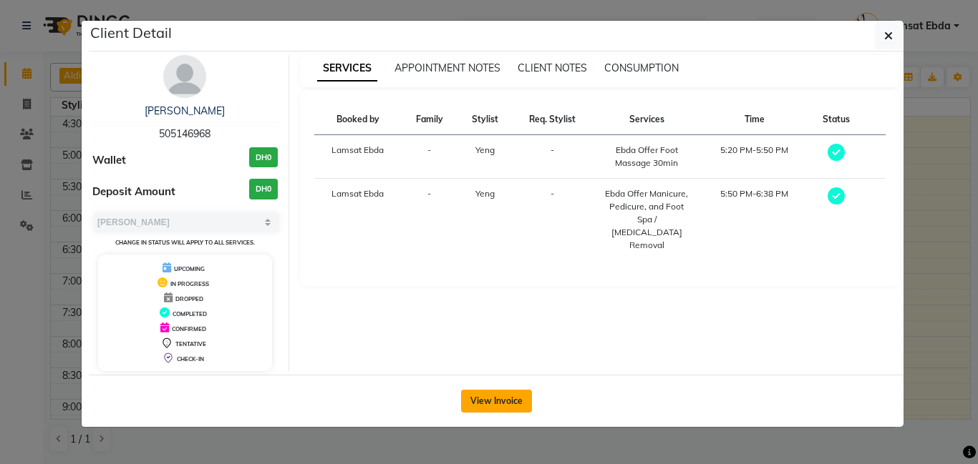
click at [508, 404] on button "View Invoice" at bounding box center [496, 401] width 71 height 23
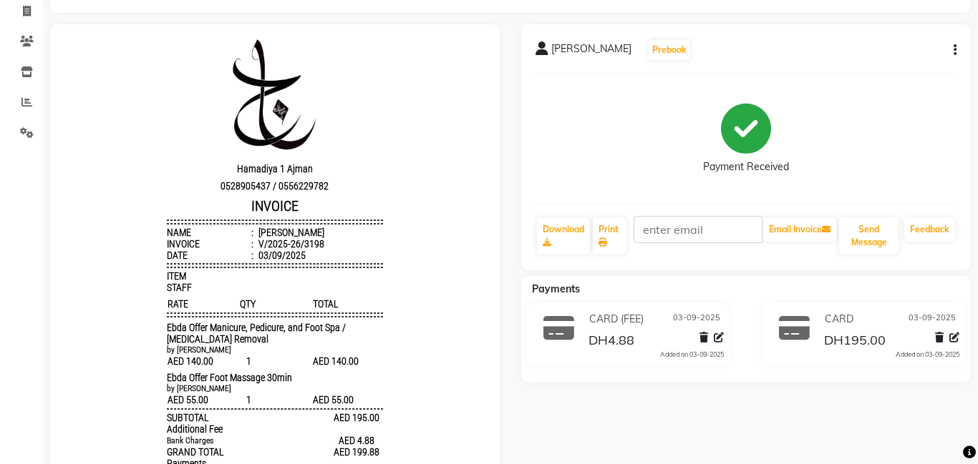
scroll to position [216, 0]
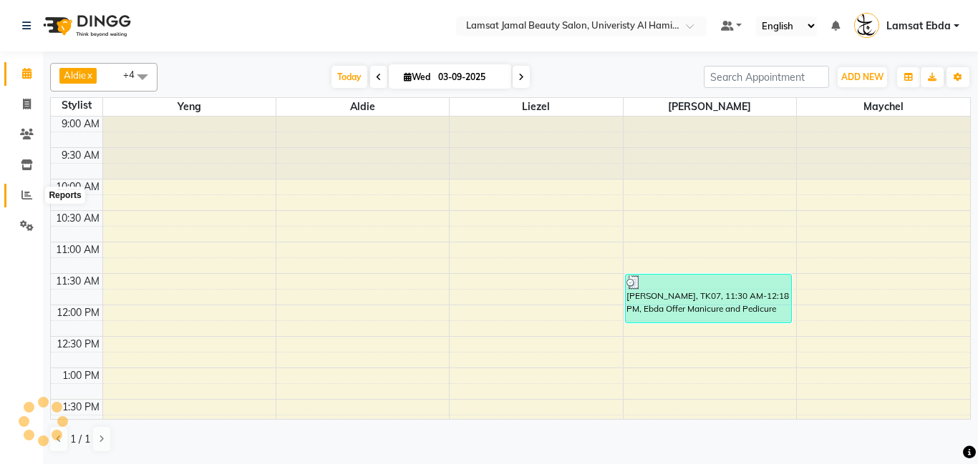
click at [26, 195] on icon at bounding box center [26, 195] width 11 height 11
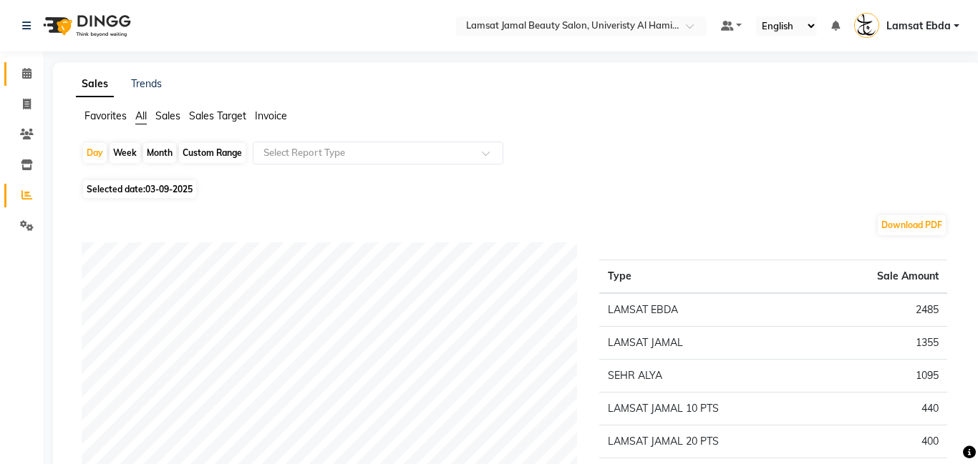
click at [29, 77] on icon at bounding box center [26, 73] width 9 height 11
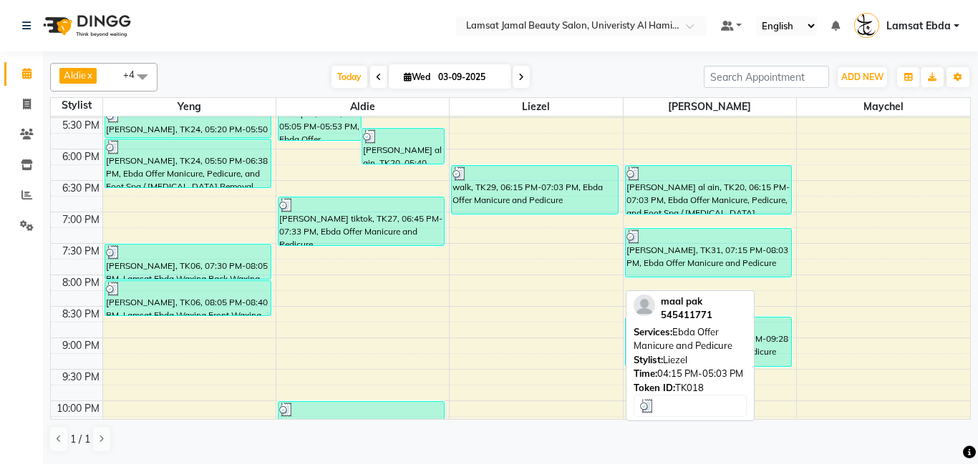
scroll to position [649, 0]
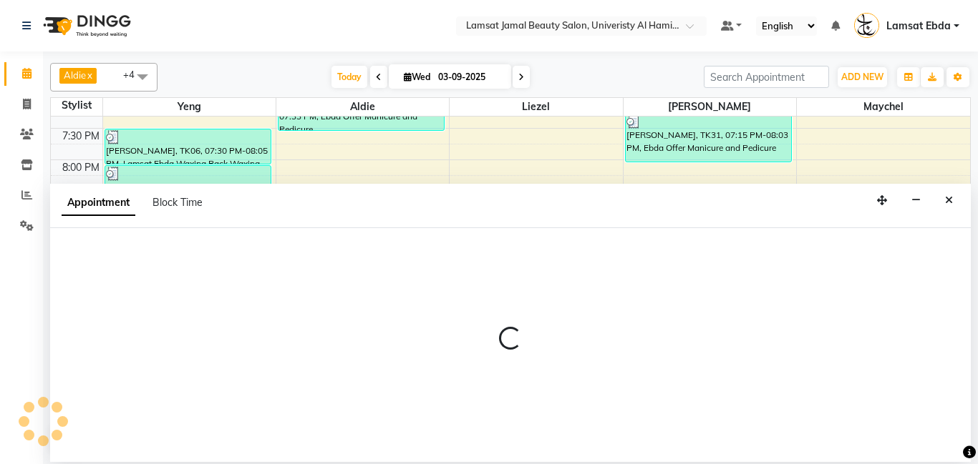
select select "79900"
select select "tentative"
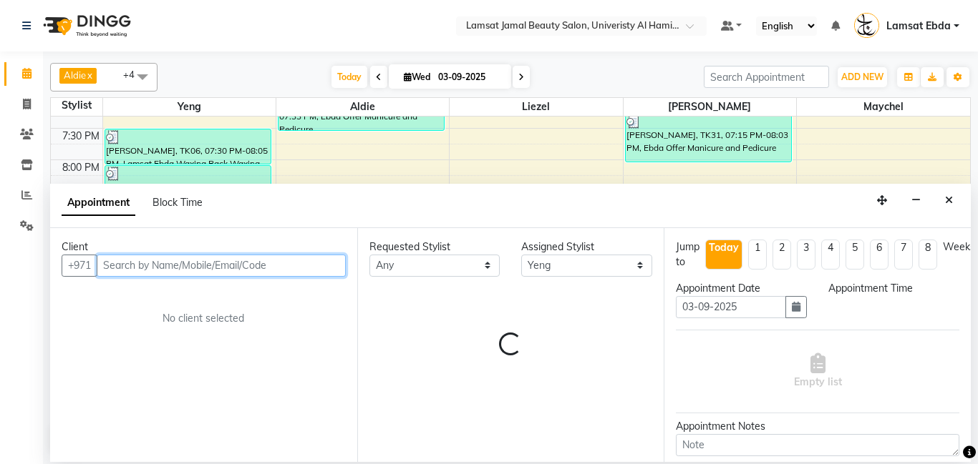
select select "1380"
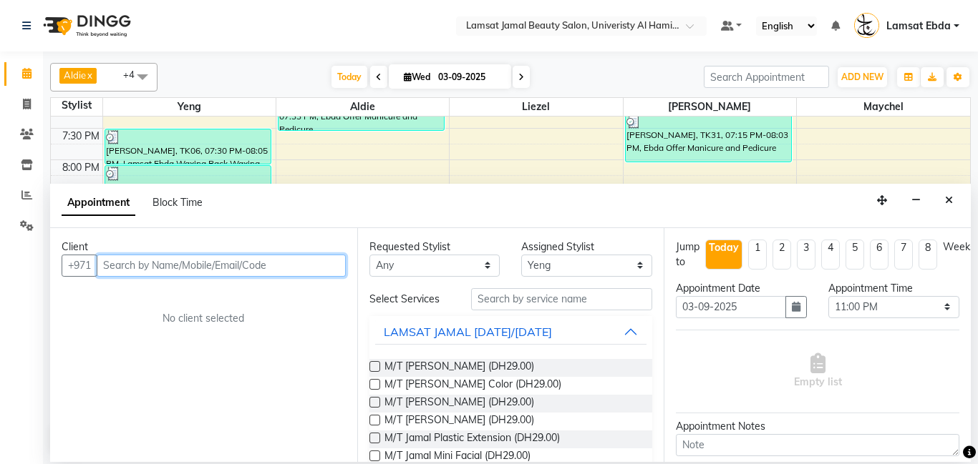
click at [146, 269] on input "text" at bounding box center [221, 266] width 249 height 22
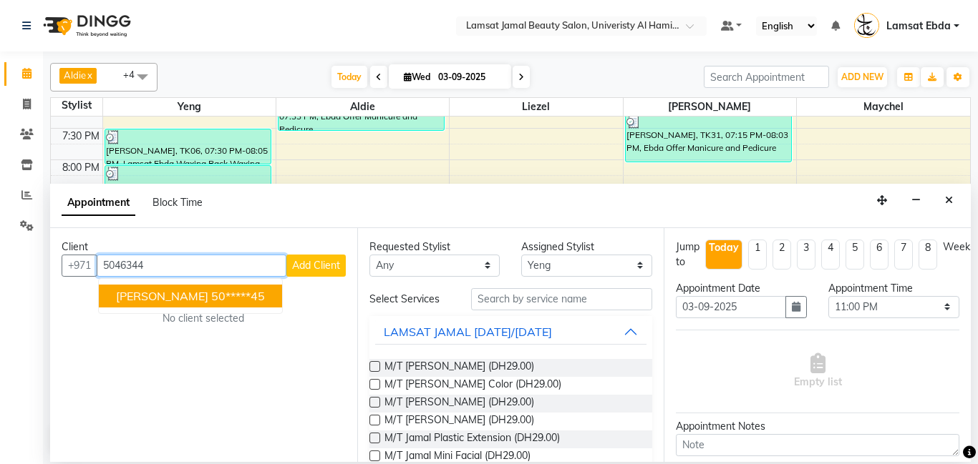
click at [190, 296] on span "[PERSON_NAME]" at bounding box center [162, 296] width 92 height 14
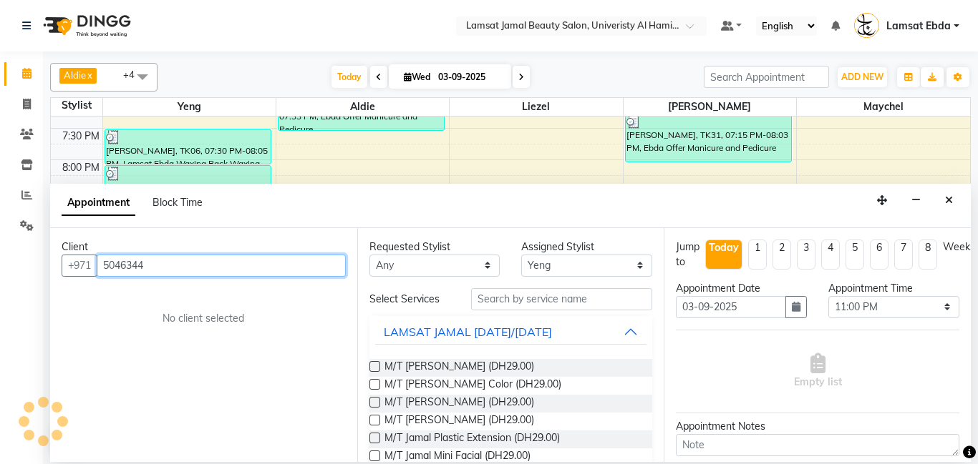
type input "50*****45"
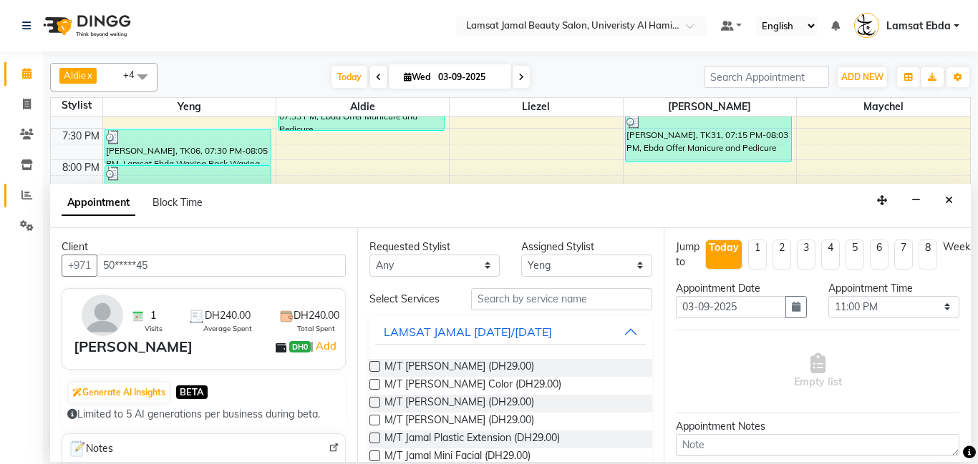
click at [26, 197] on icon at bounding box center [26, 195] width 11 height 11
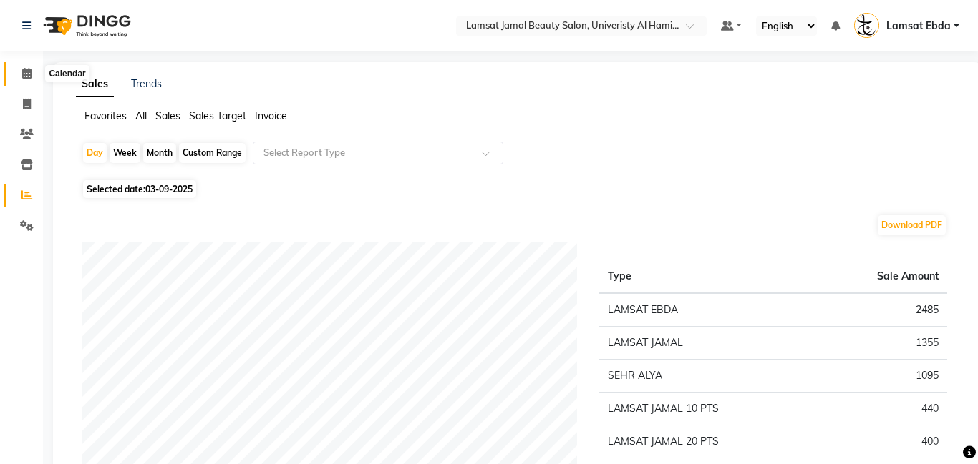
click at [28, 73] on icon at bounding box center [26, 73] width 9 height 11
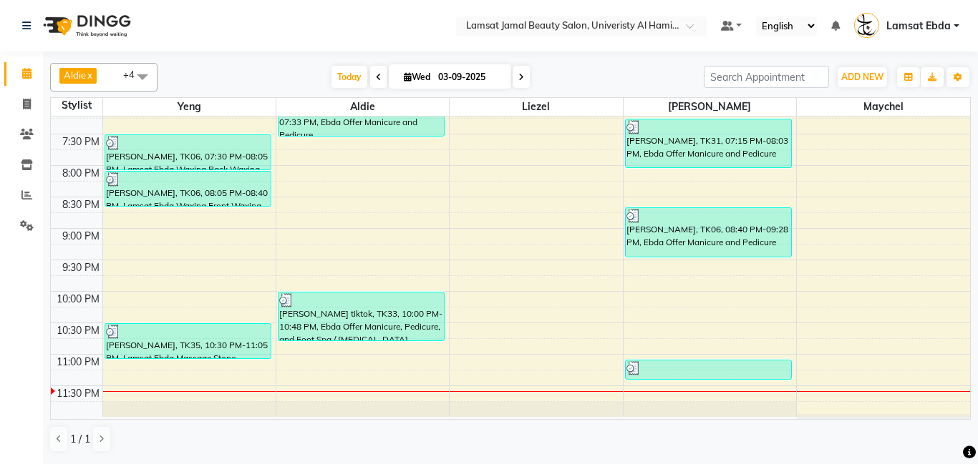
scroll to position [649, 0]
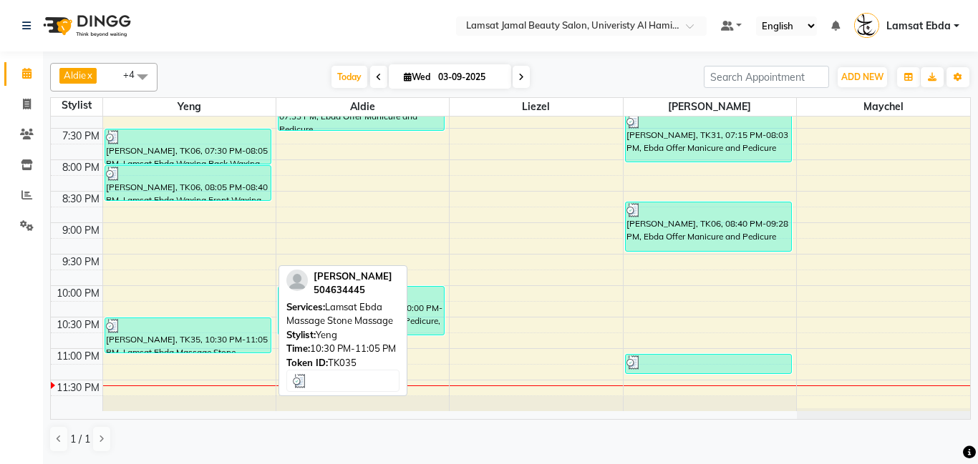
click at [207, 323] on div at bounding box center [188, 326] width 164 height 14
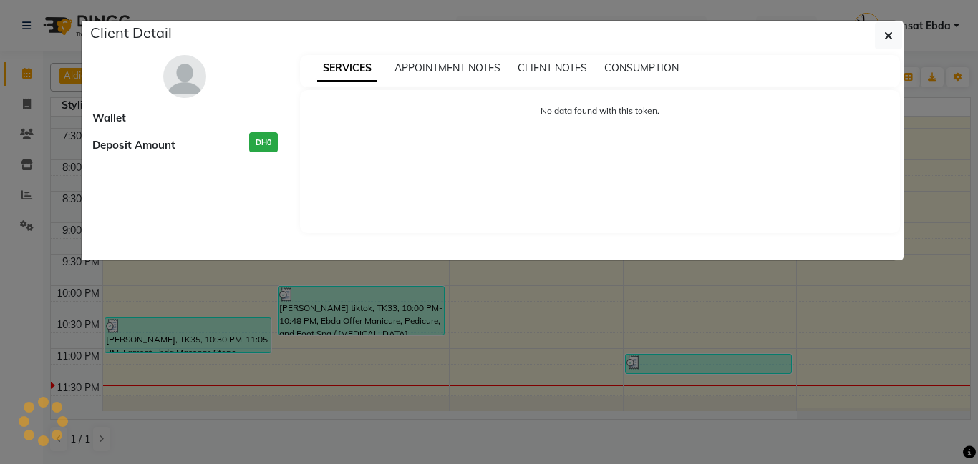
select select "3"
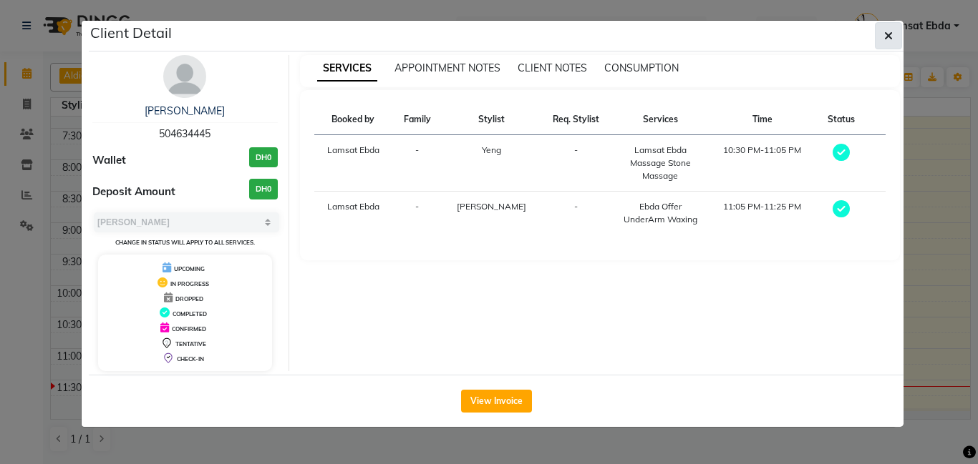
click at [891, 34] on icon "button" at bounding box center [888, 35] width 9 height 11
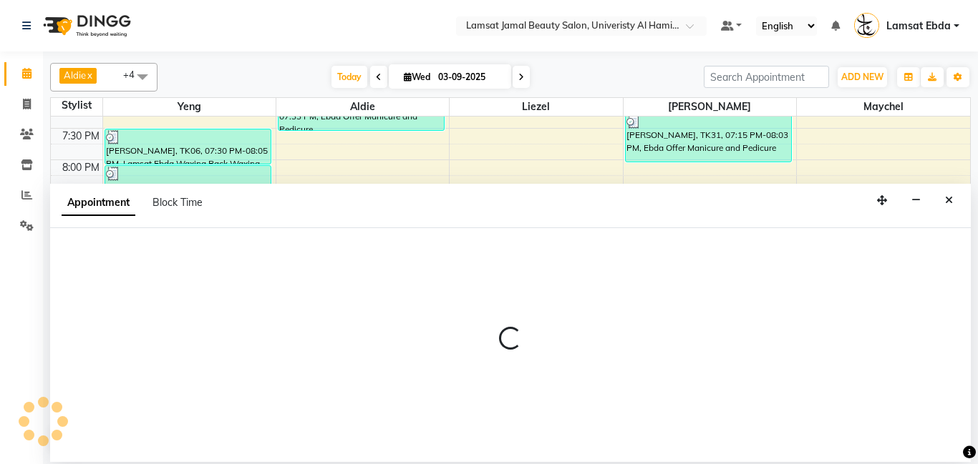
select select "79900"
select select "tentative"
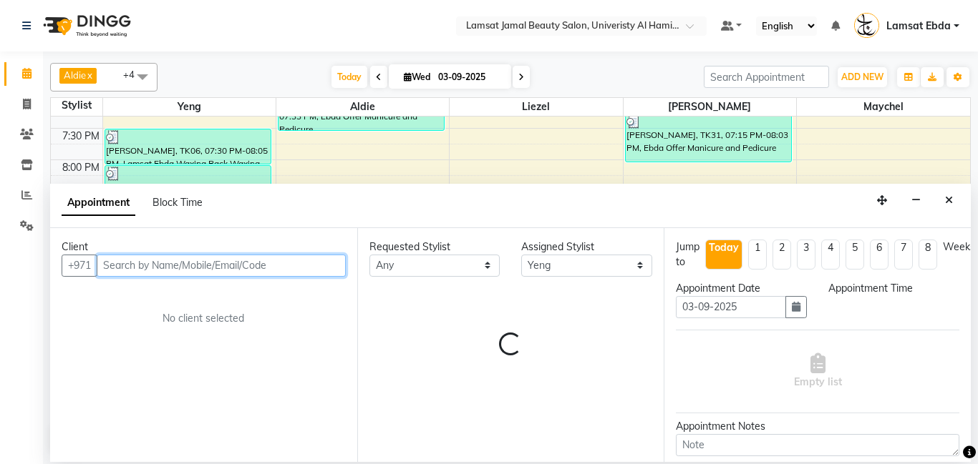
select select "1380"
click at [156, 267] on input "text" at bounding box center [221, 266] width 249 height 22
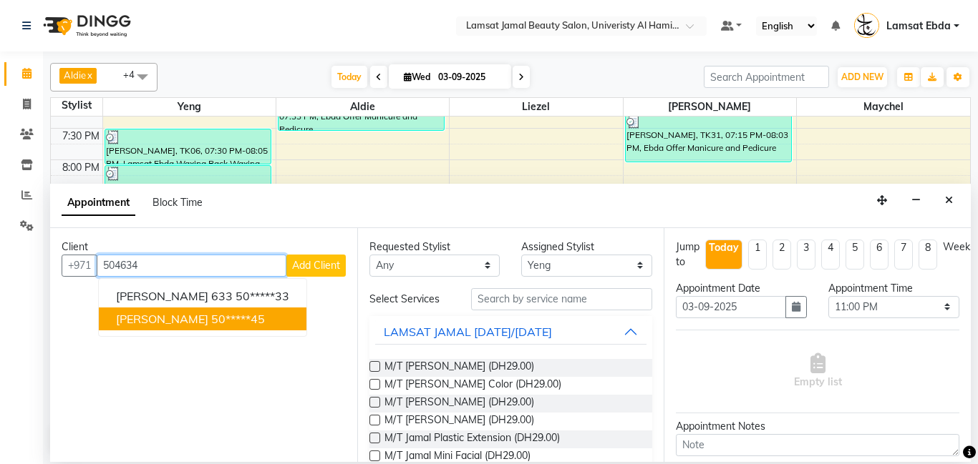
click at [233, 318] on ngb-highlight "50*****45" at bounding box center [238, 319] width 54 height 14
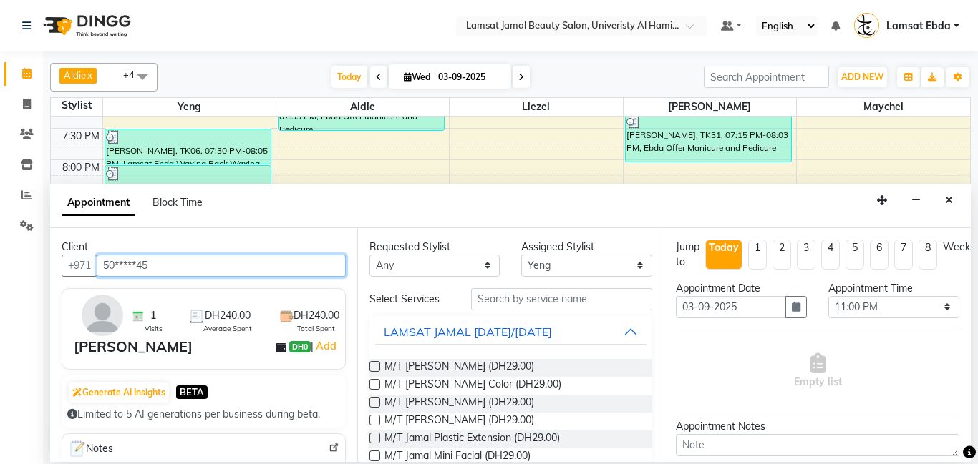
type input "50*****45"
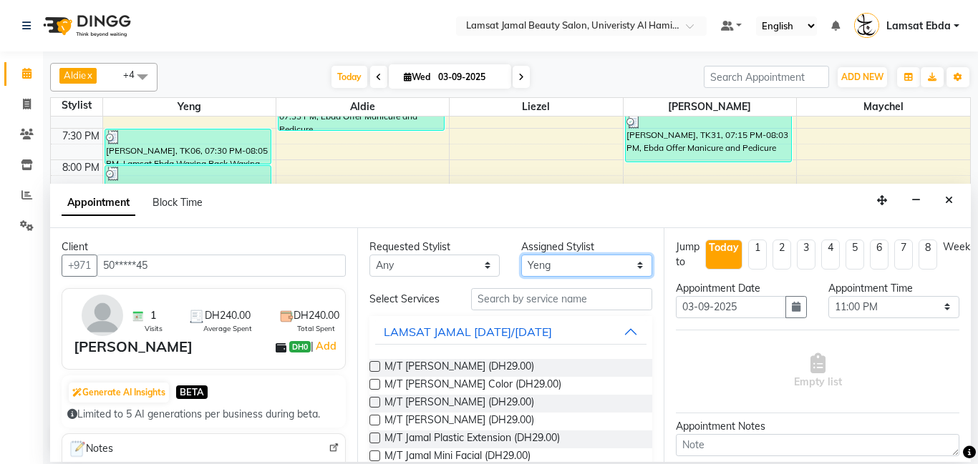
click at [638, 265] on select "Select [PERSON_NAME] Amna [PERSON_NAME] [PERSON_NAME] Ebda Lamsat [PERSON_NAME]…" at bounding box center [586, 266] width 131 height 22
select select "79905"
click at [521, 255] on select "Select [PERSON_NAME] Amna [PERSON_NAME] [PERSON_NAME] Ebda Lamsat [PERSON_NAME]…" at bounding box center [586, 266] width 131 height 22
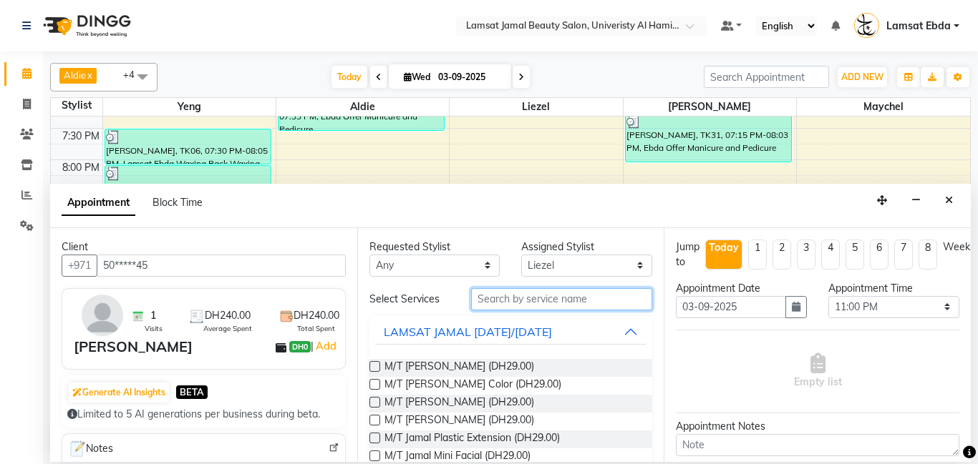
click at [510, 303] on input "text" at bounding box center [562, 299] width 182 height 22
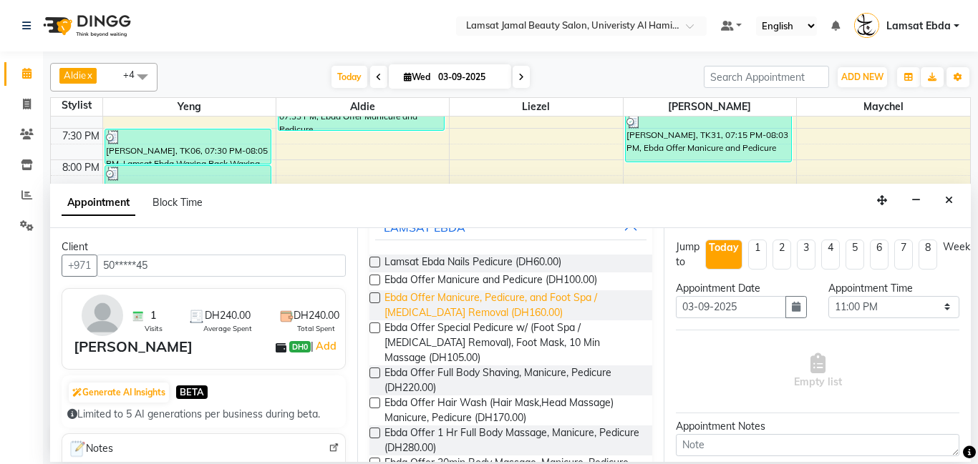
scroll to position [136, 0]
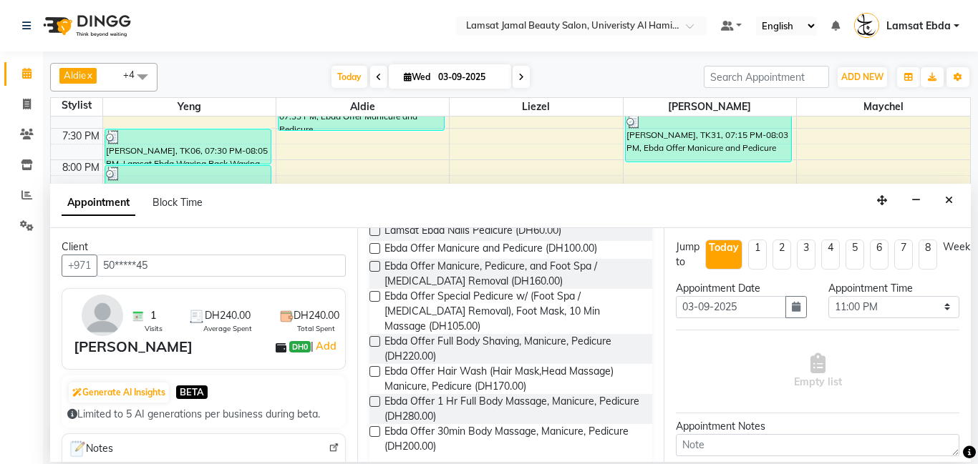
type input "ebda ped"
click at [375, 295] on label at bounding box center [374, 296] width 11 height 11
click at [375, 295] on input "checkbox" at bounding box center [373, 297] width 9 height 9
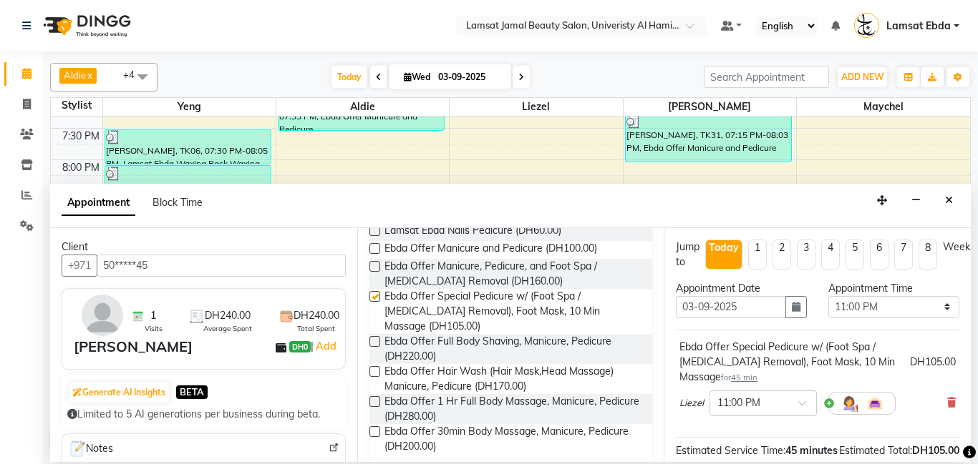
checkbox input "false"
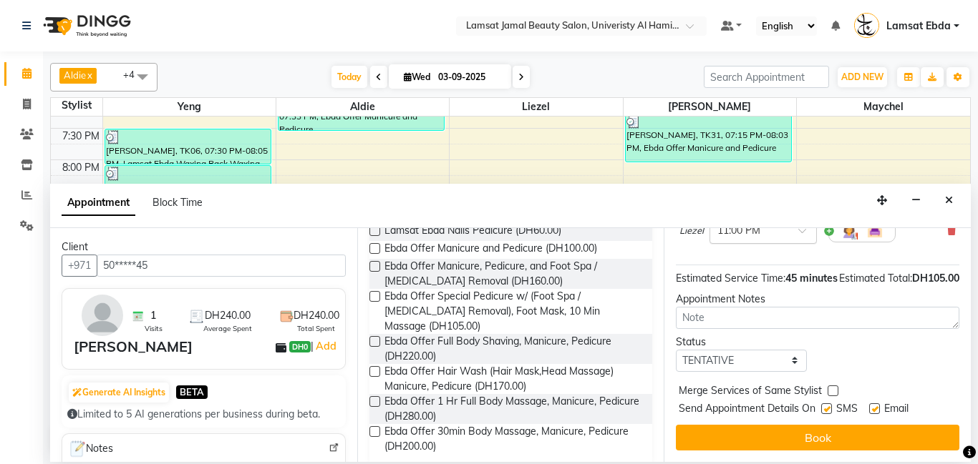
scroll to position [188, 0]
click at [794, 364] on select "Select TENTATIVE CONFIRM CHECK-IN UPCOMING" at bounding box center [741, 361] width 131 height 22
select select "confirm booking"
click at [676, 350] on select "Select TENTATIVE CONFIRM CHECK-IN UPCOMING" at bounding box center [741, 361] width 131 height 22
click at [832, 392] on label at bounding box center [832, 391] width 11 height 11
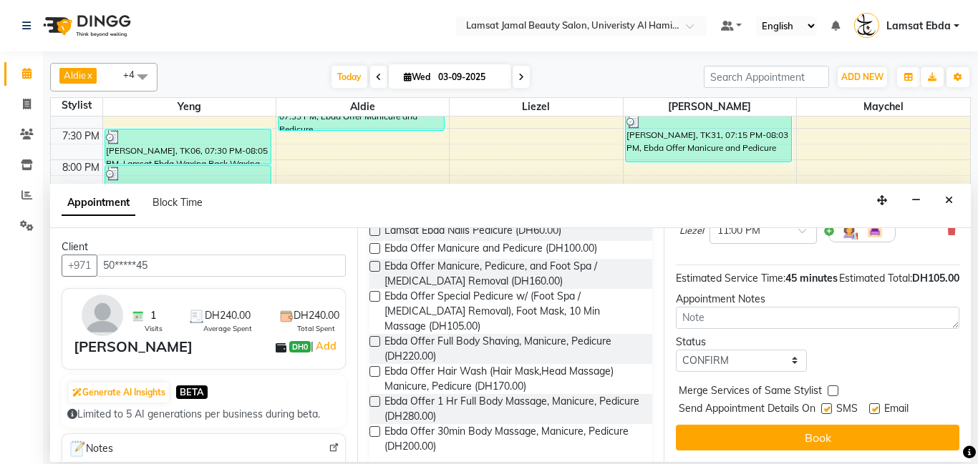
click at [832, 392] on input "checkbox" at bounding box center [831, 392] width 9 height 9
checkbox input "true"
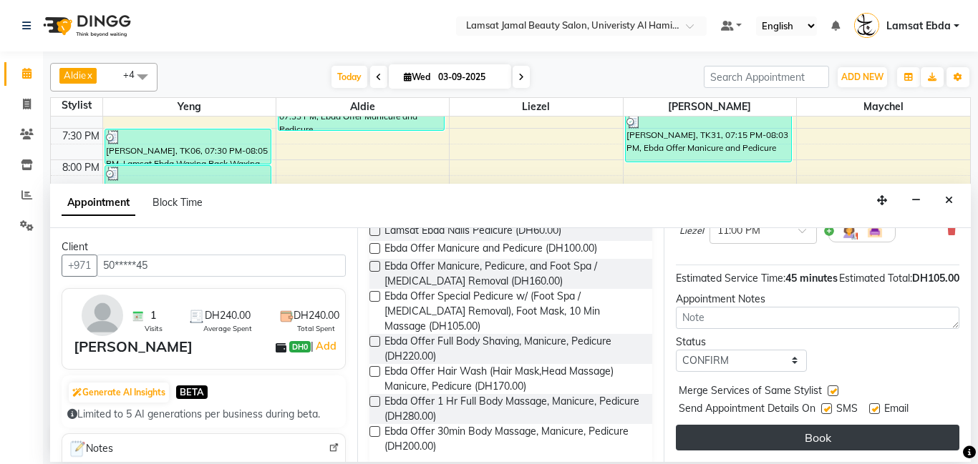
click at [820, 446] on button "Book" at bounding box center [817, 438] width 283 height 26
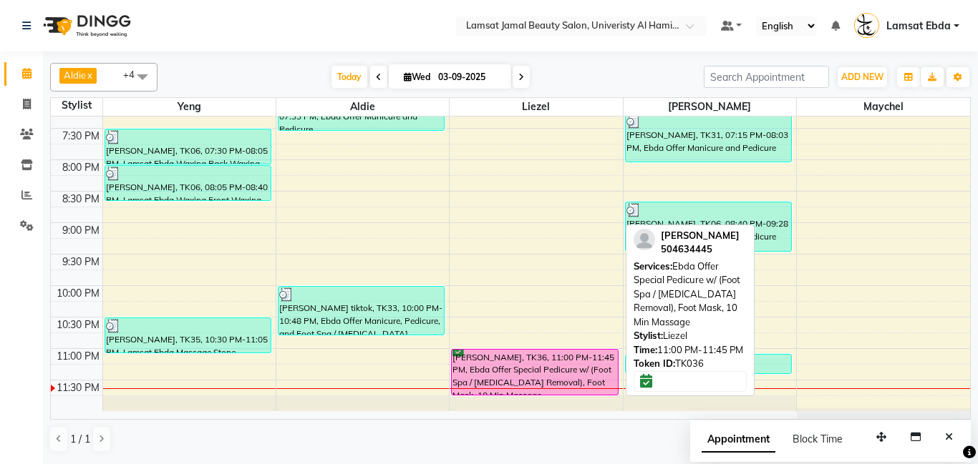
click at [490, 371] on div "[PERSON_NAME], TK36, 11:00 PM-11:45 PM, Ebda Offer Special Pedicure w/ (Foot Sp…" at bounding box center [534, 372] width 165 height 45
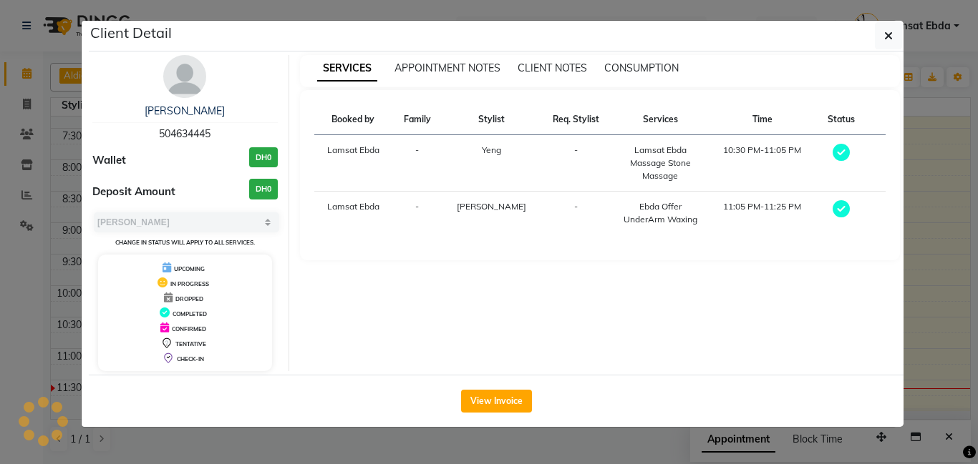
select select "6"
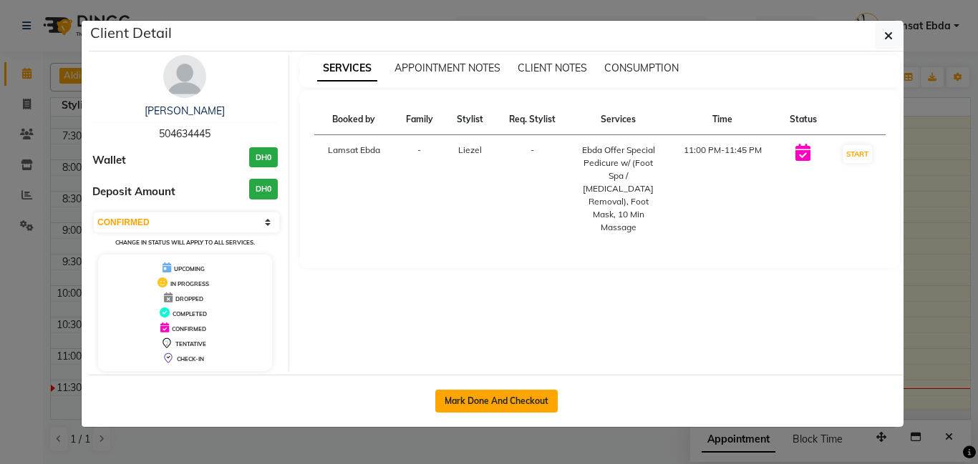
click at [485, 406] on button "Mark Done And Checkout" at bounding box center [496, 401] width 122 height 23
select select "service"
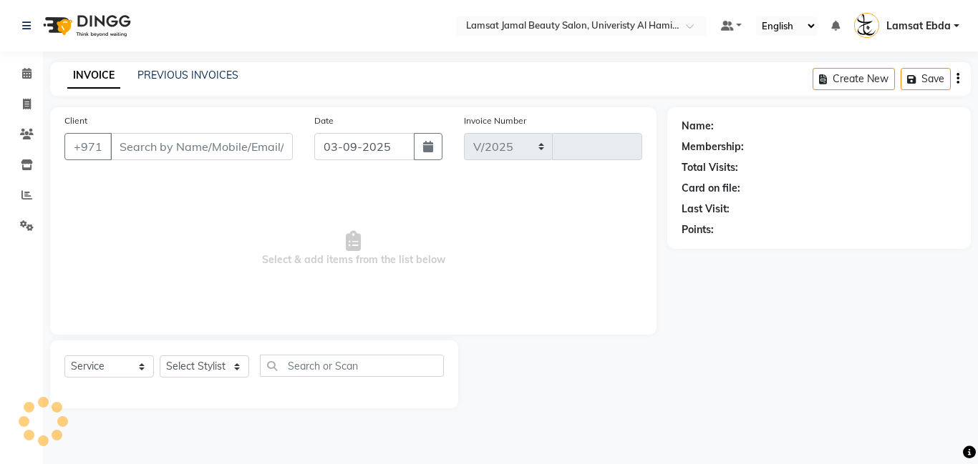
select select "8294"
type input "3216"
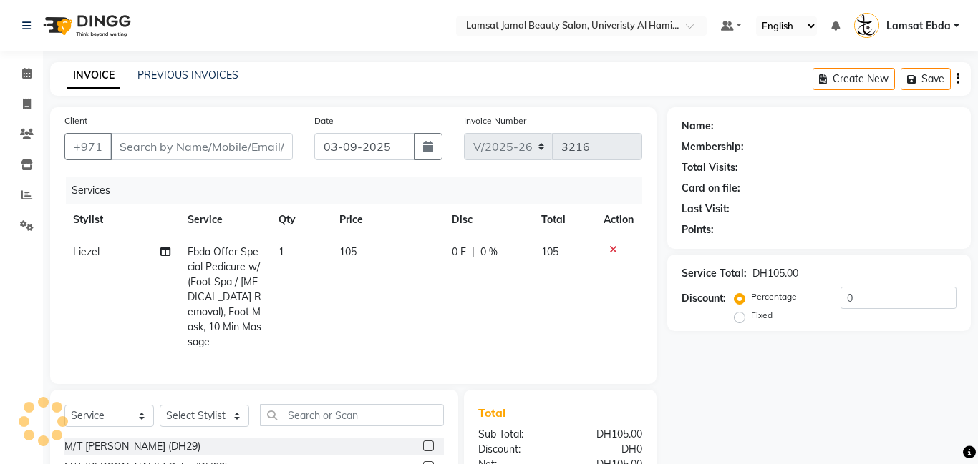
type input "50*****45"
select select "79905"
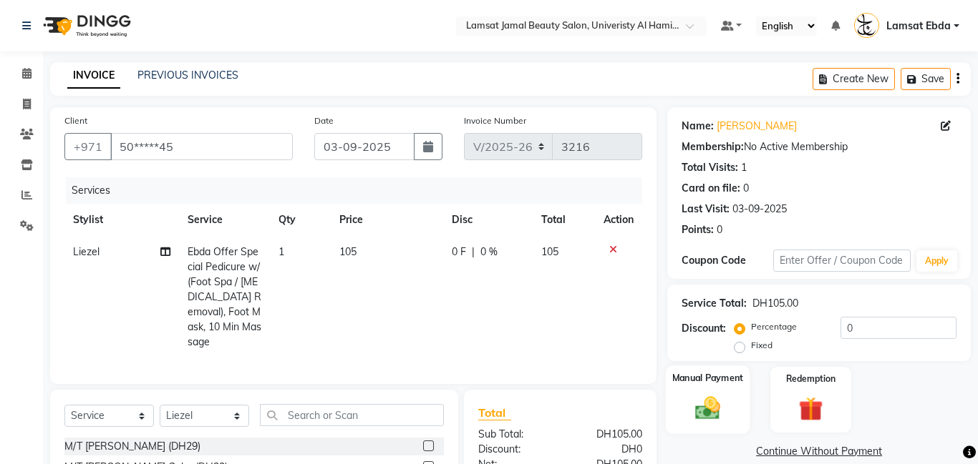
click at [715, 394] on img at bounding box center [707, 408] width 41 height 29
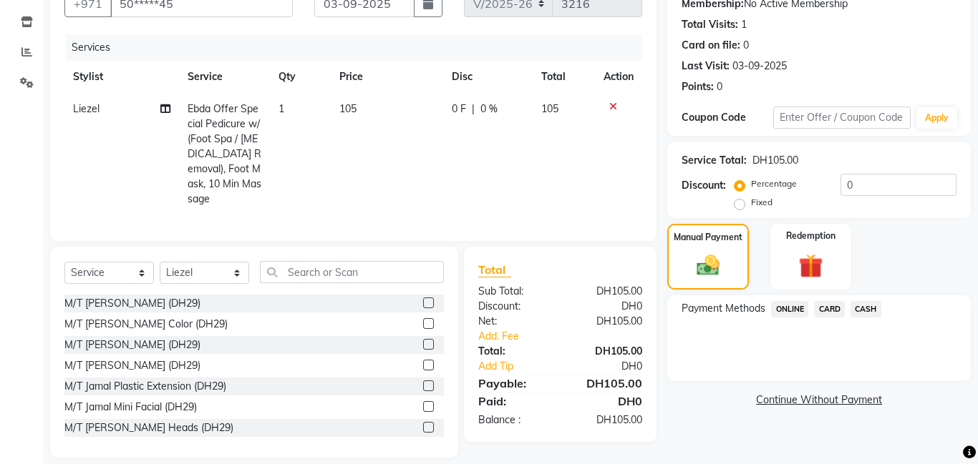
click at [829, 306] on span "CARD" at bounding box center [829, 309] width 31 height 16
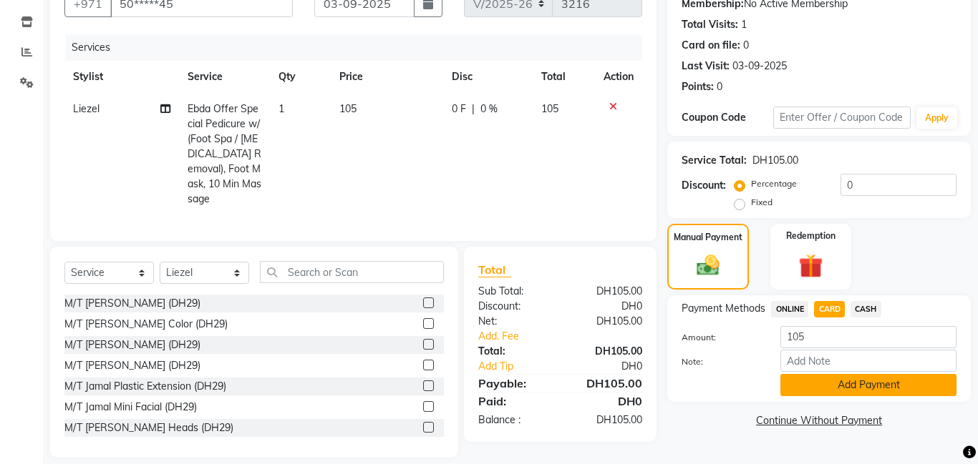
click at [830, 389] on button "Add Payment" at bounding box center [868, 385] width 176 height 22
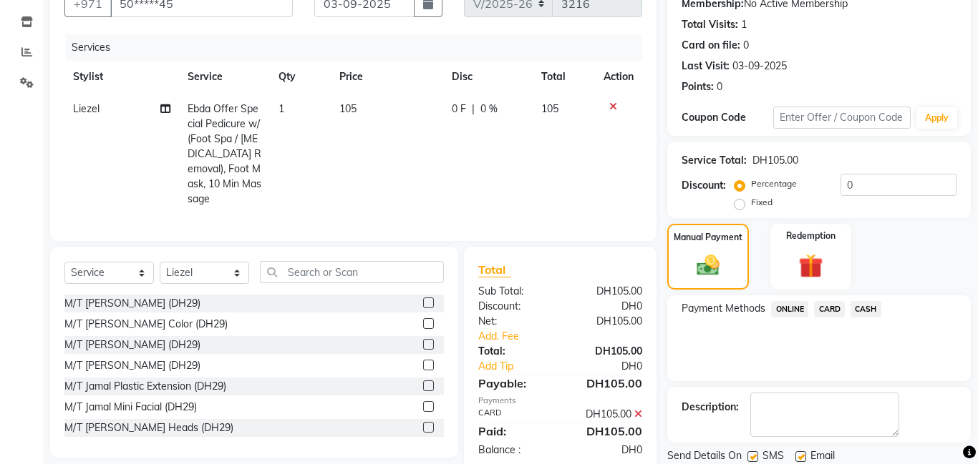
scroll to position [192, 0]
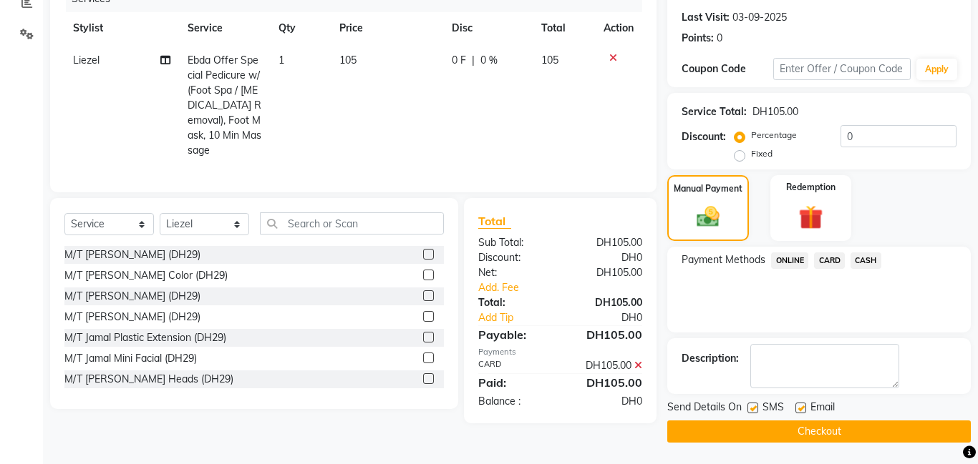
click at [752, 435] on button "Checkout" at bounding box center [818, 432] width 303 height 22
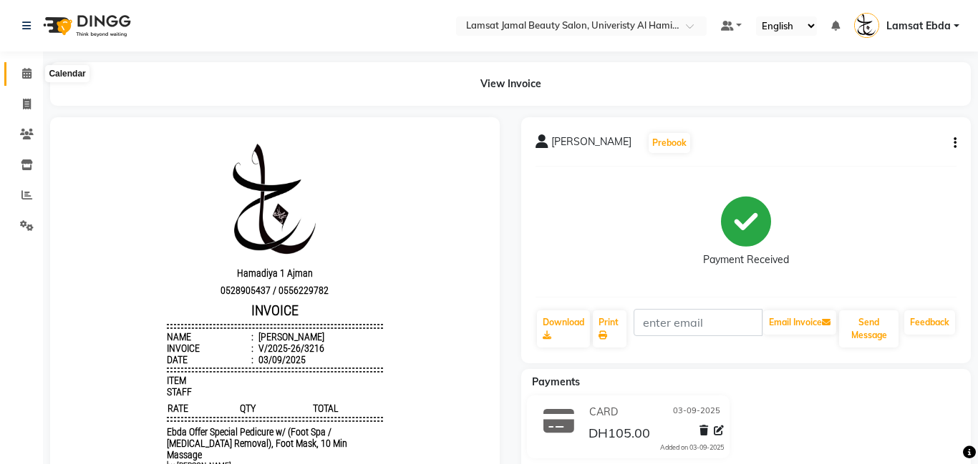
click at [29, 73] on icon at bounding box center [26, 73] width 9 height 11
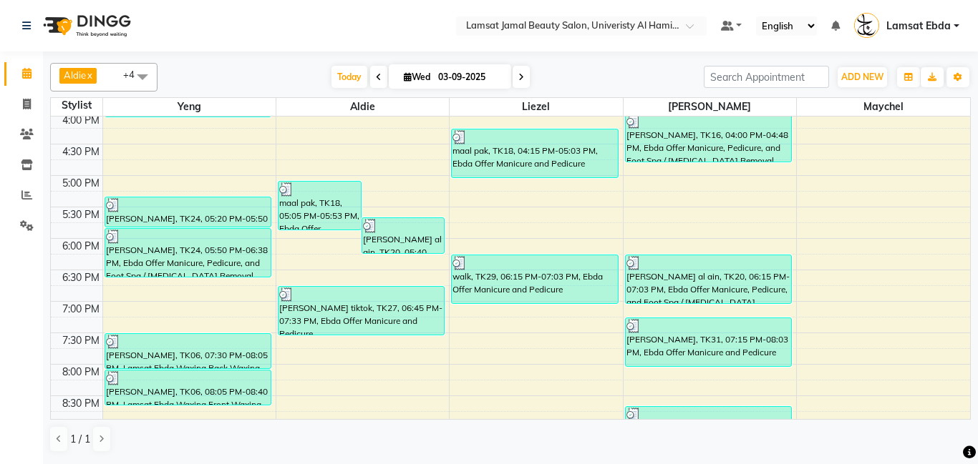
scroll to position [649, 0]
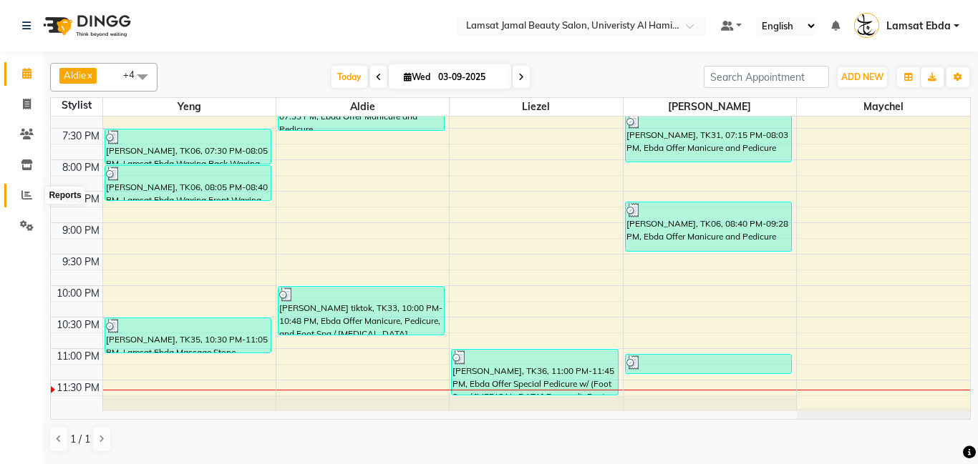
click at [26, 194] on icon at bounding box center [26, 195] width 11 height 11
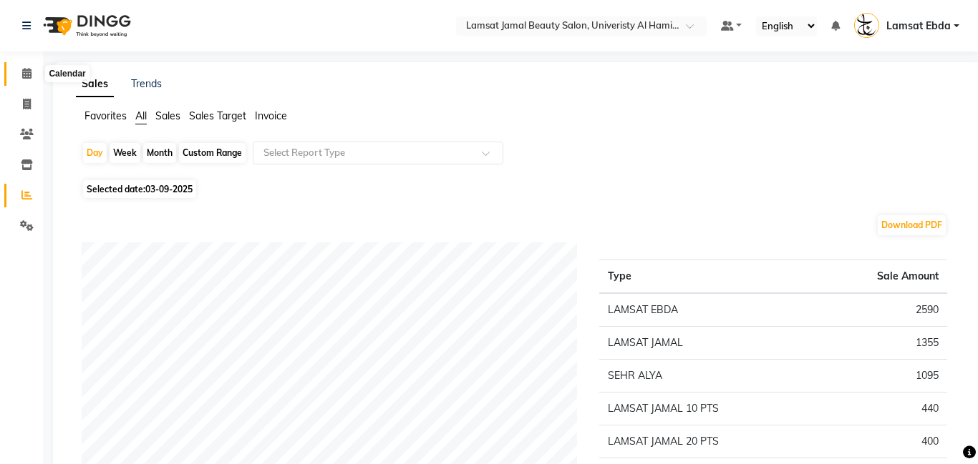
click at [27, 77] on icon at bounding box center [26, 73] width 9 height 11
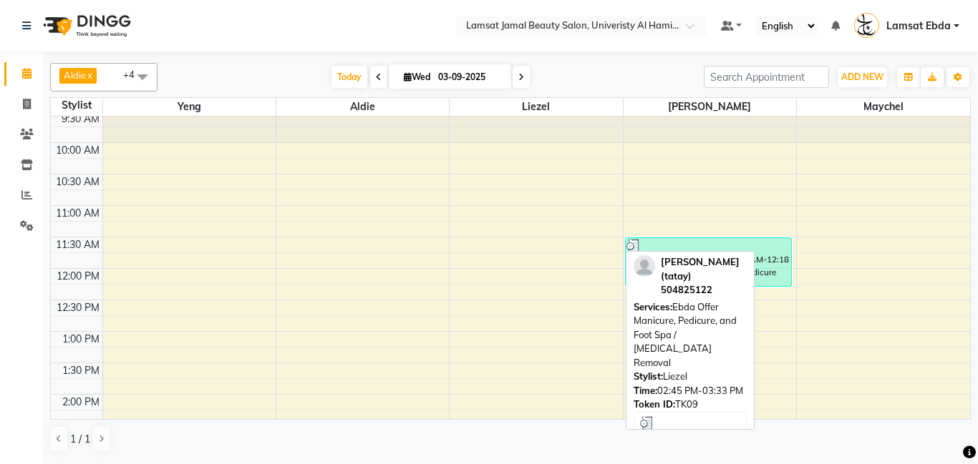
scroll to position [35, 0]
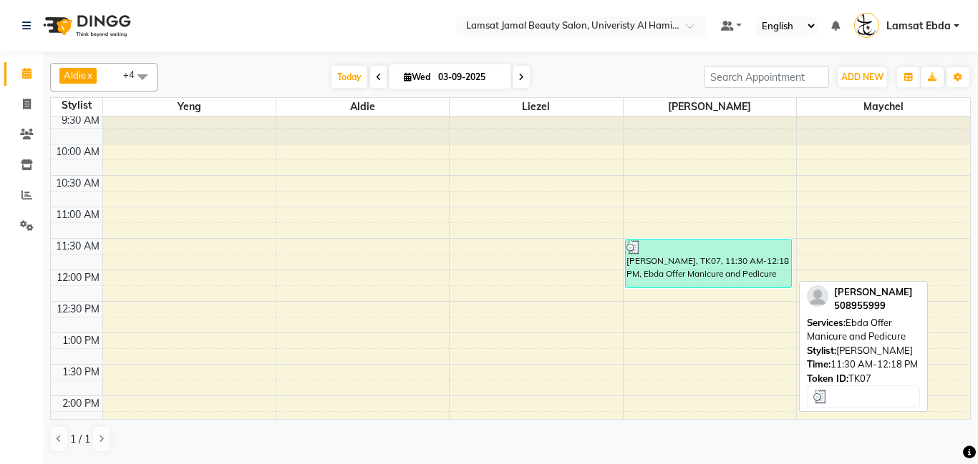
click at [746, 271] on div "[PERSON_NAME], TK07, 11:30 AM-12:18 PM, Ebda Offer Manicure and Pedicure" at bounding box center [707, 264] width 165 height 48
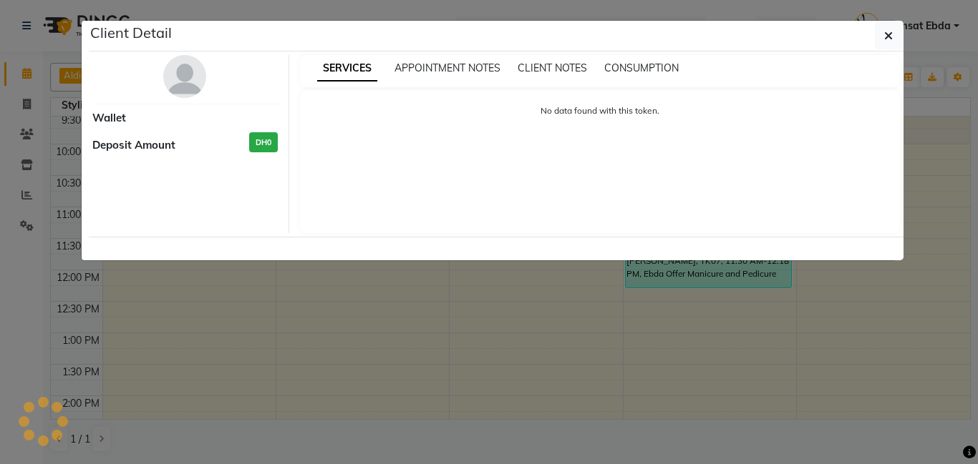
select select "3"
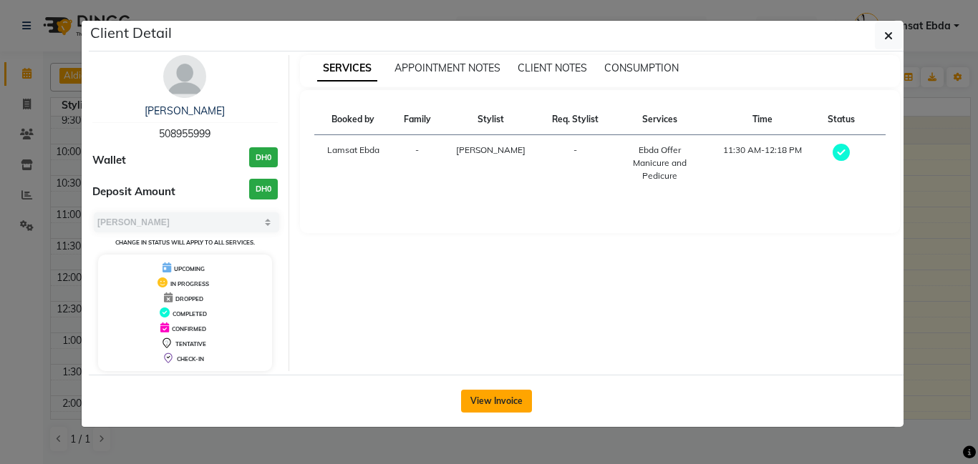
click at [490, 407] on button "View Invoice" at bounding box center [496, 401] width 71 height 23
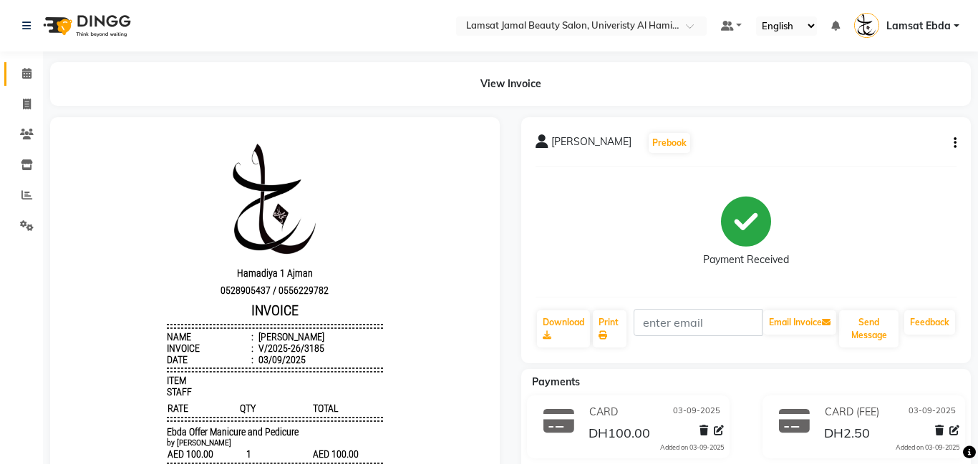
scroll to position [10, 0]
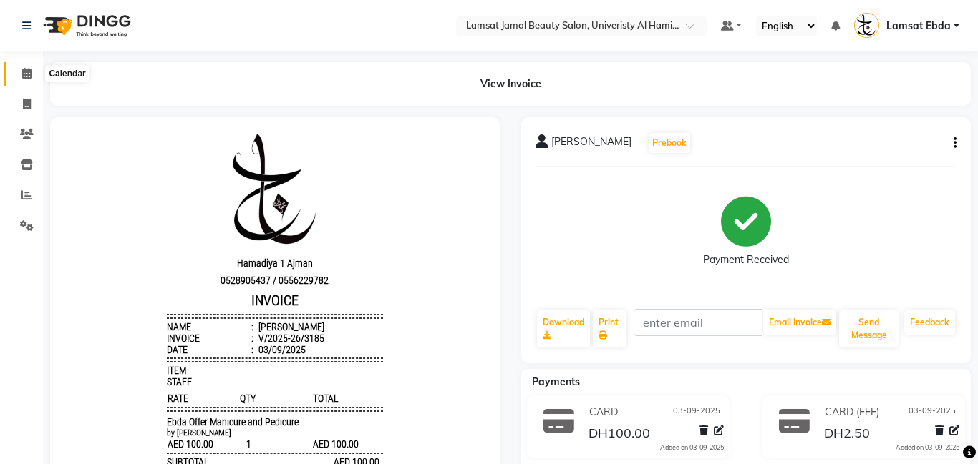
click at [32, 73] on span at bounding box center [26, 74] width 25 height 16
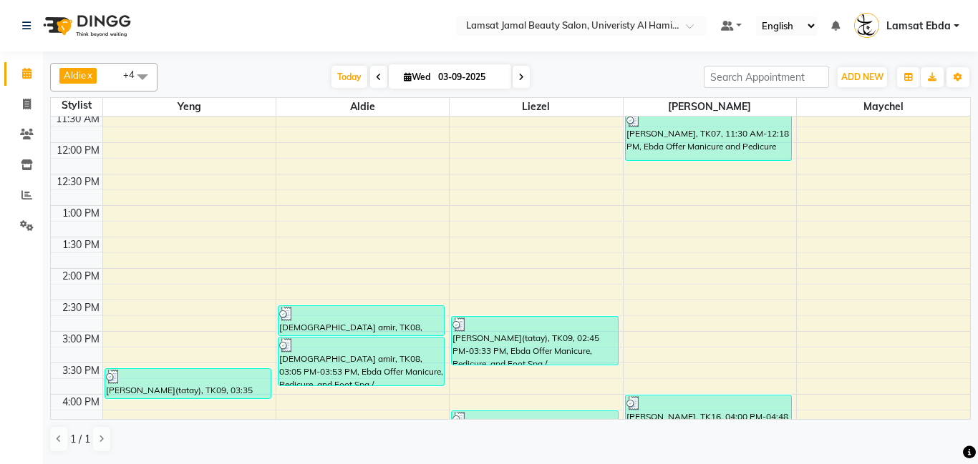
scroll to position [164, 0]
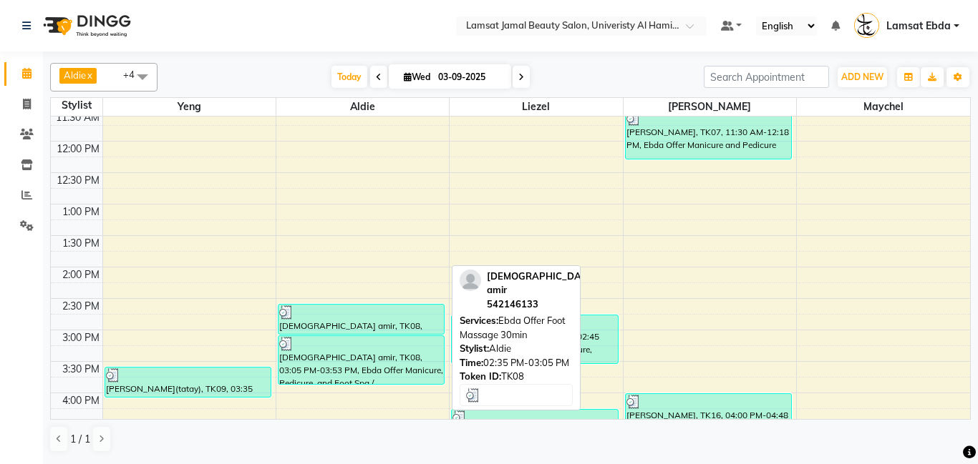
click at [333, 324] on div "[DEMOGRAPHIC_DATA] amir, TK08, 02:35 PM-03:05 PM, Ebda Offer Foot Massage 30min" at bounding box center [360, 319] width 165 height 29
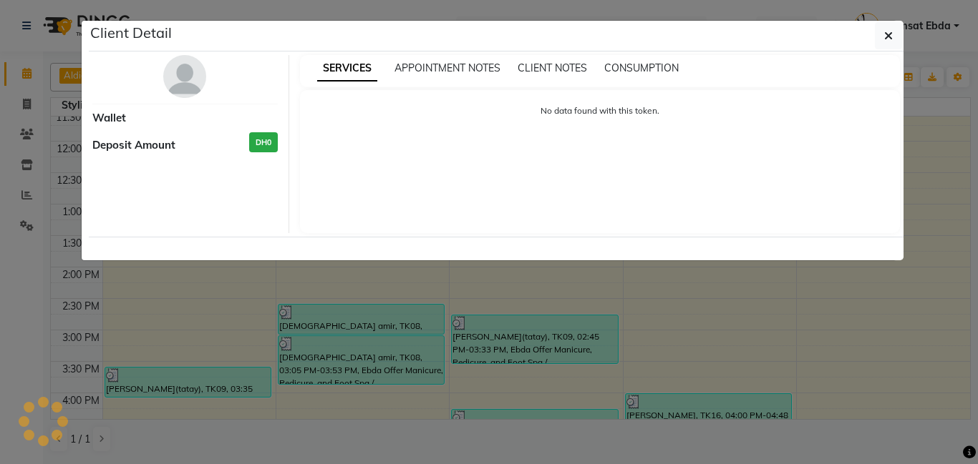
select select "3"
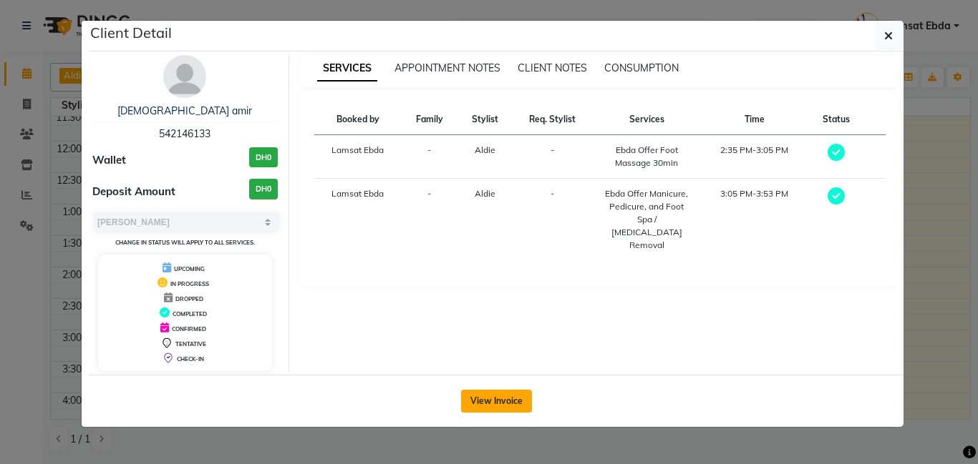
click at [489, 399] on button "View Invoice" at bounding box center [496, 401] width 71 height 23
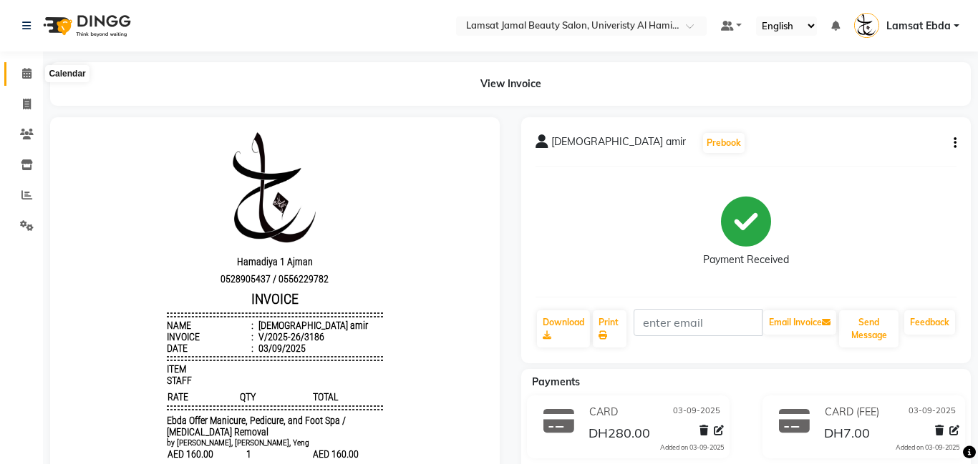
click at [29, 74] on icon at bounding box center [26, 73] width 9 height 11
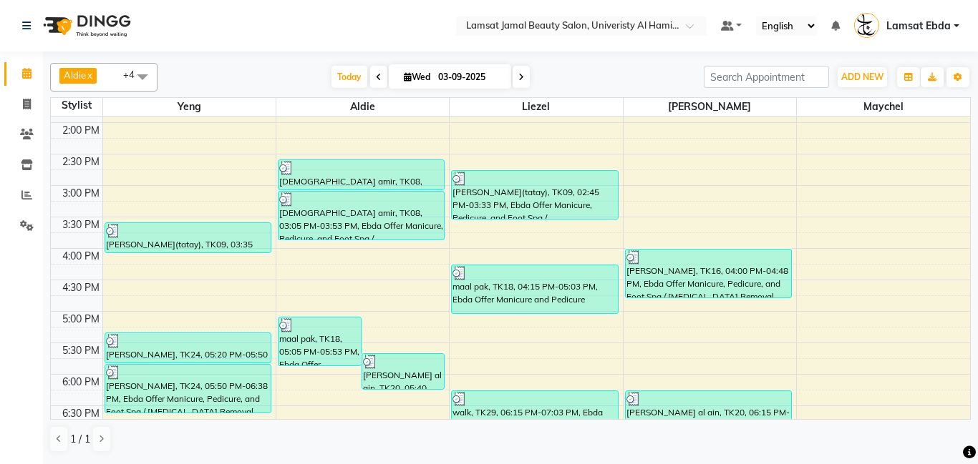
scroll to position [309, 0]
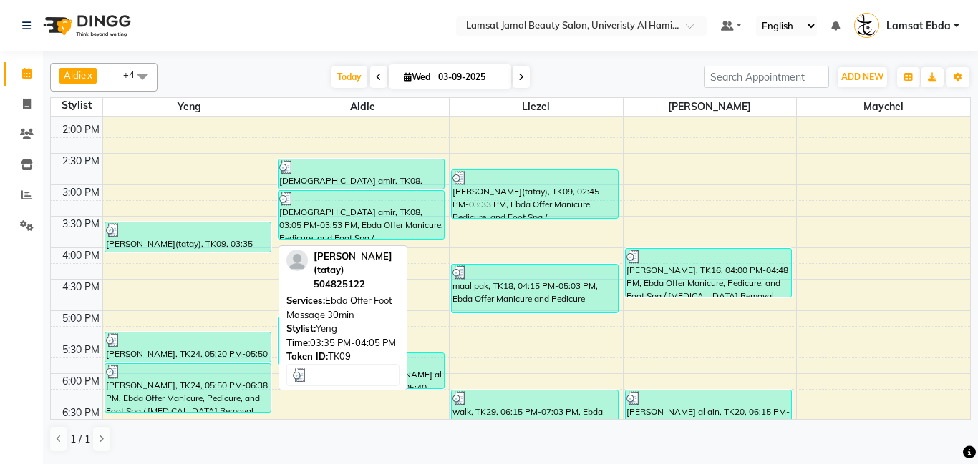
click at [190, 240] on div "[PERSON_NAME](tatay), TK09, 03:35 PM-04:05 PM, Ebda Offer Foot Massage 30min" at bounding box center [187, 237] width 165 height 29
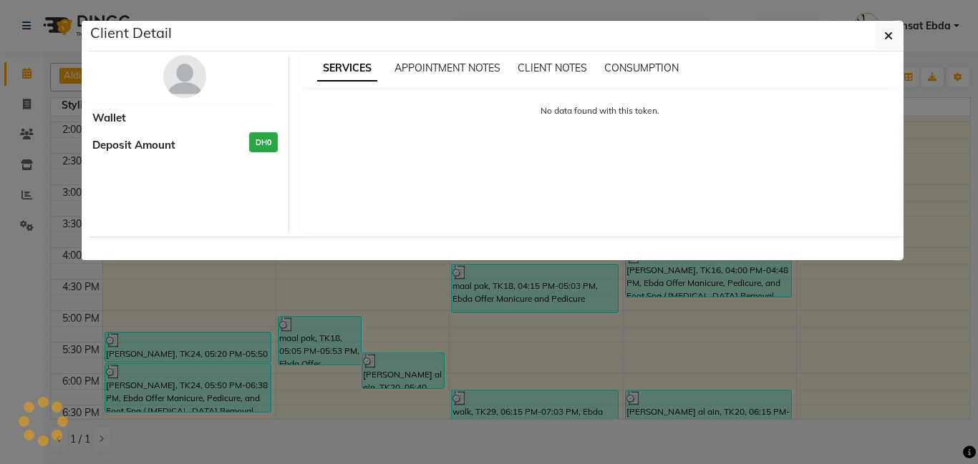
select select "3"
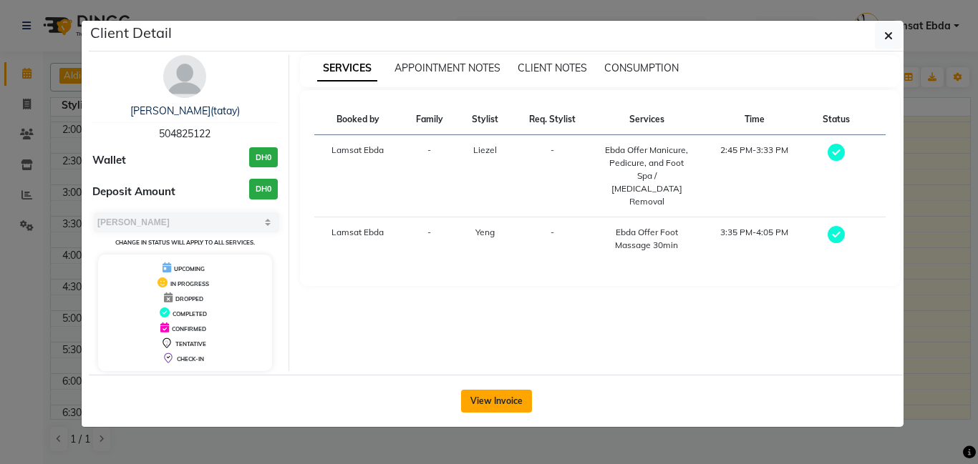
click at [492, 408] on button "View Invoice" at bounding box center [496, 401] width 71 height 23
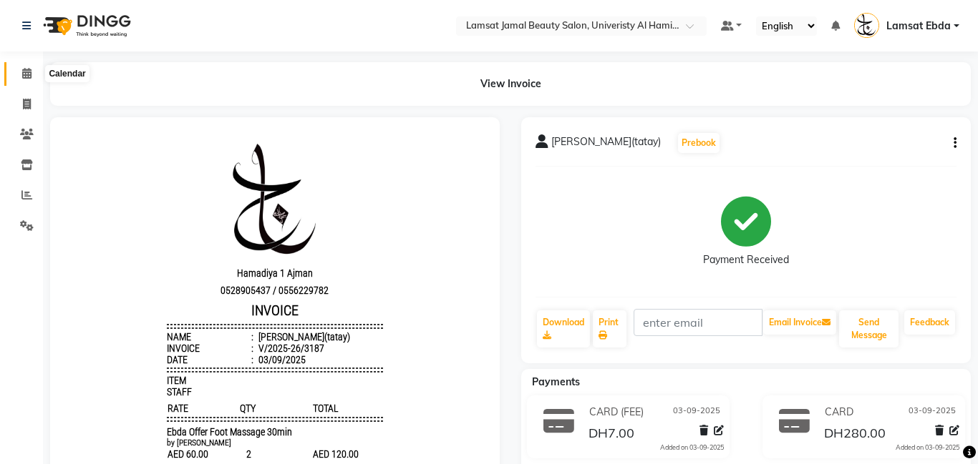
click at [27, 74] on icon at bounding box center [26, 73] width 9 height 11
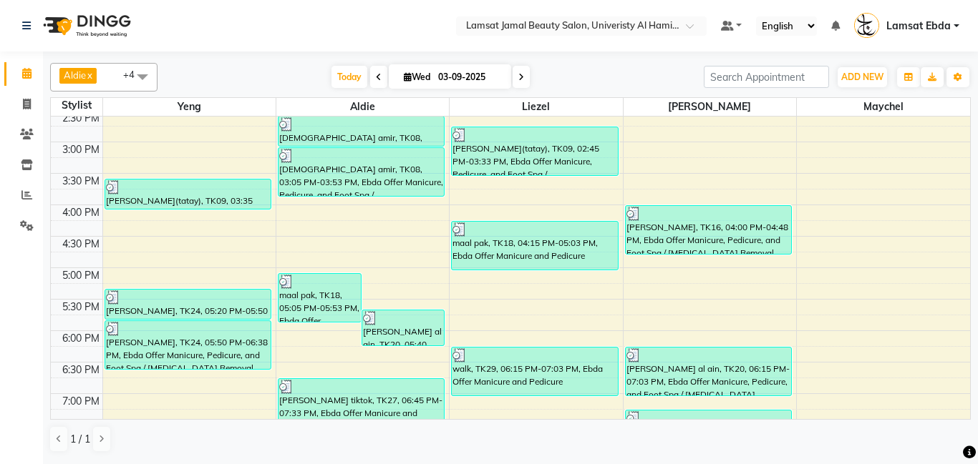
scroll to position [354, 0]
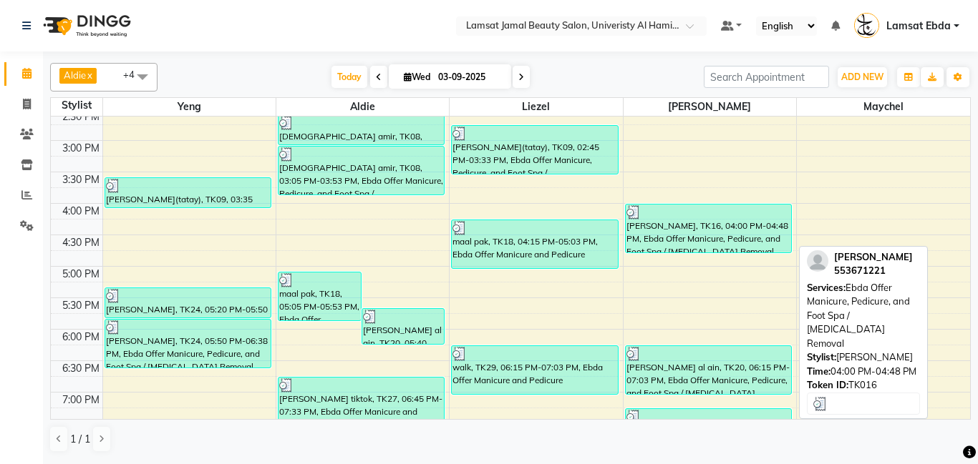
click at [664, 228] on div "[PERSON_NAME], TK16, 04:00 PM-04:48 PM, Ebda Offer Manicure, Pedicure, and Foot…" at bounding box center [707, 229] width 165 height 48
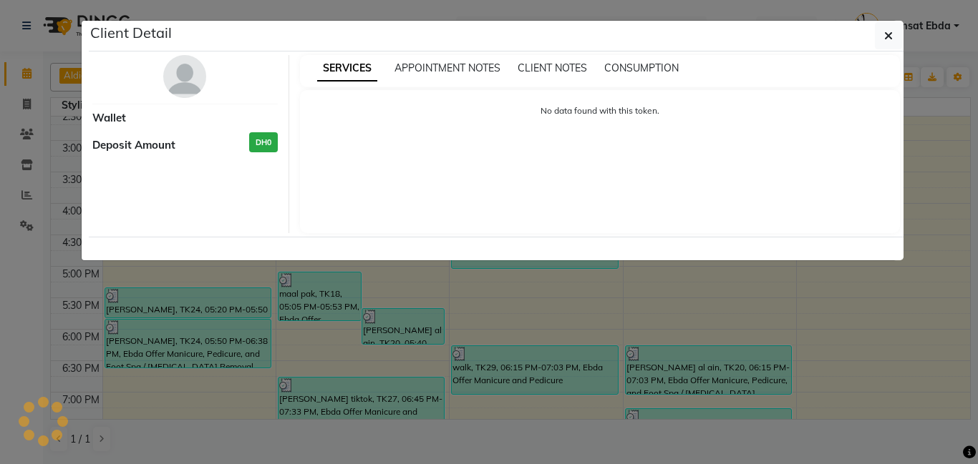
select select "3"
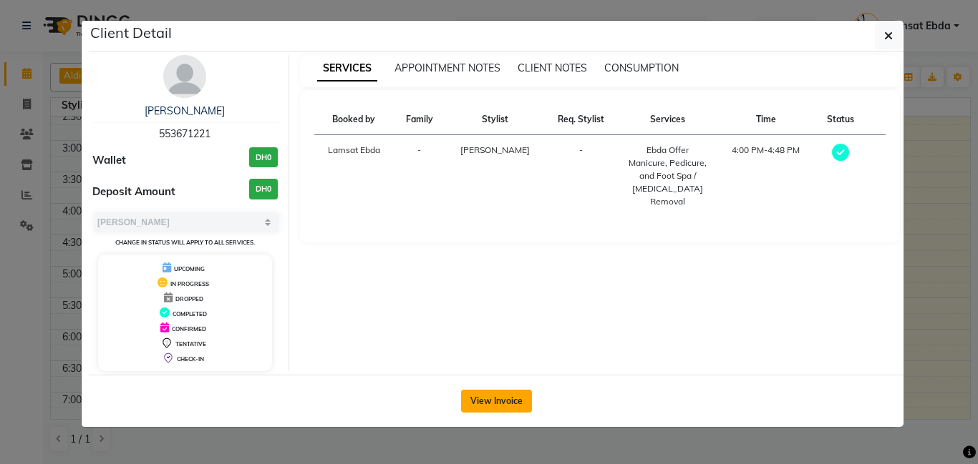
click at [490, 406] on button "View Invoice" at bounding box center [496, 401] width 71 height 23
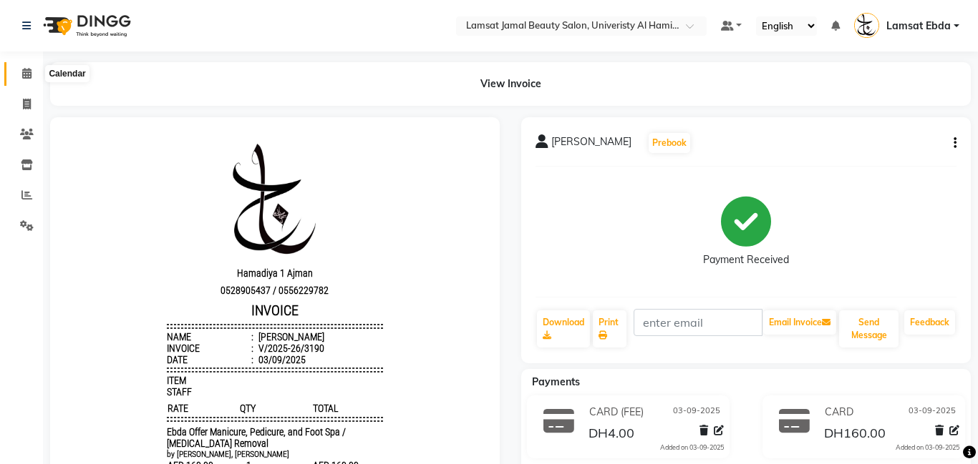
click at [29, 74] on icon at bounding box center [26, 73] width 9 height 11
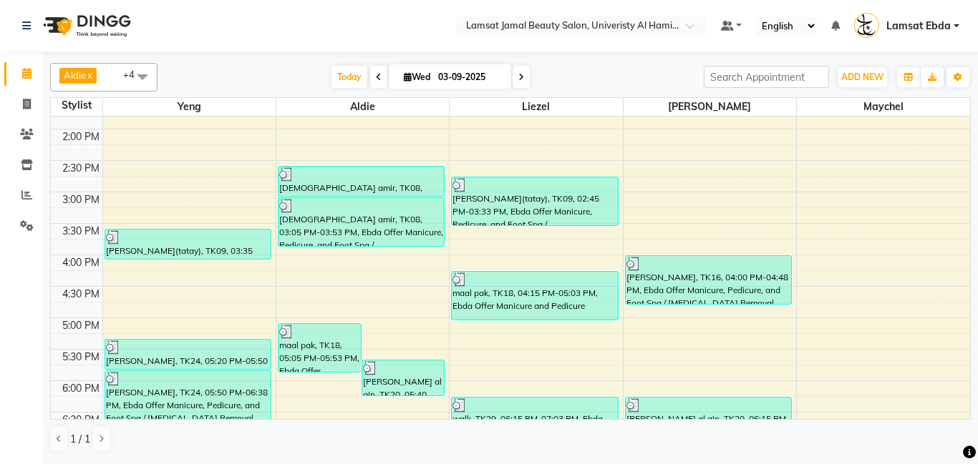
scroll to position [303, 0]
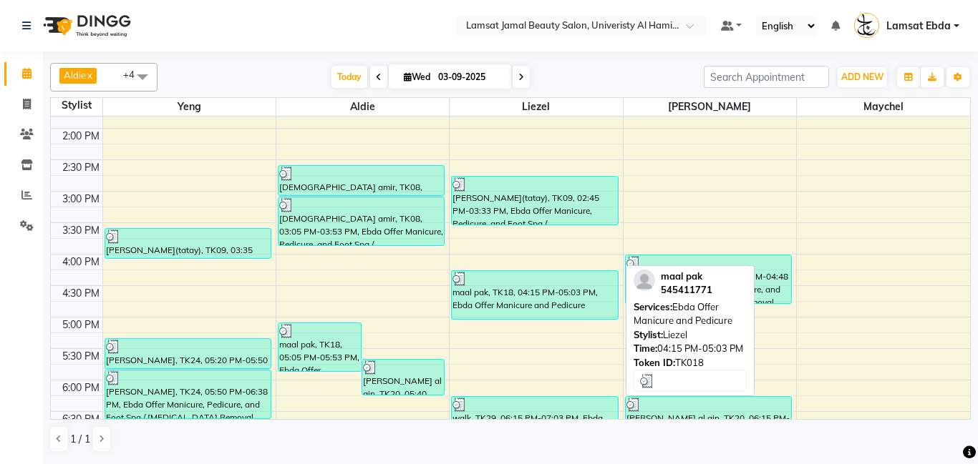
click at [524, 306] on div "maal pak, TK18, 04:15 PM-05:03 PM, Ebda Offer Manicure and Pedicure" at bounding box center [534, 295] width 165 height 48
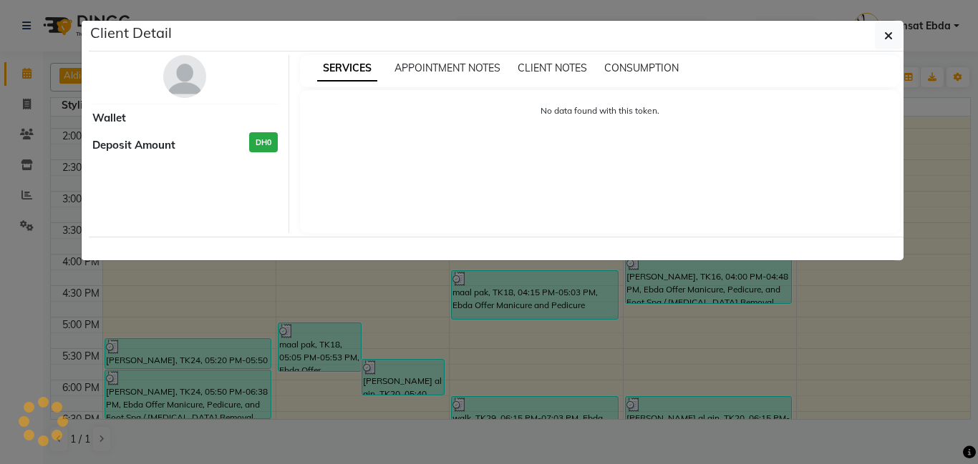
select select "3"
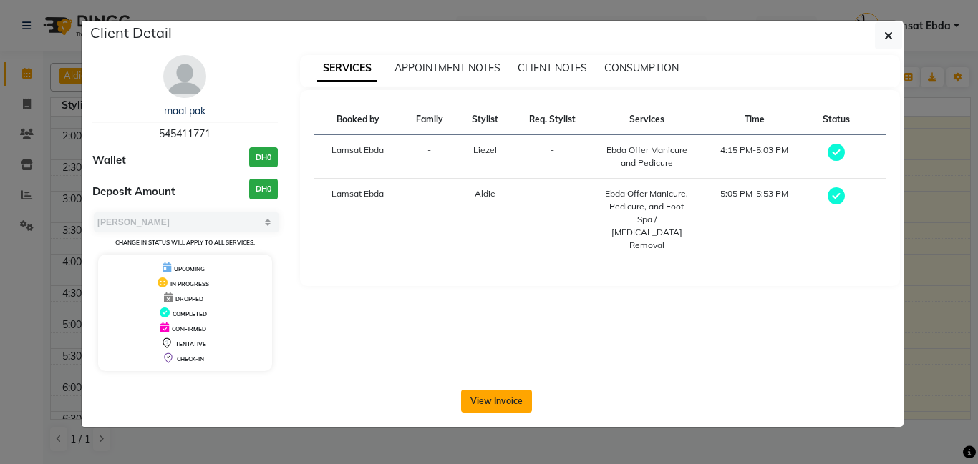
click at [487, 402] on button "View Invoice" at bounding box center [496, 401] width 71 height 23
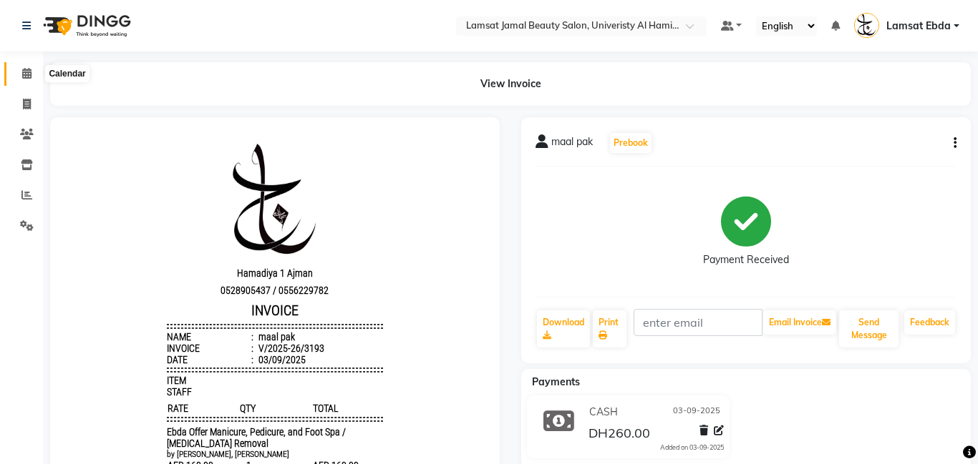
click at [23, 73] on icon at bounding box center [26, 73] width 9 height 11
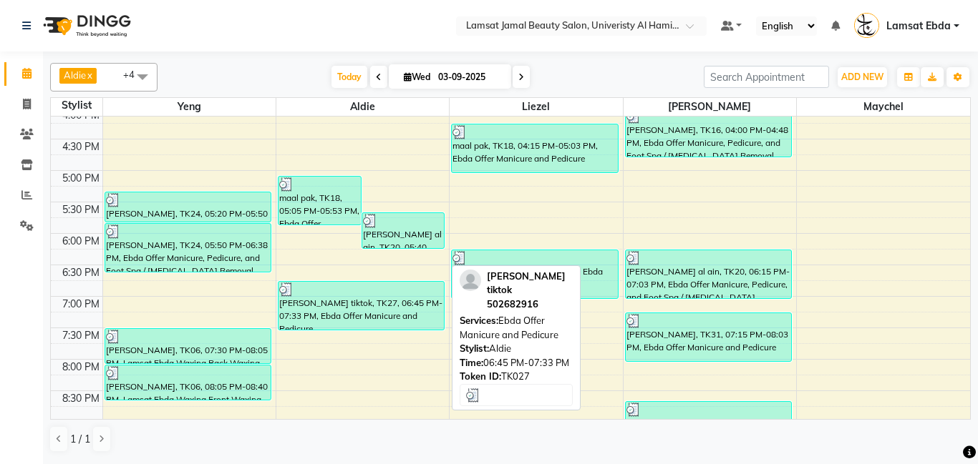
scroll to position [452, 0]
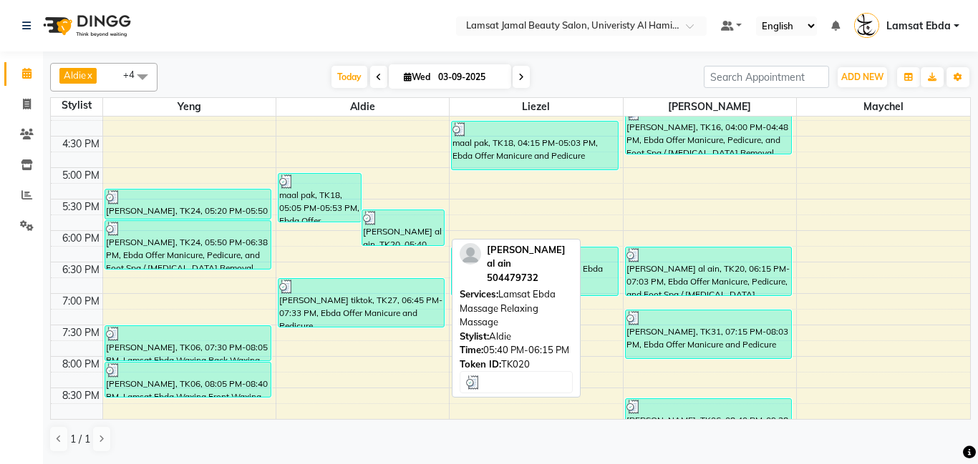
click at [398, 235] on div "[PERSON_NAME] al ain, TK20, 05:40 PM-06:15 PM, Lamsat Ebda Massage Relaxing Mas…" at bounding box center [403, 227] width 82 height 35
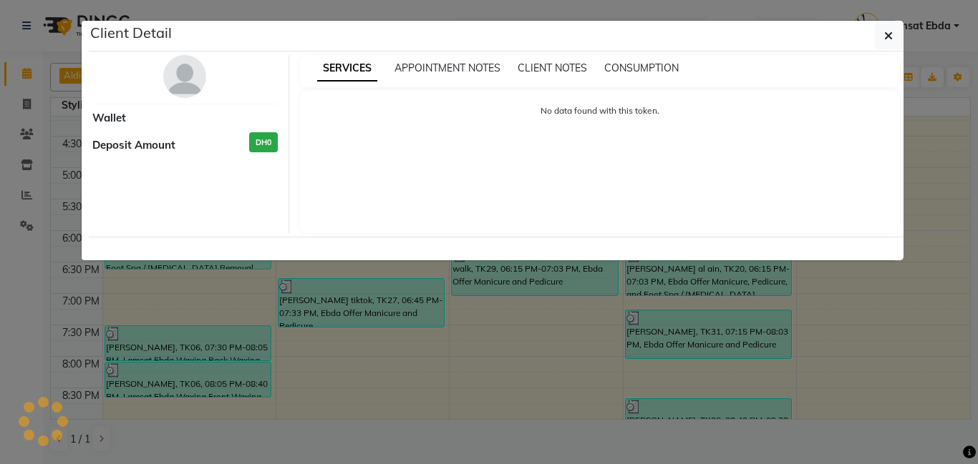
select select "3"
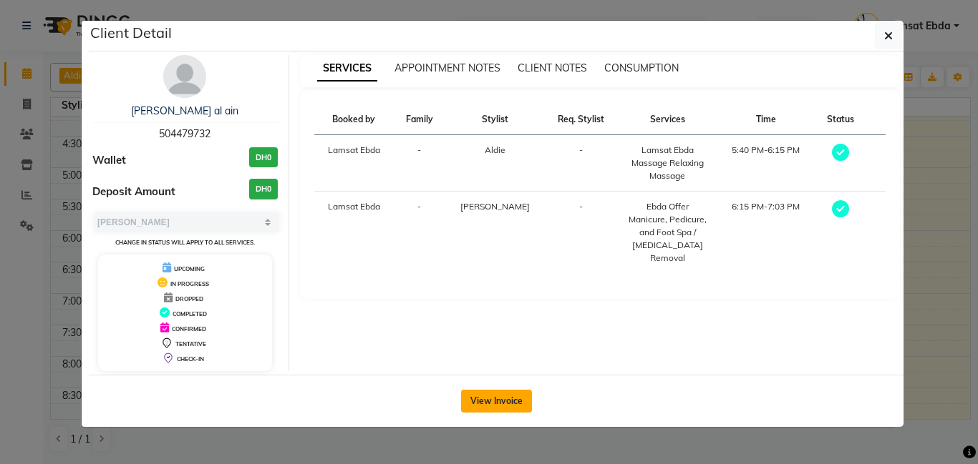
click at [482, 401] on button "View Invoice" at bounding box center [496, 401] width 71 height 23
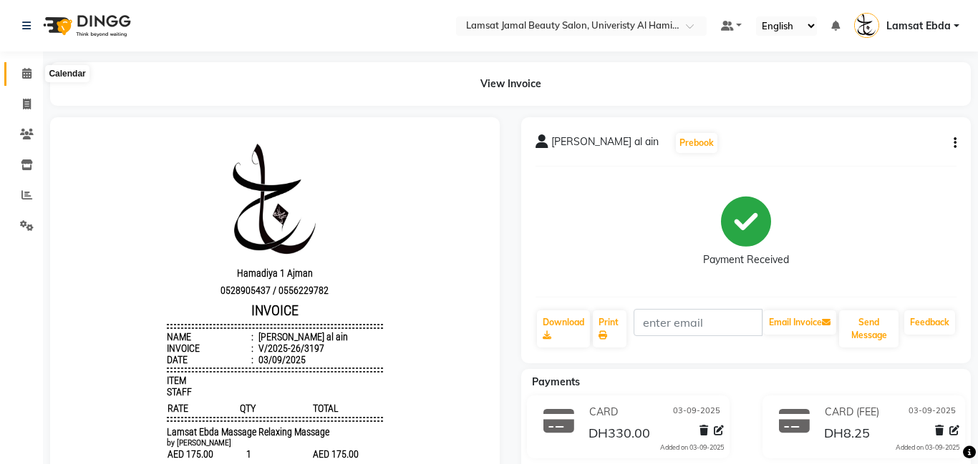
click at [26, 74] on icon at bounding box center [26, 73] width 9 height 11
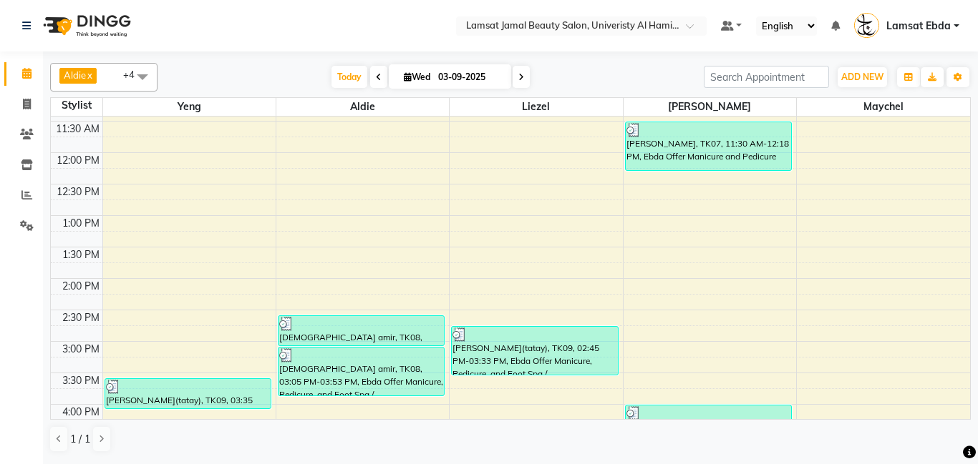
scroll to position [154, 0]
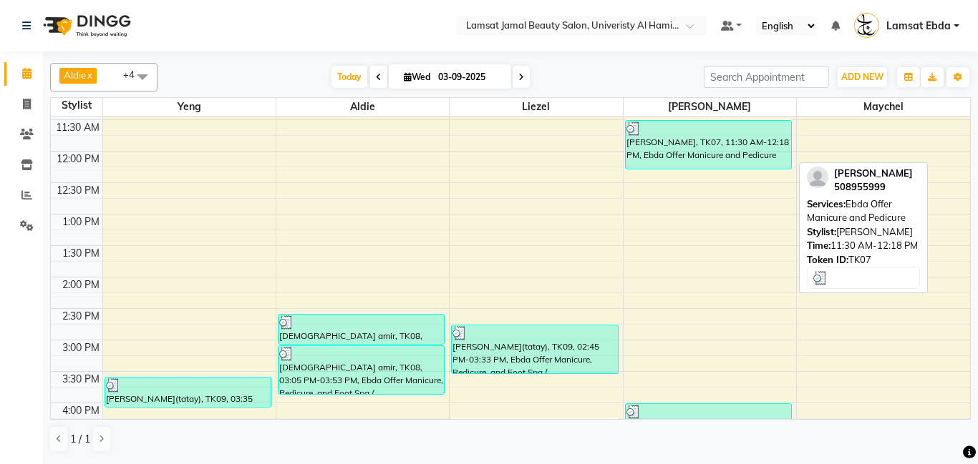
click at [703, 161] on div "[PERSON_NAME], TK07, 11:30 AM-12:18 PM, Ebda Offer Manicure and Pedicure" at bounding box center [707, 145] width 165 height 48
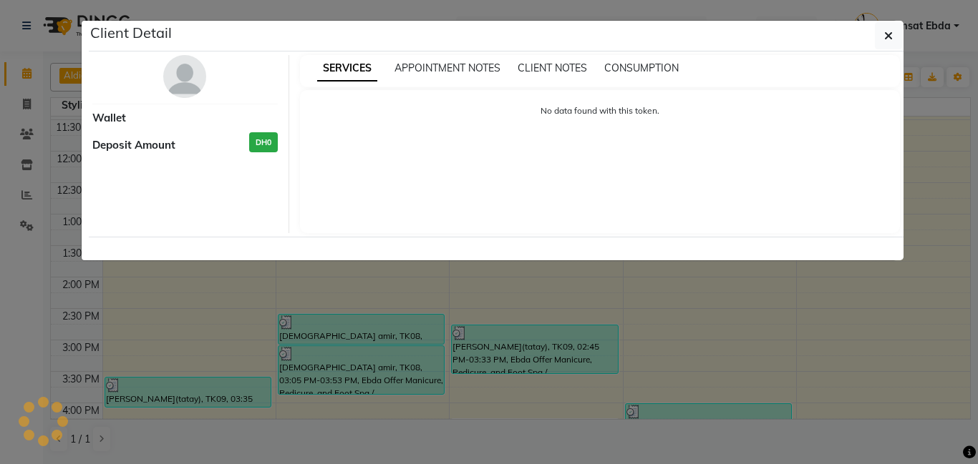
select select "3"
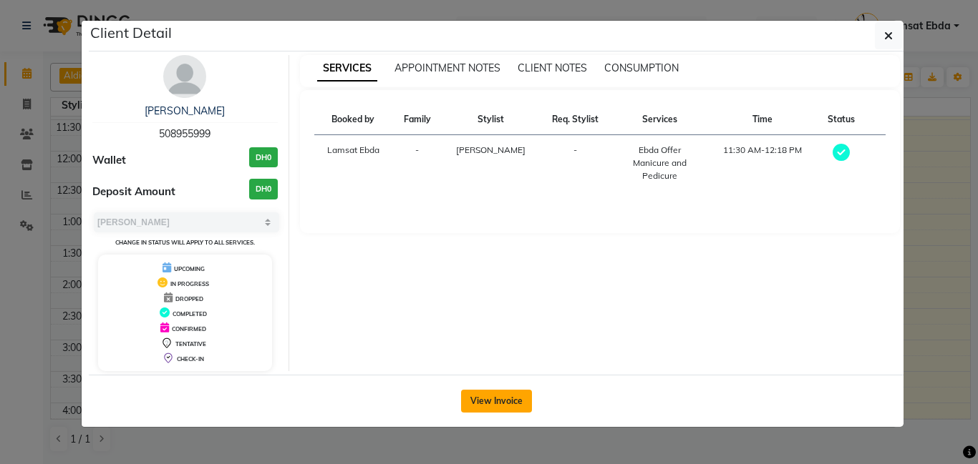
click at [492, 399] on button "View Invoice" at bounding box center [496, 401] width 71 height 23
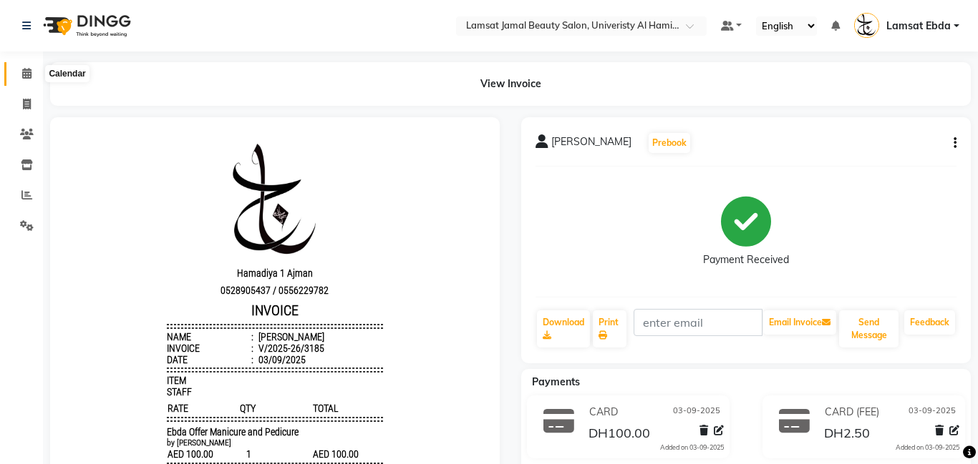
click at [25, 72] on icon at bounding box center [26, 73] width 9 height 11
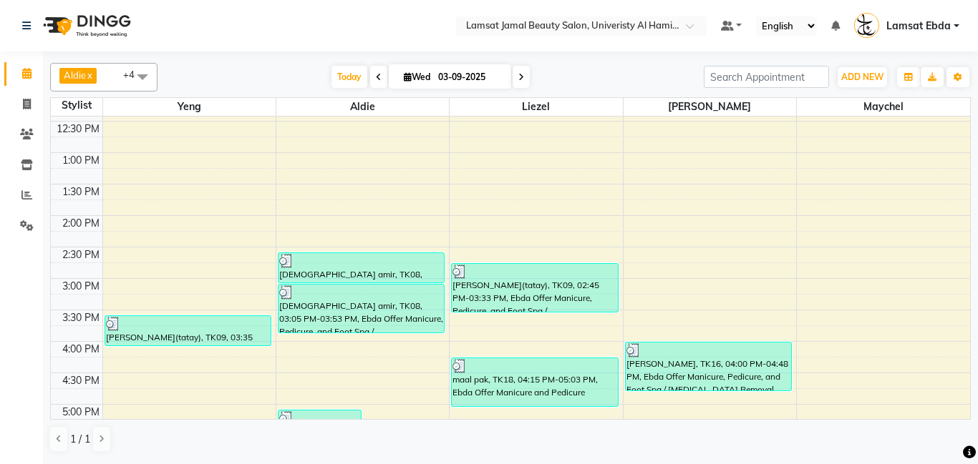
scroll to position [217, 0]
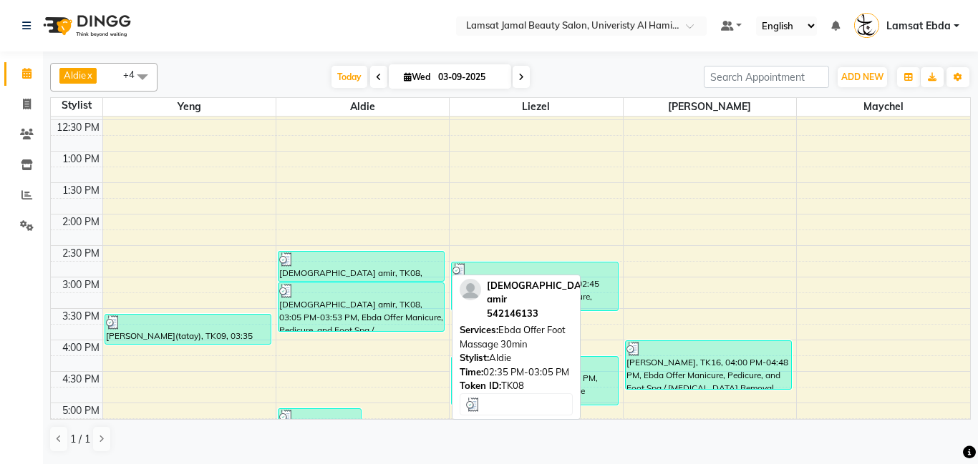
click at [381, 268] on div "[DEMOGRAPHIC_DATA] amir, TK08, 02:35 PM-03:05 PM, Ebda Offer Foot Massage 30min" at bounding box center [360, 266] width 165 height 29
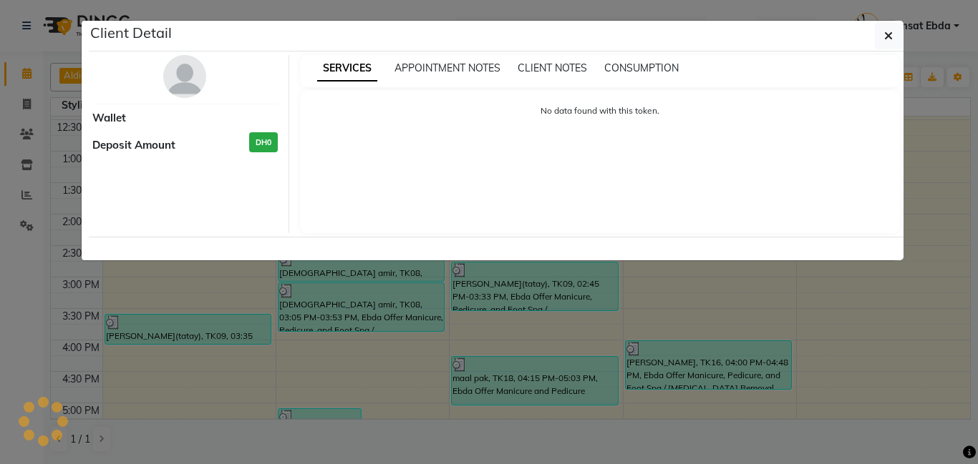
select select "3"
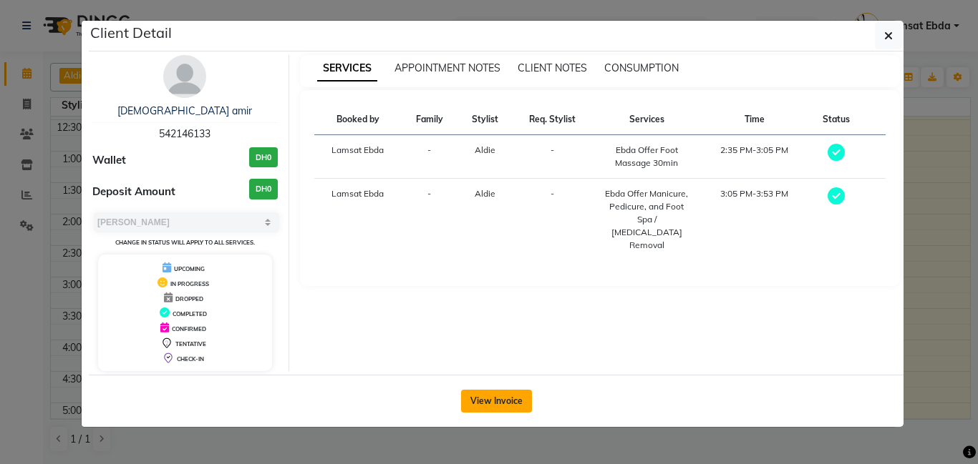
click at [507, 399] on button "View Invoice" at bounding box center [496, 401] width 71 height 23
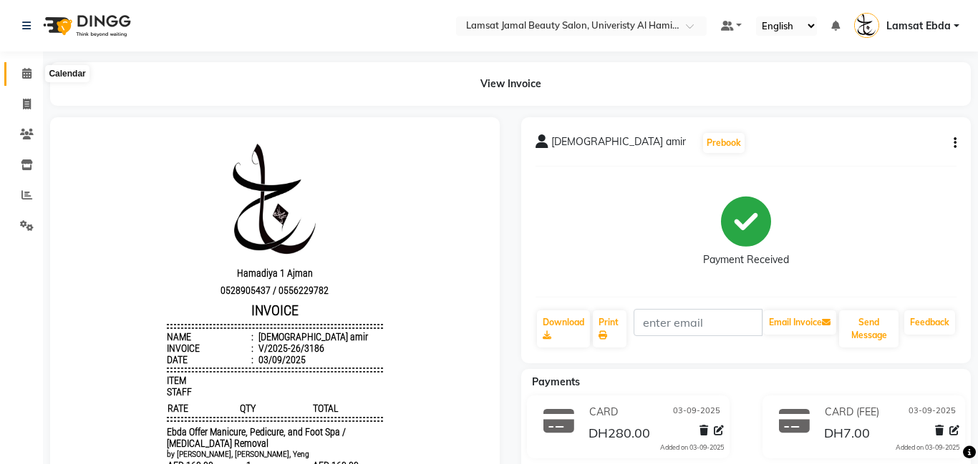
click at [23, 74] on icon at bounding box center [26, 73] width 9 height 11
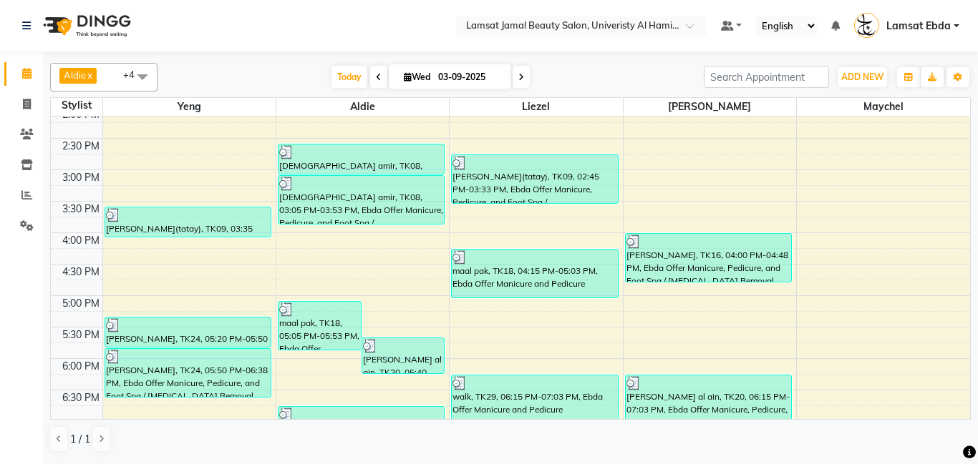
scroll to position [325, 0]
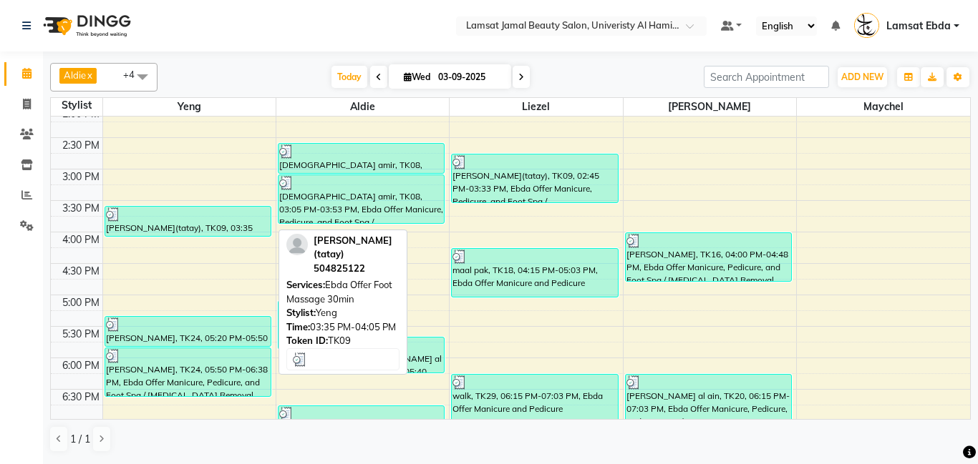
click at [239, 227] on div "[PERSON_NAME](tatay), TK09, 03:35 PM-04:05 PM, Ebda Offer Foot Massage 30min" at bounding box center [187, 221] width 165 height 29
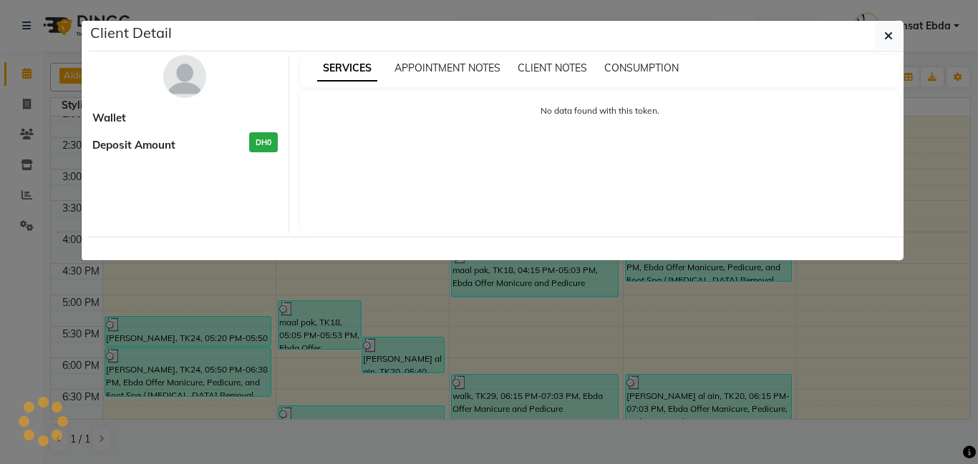
select select "3"
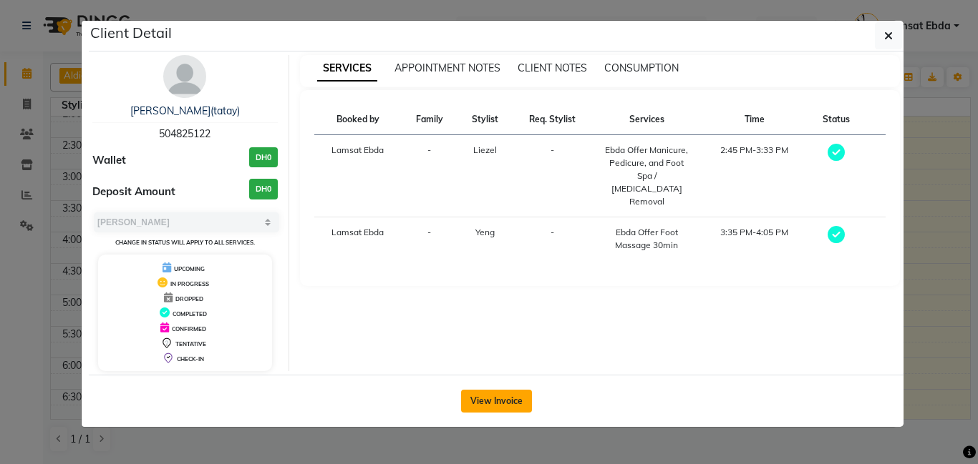
click at [505, 408] on button "View Invoice" at bounding box center [496, 401] width 71 height 23
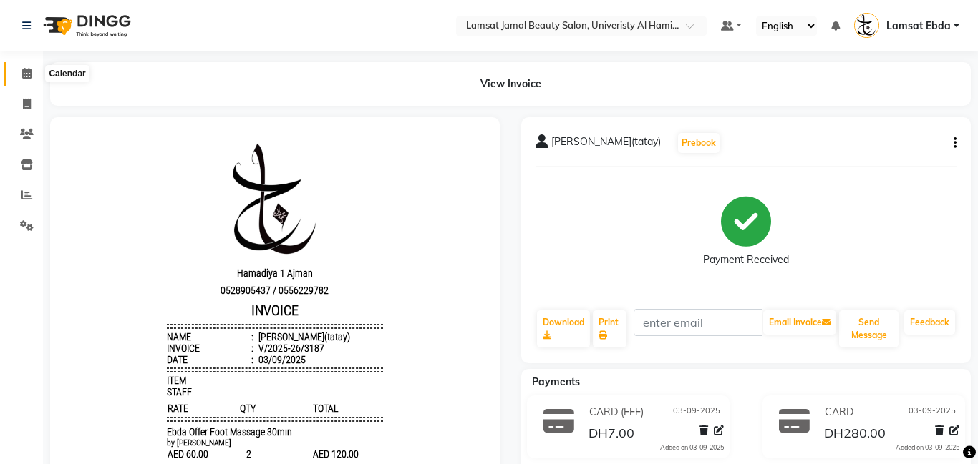
click at [24, 69] on icon at bounding box center [26, 73] width 9 height 11
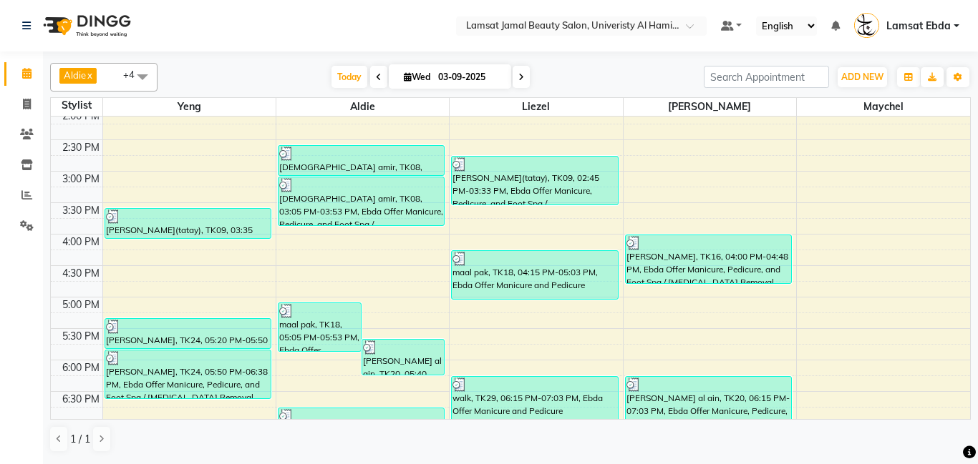
scroll to position [321, 0]
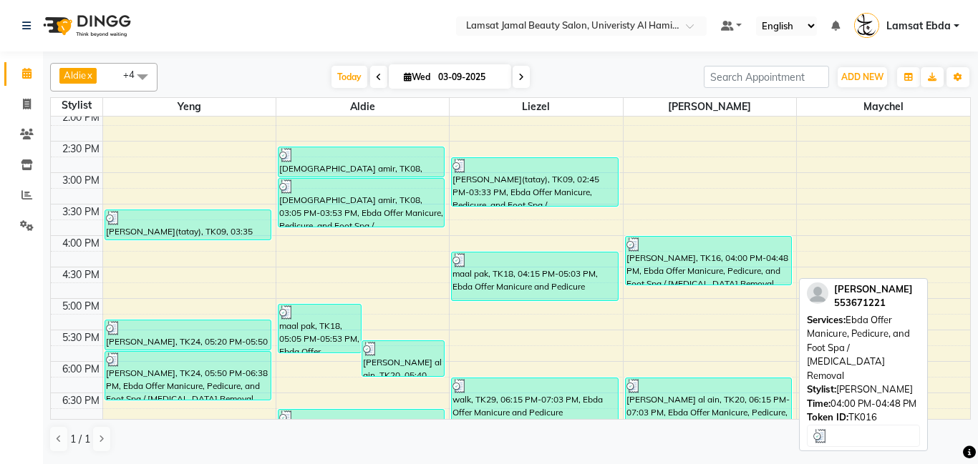
click at [674, 261] on div "[PERSON_NAME], TK16, 04:00 PM-04:48 PM, Ebda Offer Manicure, Pedicure, and Foot…" at bounding box center [707, 261] width 165 height 48
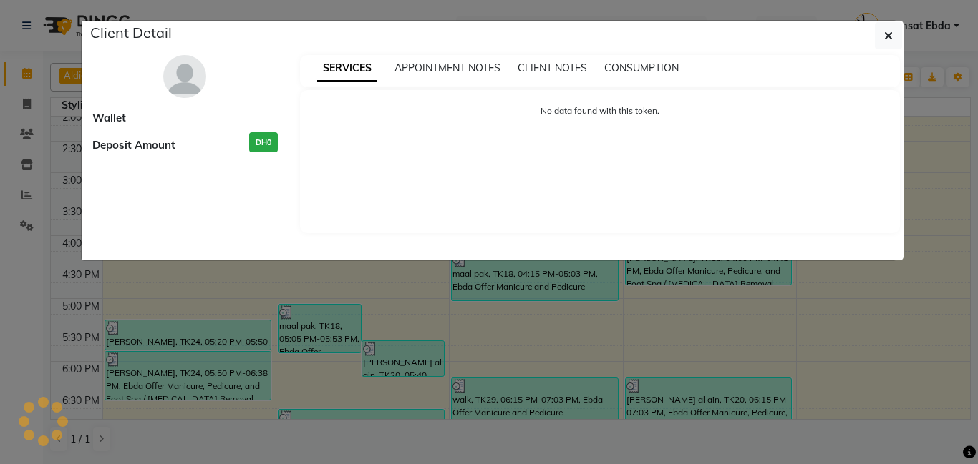
select select "3"
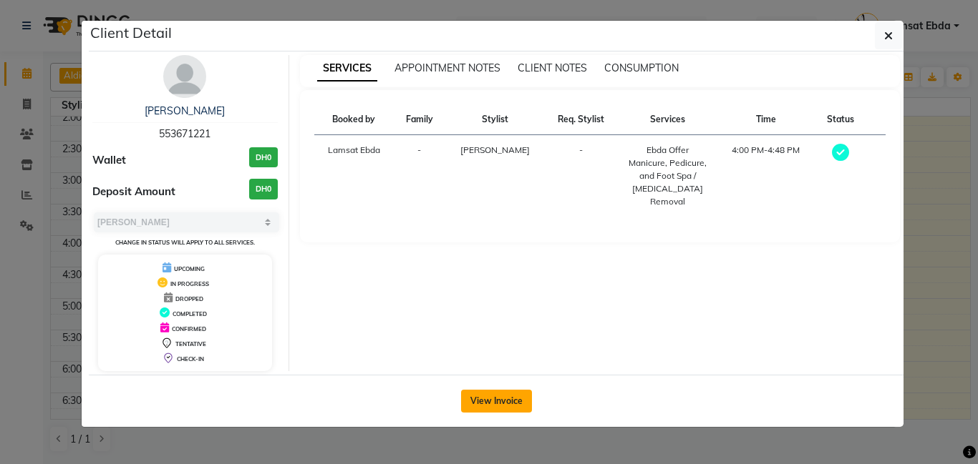
click at [520, 392] on button "View Invoice" at bounding box center [496, 401] width 71 height 23
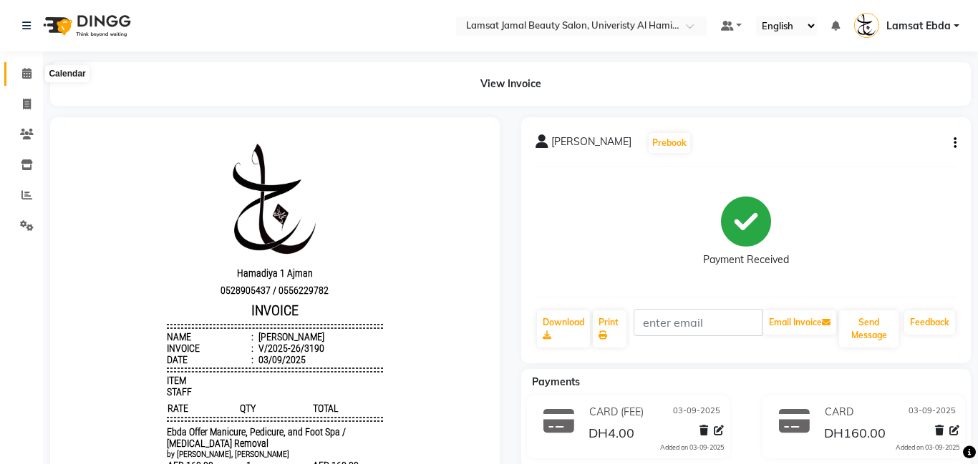
click at [26, 71] on icon at bounding box center [26, 73] width 9 height 11
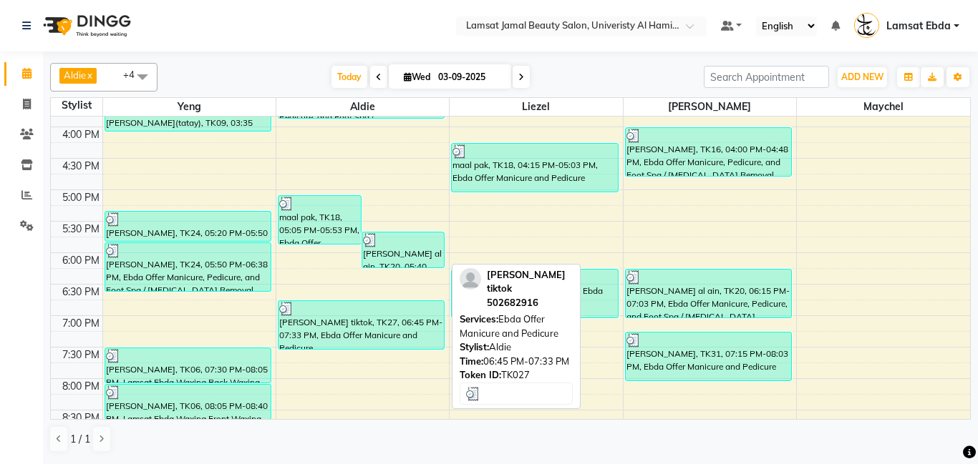
scroll to position [429, 0]
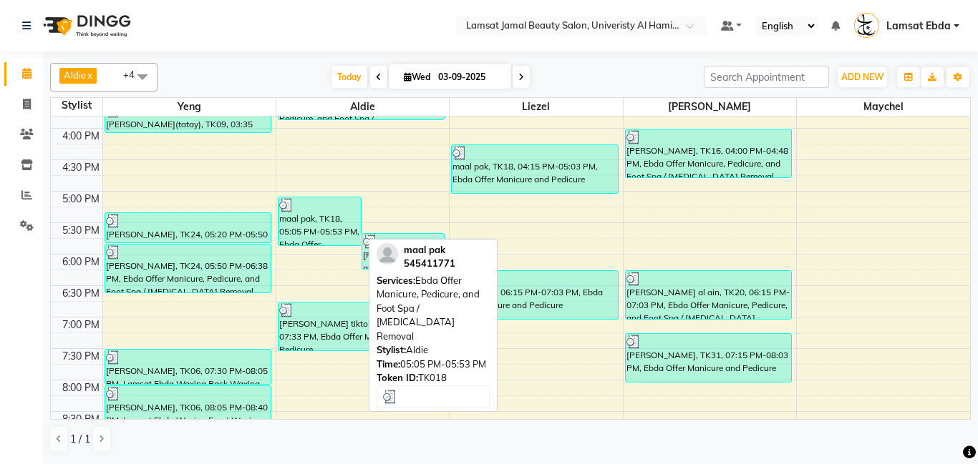
click at [314, 225] on div "maal pak, TK18, 05:05 PM-05:53 PM, Ebda Offer Manicure, Pedicure, and Foot Spa …" at bounding box center [319, 222] width 82 height 48
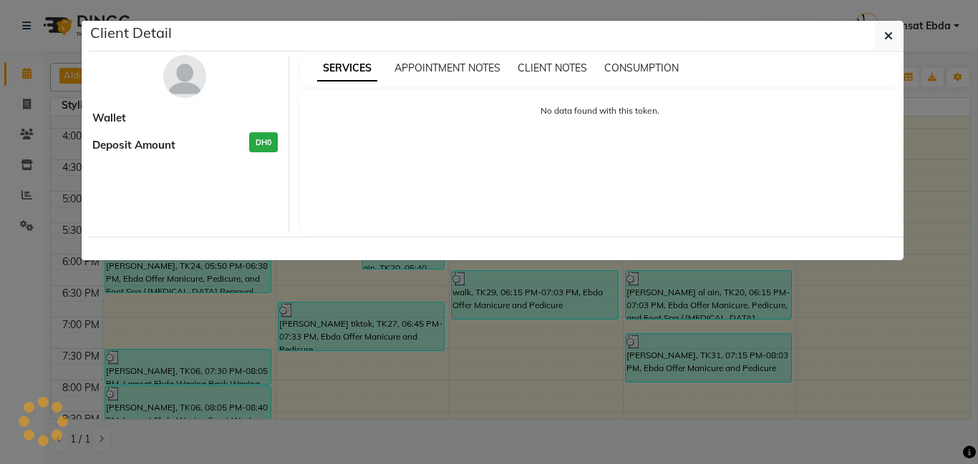
select select "3"
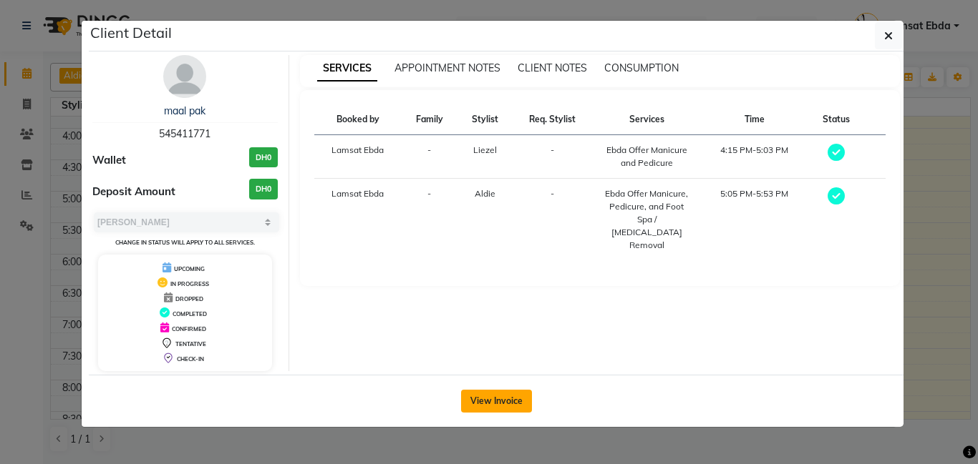
click at [506, 409] on button "View Invoice" at bounding box center [496, 401] width 71 height 23
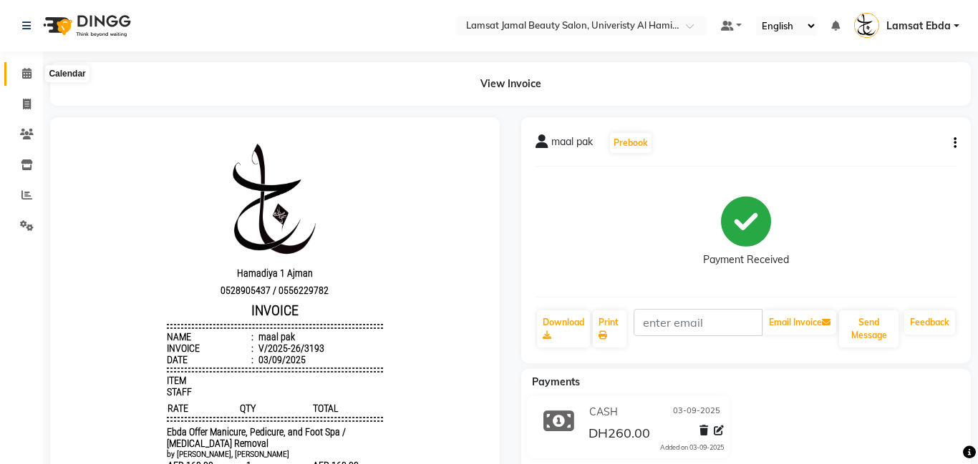
click at [25, 71] on icon at bounding box center [26, 73] width 9 height 11
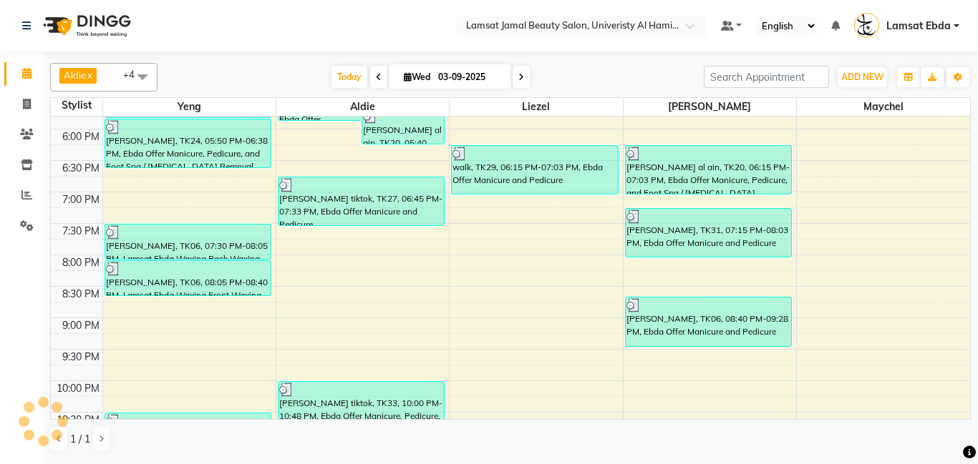
scroll to position [552, 0]
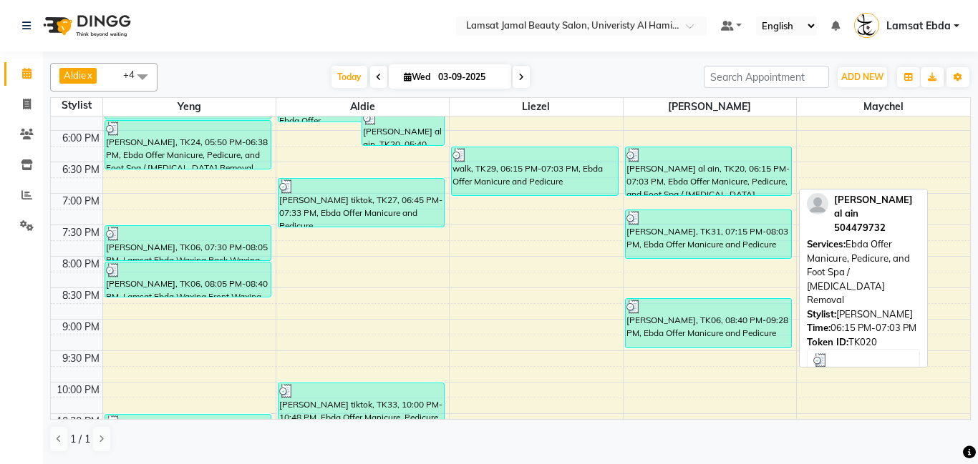
click at [678, 185] on div "[PERSON_NAME] al ain, TK20, 06:15 PM-07:03 PM, Ebda Offer Manicure, Pedicure, a…" at bounding box center [707, 171] width 165 height 48
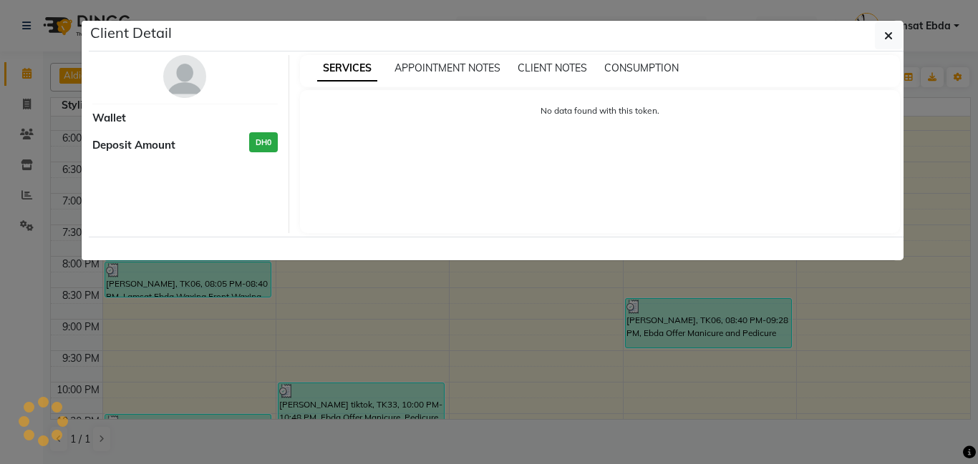
select select "3"
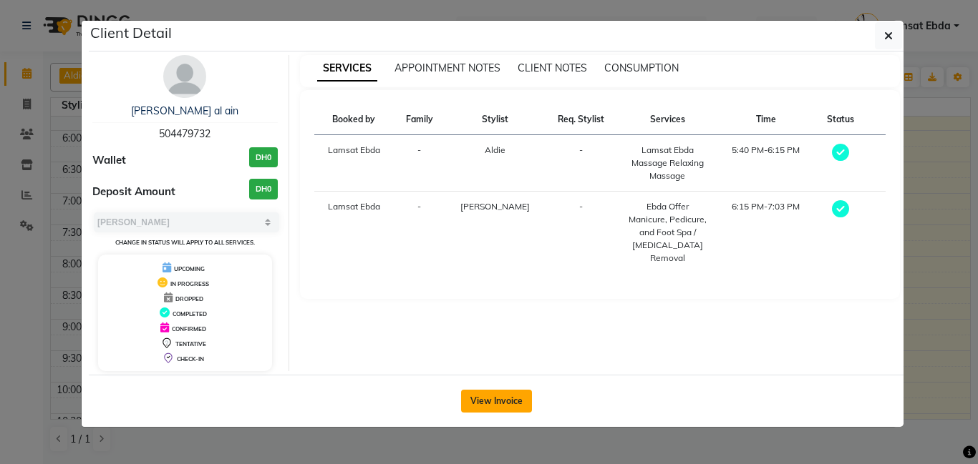
click at [499, 394] on button "View Invoice" at bounding box center [496, 401] width 71 height 23
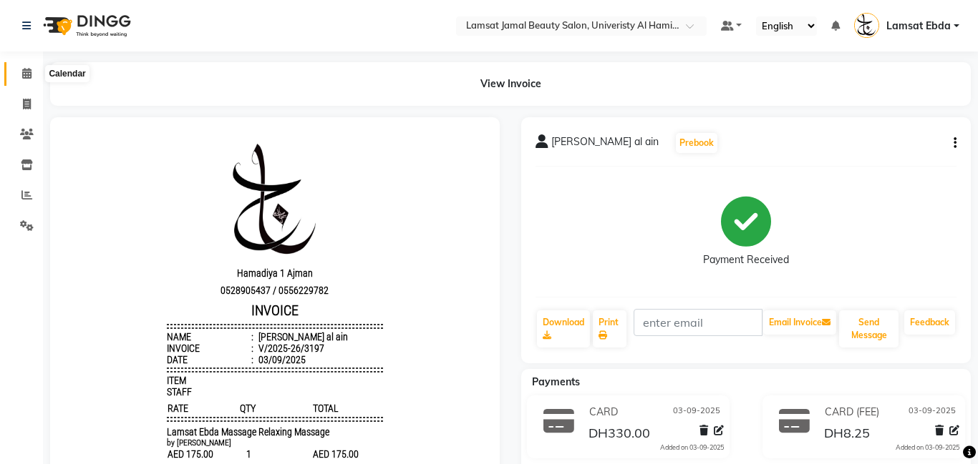
click at [29, 74] on icon at bounding box center [26, 73] width 9 height 11
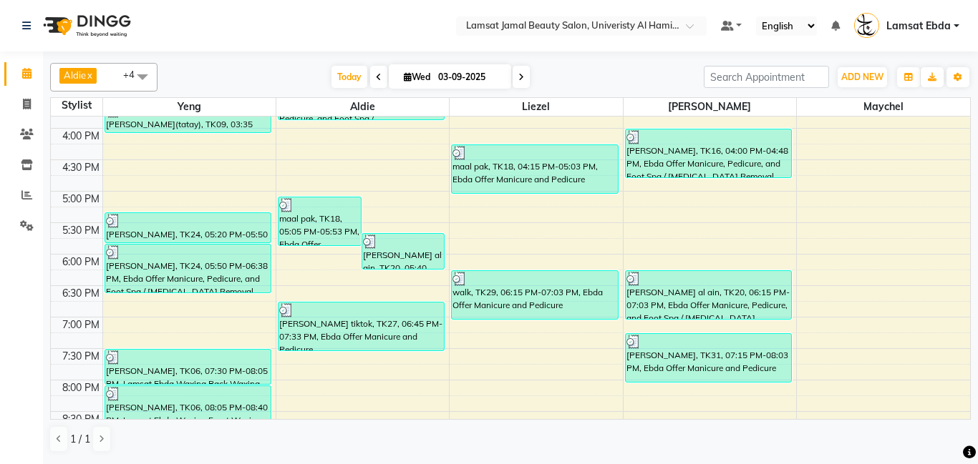
scroll to position [427, 0]
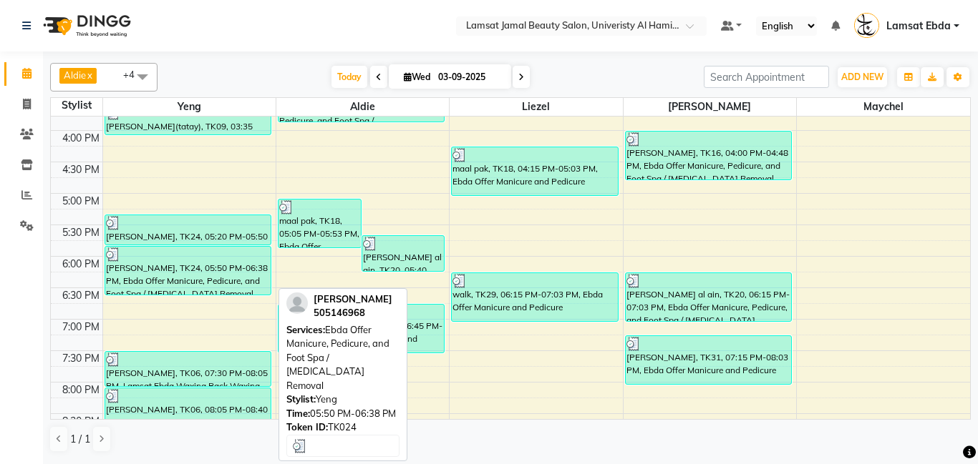
click at [175, 254] on div at bounding box center [188, 255] width 164 height 14
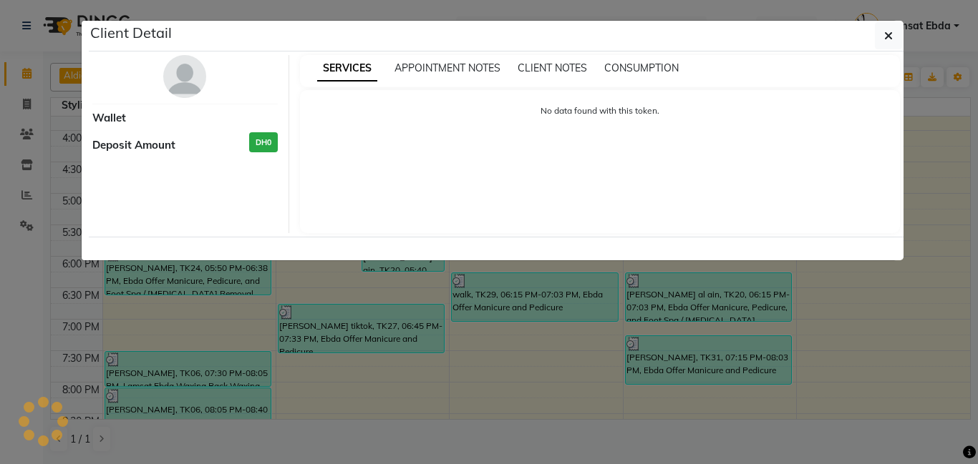
select select "3"
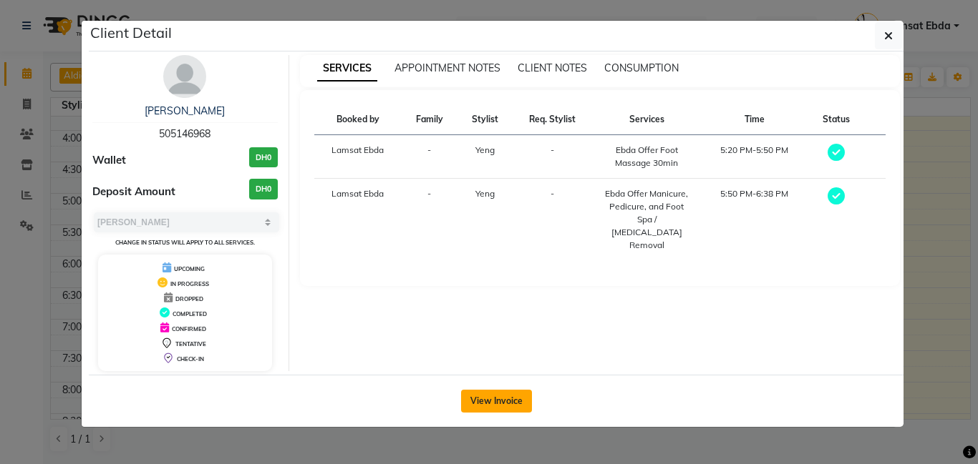
click at [481, 396] on button "View Invoice" at bounding box center [496, 401] width 71 height 23
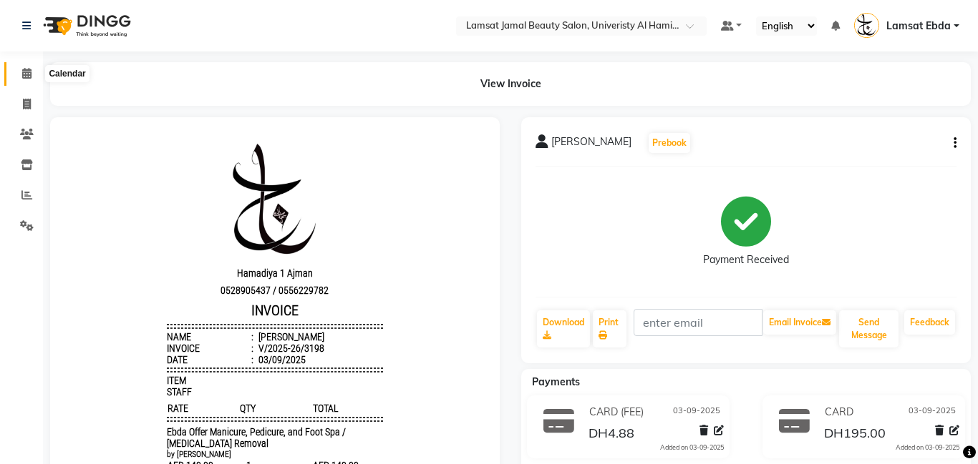
click at [24, 72] on icon at bounding box center [26, 73] width 9 height 11
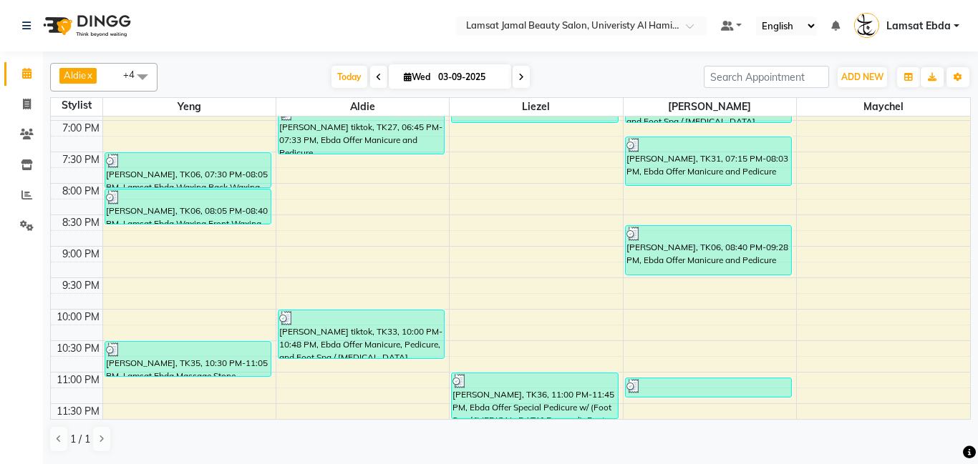
scroll to position [628, 0]
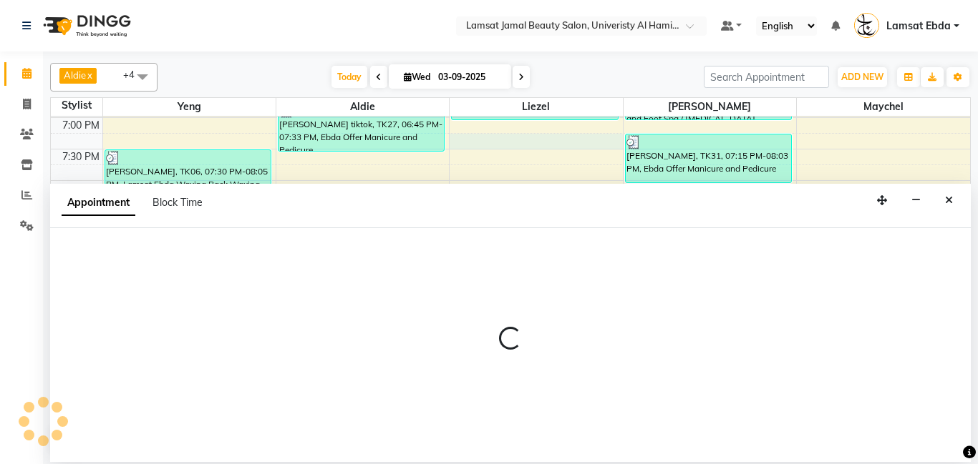
select select "79905"
select select "tentative"
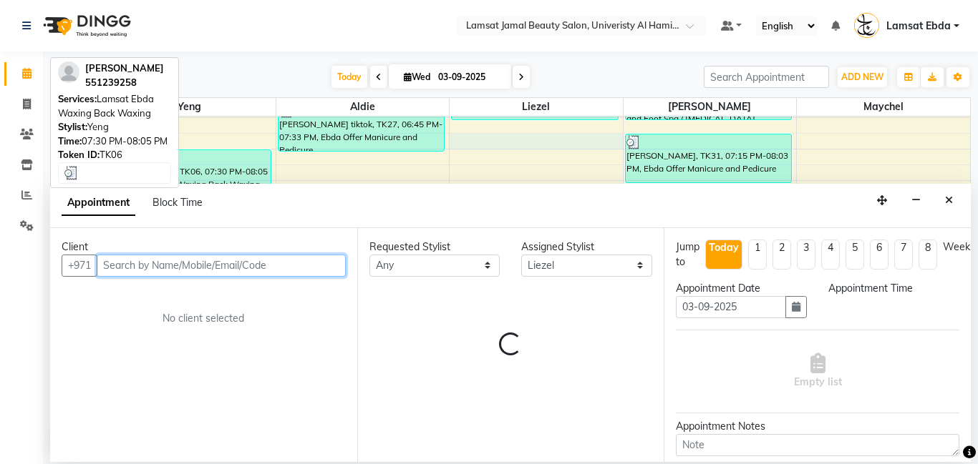
select select "1155"
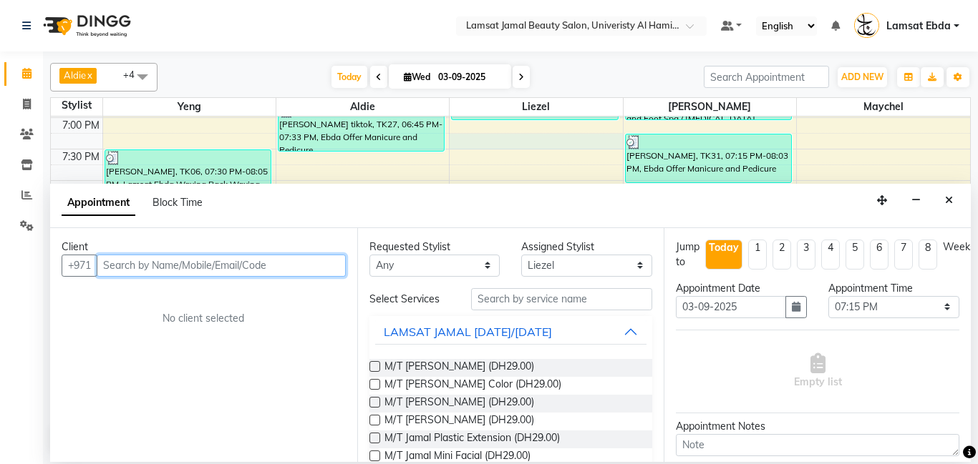
click at [151, 260] on input "text" at bounding box center [221, 266] width 249 height 22
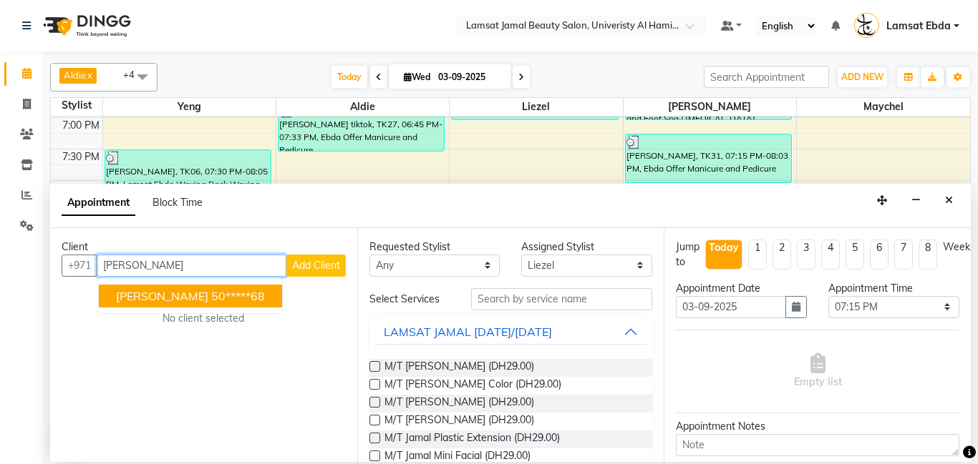
click at [211, 300] on ngb-highlight "50*****68" at bounding box center [238, 296] width 54 height 14
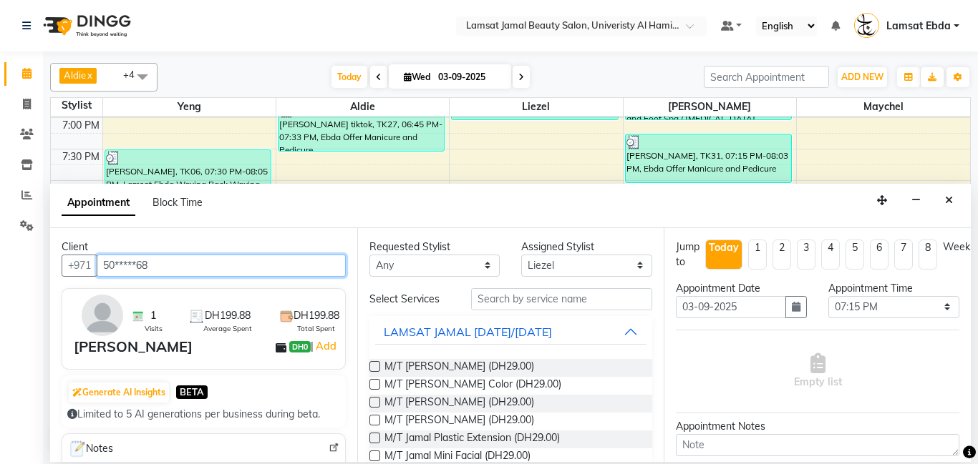
type input "50*****68"
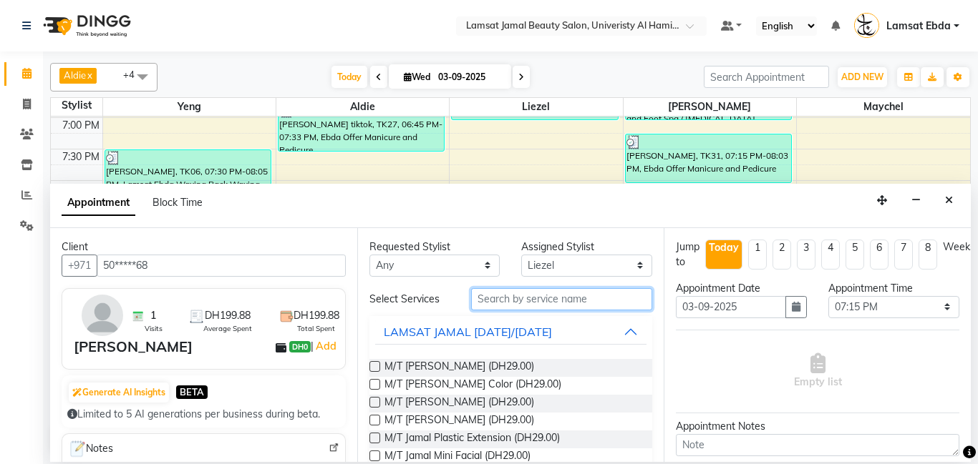
click at [534, 301] on input "text" at bounding box center [562, 299] width 182 height 22
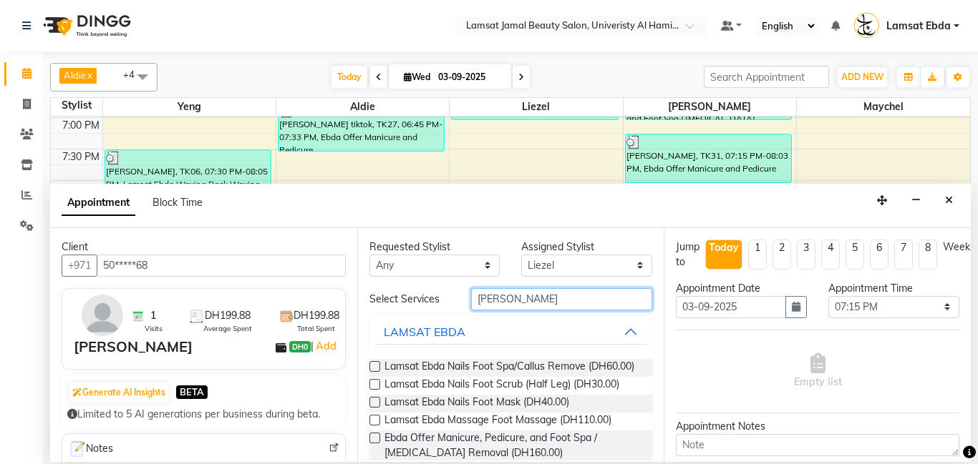
scroll to position [123, 0]
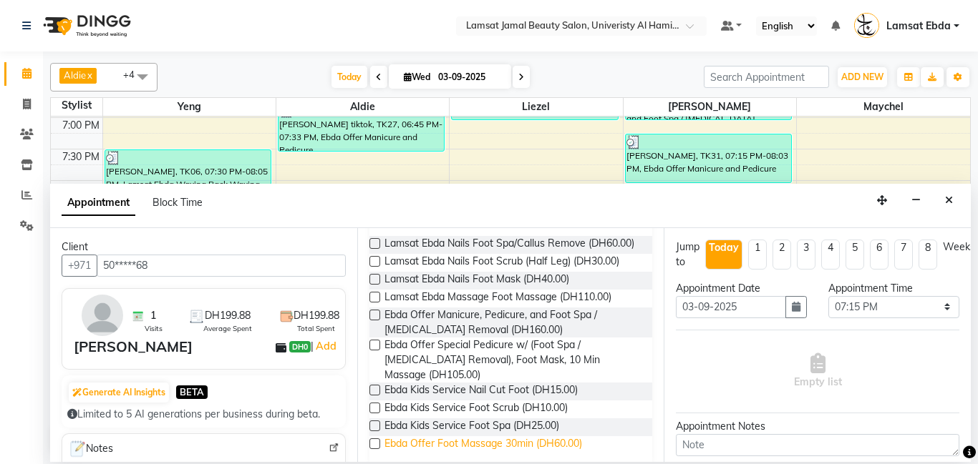
type input "[PERSON_NAME]"
click at [515, 437] on span "Ebda Offer Foot Massage 30min (DH60.00)" at bounding box center [483, 446] width 198 height 18
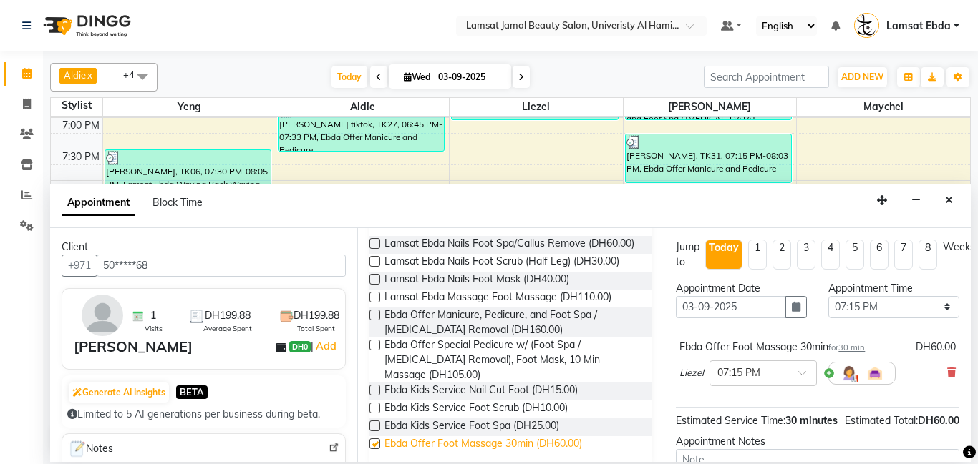
checkbox input "false"
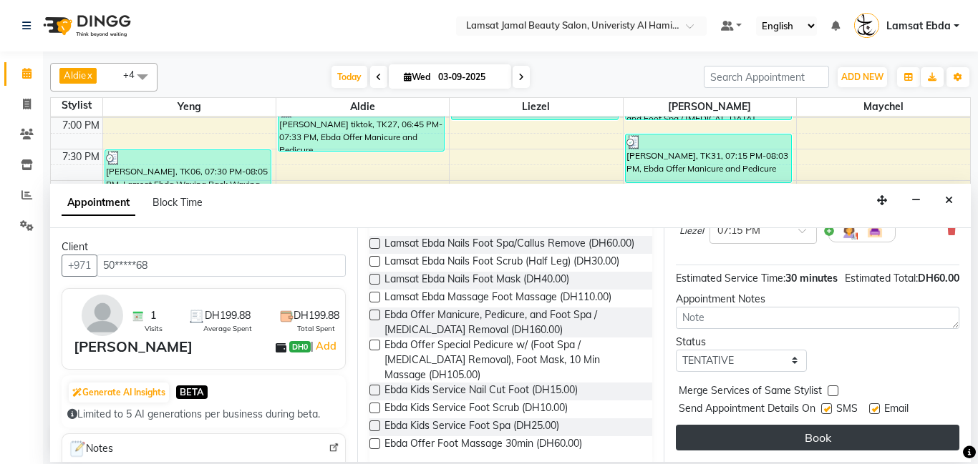
click at [815, 442] on button "Book" at bounding box center [817, 438] width 283 height 26
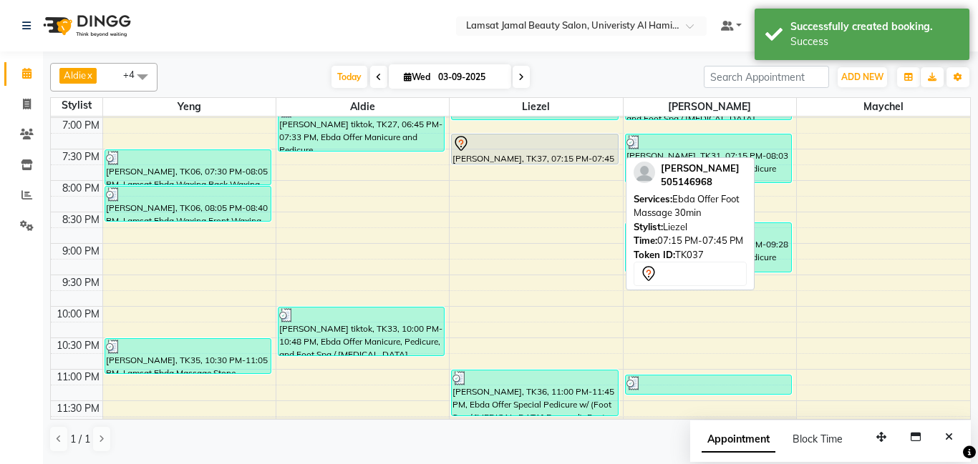
click at [521, 151] on div "[PERSON_NAME], TK37, 07:15 PM-07:45 PM, Ebda Offer Foot Massage 30min" at bounding box center [534, 149] width 165 height 29
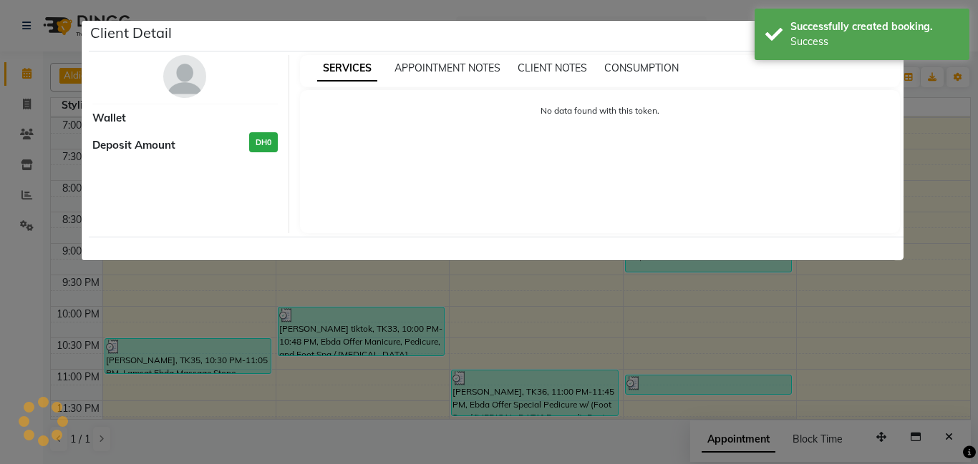
select select "7"
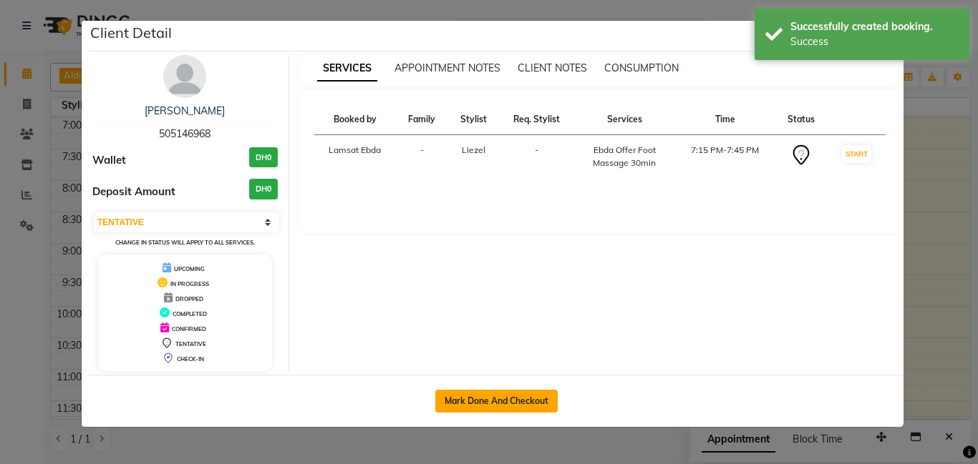
click at [497, 397] on button "Mark Done And Checkout" at bounding box center [496, 401] width 122 height 23
select select "service"
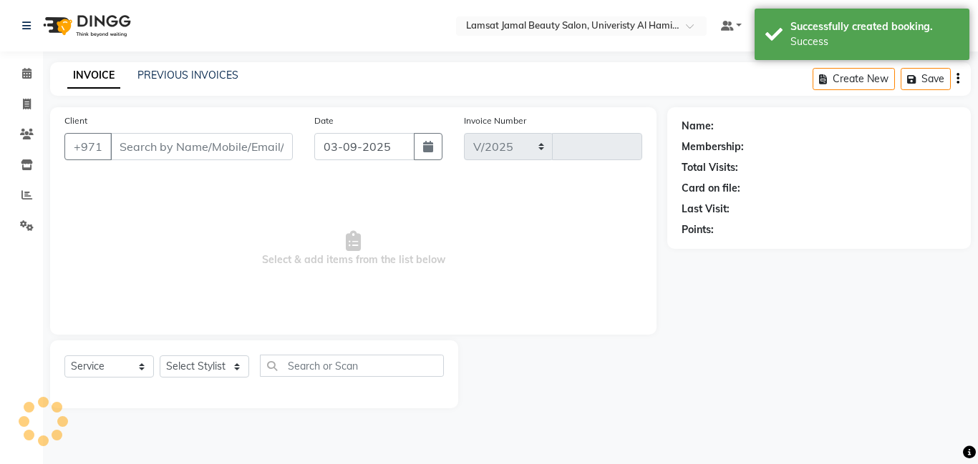
select select "8294"
type input "3217"
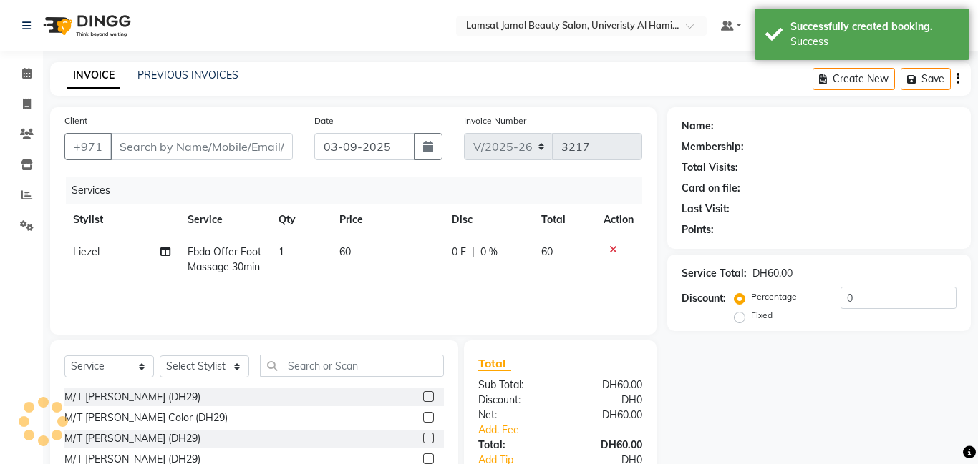
type input "50*****68"
select select "79905"
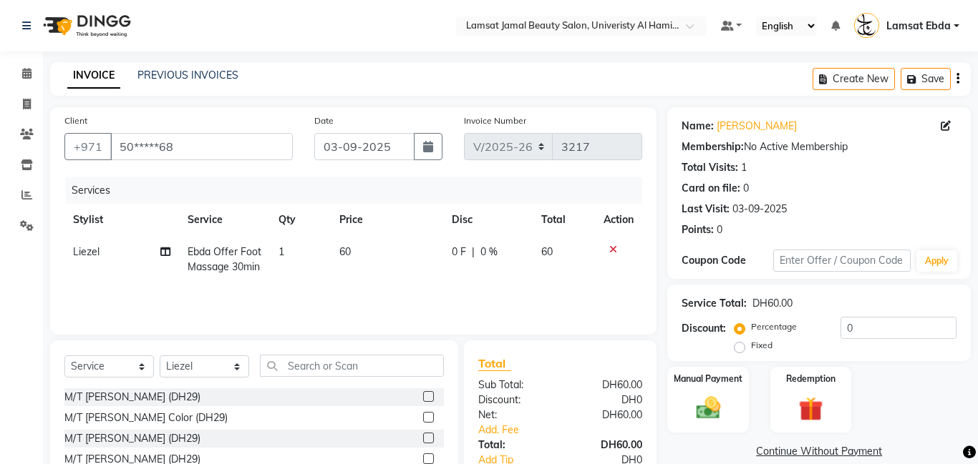
click at [341, 253] on span "60" at bounding box center [344, 251] width 11 height 13
select select "79905"
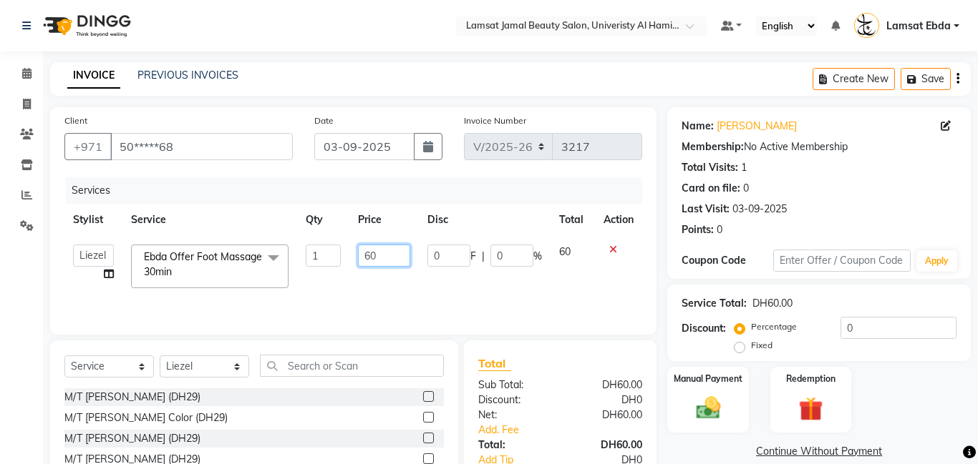
click at [387, 253] on input "60" at bounding box center [384, 256] width 52 height 22
type input "6"
type input "25"
click at [563, 323] on div "Client +971 50*****68 Date [DATE] Invoice Number V/2025 V/[PHONE_NUMBER] Servic…" at bounding box center [353, 221] width 606 height 228
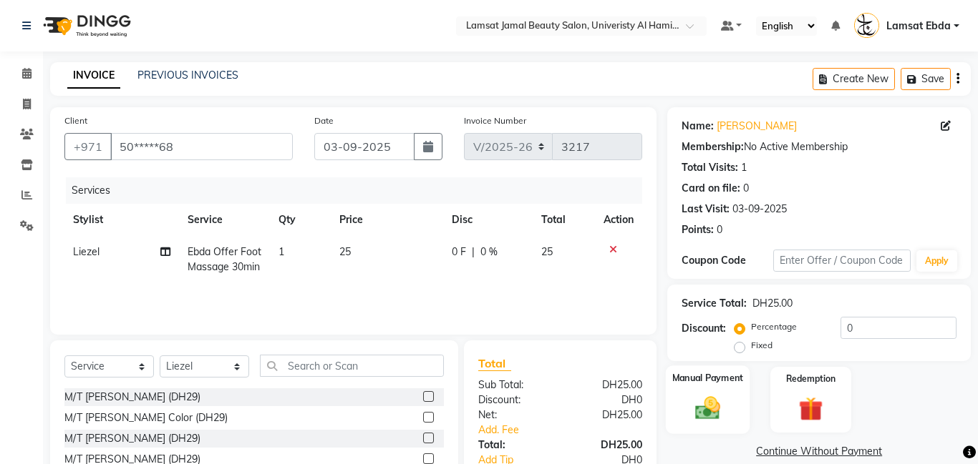
click at [706, 387] on div "Manual Payment" at bounding box center [708, 400] width 84 height 69
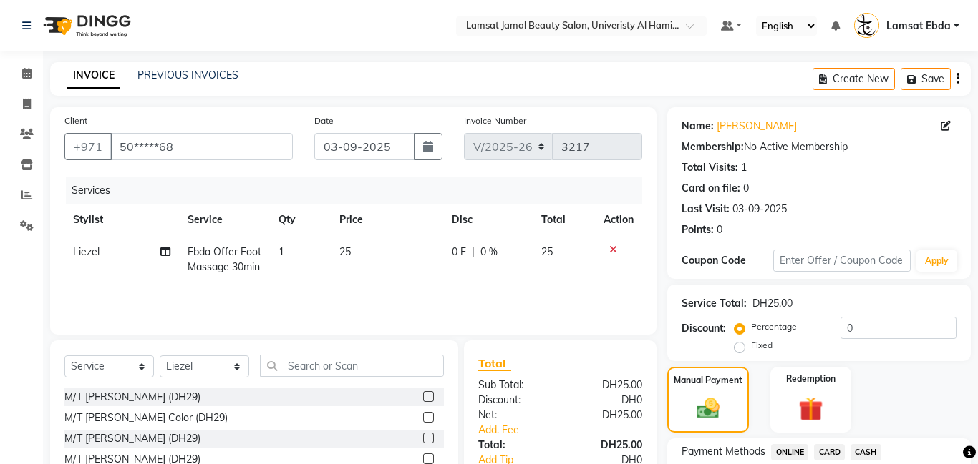
click at [827, 444] on span "CARD" at bounding box center [829, 452] width 31 height 16
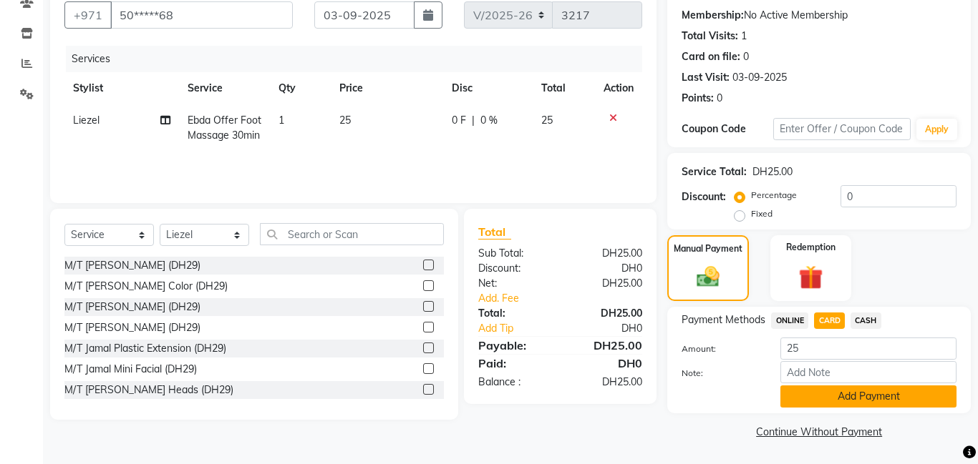
click at [865, 399] on button "Add Payment" at bounding box center [868, 397] width 176 height 22
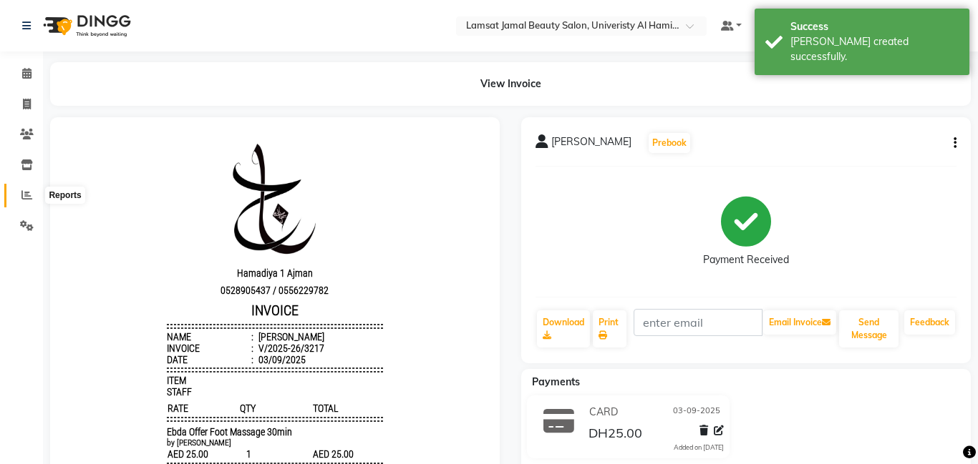
click at [29, 198] on icon at bounding box center [26, 195] width 11 height 11
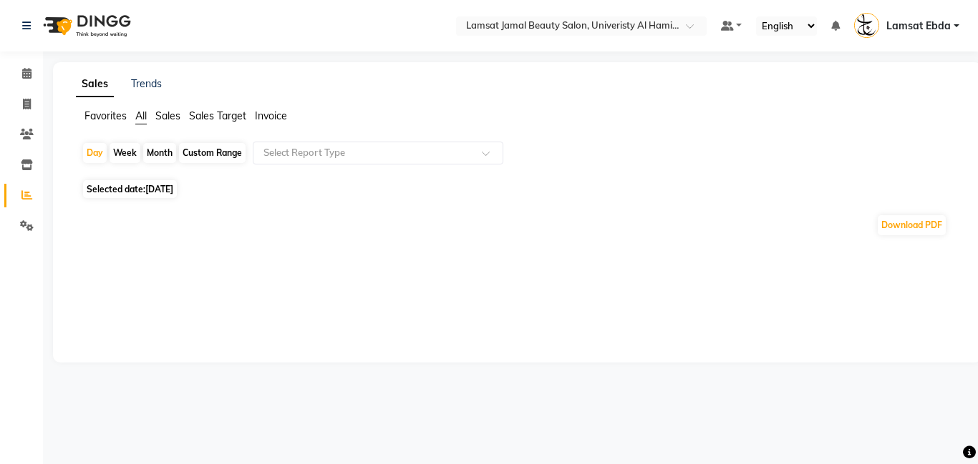
click at [146, 155] on div "Month" at bounding box center [159, 153] width 33 height 20
select select "9"
select select "2025"
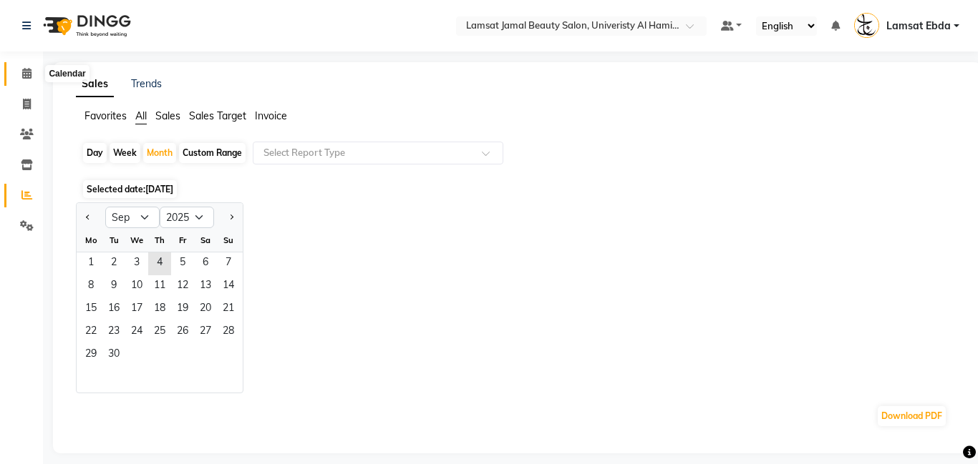
click at [24, 74] on icon at bounding box center [26, 73] width 9 height 11
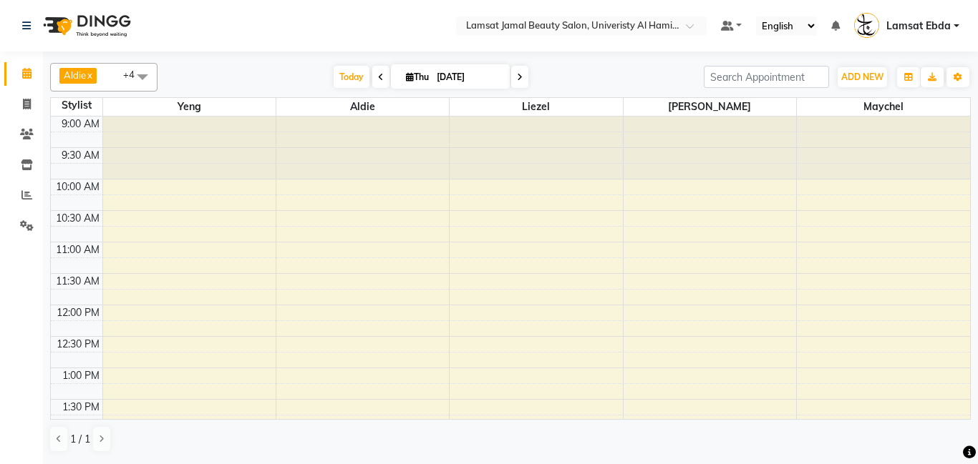
click at [376, 76] on span at bounding box center [380, 77] width 17 height 22
type input "03-09-2025"
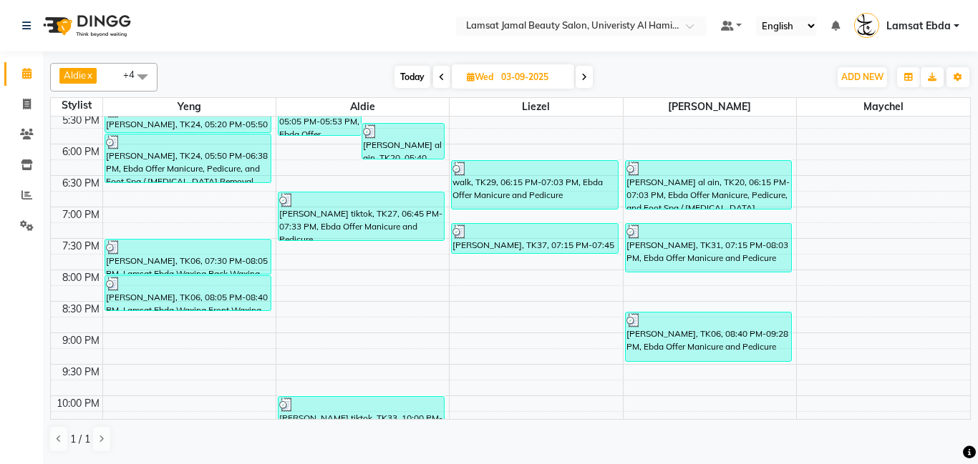
scroll to position [649, 0]
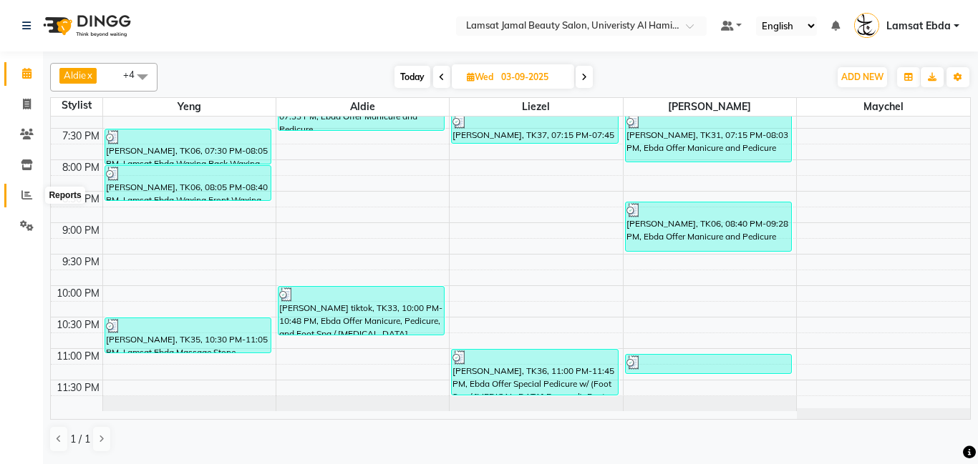
click at [24, 194] on icon at bounding box center [26, 195] width 11 height 11
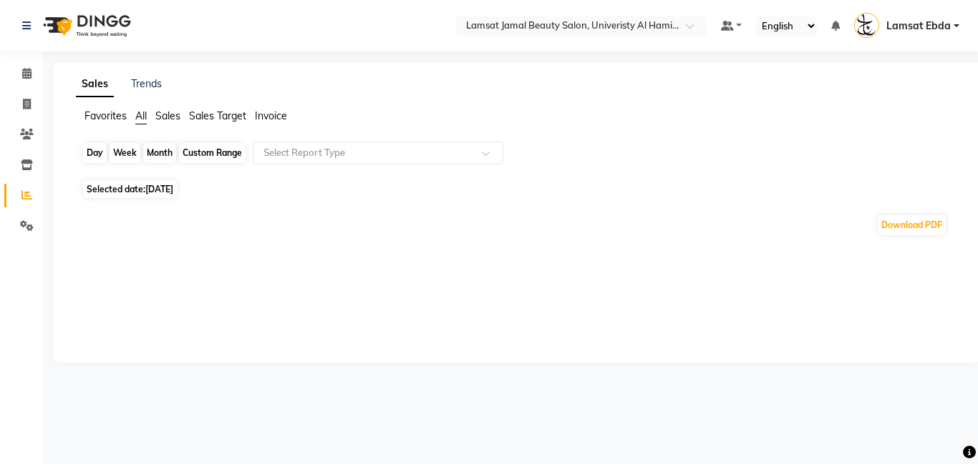
click at [92, 154] on div "Day" at bounding box center [95, 153] width 24 height 20
select select "9"
select select "2025"
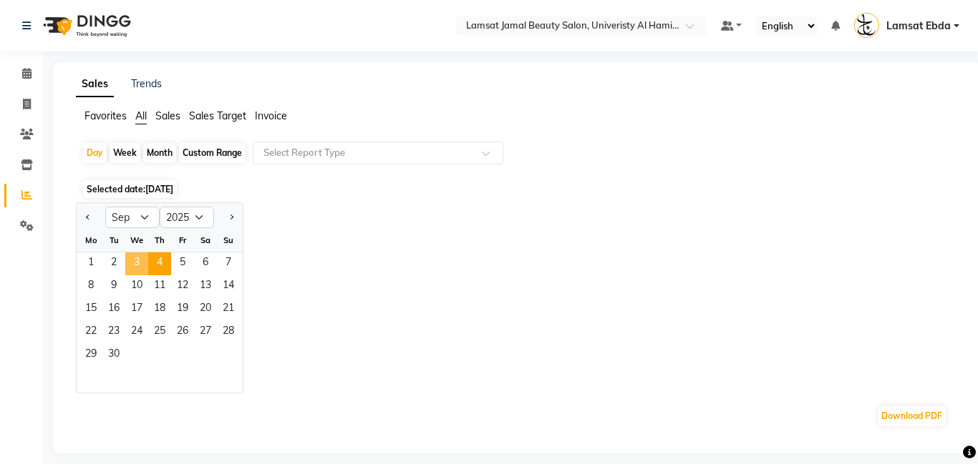
click at [139, 260] on span "3" at bounding box center [136, 264] width 23 height 23
